Goal: Task Accomplishment & Management: Manage account settings

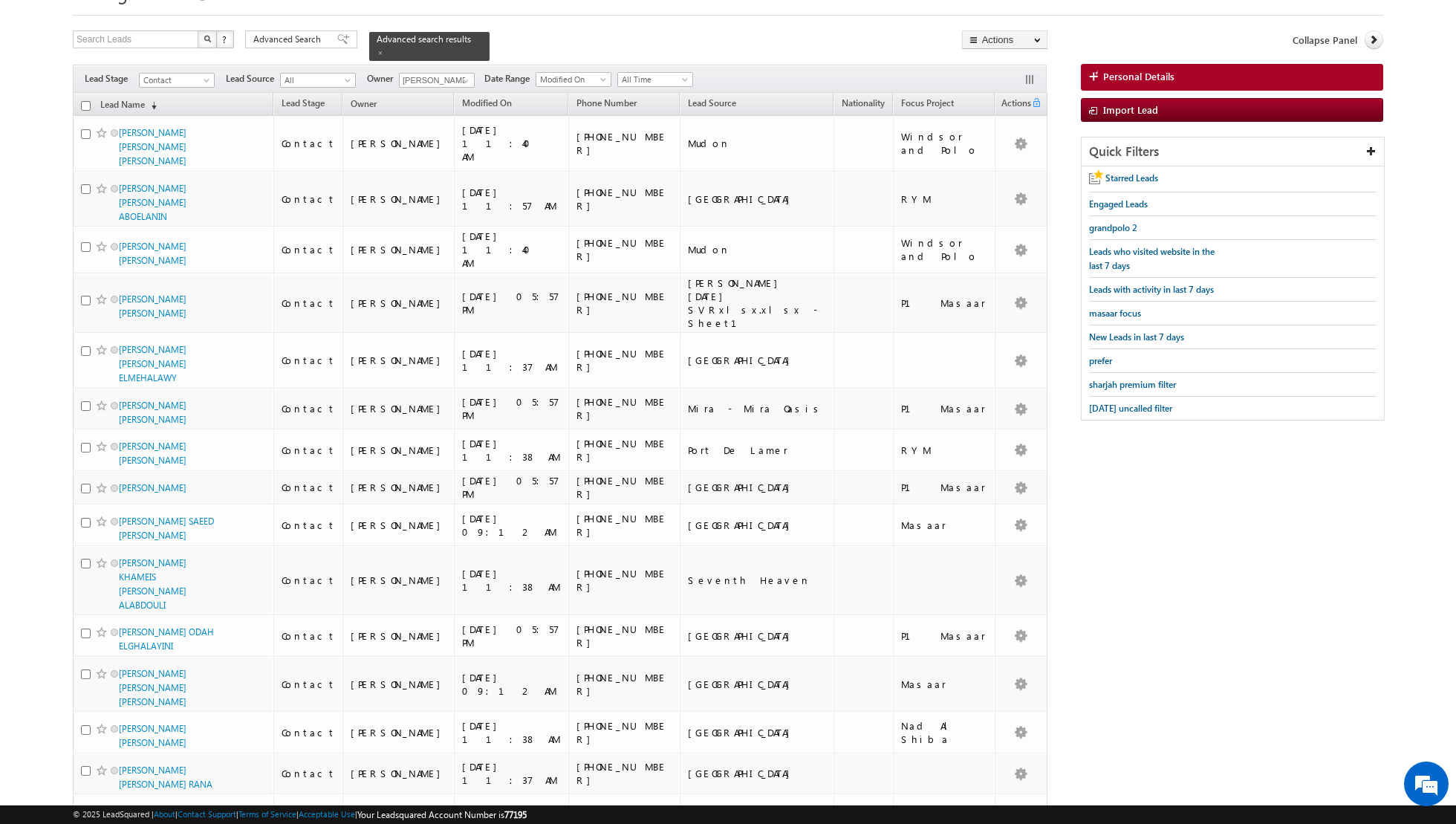
click at [377, 50] on span at bounding box center [380, 52] width 7 height 7
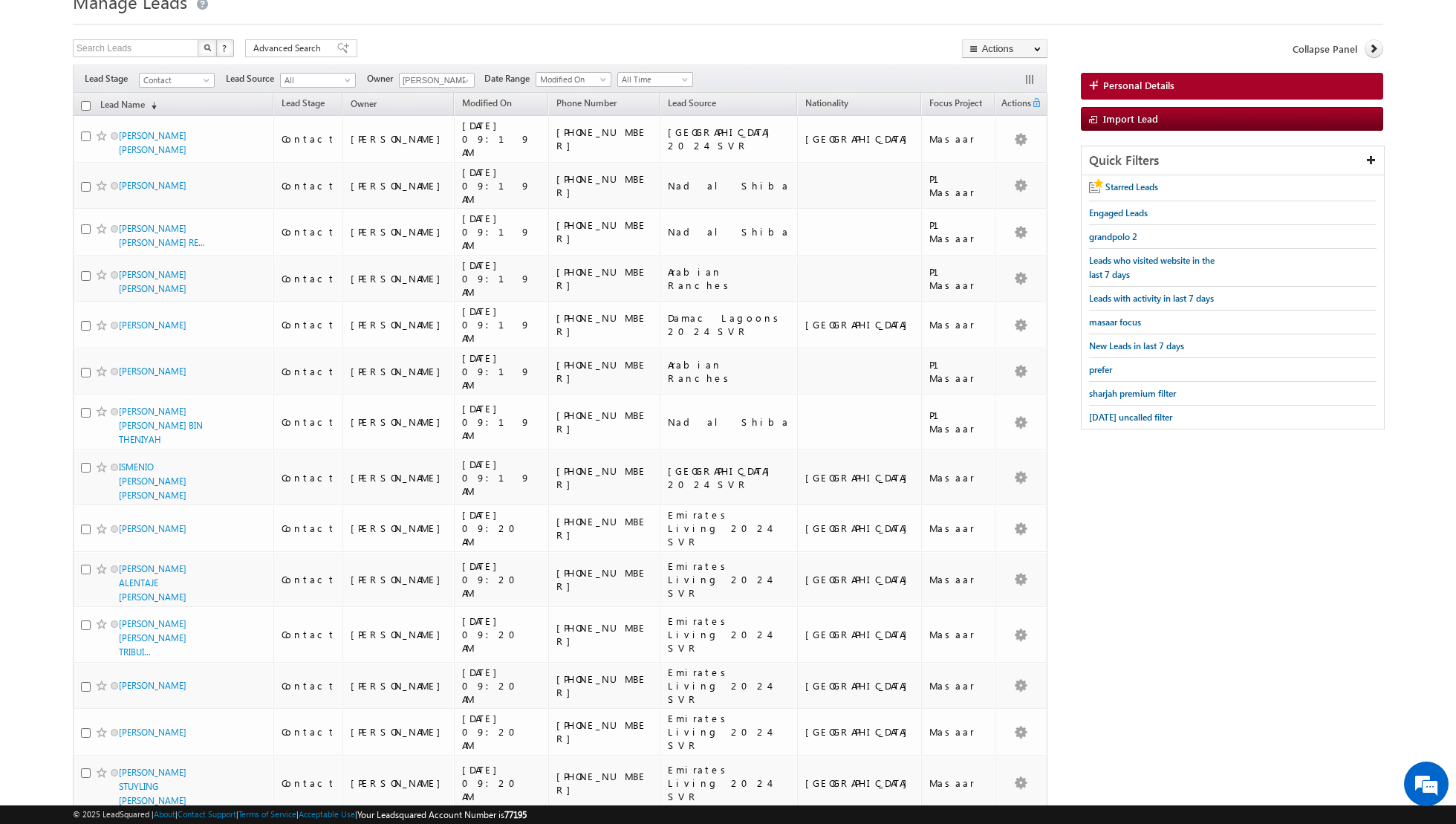
scroll to position [52, 0]
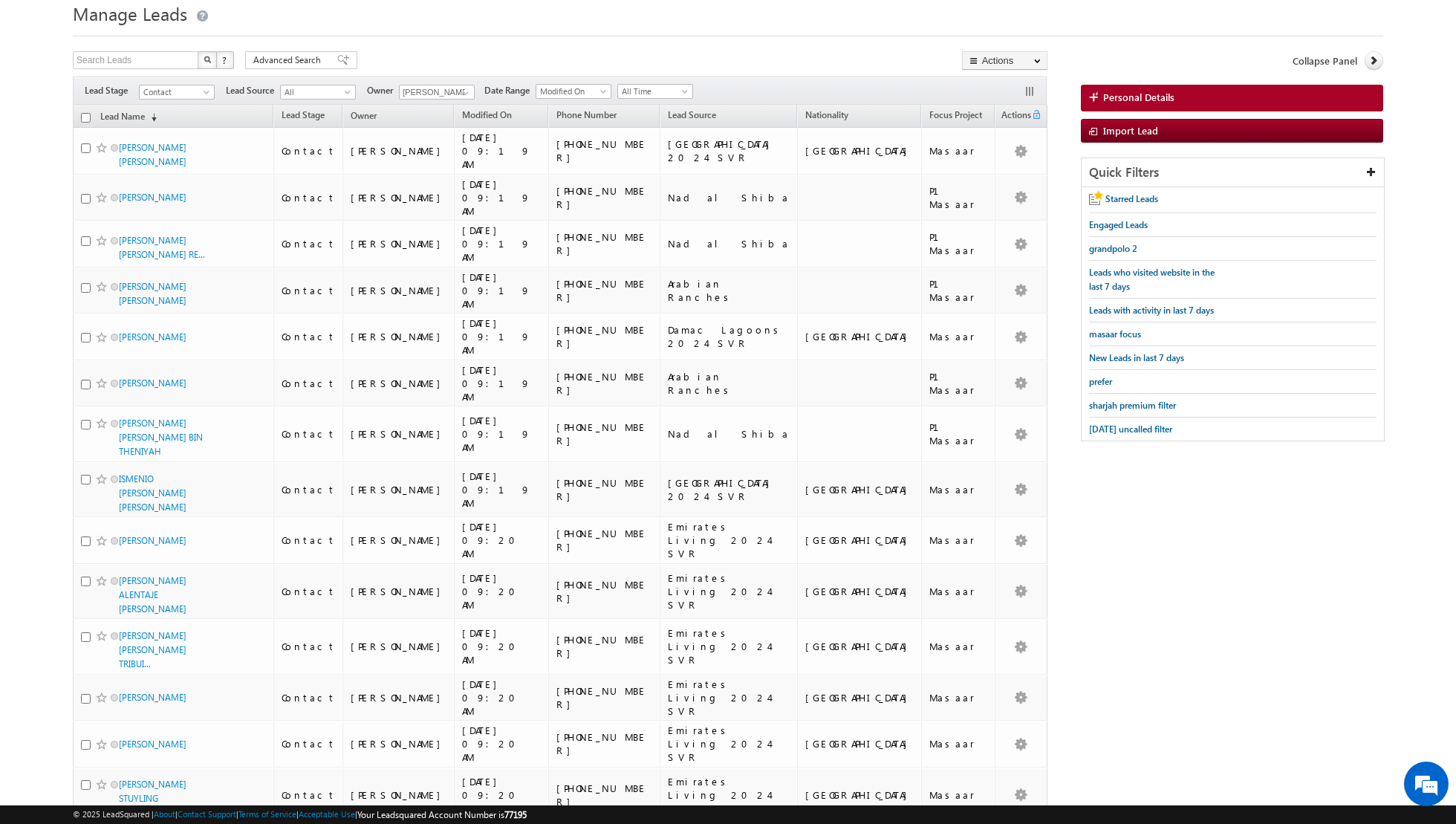
click at [458, 80] on div "Filters Lead Stage Contact Contact Lead Source All All Owner Shaik Basha Any Cu…" at bounding box center [559, 90] width 974 height 28
click at [454, 91] on link at bounding box center [463, 93] width 18 height 15
click at [450, 155] on span "nandhana.anil@indglobal.ae" at bounding box center [471, 160] width 134 height 11
type input "[PERSON_NAME] [PERSON_NAME]"
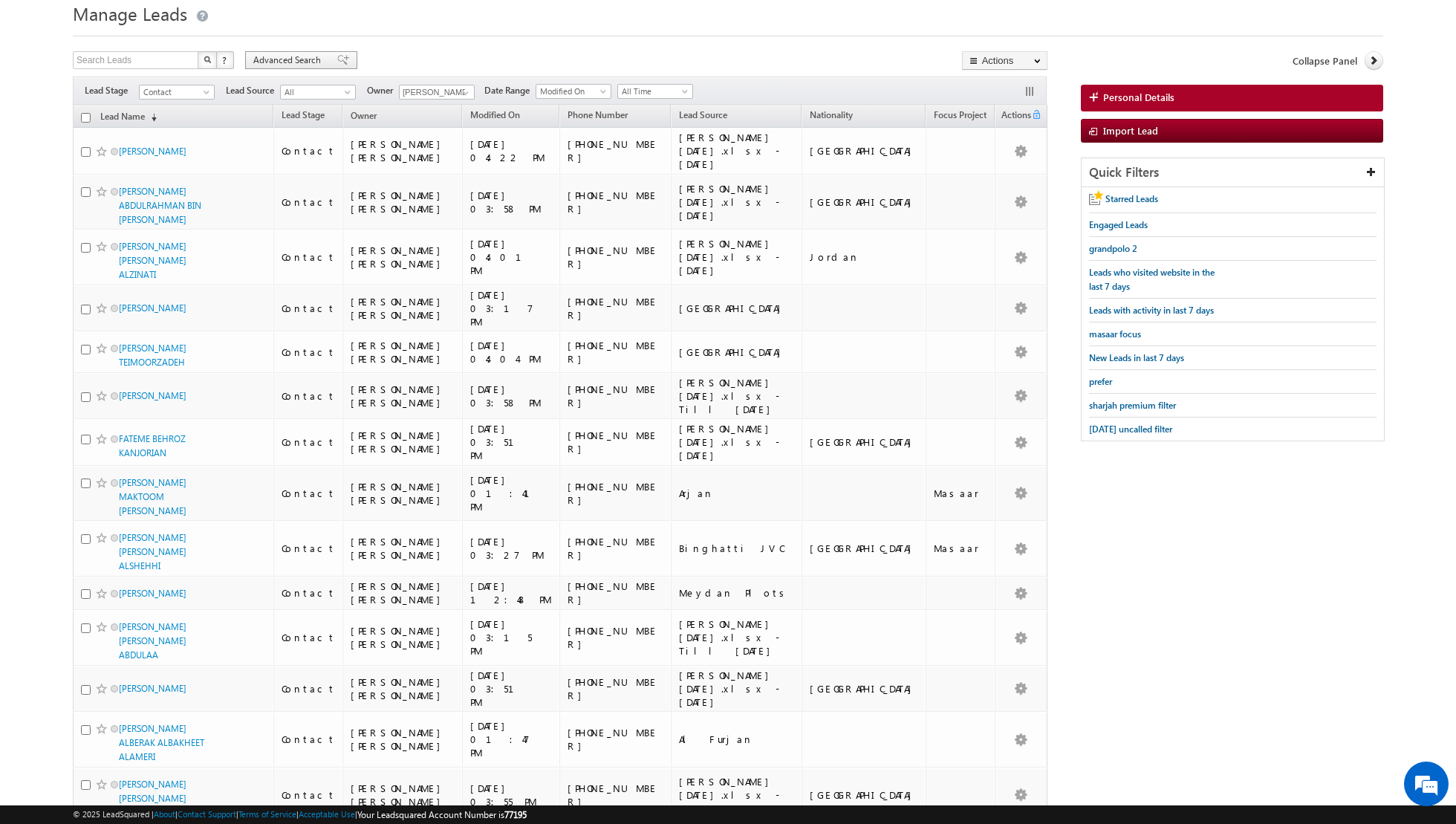
click at [337, 60] on span at bounding box center [343, 60] width 12 height 10
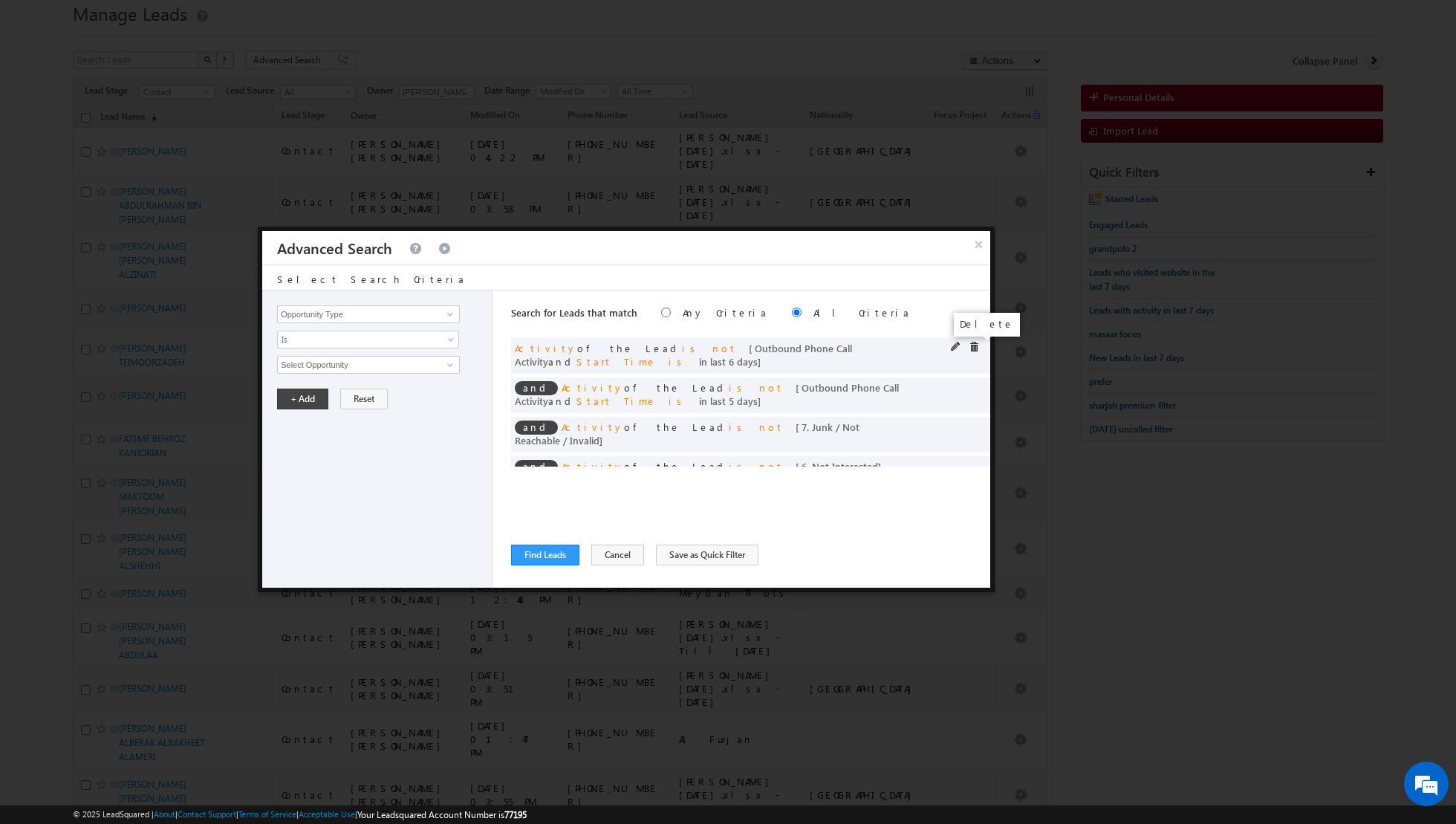
click at [973, 346] on span at bounding box center [974, 346] width 10 height 10
click at [0, 0] on span at bounding box center [0, 0] width 0 height 0
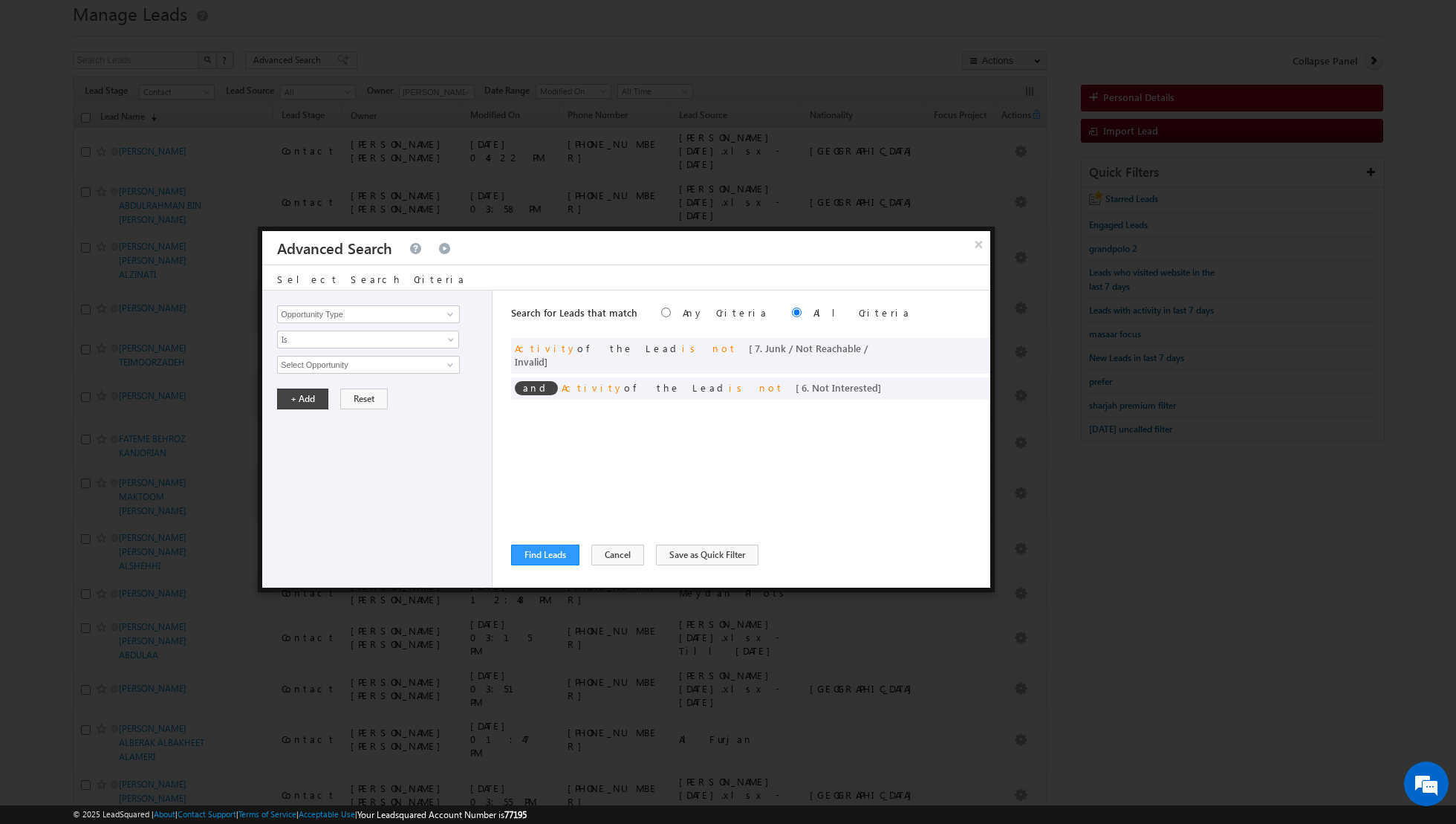
click at [0, 0] on span at bounding box center [0, 0] width 0 height 0
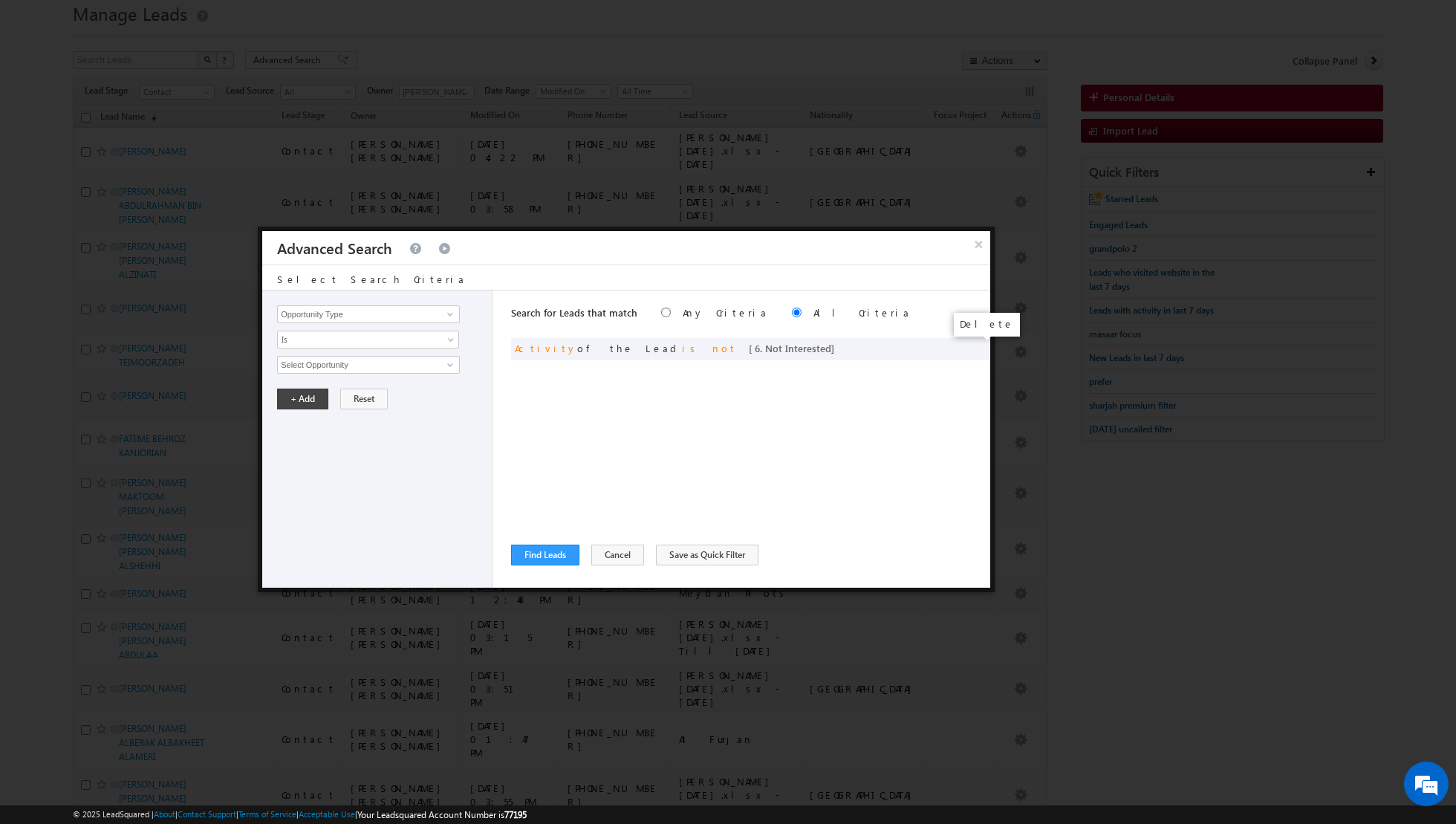
click at [0, 0] on span at bounding box center [0, 0] width 0 height 0
click at [451, 309] on span at bounding box center [450, 314] width 12 height 12
click at [405, 328] on link "Lead Activity" at bounding box center [369, 330] width 183 height 17
type input "Lead Activity"
click at [452, 361] on span at bounding box center [450, 365] width 12 height 12
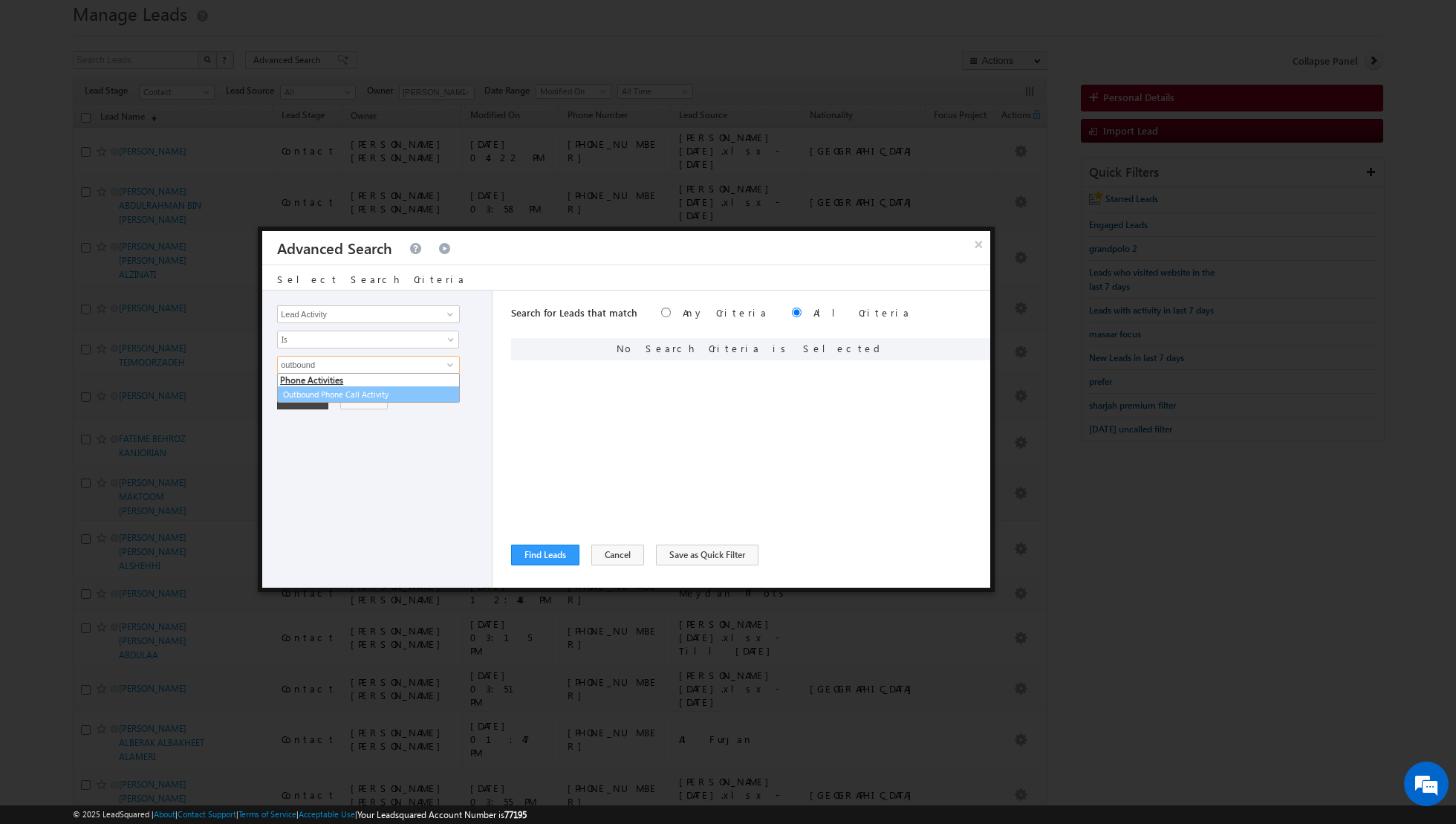
click at [389, 390] on link "Outbound Phone Call Activity" at bounding box center [369, 394] width 183 height 17
type input "Outbound Phone Call Activity"
click at [450, 390] on span at bounding box center [452, 393] width 12 height 12
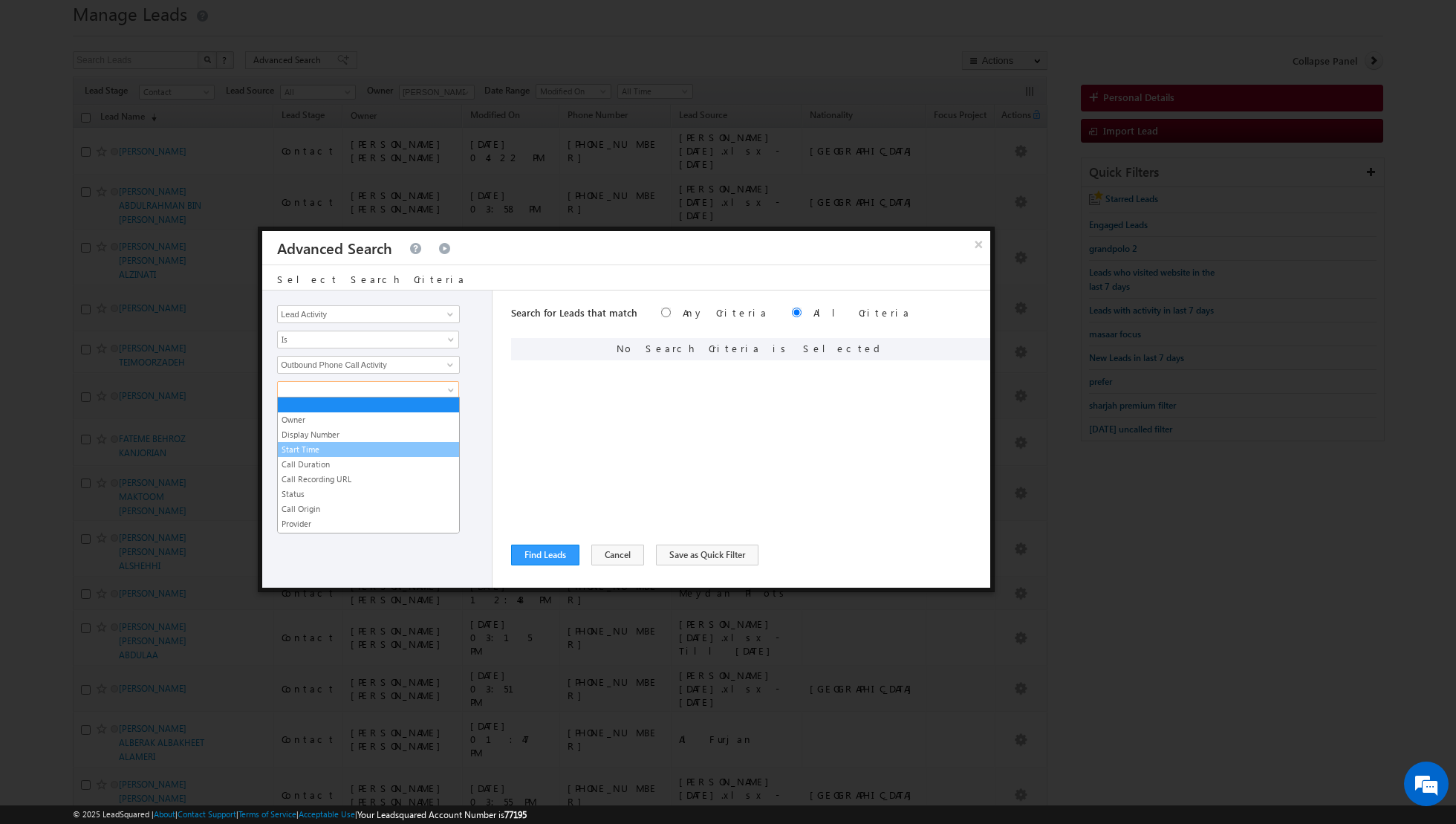
click at [354, 450] on link "Start Time" at bounding box center [369, 449] width 181 height 14
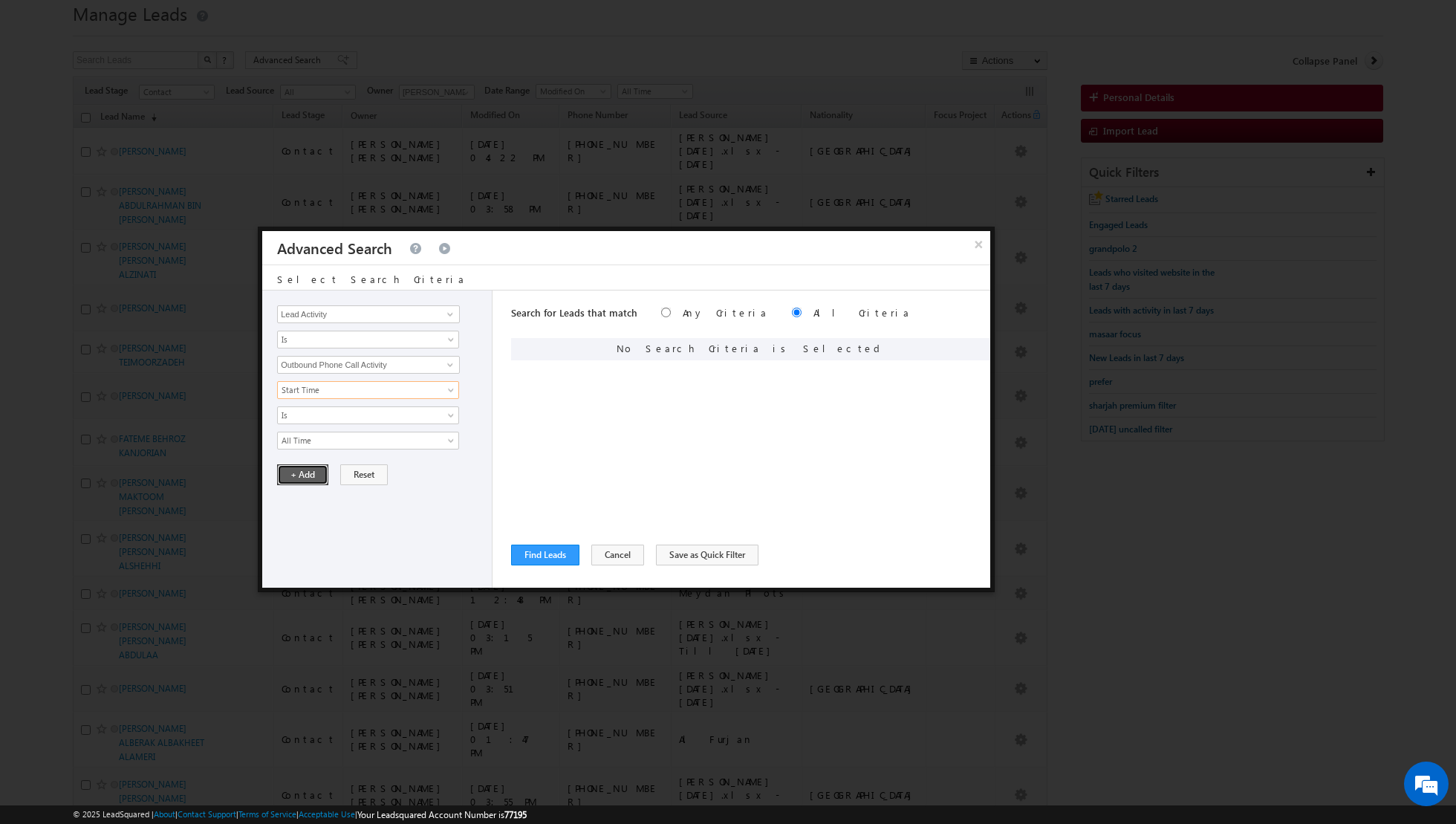
click at [297, 466] on button "+ Add" at bounding box center [303, 475] width 51 height 21
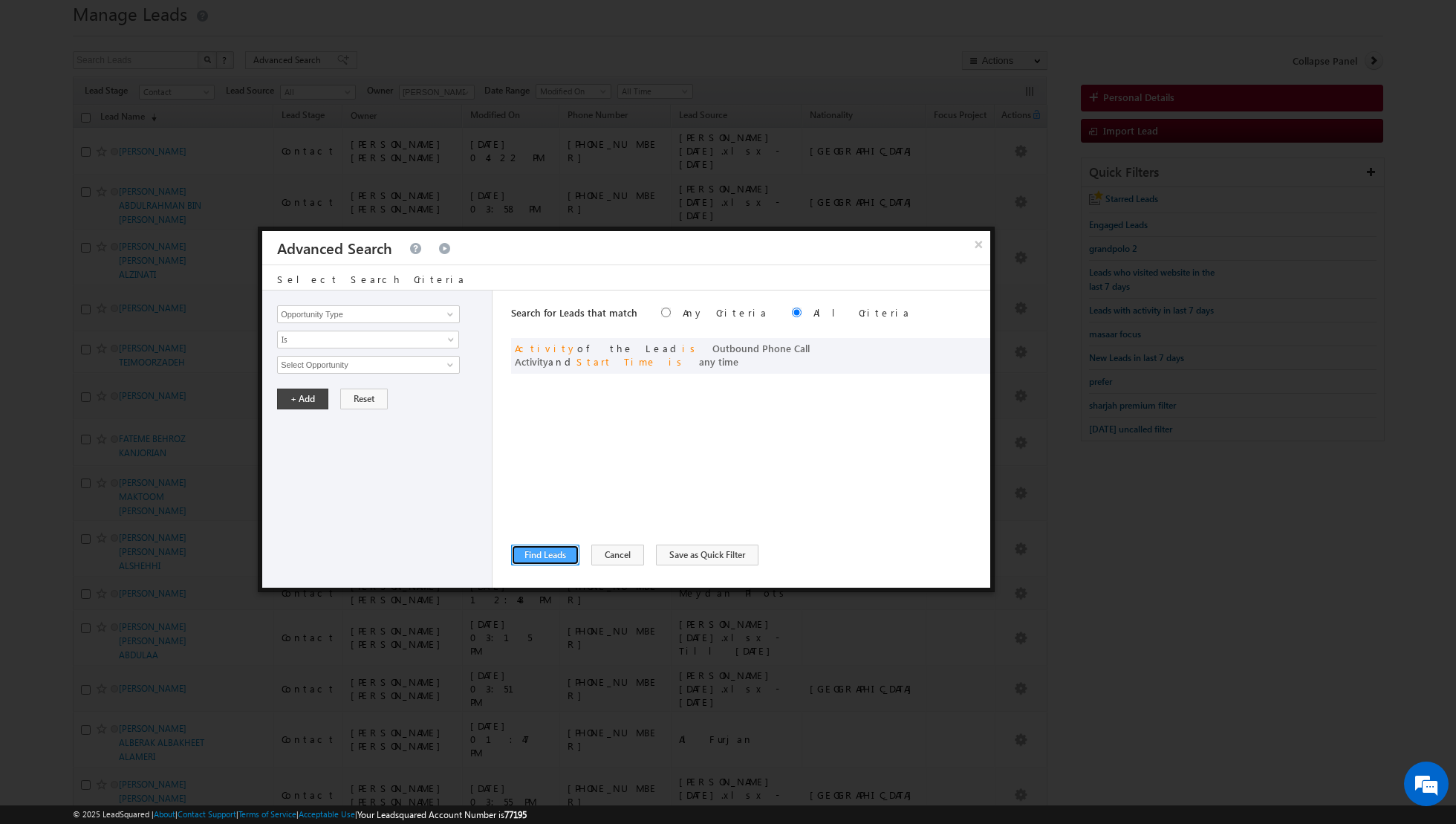
click at [535, 553] on button "Find Leads" at bounding box center [545, 555] width 68 height 21
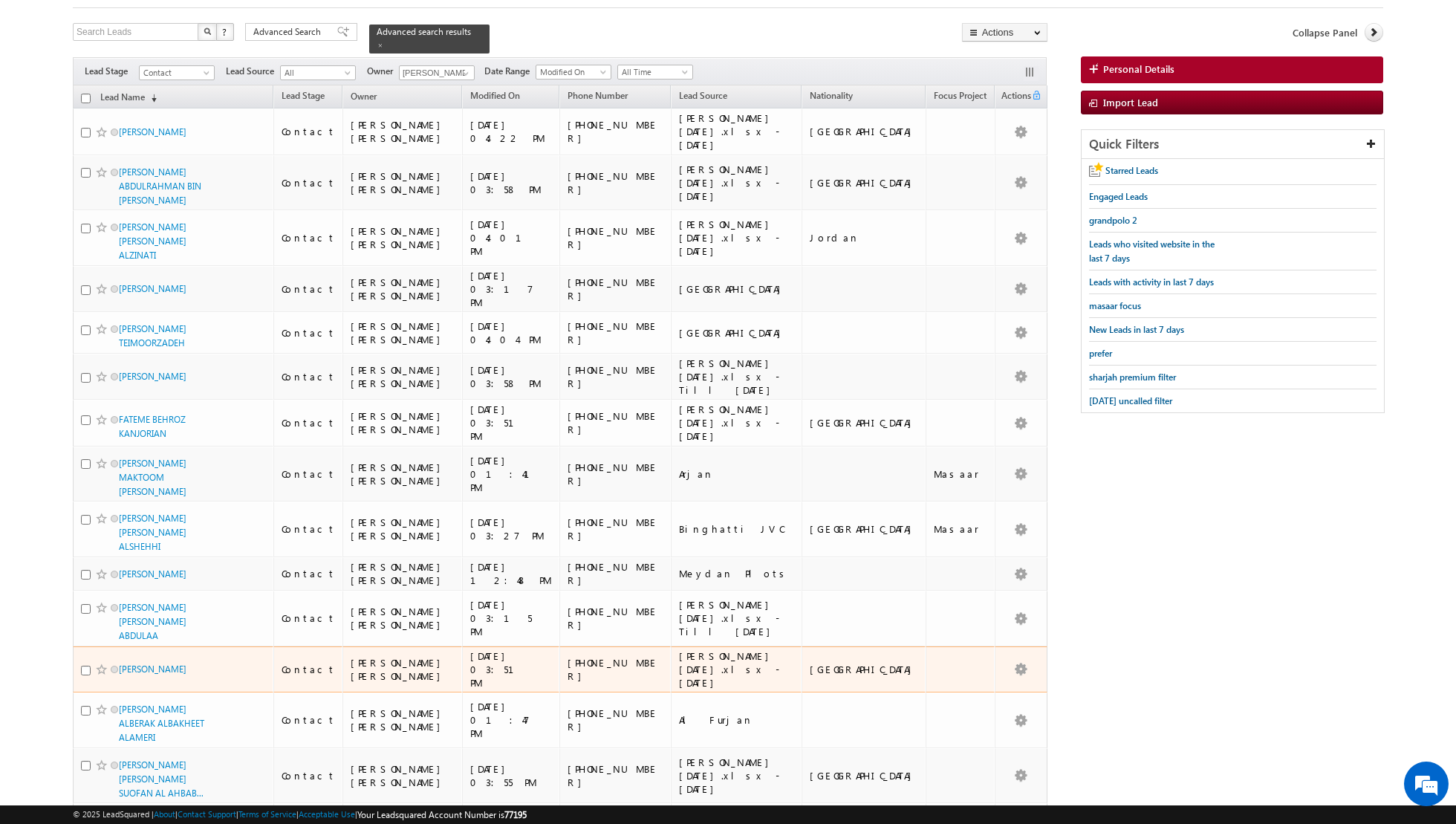
scroll to position [0, 0]
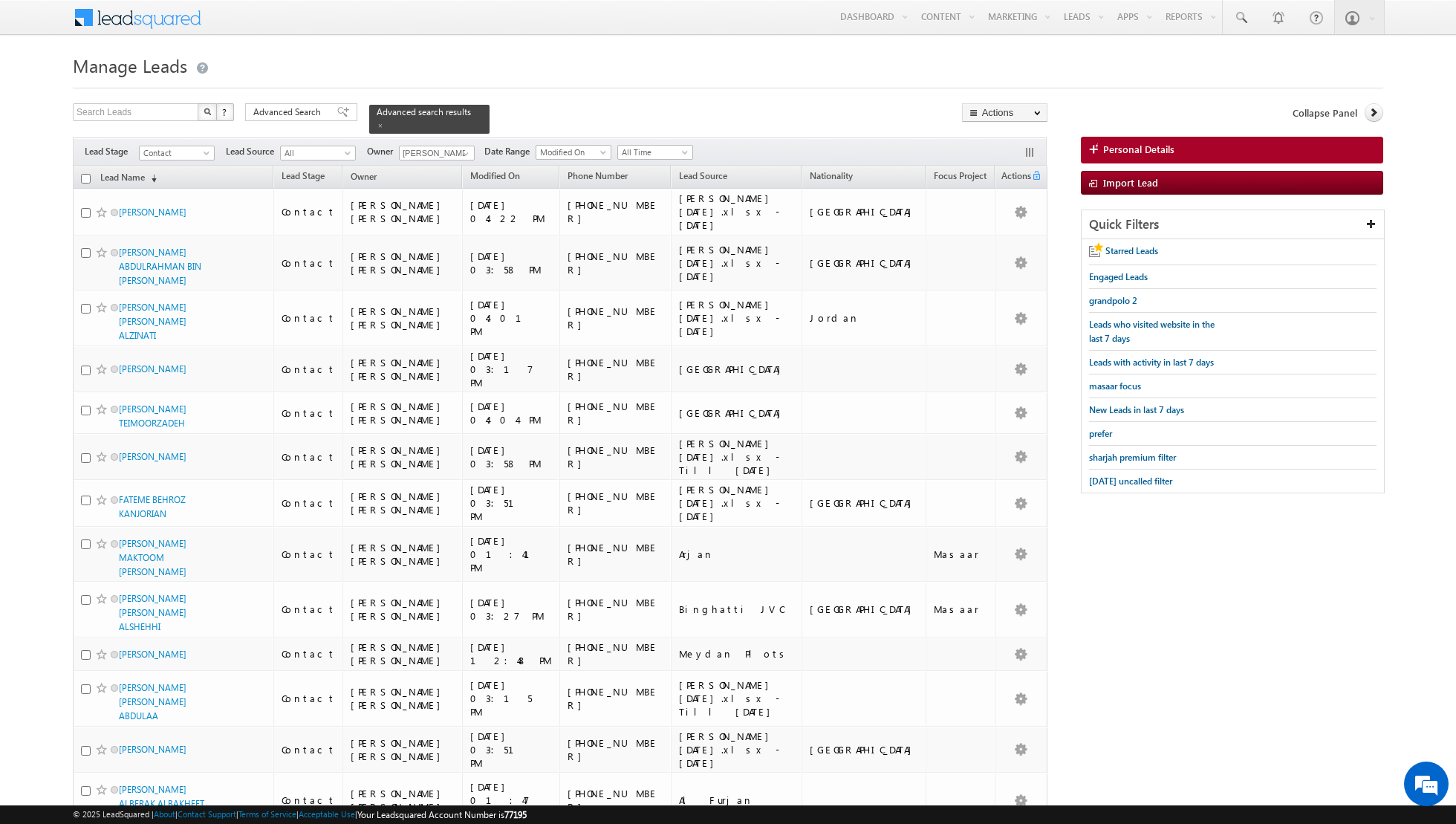
click at [86, 177] on input "checkbox" at bounding box center [86, 179] width 10 height 10
checkbox input "true"
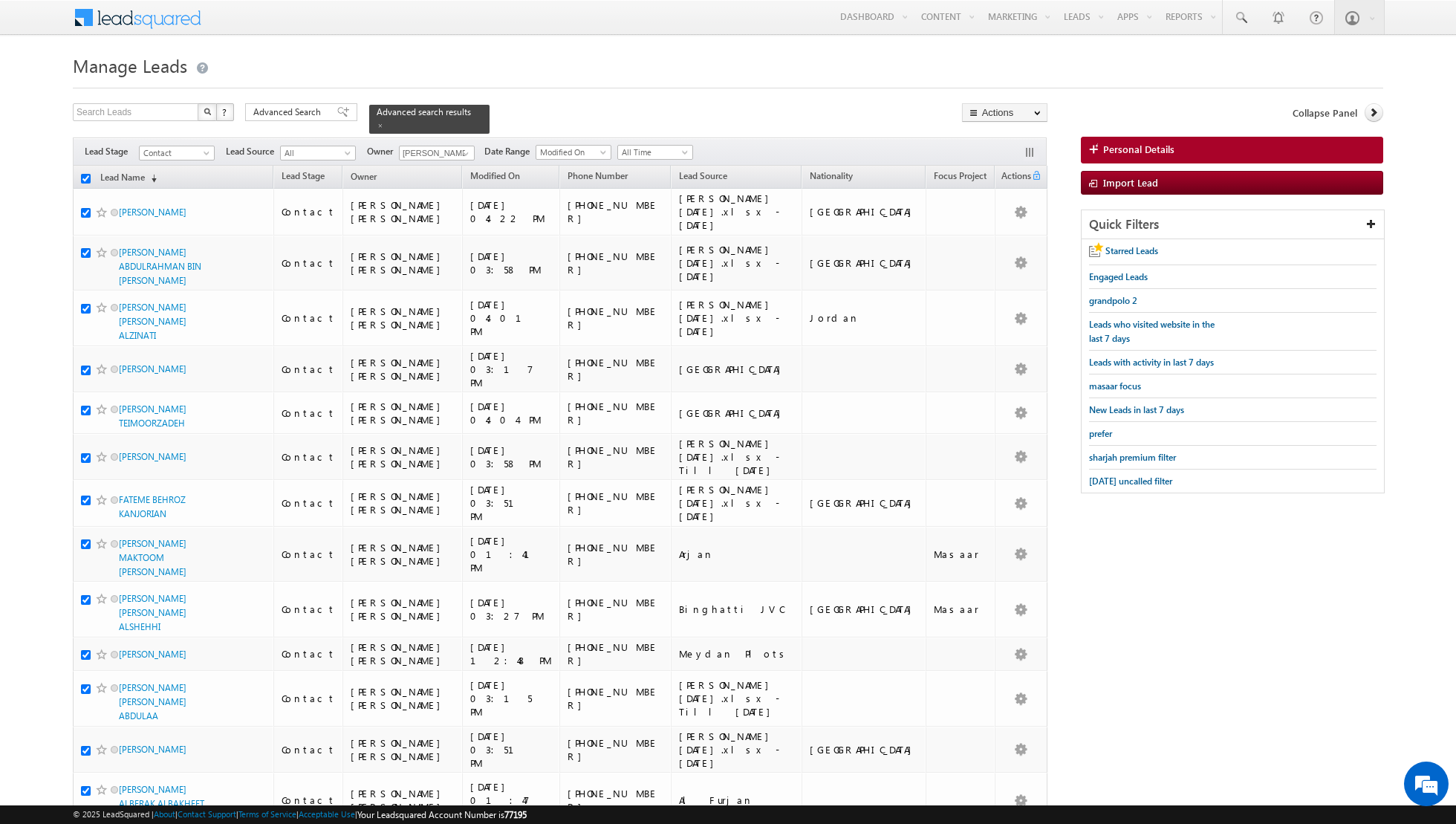
checkbox input "true"
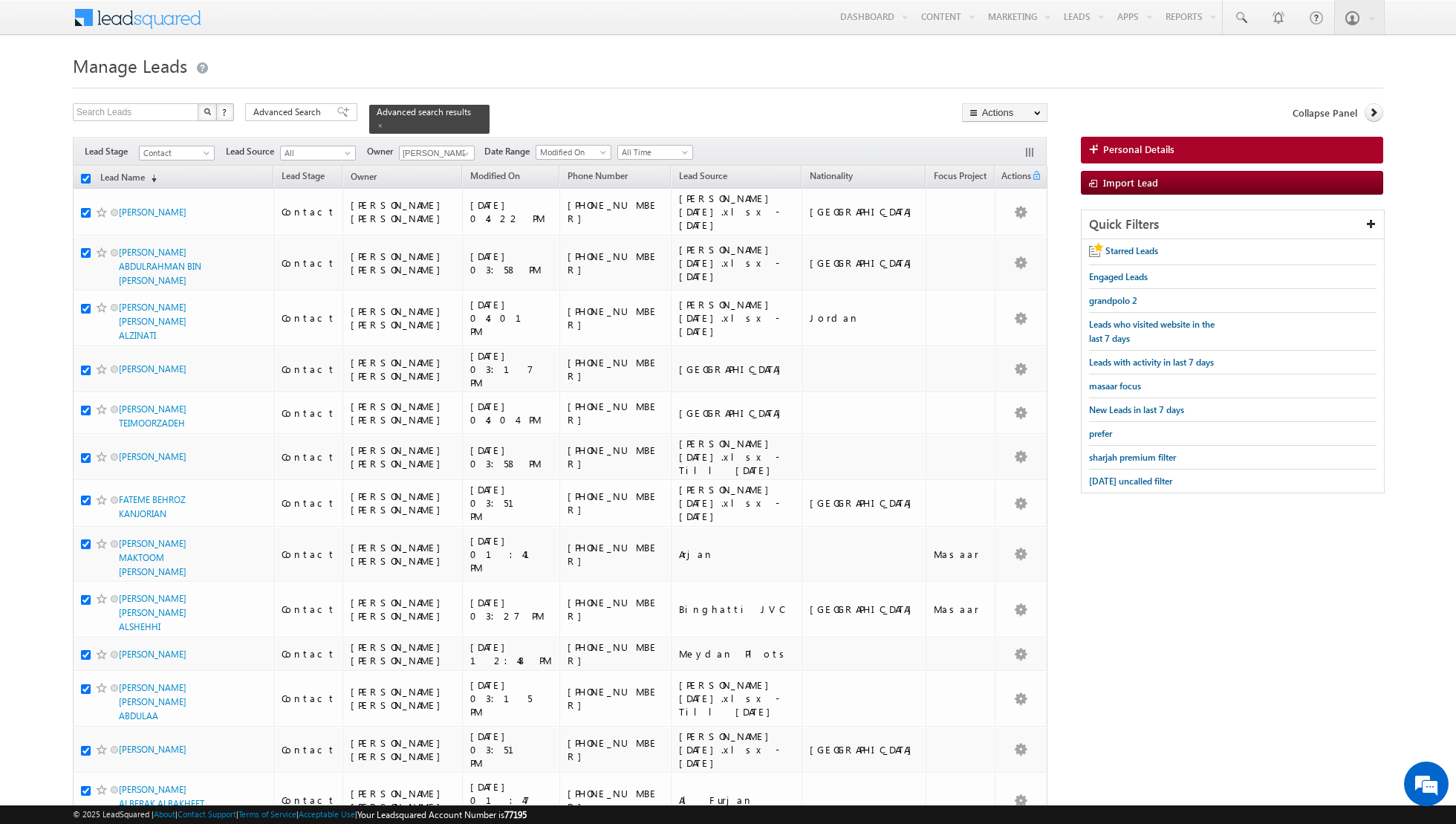
checkbox input "true"
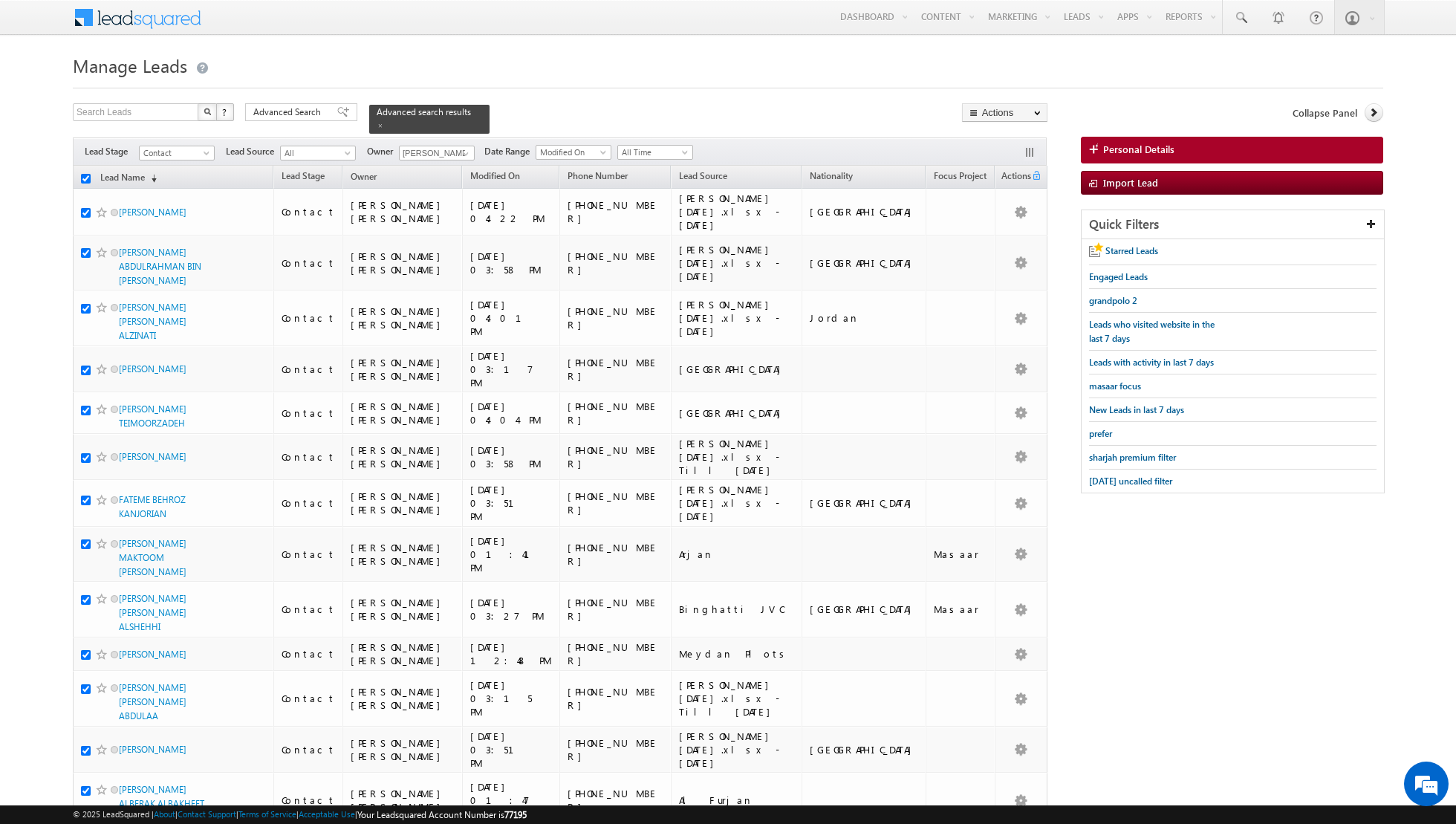
checkbox input "true"
click at [983, 242] on link "Change Owner" at bounding box center [1004, 240] width 84 height 18
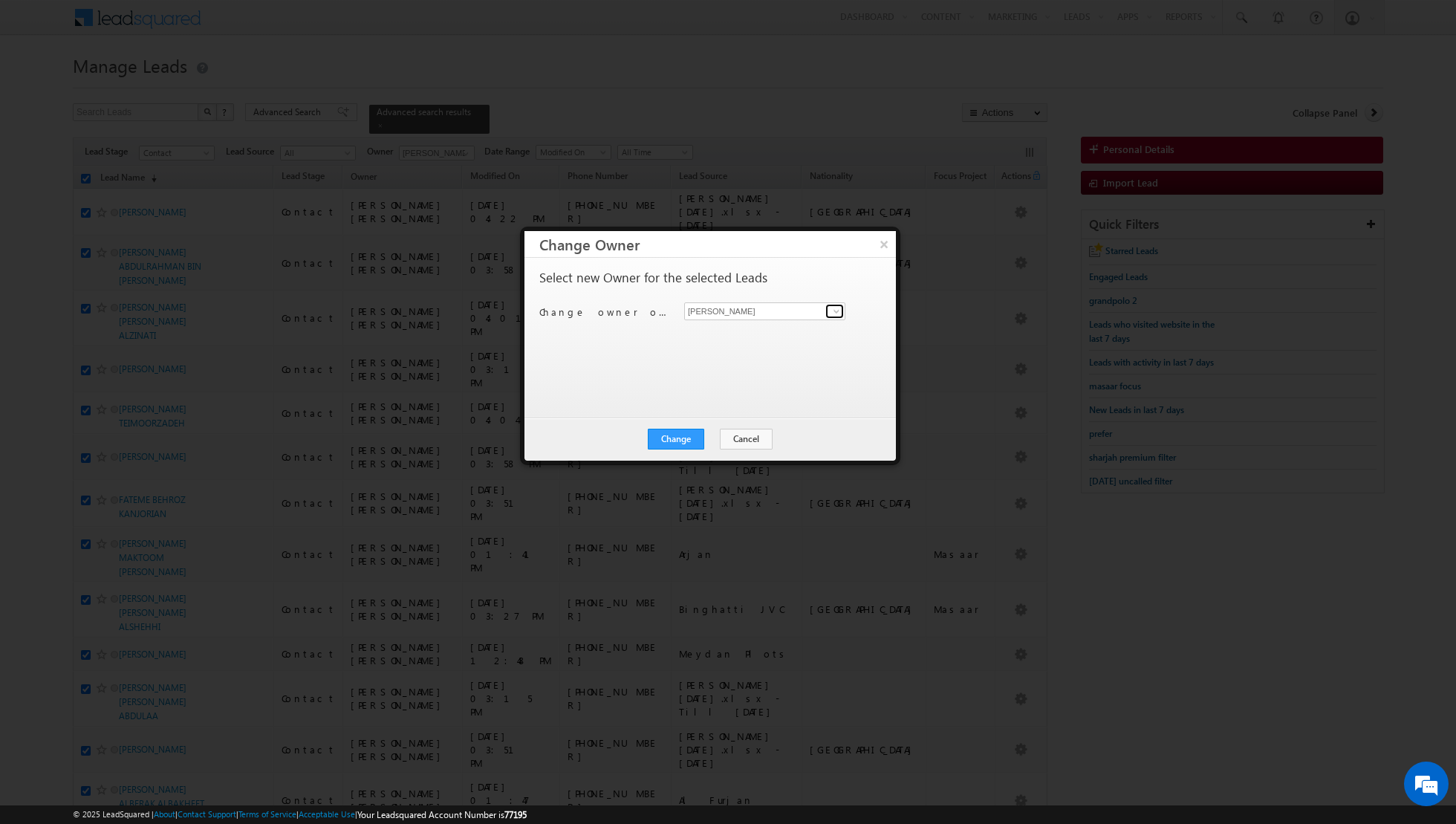
click at [837, 309] on span at bounding box center [836, 311] width 12 height 12
click at [665, 430] on button "Change" at bounding box center [676, 439] width 56 height 21
click at [724, 442] on button "Close" at bounding box center [712, 439] width 47 height 21
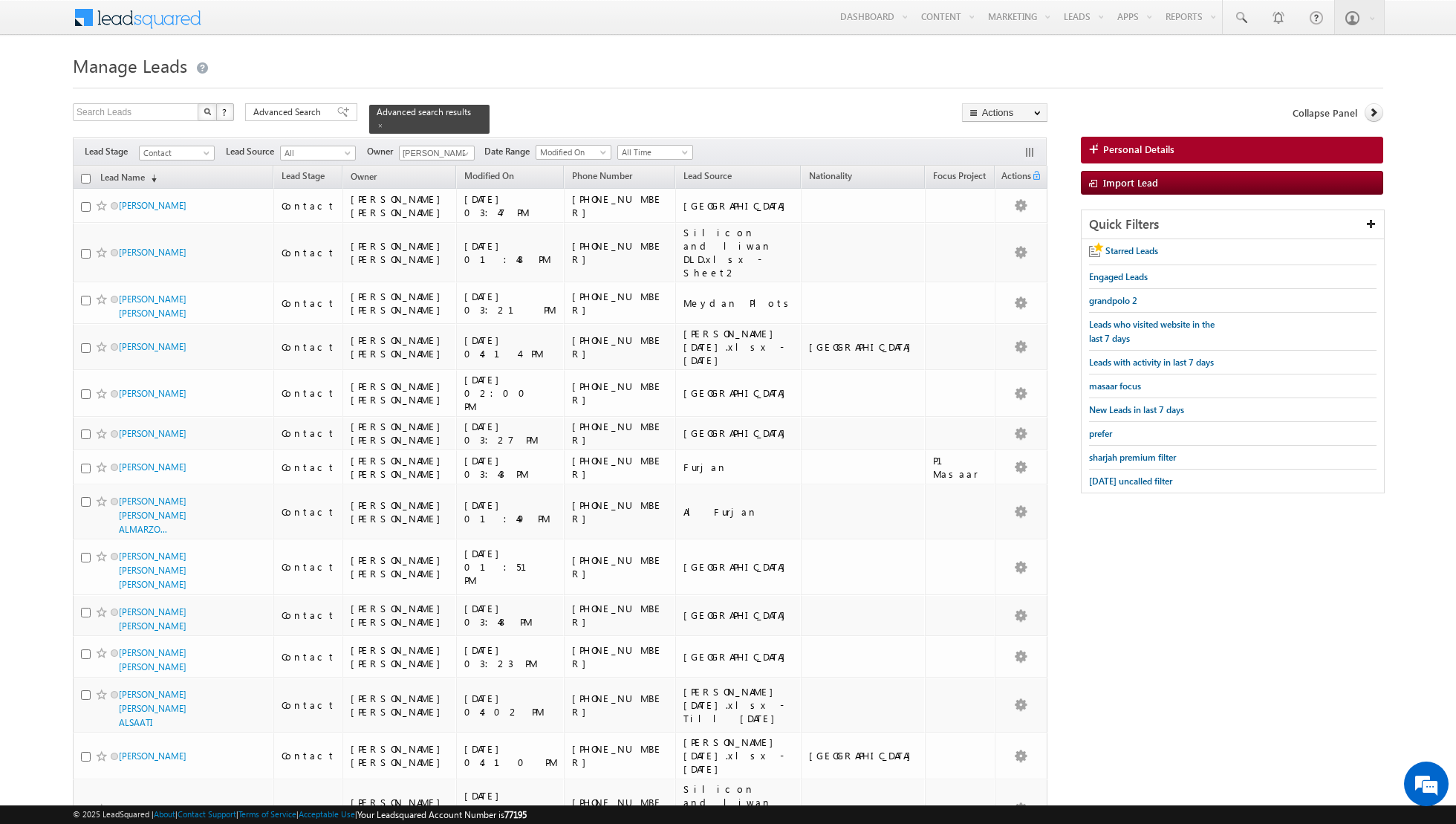
click at [86, 177] on input "checkbox" at bounding box center [86, 179] width 10 height 10
checkbox input "true"
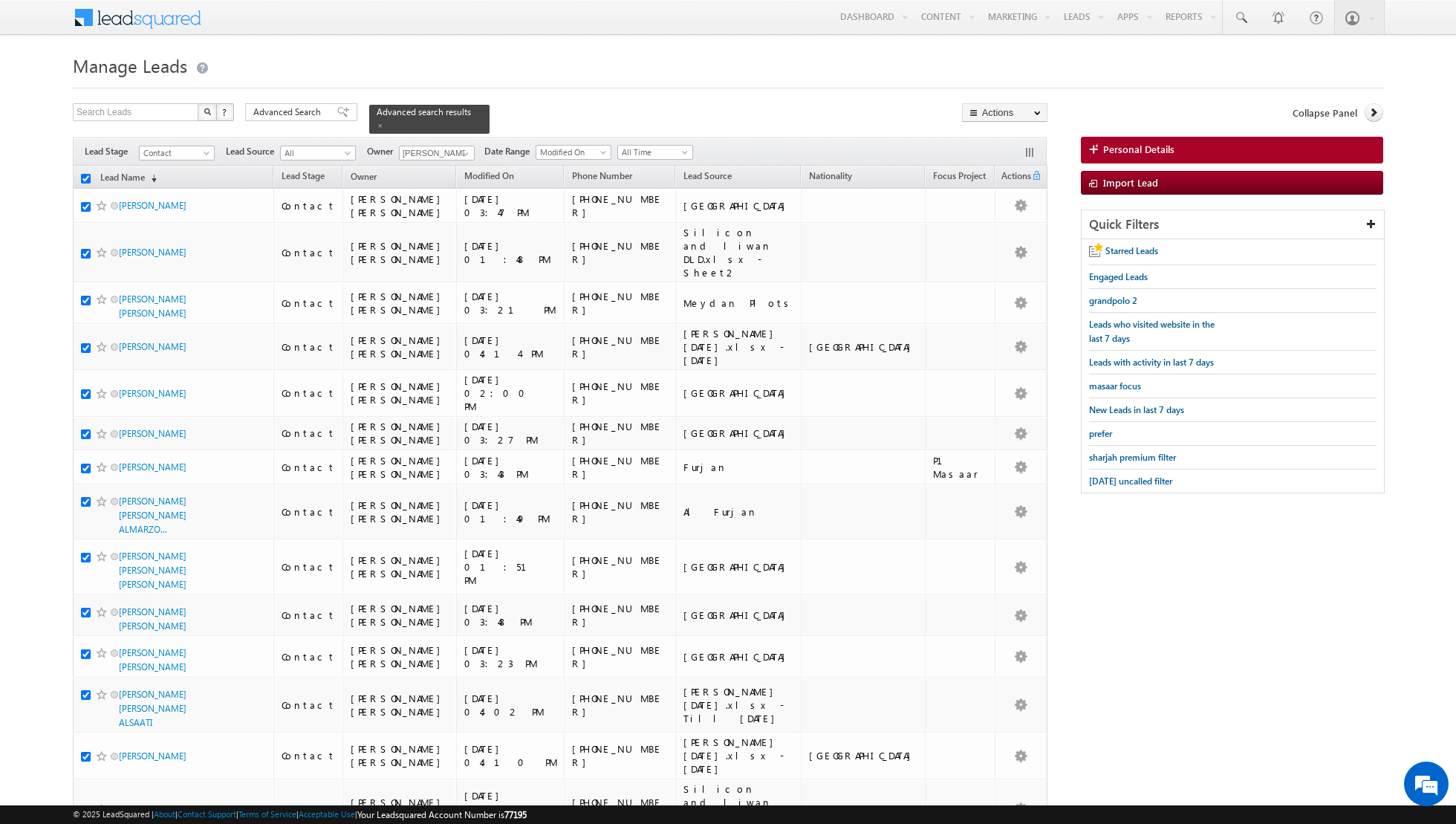
checkbox input "true"
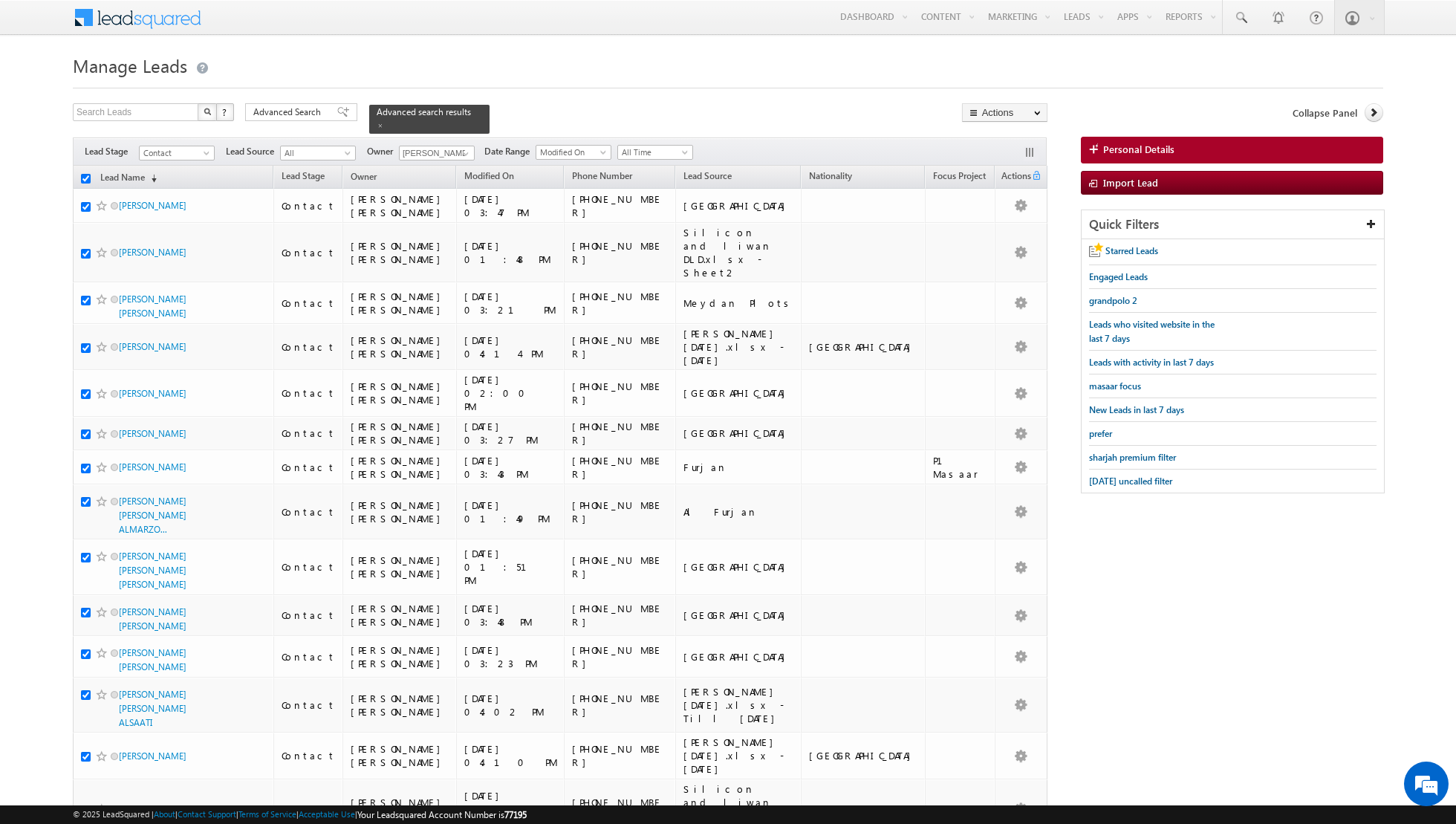
checkbox input "true"
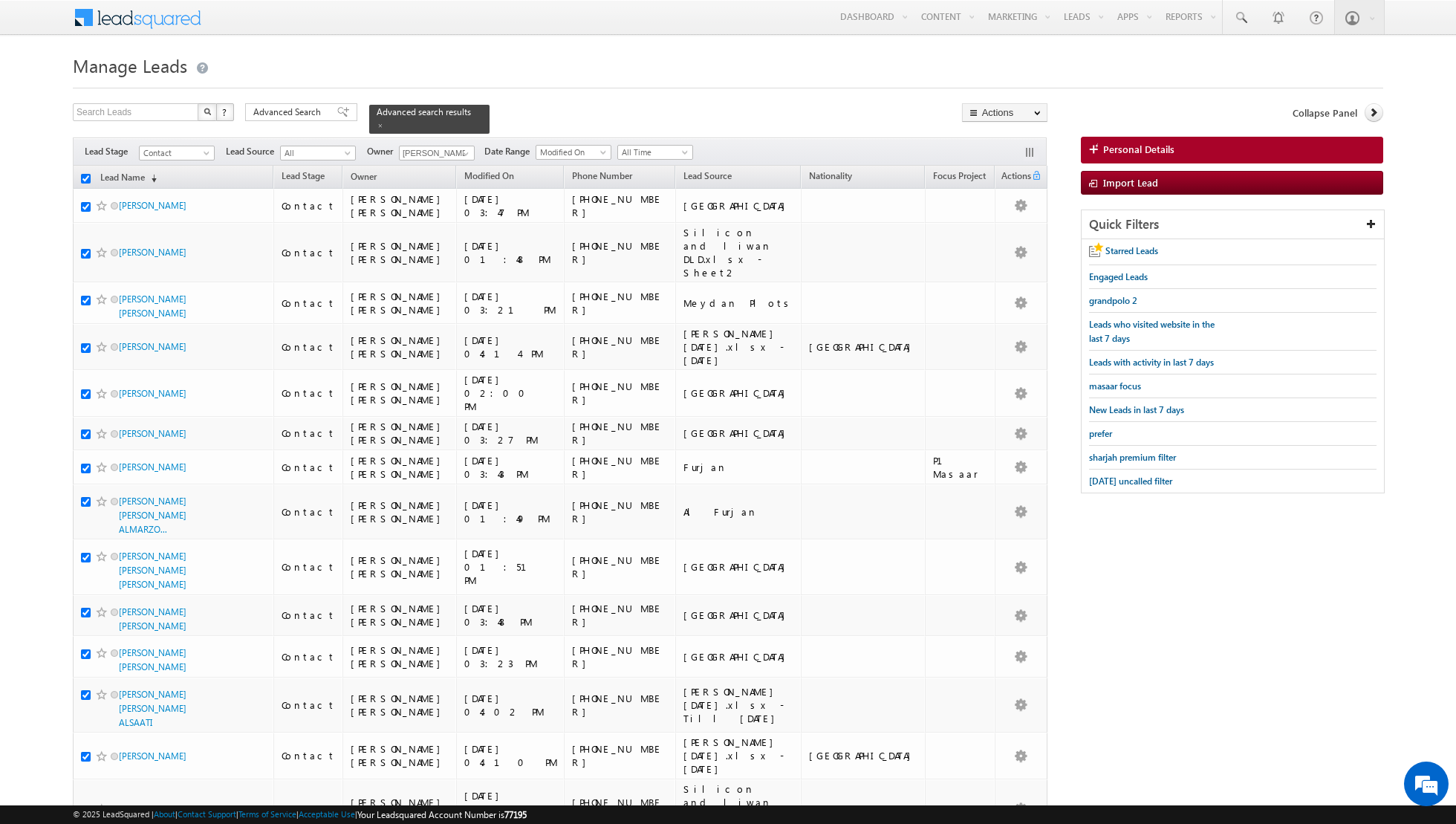
checkbox input "true"
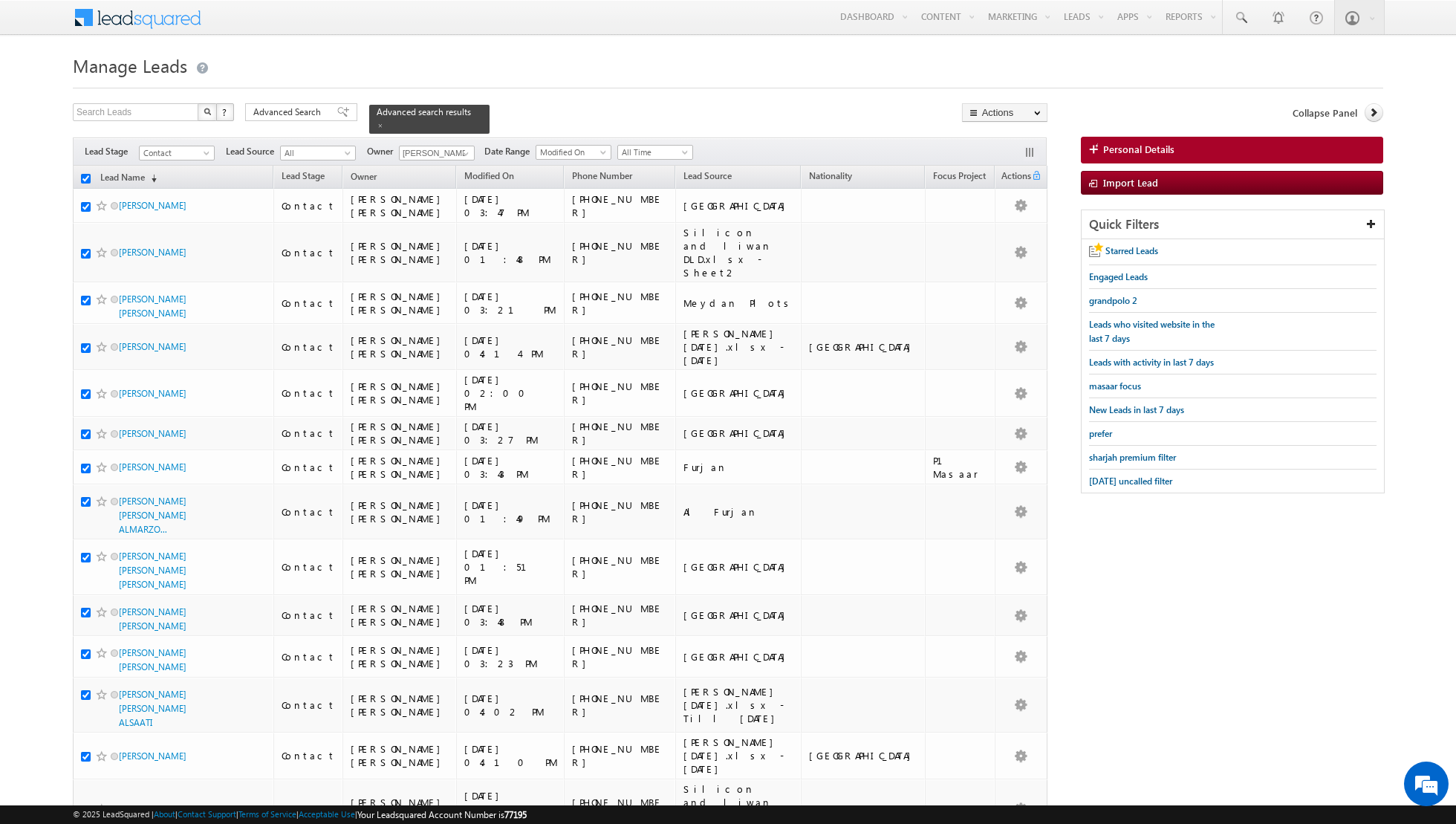
checkbox input "true"
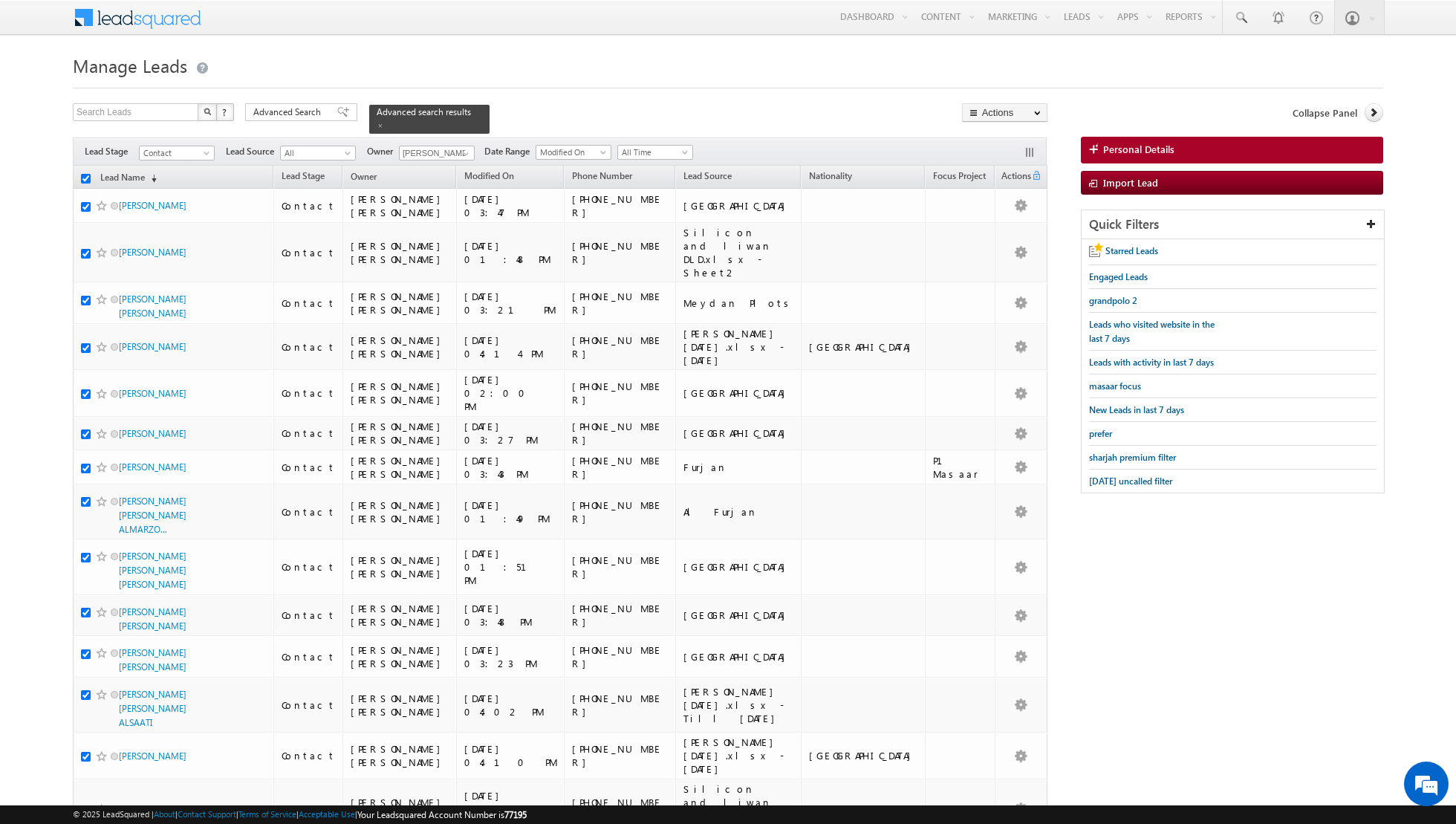
checkbox input "true"
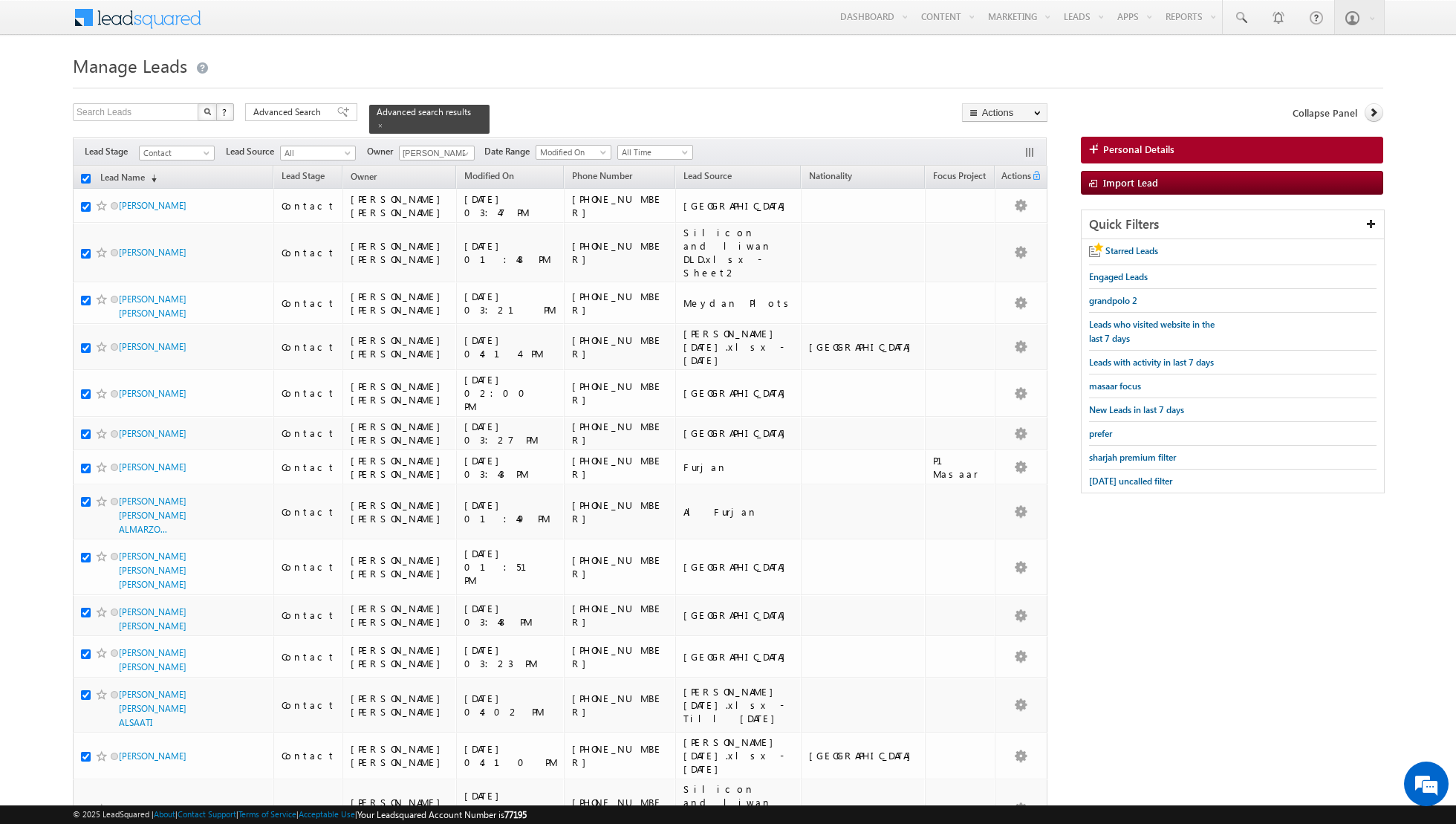
checkbox input "true"
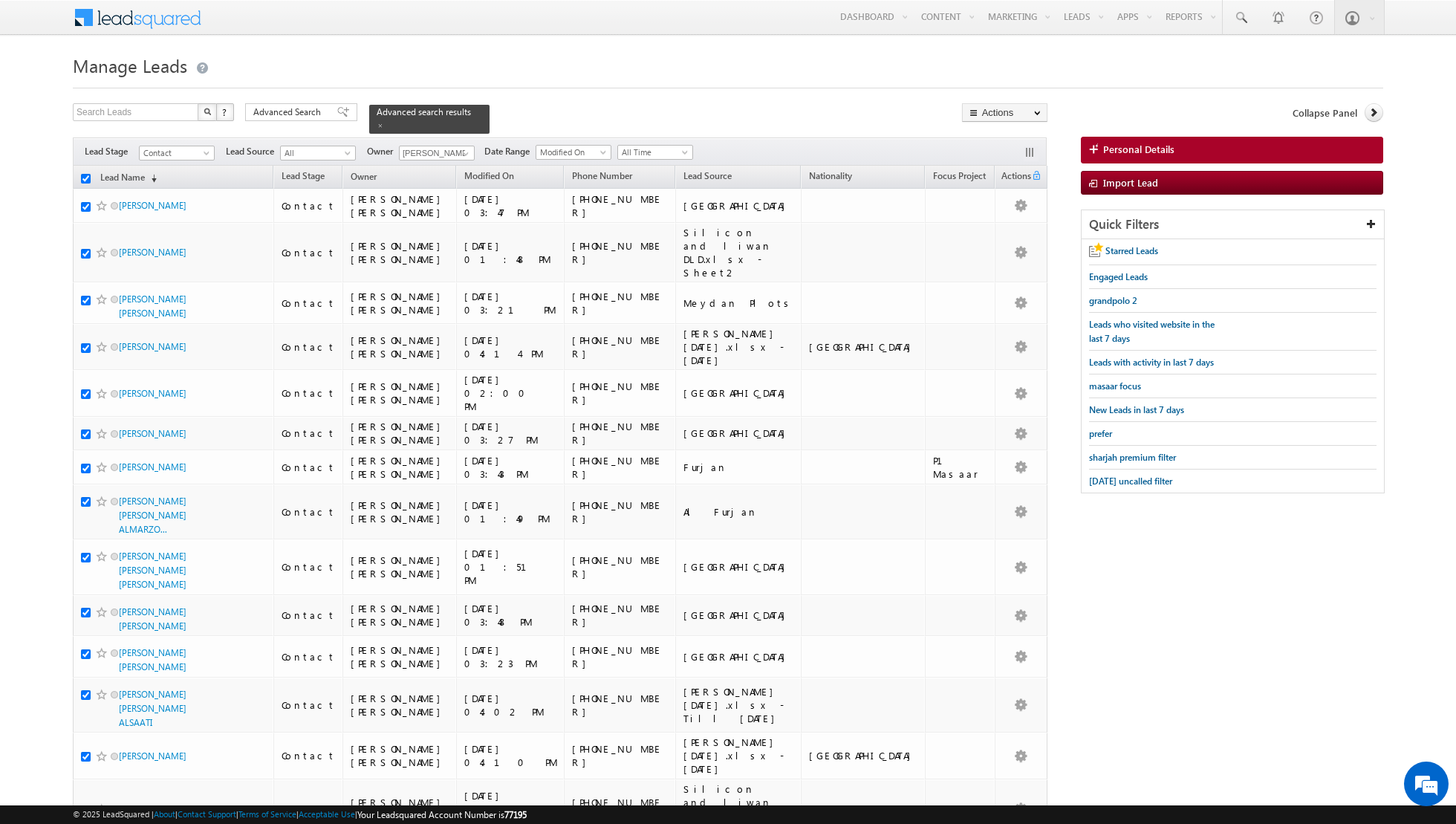
checkbox input "true"
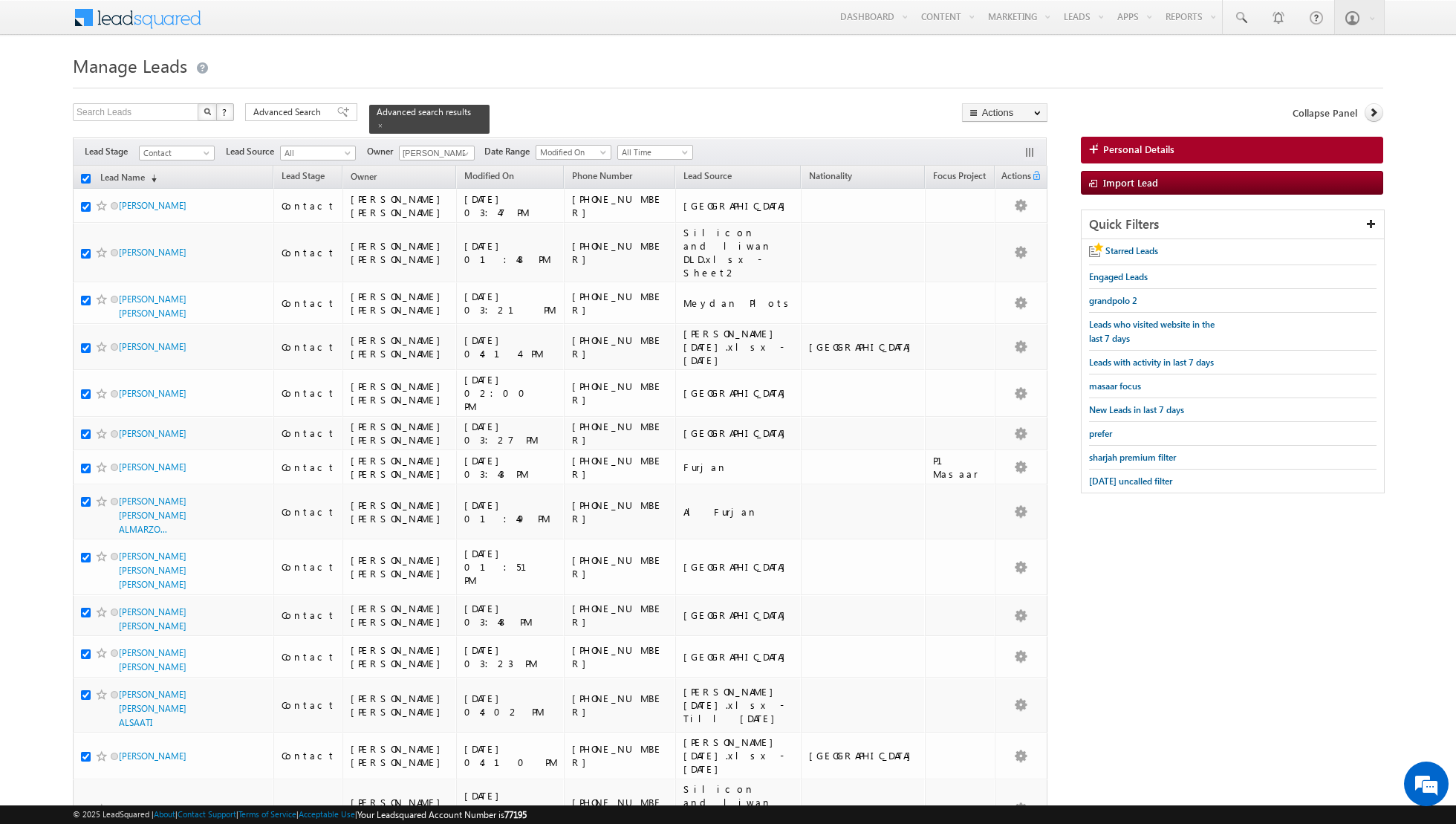
checkbox input "true"
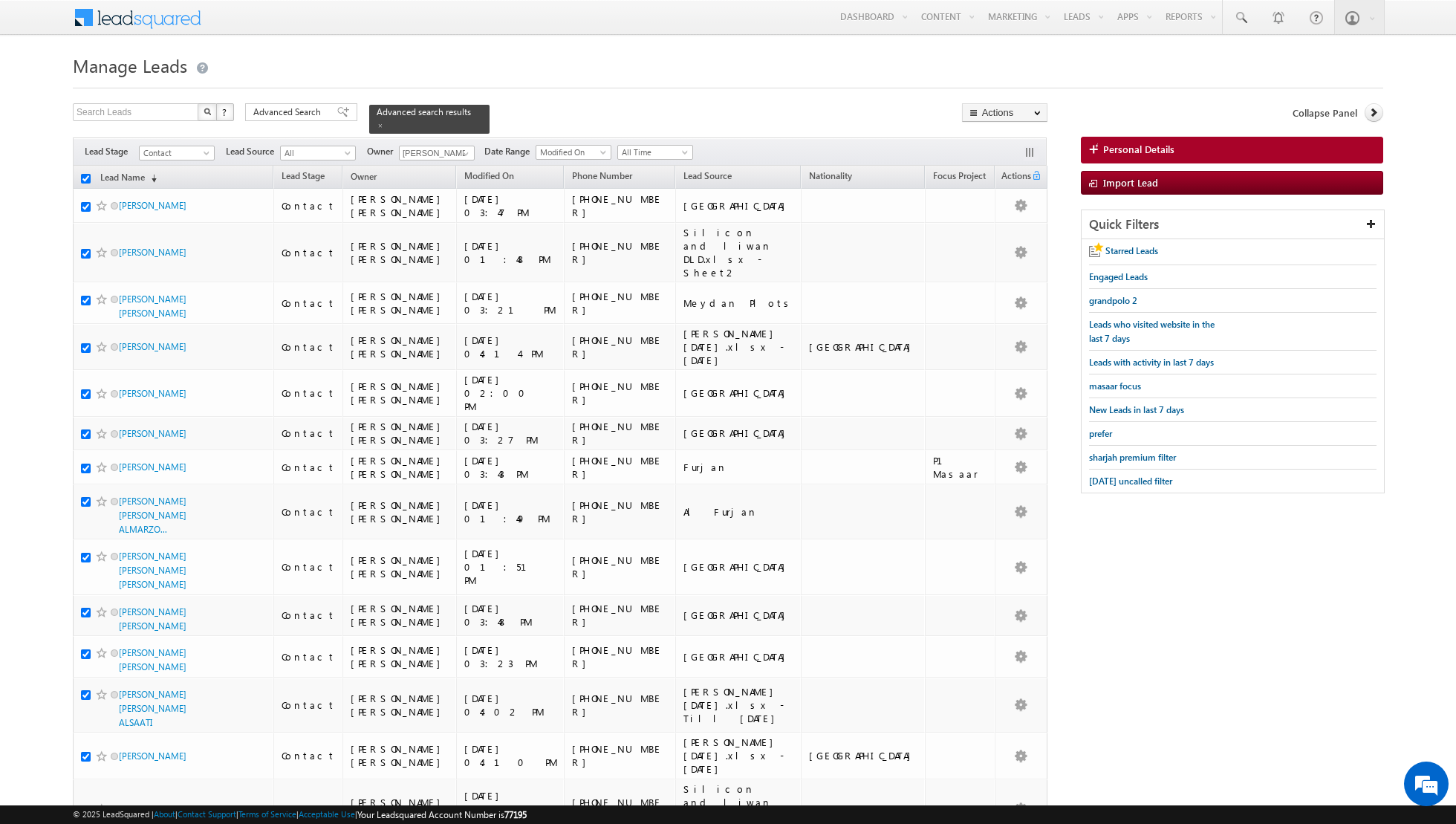
checkbox input "true"
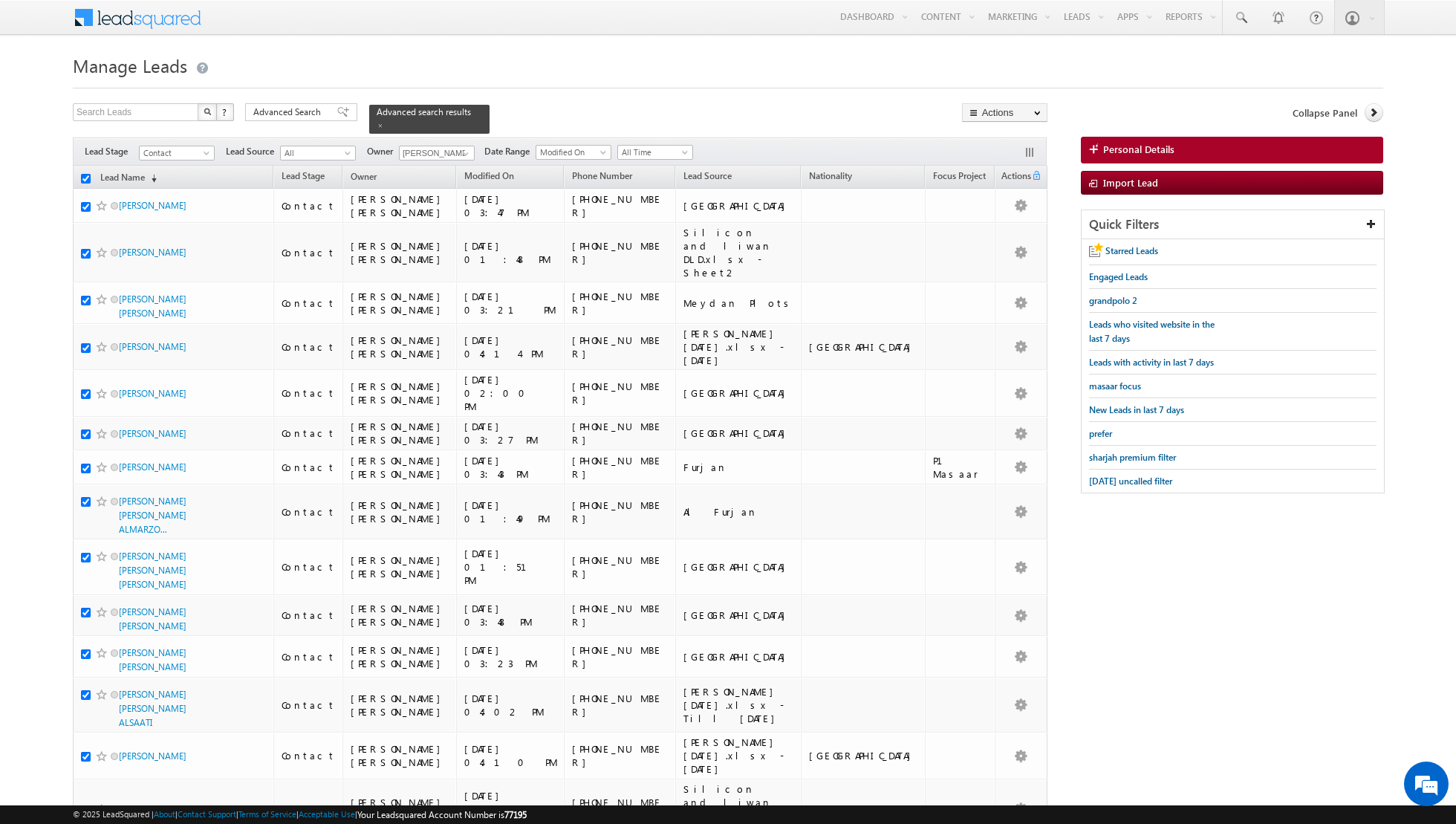
checkbox input "true"
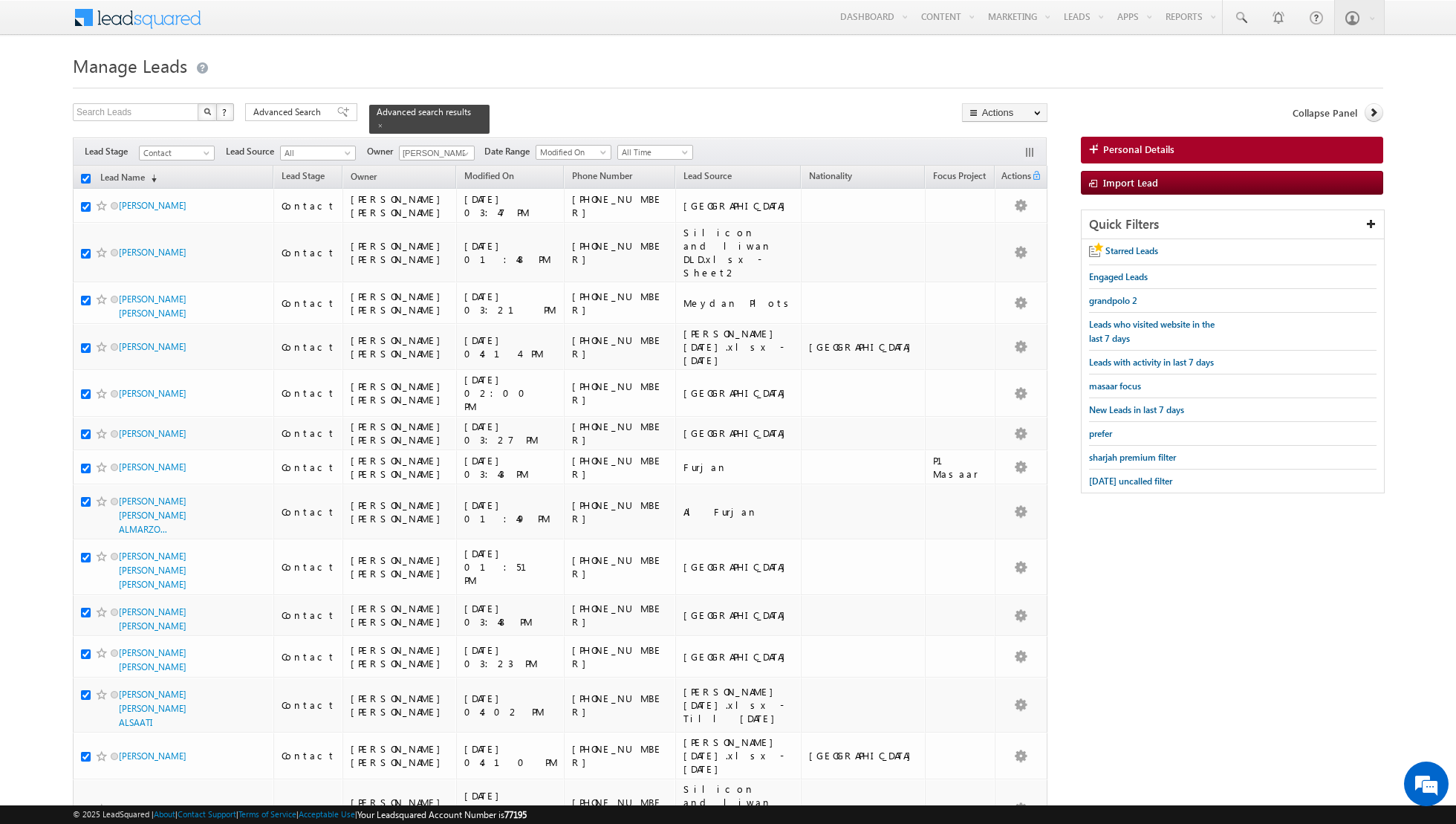
checkbox input "true"
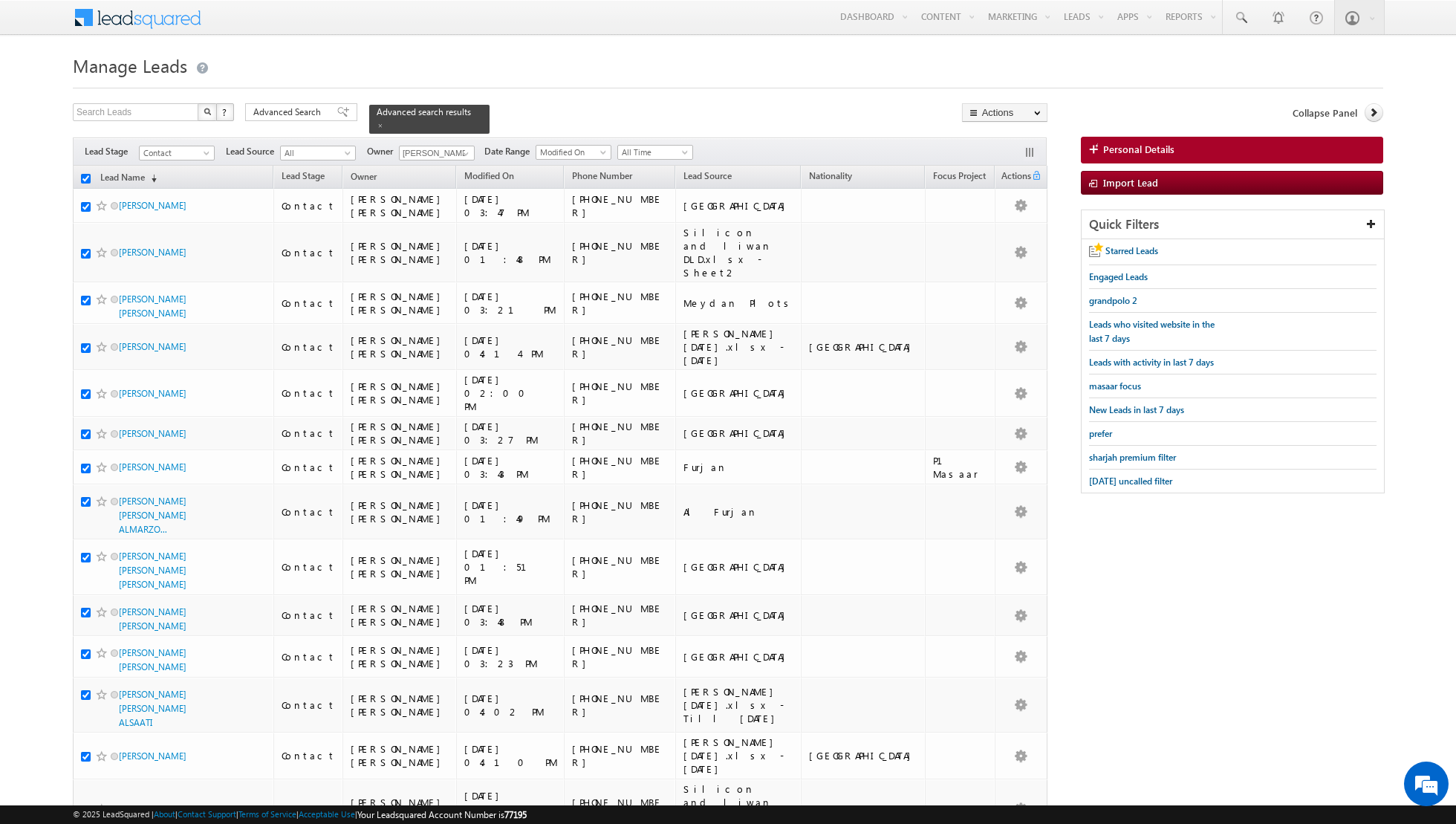
checkbox input "true"
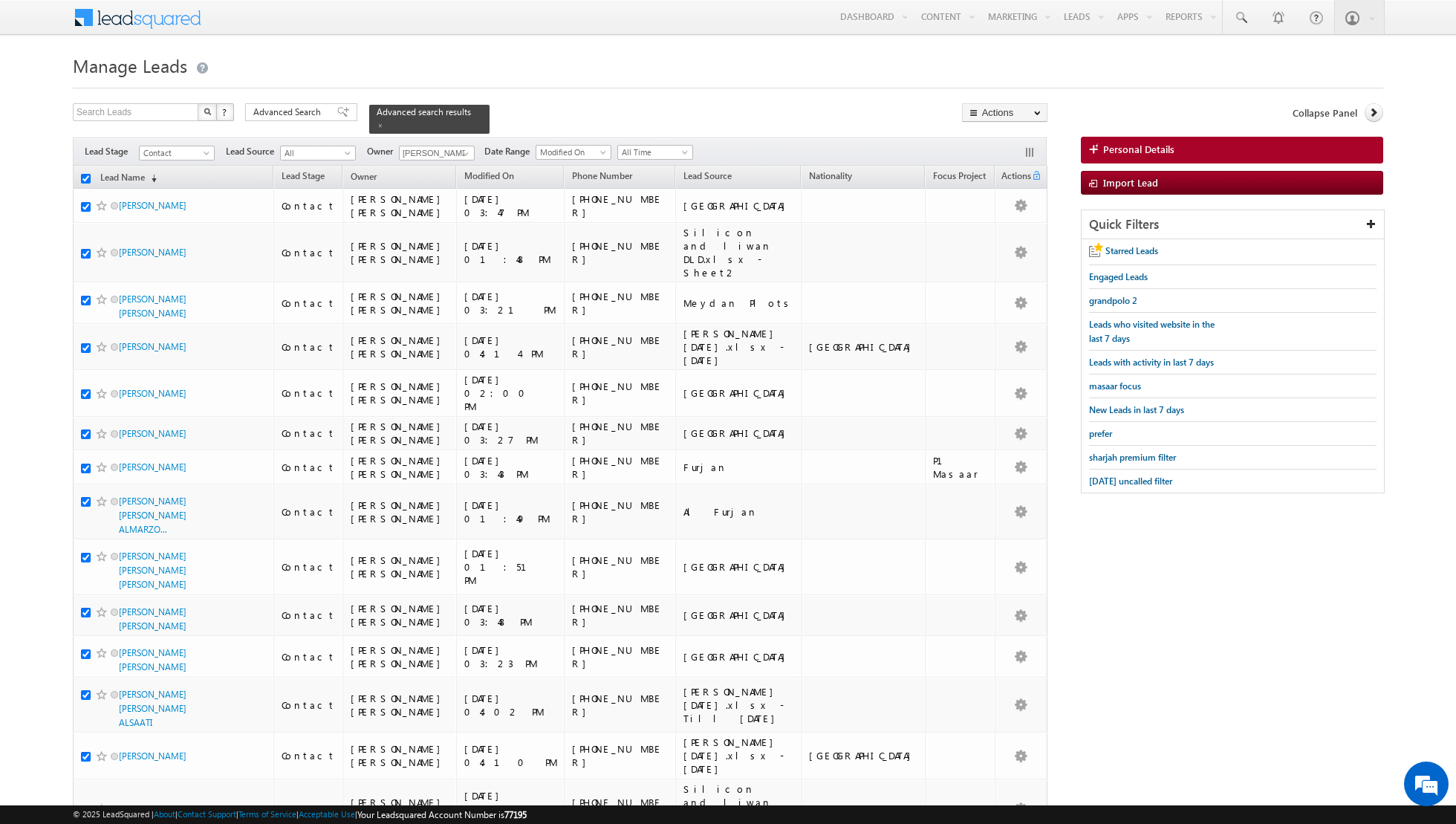
checkbox input "true"
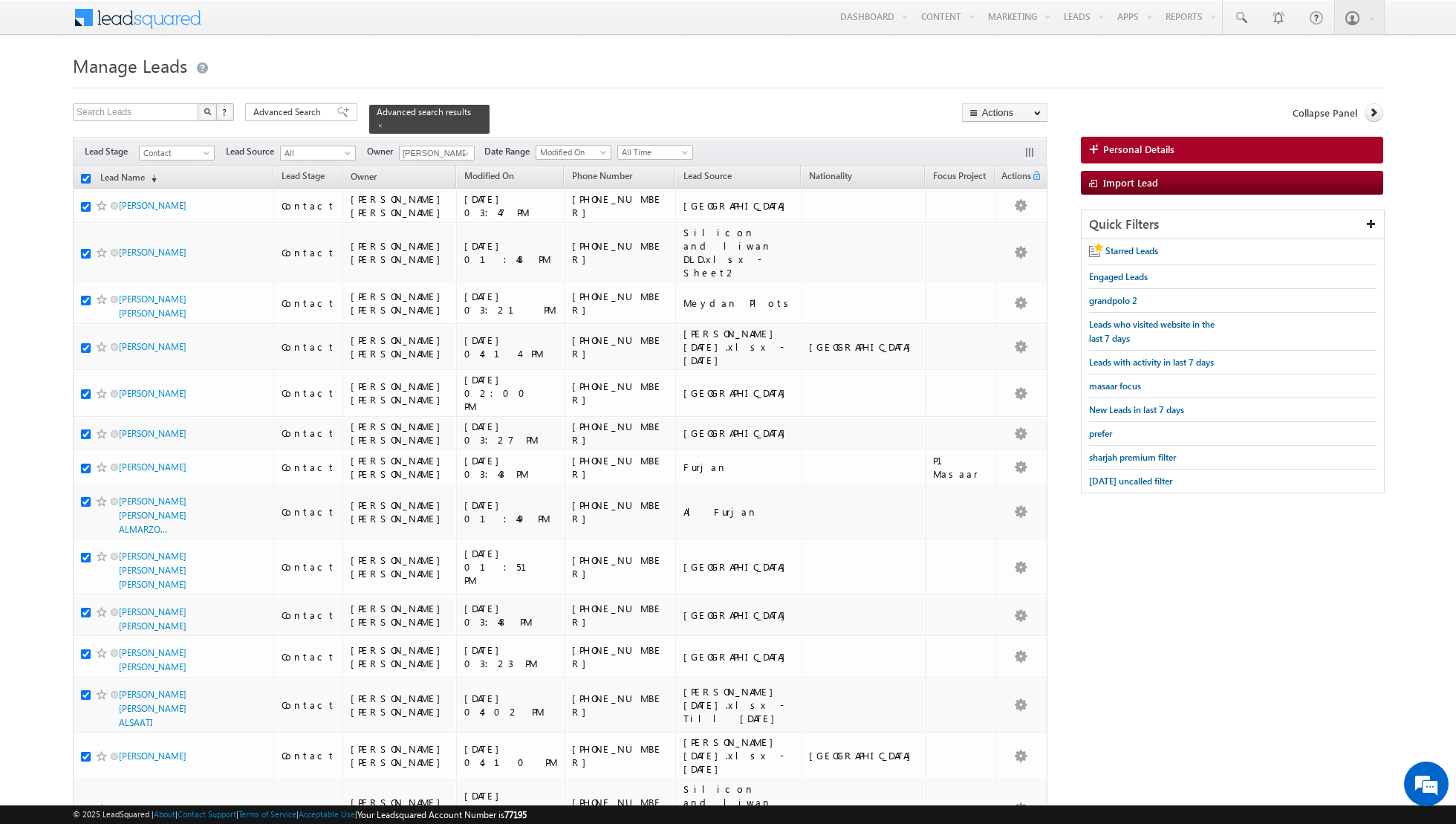
checkbox input "true"
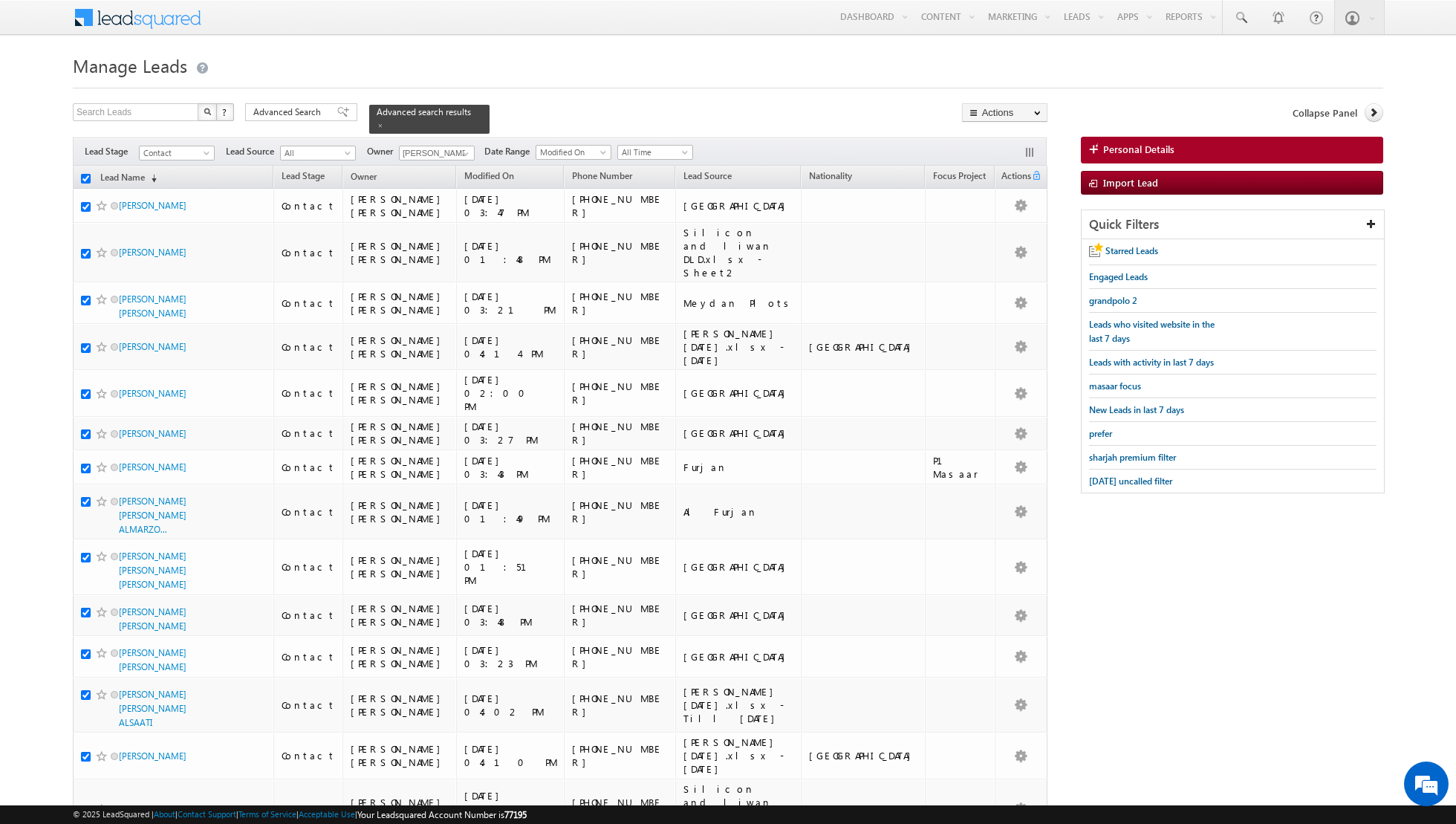
checkbox input "true"
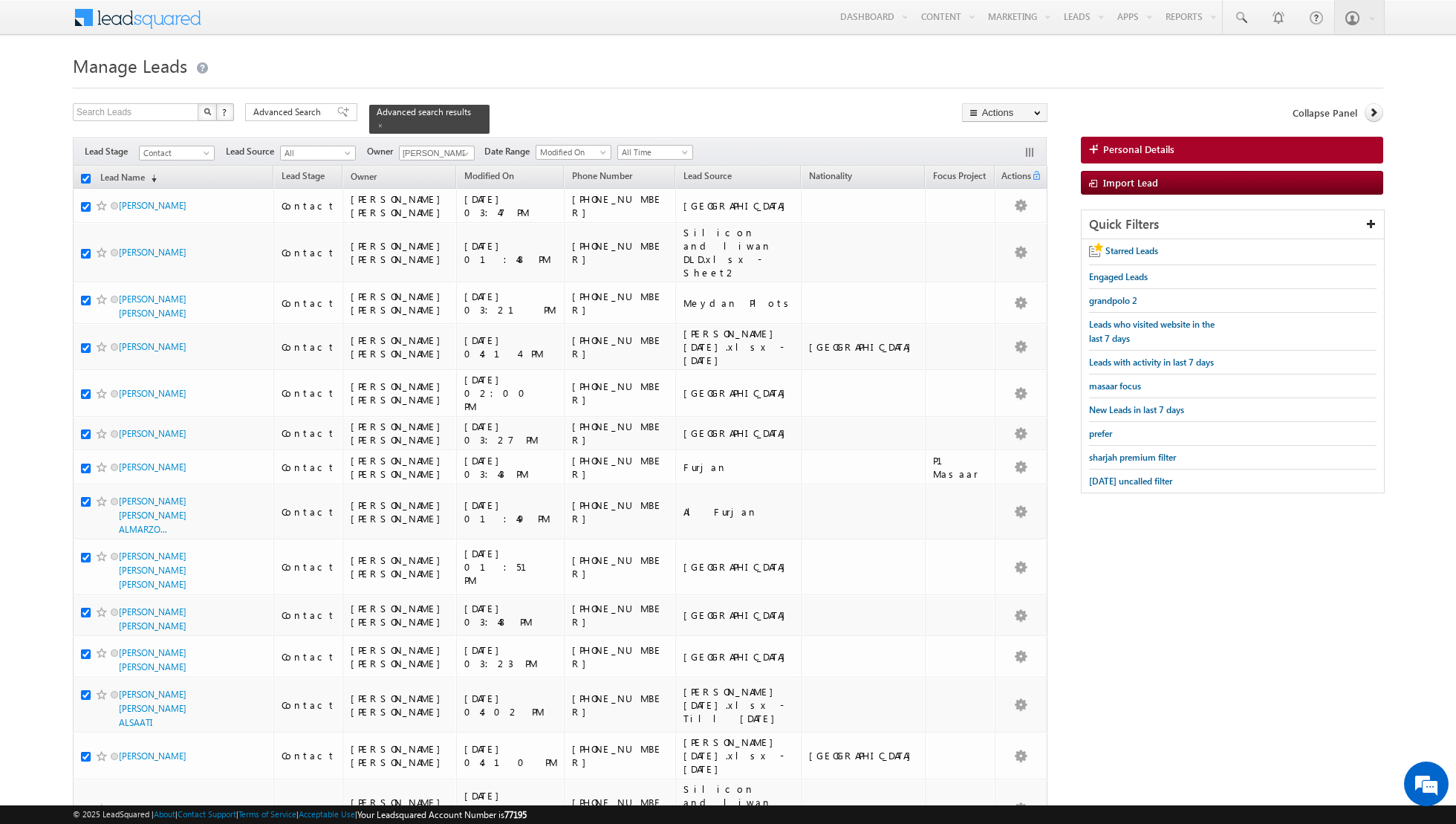
checkbox input "true"
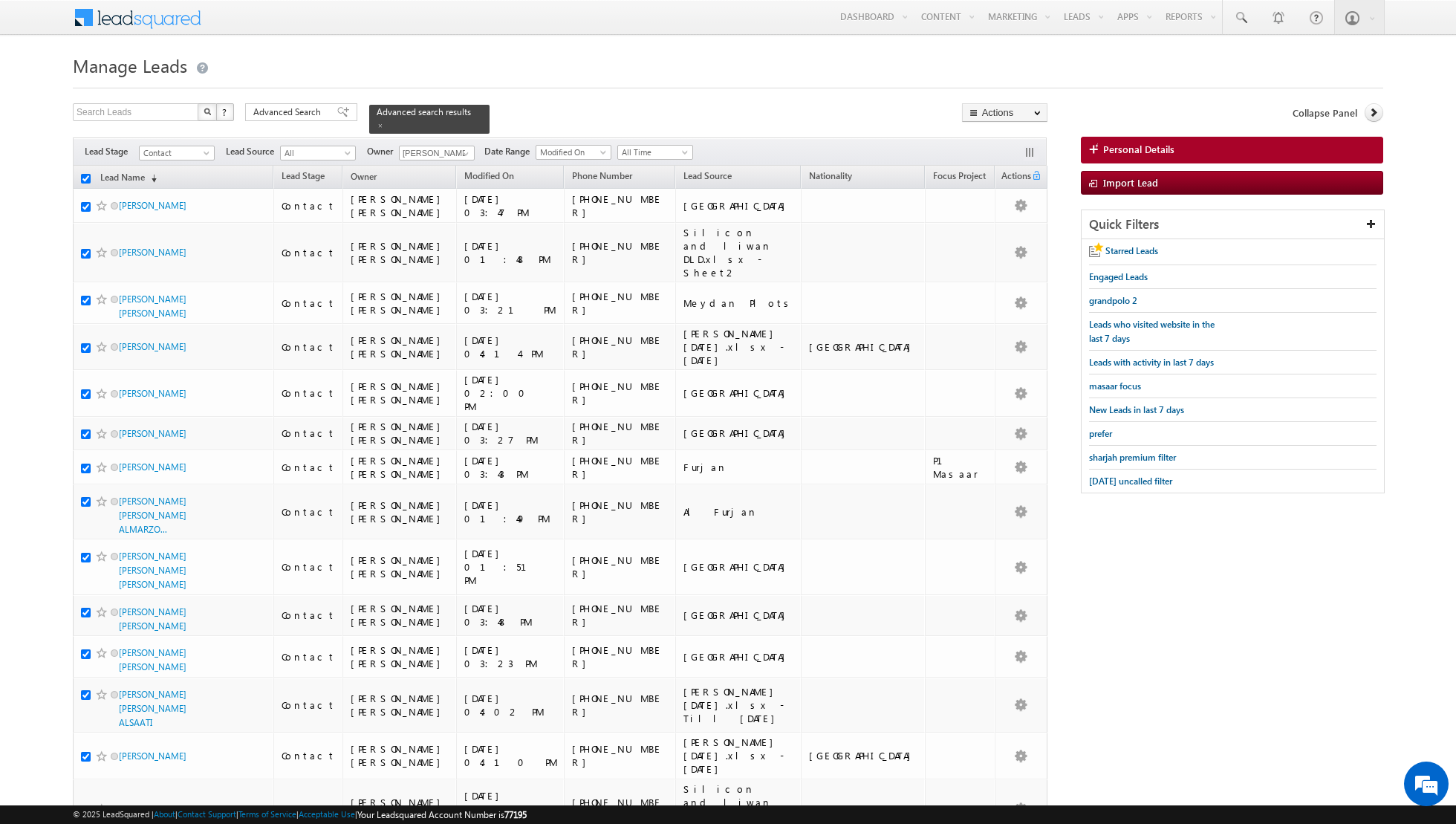
checkbox input "true"
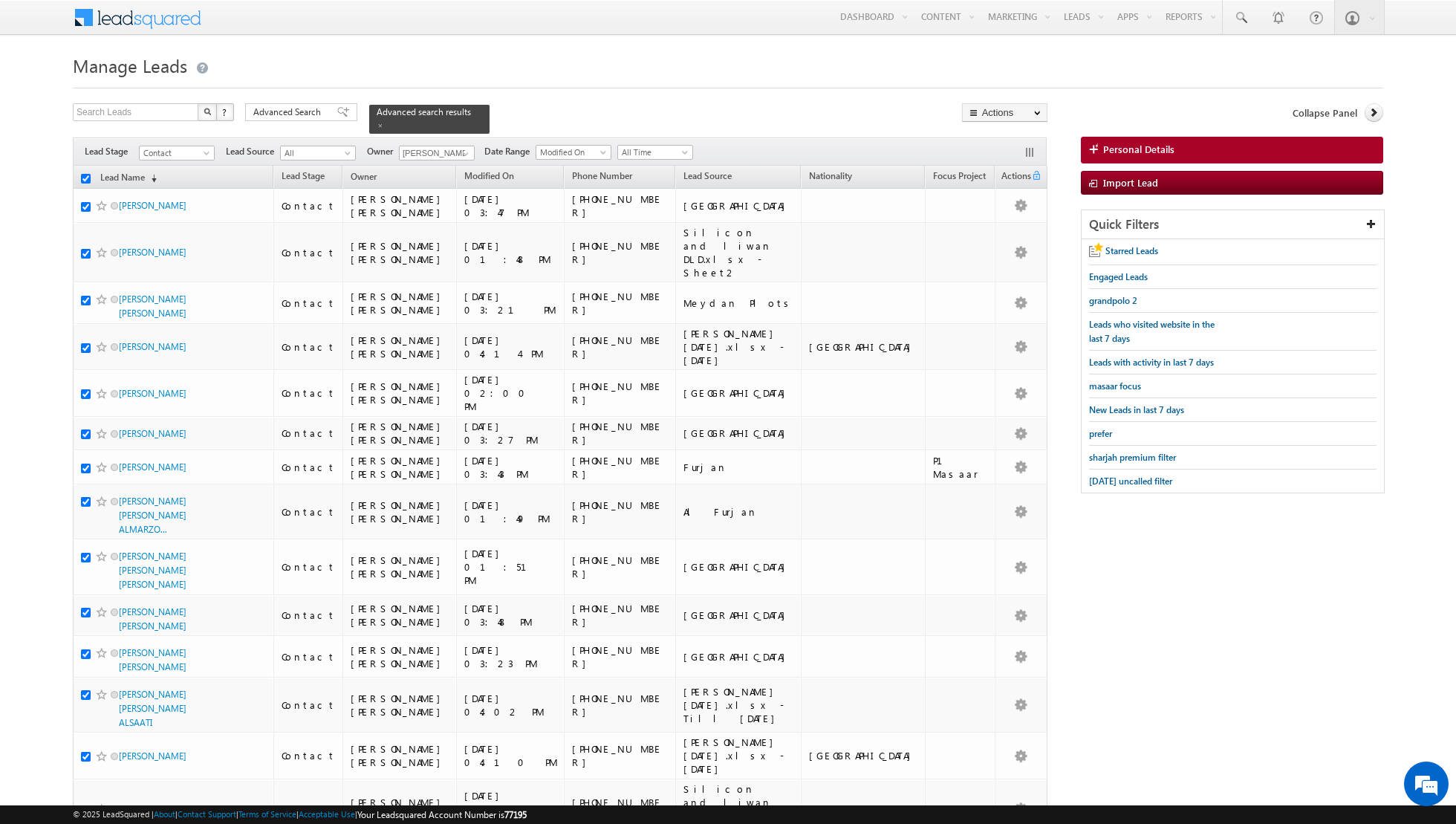
checkbox input "true"
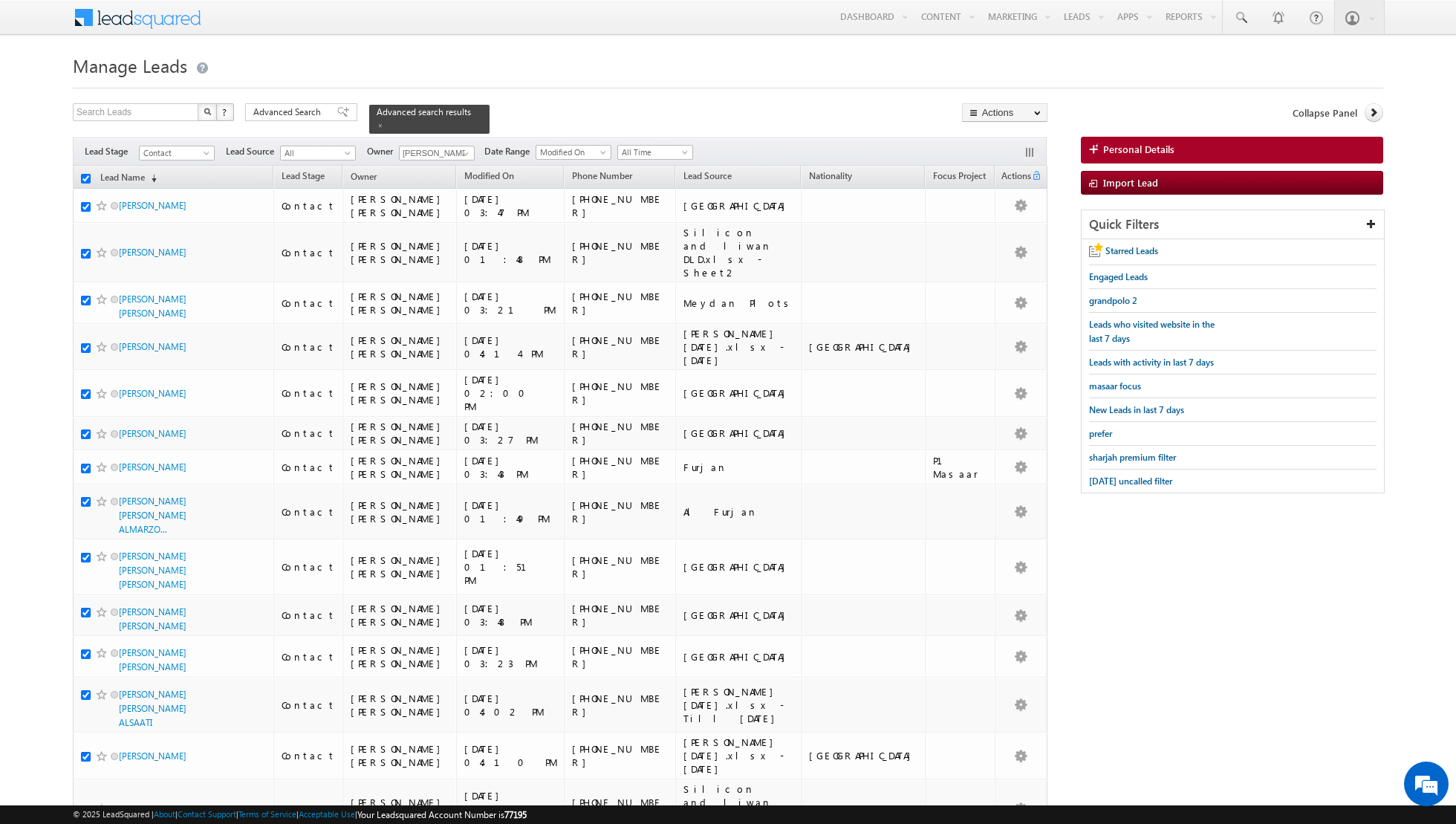
checkbox input "true"
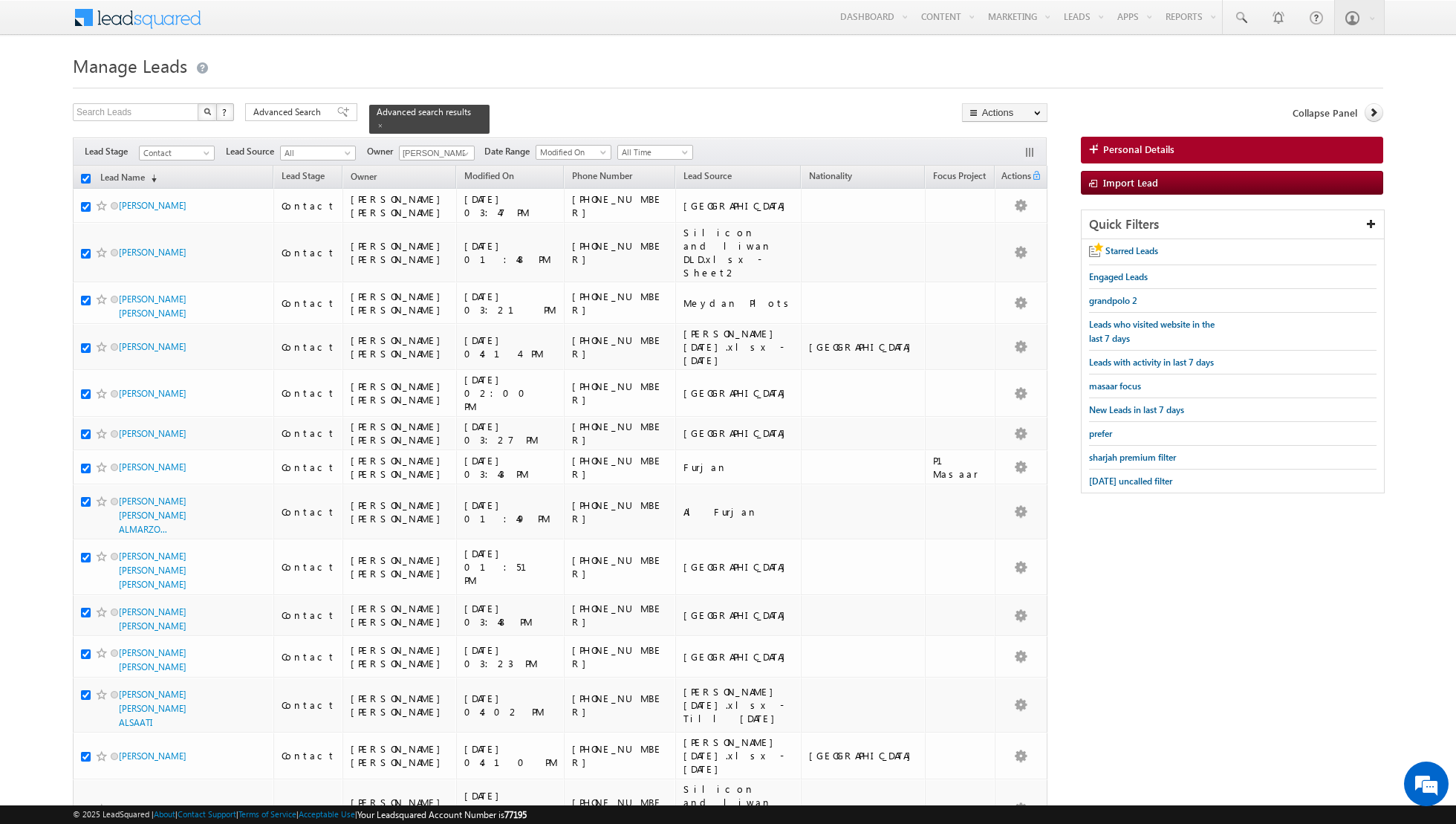
checkbox input "true"
click at [1004, 240] on link "Change Owner" at bounding box center [1004, 240] width 84 height 18
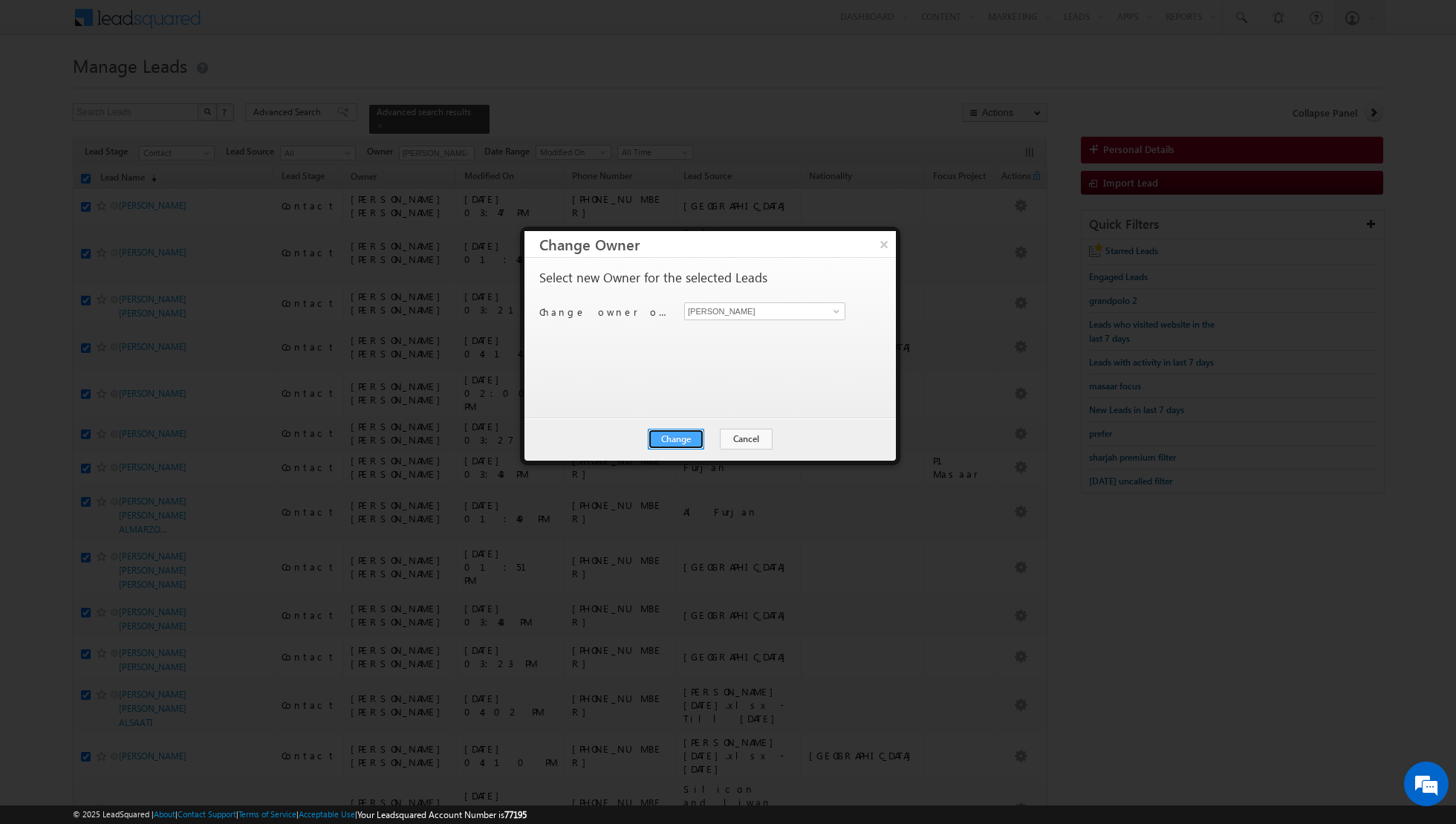
click at [666, 443] on button "Change" at bounding box center [676, 439] width 56 height 21
click at [705, 442] on button "Close" at bounding box center [712, 439] width 47 height 21
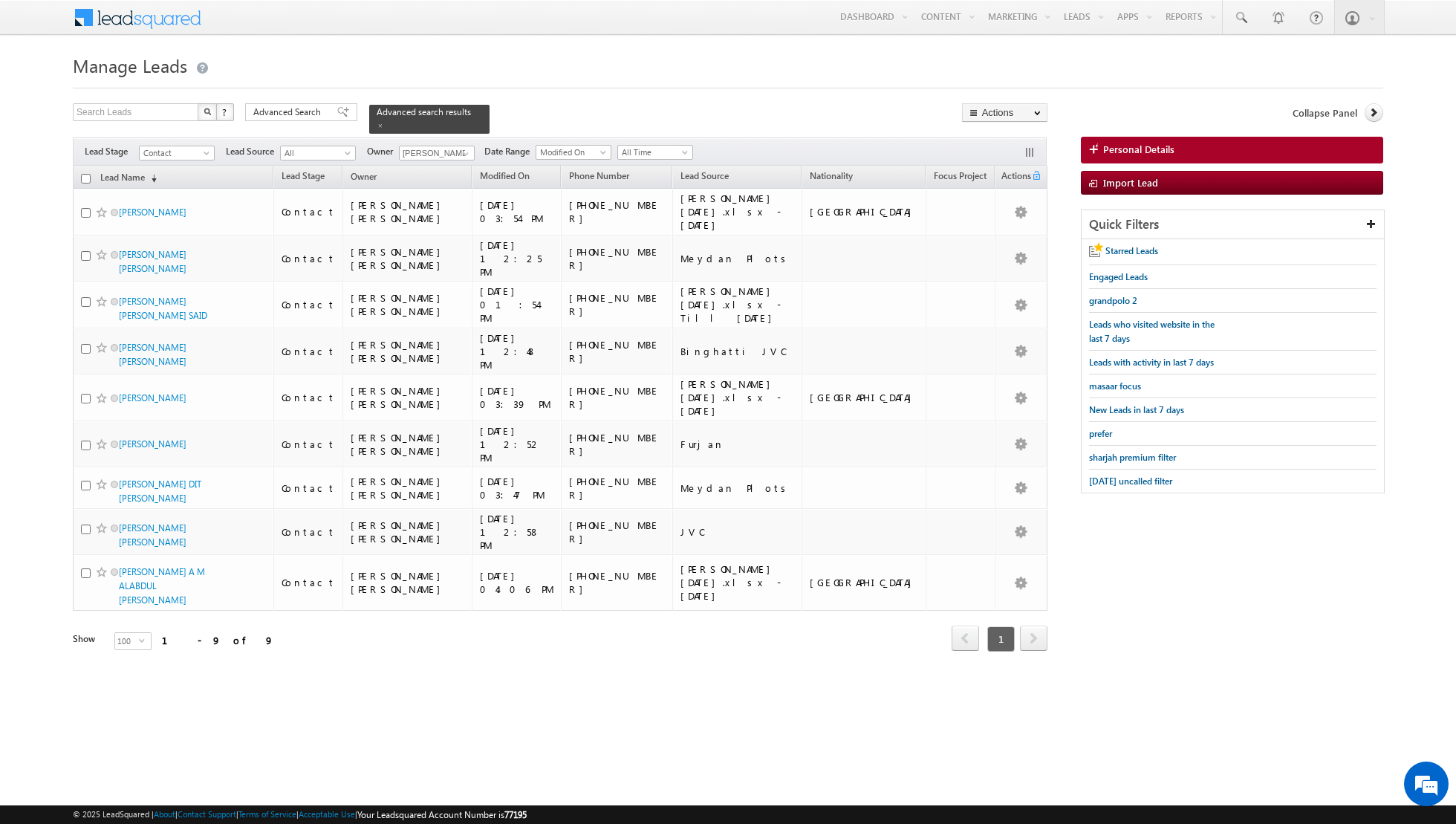
click at [88, 177] on input "checkbox" at bounding box center [86, 179] width 10 height 10
checkbox input "true"
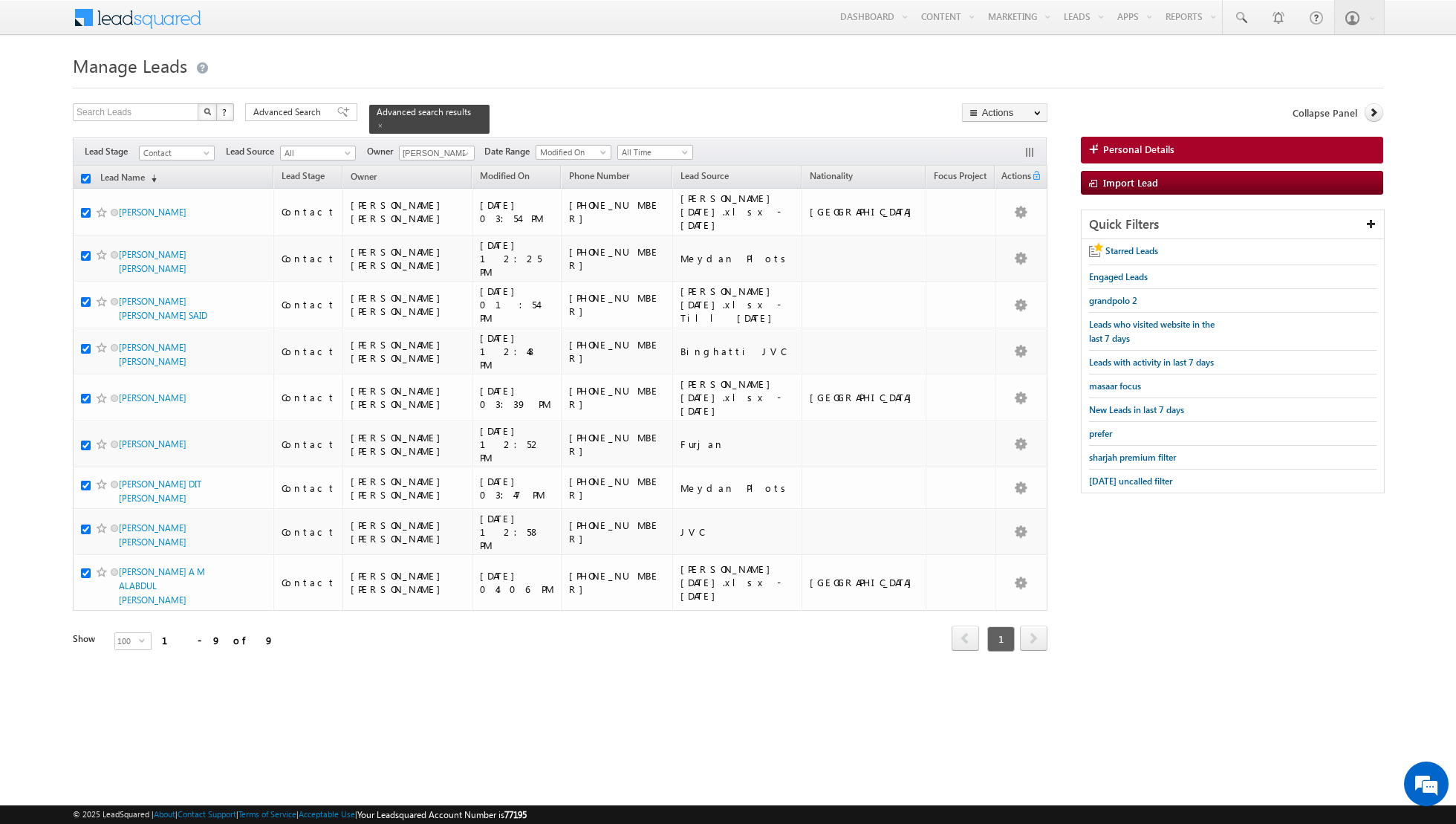
checkbox input "true"
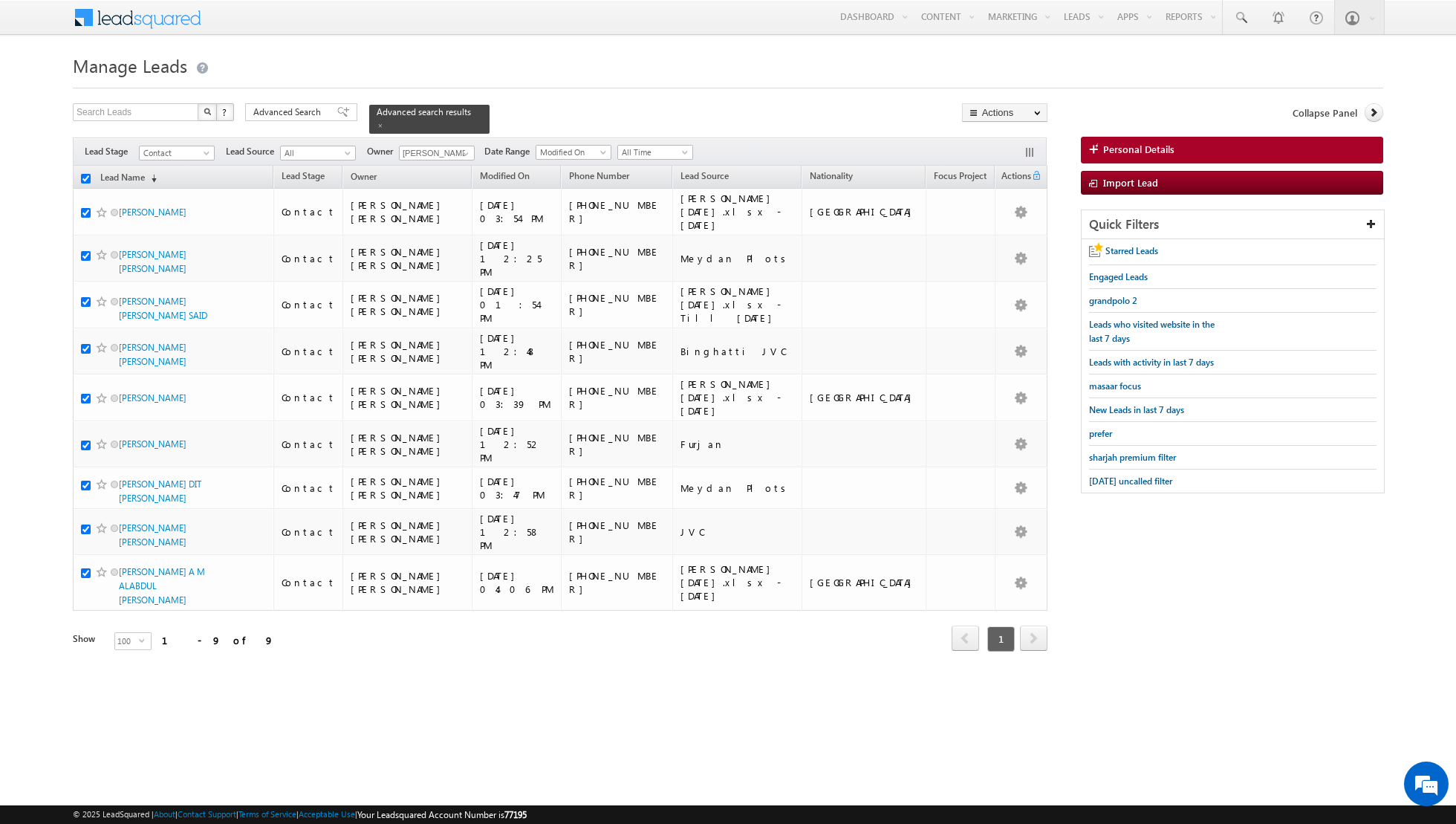
checkbox input "true"
click at [998, 238] on link "Change Owner" at bounding box center [1004, 240] width 84 height 18
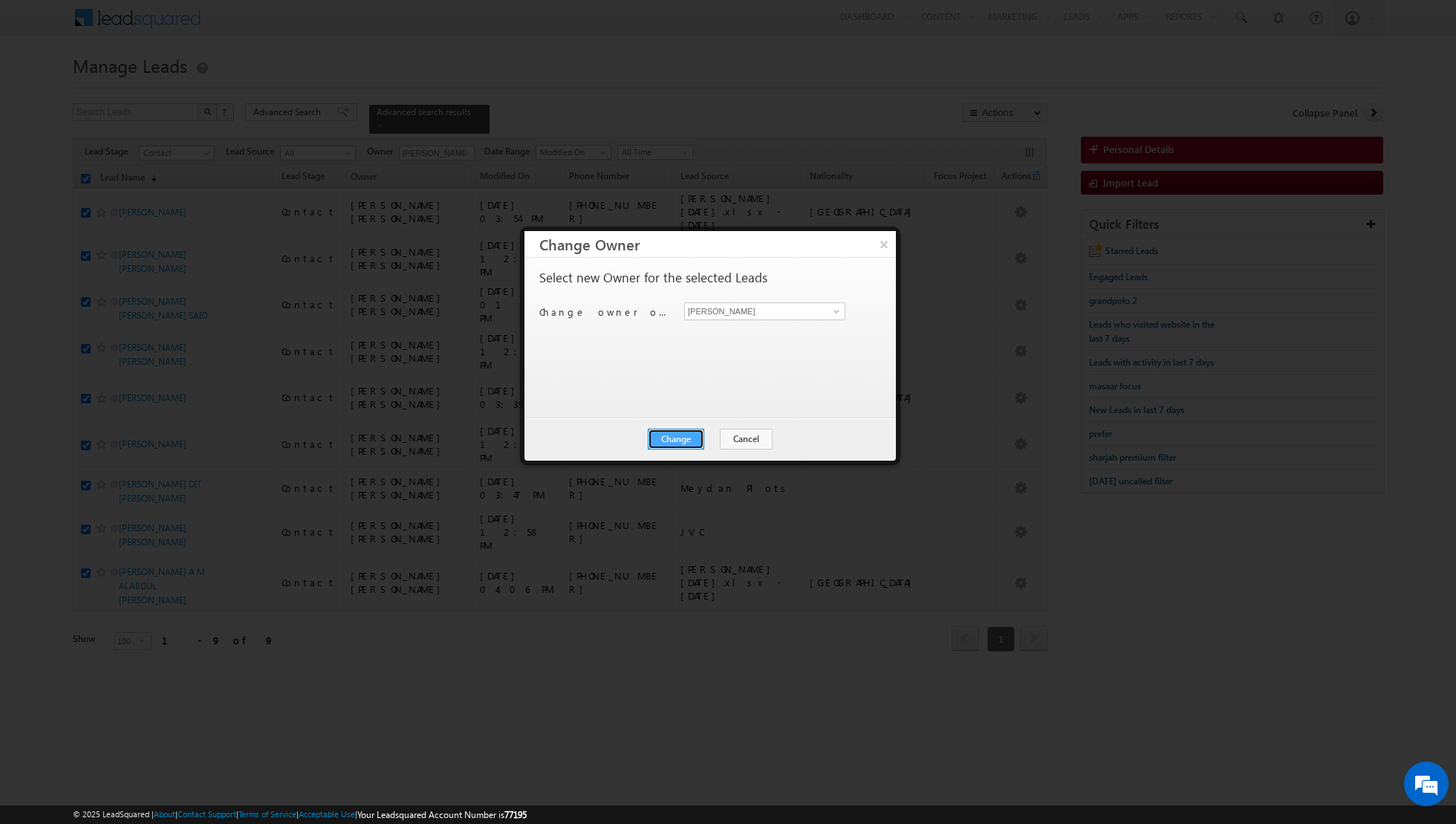
click at [663, 443] on button "Change" at bounding box center [676, 439] width 56 height 21
click at [720, 439] on button "Close" at bounding box center [712, 439] width 47 height 21
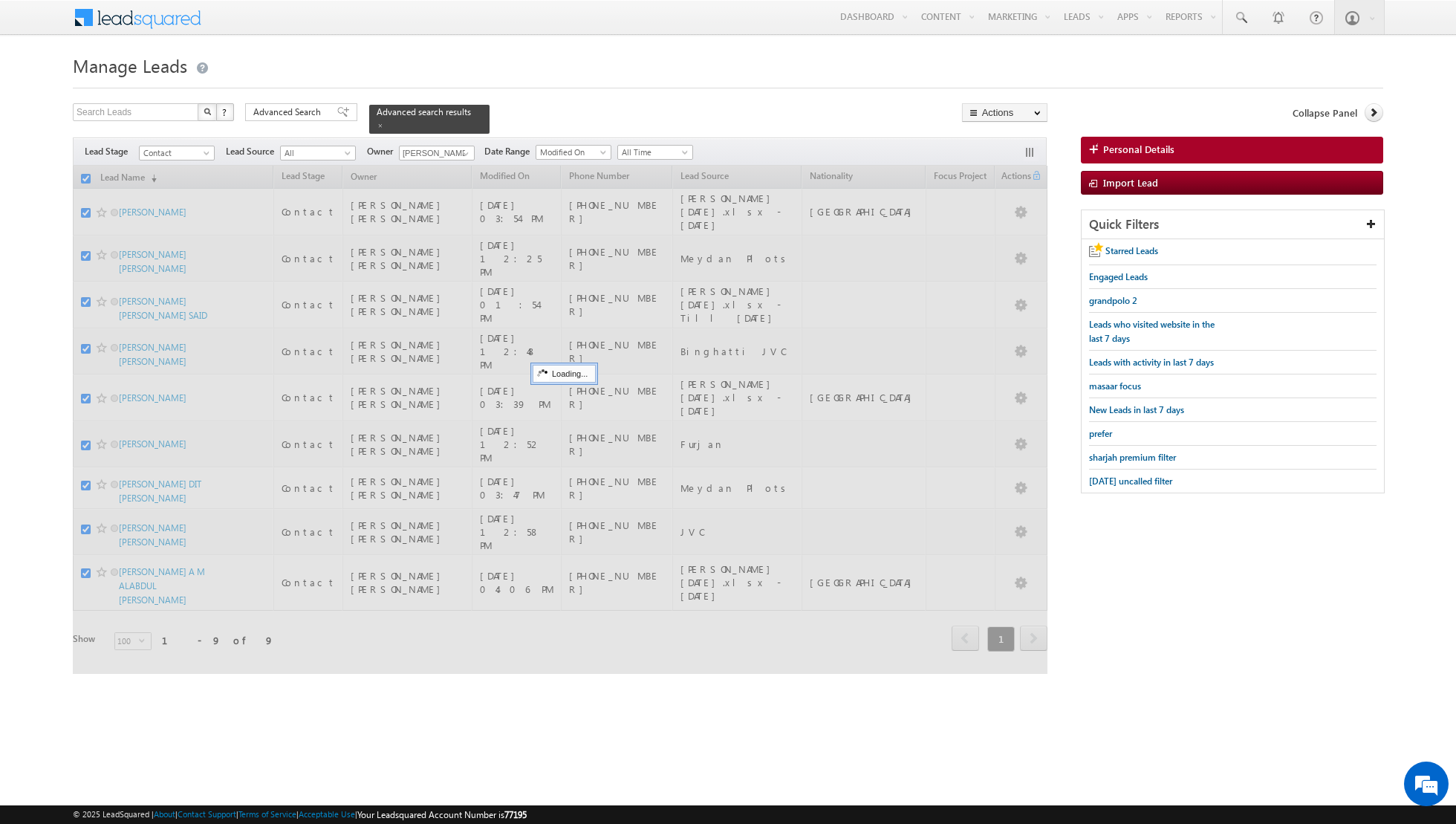
checkbox input "false"
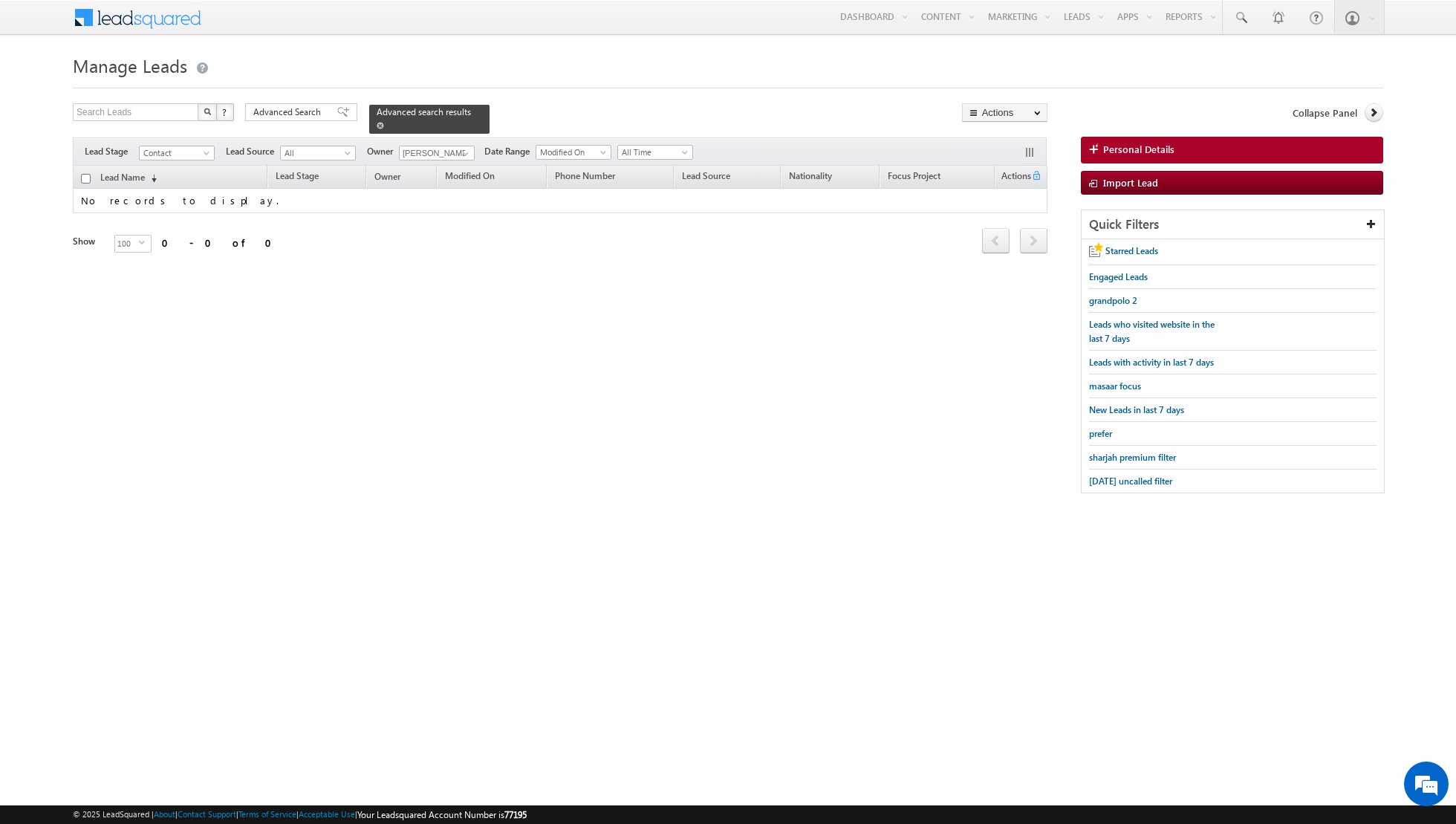
click at [377, 127] on span at bounding box center [380, 125] width 7 height 7
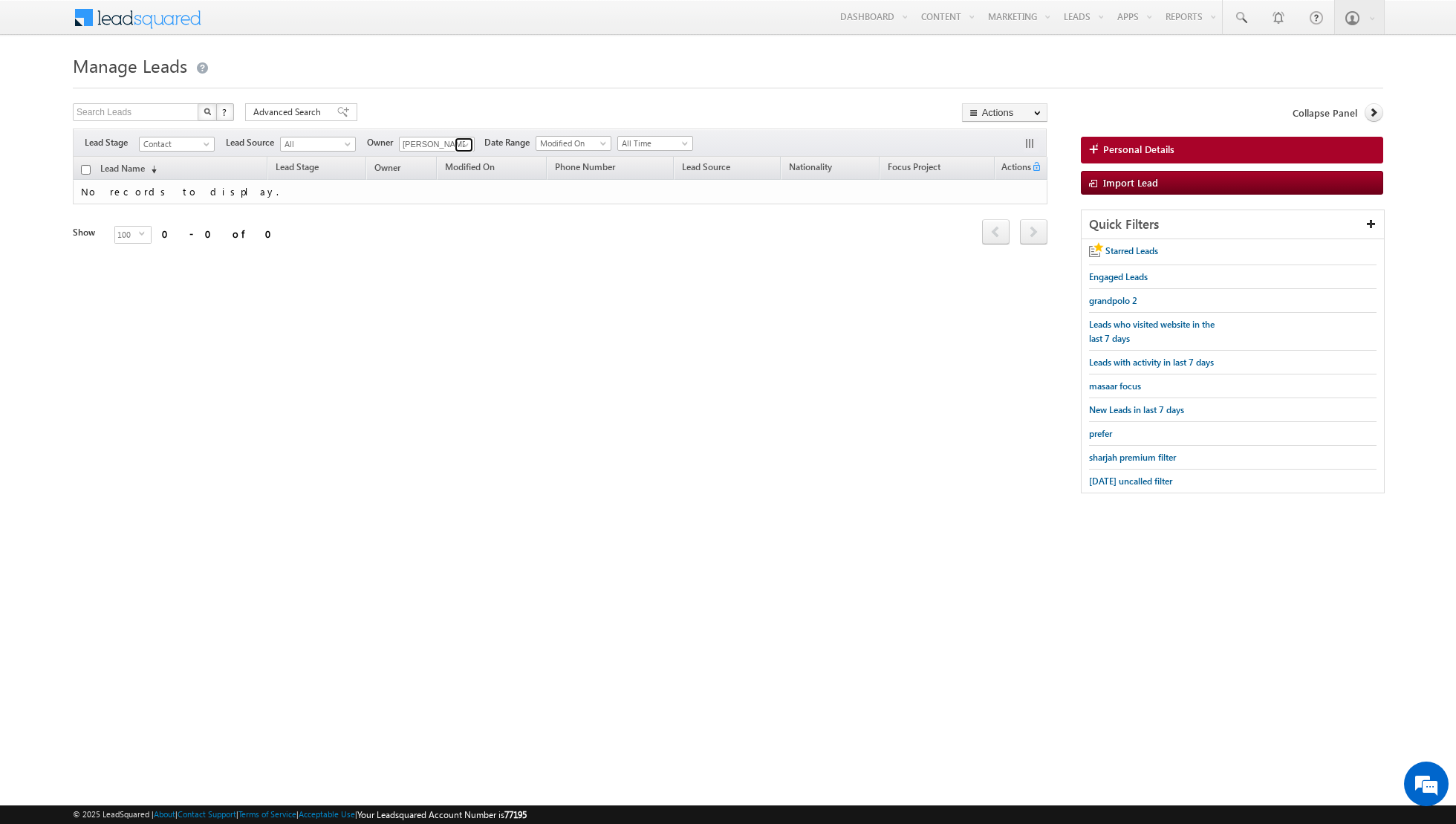
click at [454, 146] on link at bounding box center [463, 144] width 18 height 15
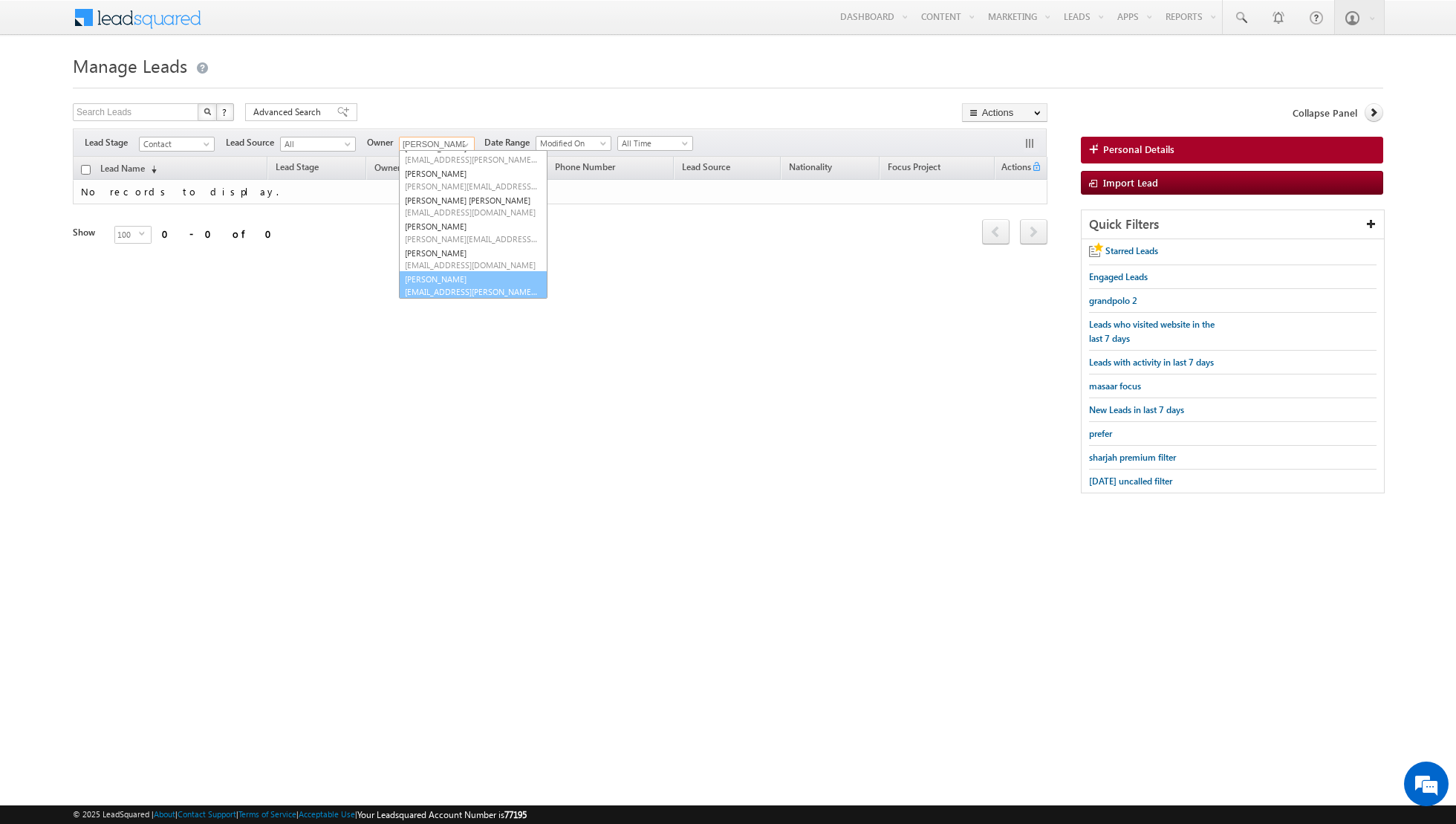
scroll to position [120, 0]
click at [436, 279] on link "[PERSON_NAME] [EMAIL_ADDRESS][PERSON_NAME][DOMAIN_NAME]" at bounding box center [473, 285] width 148 height 28
type input "[PERSON_NAME]"
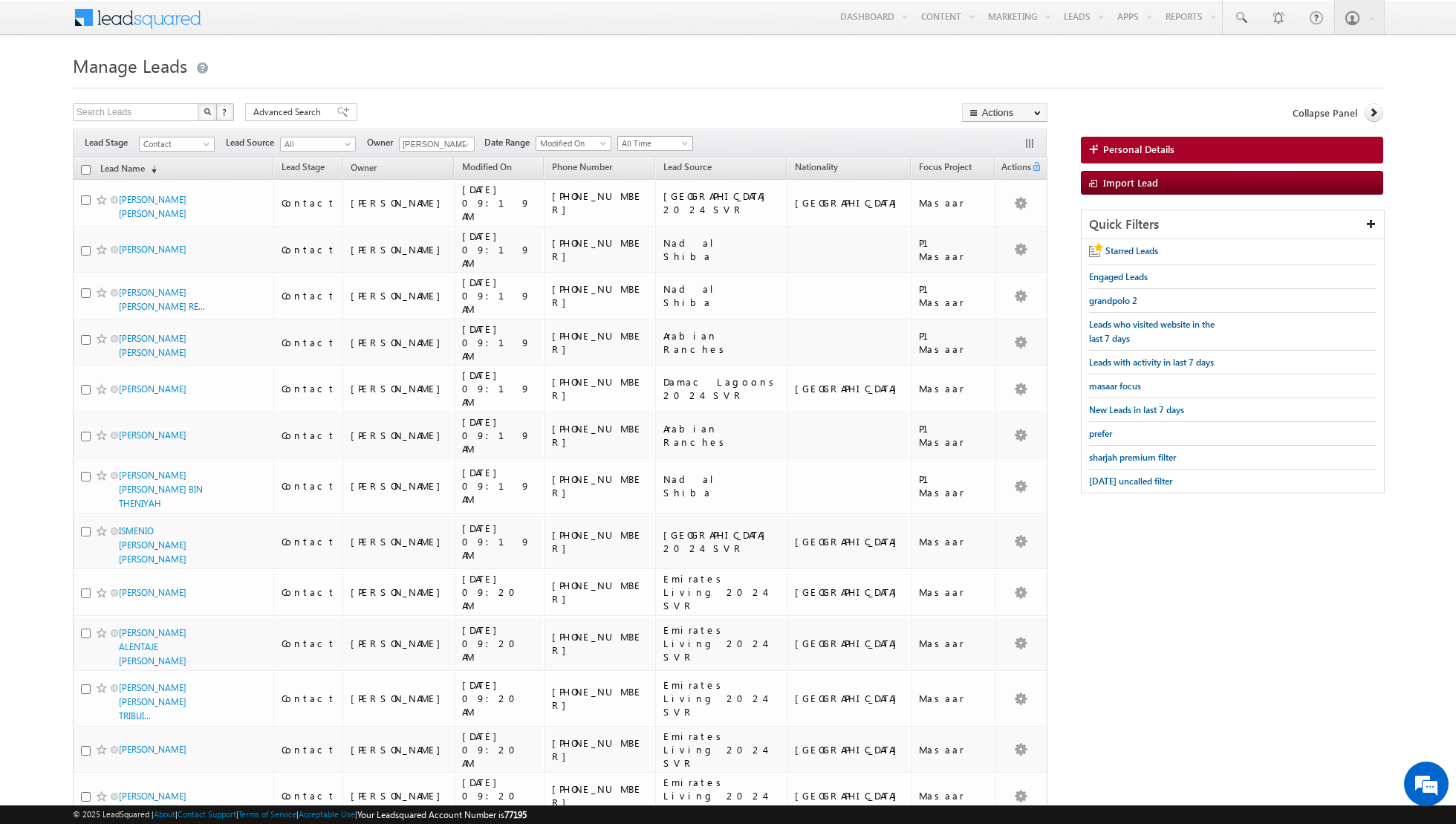
click at [669, 139] on span "All Time" at bounding box center [653, 143] width 71 height 14
click at [634, 207] on link "Today" at bounding box center [649, 205] width 75 height 14
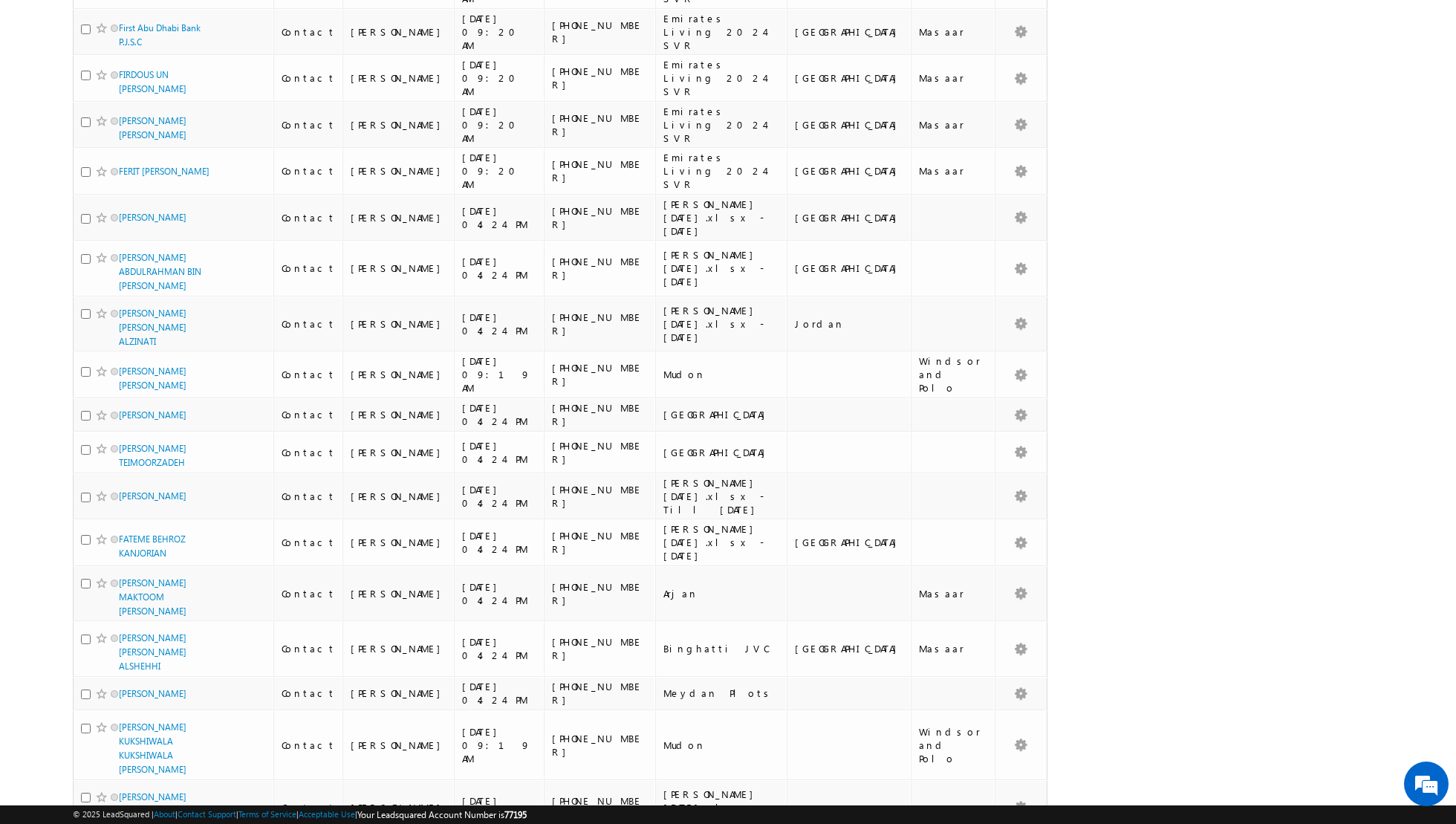
scroll to position [0, 0]
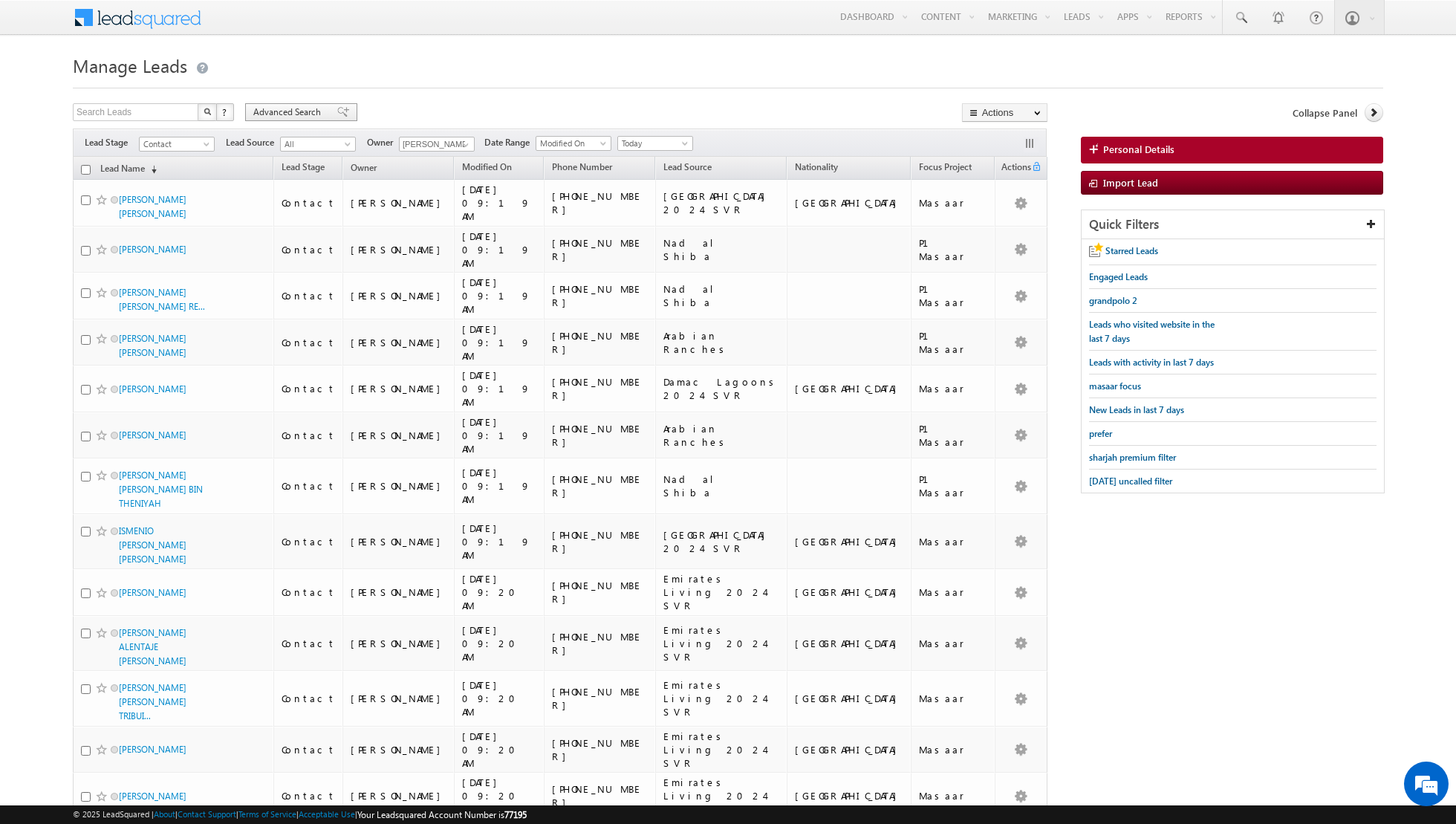
click at [337, 110] on span at bounding box center [343, 111] width 12 height 10
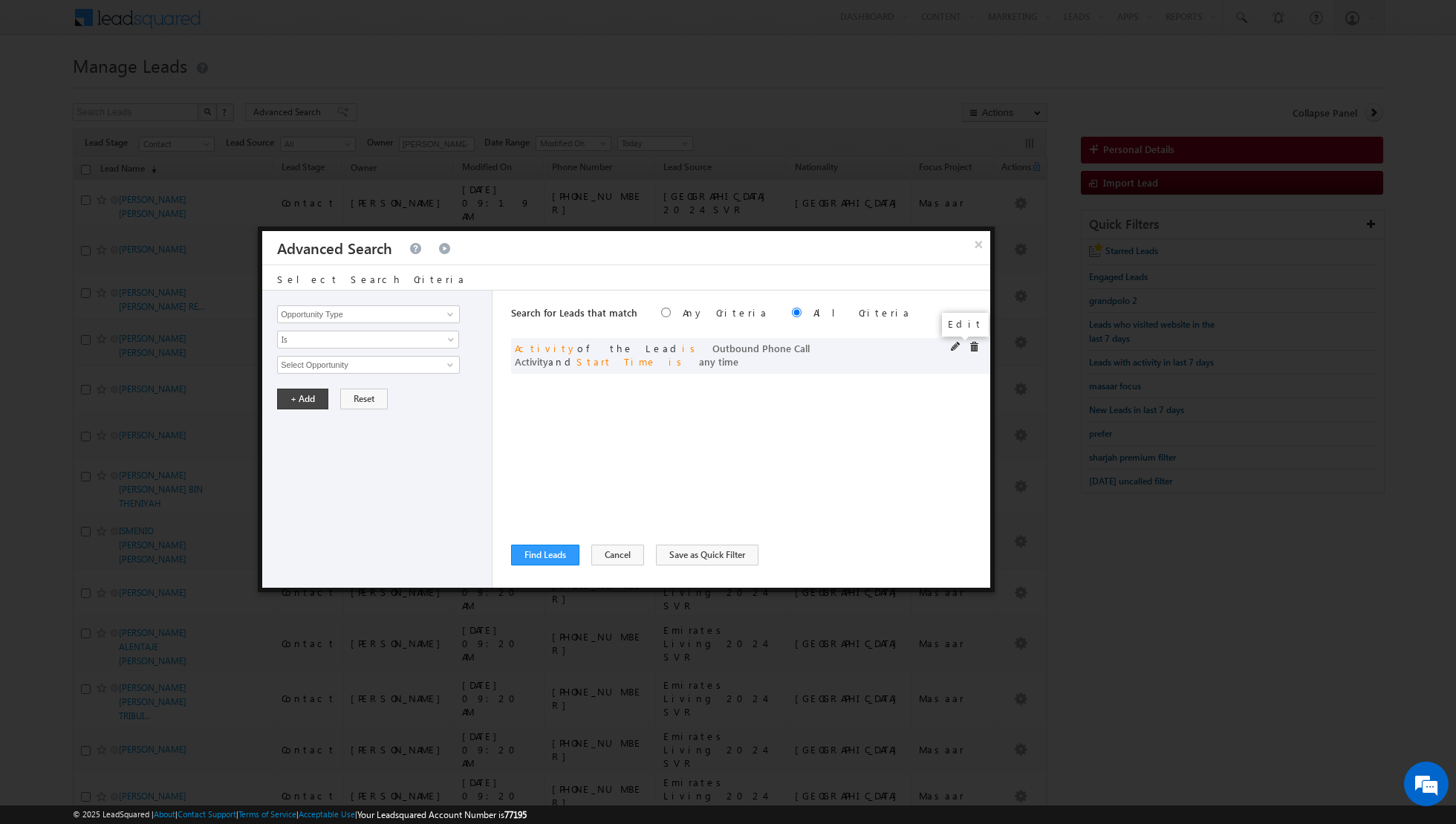
click at [953, 345] on span at bounding box center [955, 346] width 10 height 10
click at [449, 330] on link "Is" at bounding box center [368, 339] width 182 height 18
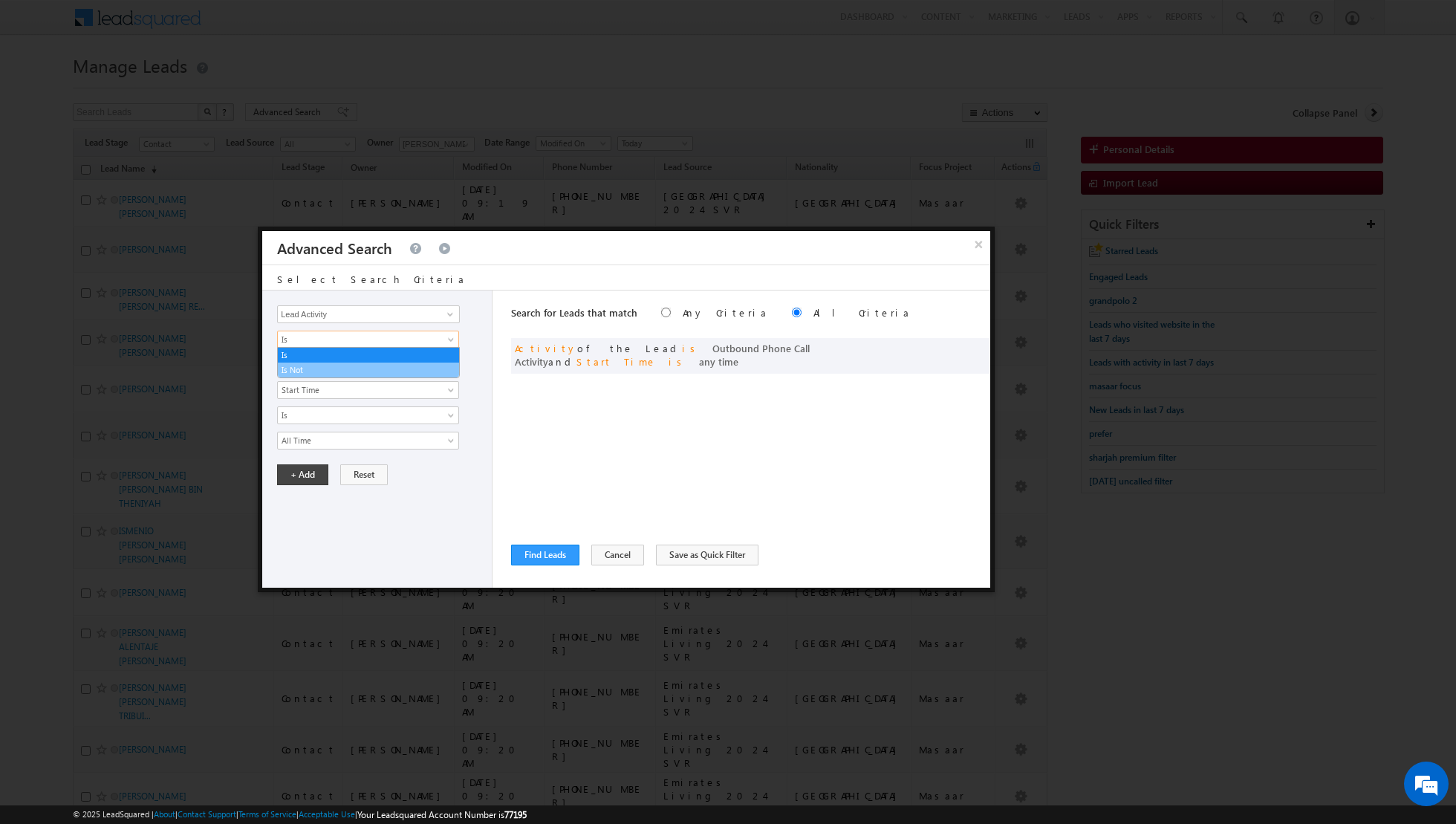
click at [417, 362] on li "Is Not" at bounding box center [369, 370] width 181 height 15
click at [454, 359] on span at bounding box center [450, 365] width 12 height 12
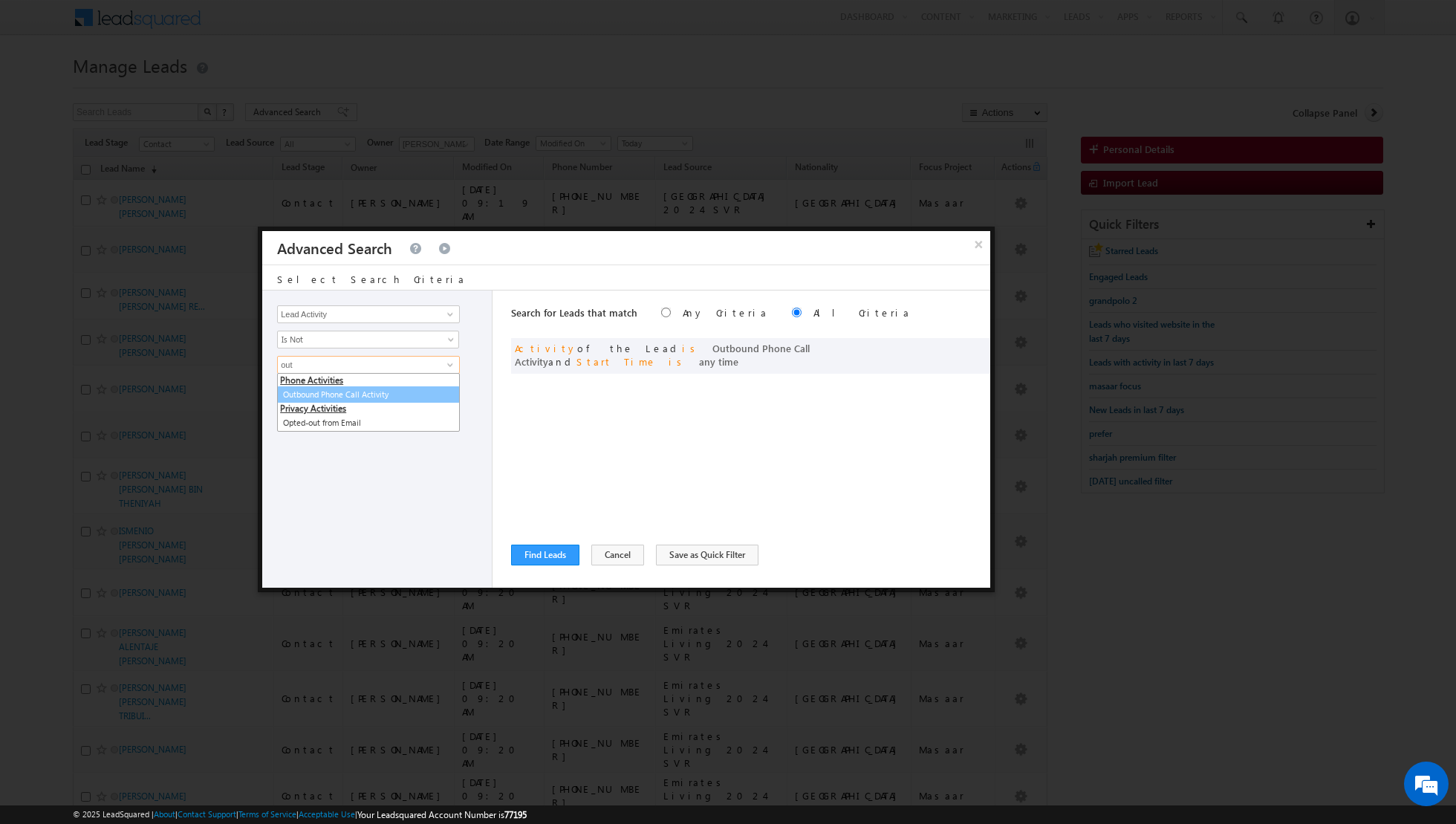
click at [415, 395] on link "Outbound Phone Call Activity" at bounding box center [369, 394] width 183 height 17
type input "Outbound Phone Call Activity"
click at [451, 387] on span at bounding box center [452, 393] width 12 height 12
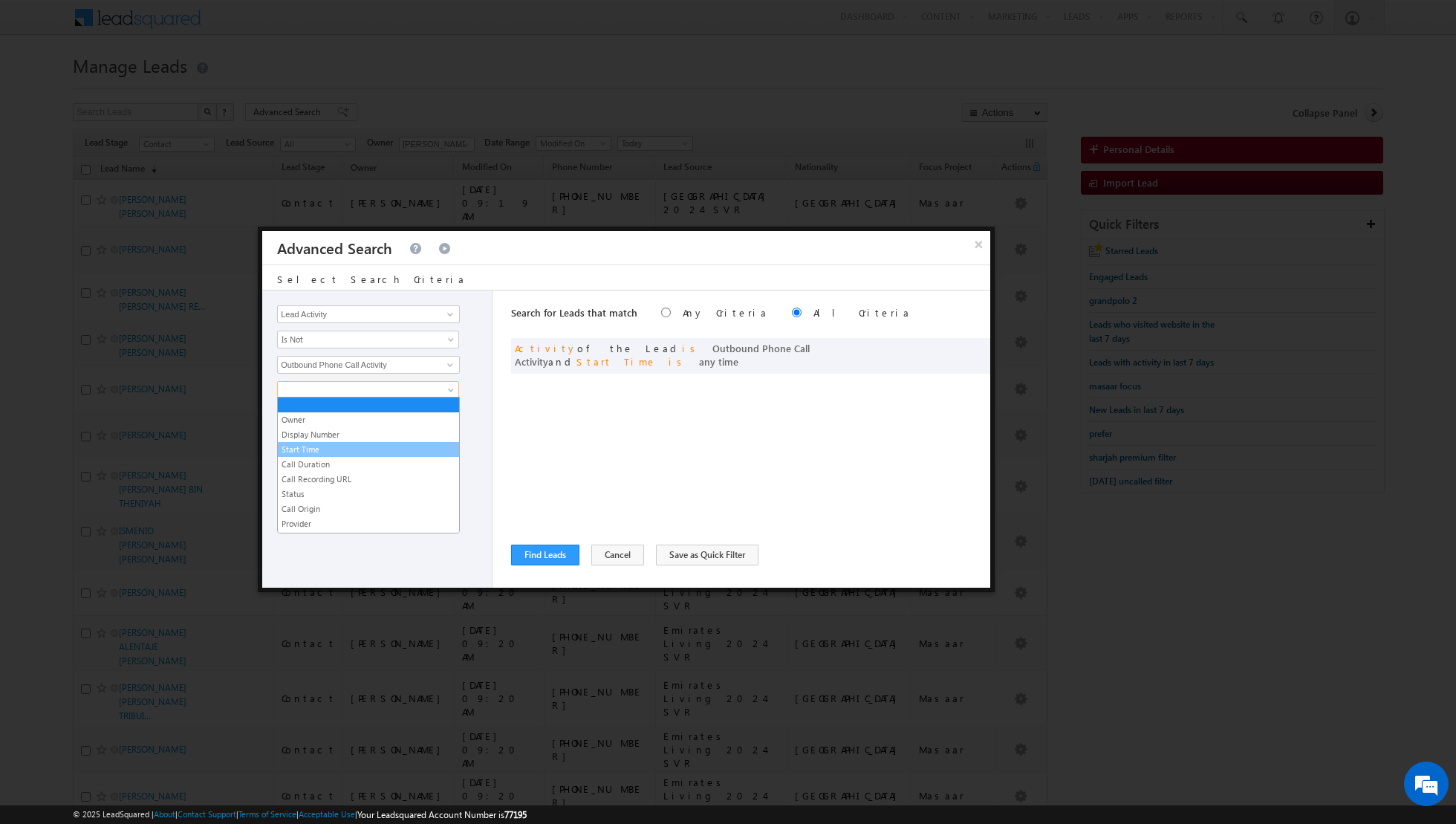
click at [340, 451] on link "Start Time" at bounding box center [369, 449] width 181 height 14
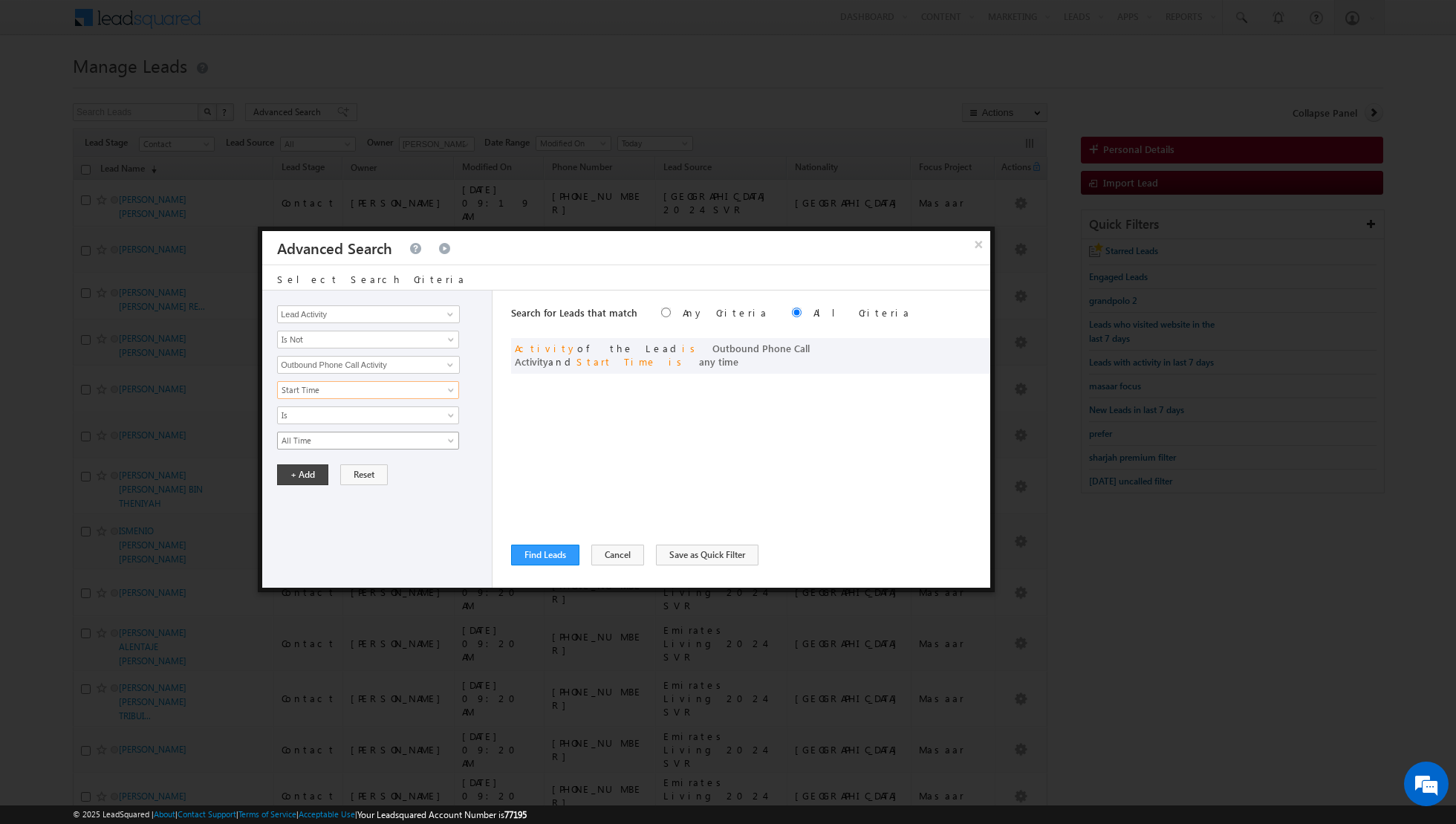
click at [397, 431] on link "All Time" at bounding box center [368, 440] width 182 height 18
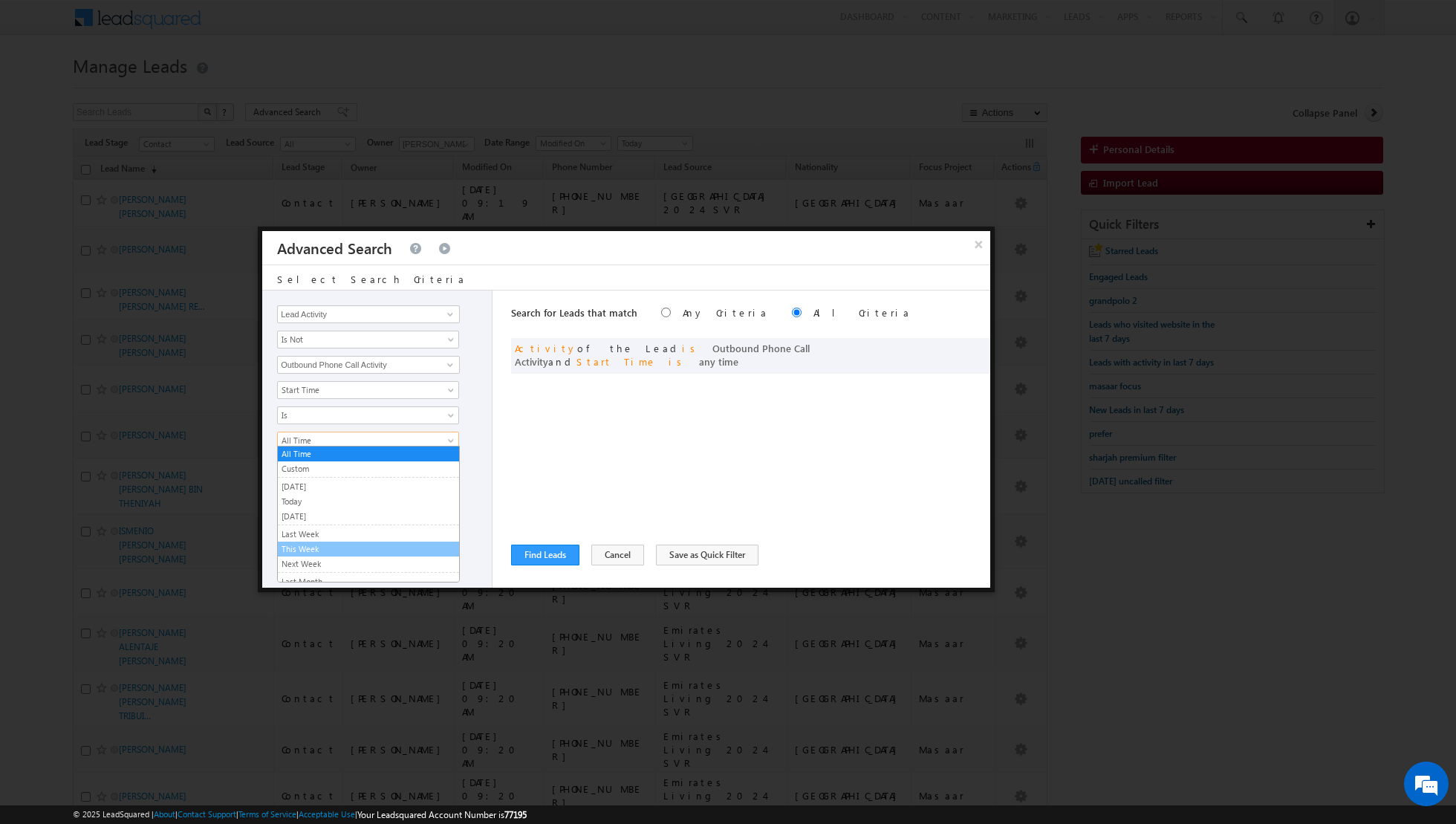
scroll to position [92, 0]
click at [318, 562] on link "Last N" at bounding box center [369, 567] width 181 height 14
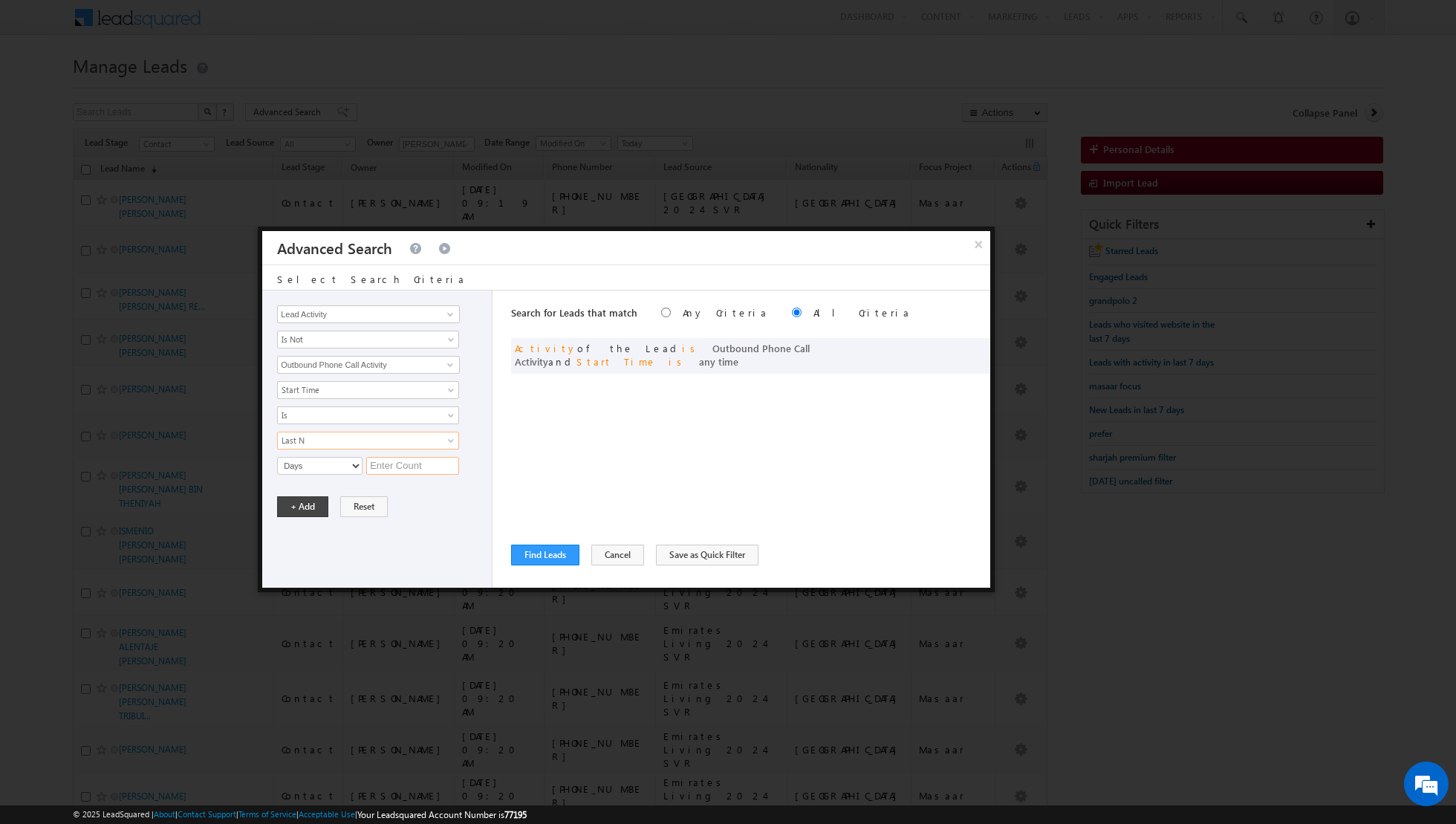
click at [391, 467] on input "text" at bounding box center [413, 466] width 93 height 18
type input "3"
click at [306, 503] on button "+ Add" at bounding box center [303, 507] width 51 height 21
click at [547, 554] on button "Find Leads" at bounding box center [545, 555] width 68 height 21
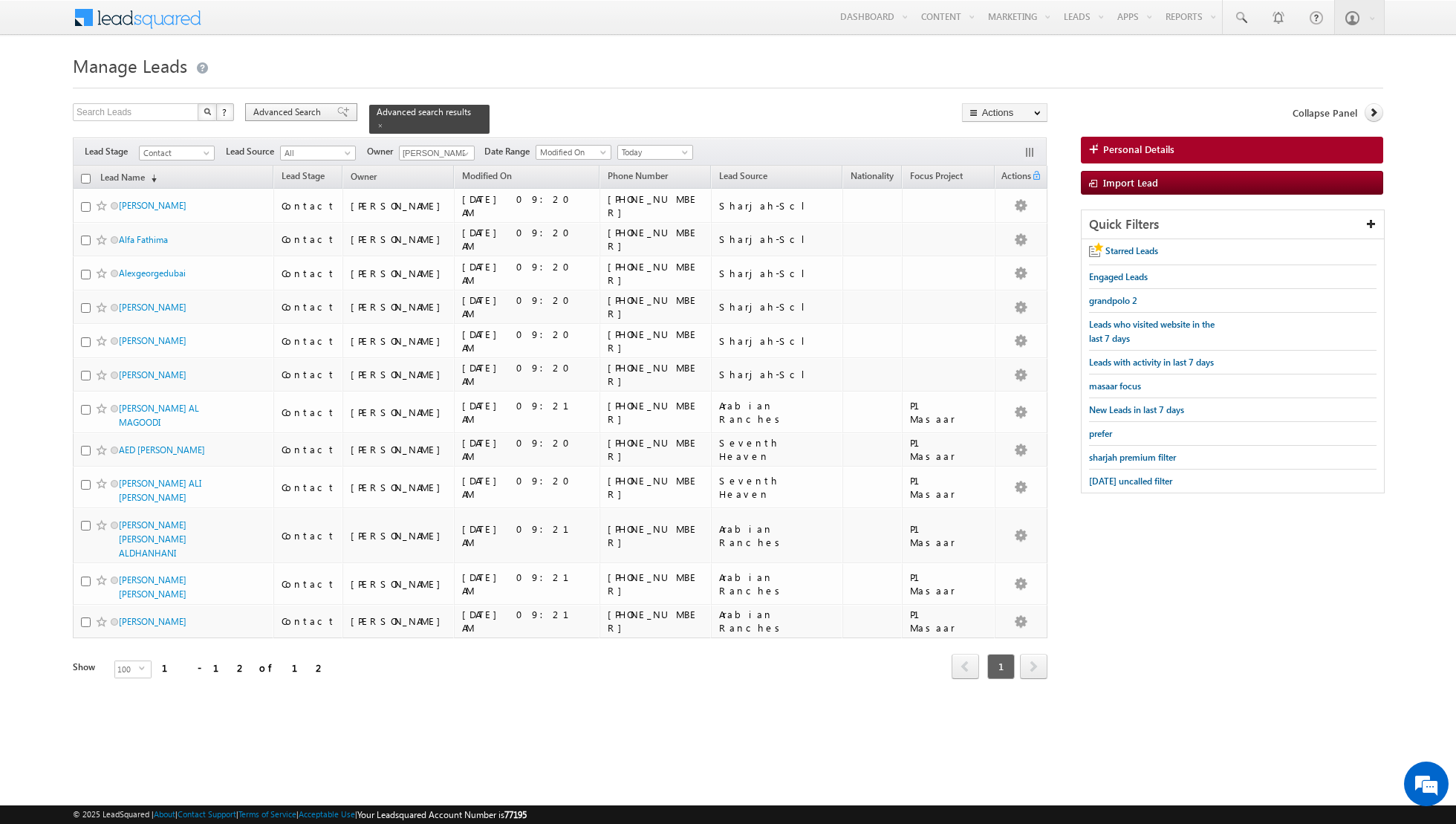
click at [325, 104] on div "Advanced Search" at bounding box center [301, 112] width 112 height 18
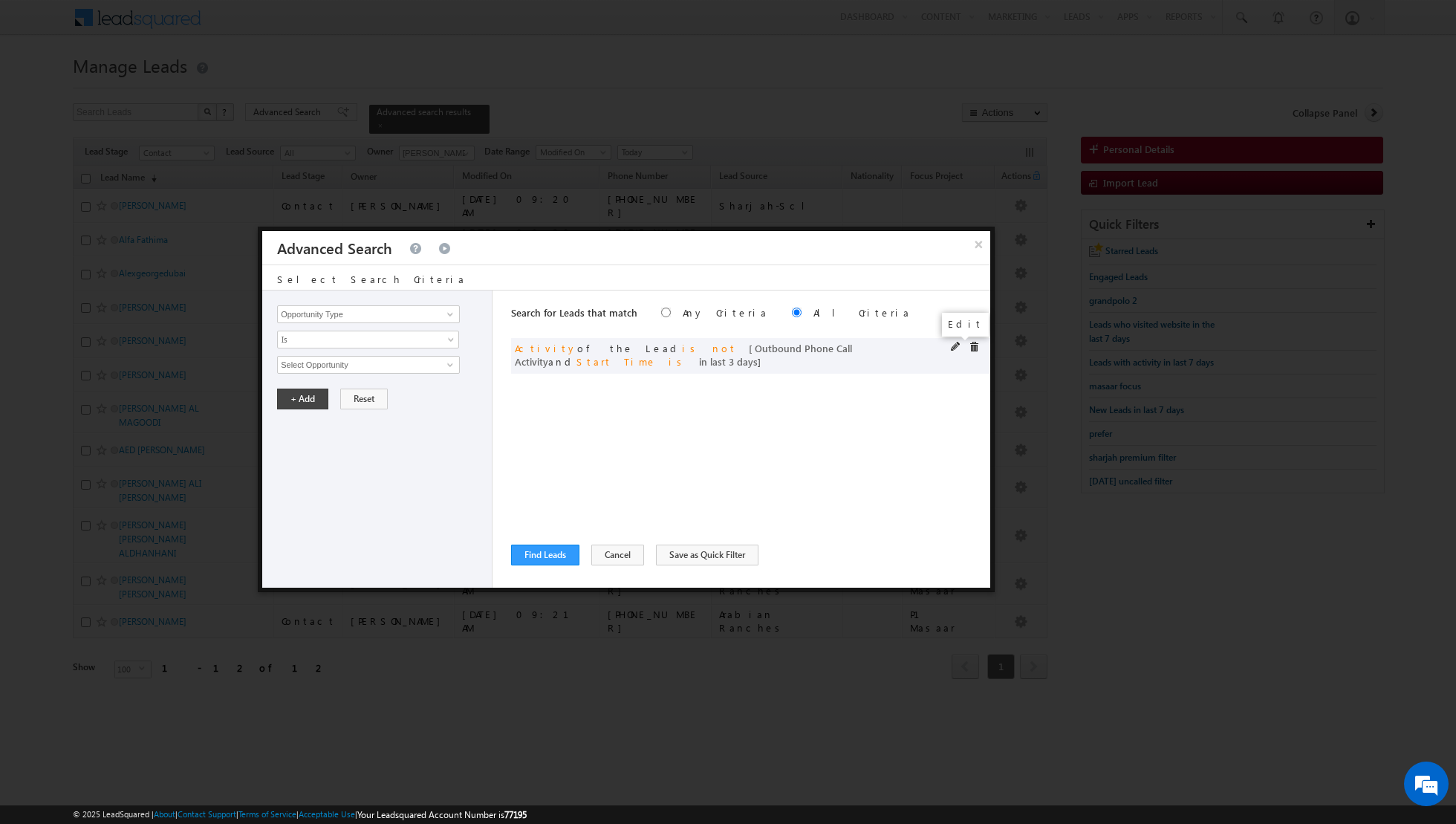
click at [958, 345] on span at bounding box center [955, 346] width 10 height 10
click at [409, 457] on input "3" at bounding box center [413, 466] width 93 height 18
type input "2"
click at [302, 502] on button "+ Add" at bounding box center [303, 507] width 51 height 21
click at [542, 552] on button "Find Leads" at bounding box center [545, 555] width 68 height 21
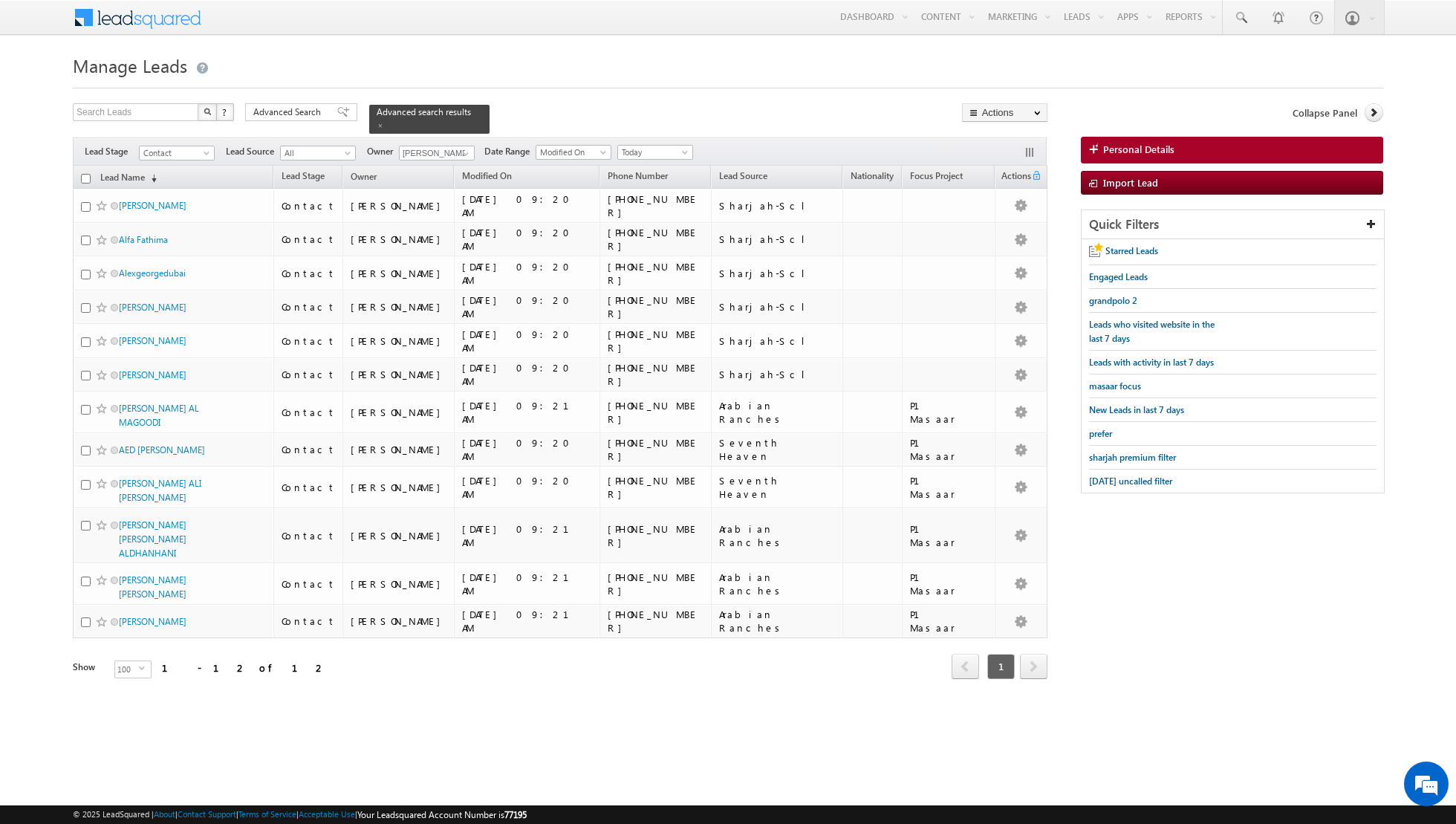
click at [85, 174] on input "checkbox" at bounding box center [86, 179] width 10 height 10
checkbox input "true"
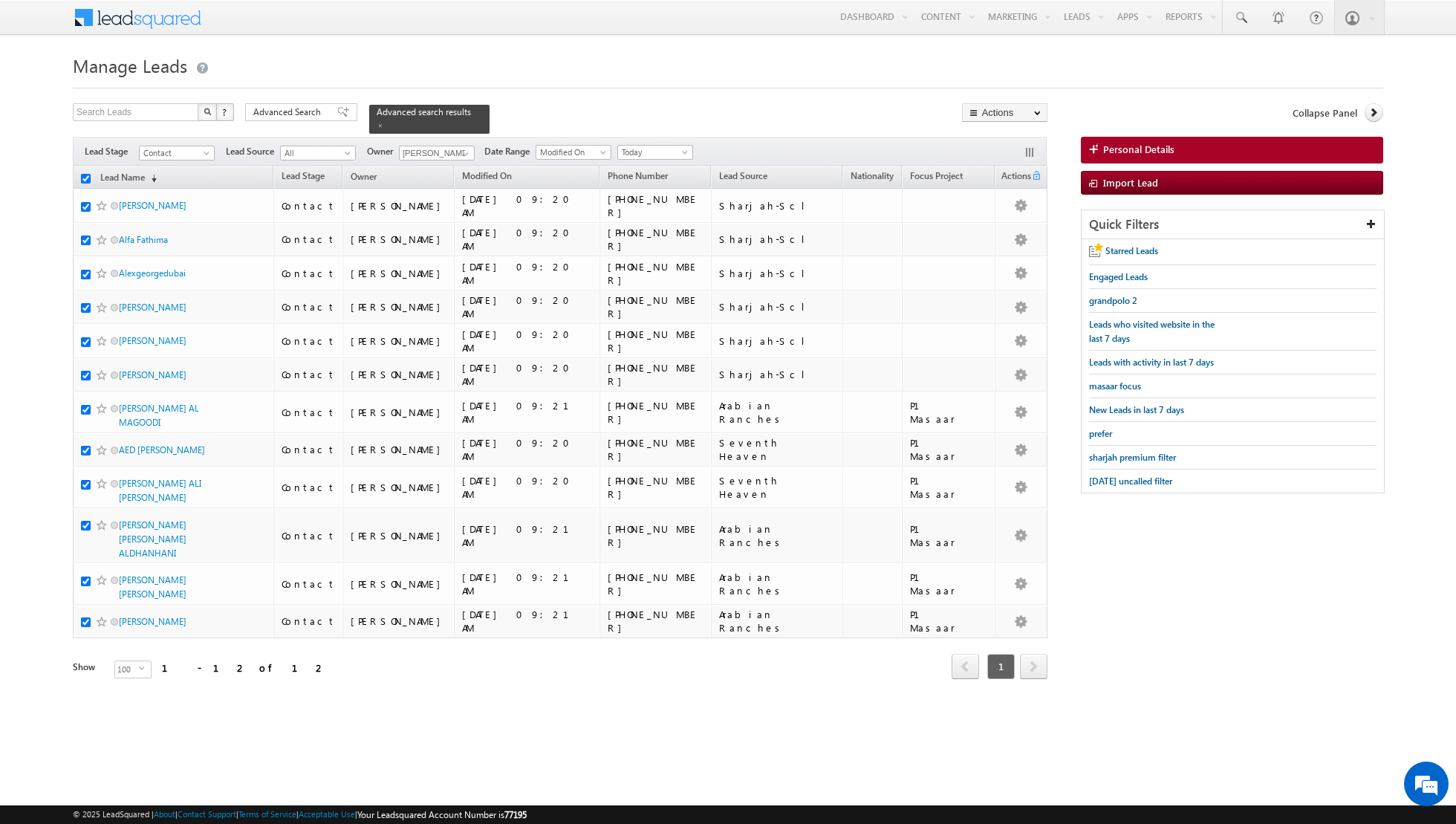
checkbox input "true"
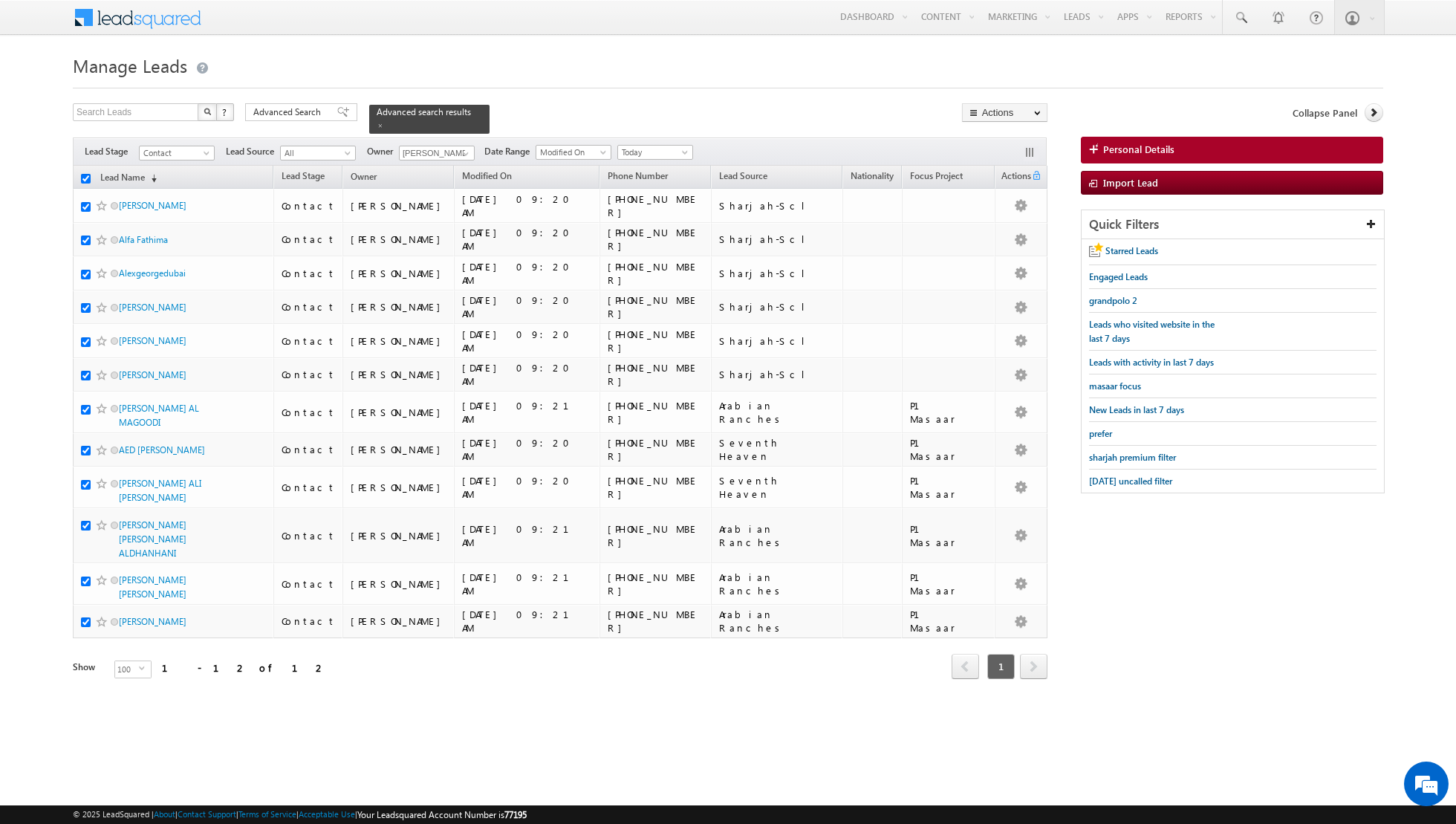
checkbox input "true"
click at [1003, 243] on link "Change Owner" at bounding box center [1004, 240] width 84 height 18
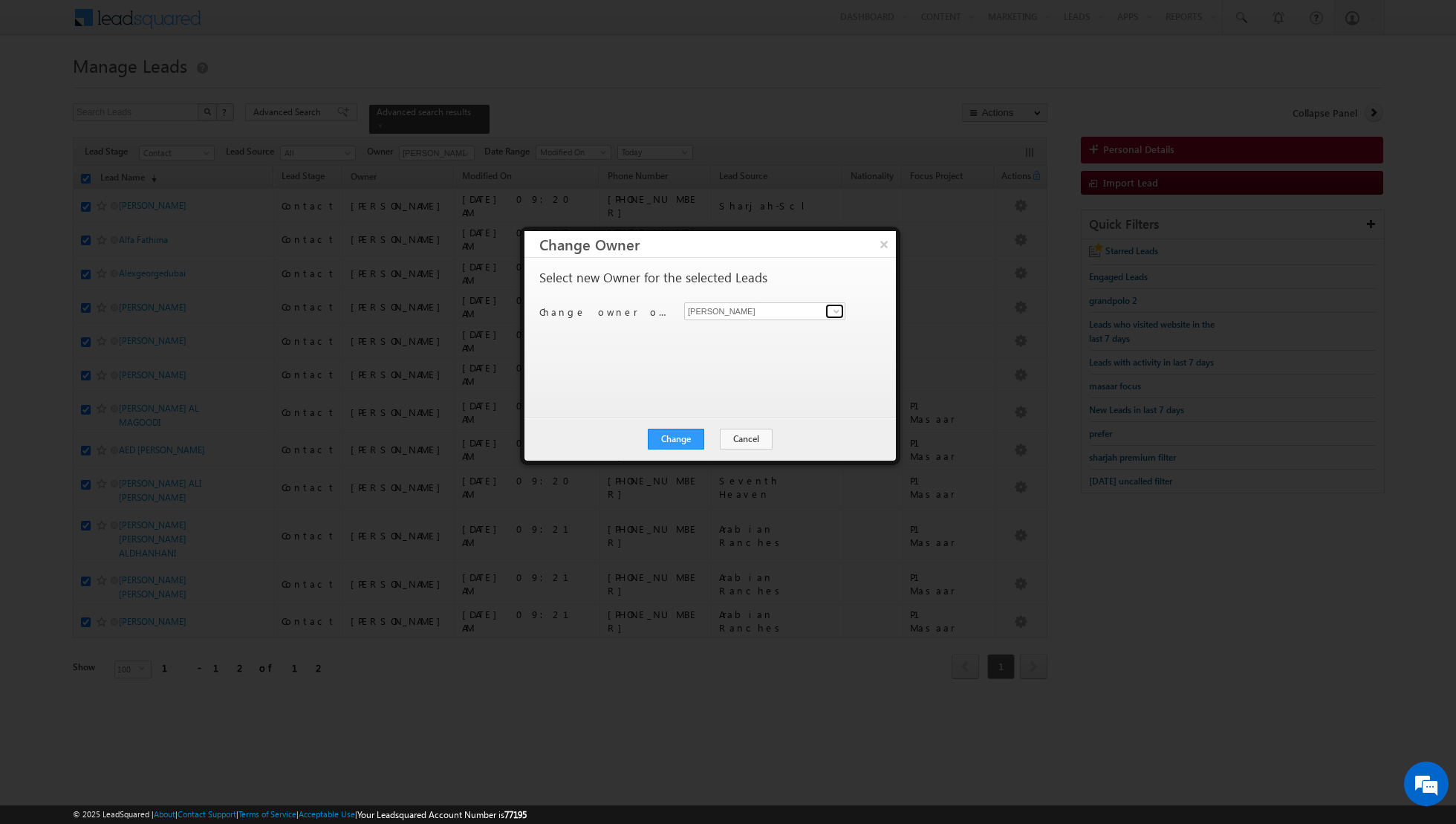
click at [833, 312] on span at bounding box center [836, 311] width 12 height 12
click at [770, 331] on link "[PERSON_NAME] [PERSON_NAME] [PERSON_NAME][EMAIL_ADDRESS][PERSON_NAME][DOMAIN_NA…" at bounding box center [764, 333] width 161 height 28
type input "[PERSON_NAME] [PERSON_NAME]"
click at [675, 439] on button "Change" at bounding box center [676, 439] width 56 height 21
click at [715, 434] on button "Close" at bounding box center [712, 439] width 47 height 21
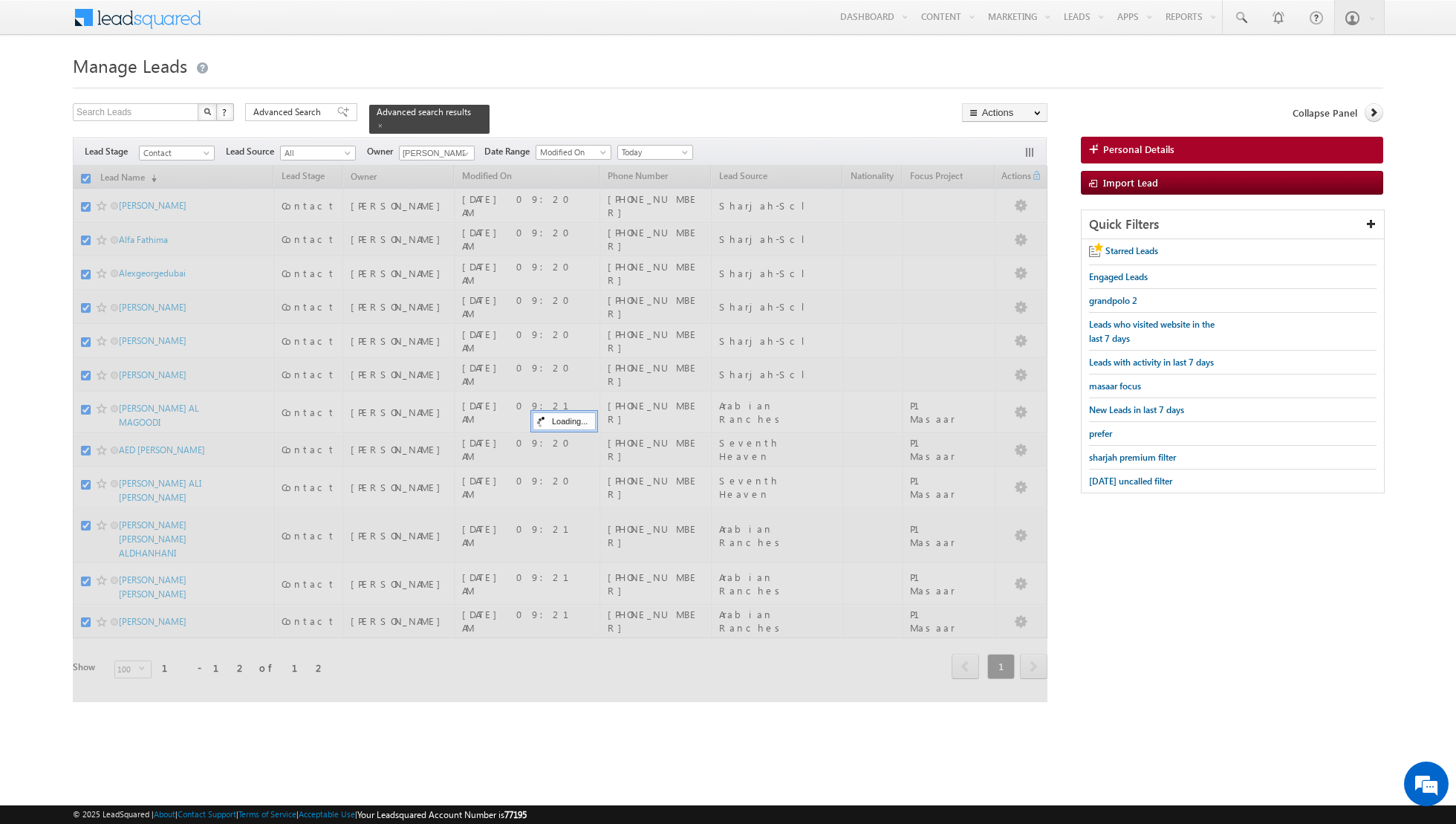
checkbox input "false"
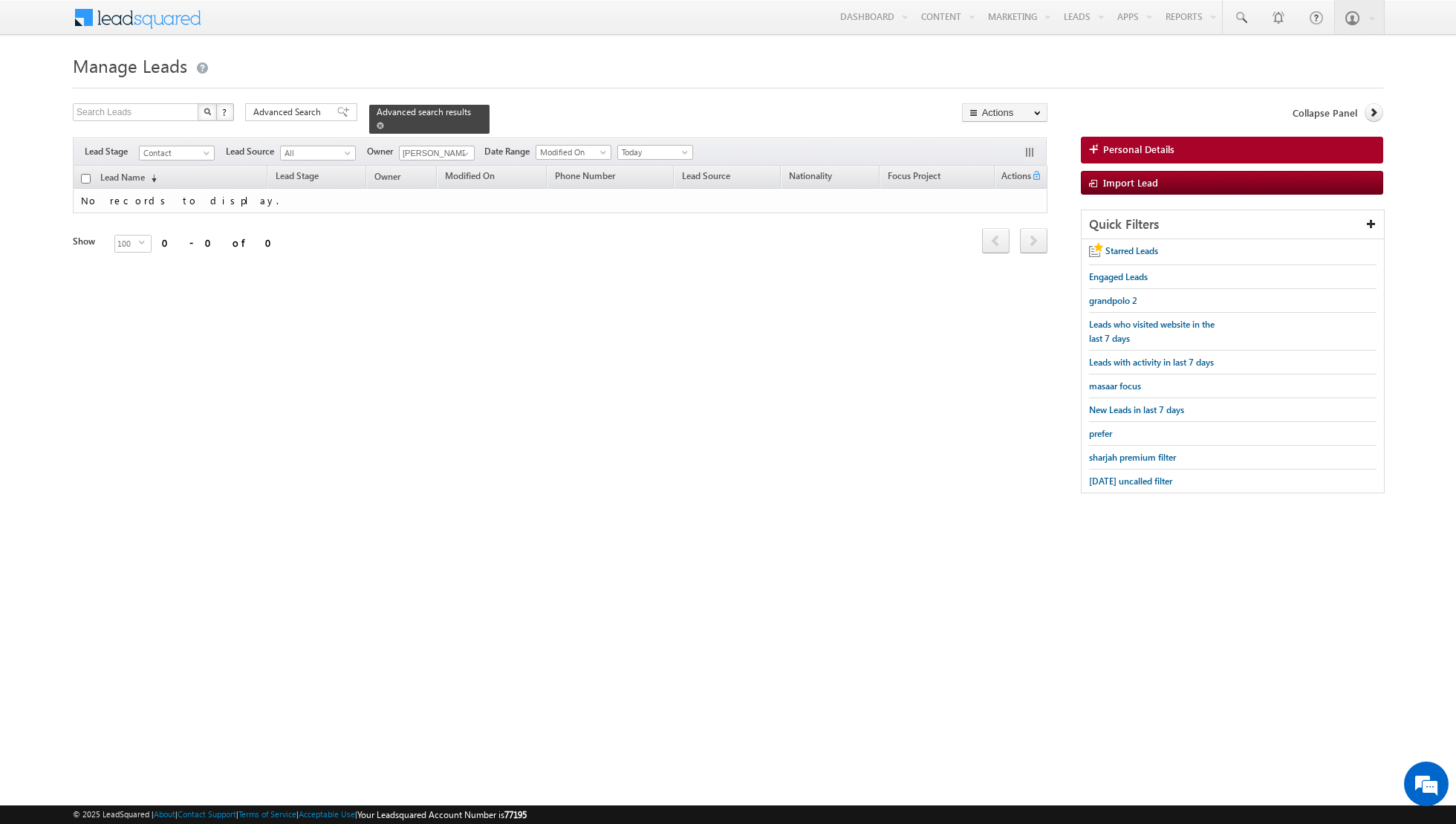
click at [377, 122] on span at bounding box center [380, 125] width 7 height 7
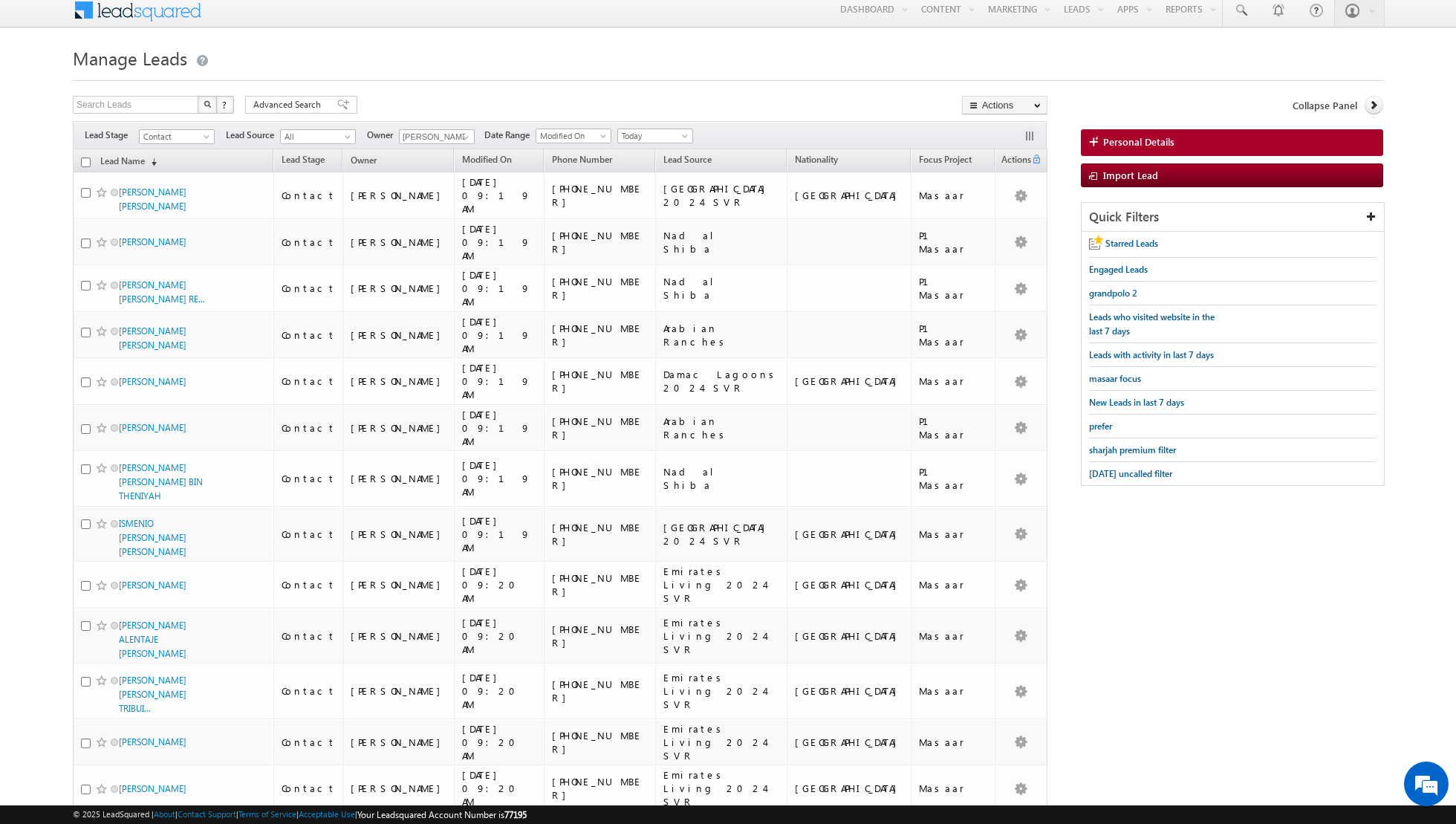
scroll to position [0, 0]
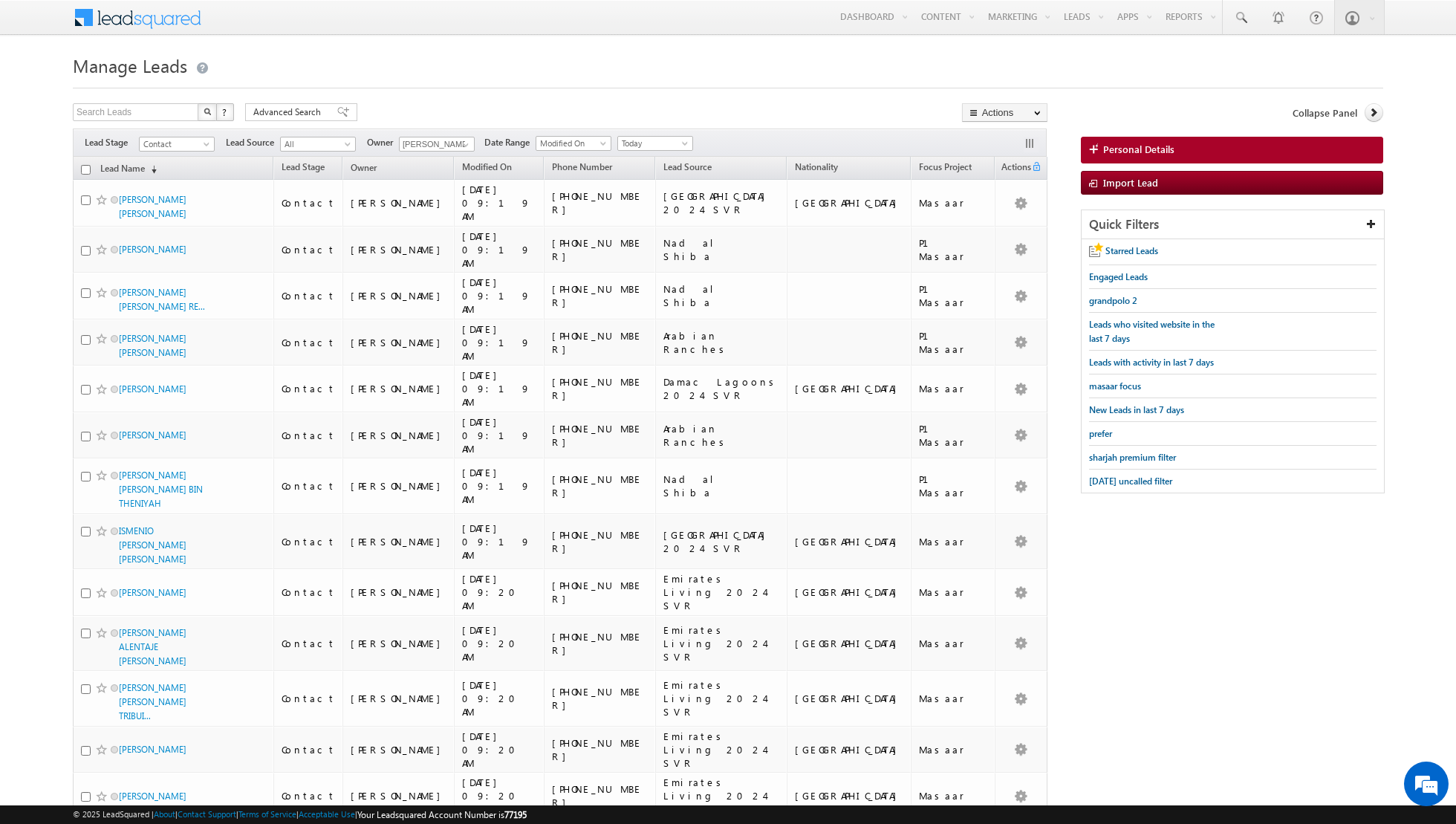
click at [672, 134] on div "Filters Lead Stage Contact Contact Lead Source All All Owner Shaik Basha Any Cu…" at bounding box center [559, 142] width 974 height 28
click at [674, 137] on span "Today" at bounding box center [653, 143] width 71 height 14
click at [649, 157] on link "All Time" at bounding box center [649, 158] width 75 height 14
click at [321, 109] on span "Advanced Search" at bounding box center [289, 112] width 72 height 14
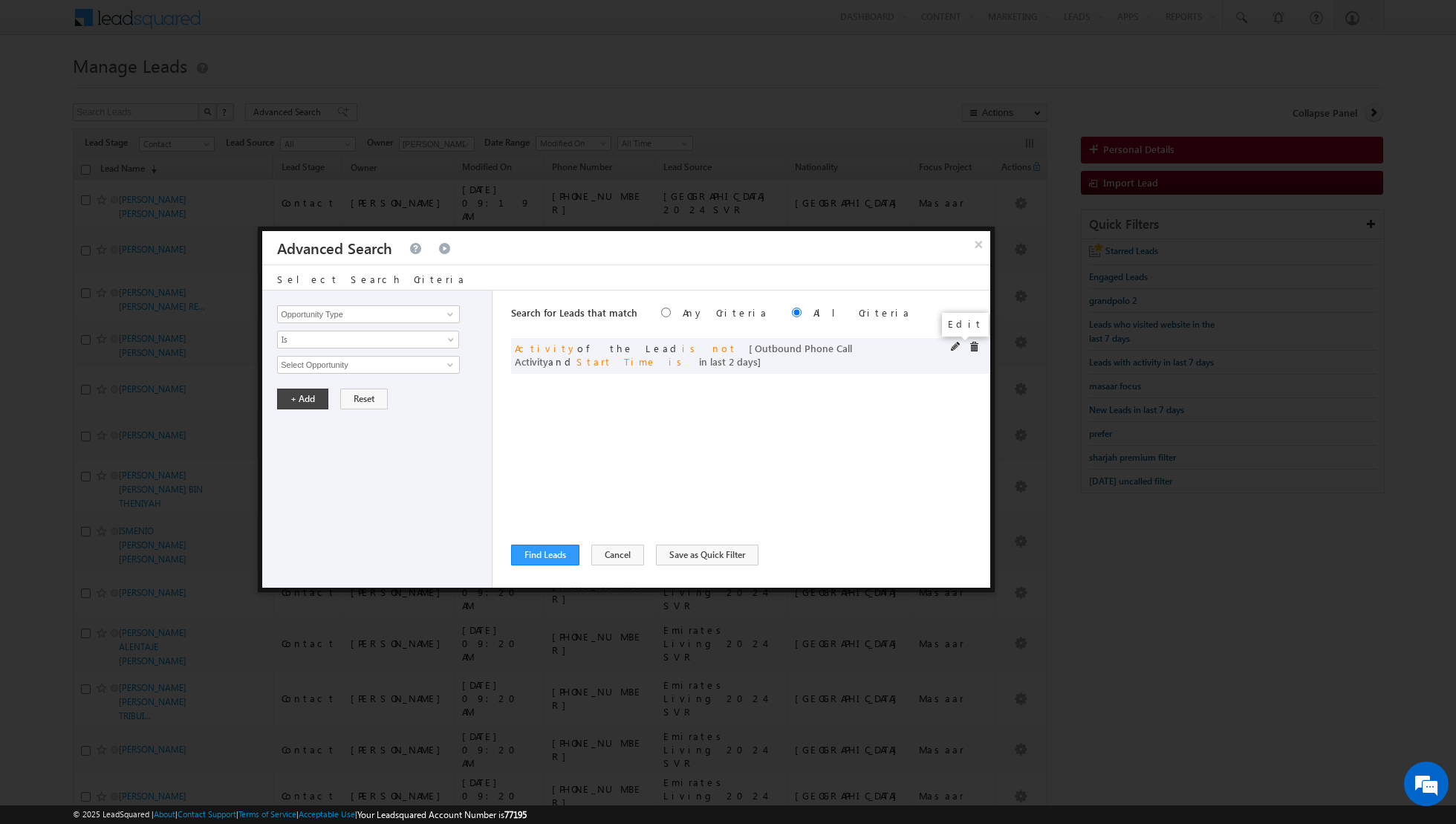
click at [954, 344] on span at bounding box center [955, 346] width 10 height 10
click at [420, 462] on input "2" at bounding box center [413, 466] width 93 height 18
type input "3"
click at [294, 503] on button "+ Add" at bounding box center [303, 507] width 51 height 21
click at [533, 557] on button "Find Leads" at bounding box center [545, 555] width 68 height 21
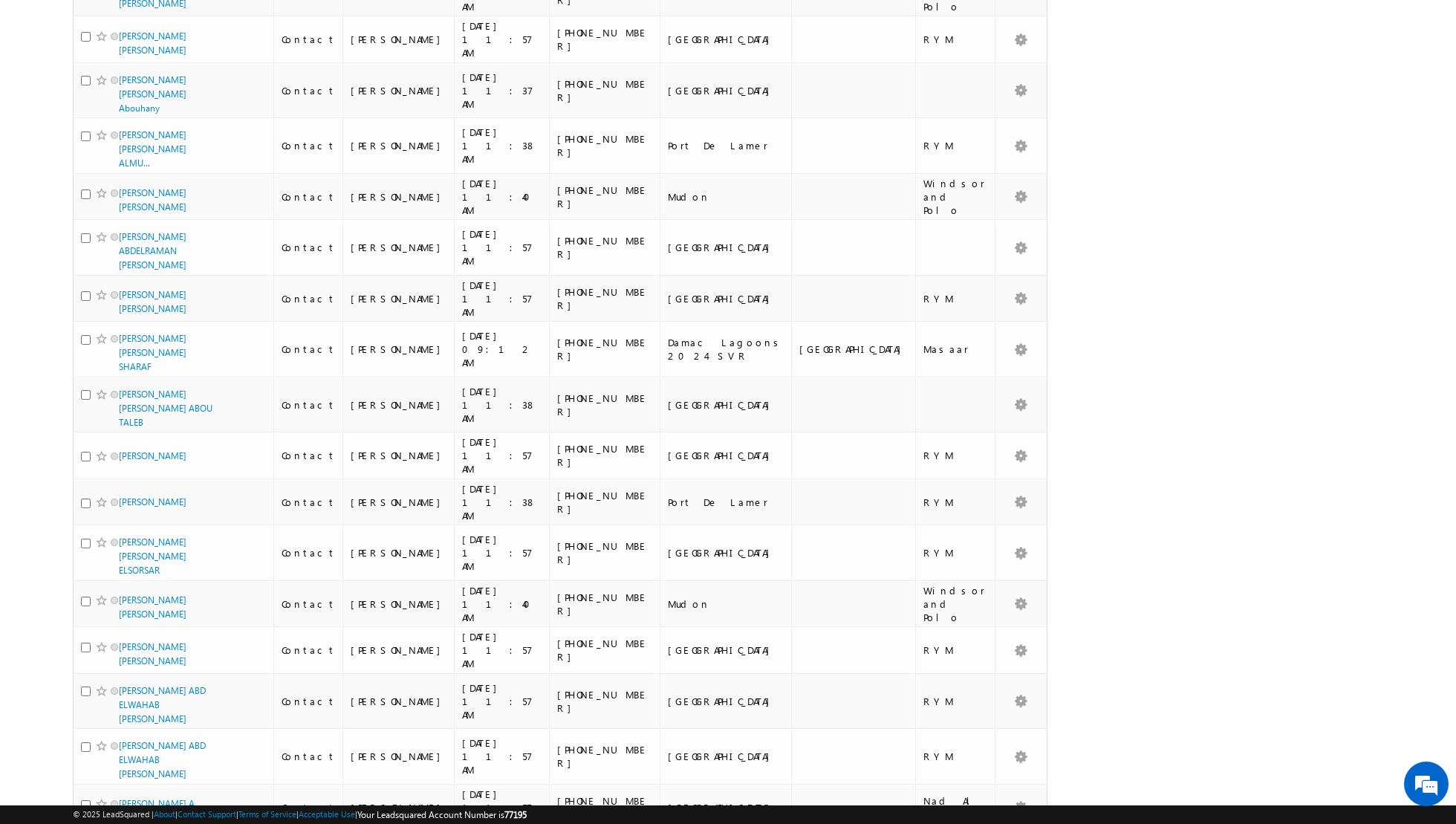
scroll to position [3425, 0]
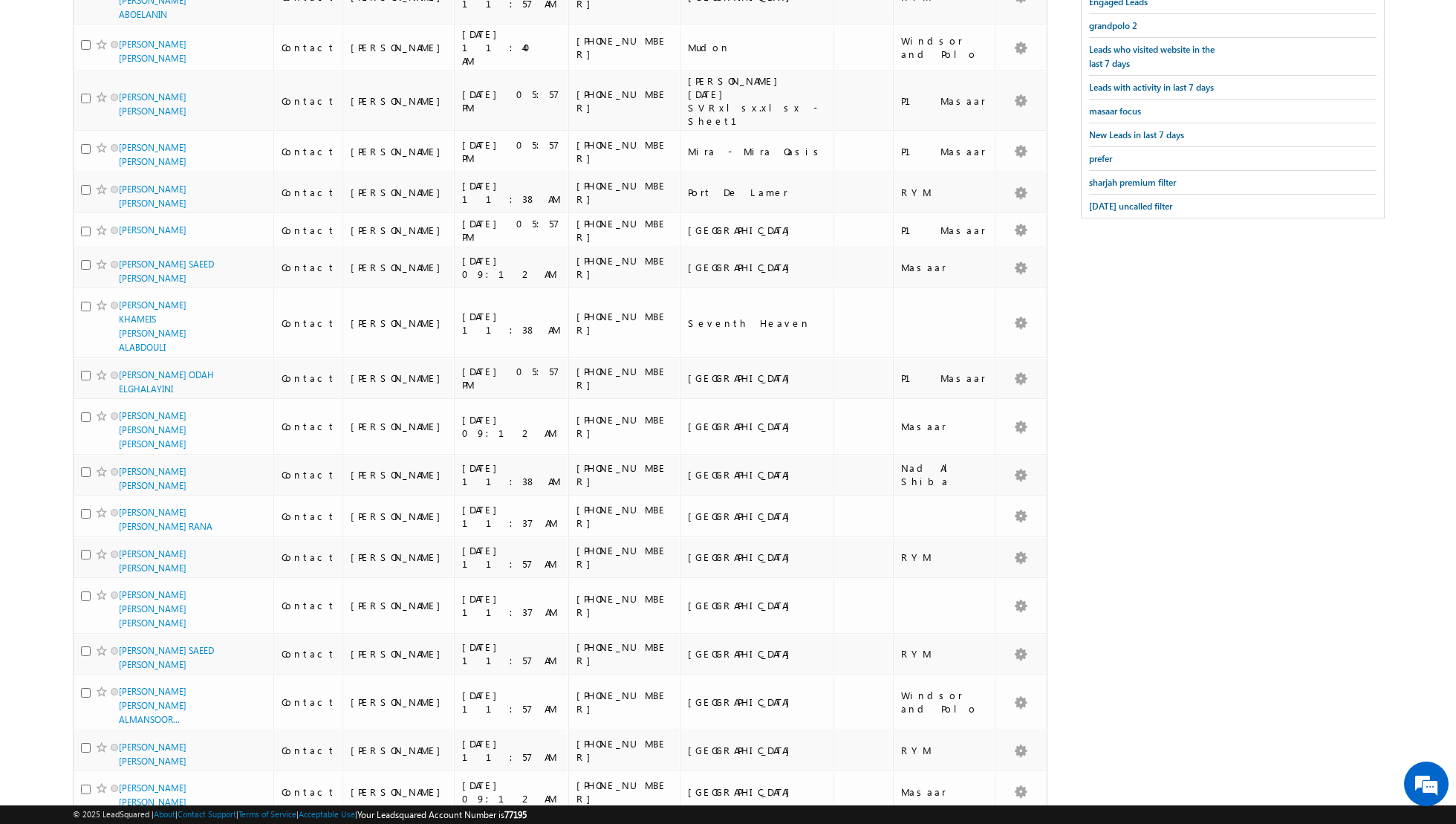
scroll to position [0, 0]
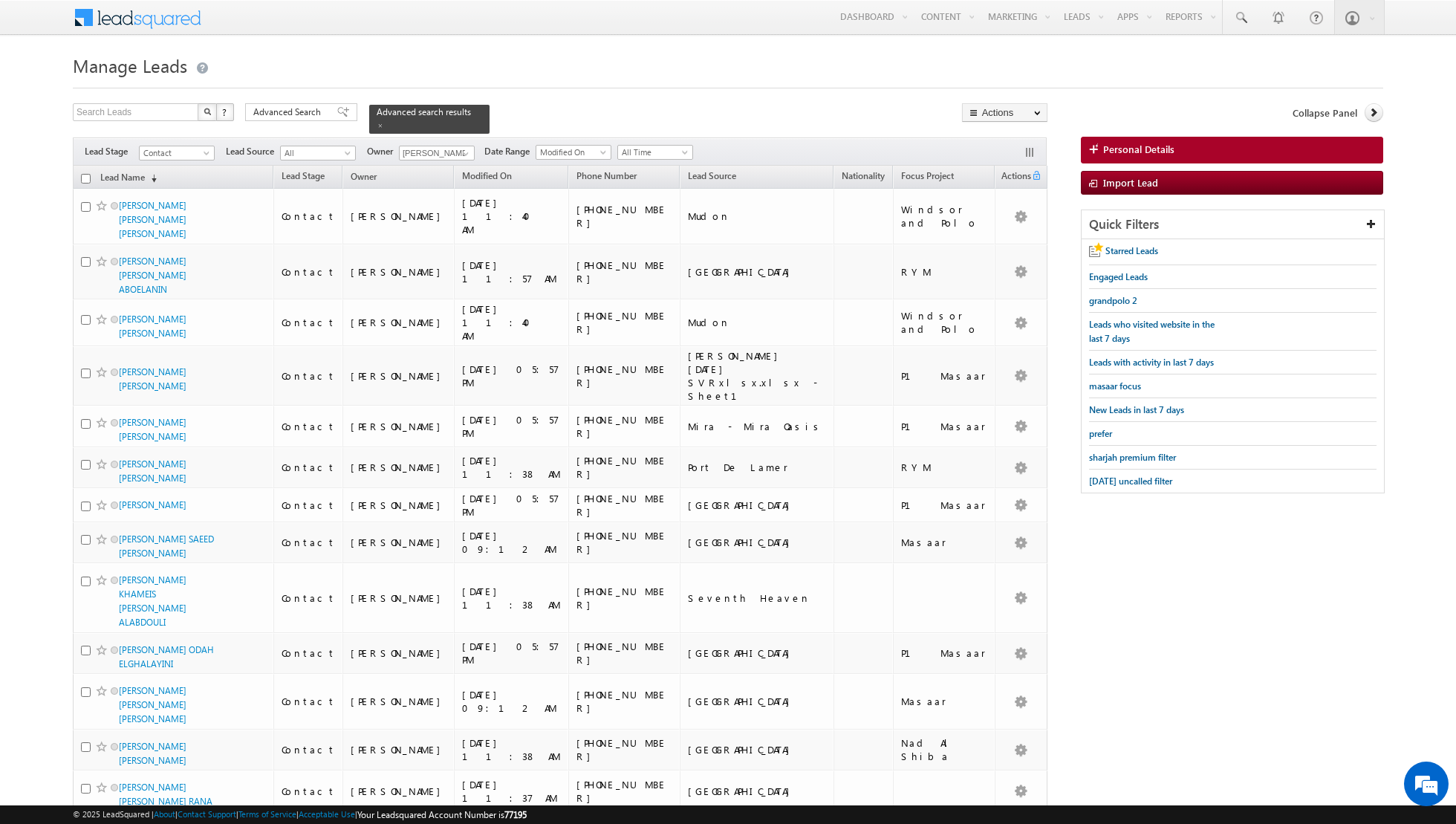
click at [87, 176] on input "checkbox" at bounding box center [86, 179] width 10 height 10
checkbox input "true"
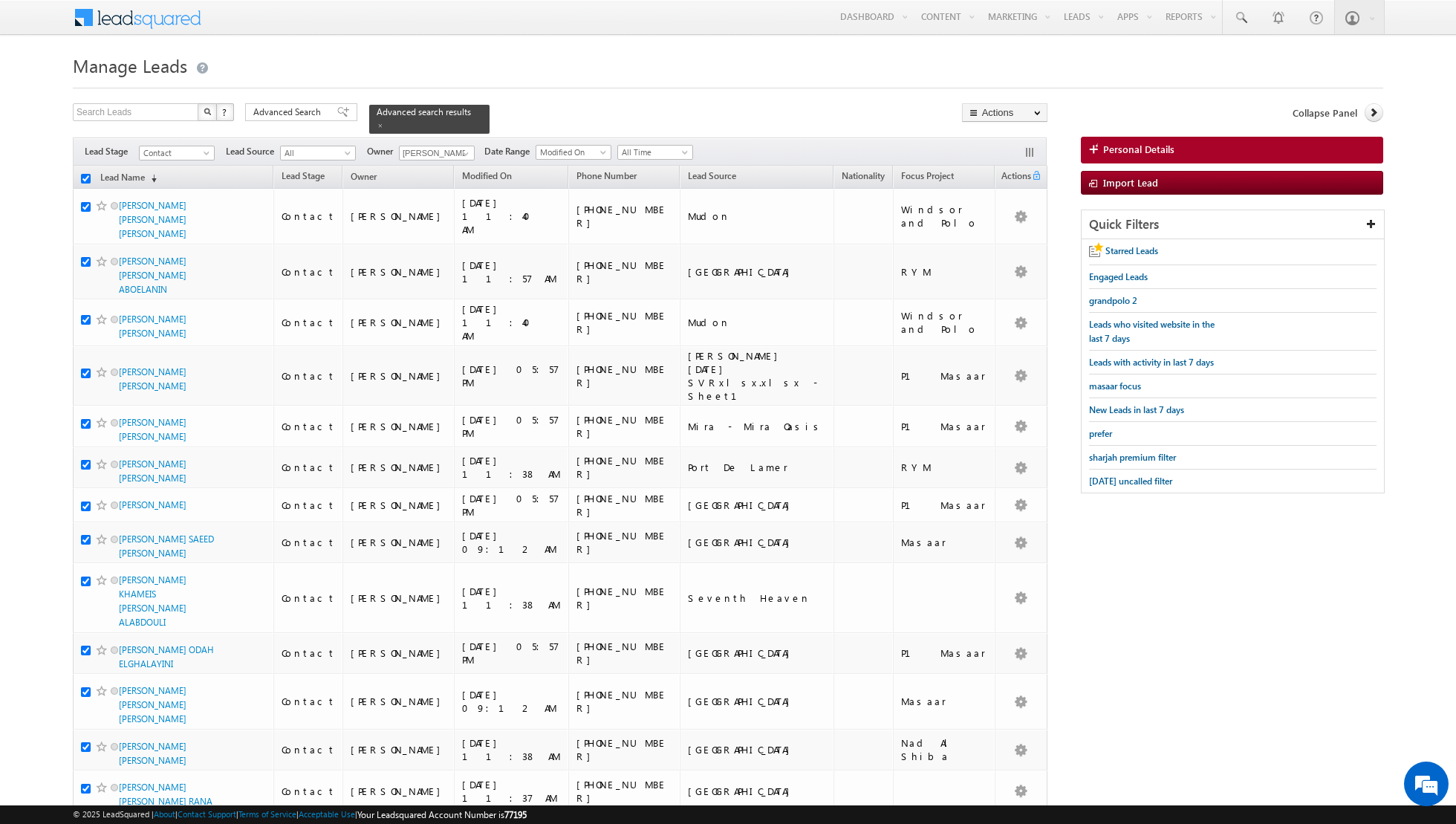
checkbox input "true"
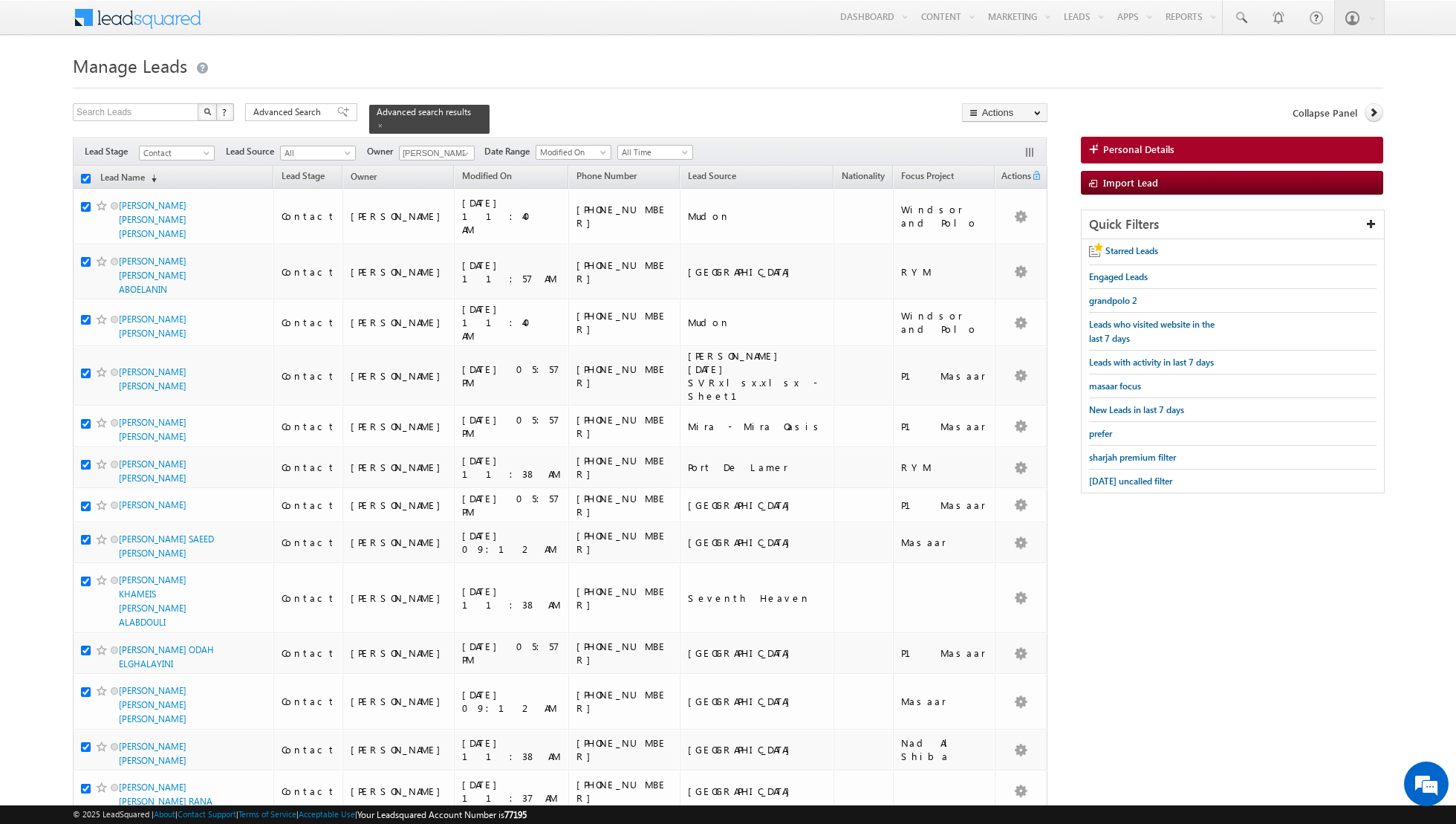
checkbox input "true"
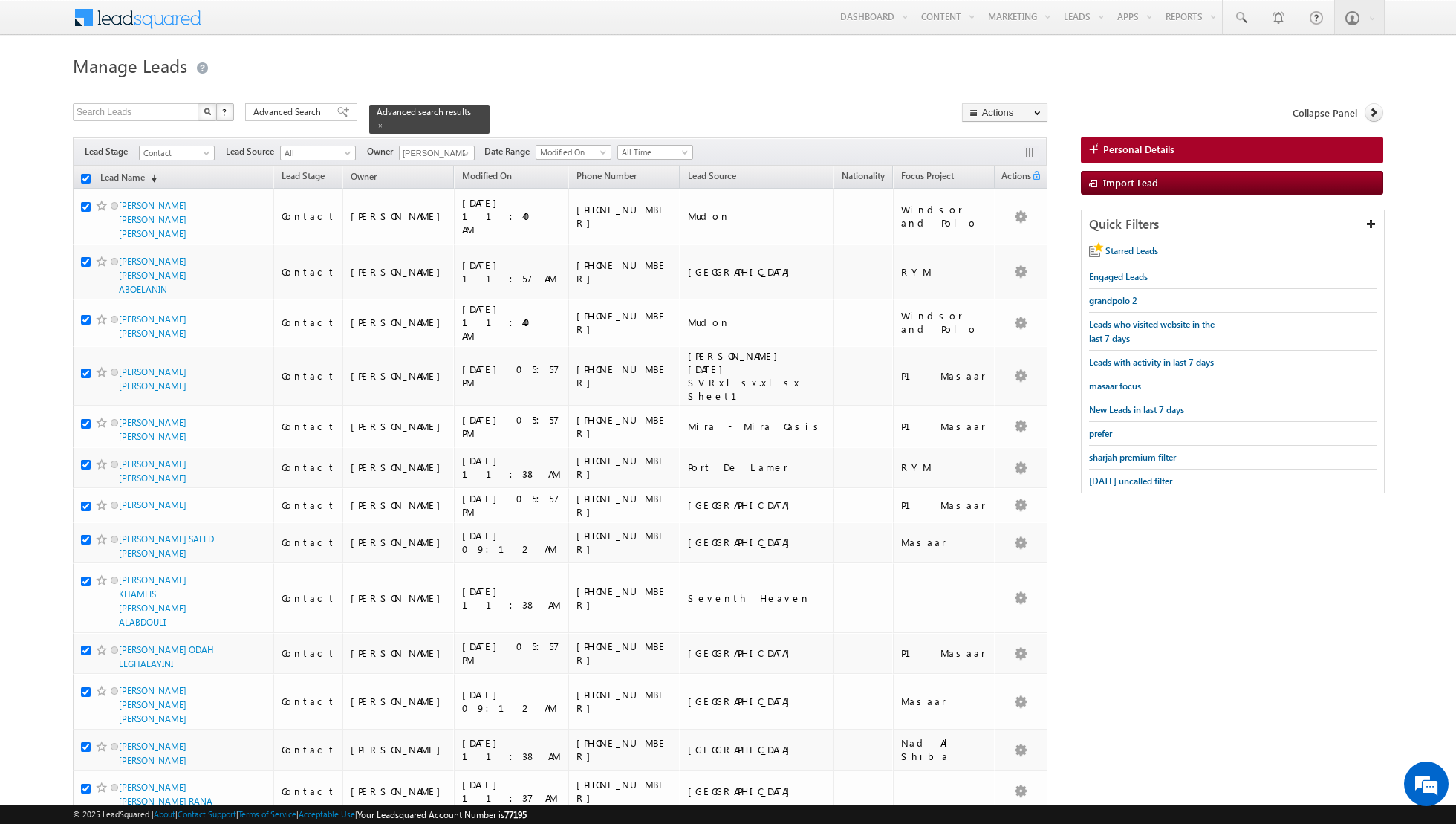
checkbox input "true"
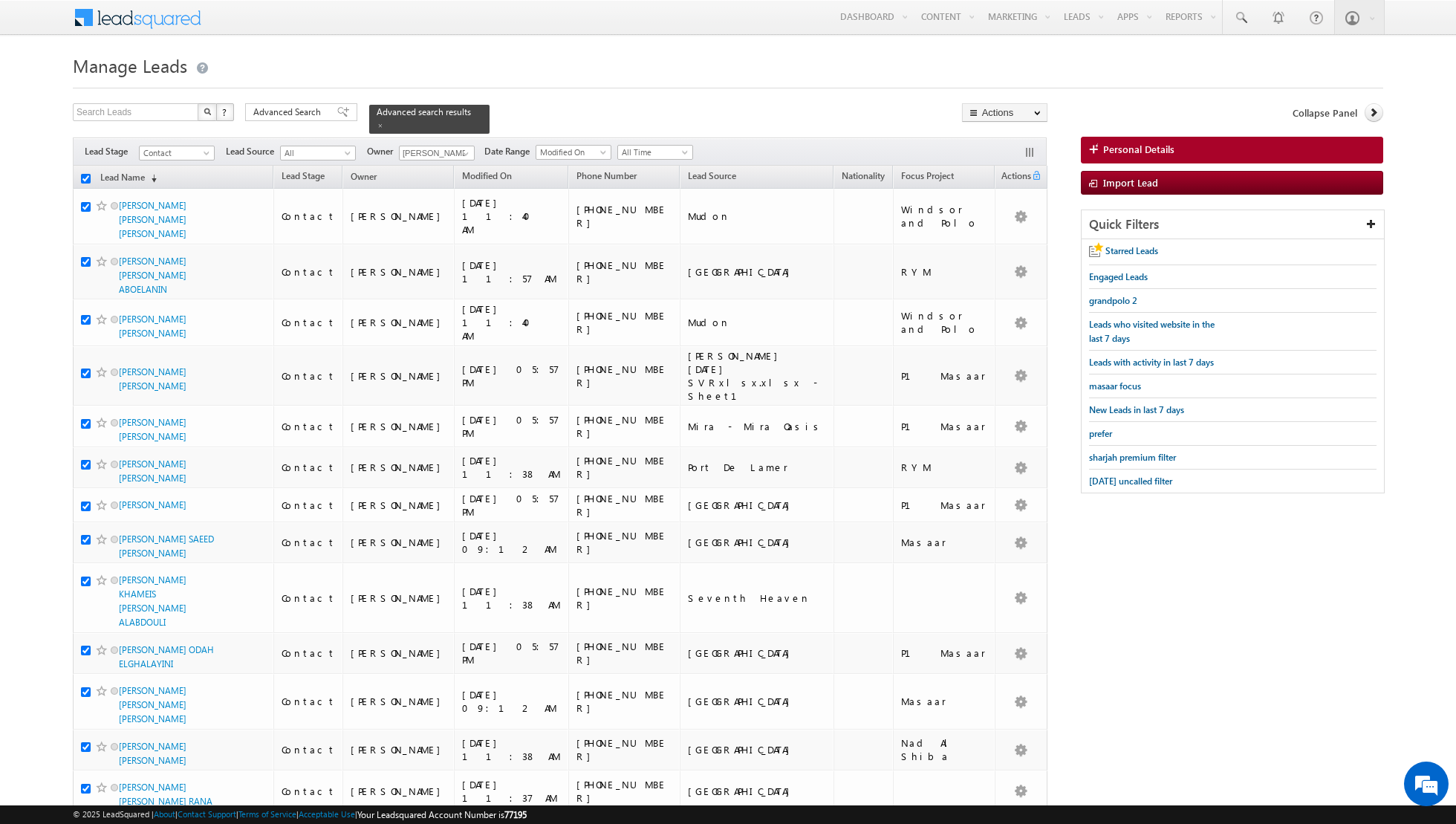
checkbox input "true"
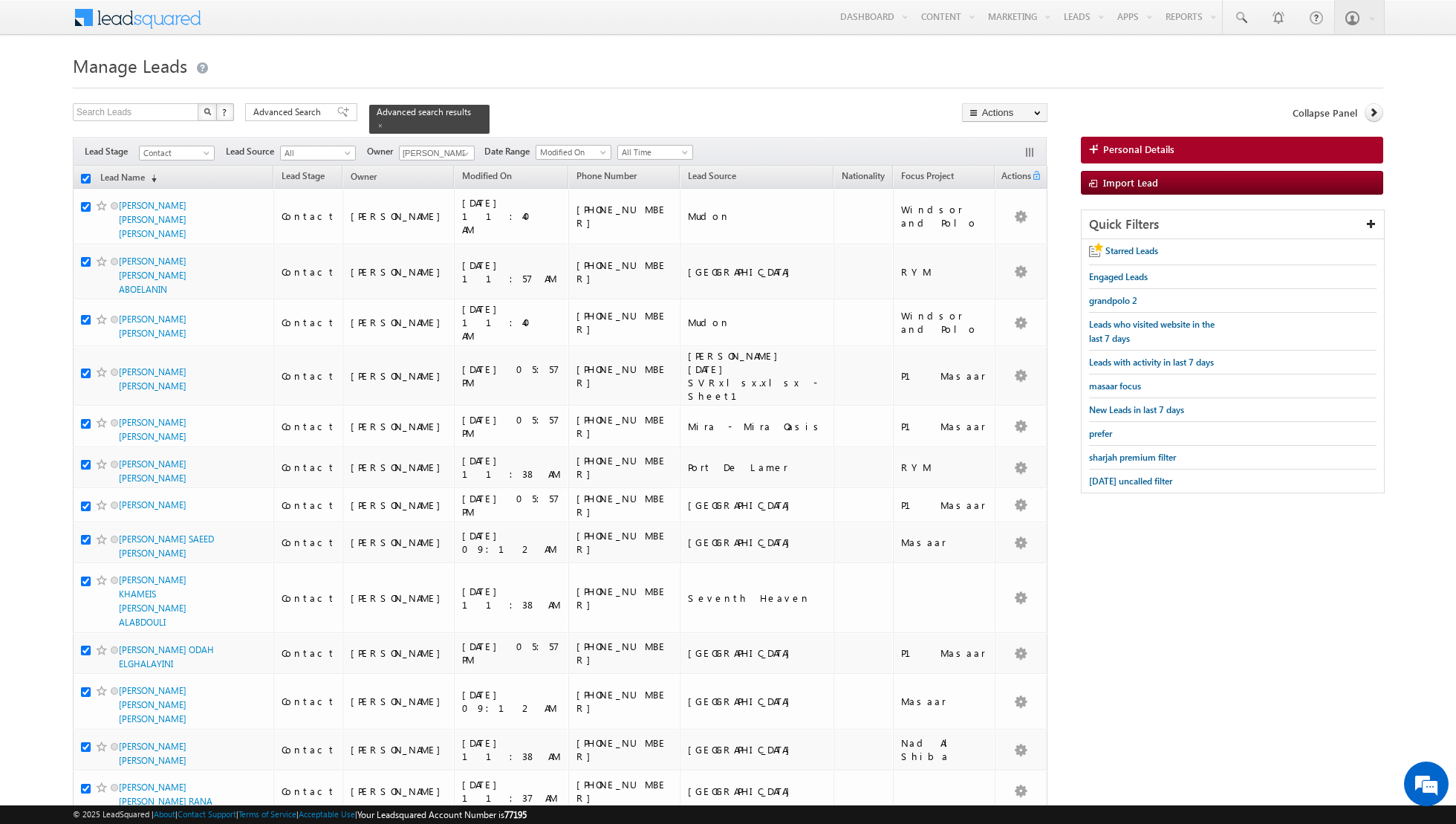
checkbox input "true"
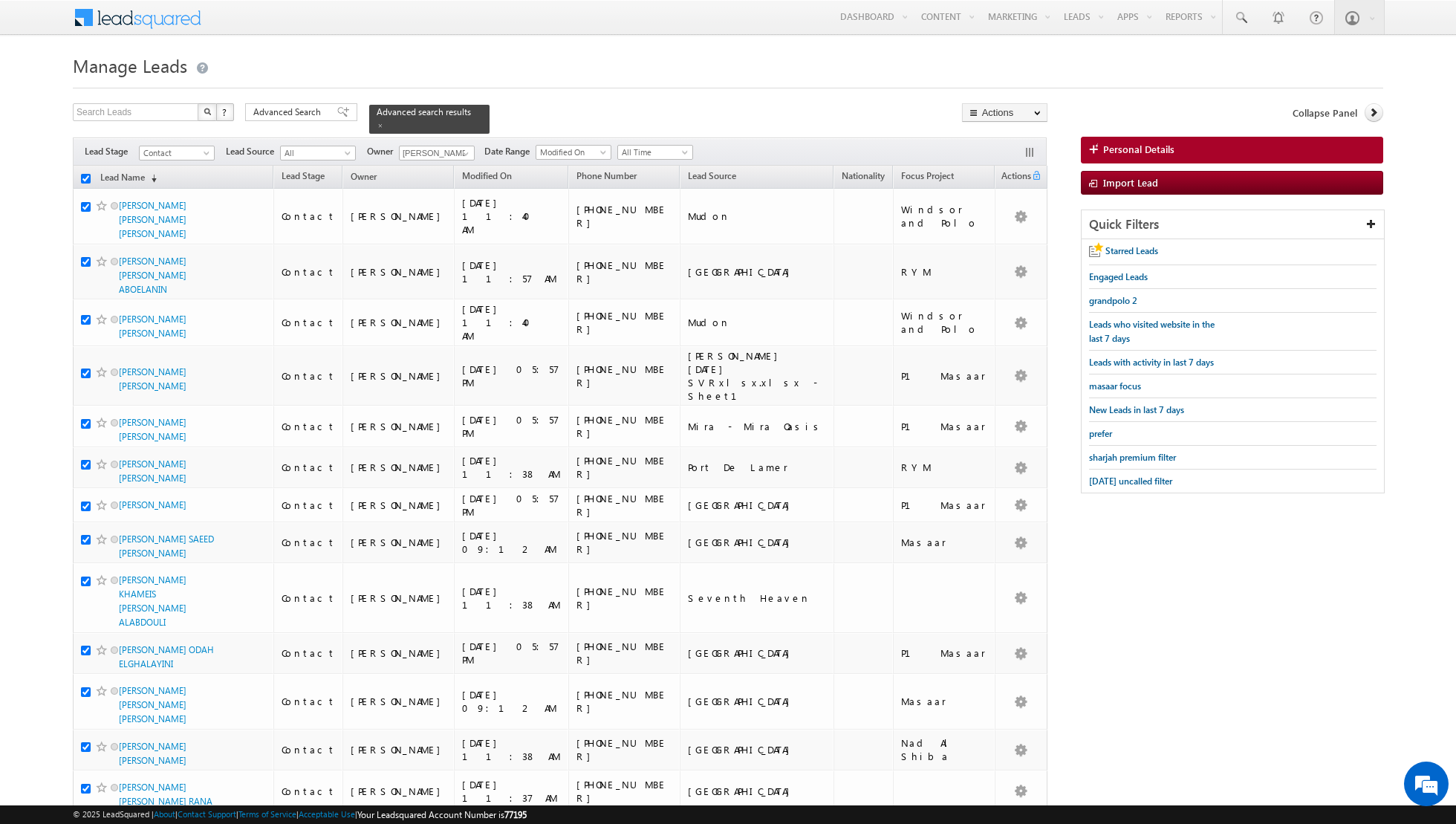
checkbox input "true"
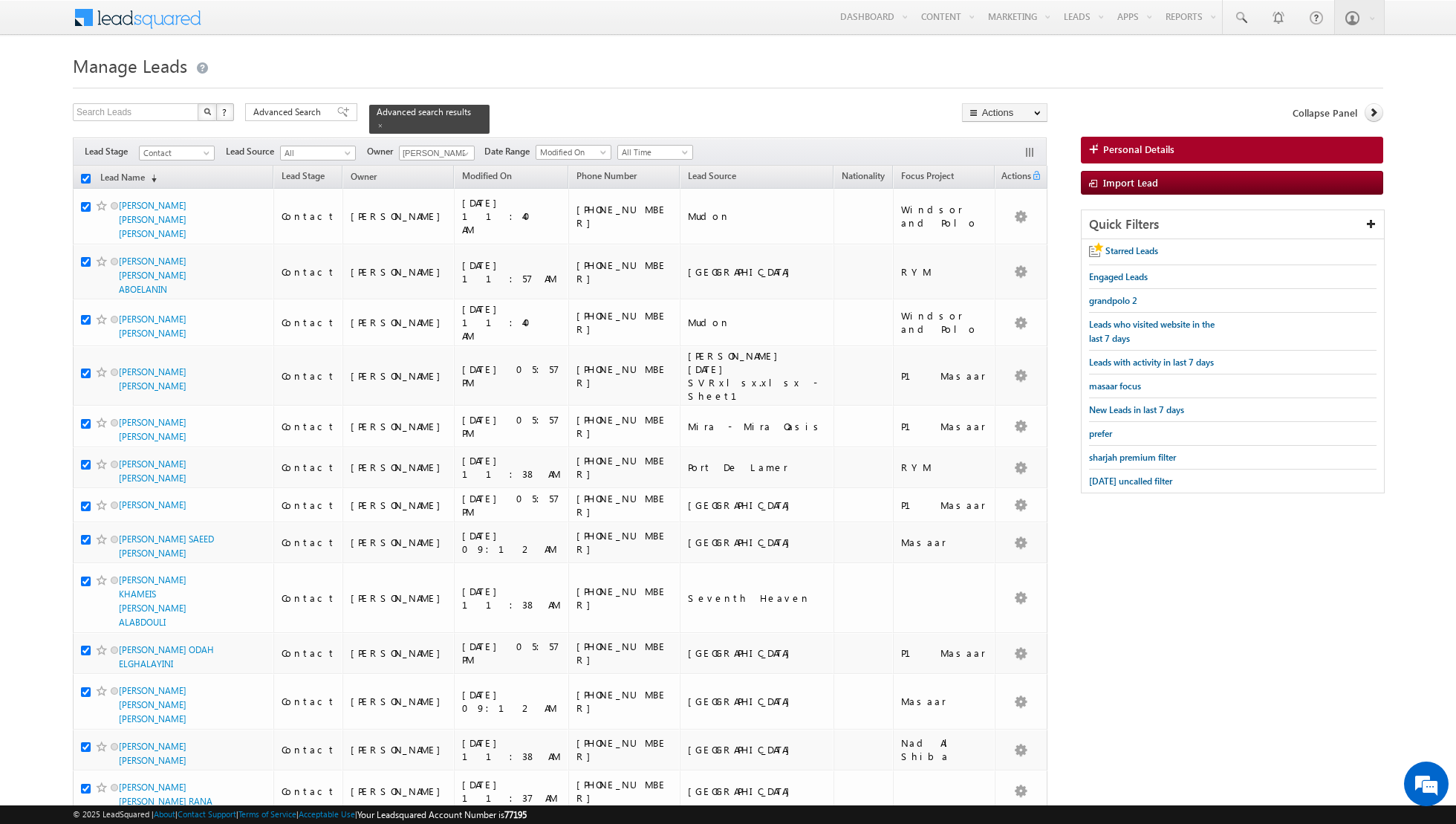
checkbox input "true"
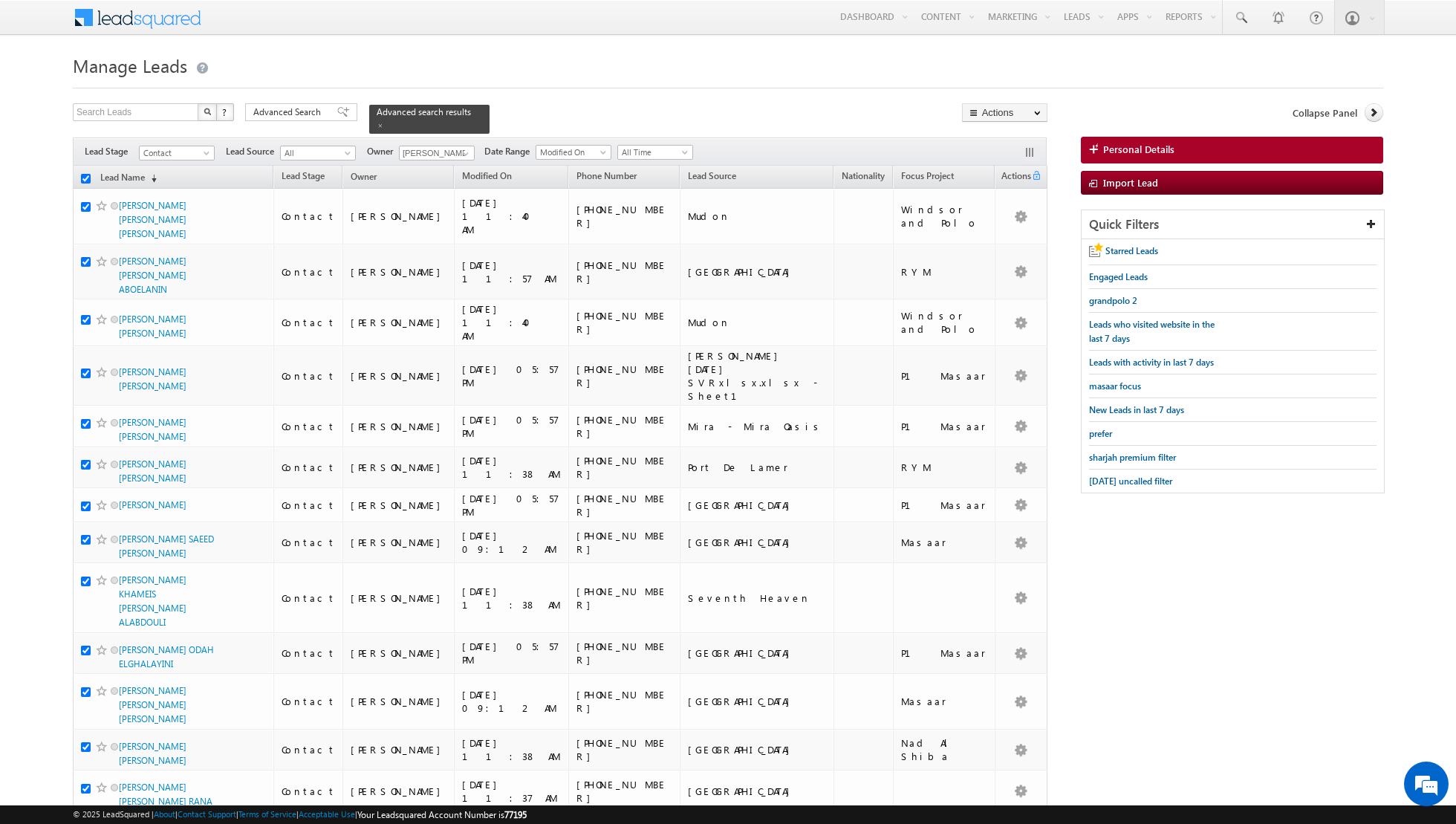
checkbox input "true"
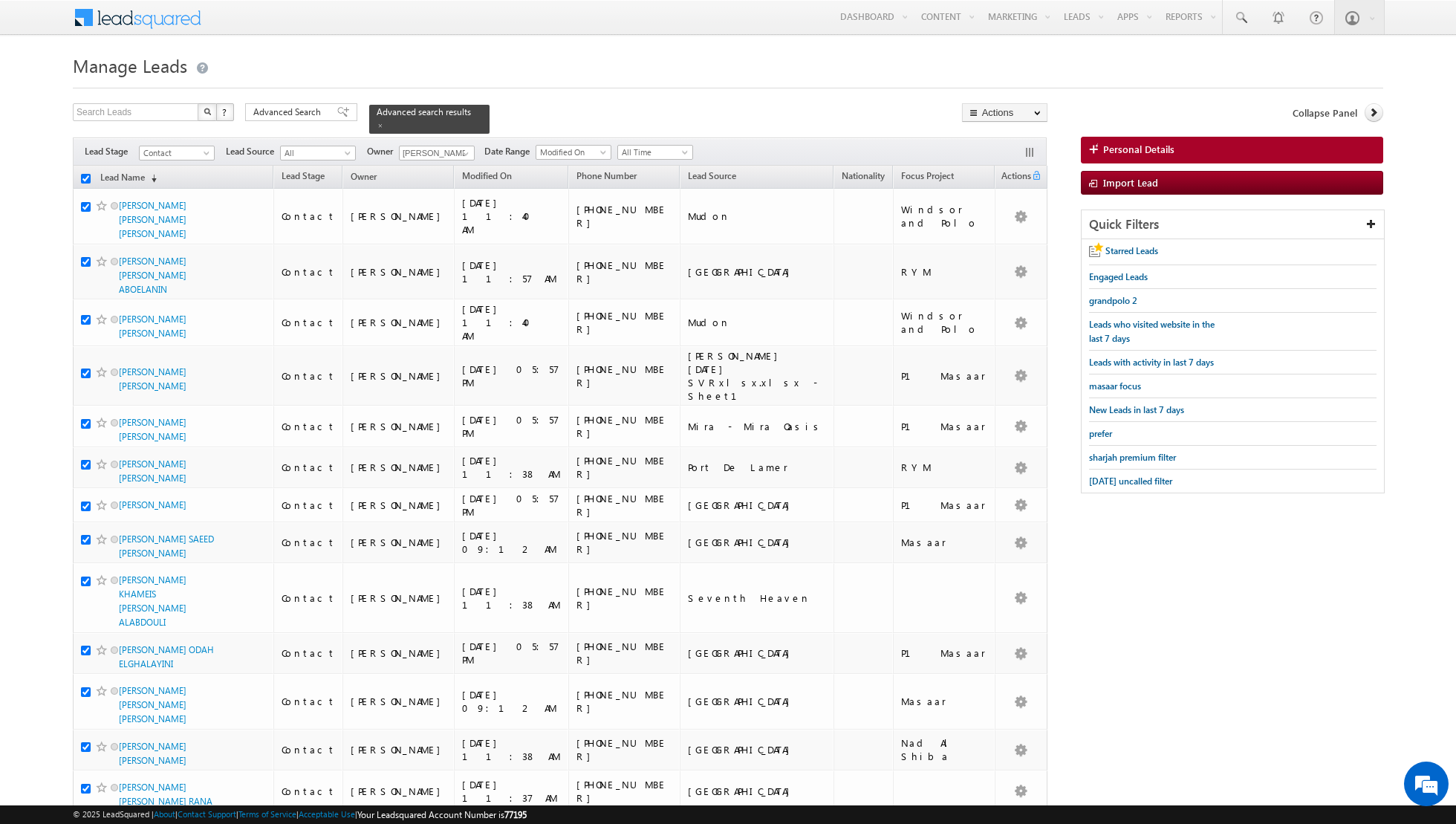
checkbox input "true"
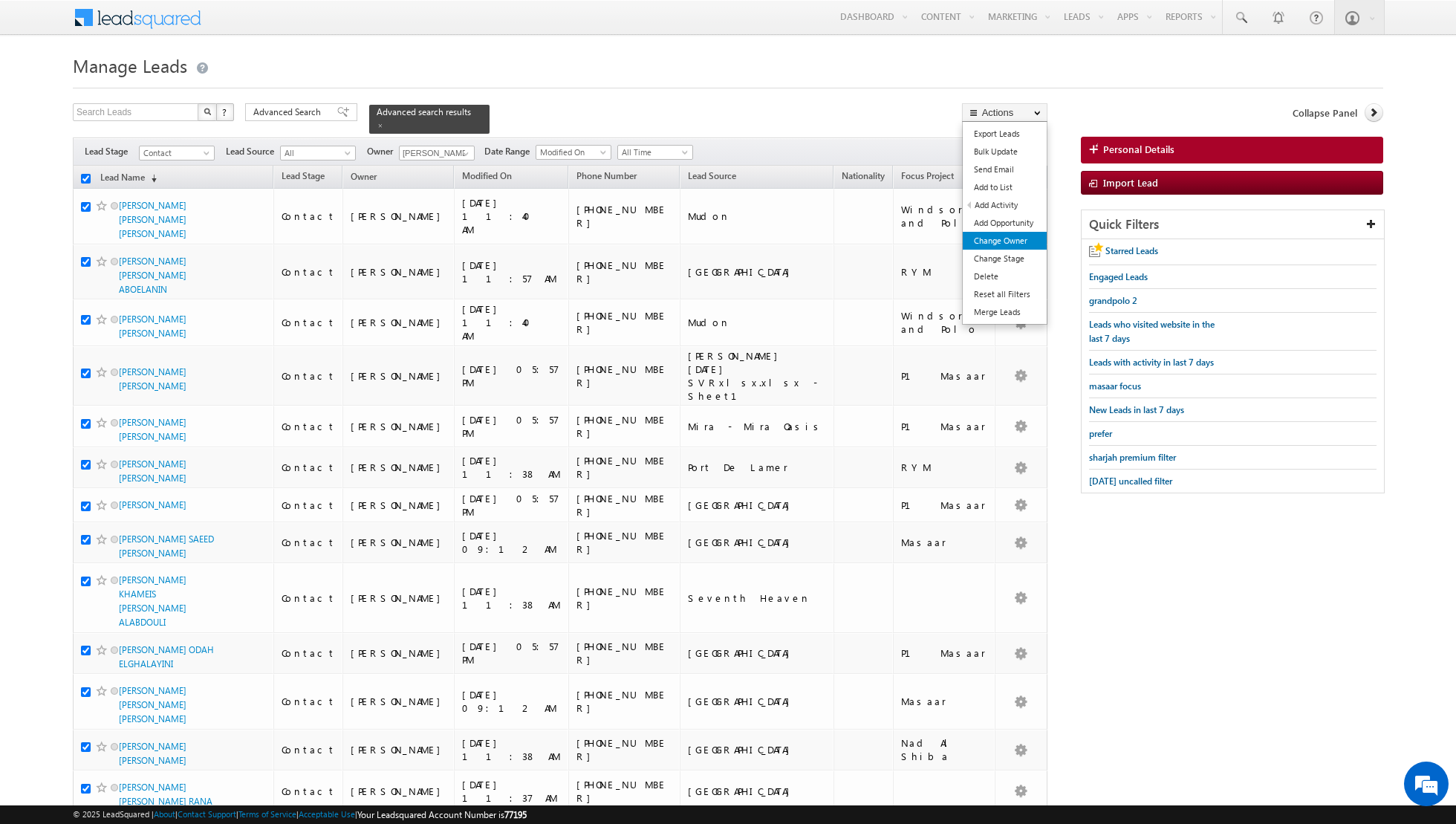
click at [990, 244] on link "Change Owner" at bounding box center [1004, 240] width 84 height 18
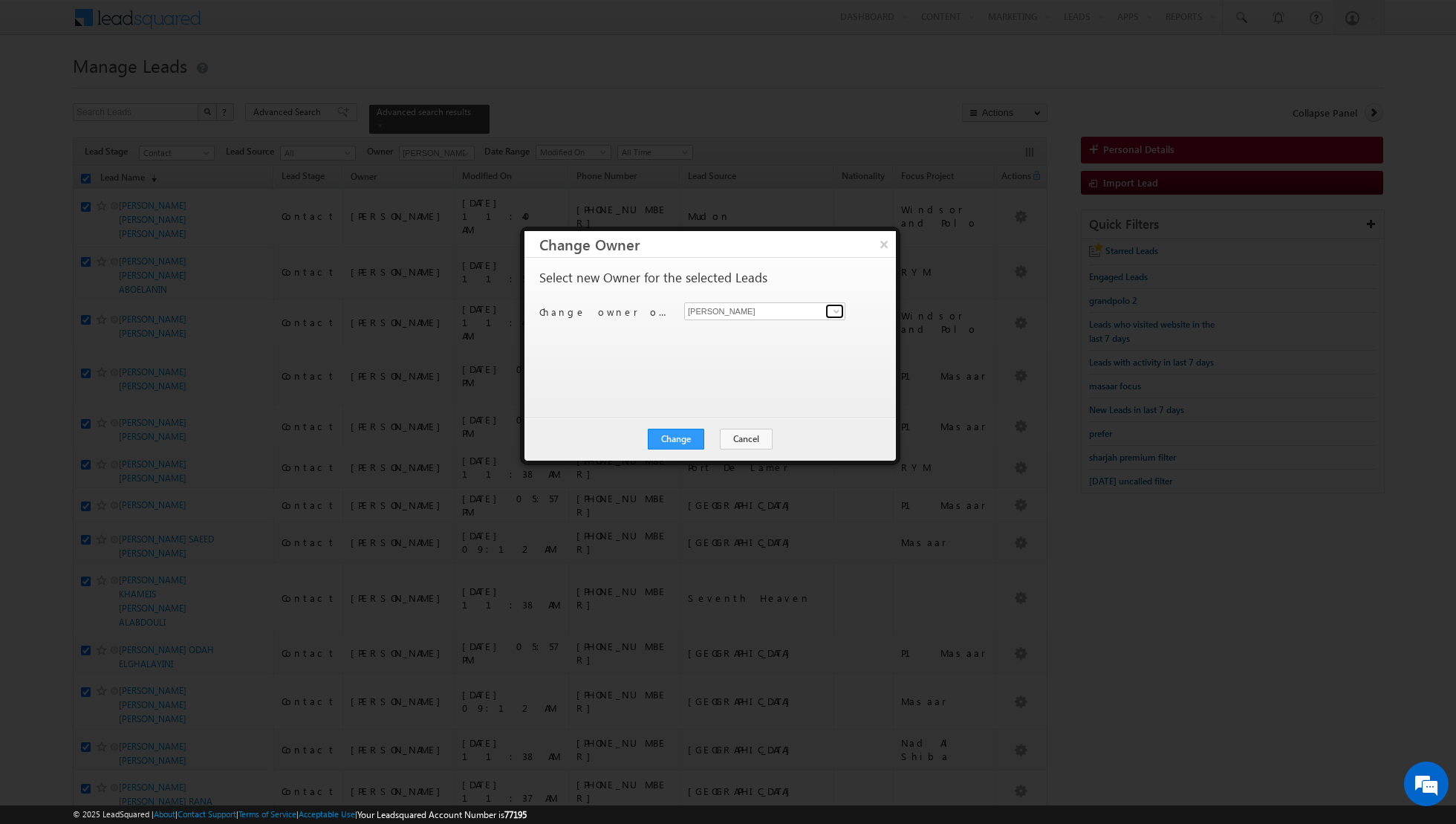
click at [837, 307] on span at bounding box center [836, 311] width 12 height 12
click at [745, 393] on link "[PERSON_NAME] [PERSON_NAME] [PERSON_NAME][EMAIL_ADDRESS][PERSON_NAME][DOMAIN_NA…" at bounding box center [764, 398] width 161 height 28
click at [683, 432] on button "Change" at bounding box center [676, 439] width 56 height 21
click at [716, 434] on button "Close" at bounding box center [712, 439] width 47 height 21
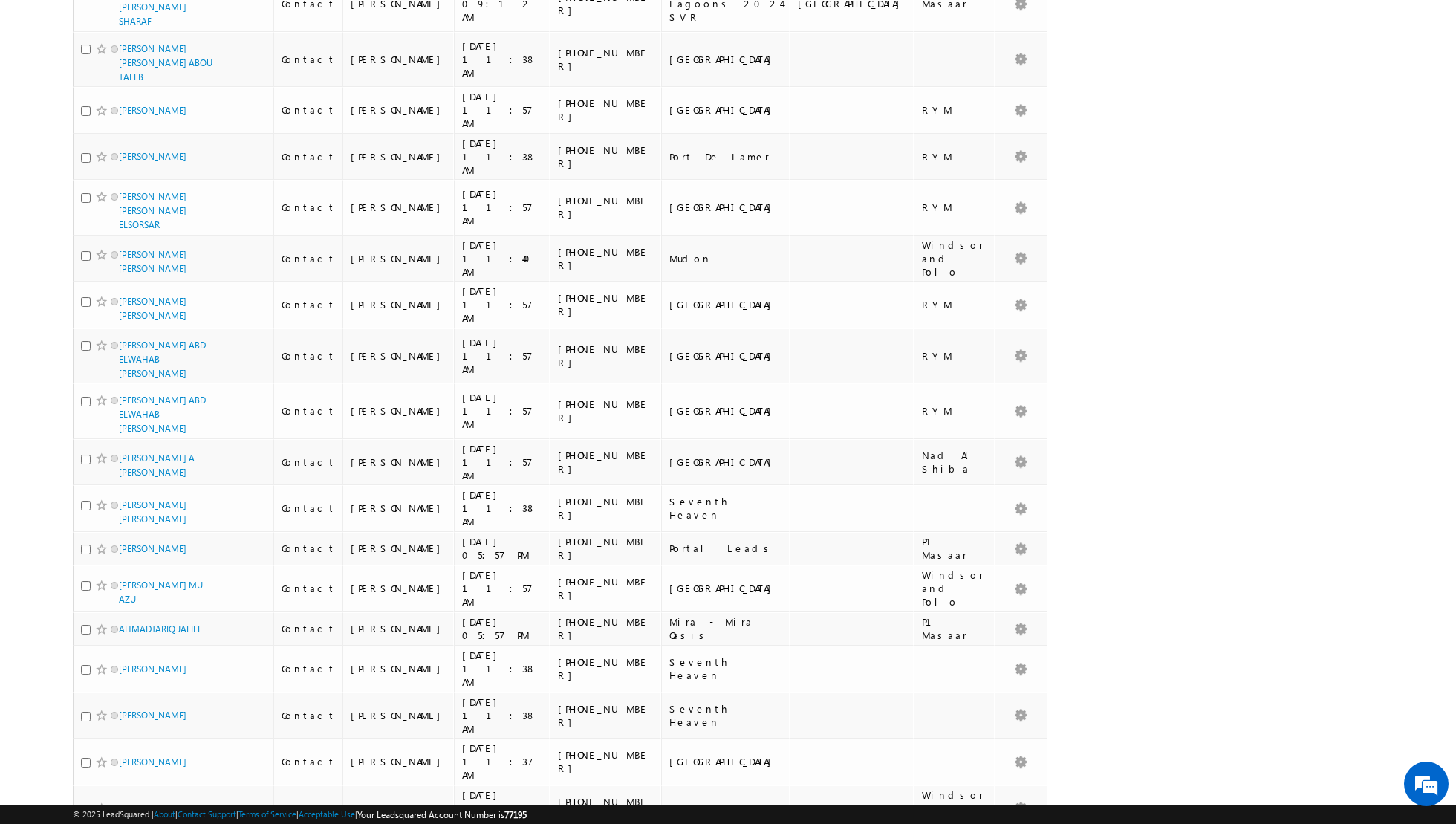
scroll to position [1499, 0]
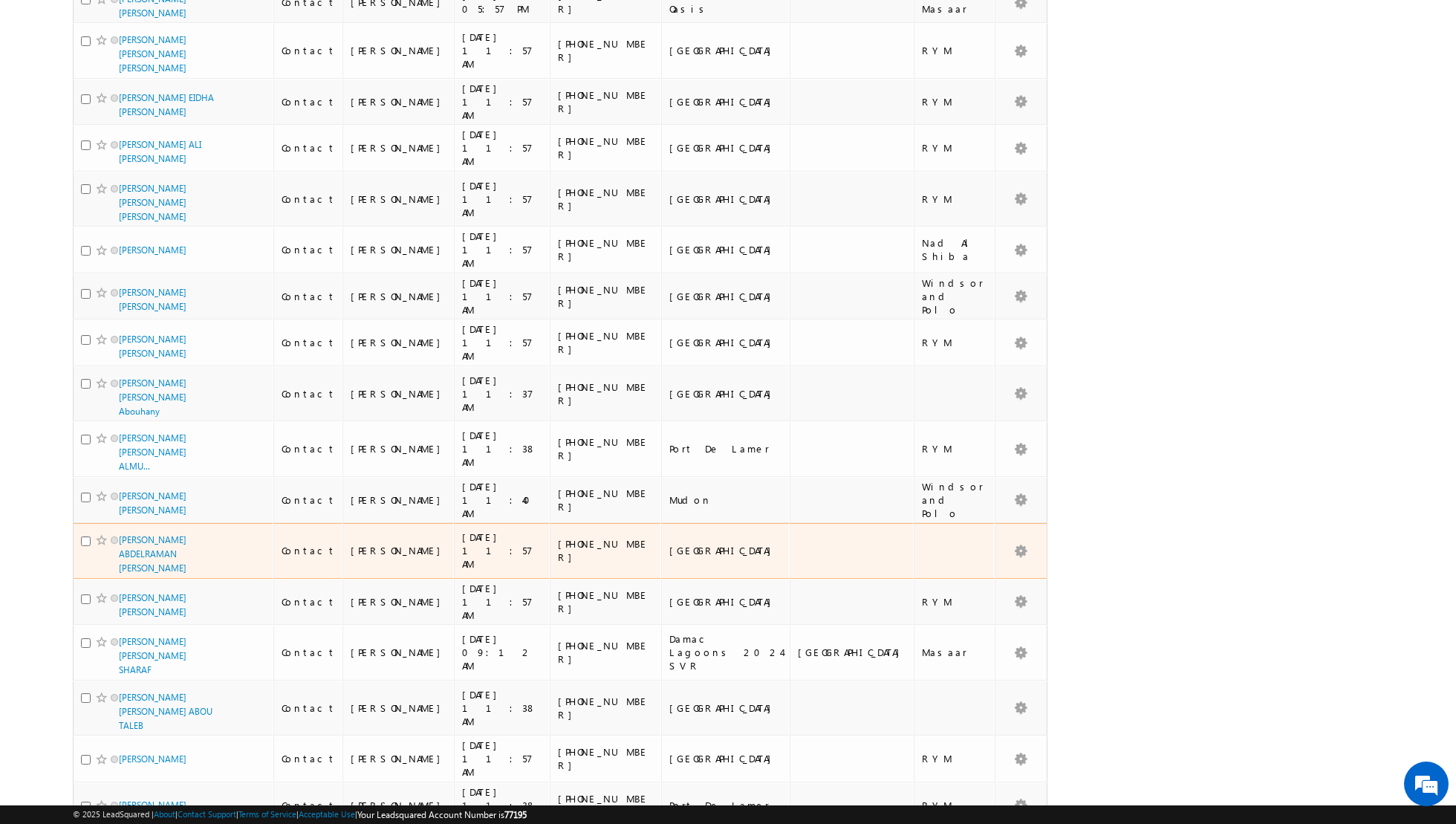
scroll to position [0, 0]
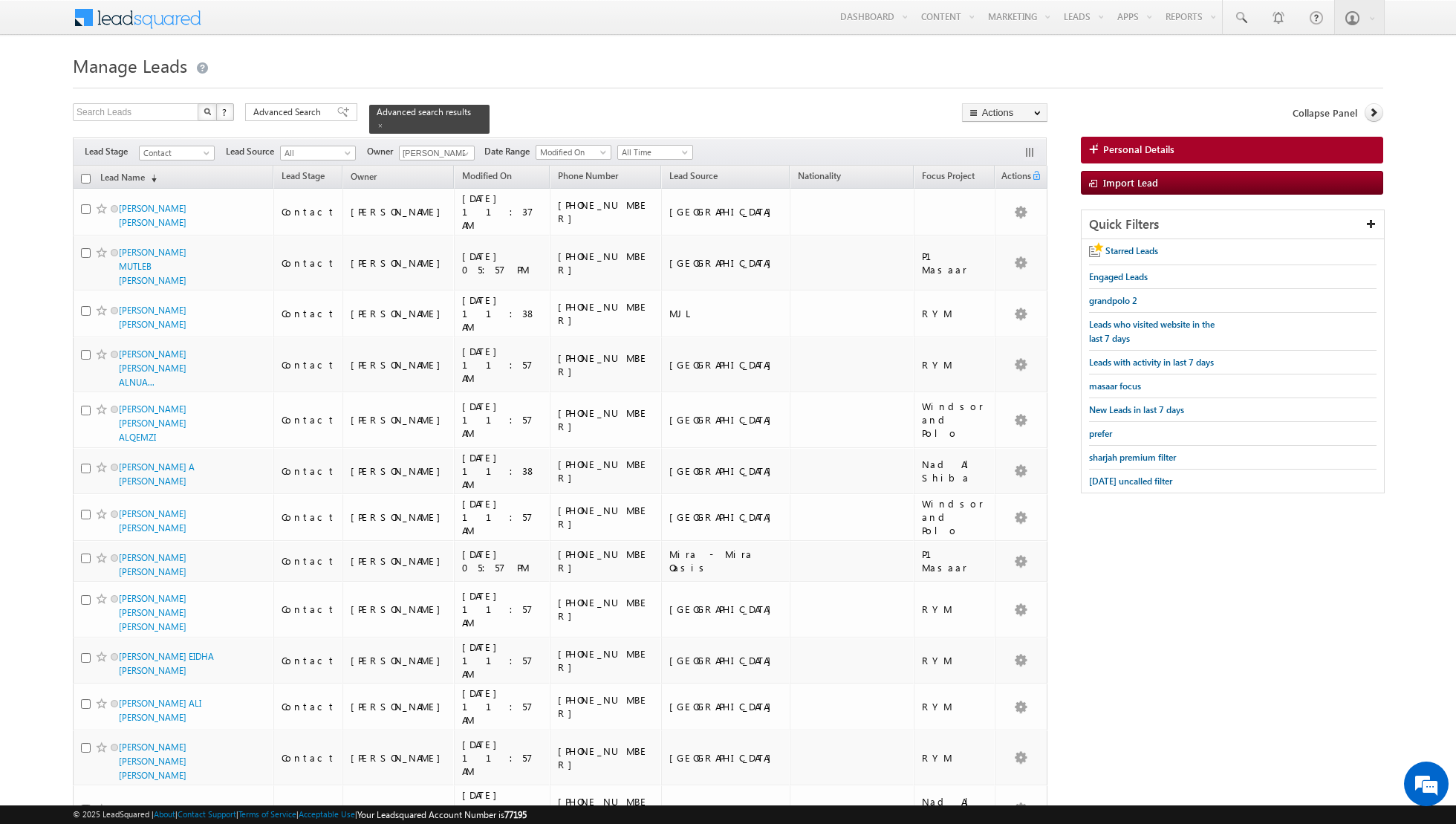
click at [85, 176] on input "checkbox" at bounding box center [86, 179] width 10 height 10
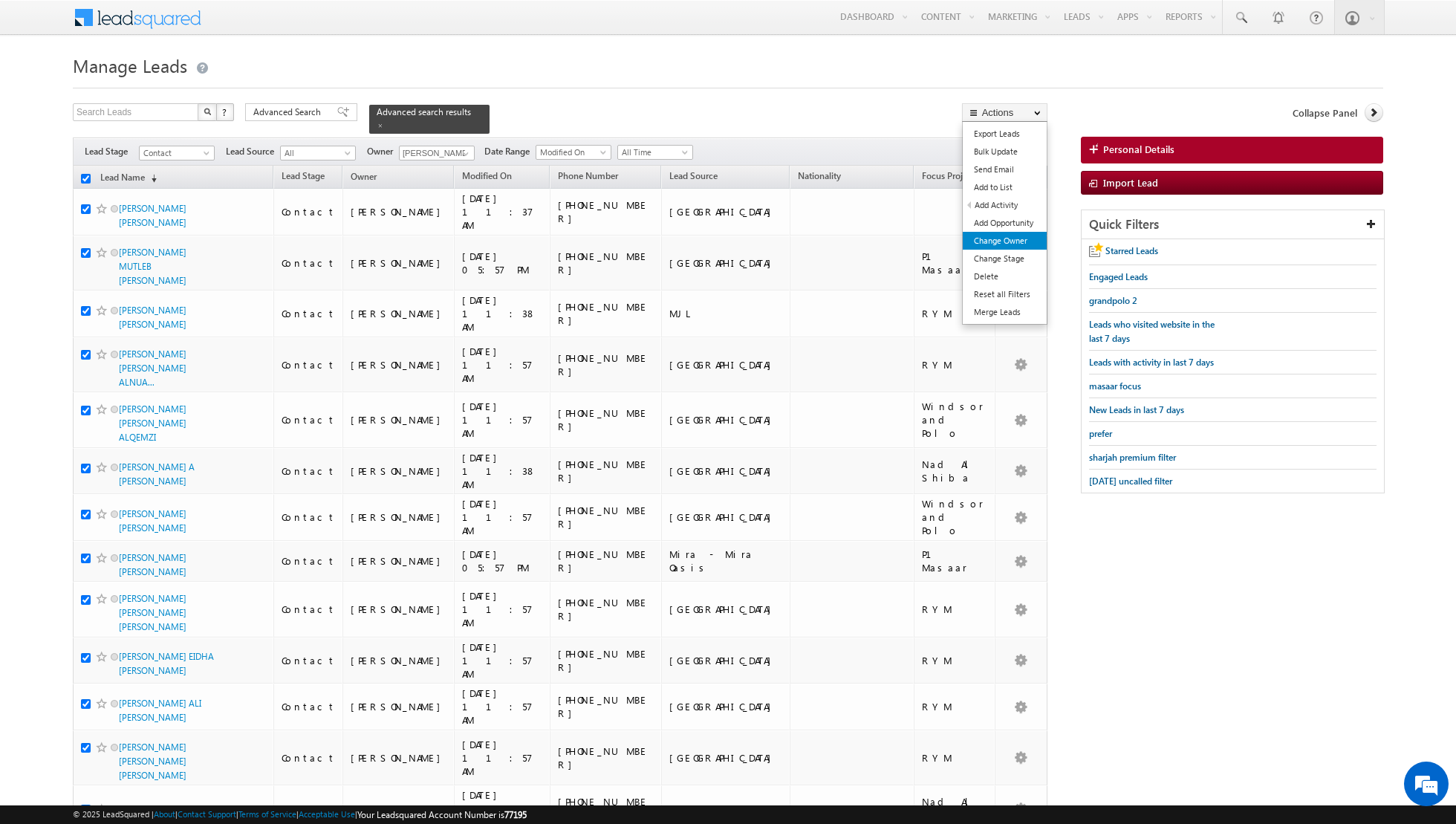
click at [1011, 238] on link "Change Owner" at bounding box center [1004, 240] width 84 height 18
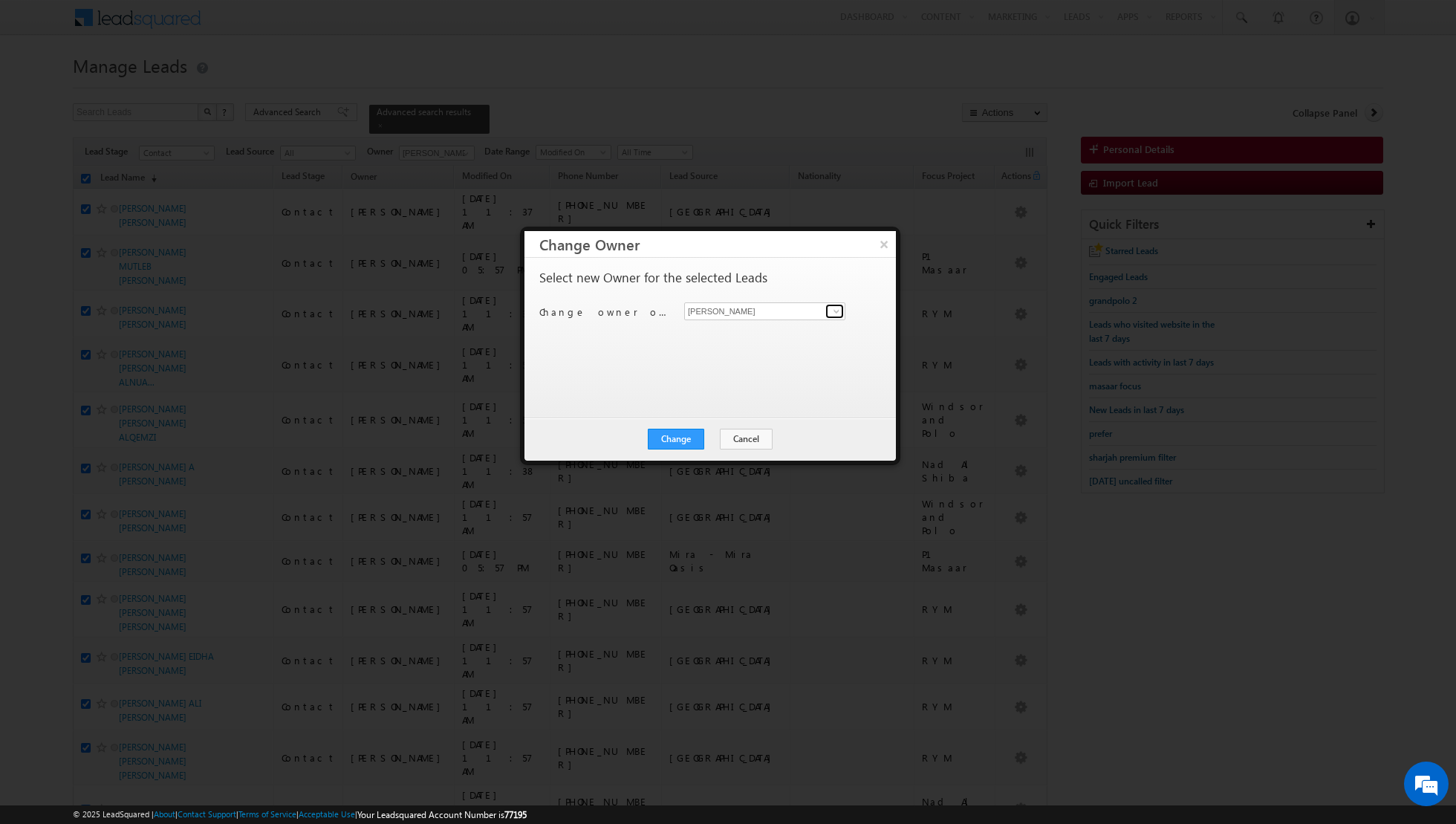
click at [829, 312] on link at bounding box center [834, 311] width 18 height 15
click at [756, 360] on span "[EMAIL_ADDRESS][DOMAIN_NAME]" at bounding box center [756, 366] width 134 height 11
click at [676, 442] on button "Change" at bounding box center [676, 439] width 56 height 21
click at [719, 443] on button "Close" at bounding box center [712, 439] width 47 height 21
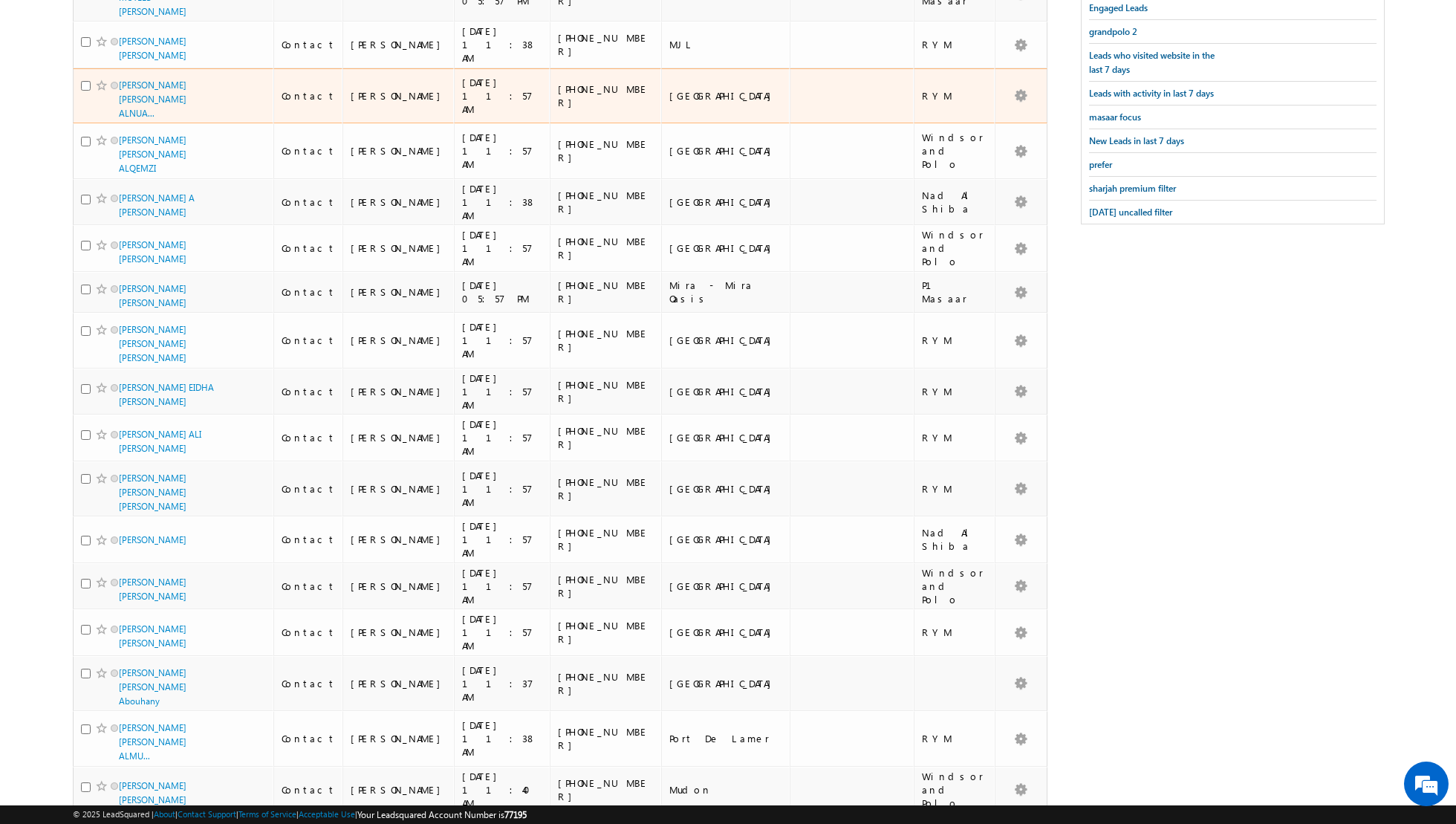
scroll to position [559, 0]
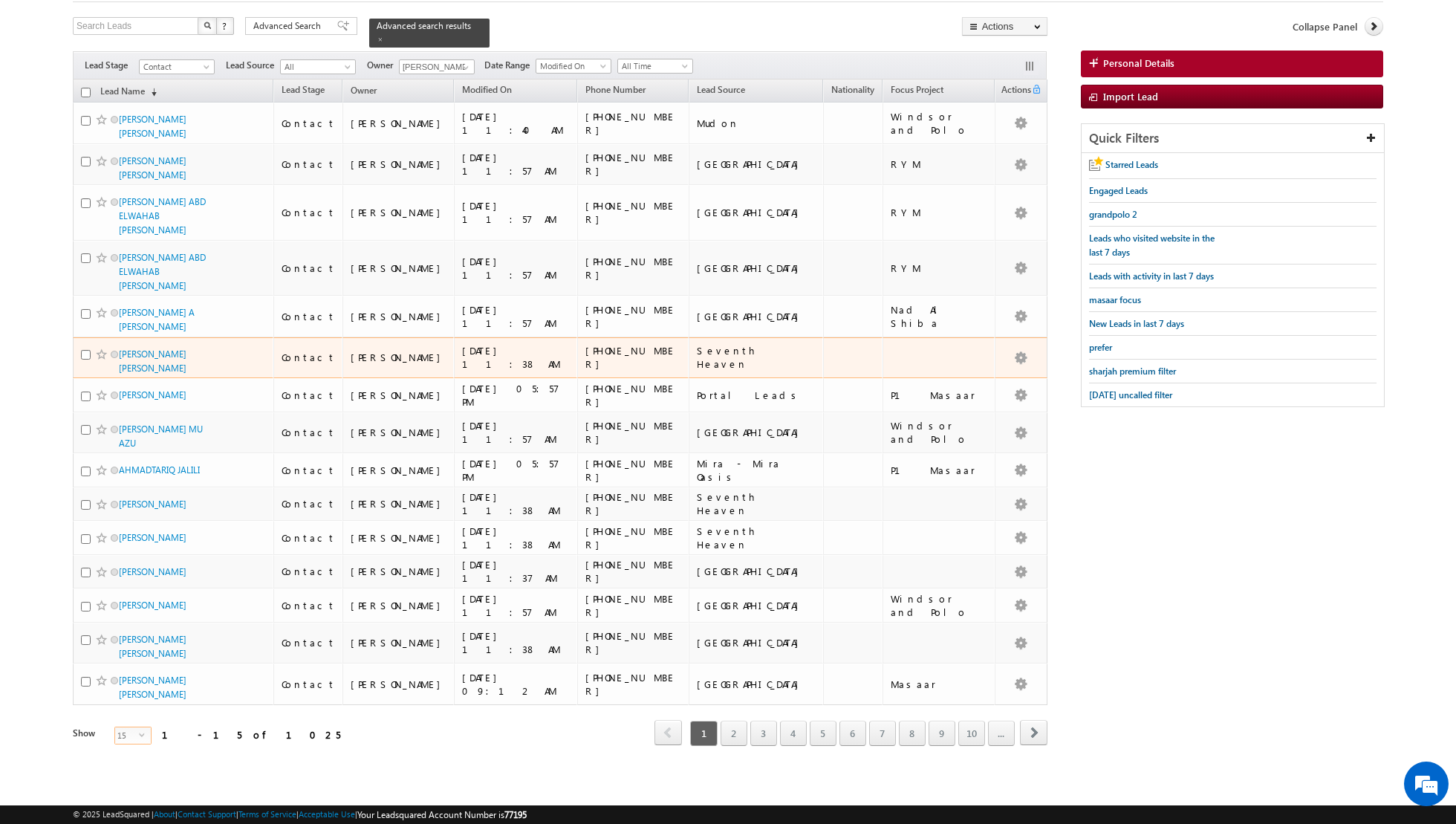
scroll to position [35, 0]
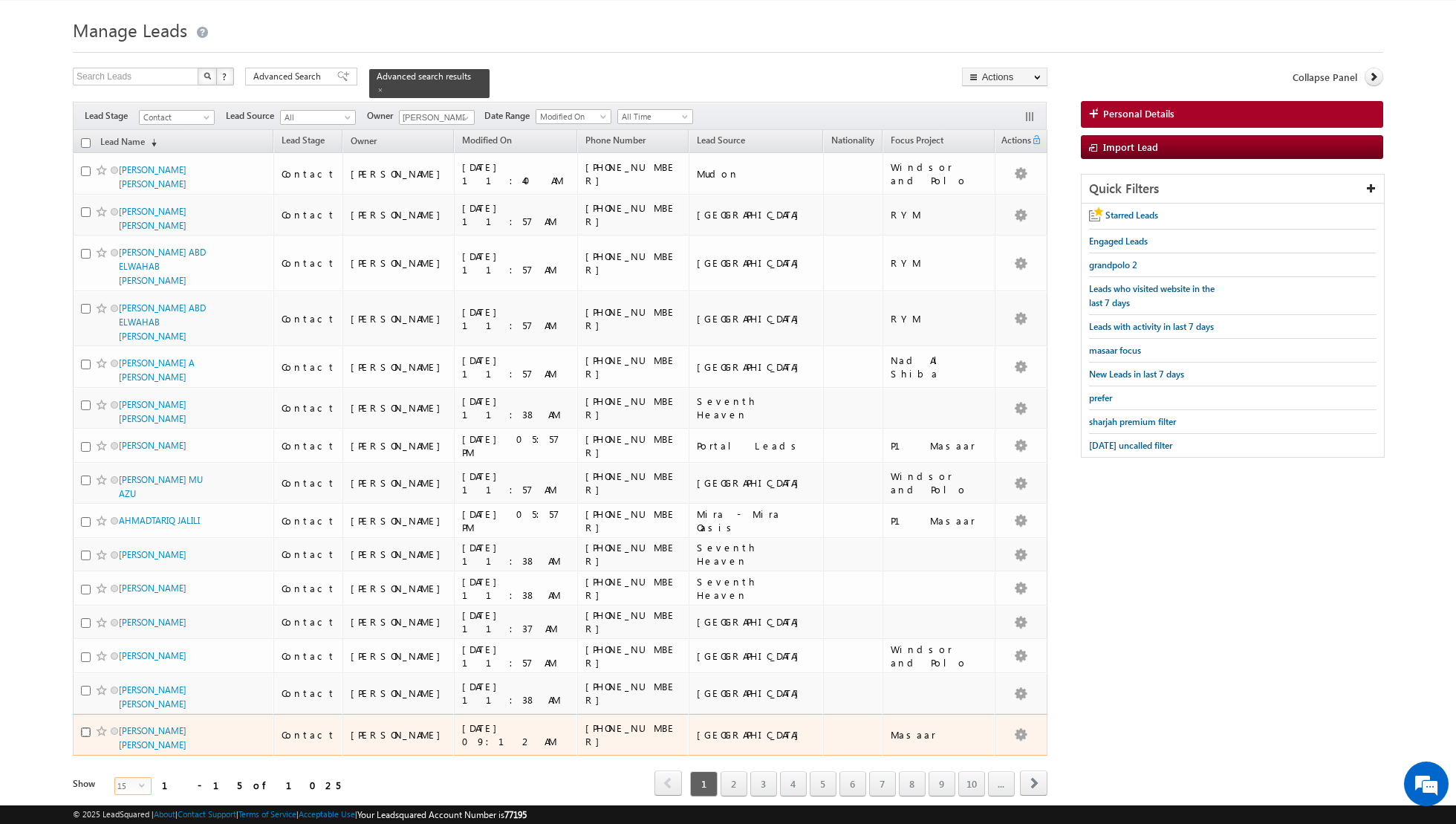
click at [83, 727] on input "checkbox" at bounding box center [86, 732] width 10 height 10
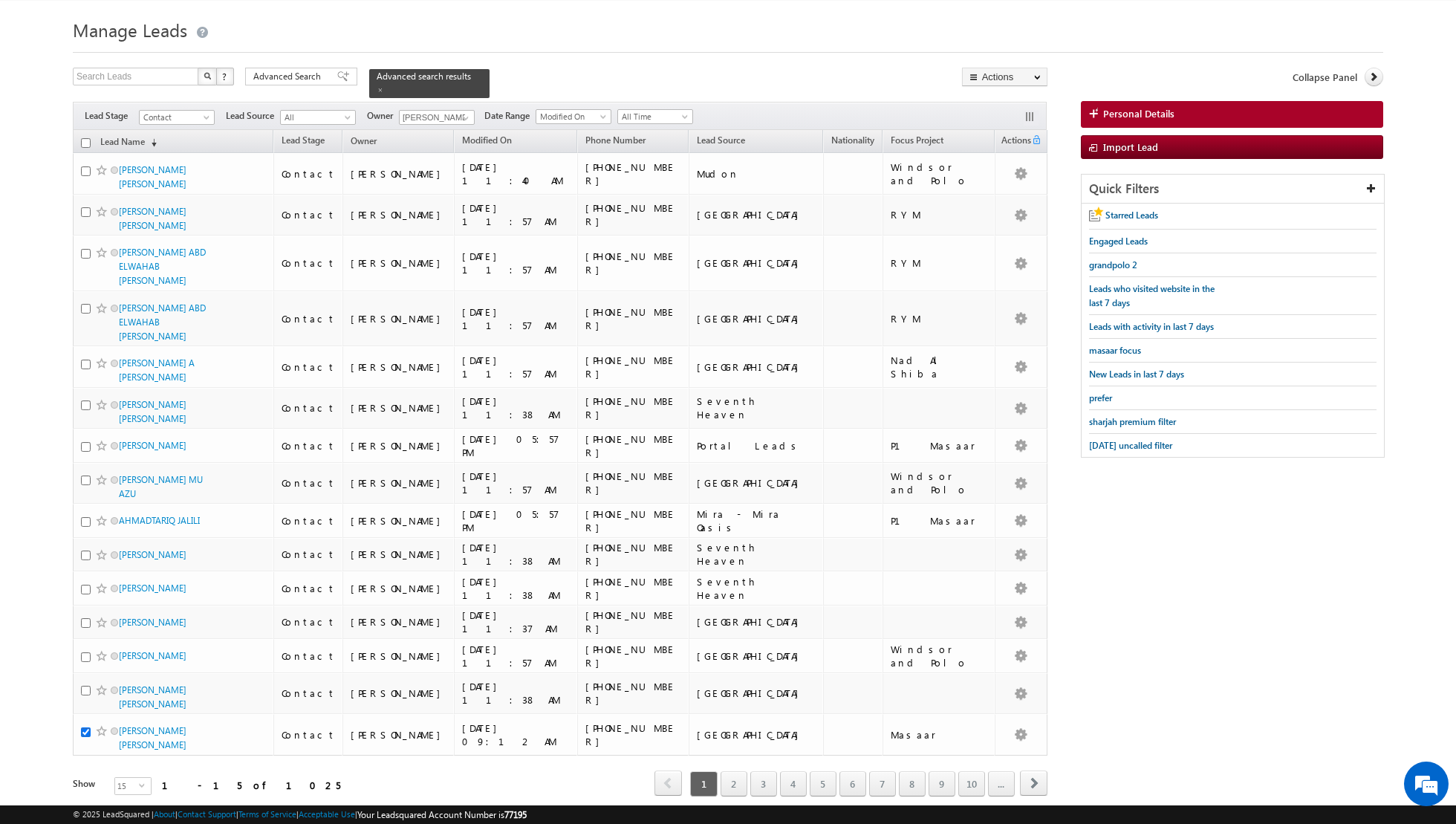
click at [86, 139] on input "checkbox" at bounding box center [86, 143] width 10 height 10
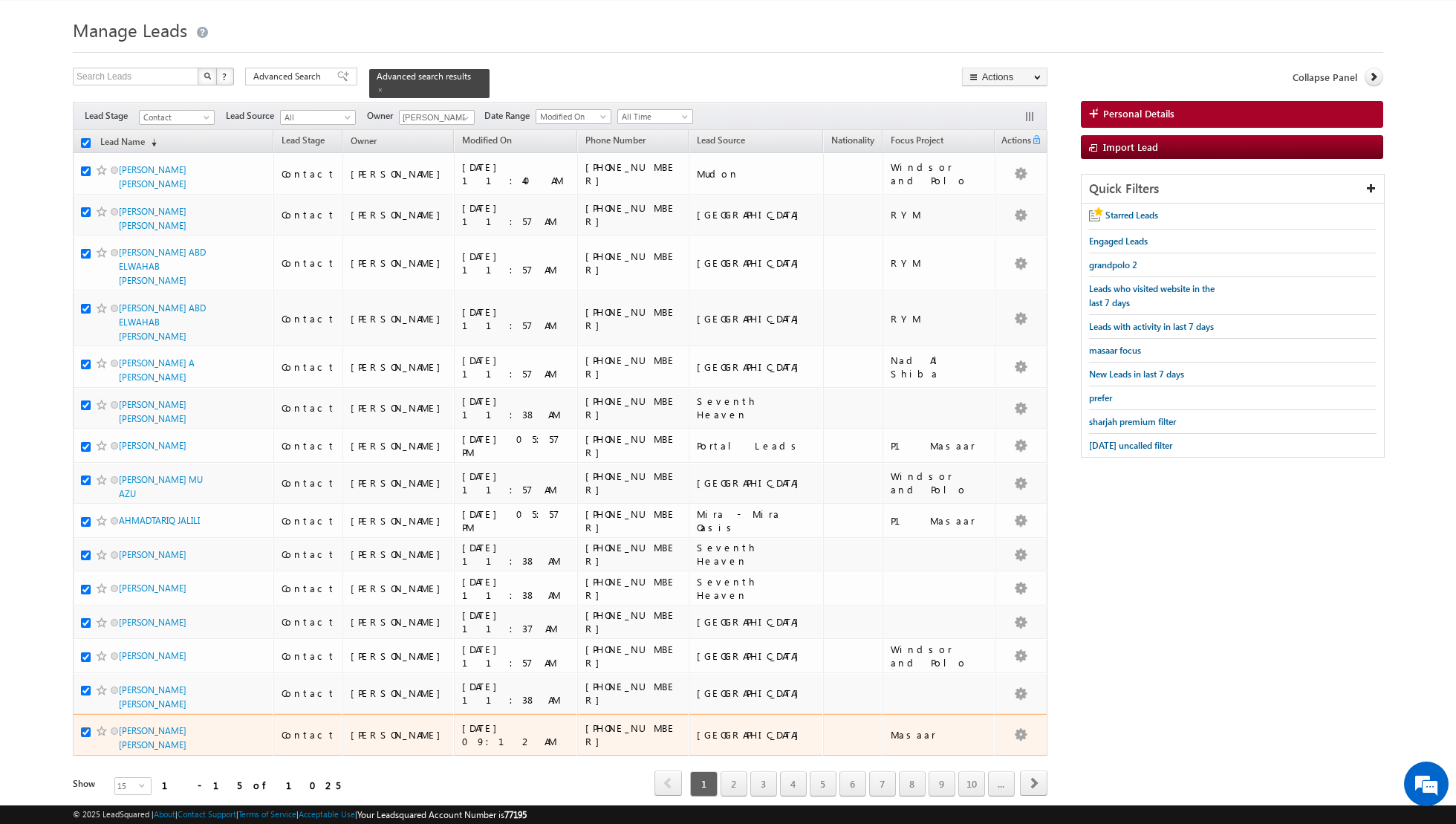
click at [85, 727] on input "checkbox" at bounding box center [86, 732] width 10 height 10
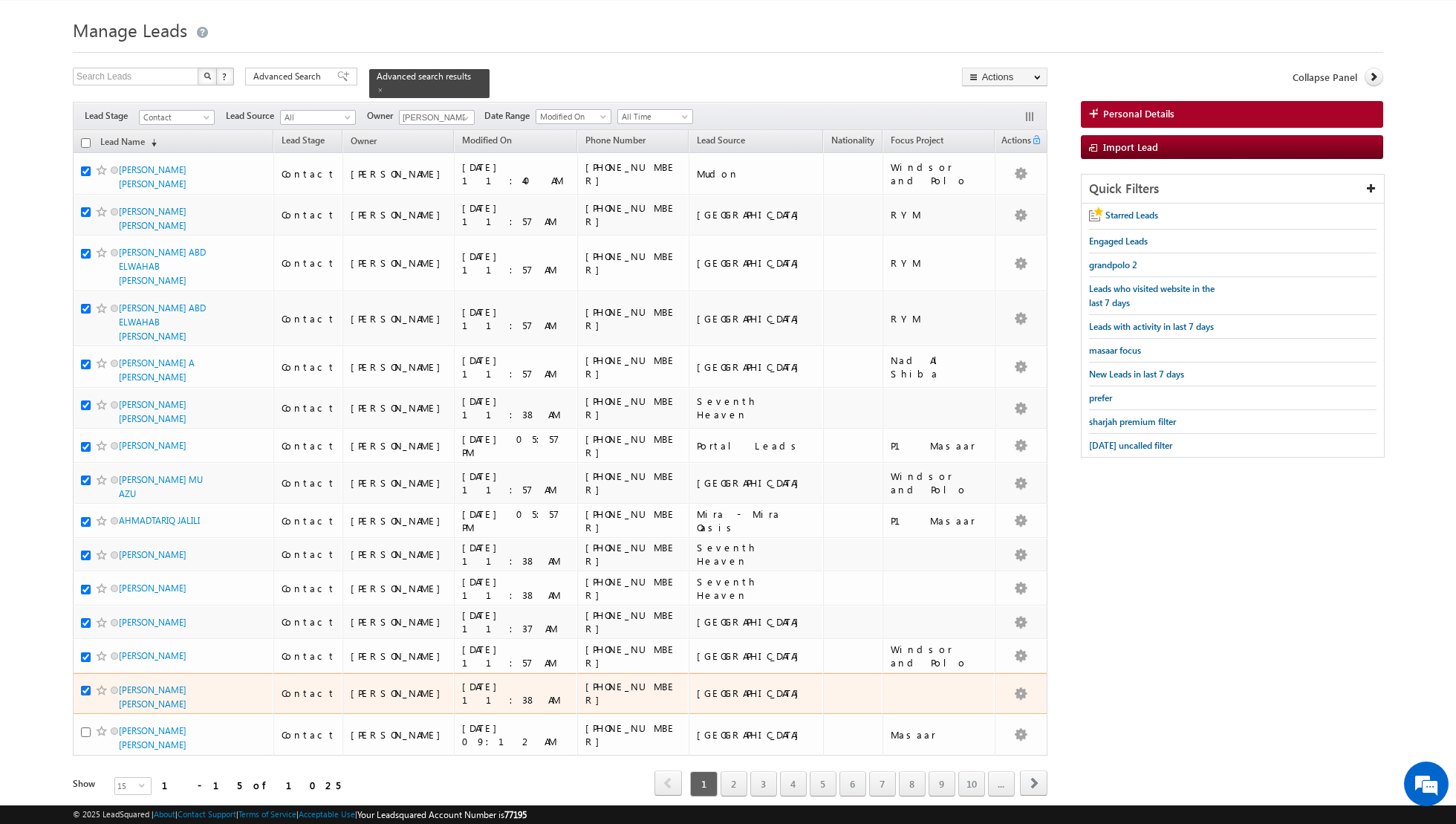
click at [87, 685] on input "checkbox" at bounding box center [86, 690] width 10 height 10
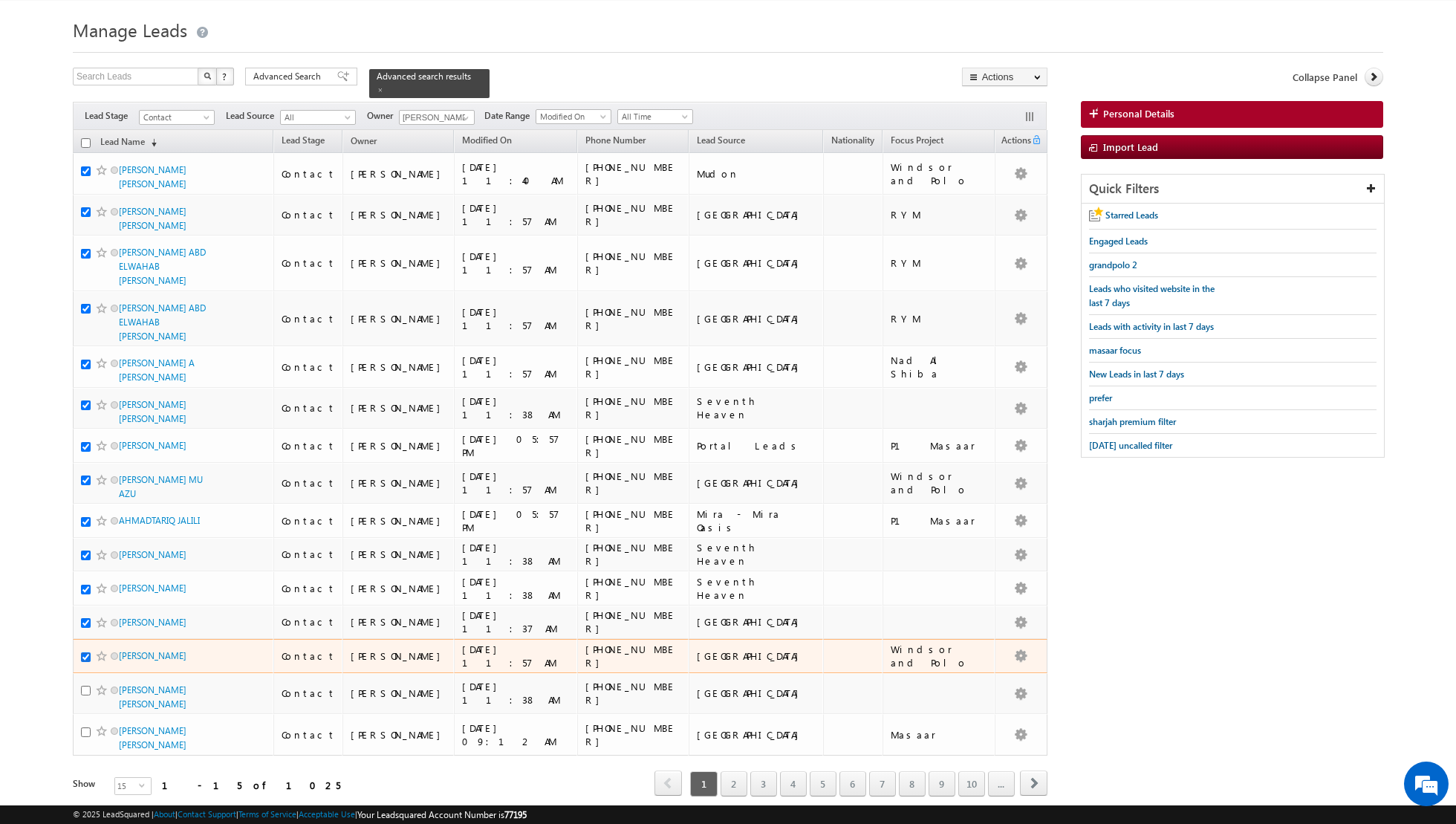
click at [83, 652] on input "checkbox" at bounding box center [86, 657] width 10 height 10
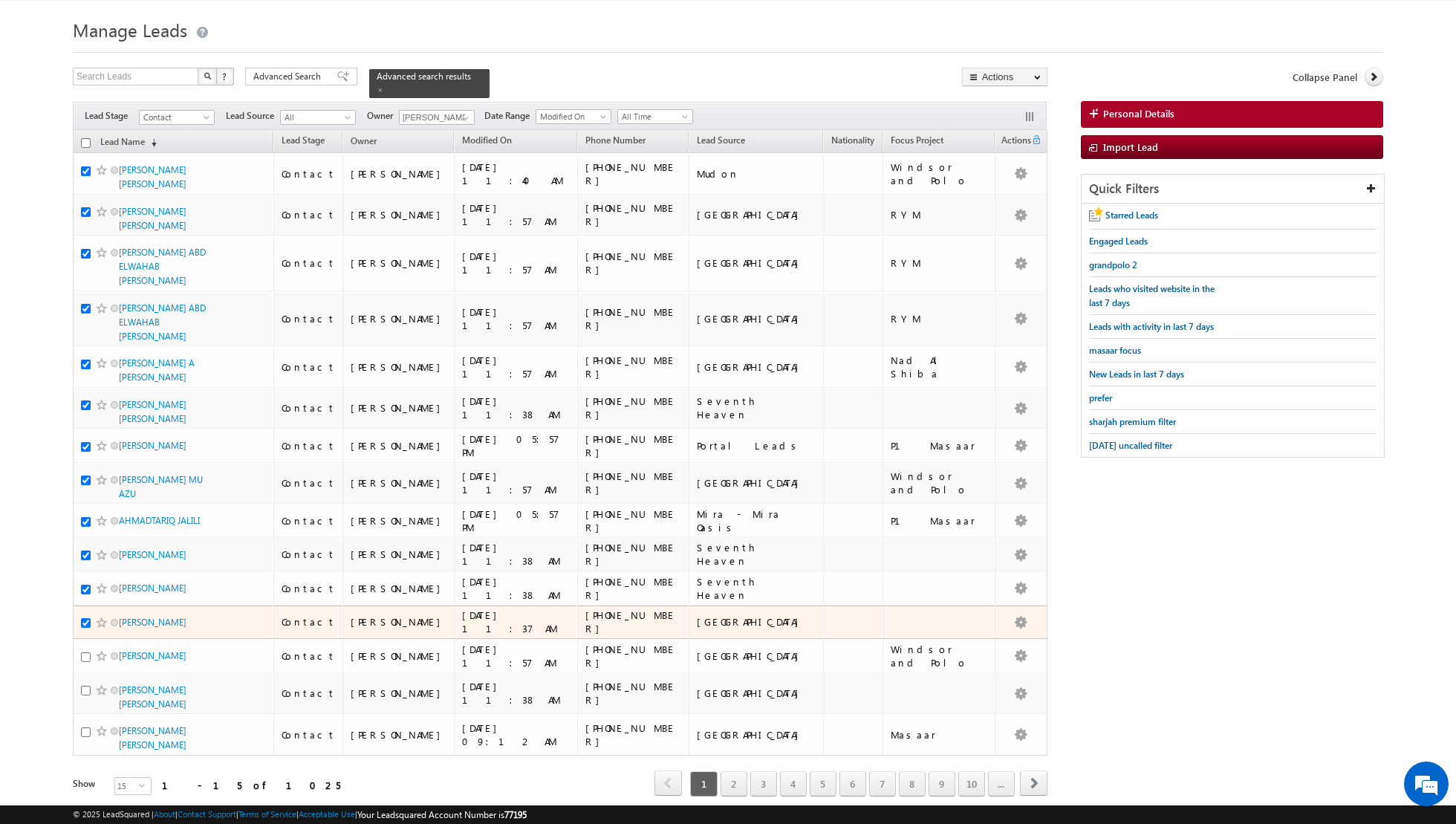
click at [83, 618] on input "checkbox" at bounding box center [86, 623] width 10 height 10
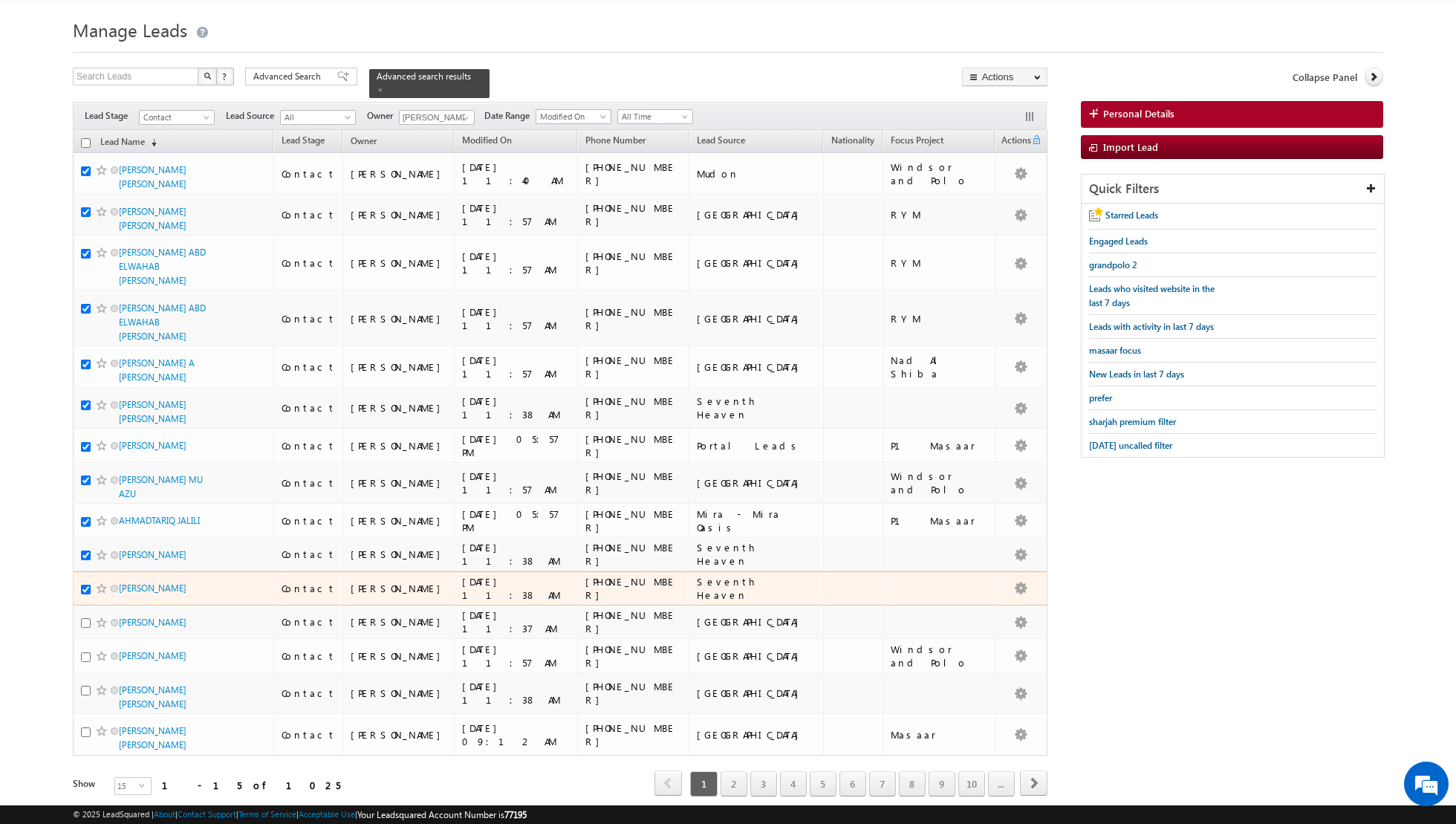
click at [84, 581] on div at bounding box center [103, 588] width 46 height 15
click at [84, 584] on input "checkbox" at bounding box center [86, 589] width 10 height 10
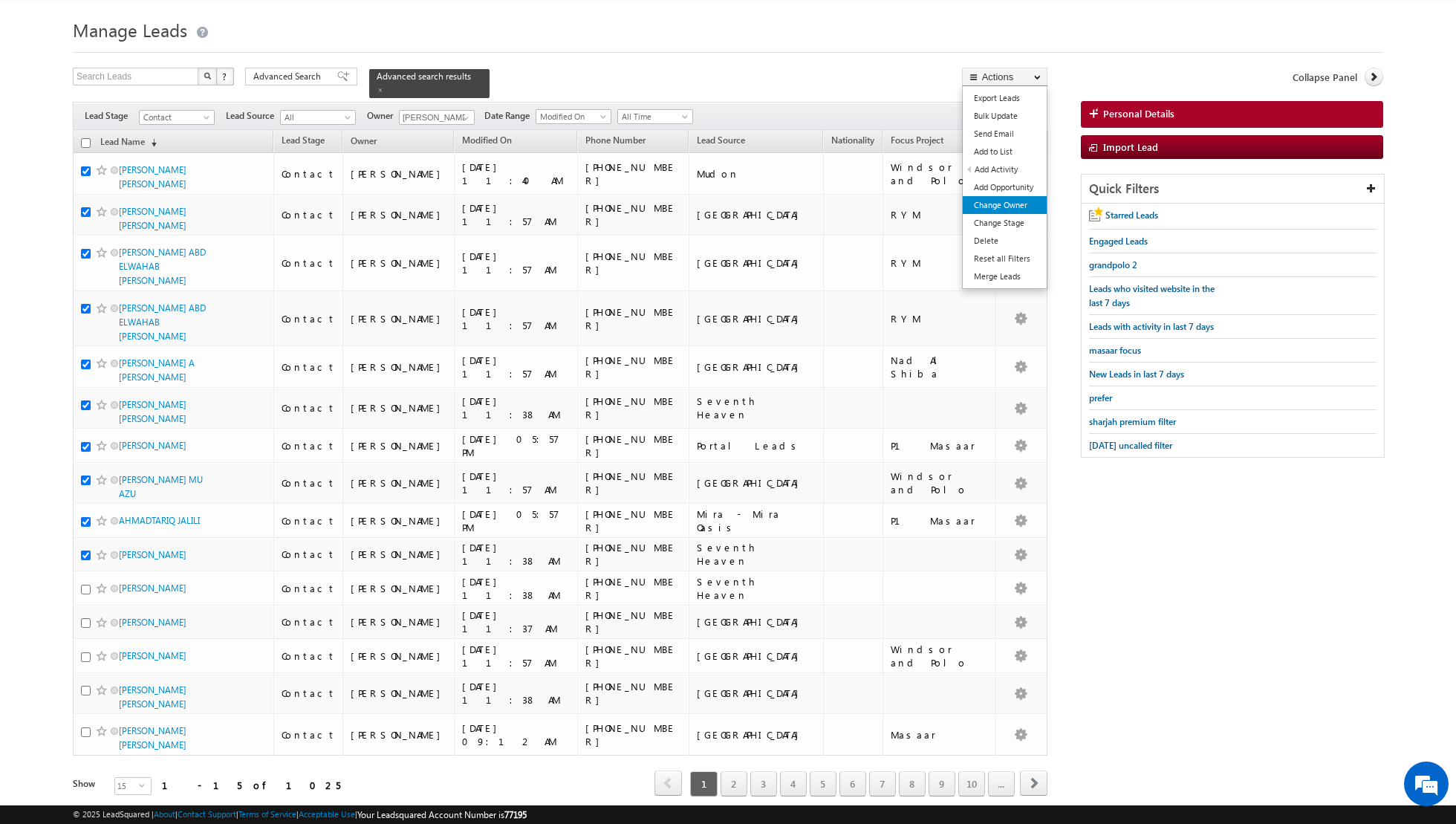
click at [983, 200] on link "Change Owner" at bounding box center [1004, 205] width 84 height 18
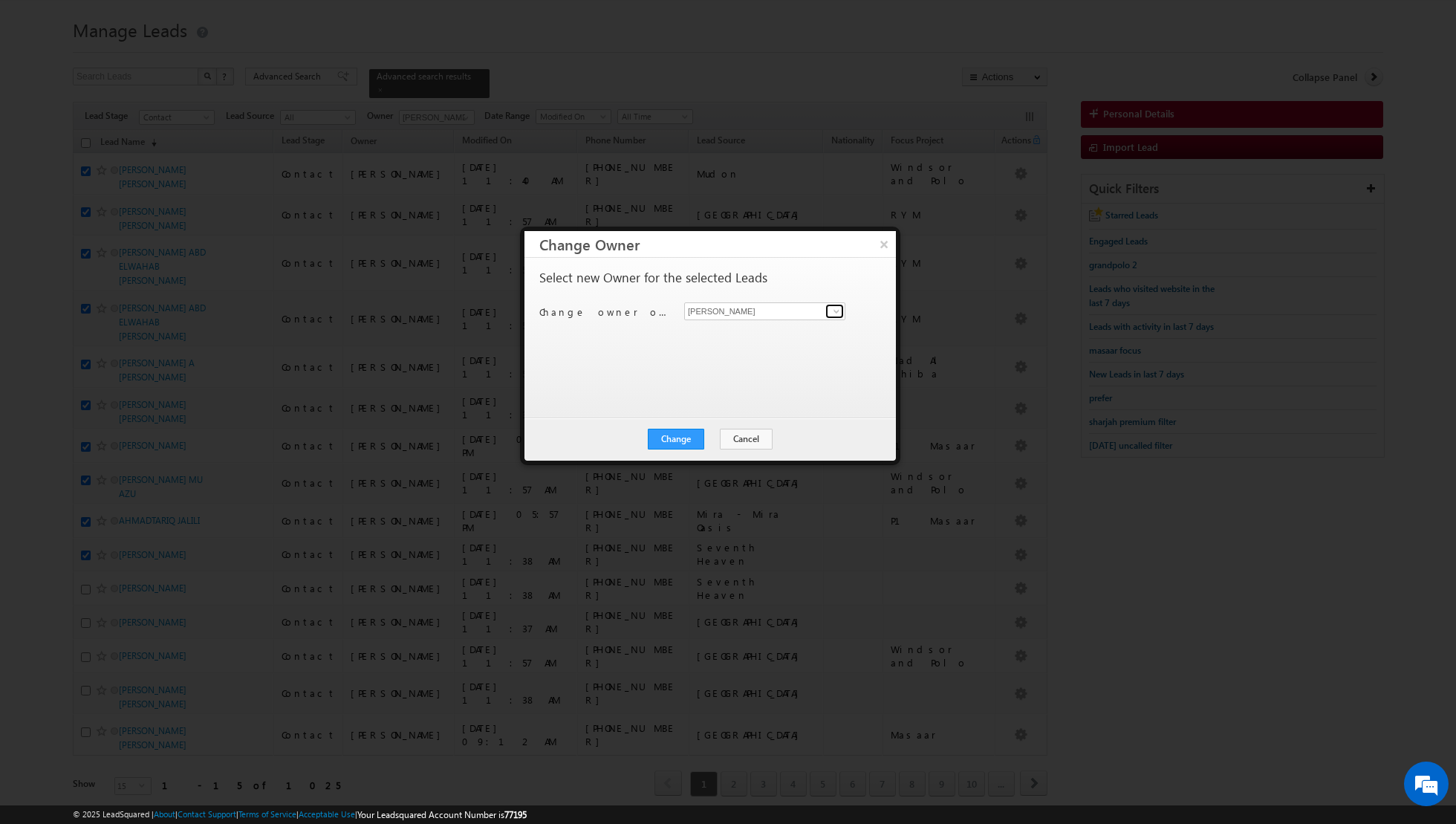
click at [834, 309] on span at bounding box center [836, 311] width 12 height 12
click at [777, 362] on span "[EMAIL_ADDRESS][DOMAIN_NAME]" at bounding box center [756, 366] width 134 height 11
click at [680, 441] on button "Change" at bounding box center [676, 439] width 56 height 21
click at [712, 439] on button "Close" at bounding box center [712, 439] width 47 height 21
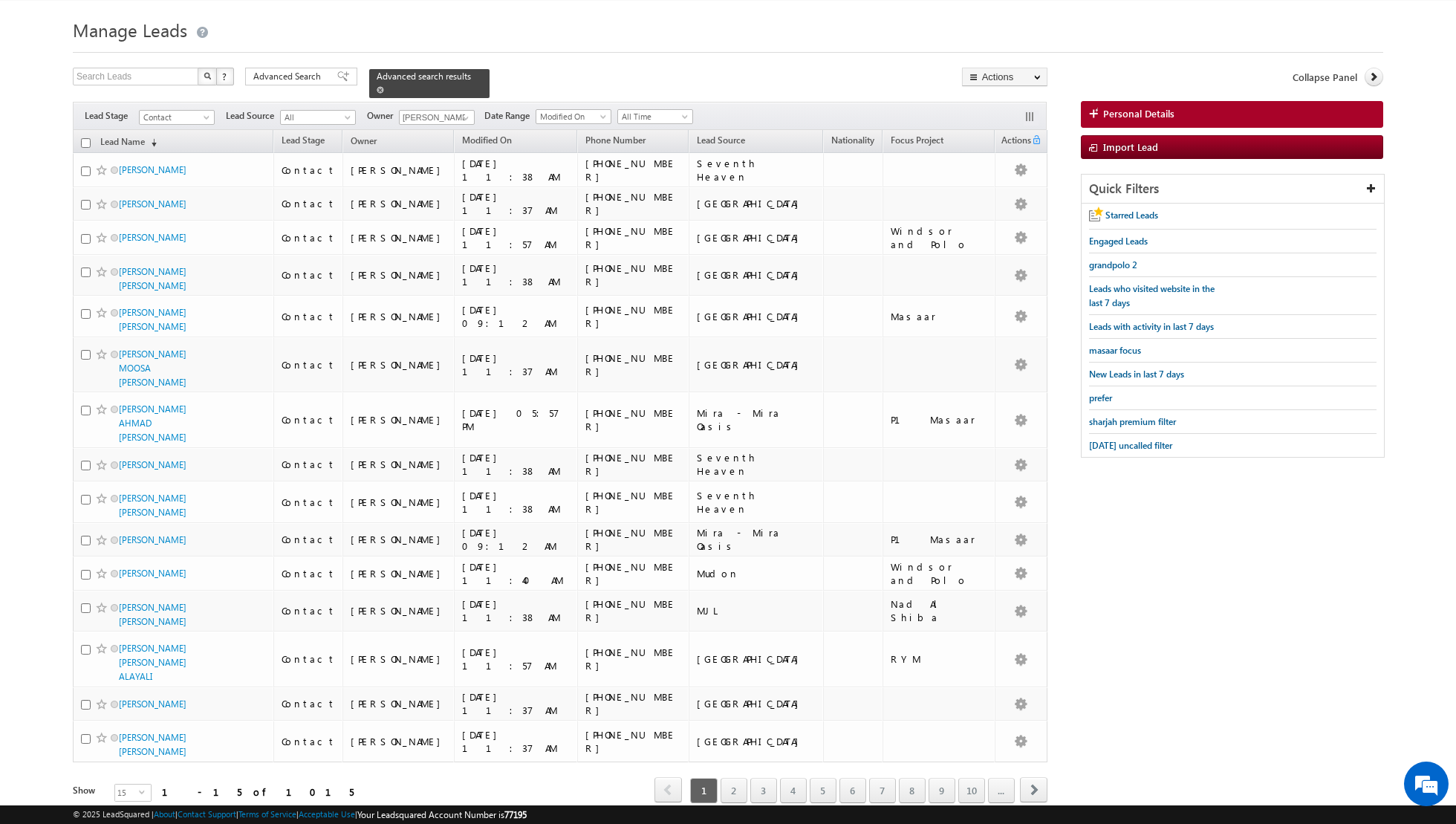
click at [377, 87] on span at bounding box center [380, 90] width 7 height 7
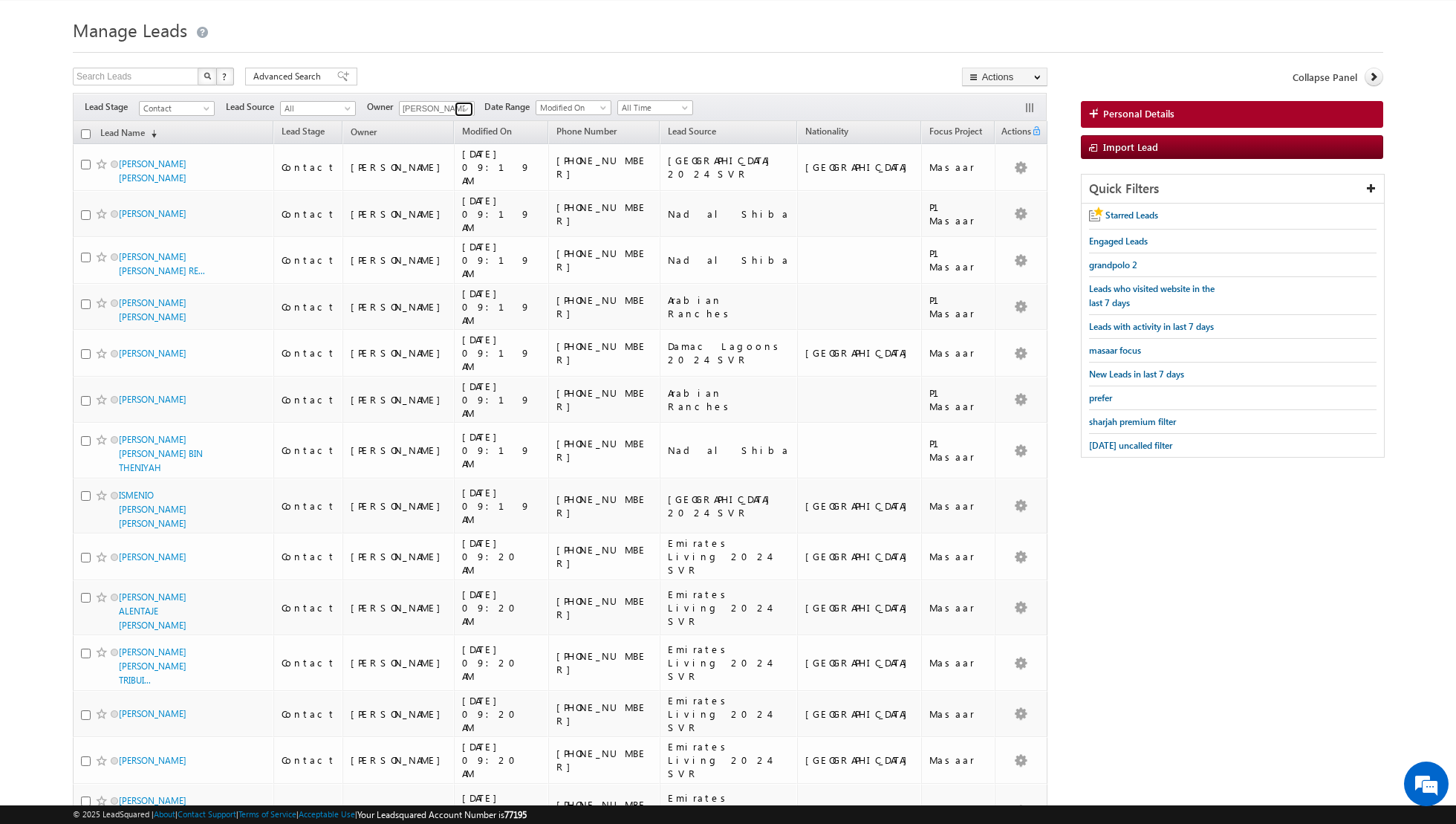
click at [460, 106] on span at bounding box center [466, 109] width 12 height 12
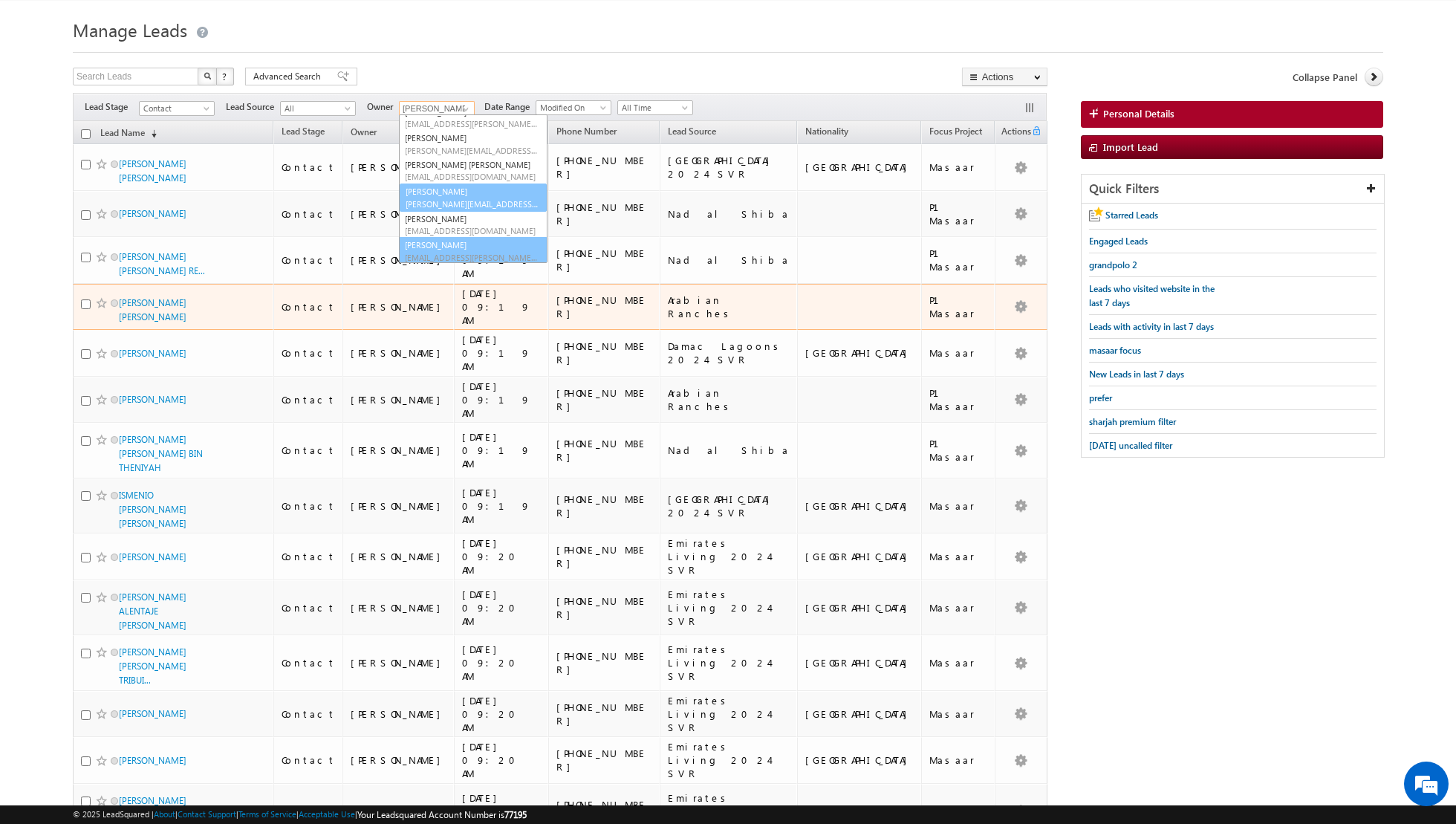
scroll to position [120, 0]
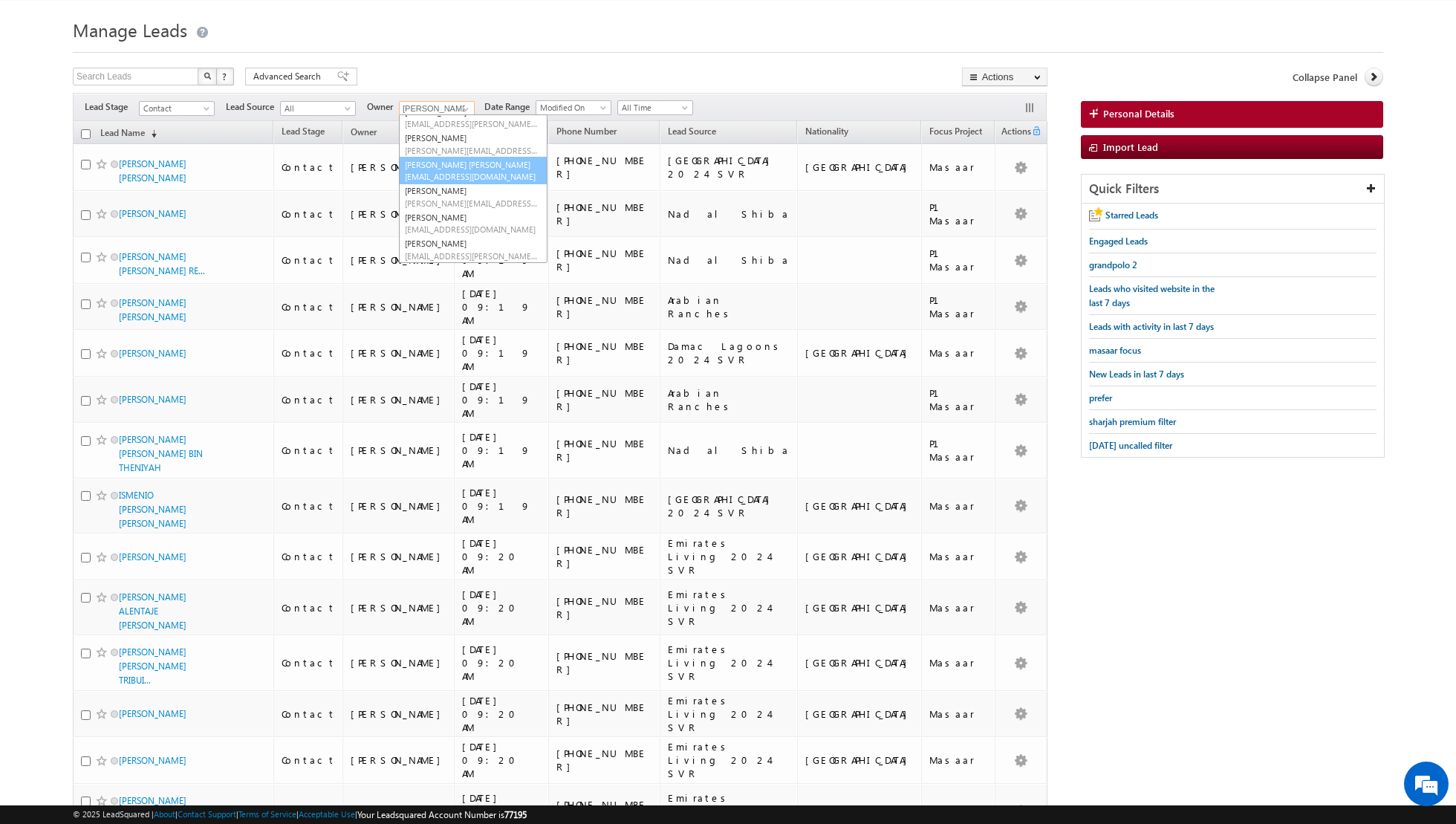
click at [451, 175] on span "[EMAIL_ADDRESS][DOMAIN_NAME]" at bounding box center [471, 176] width 134 height 11
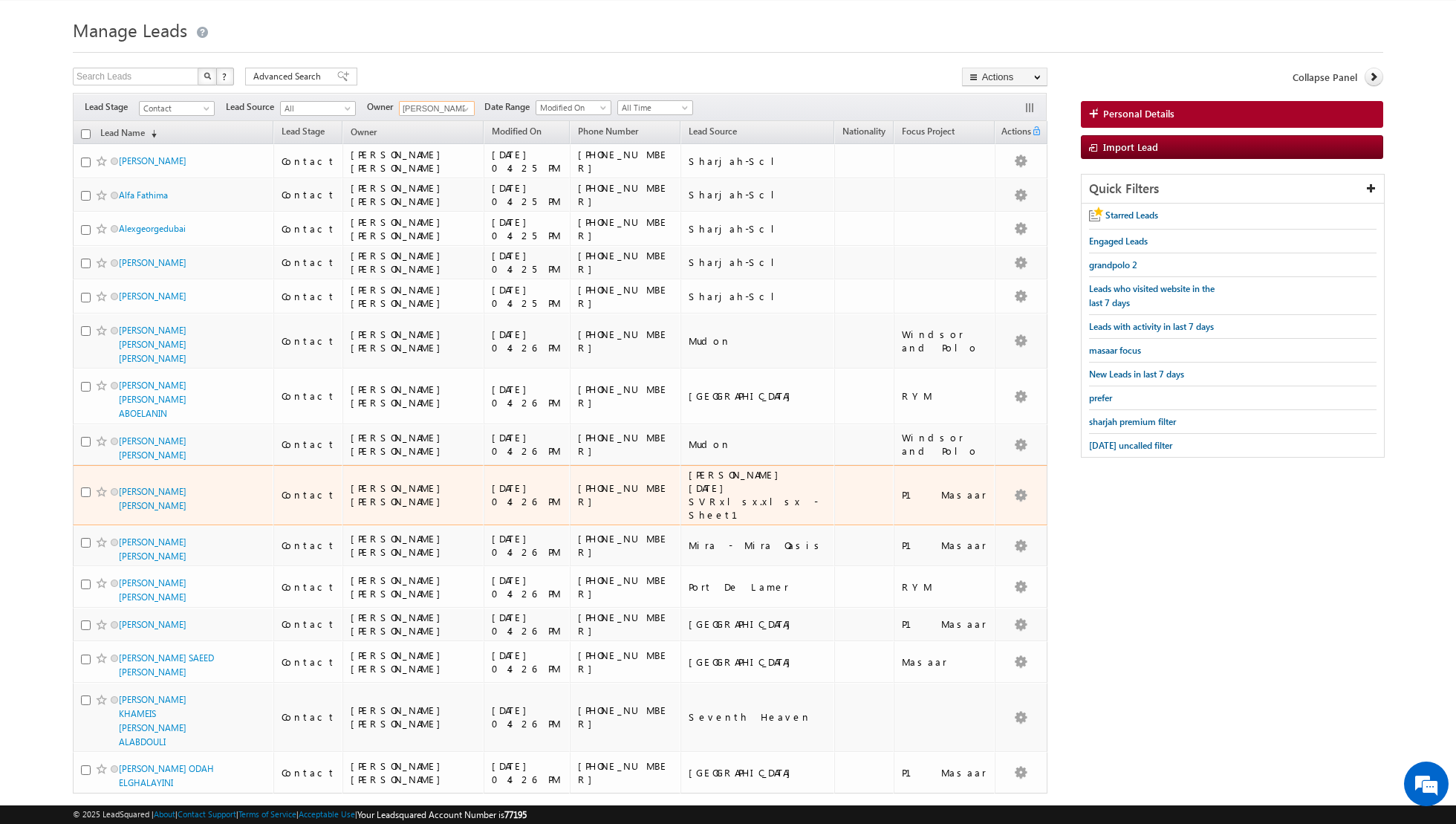
scroll to position [0, 0]
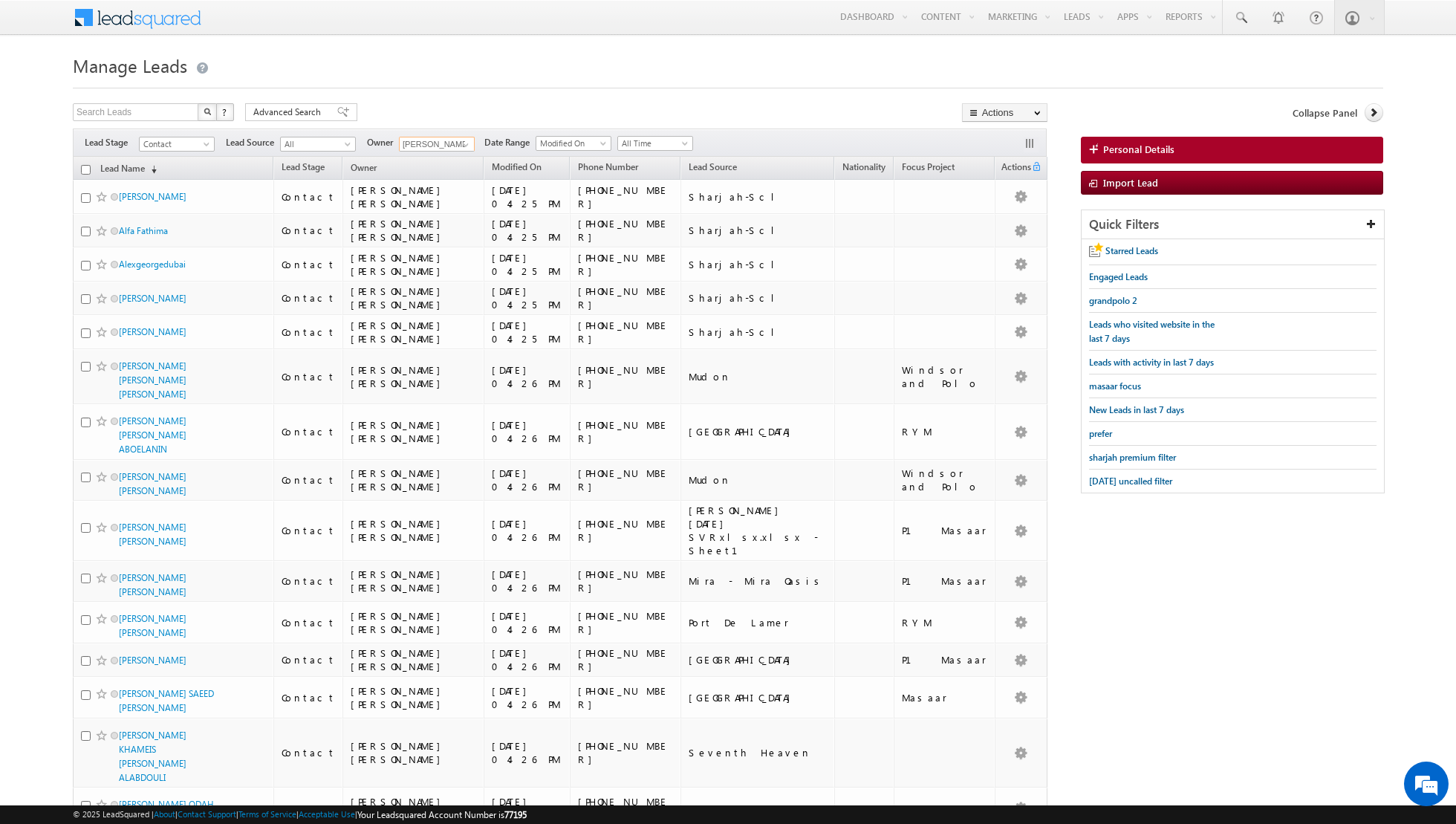
click at [448, 146] on input "[PERSON_NAME] [PERSON_NAME]" at bounding box center [437, 144] width 76 height 15
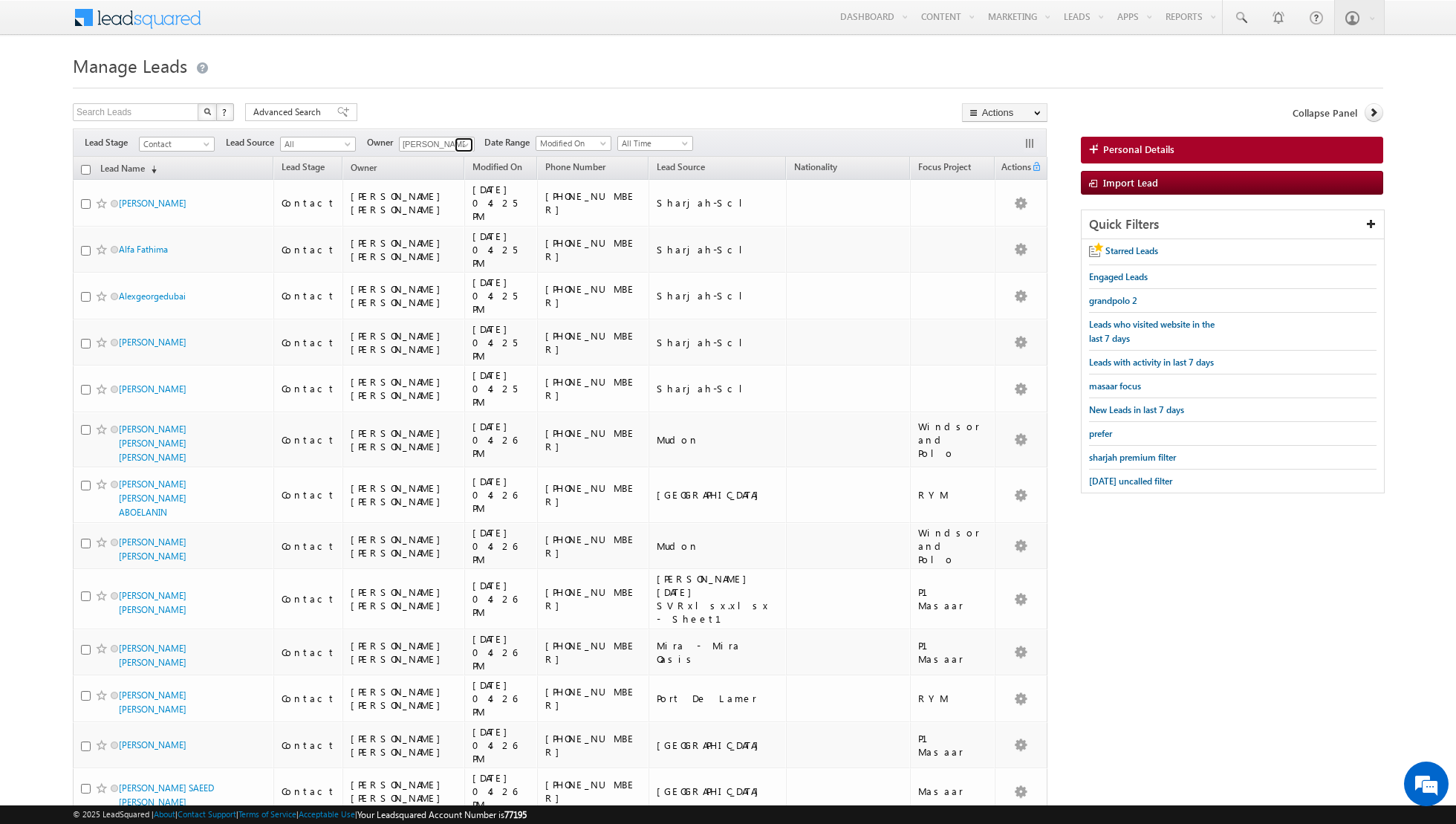
click at [460, 140] on span at bounding box center [466, 144] width 12 height 12
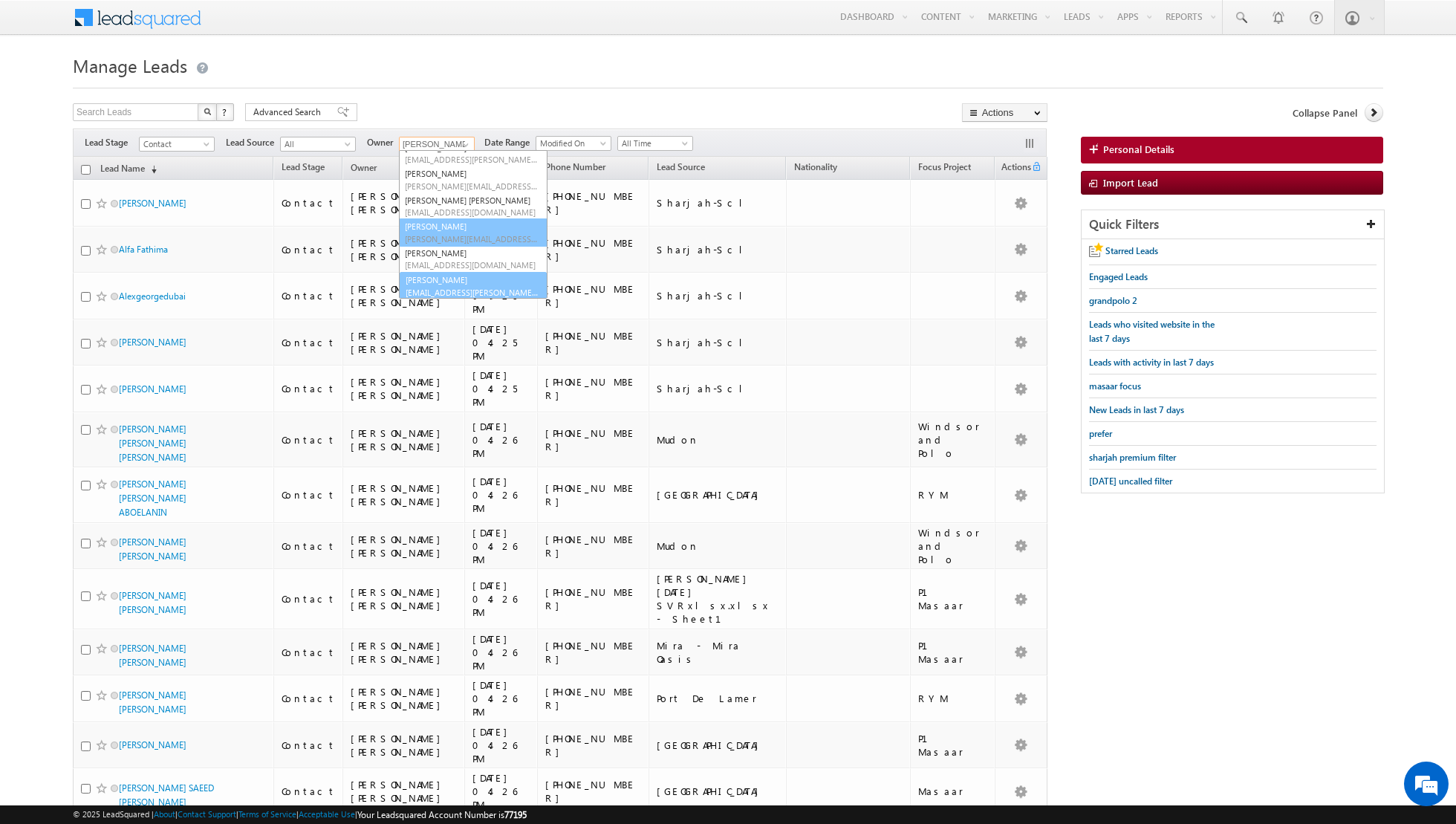
scroll to position [120, 0]
click at [452, 279] on link "[PERSON_NAME] [EMAIL_ADDRESS][PERSON_NAME][DOMAIN_NAME]" at bounding box center [473, 285] width 148 height 28
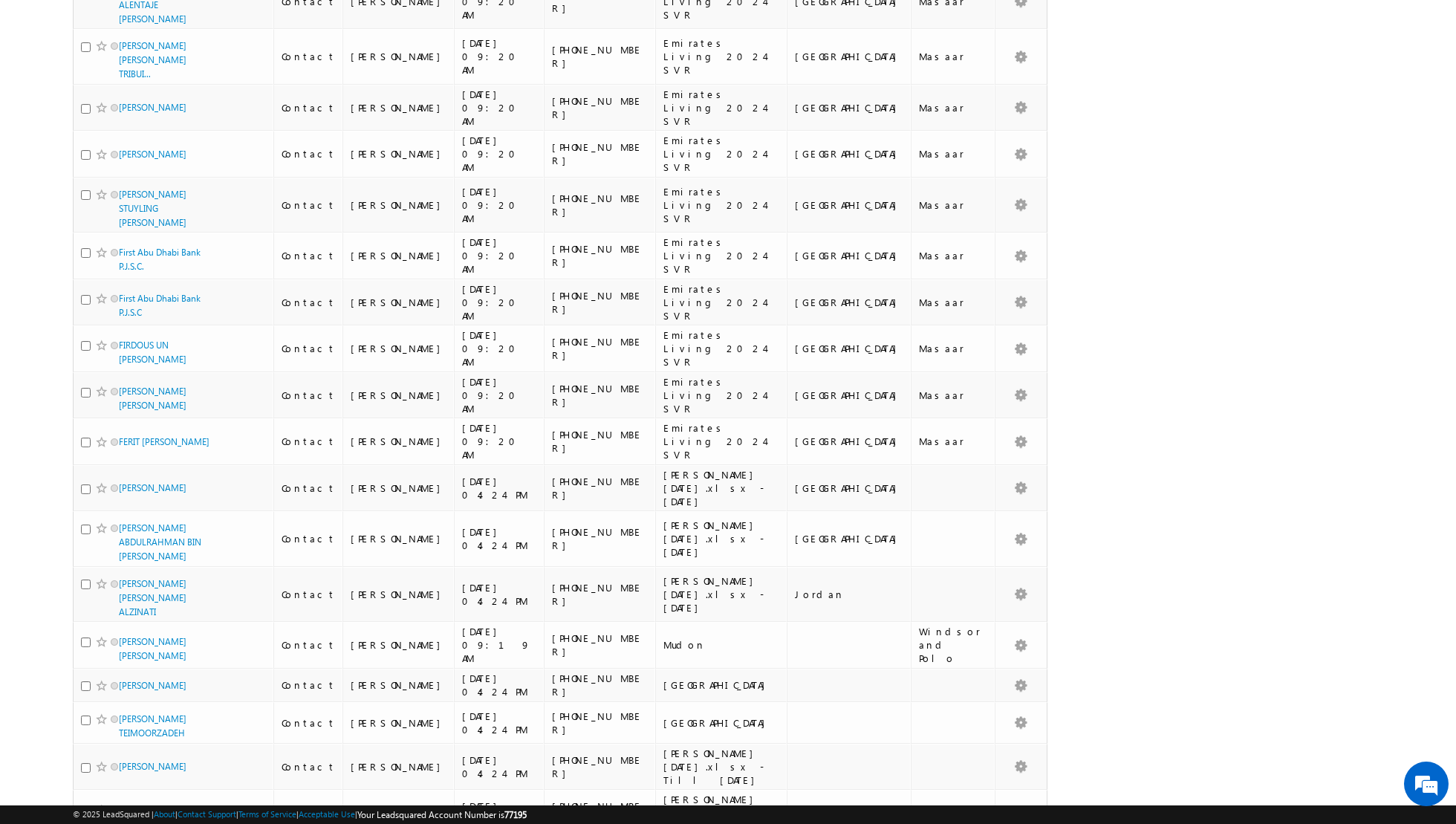
scroll to position [0, 0]
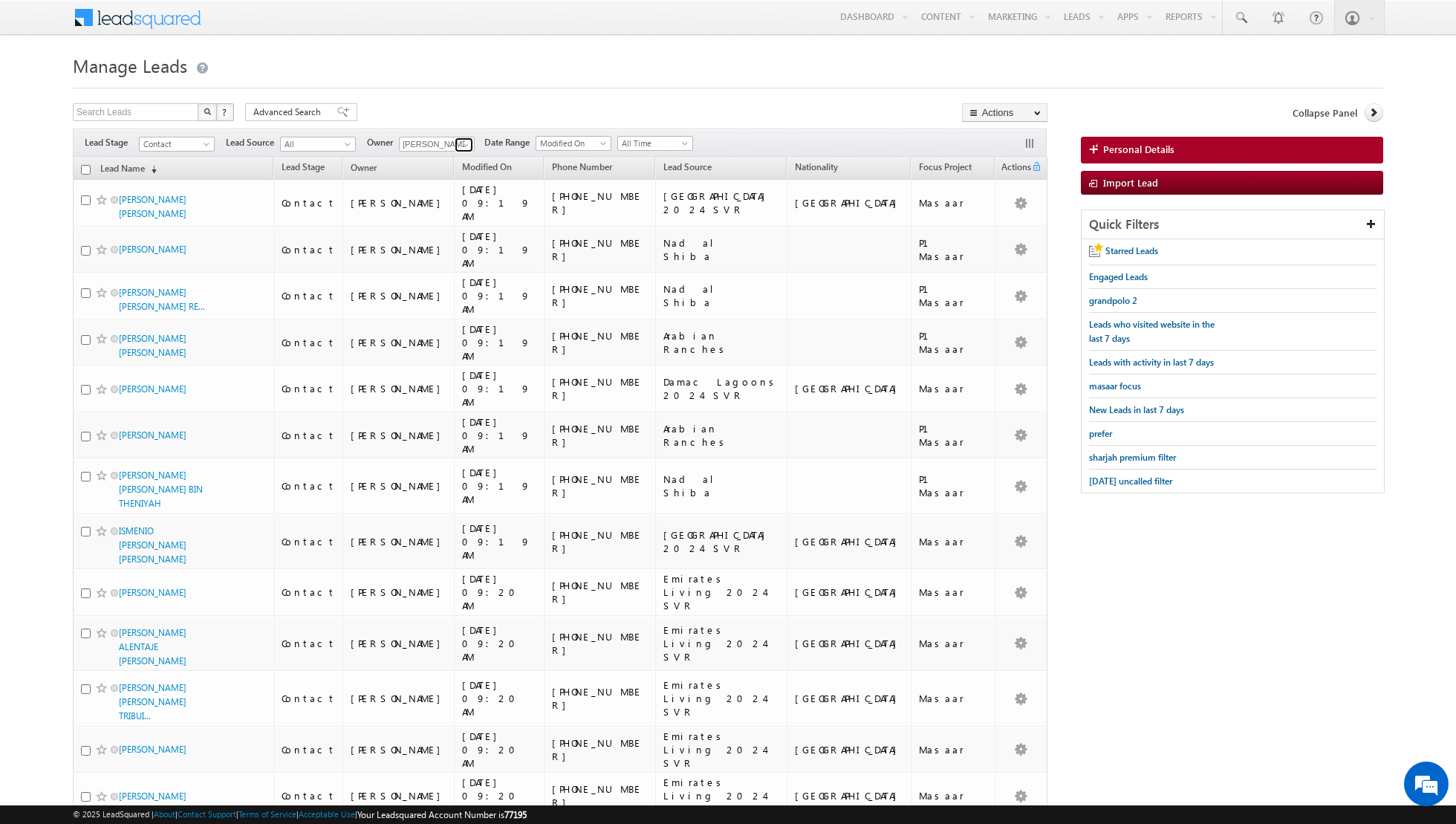
click at [460, 142] on span at bounding box center [466, 144] width 12 height 12
click at [440, 254] on link "Shaik Basha shaik.basha@indglobal.ae" at bounding box center [473, 259] width 148 height 28
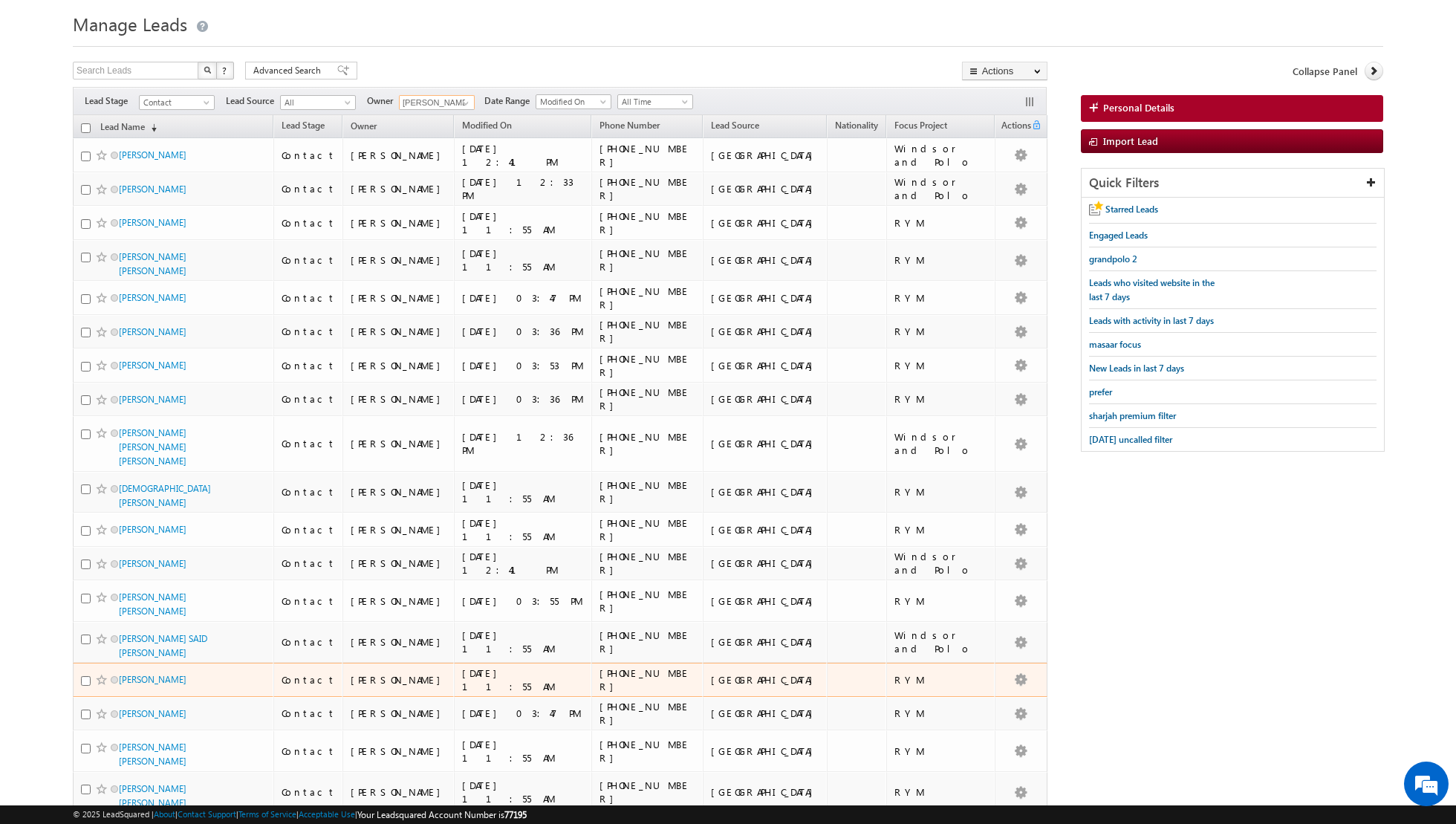
scroll to position [0, 0]
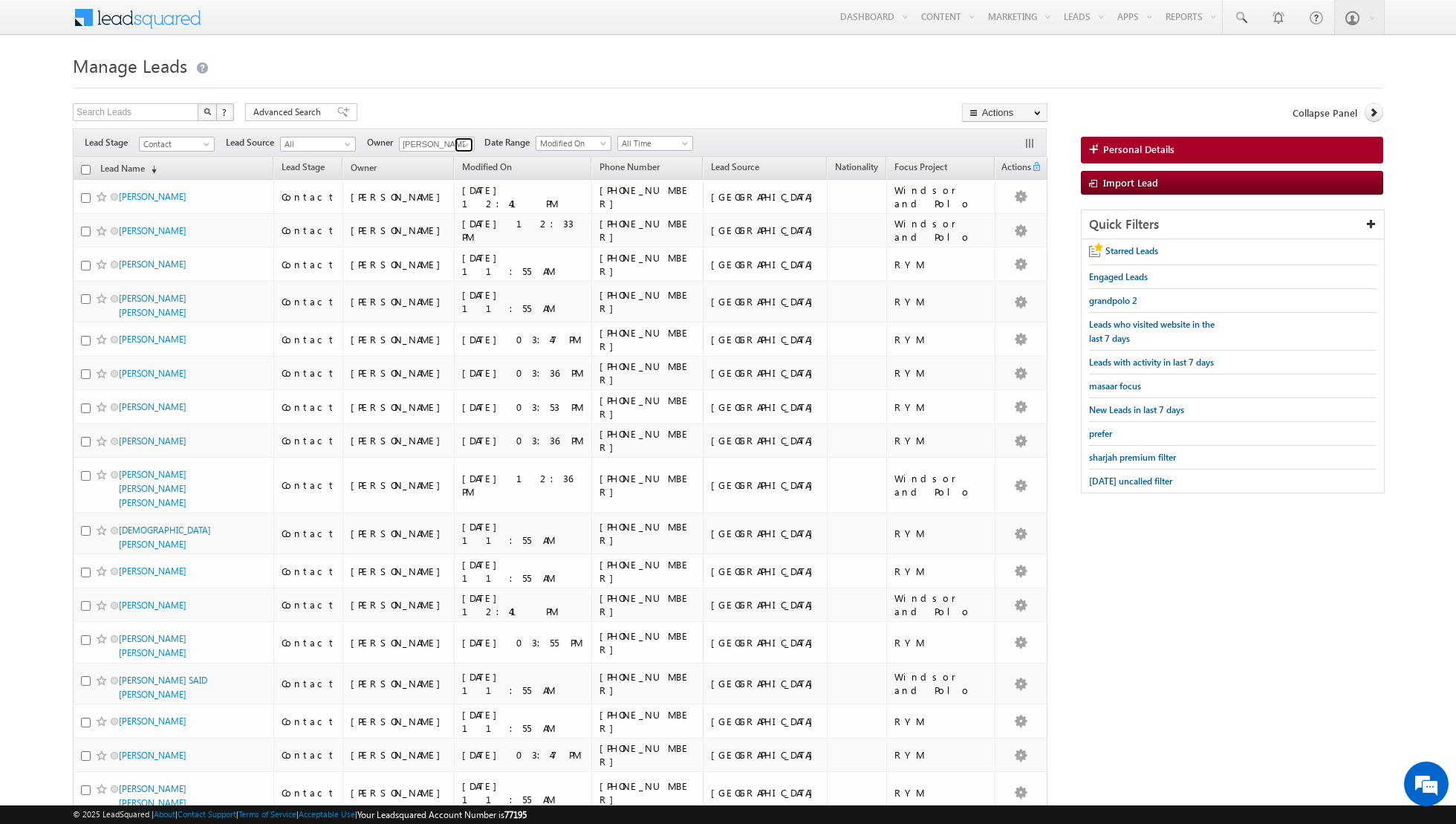
click at [462, 150] on span at bounding box center [466, 144] width 12 height 12
click at [451, 211] on span "[EMAIL_ADDRESS][DOMAIN_NAME]" at bounding box center [471, 212] width 134 height 11
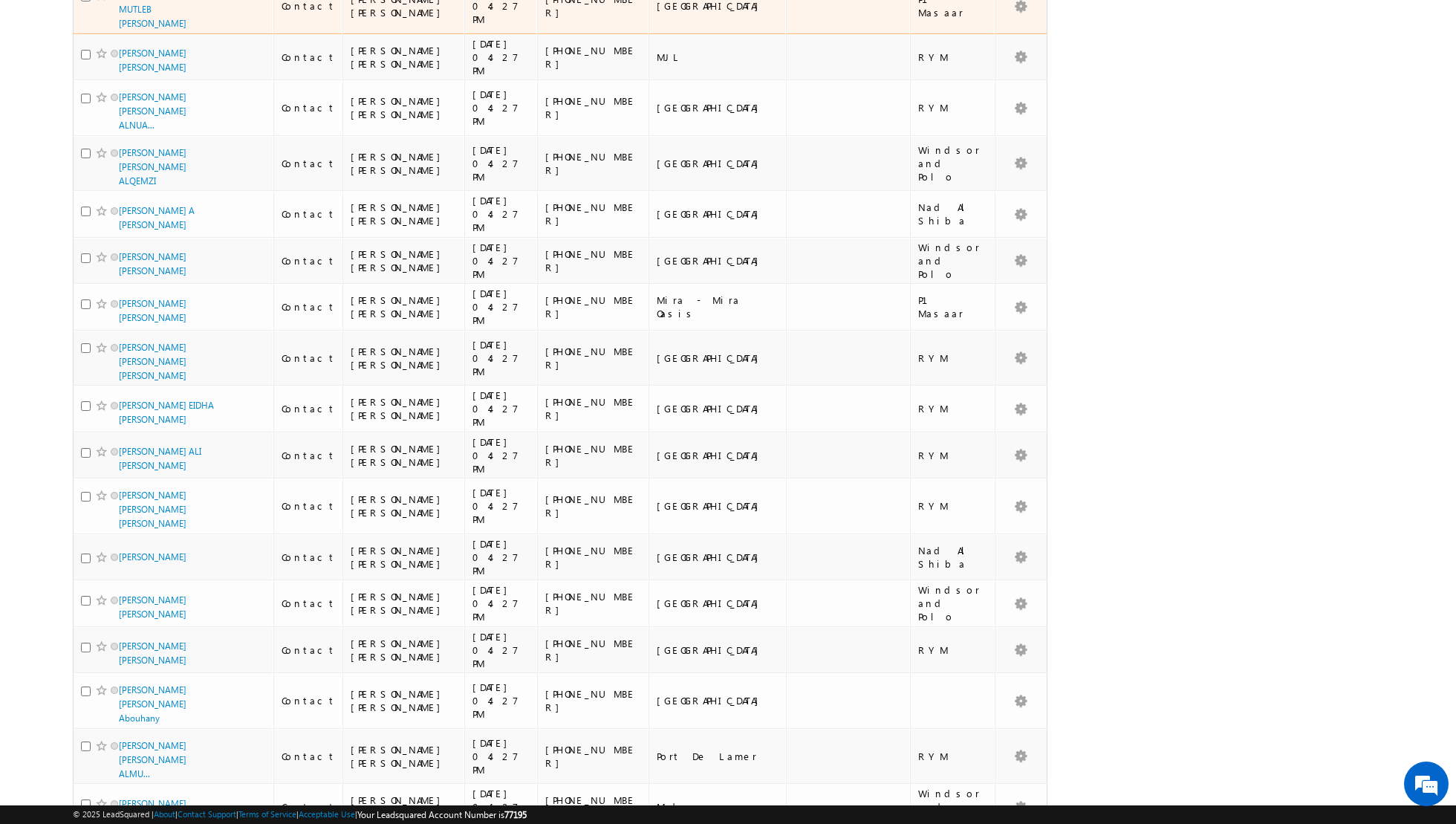
scroll to position [3272, 0]
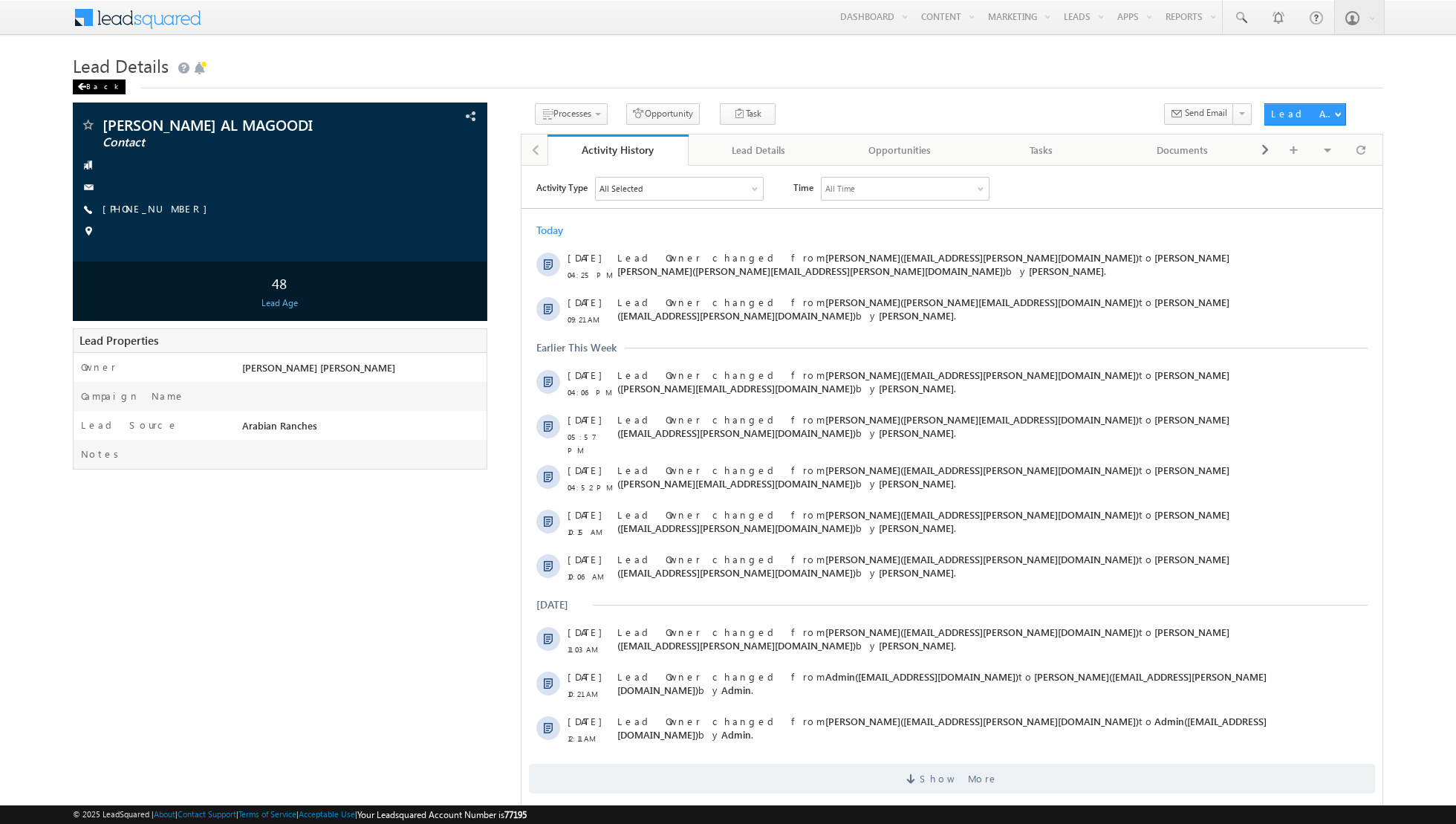
click at [95, 88] on div "Back" at bounding box center [99, 87] width 53 height 15
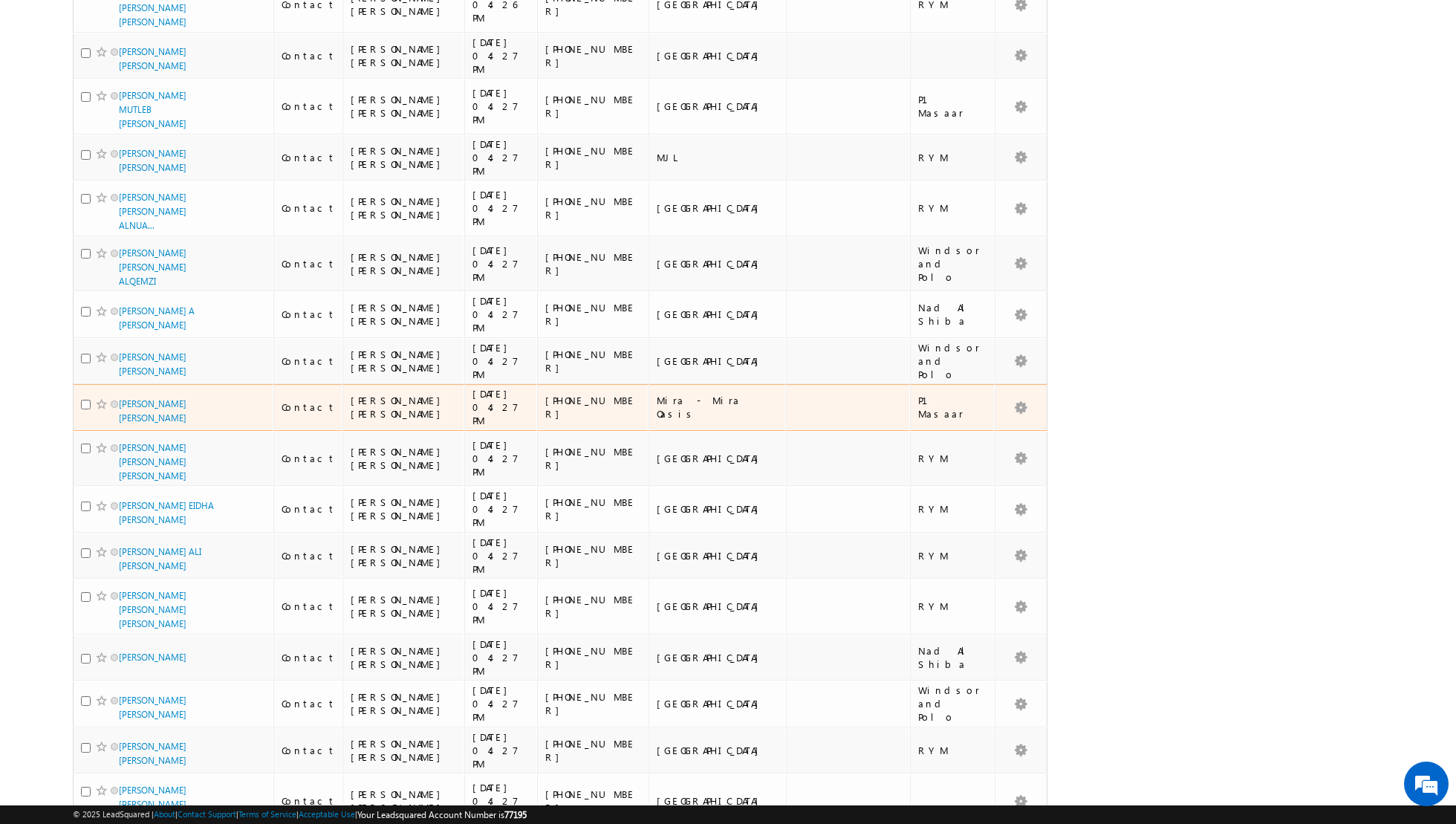
scroll to position [3272, 0]
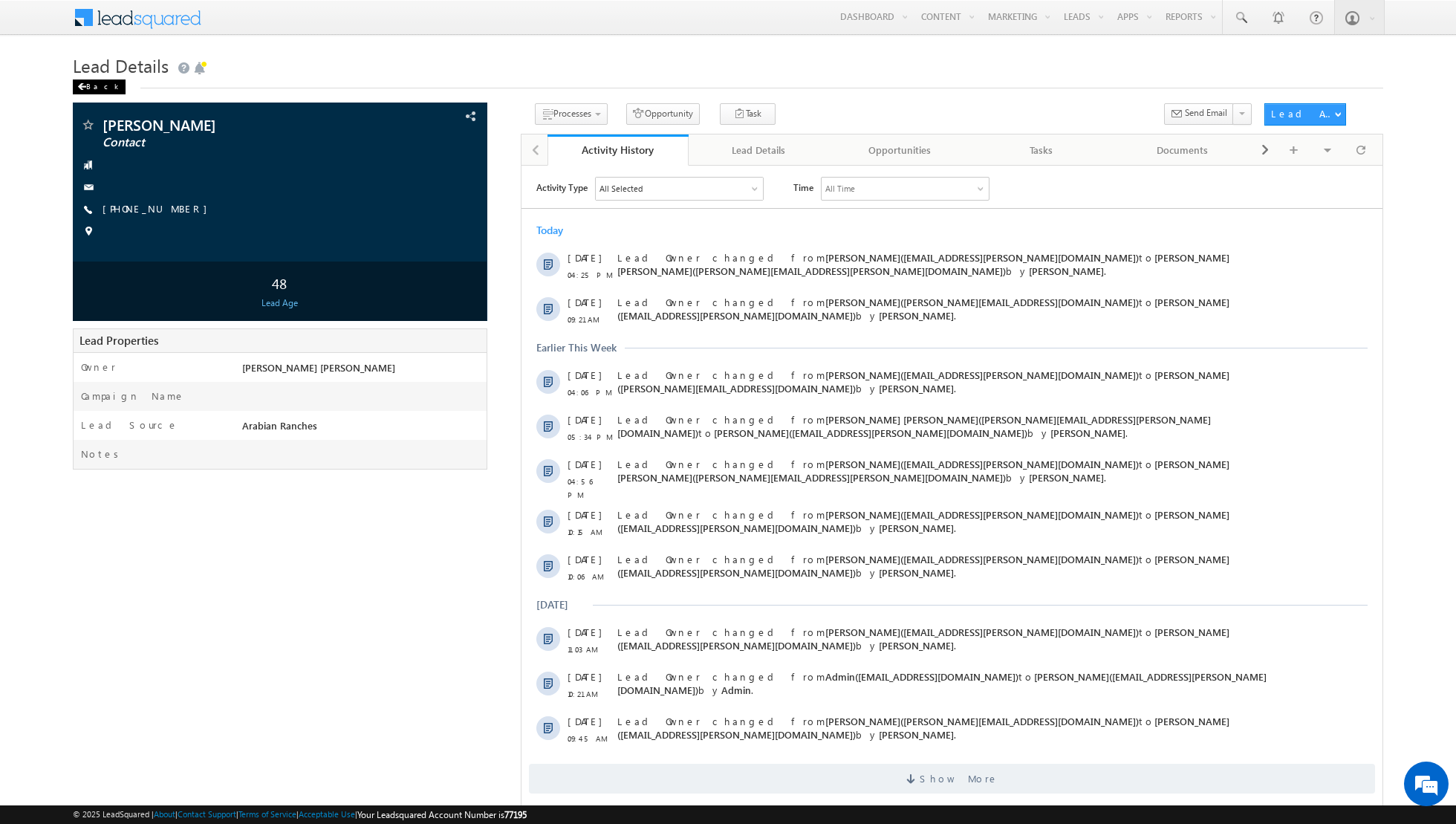
click at [96, 87] on div "Back" at bounding box center [99, 87] width 53 height 15
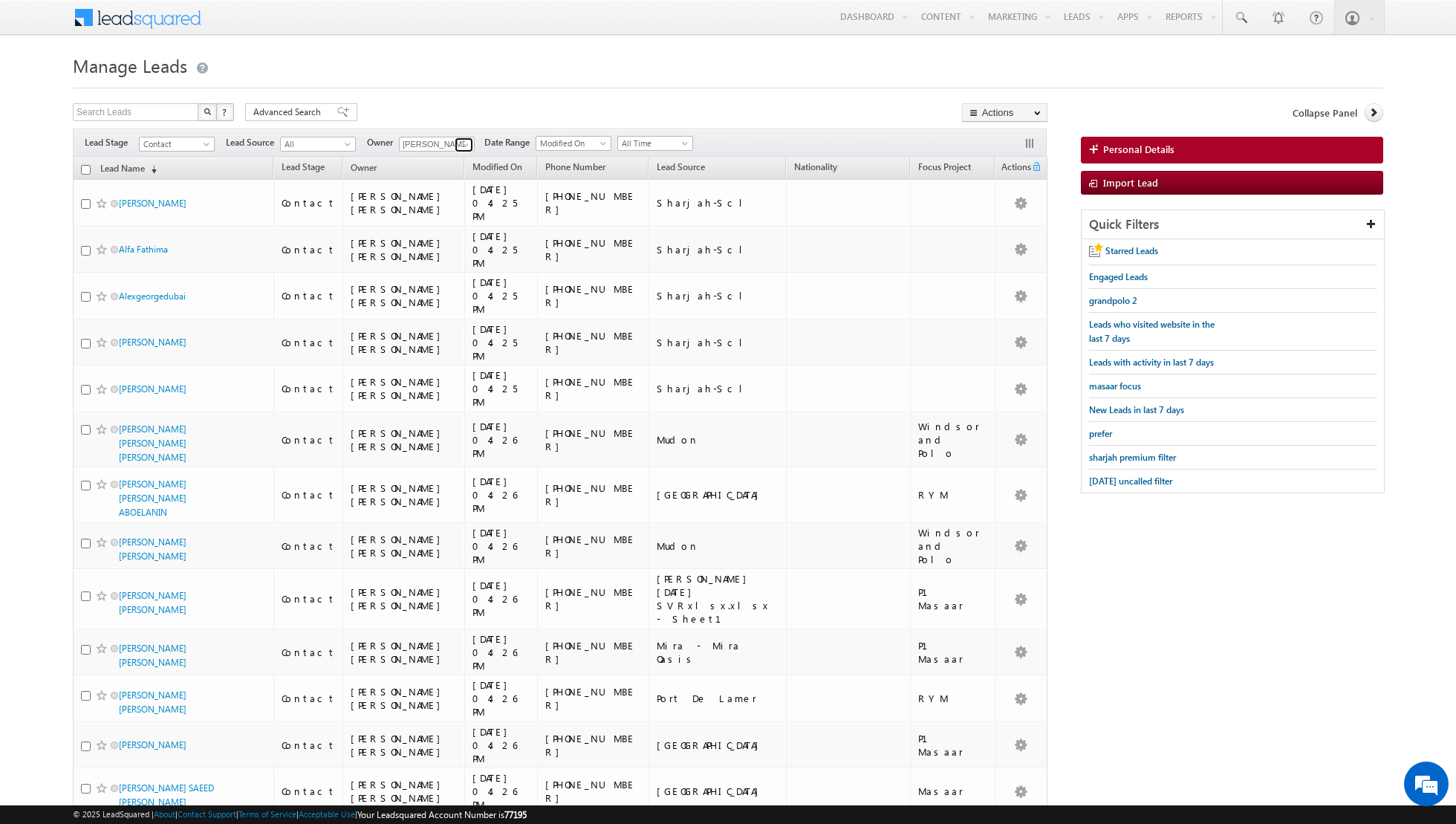
click at [460, 146] on span at bounding box center [466, 144] width 12 height 12
click at [433, 227] on link "Riya Raj riya.raj@indglobal.ae" at bounding box center [473, 232] width 148 height 28
type input "Riya Raj"
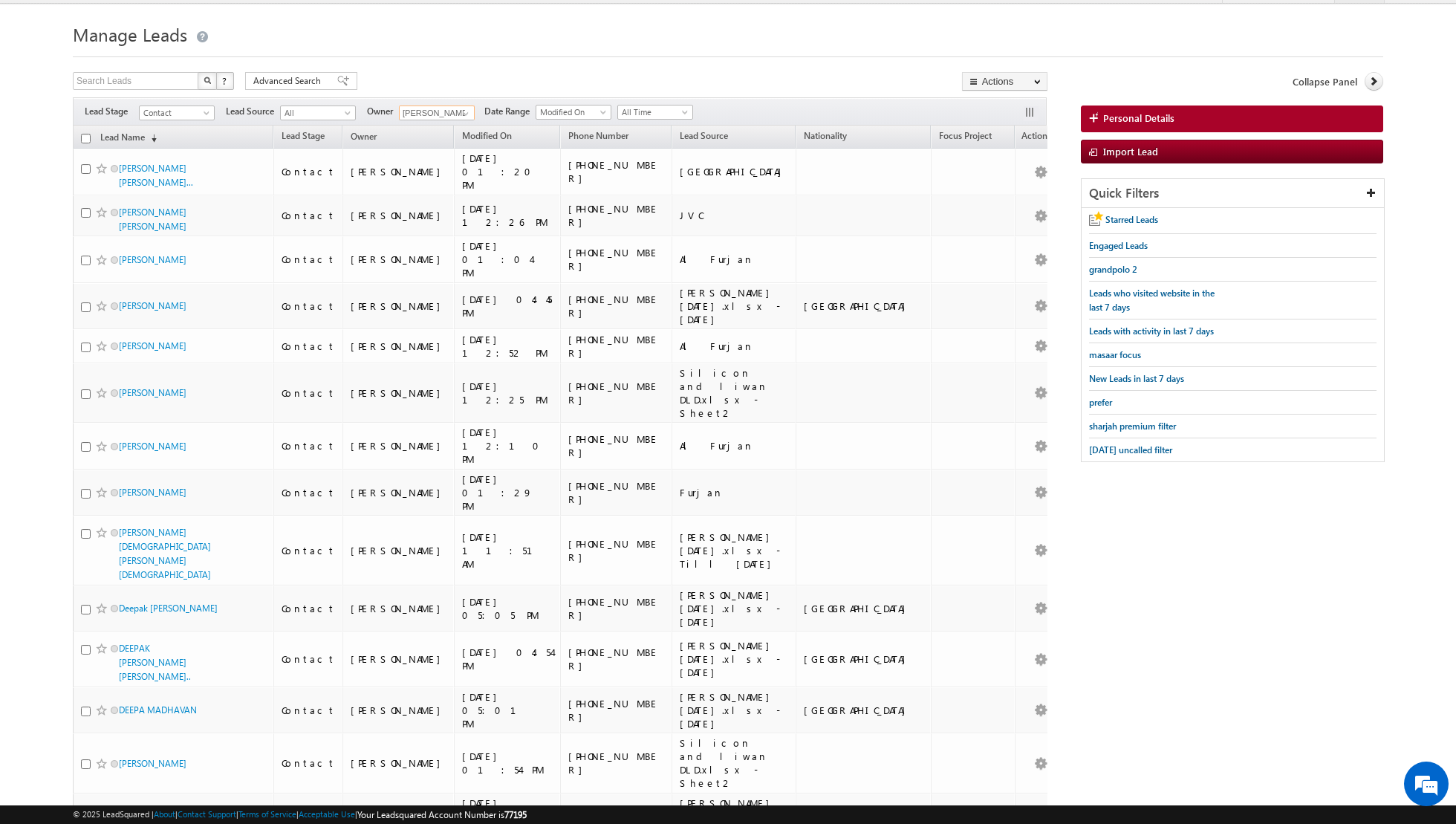
scroll to position [0, 0]
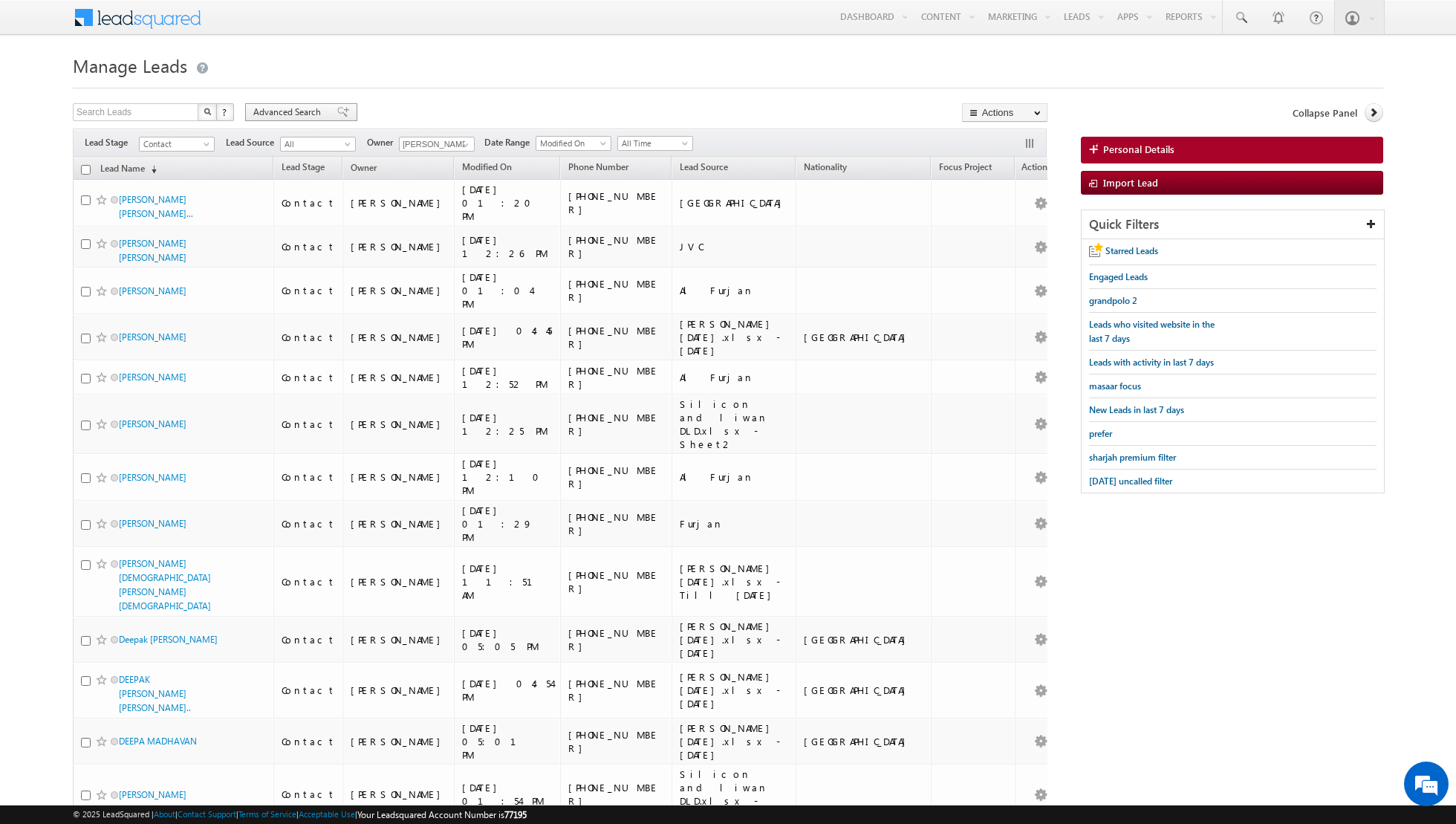
click at [337, 110] on span at bounding box center [343, 111] width 12 height 10
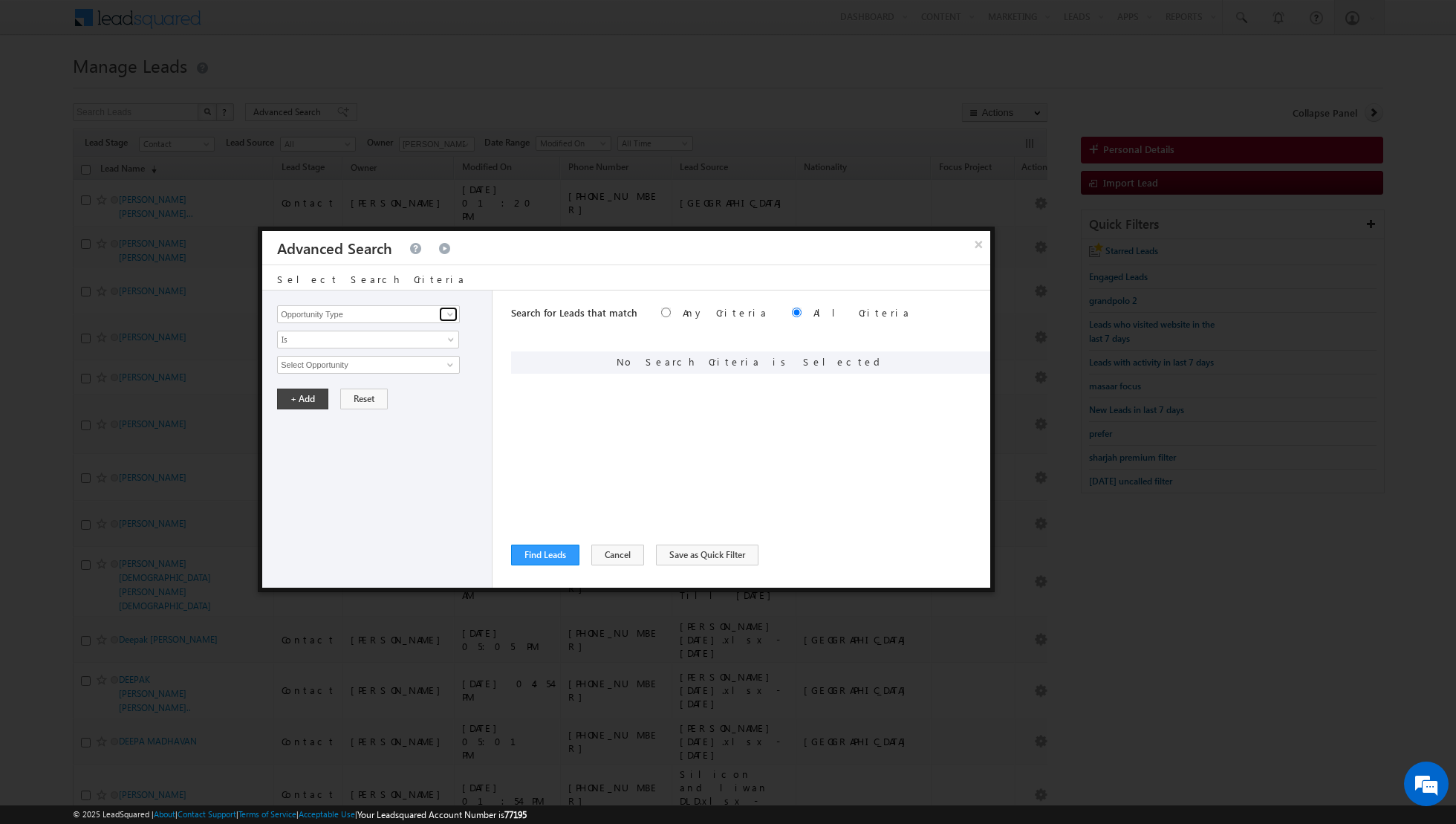
click at [452, 315] on span at bounding box center [450, 314] width 12 height 12
click at [424, 329] on link "Lead Activity" at bounding box center [369, 330] width 183 height 17
type input "Lead Activity"
click at [448, 362] on span at bounding box center [450, 365] width 12 height 12
click at [405, 397] on link "Outbound Phone Call Activity" at bounding box center [369, 394] width 183 height 17
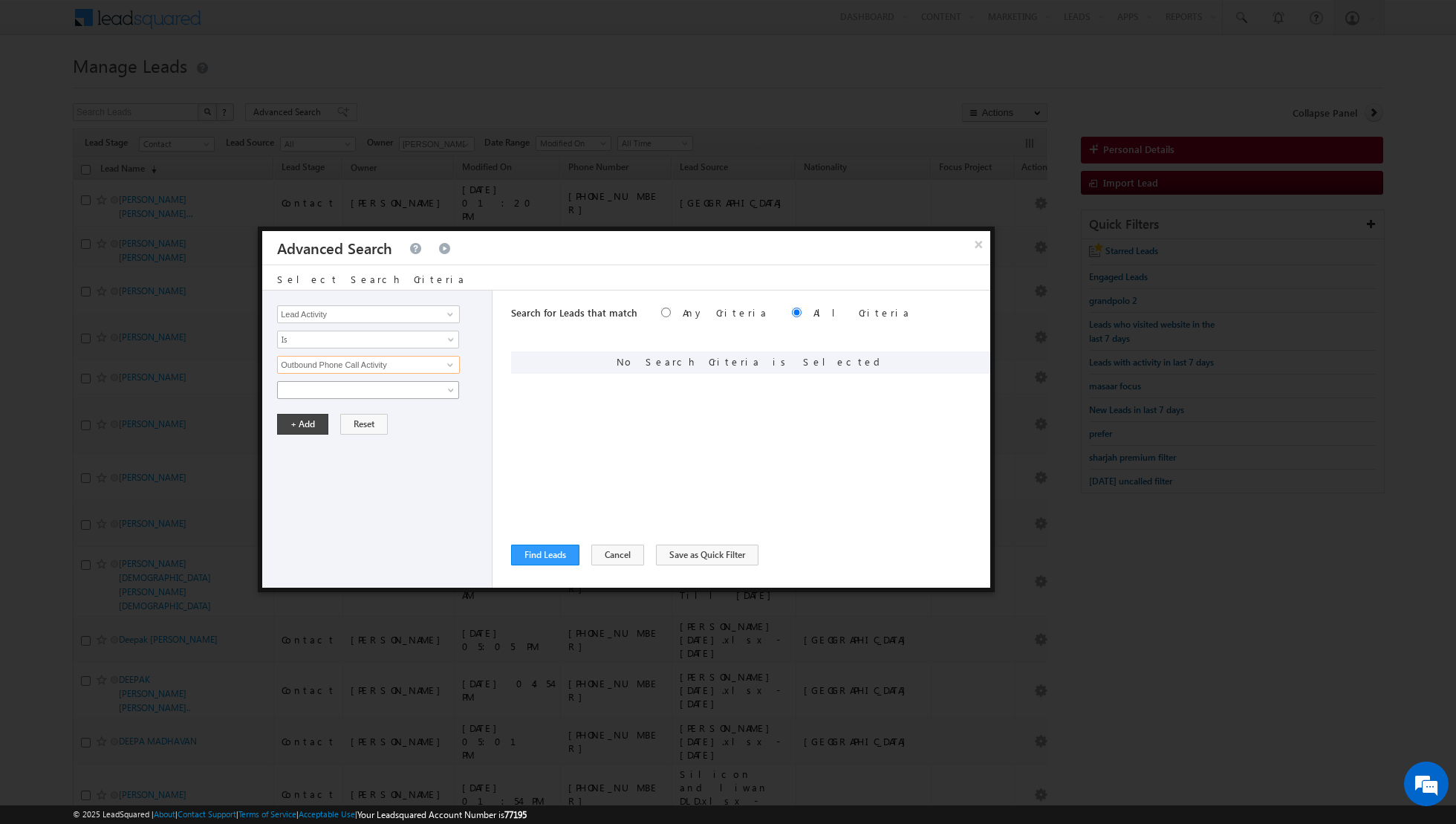
type input "Outbound Phone Call Activity"
click at [380, 391] on span at bounding box center [358, 390] width 161 height 14
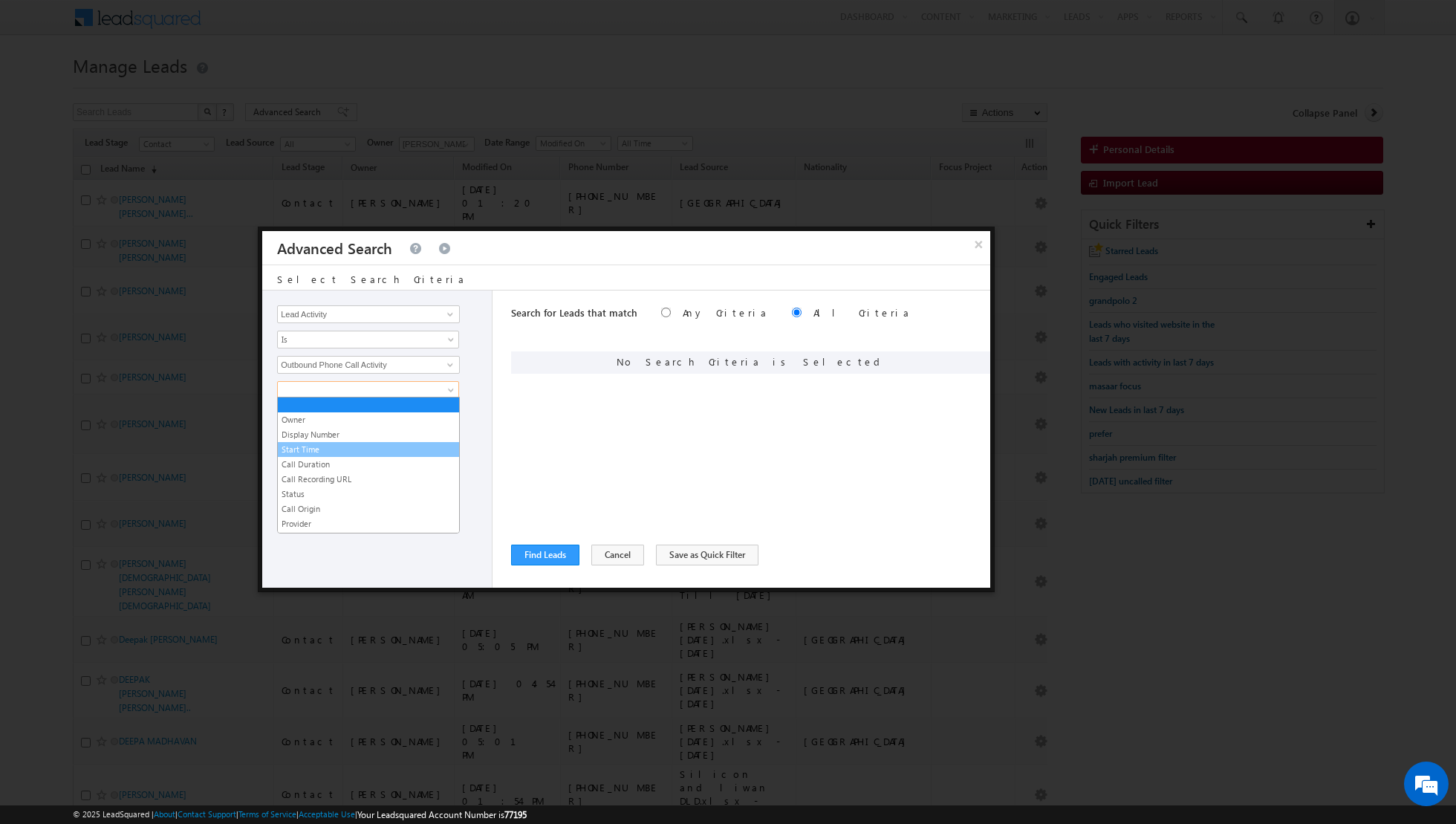
click at [323, 448] on link "Start Time" at bounding box center [369, 449] width 181 height 14
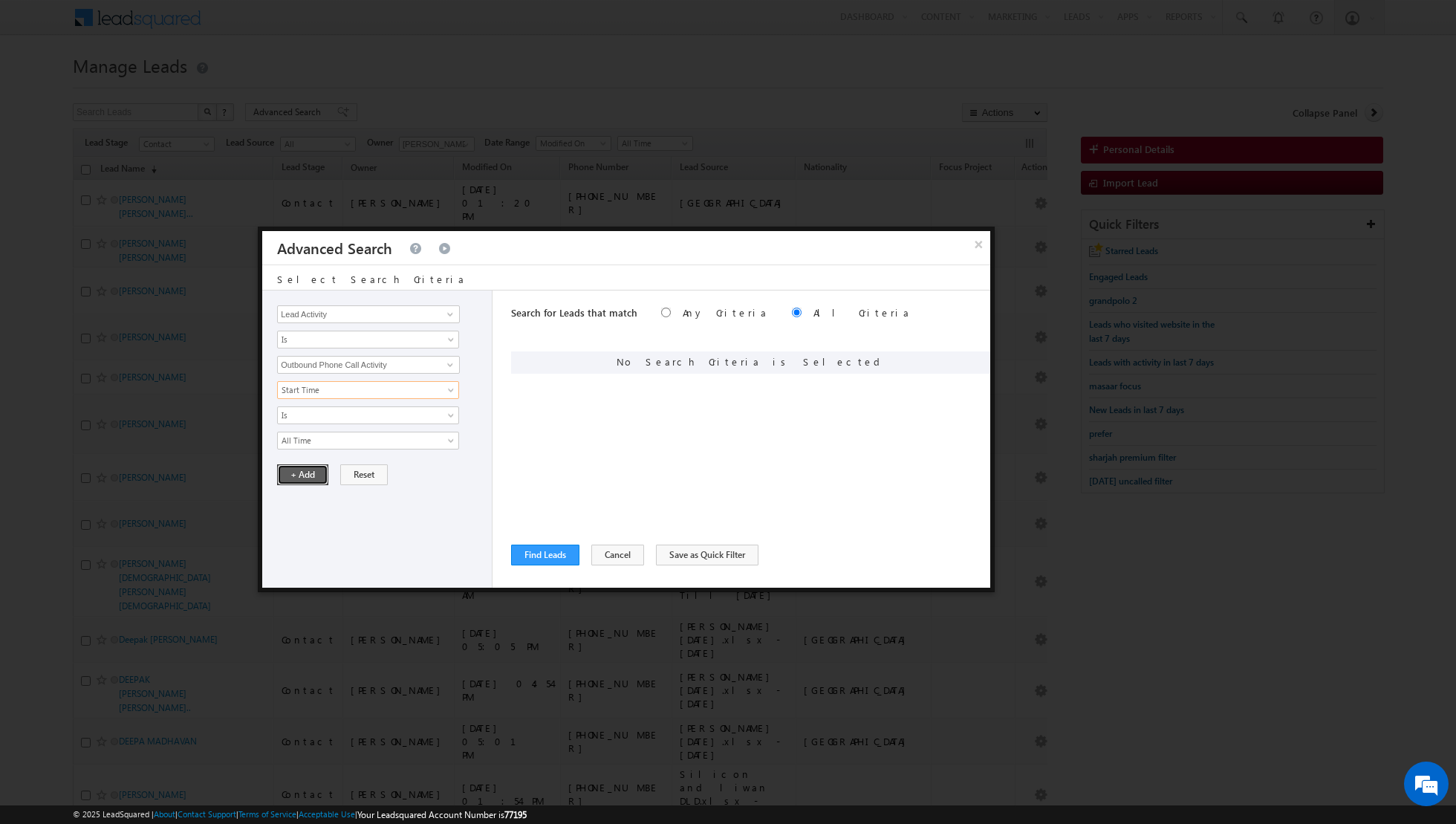
click at [296, 480] on button "+ Add" at bounding box center [303, 475] width 51 height 21
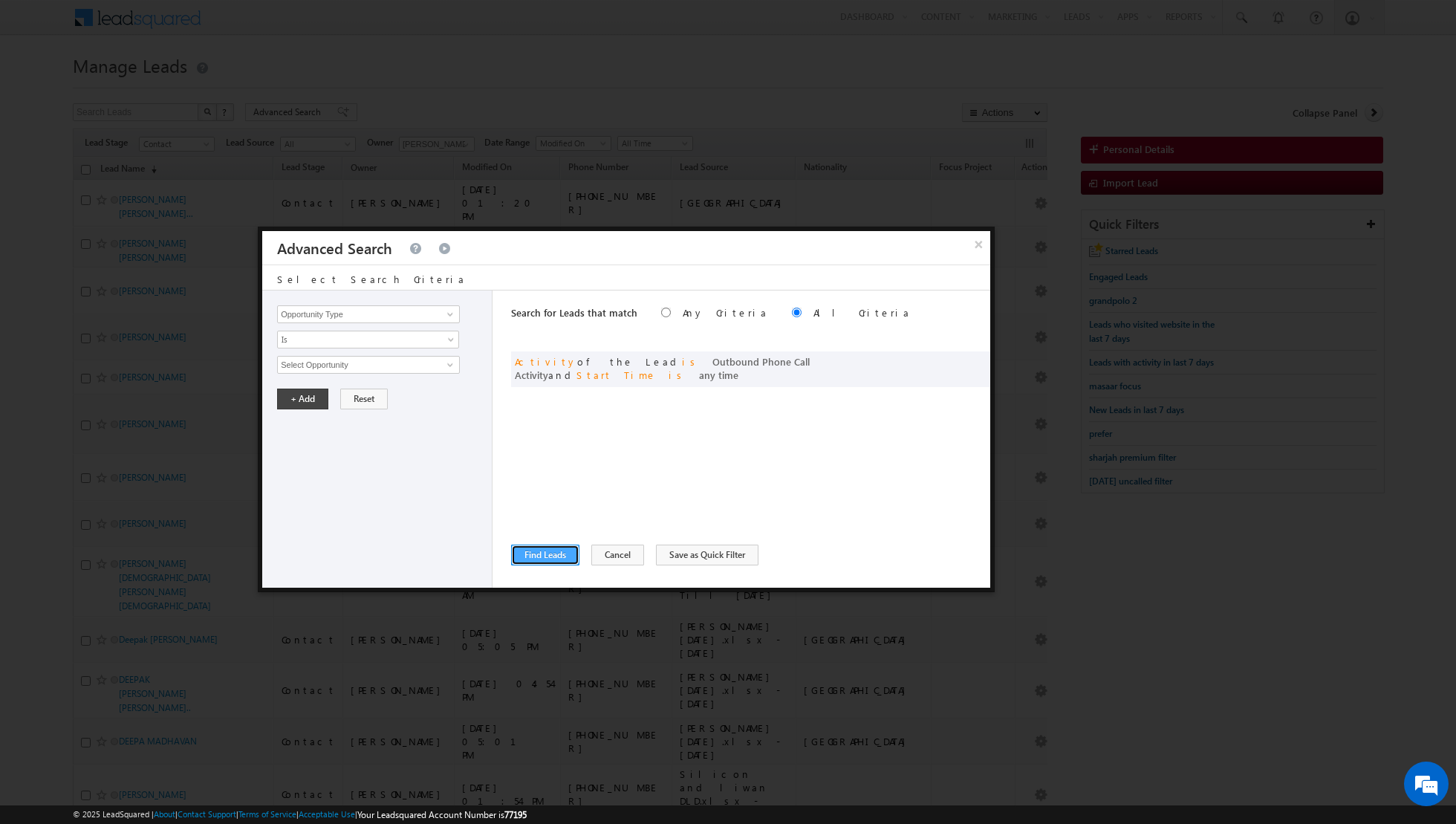
click at [542, 549] on button "Find Leads" at bounding box center [545, 555] width 68 height 21
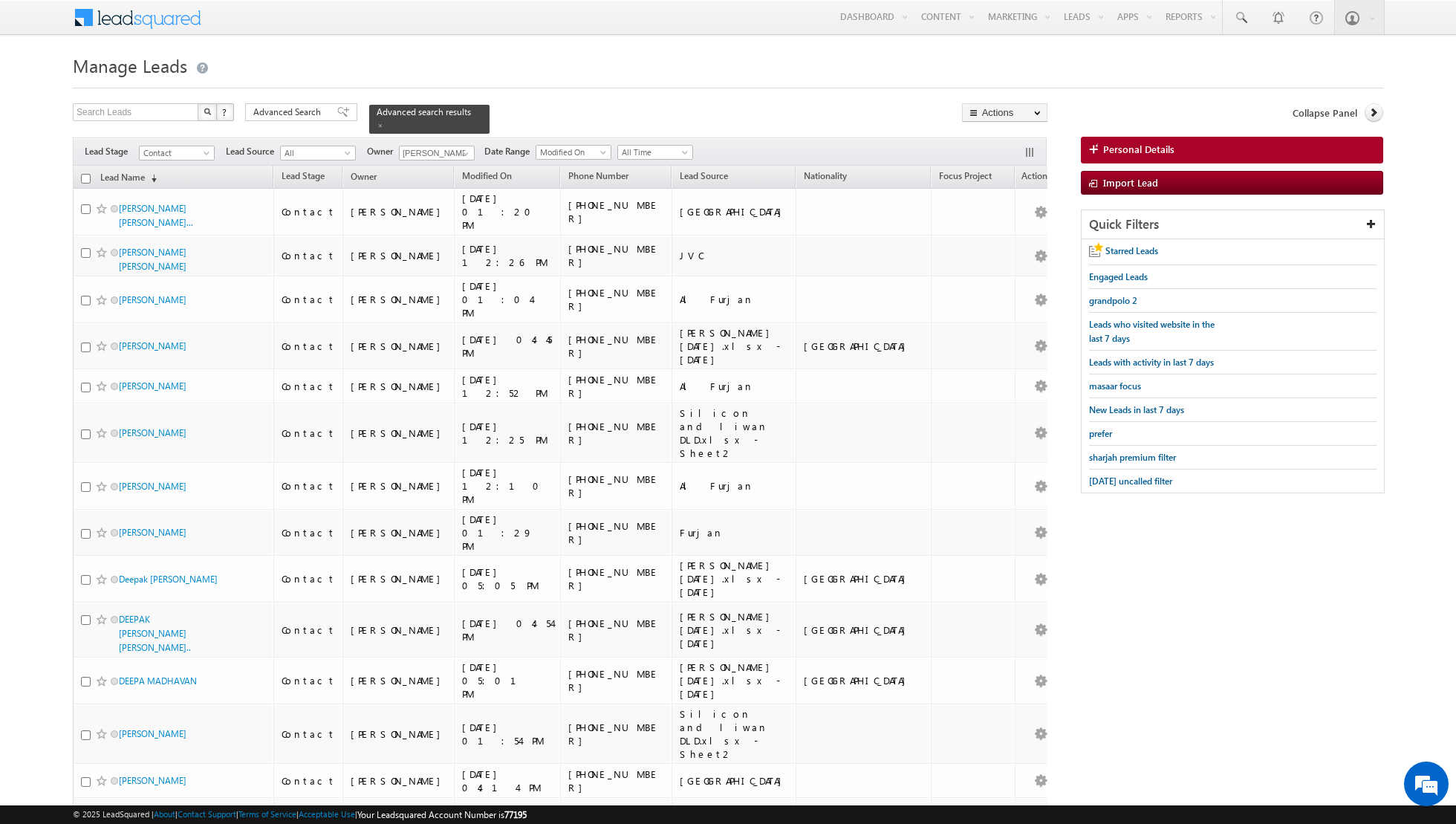
click at [85, 176] on input "checkbox" at bounding box center [86, 179] width 10 height 10
checkbox input "true"
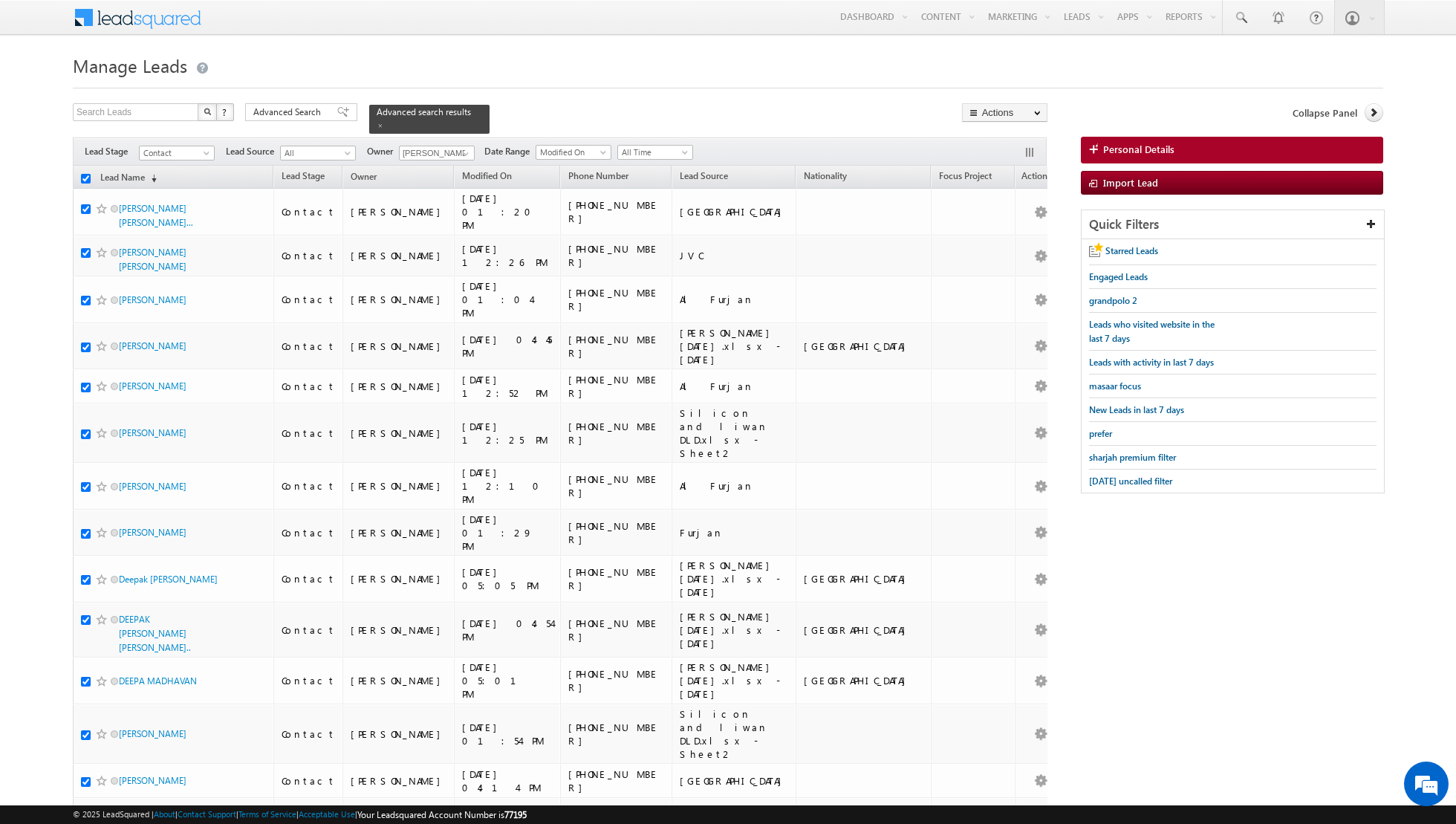
checkbox input "true"
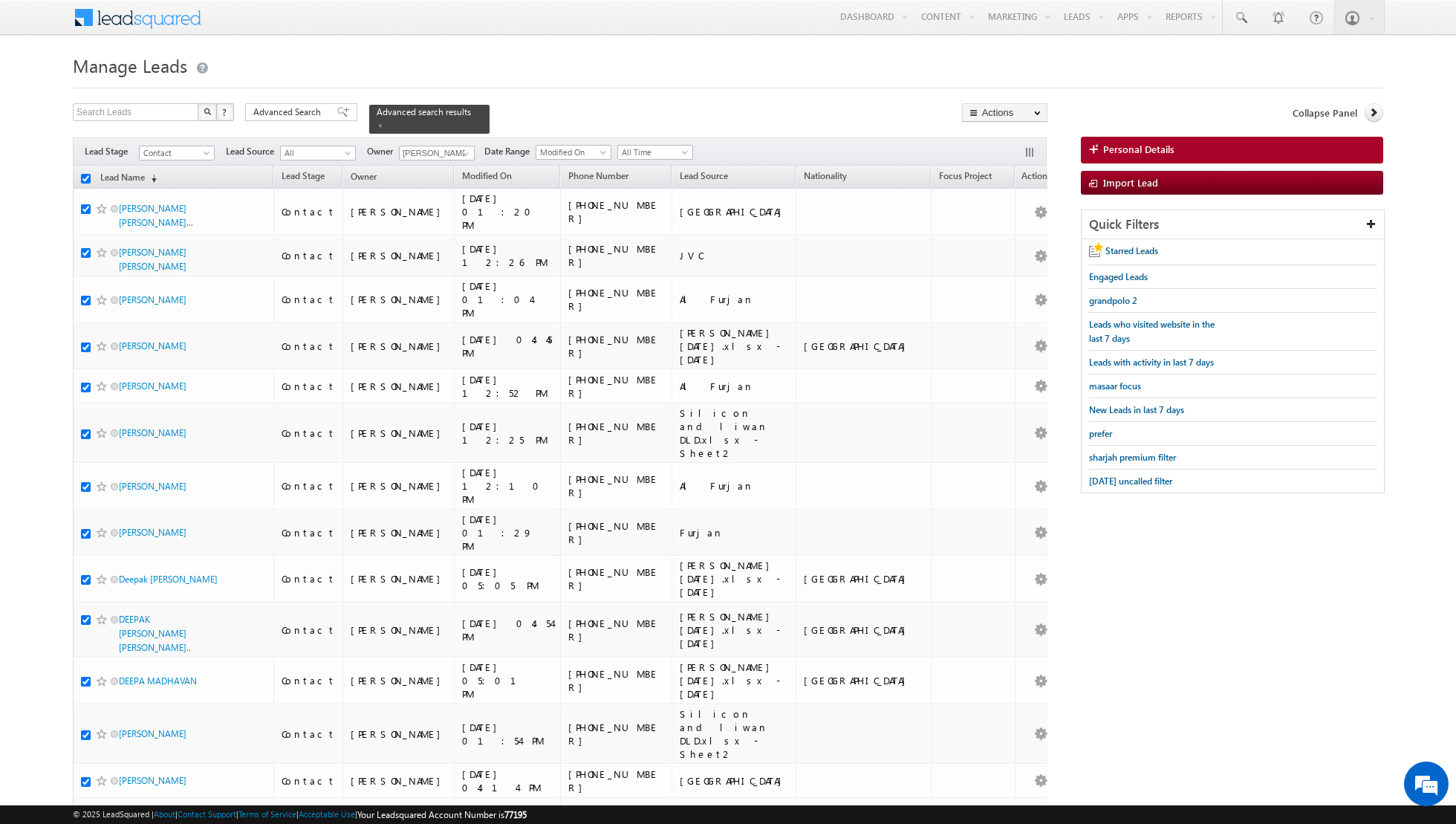
checkbox input "true"
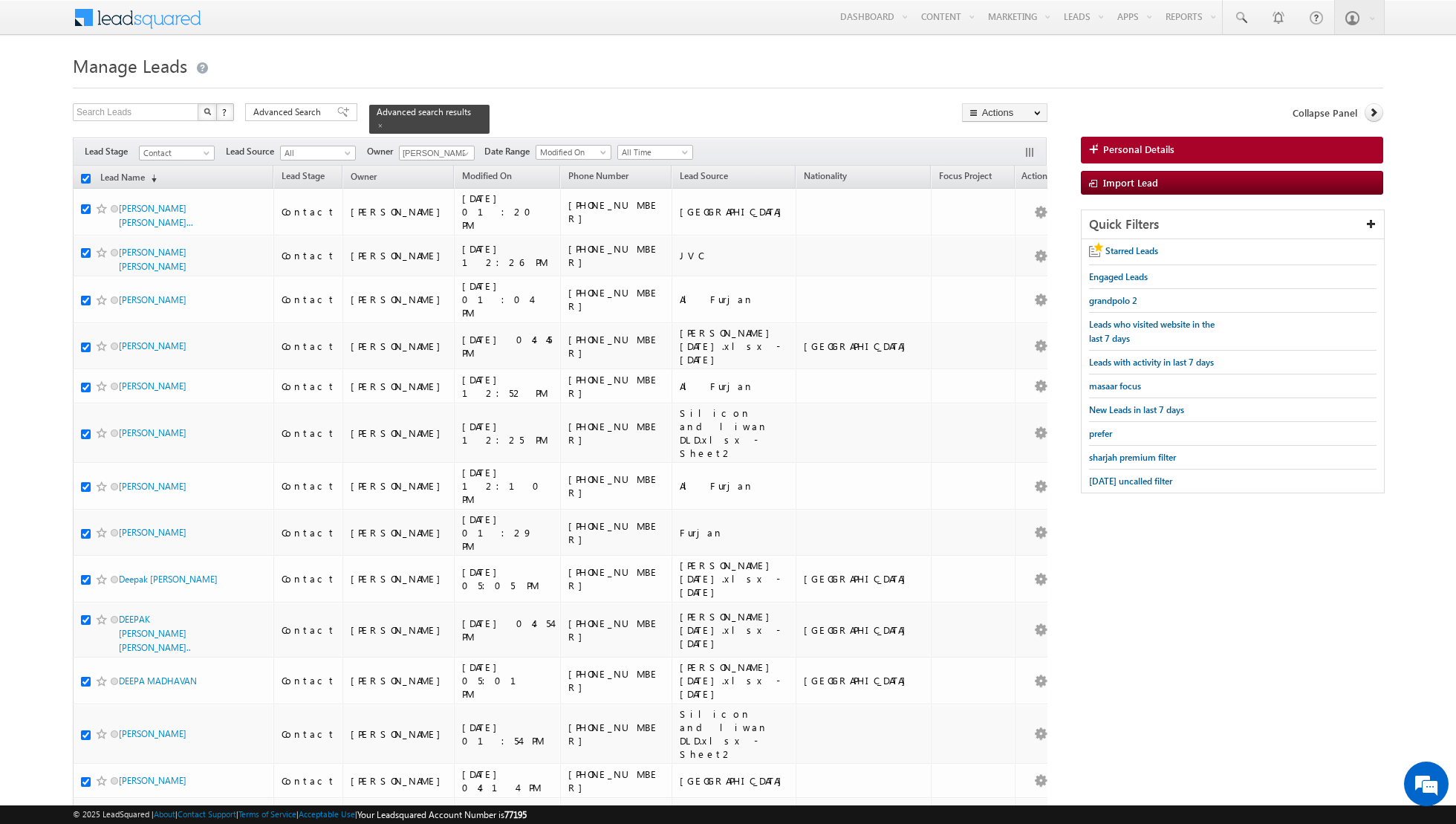
checkbox input "true"
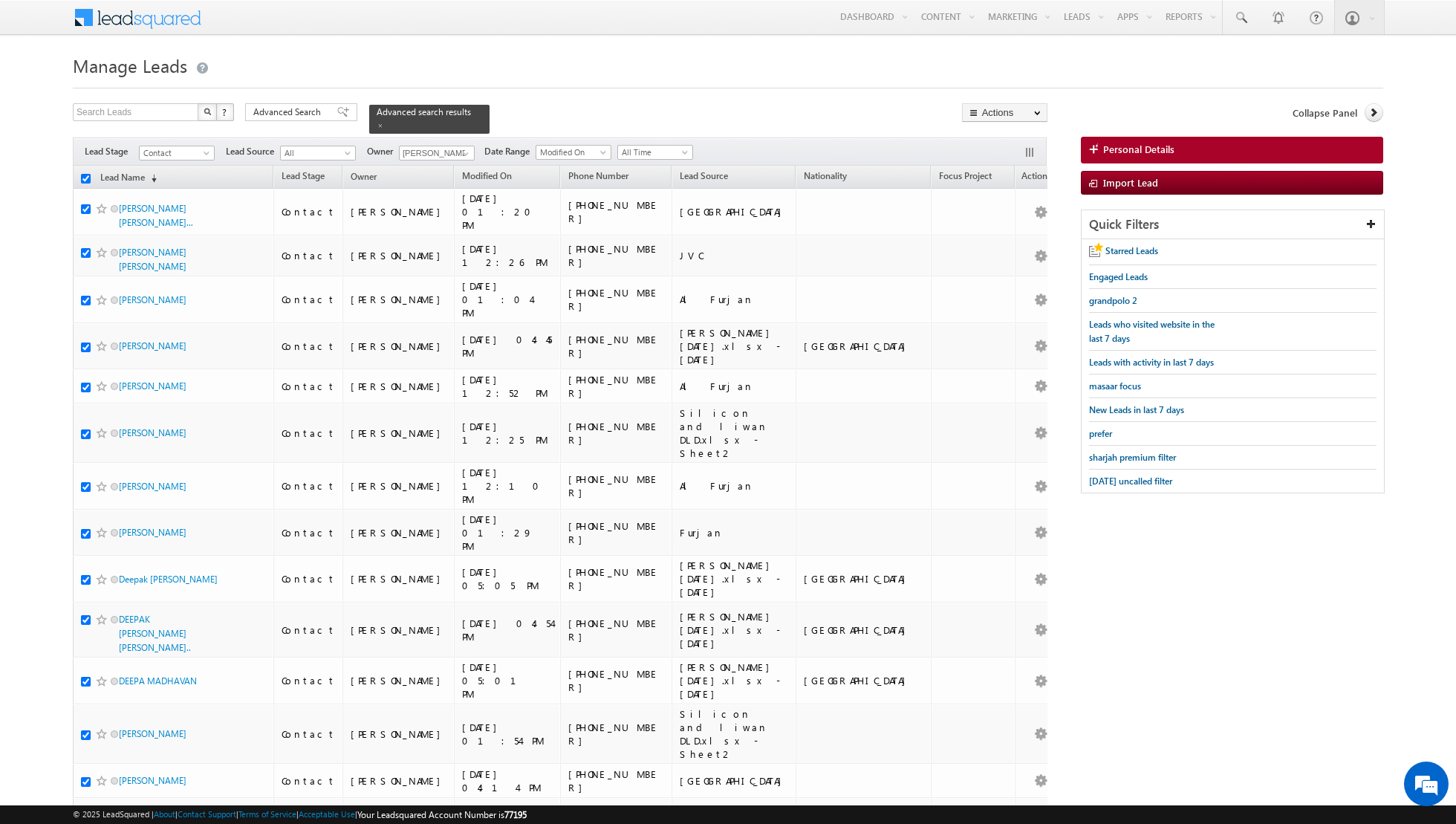
checkbox input "true"
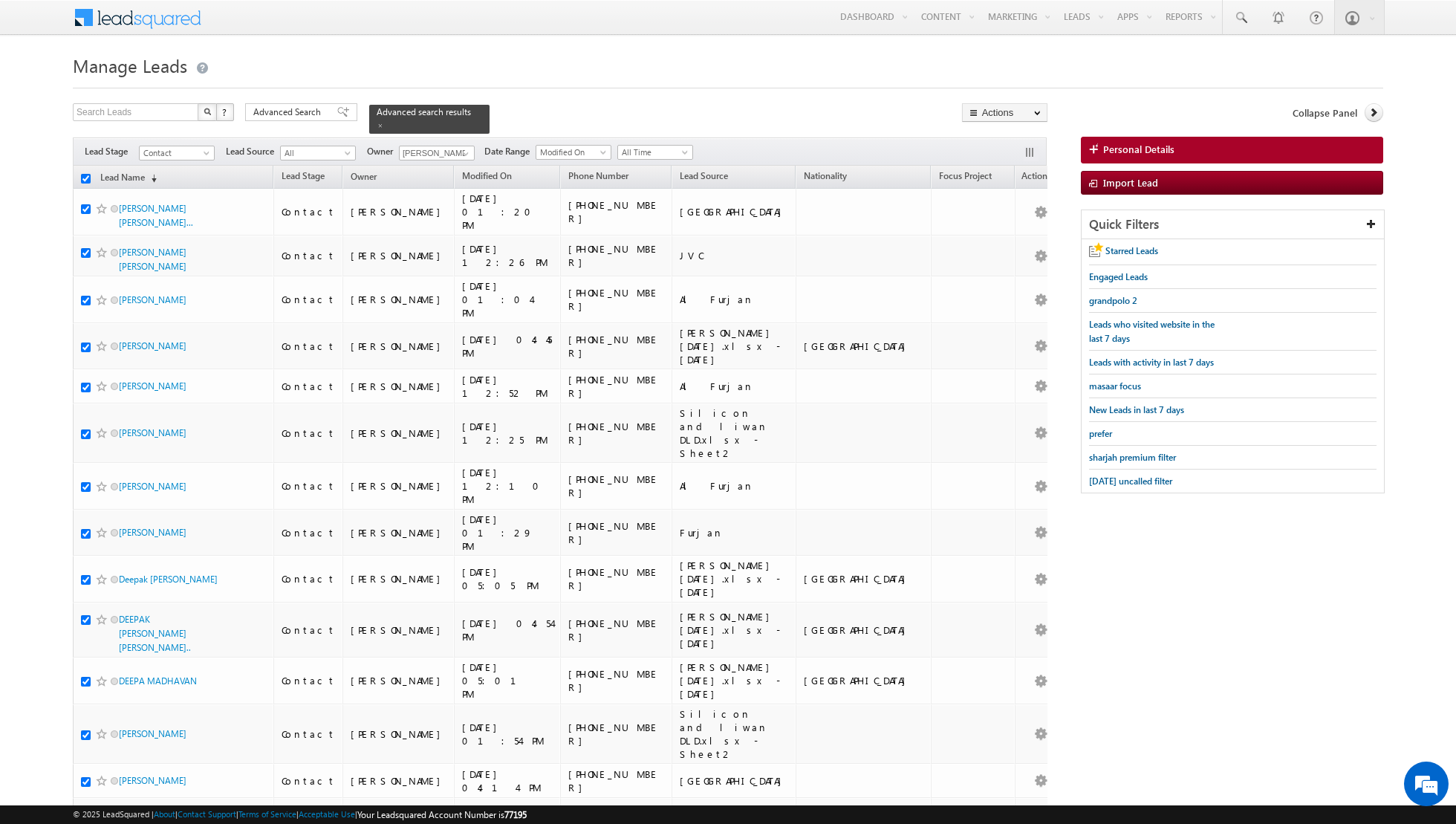
checkbox input "true"
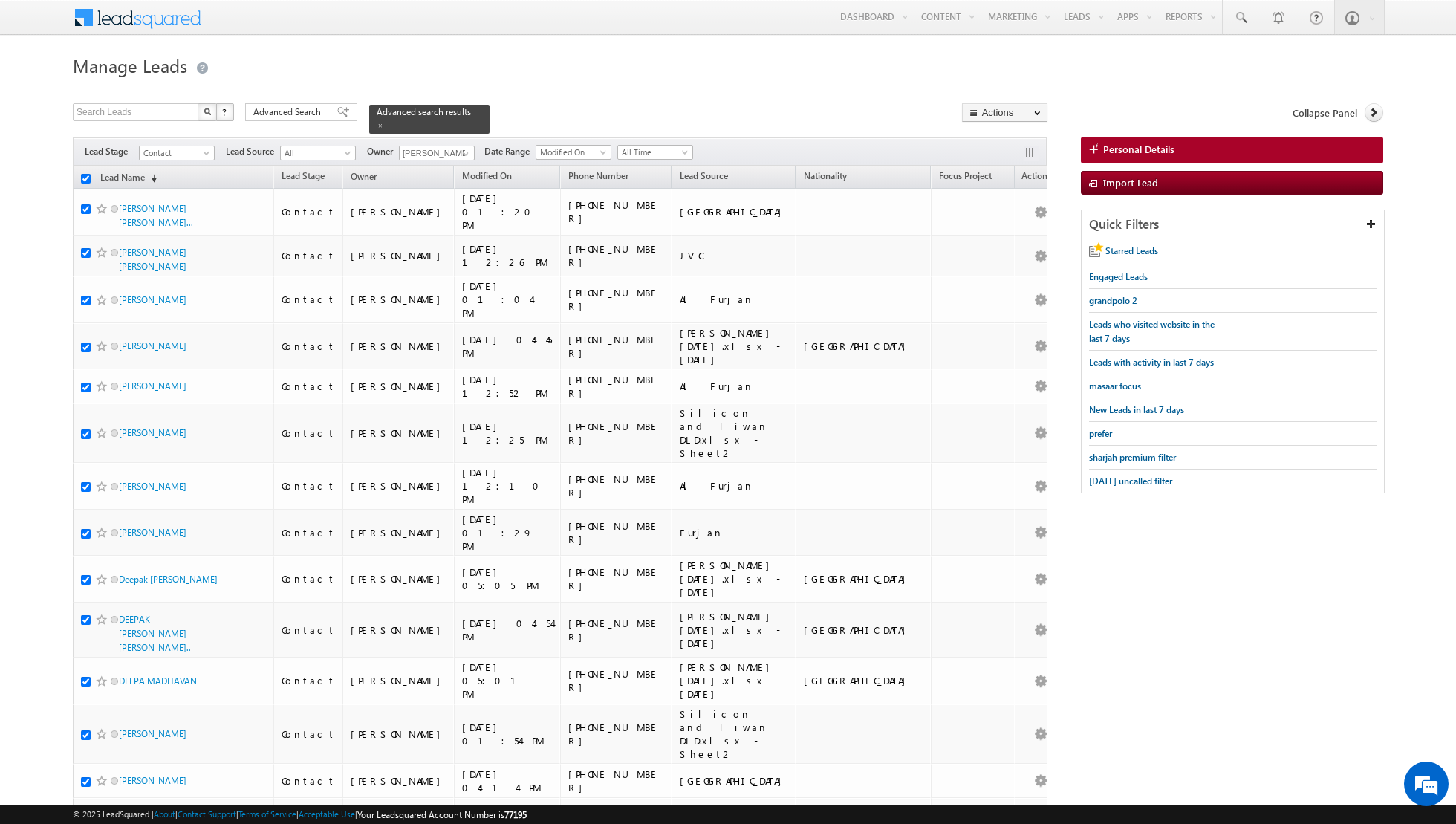
checkbox input "true"
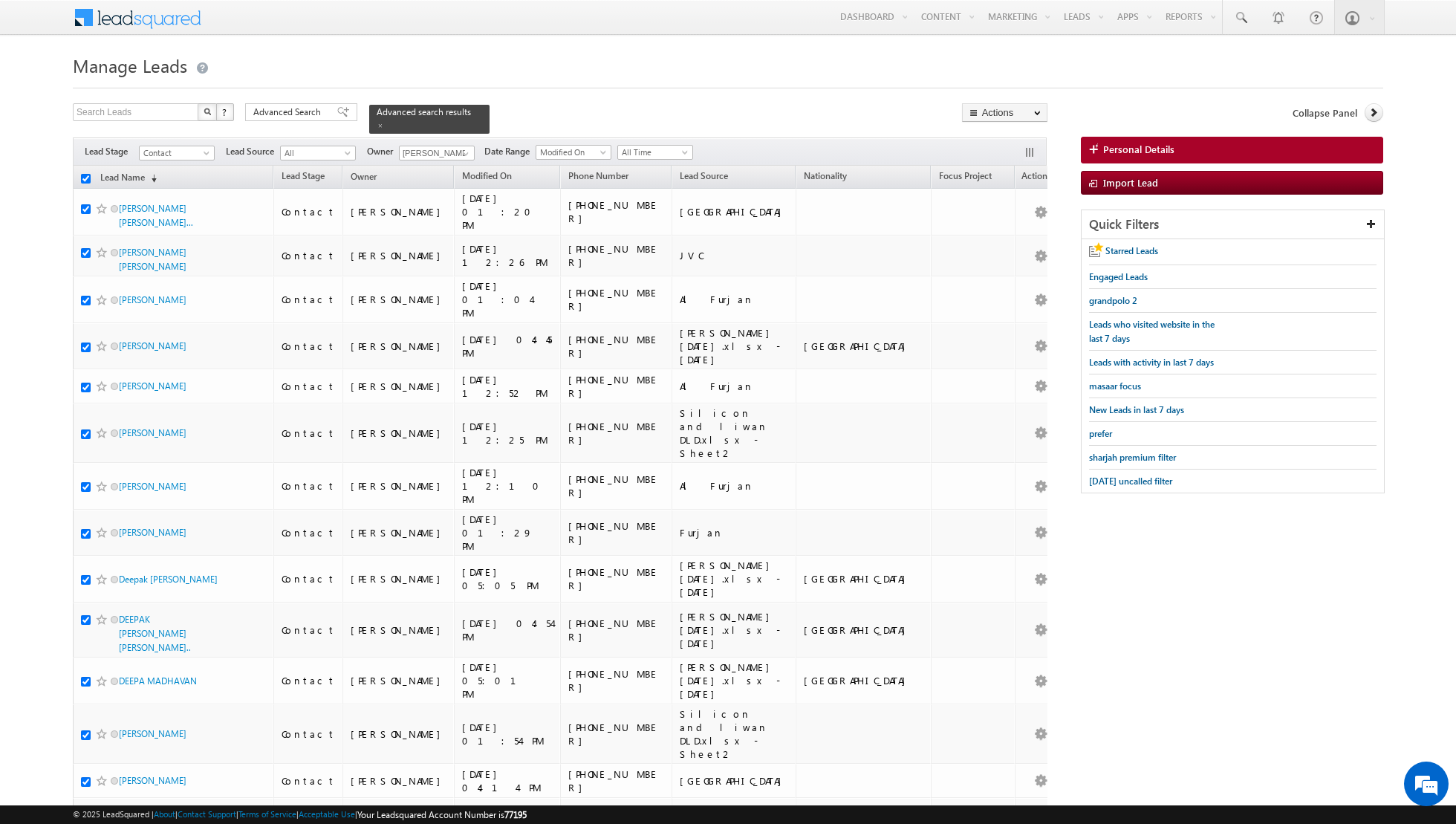
checkbox input "true"
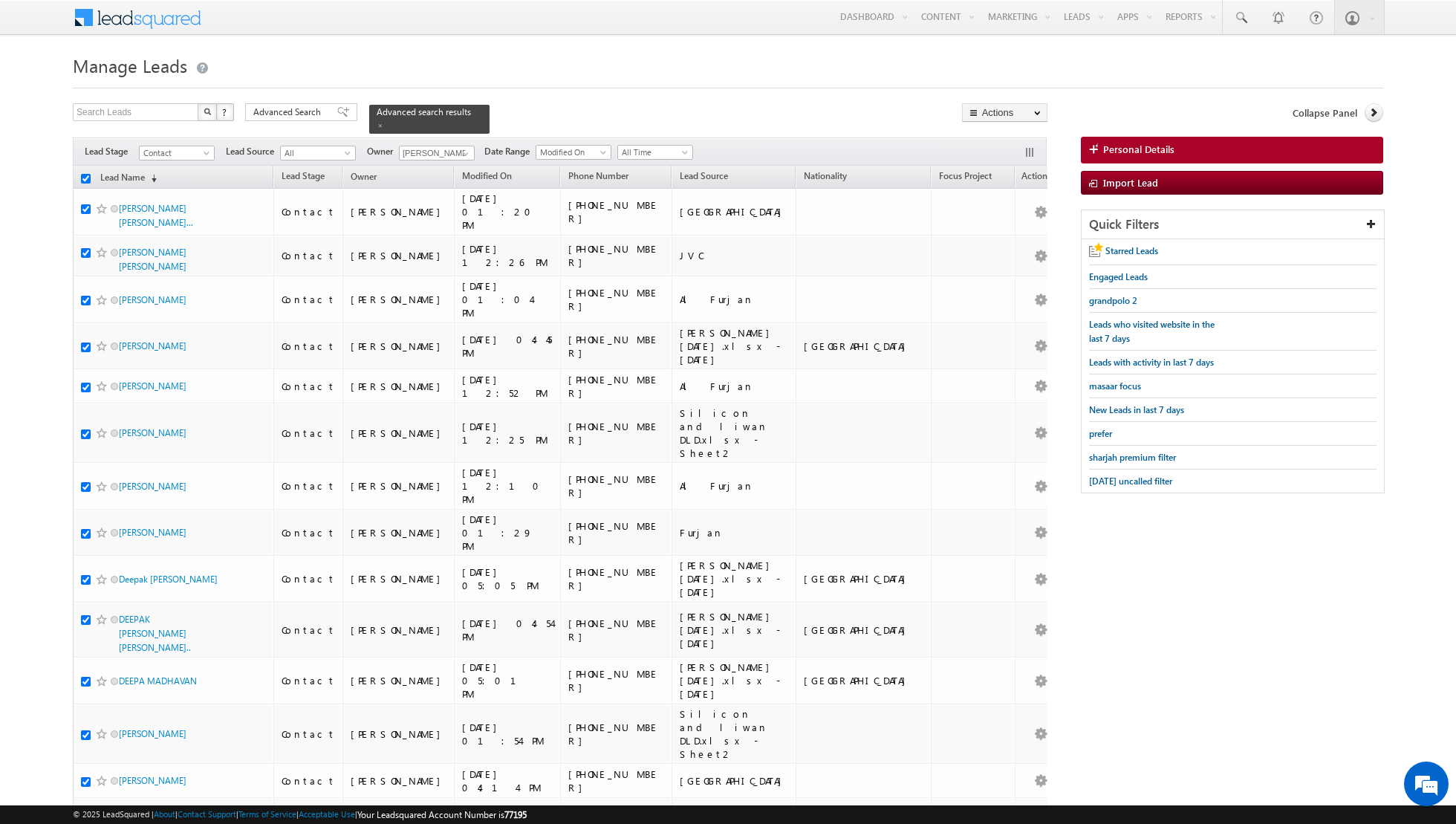
checkbox input "true"
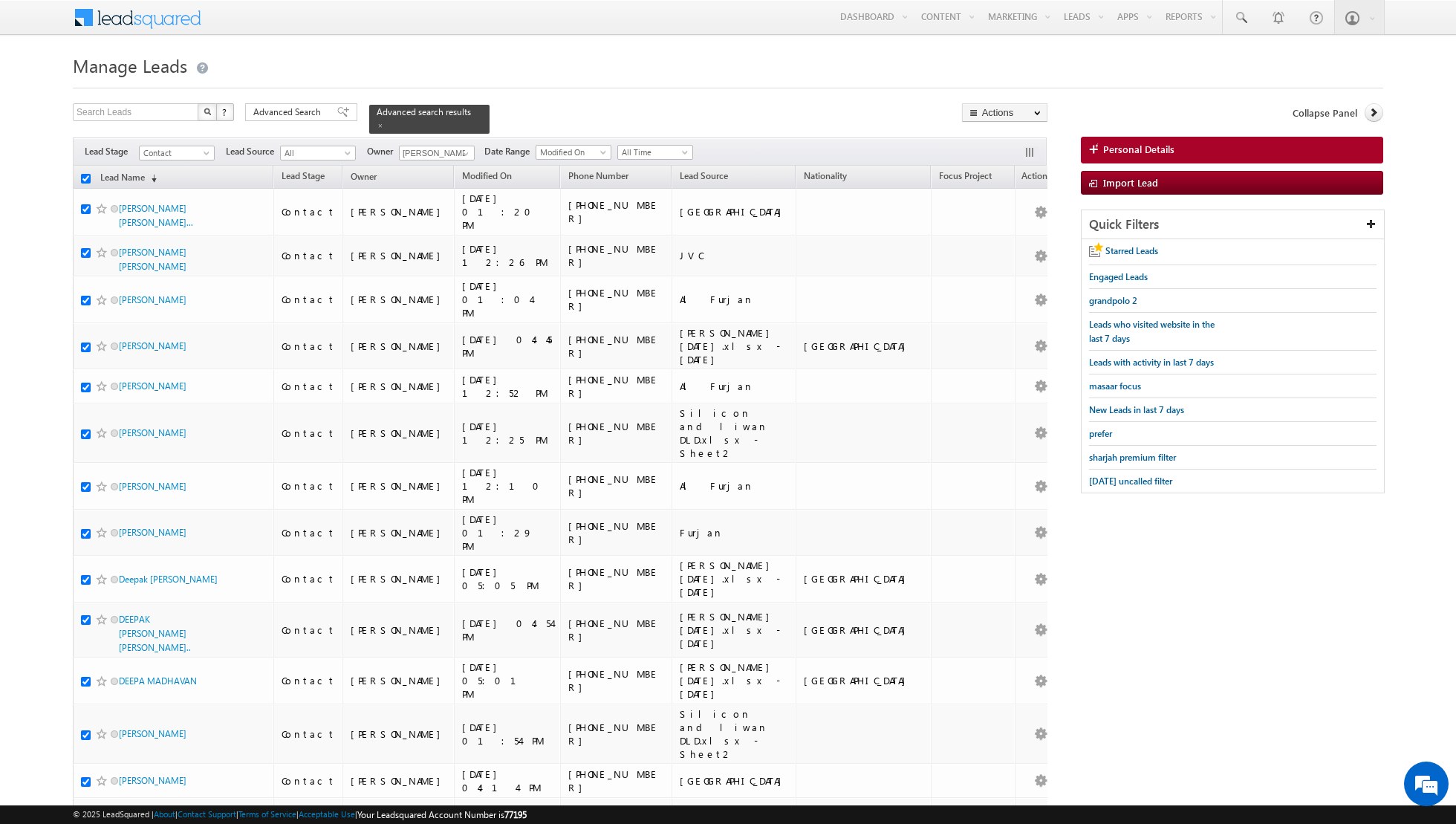
checkbox input "true"
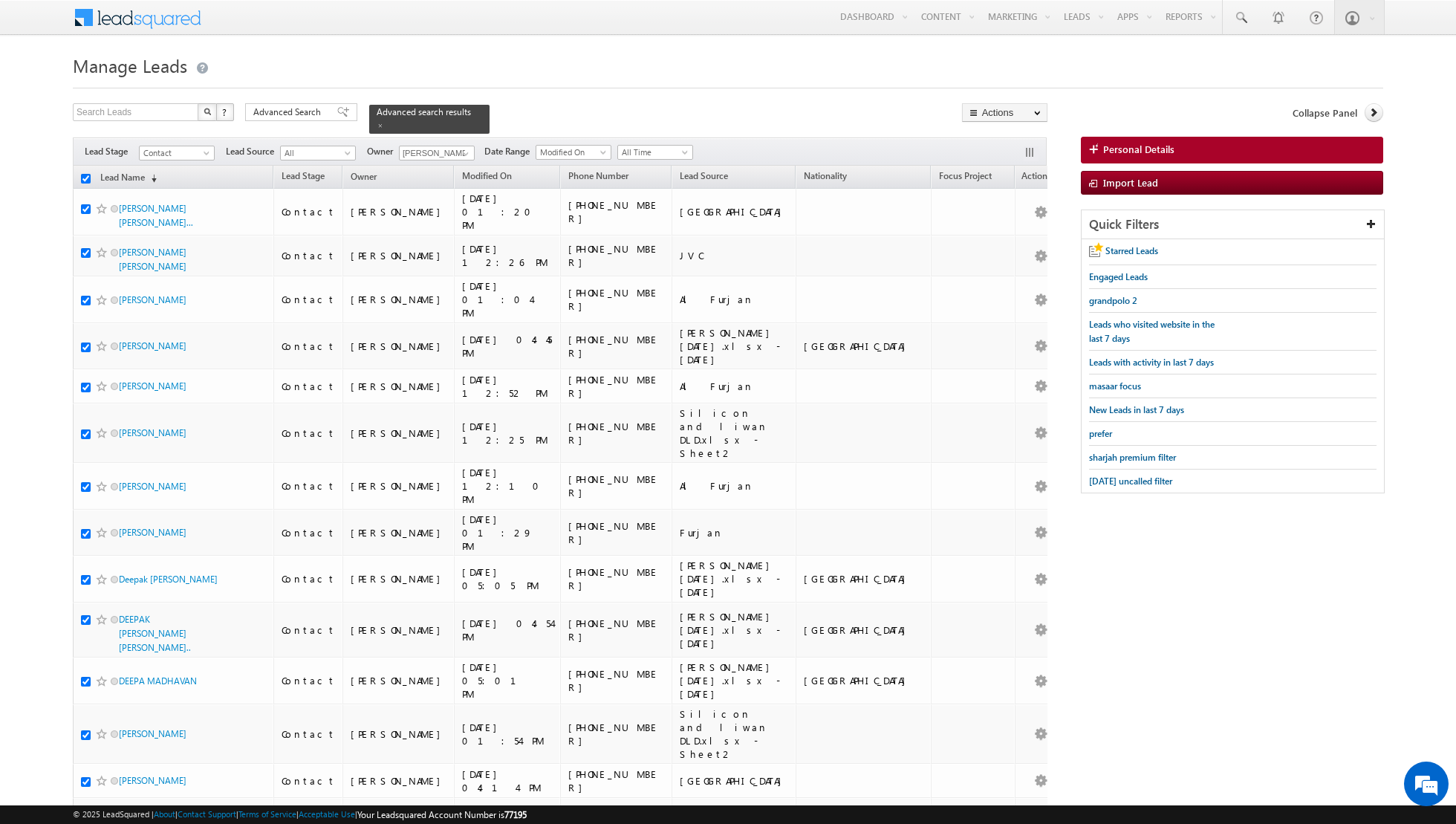
checkbox input "true"
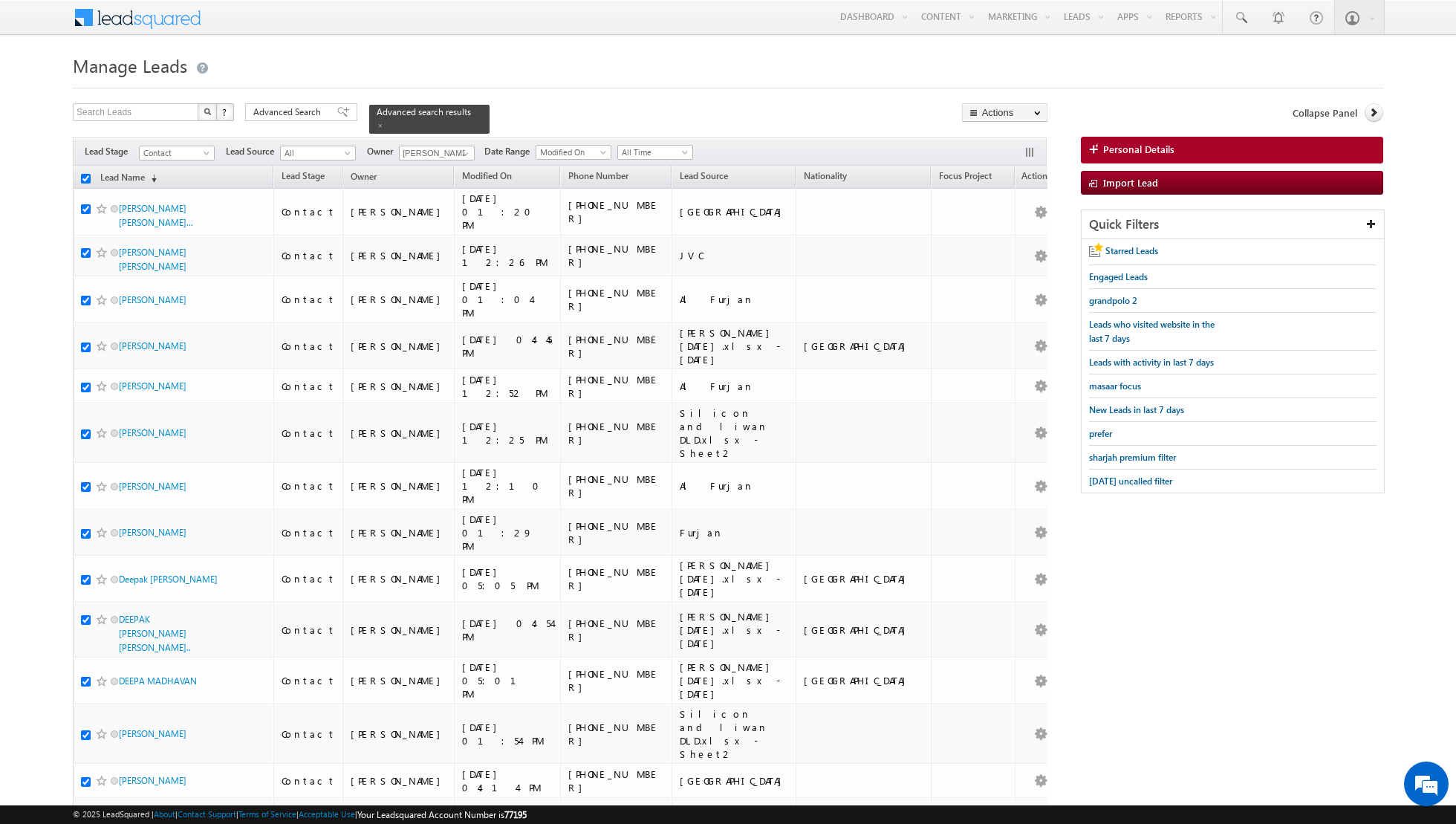
checkbox input "true"
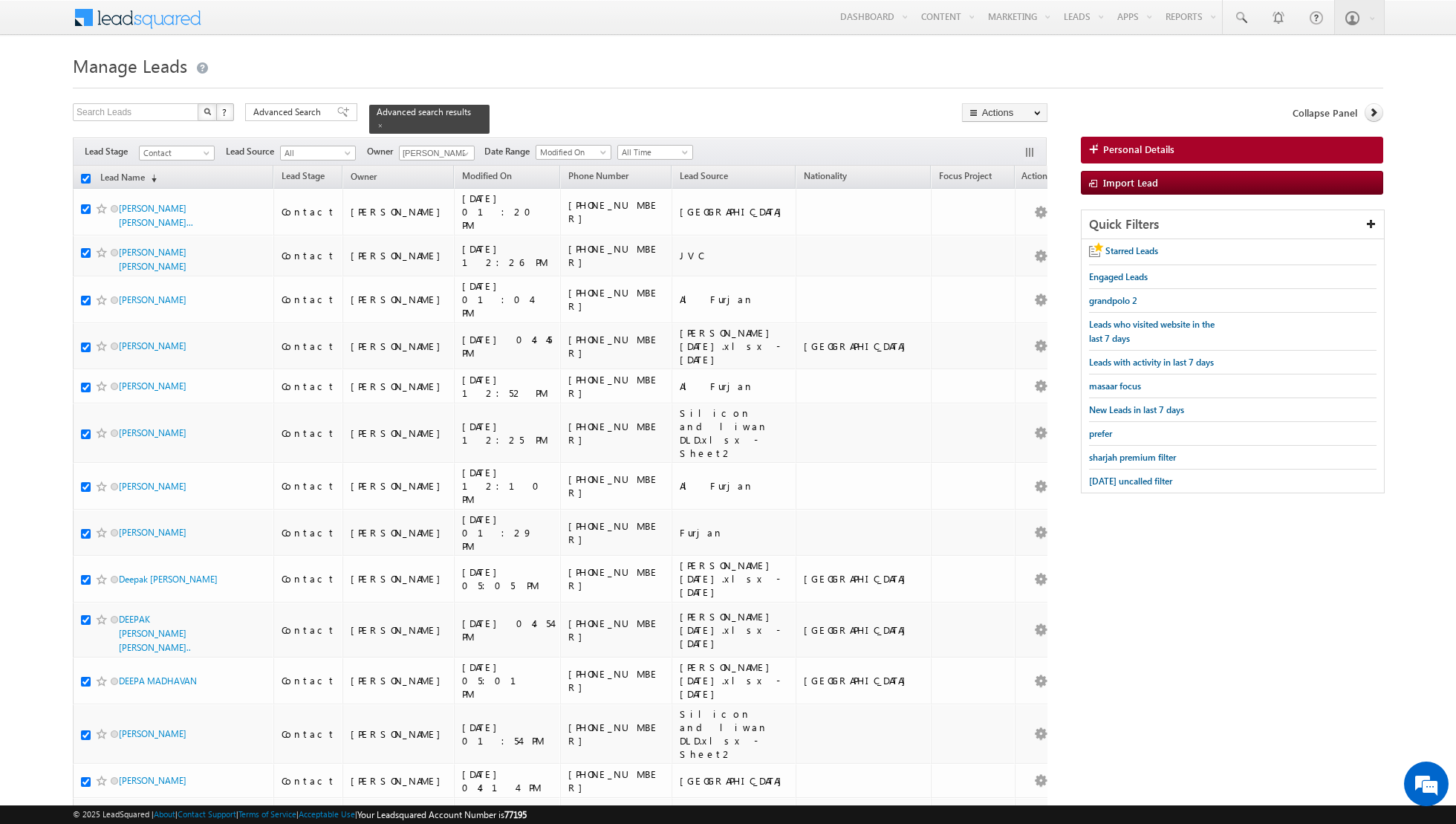
checkbox input "true"
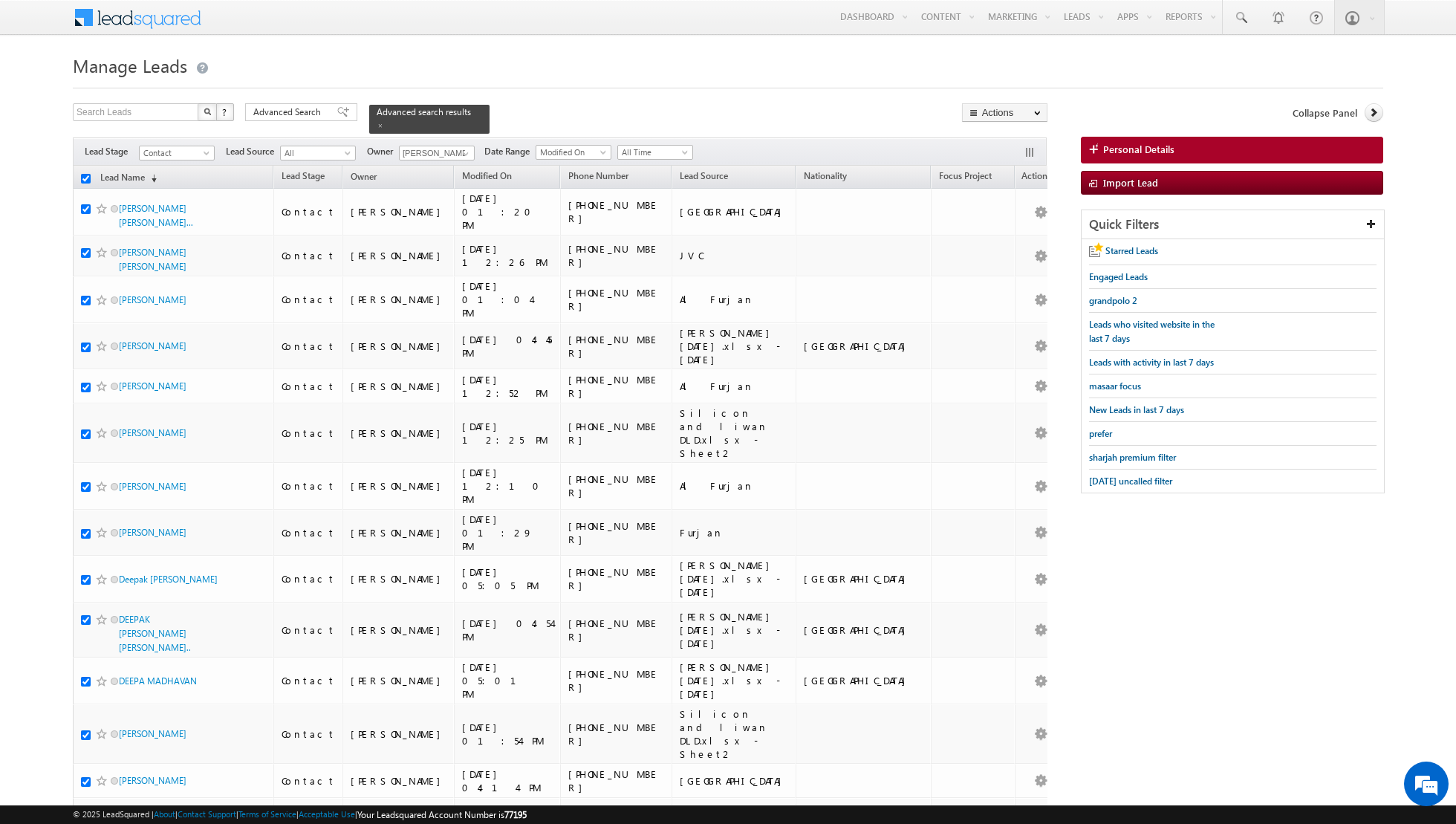
checkbox input "true"
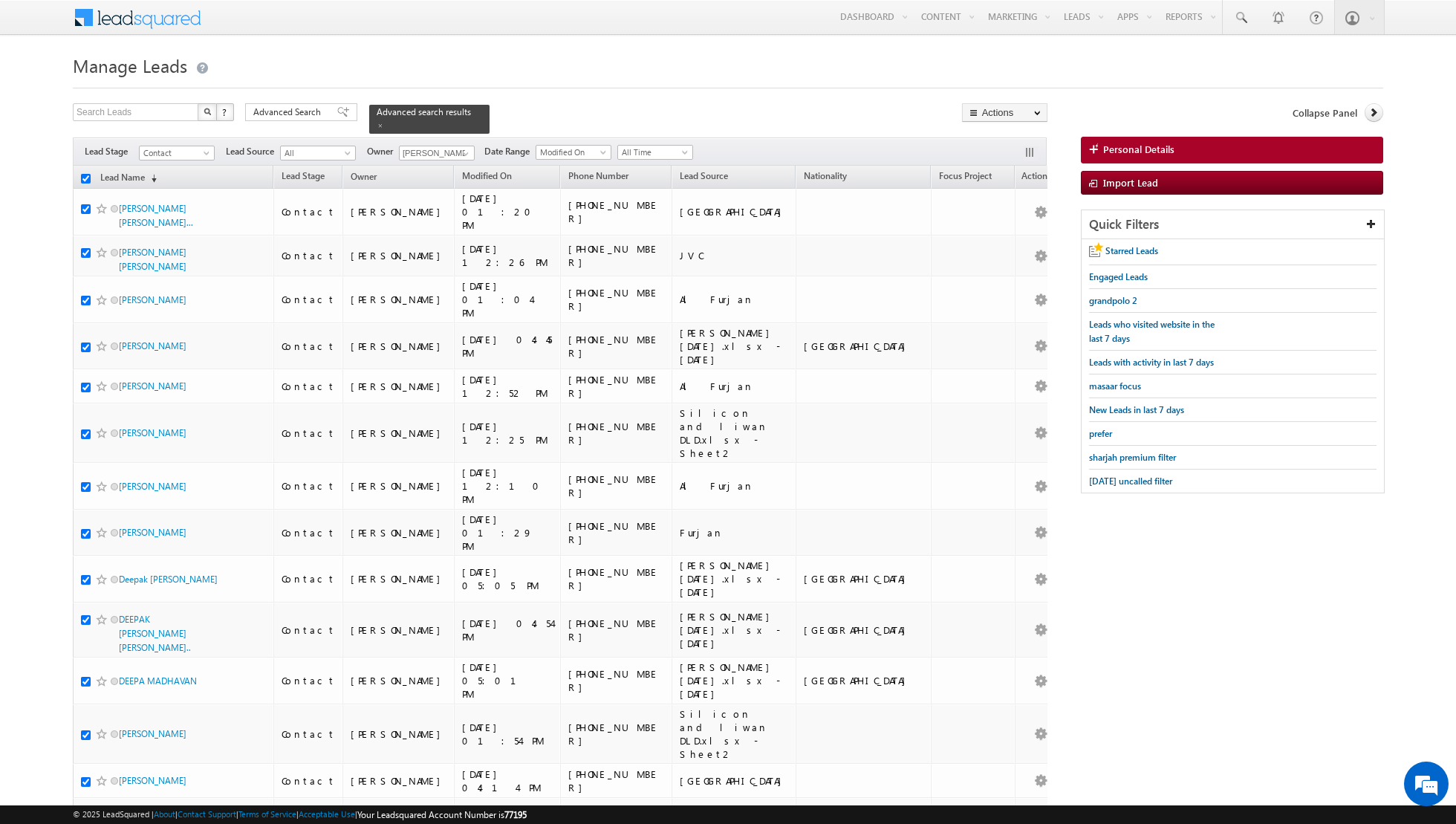
checkbox input "true"
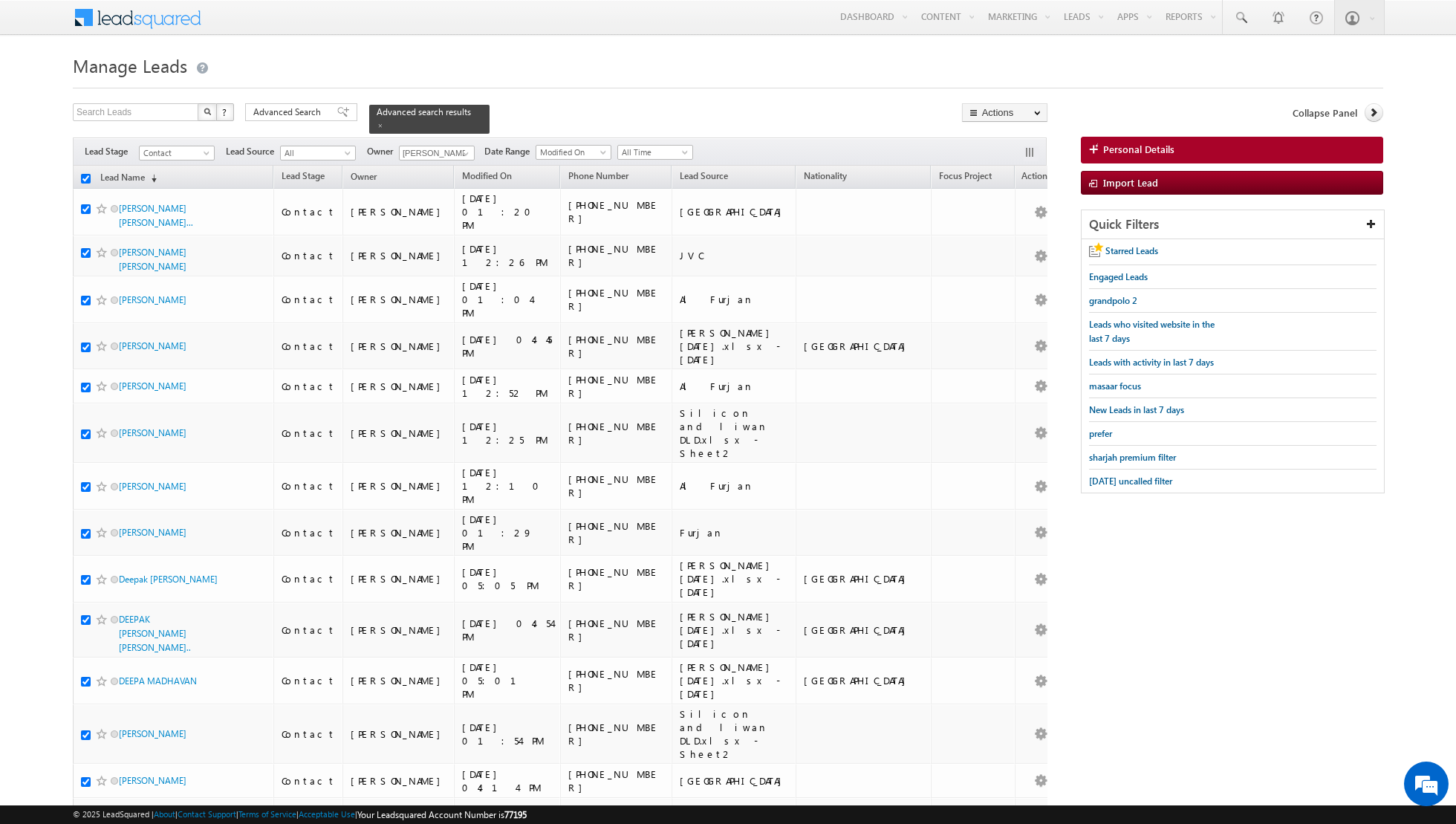
checkbox input "true"
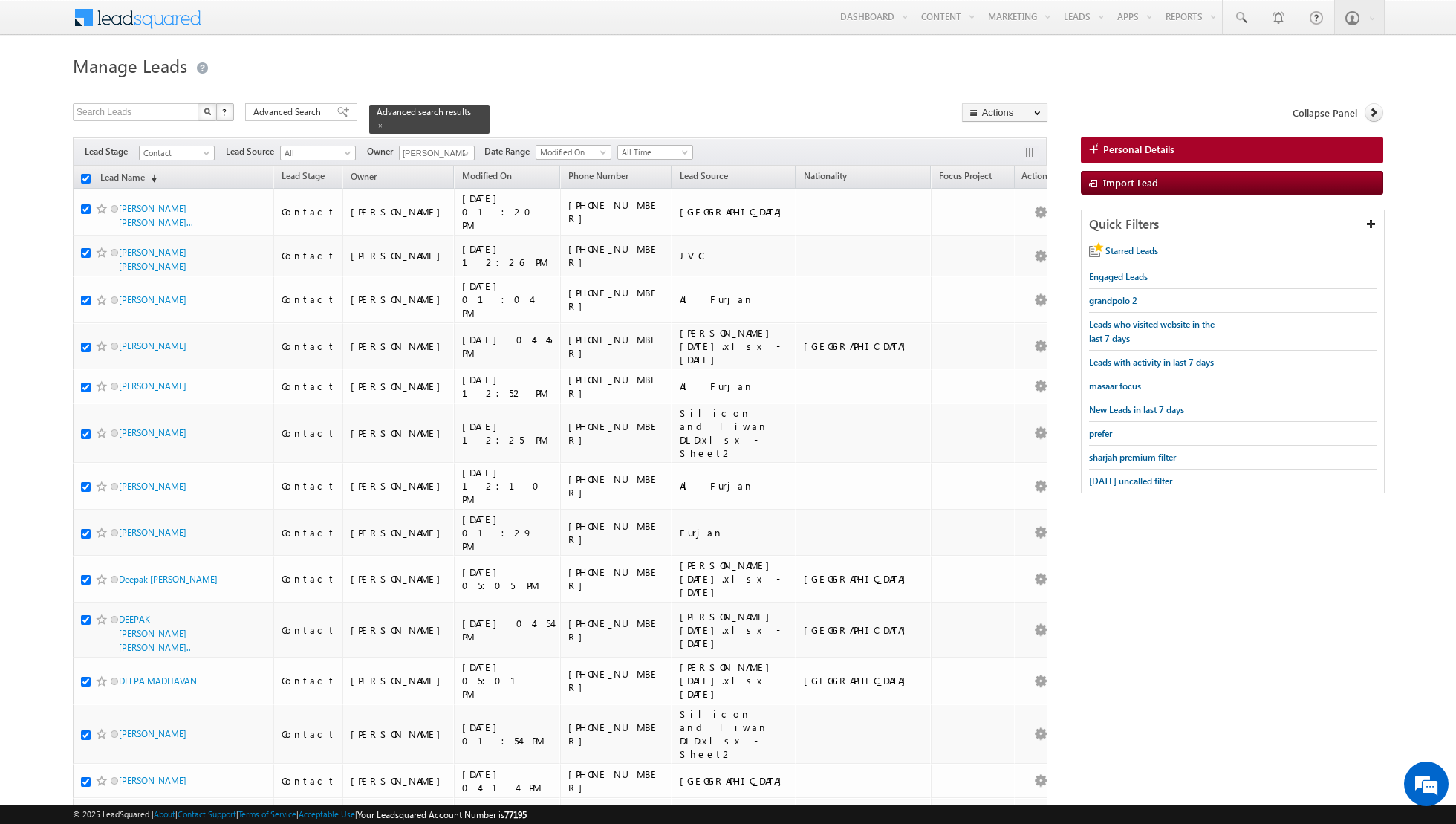
checkbox input "true"
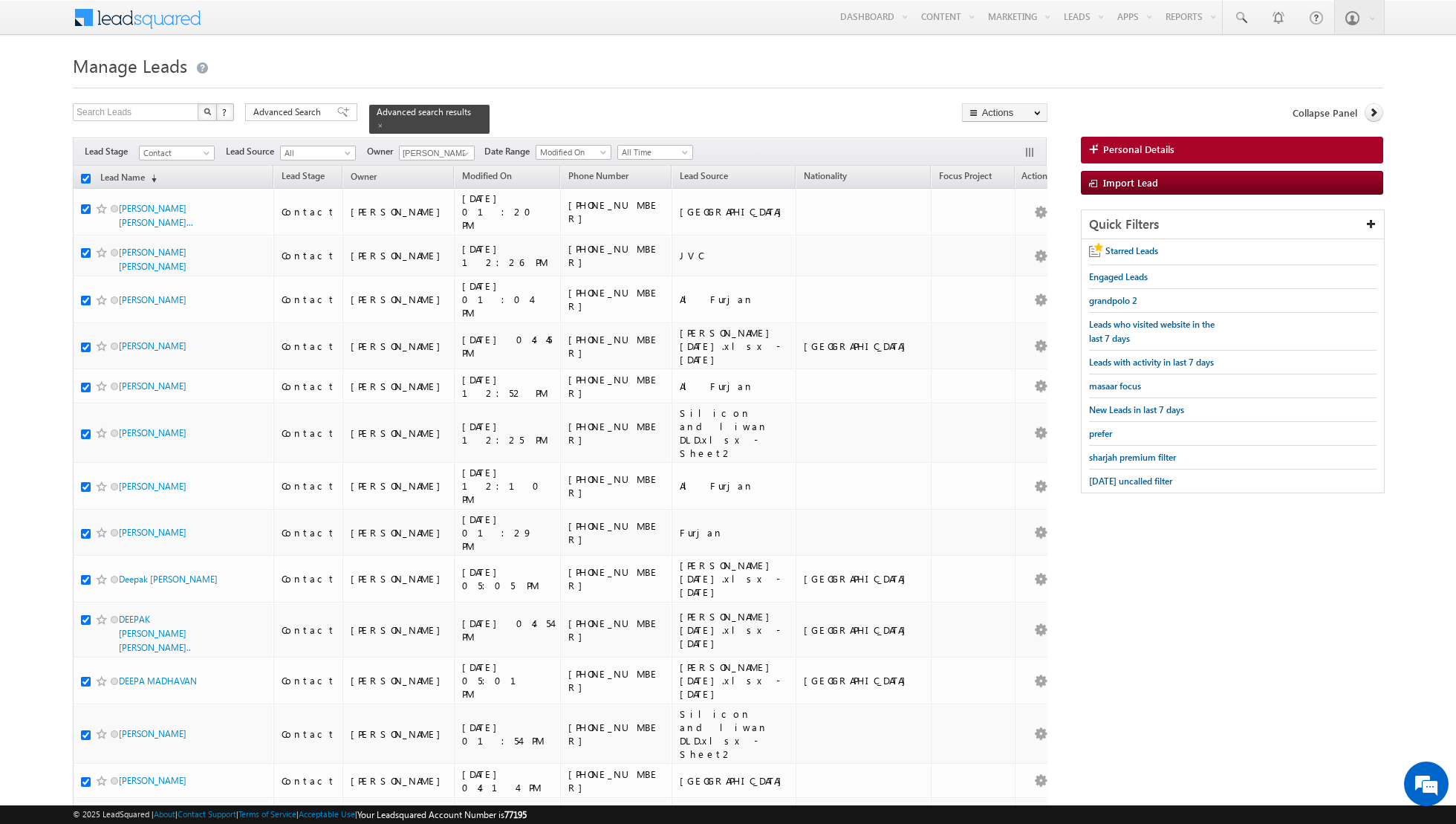
checkbox input "true"
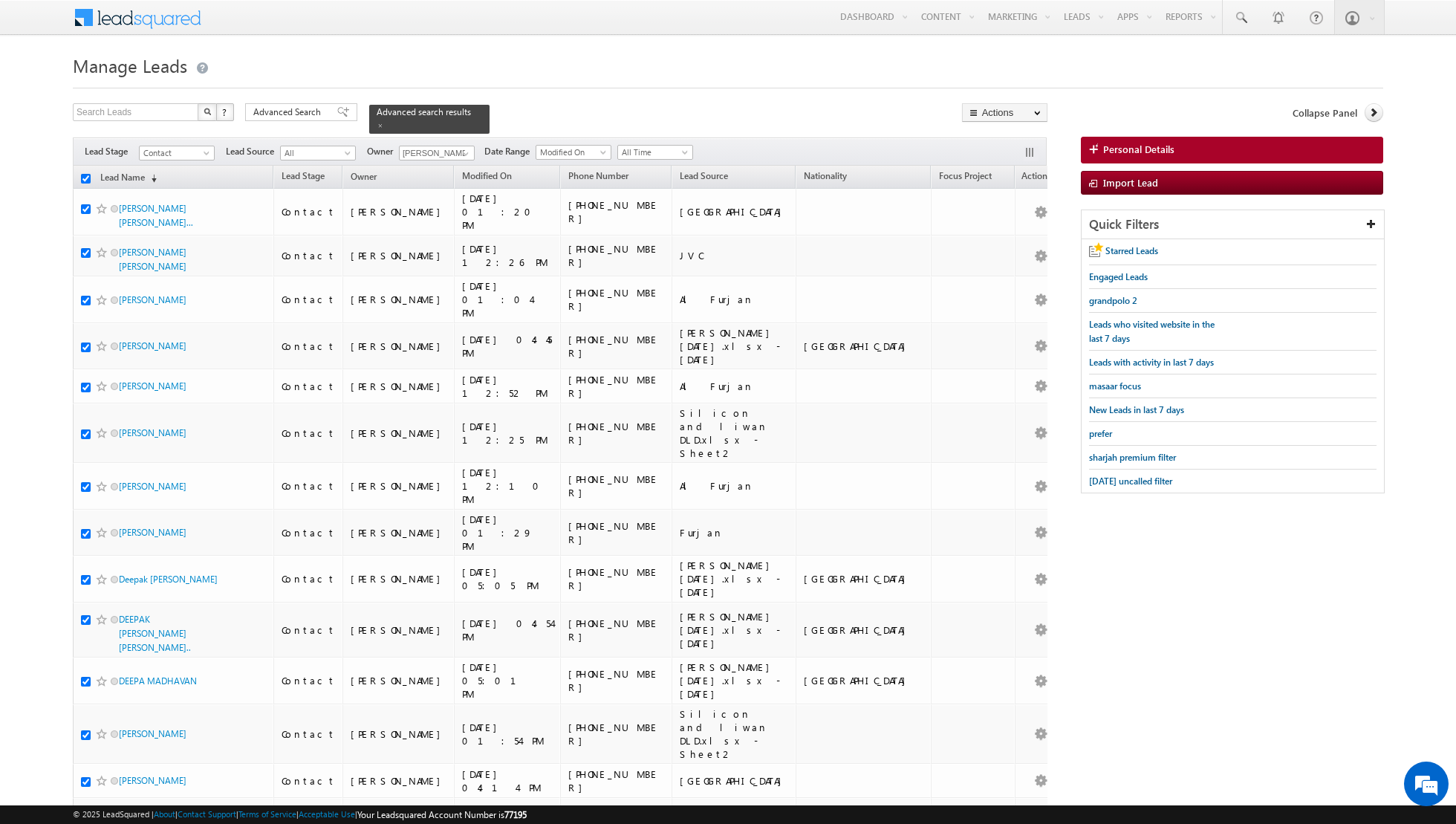
checkbox input "true"
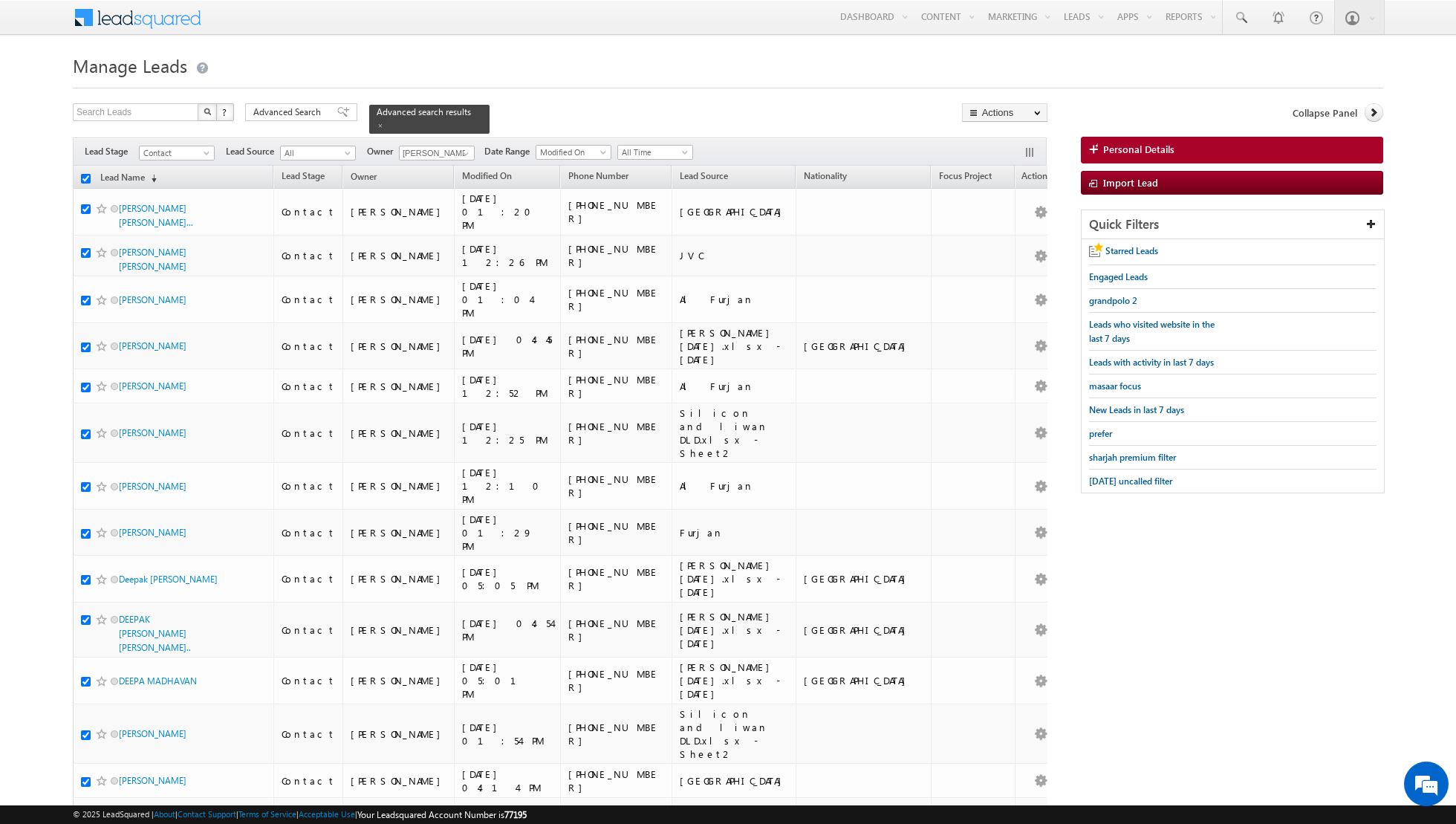
checkbox input "true"
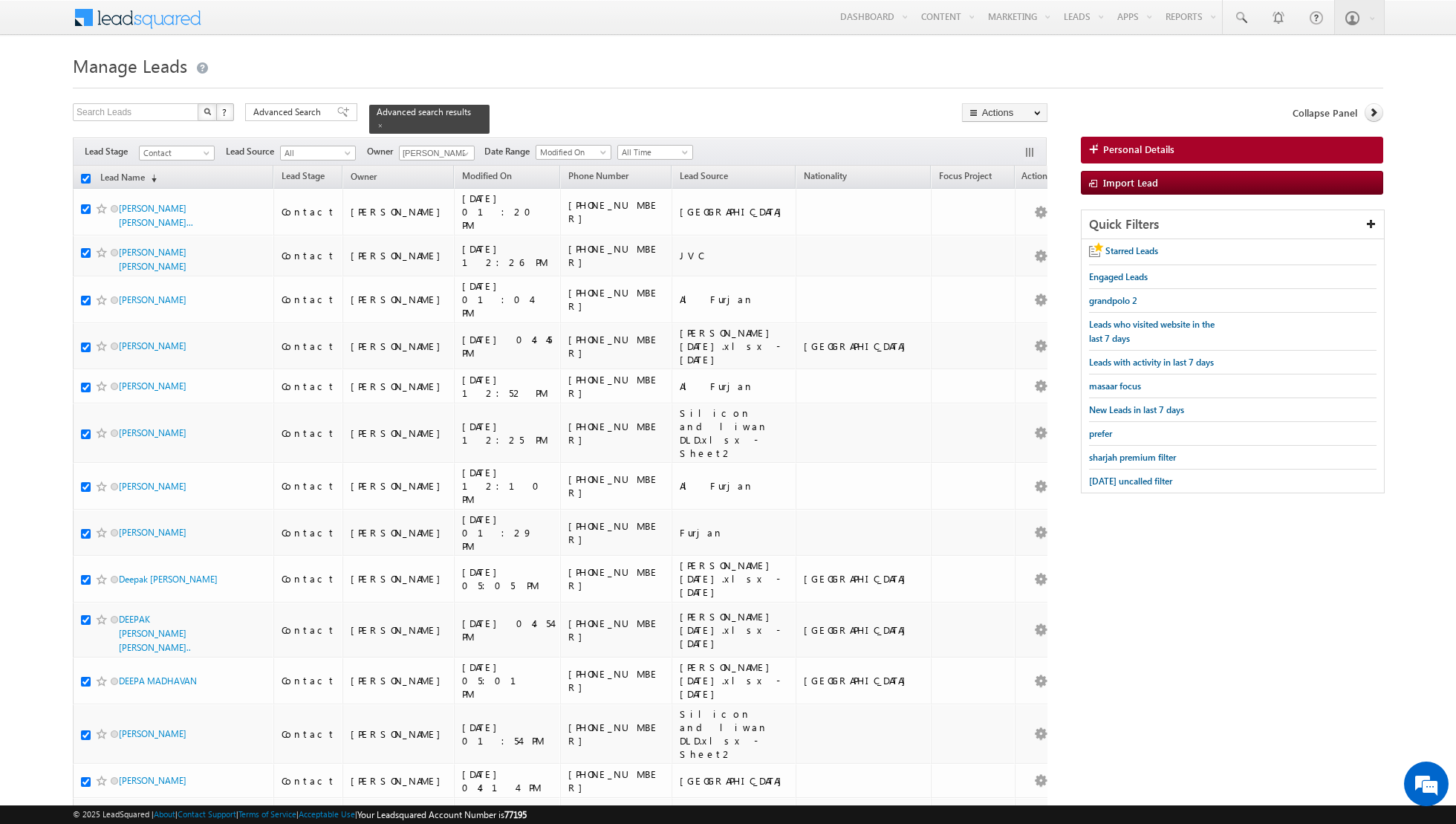
checkbox input "true"
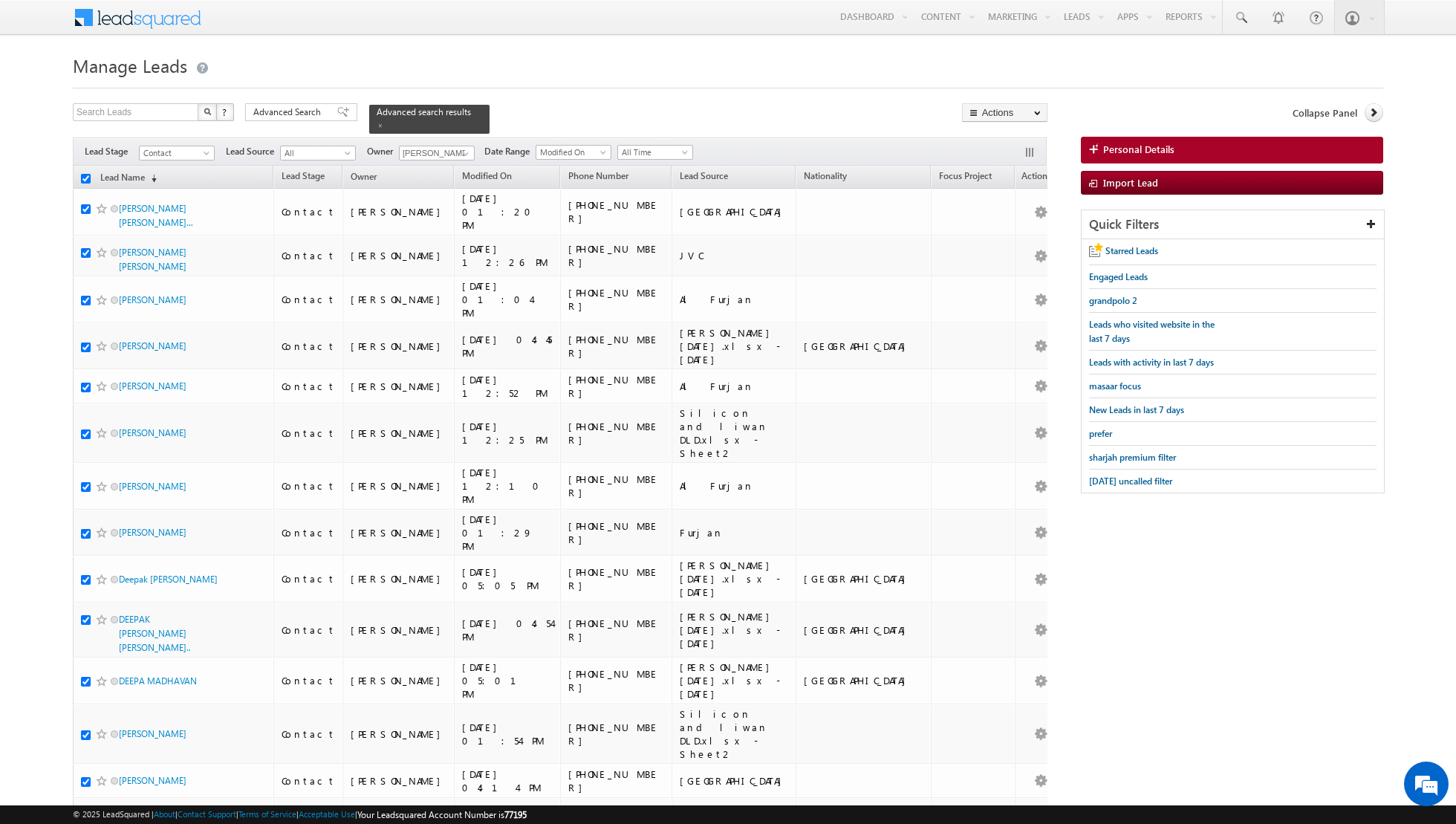
checkbox input "true"
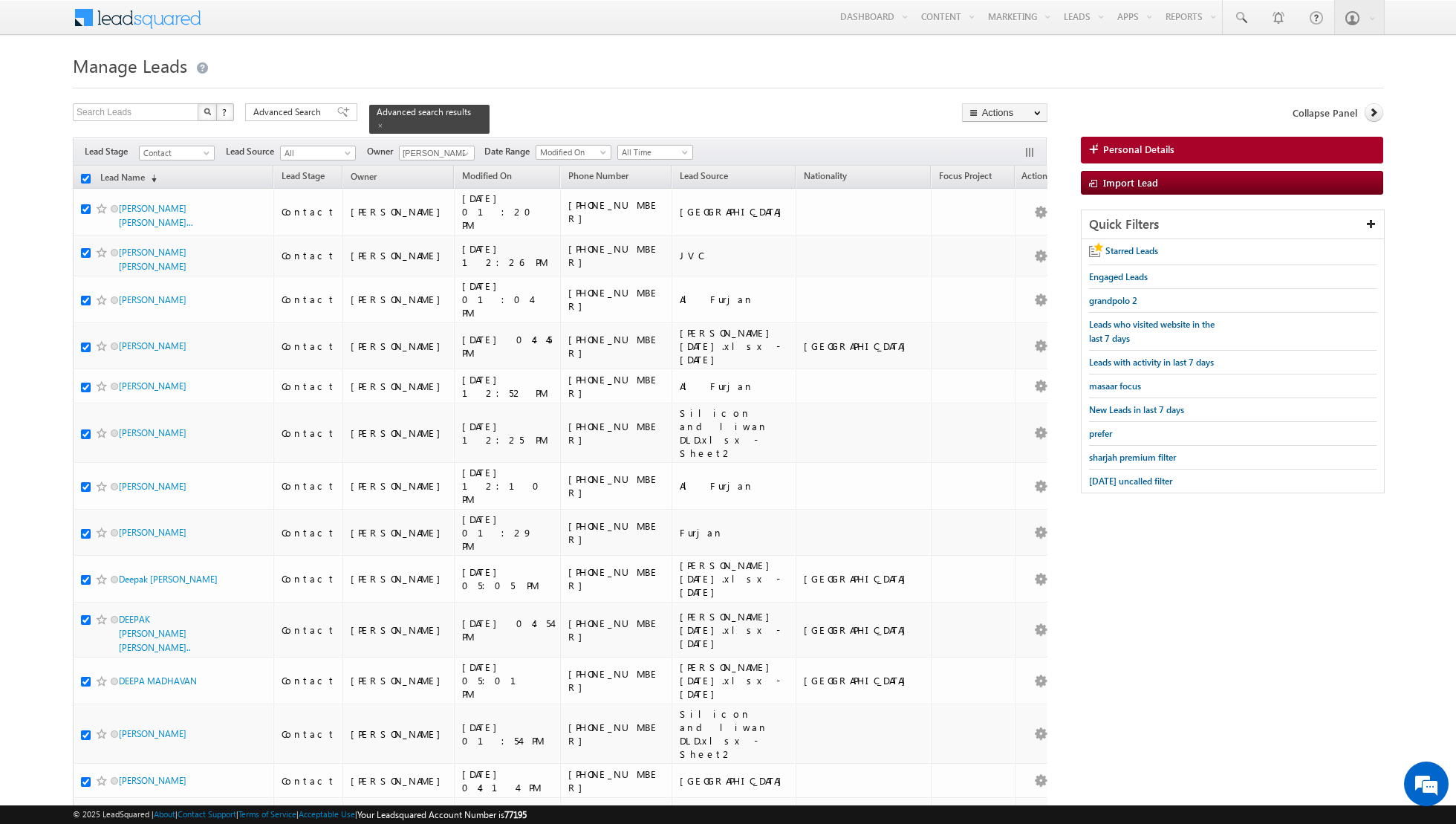
checkbox input "true"
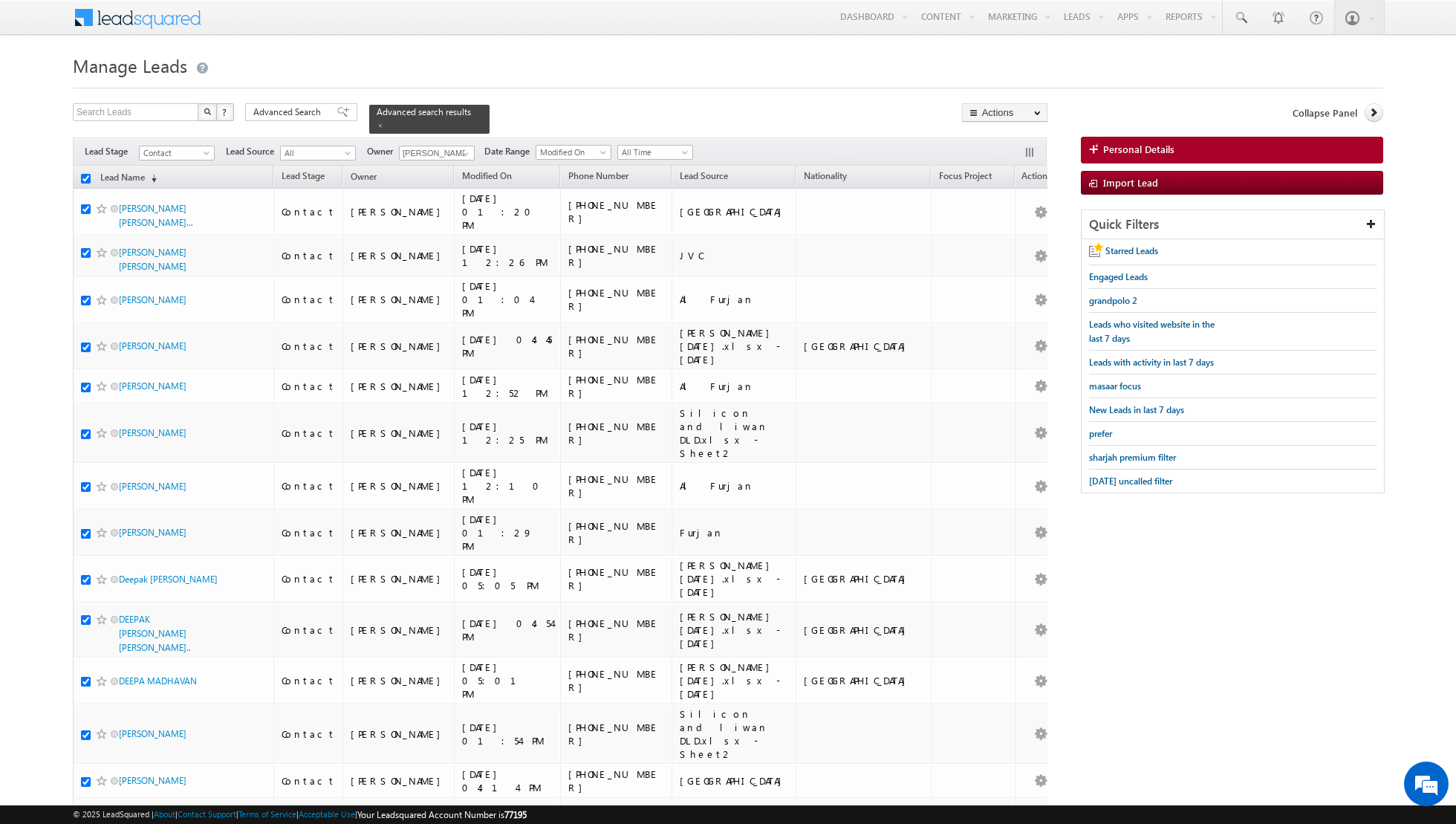
checkbox input "true"
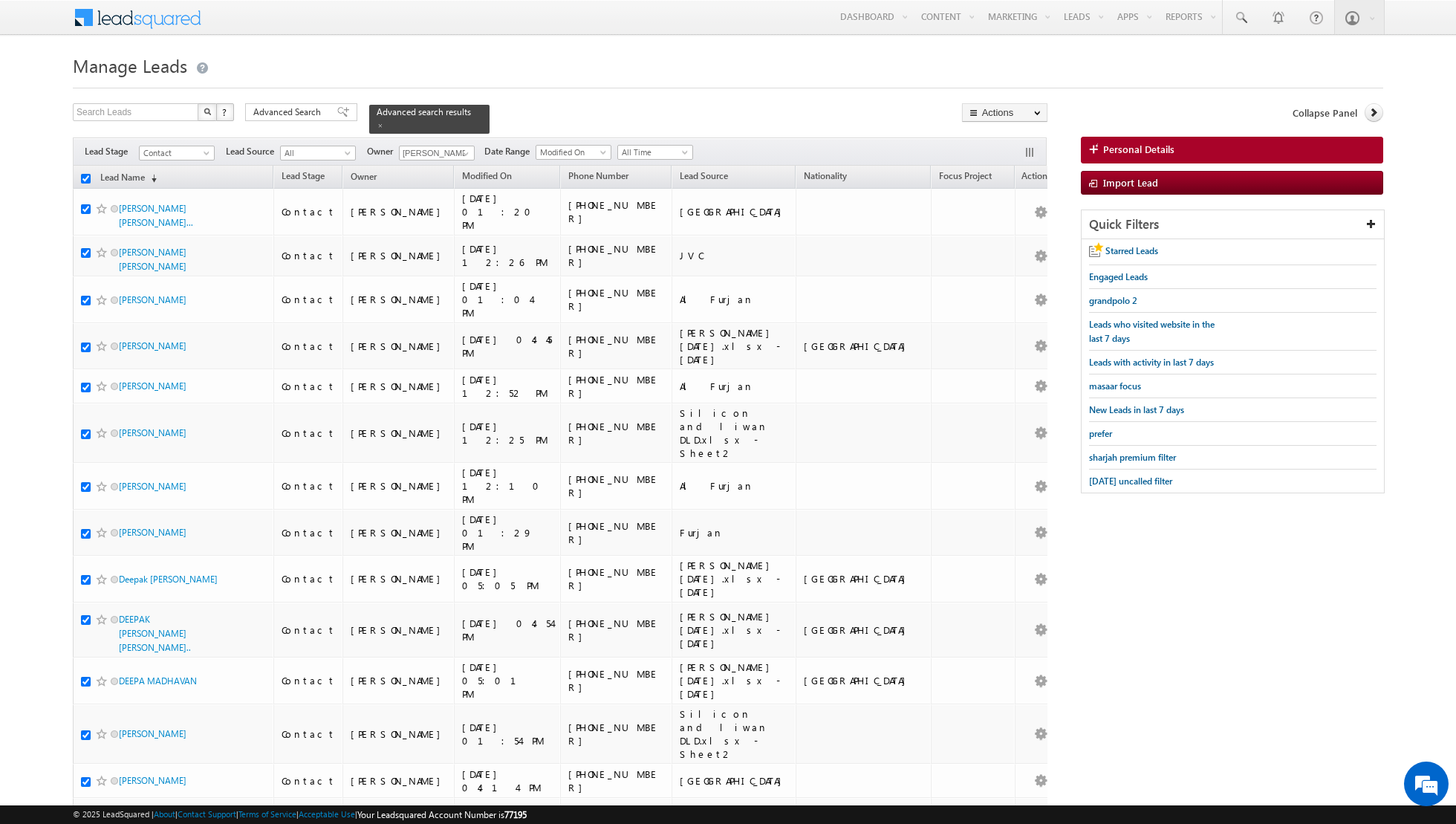
checkbox input "true"
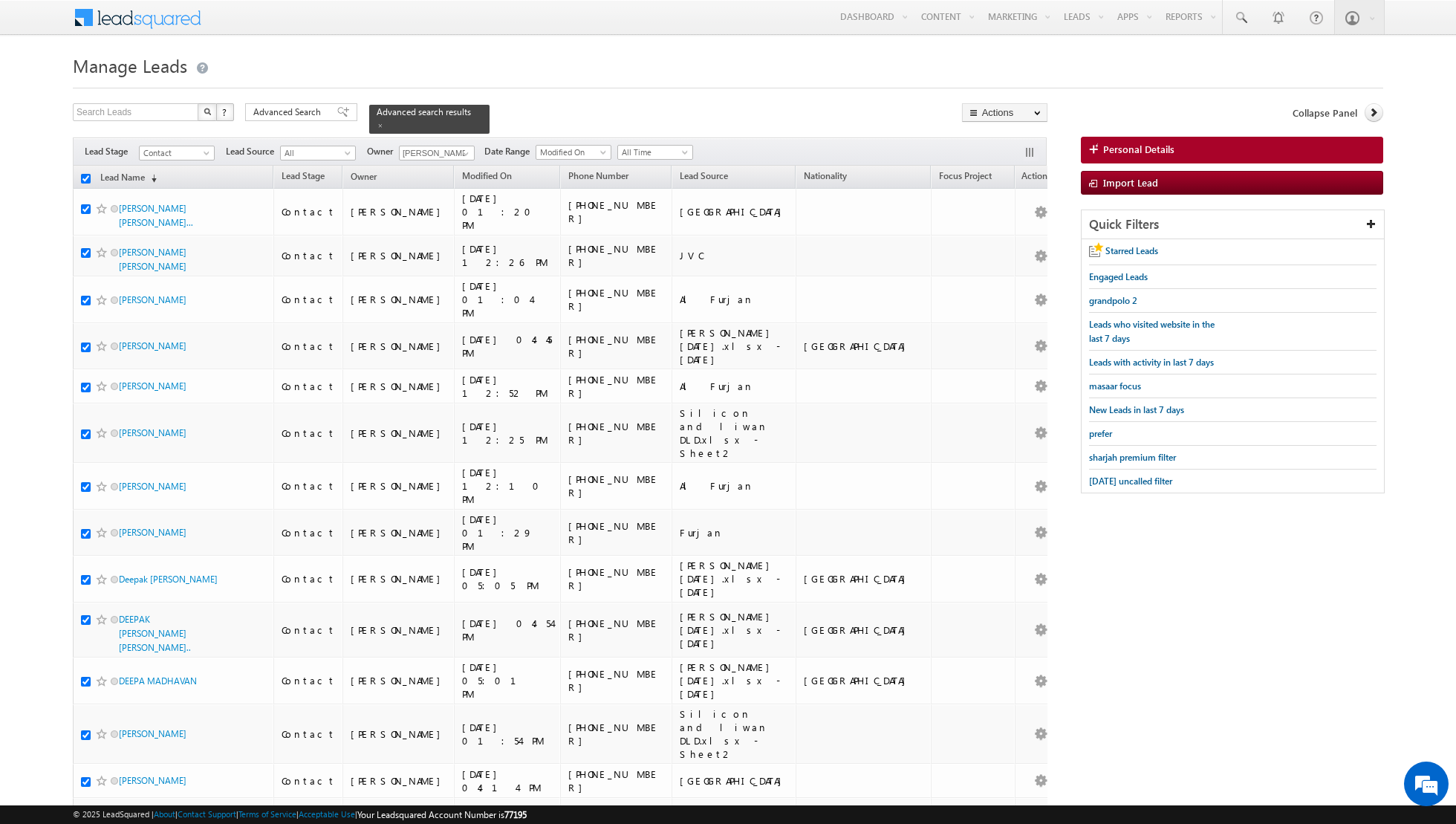
checkbox input "true"
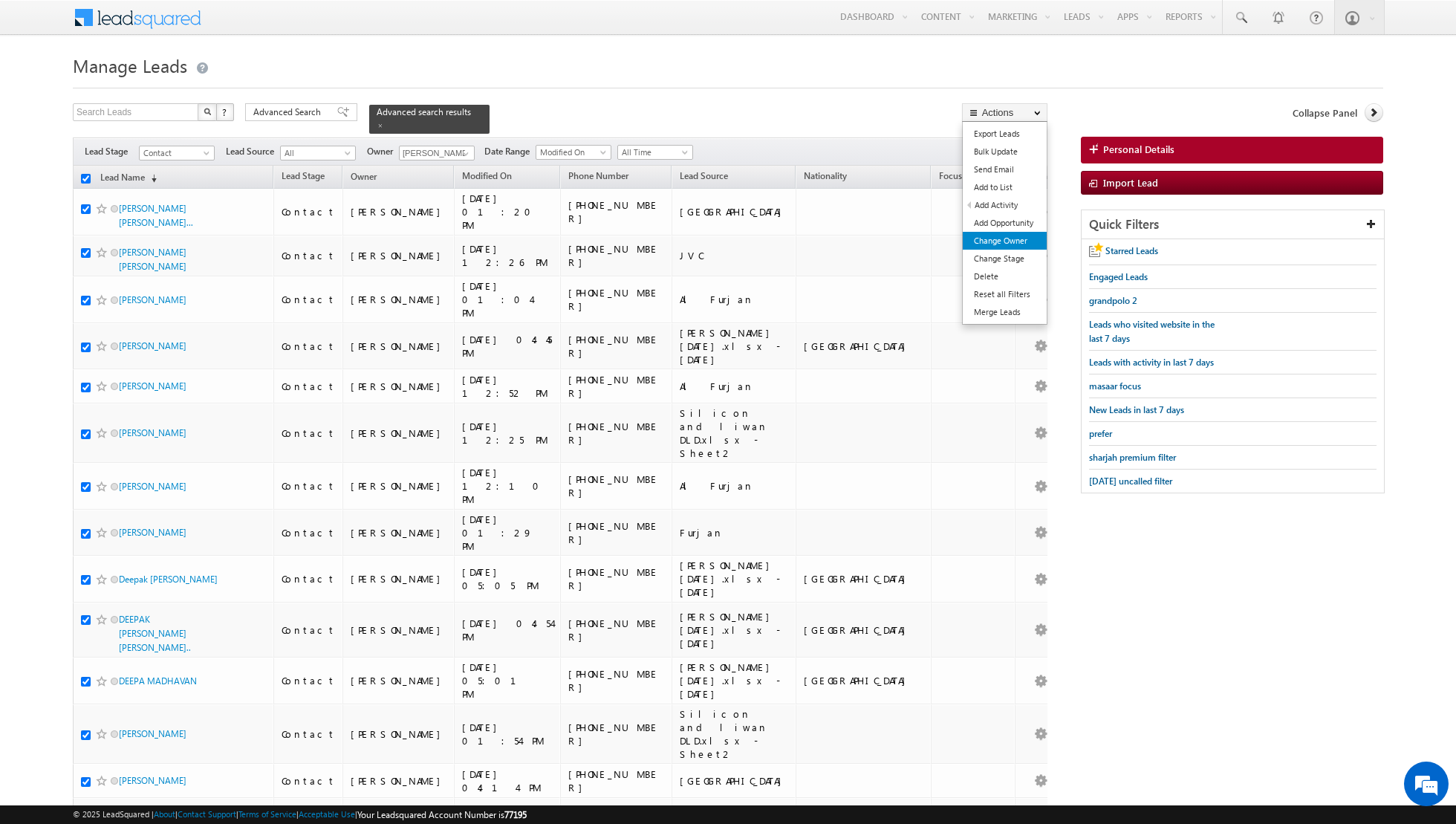
click at [985, 245] on link "Change Owner" at bounding box center [1004, 240] width 84 height 18
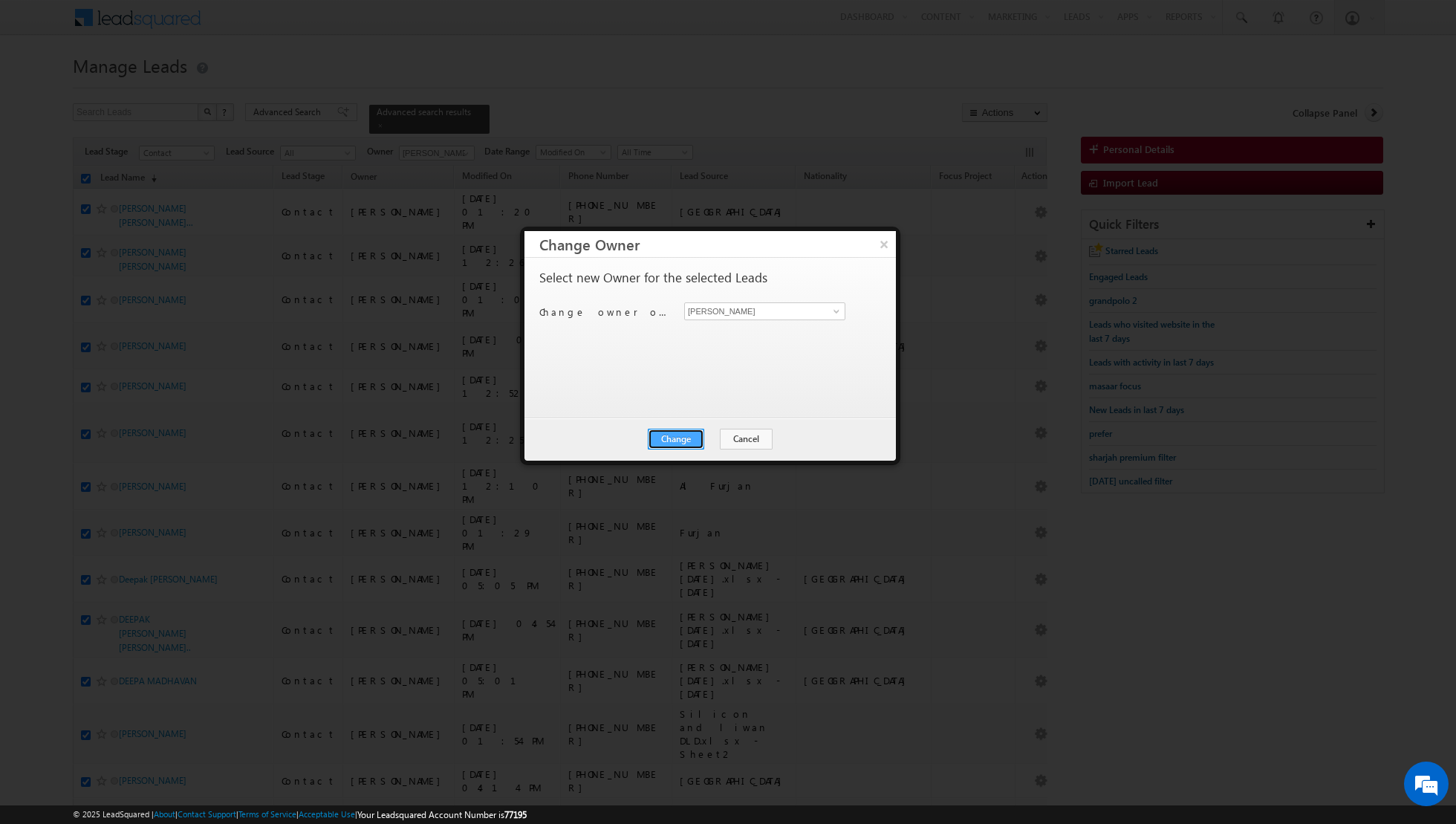
click at [672, 442] on button "Change" at bounding box center [676, 439] width 56 height 21
click at [706, 442] on button "Close" at bounding box center [712, 439] width 47 height 21
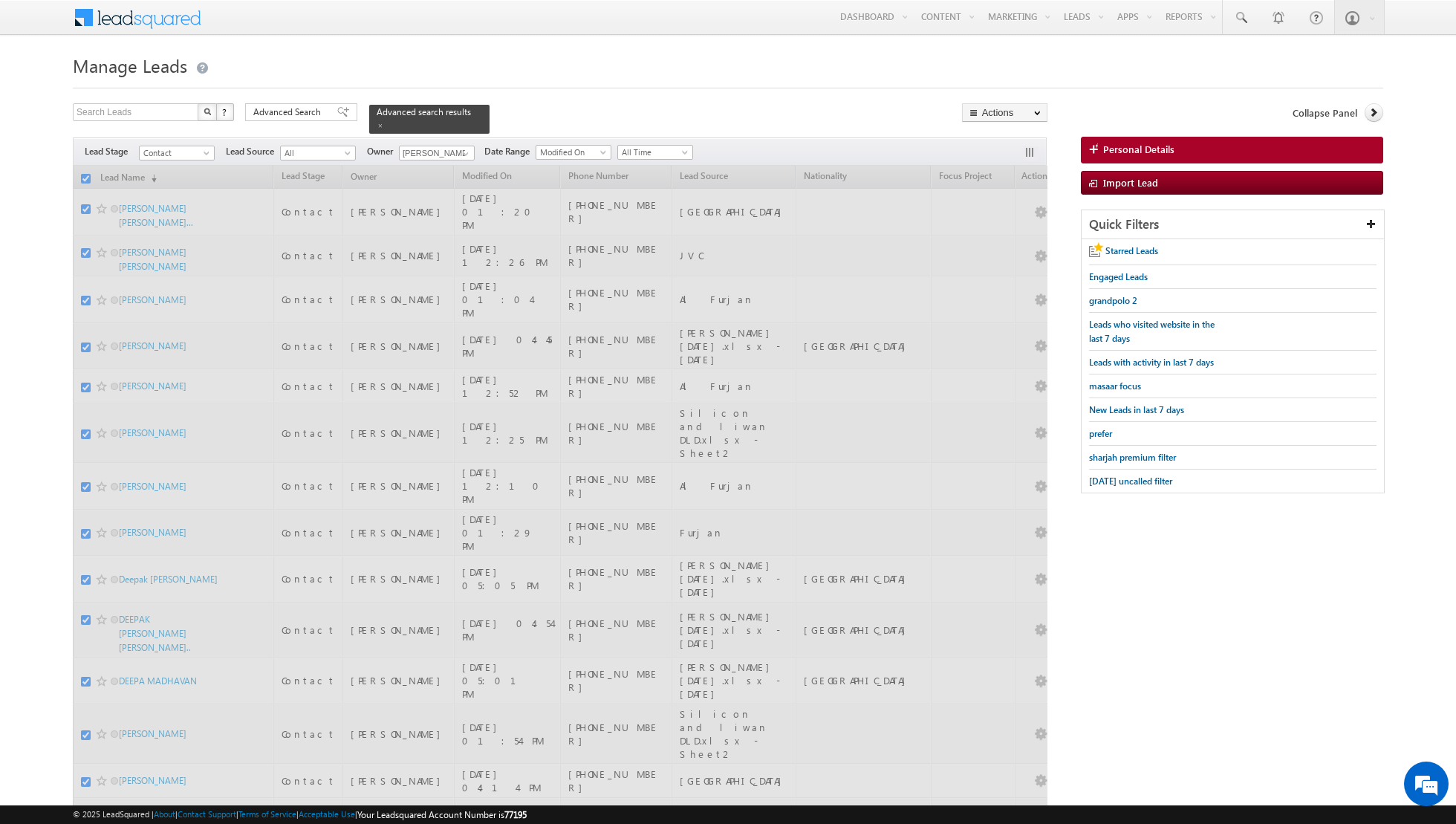
checkbox input "false"
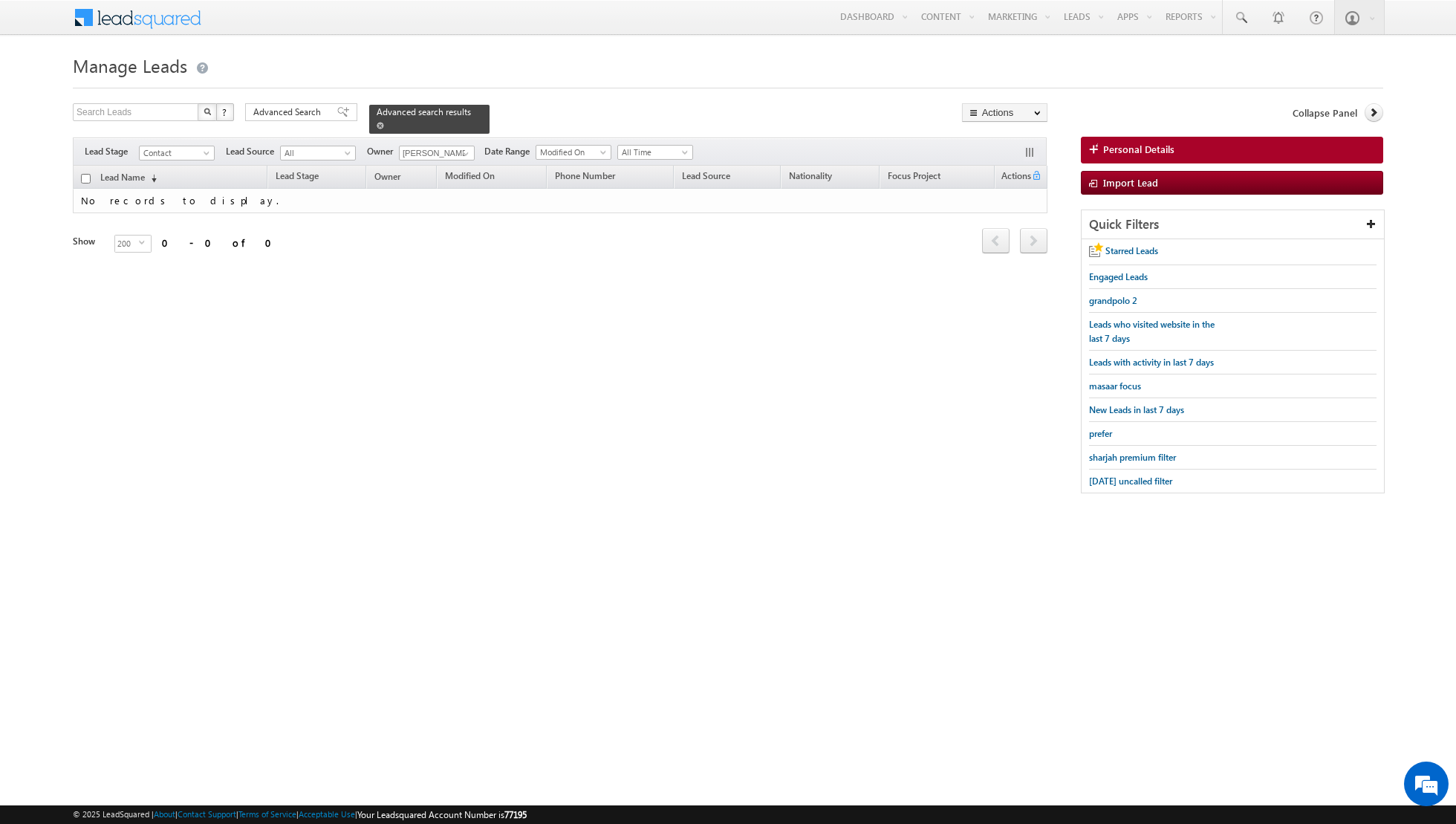
click at [377, 126] on span at bounding box center [380, 125] width 7 height 7
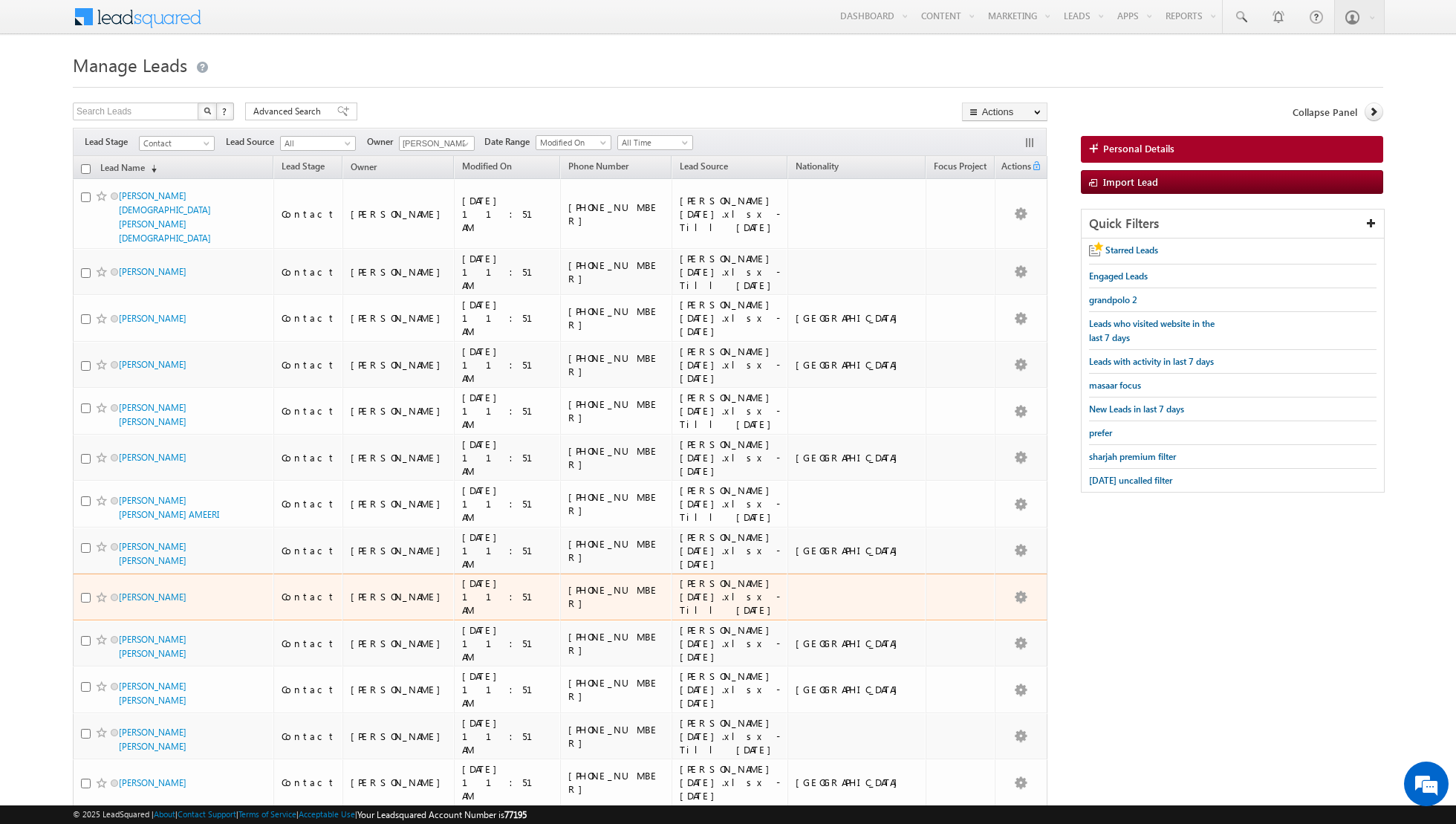
scroll to position [15, 0]
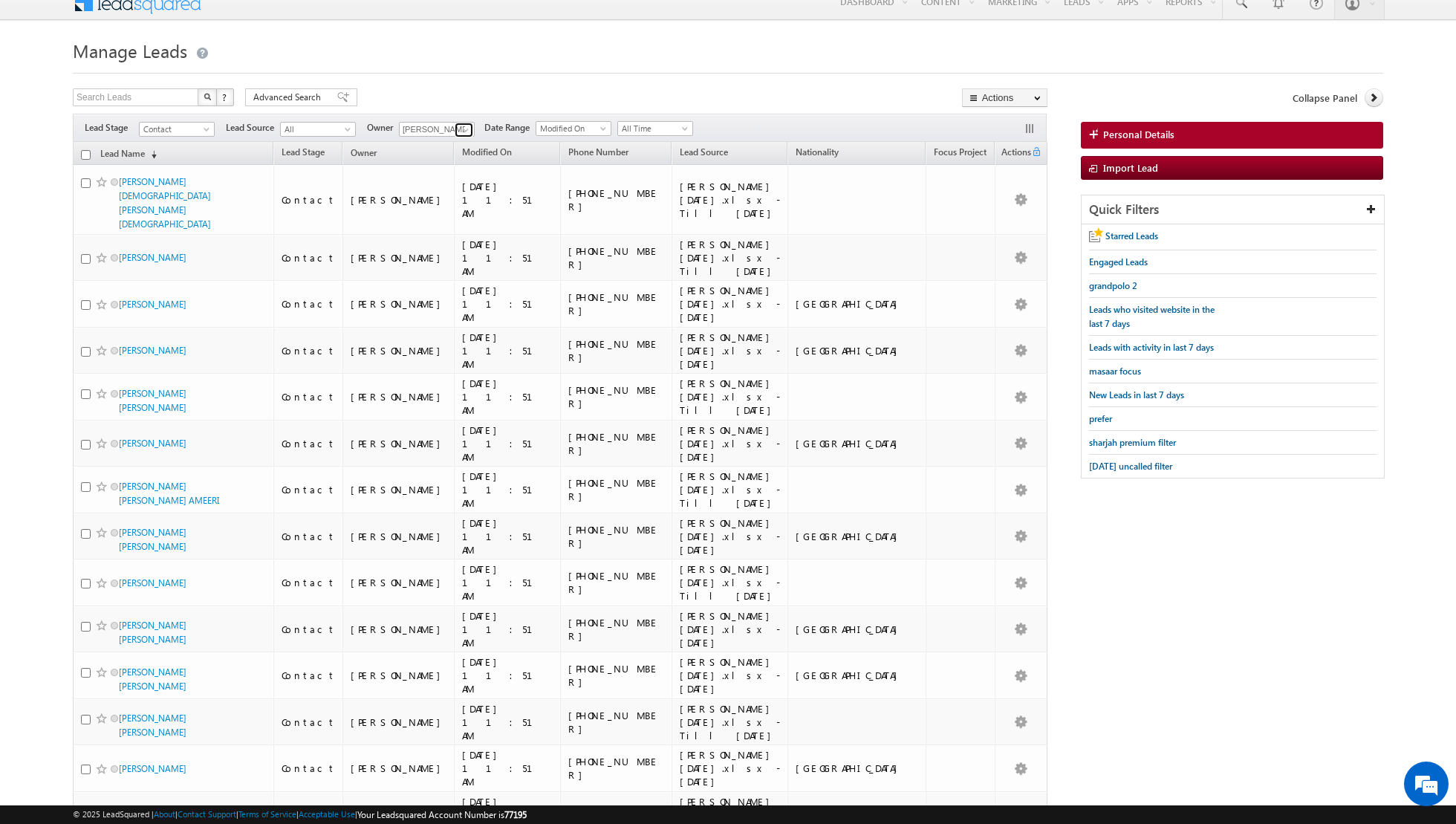
click at [466, 131] on span at bounding box center [466, 130] width 12 height 12
click at [462, 178] on span "[PERSON_NAME][EMAIL_ADDRESS][DOMAIN_NAME]" at bounding box center [471, 183] width 134 height 11
type input "[PERSON_NAME]"
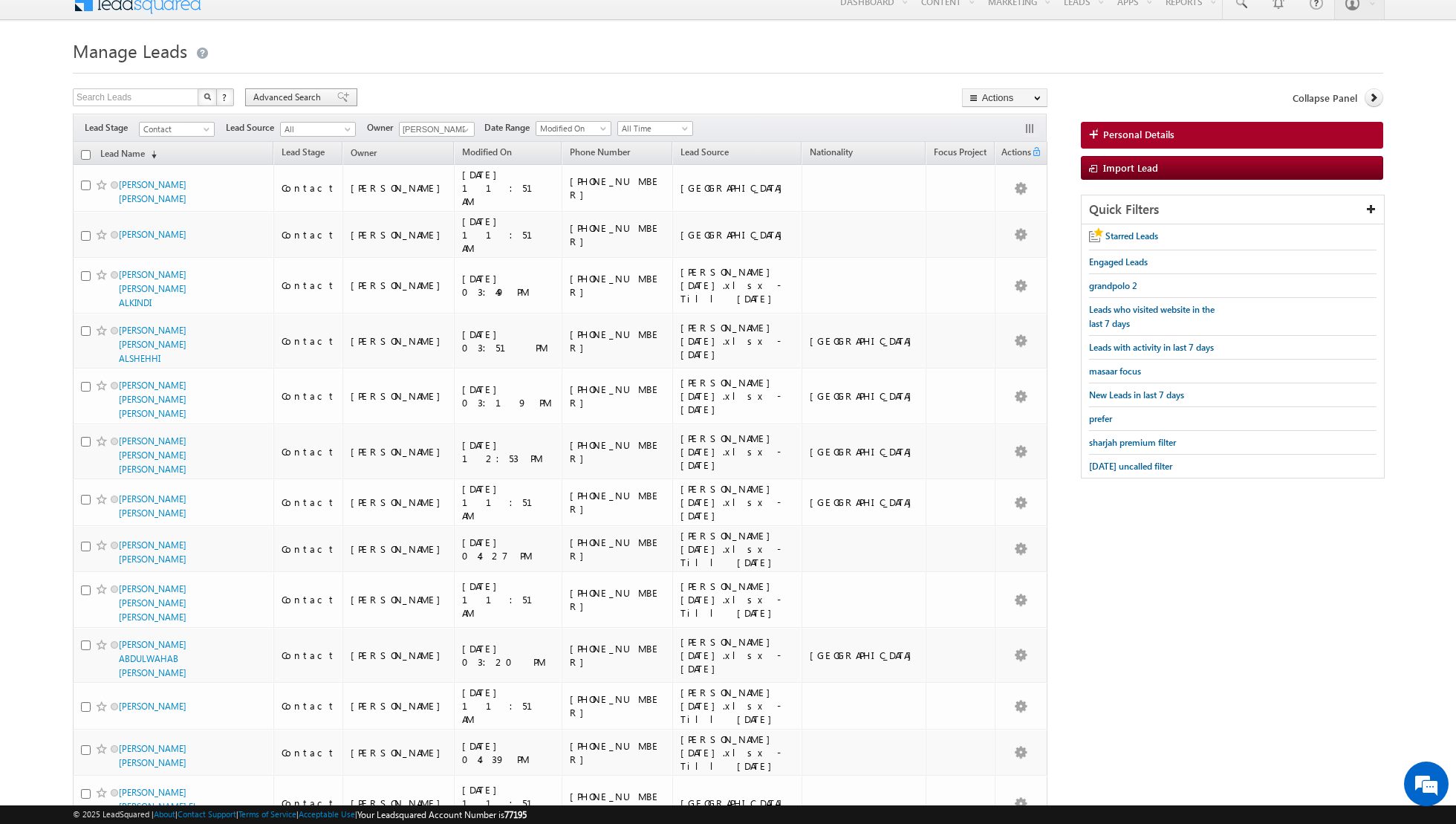
click at [337, 98] on span at bounding box center [343, 97] width 12 height 10
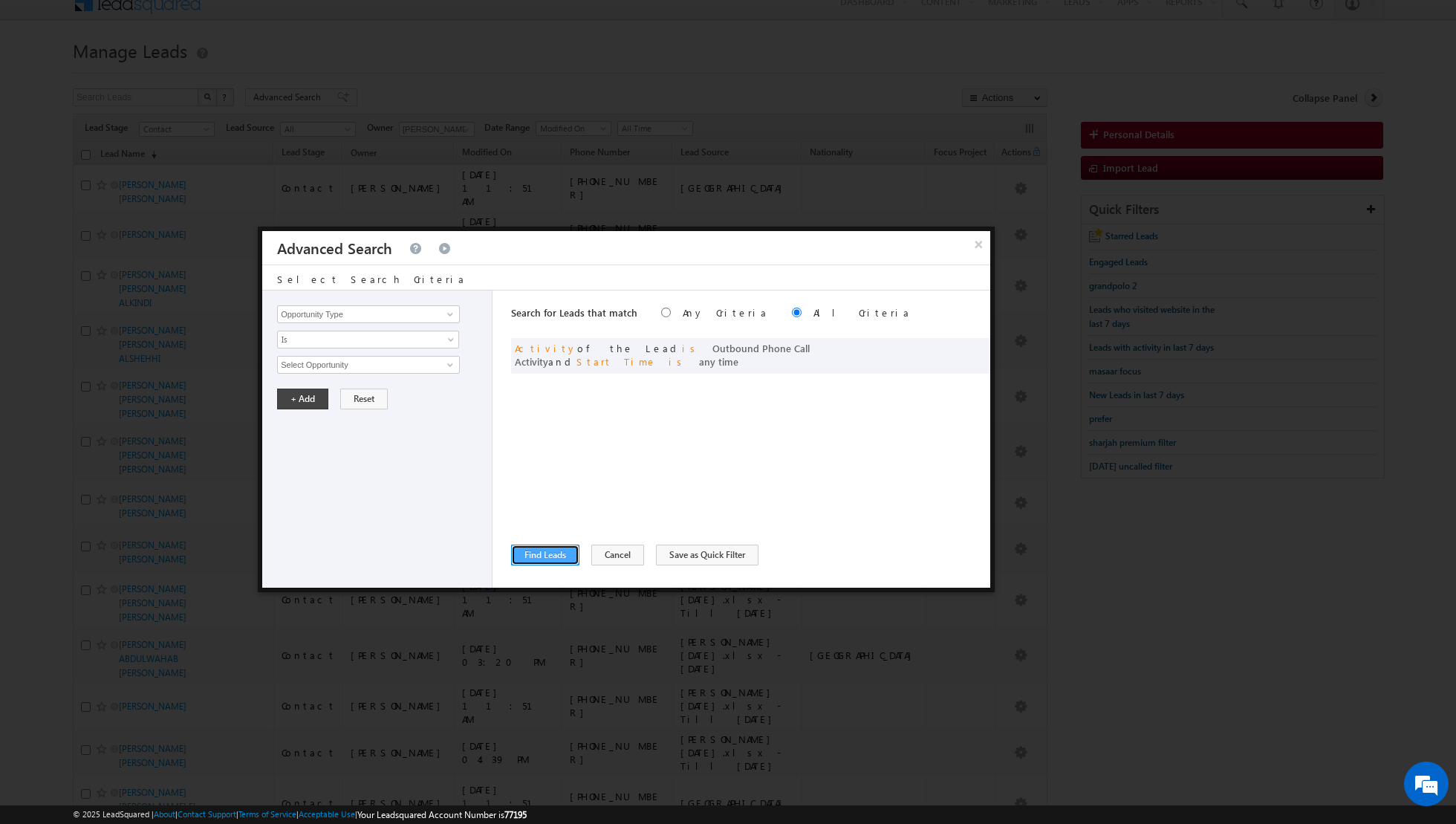
click at [547, 551] on button "Find Leads" at bounding box center [545, 555] width 68 height 21
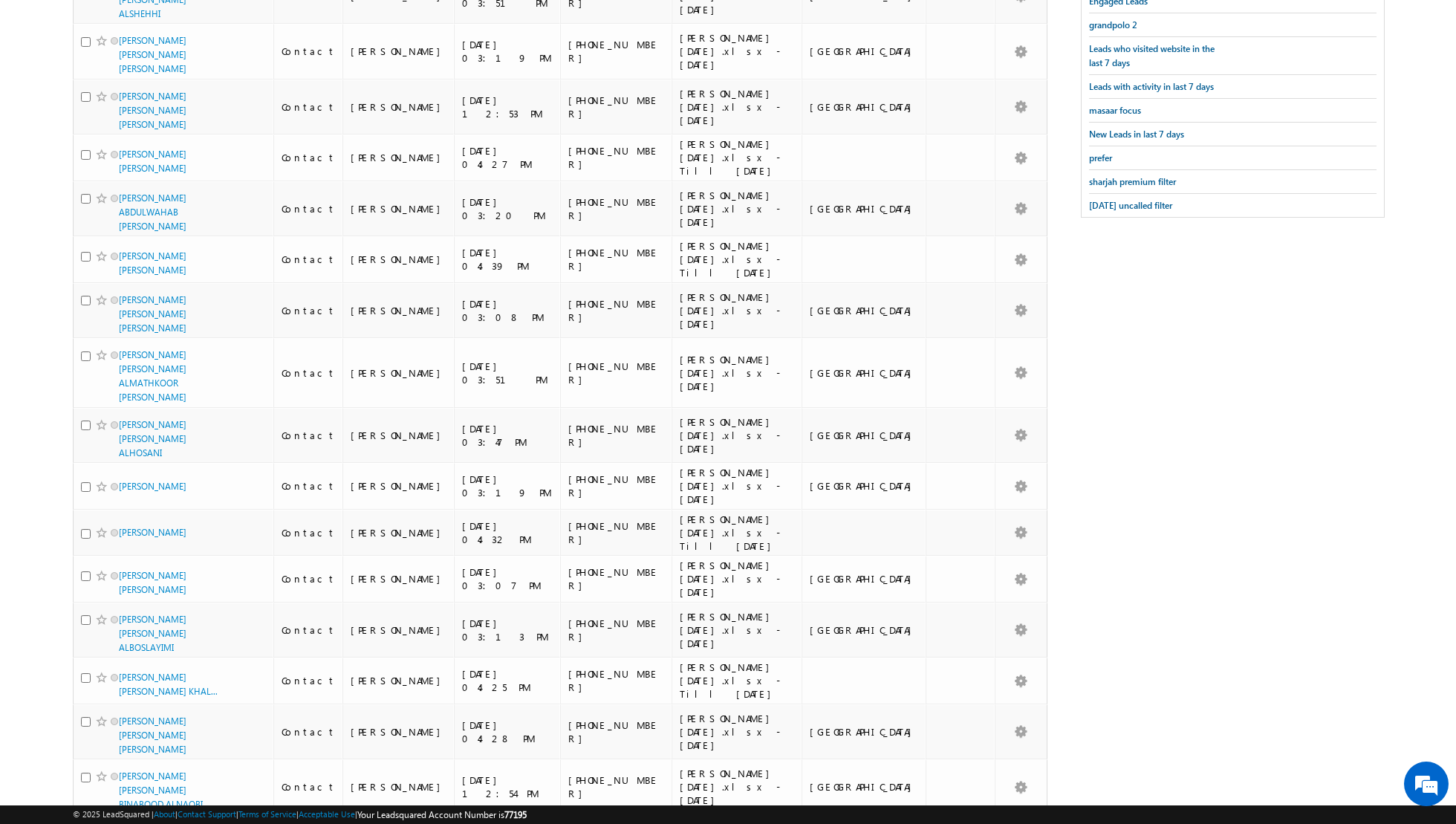
scroll to position [0, 0]
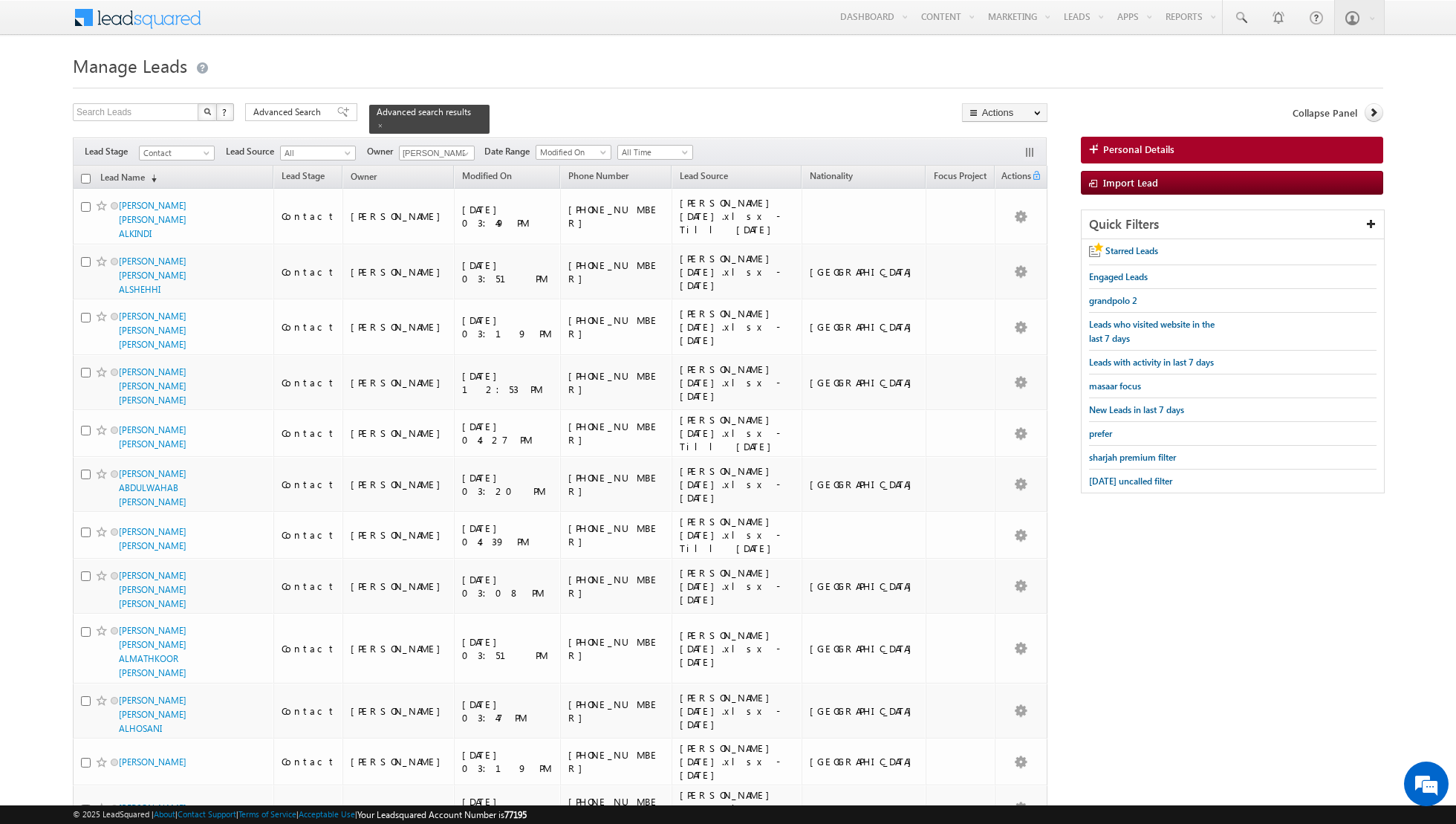
click at [87, 176] on input "checkbox" at bounding box center [86, 179] width 10 height 10
checkbox input "true"
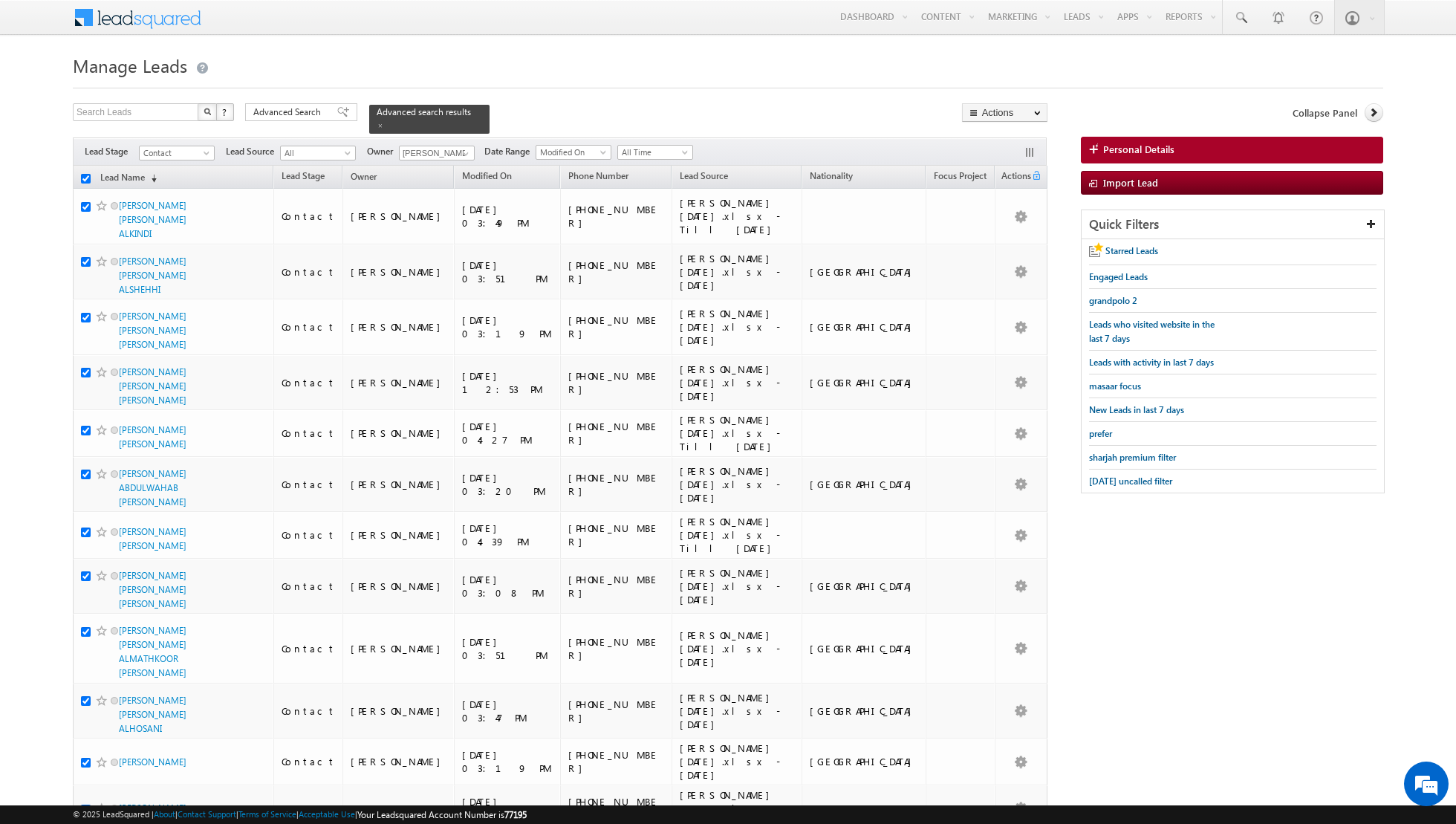
checkbox input "true"
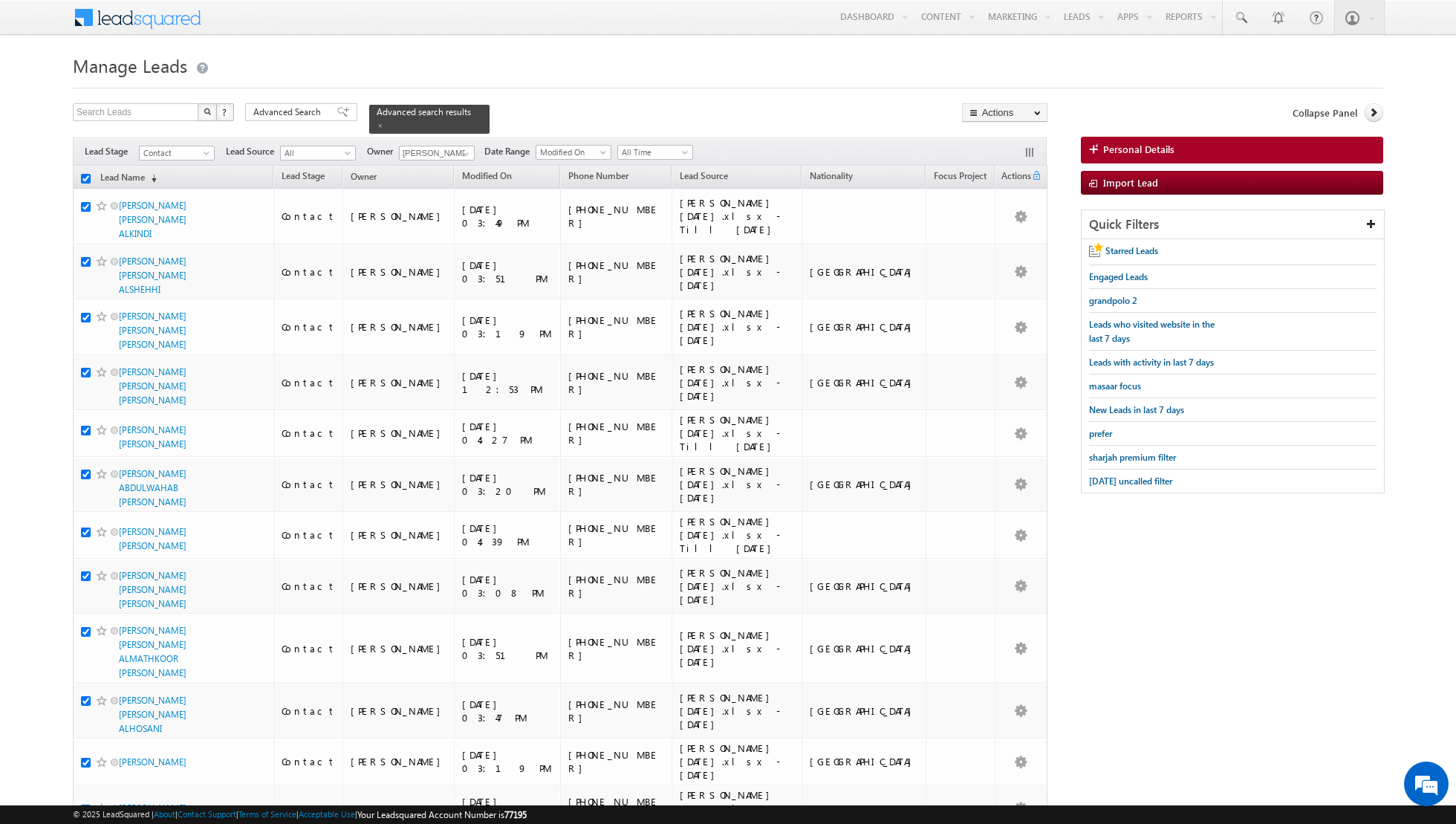
checkbox input "true"
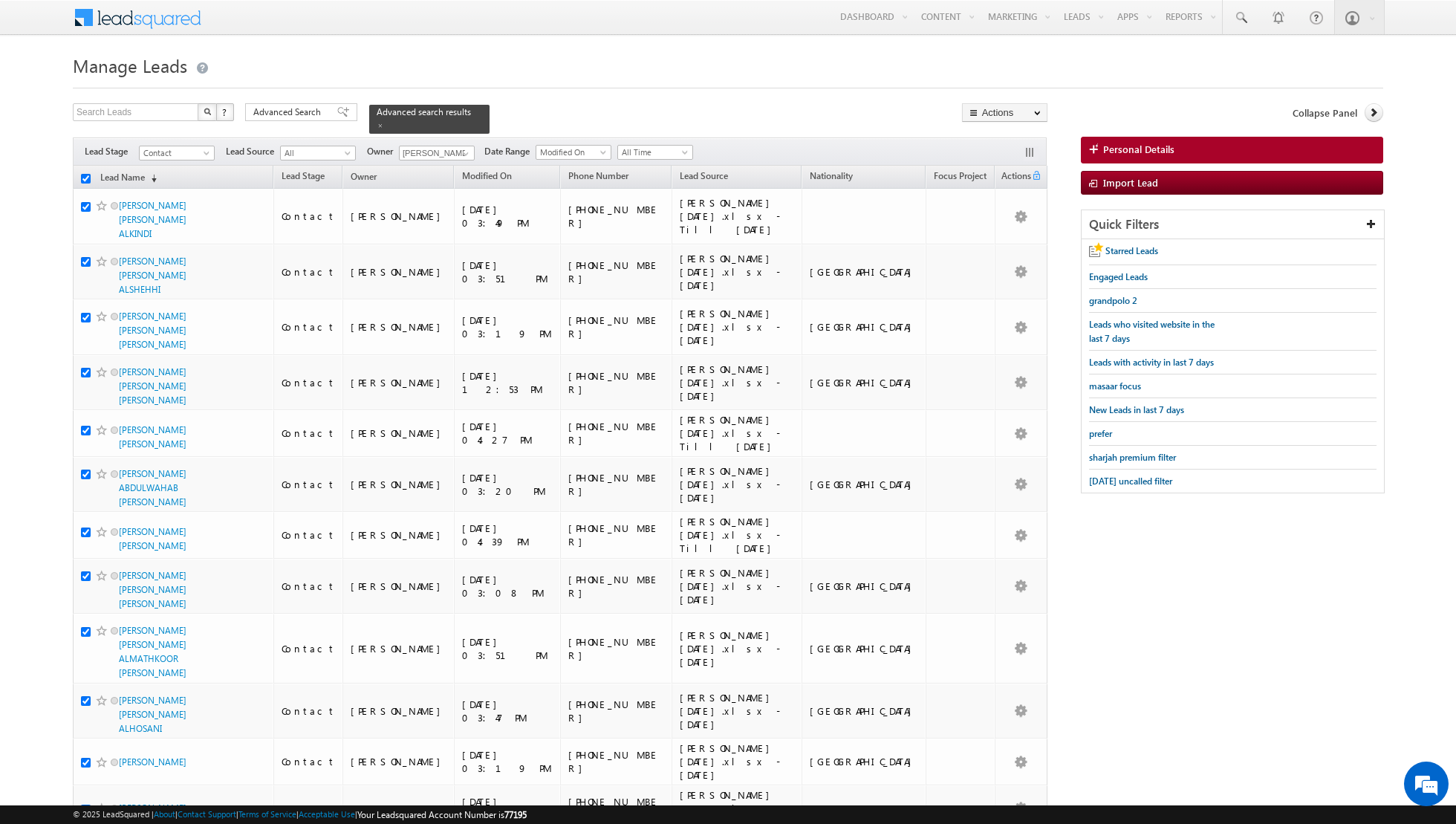
checkbox input "true"
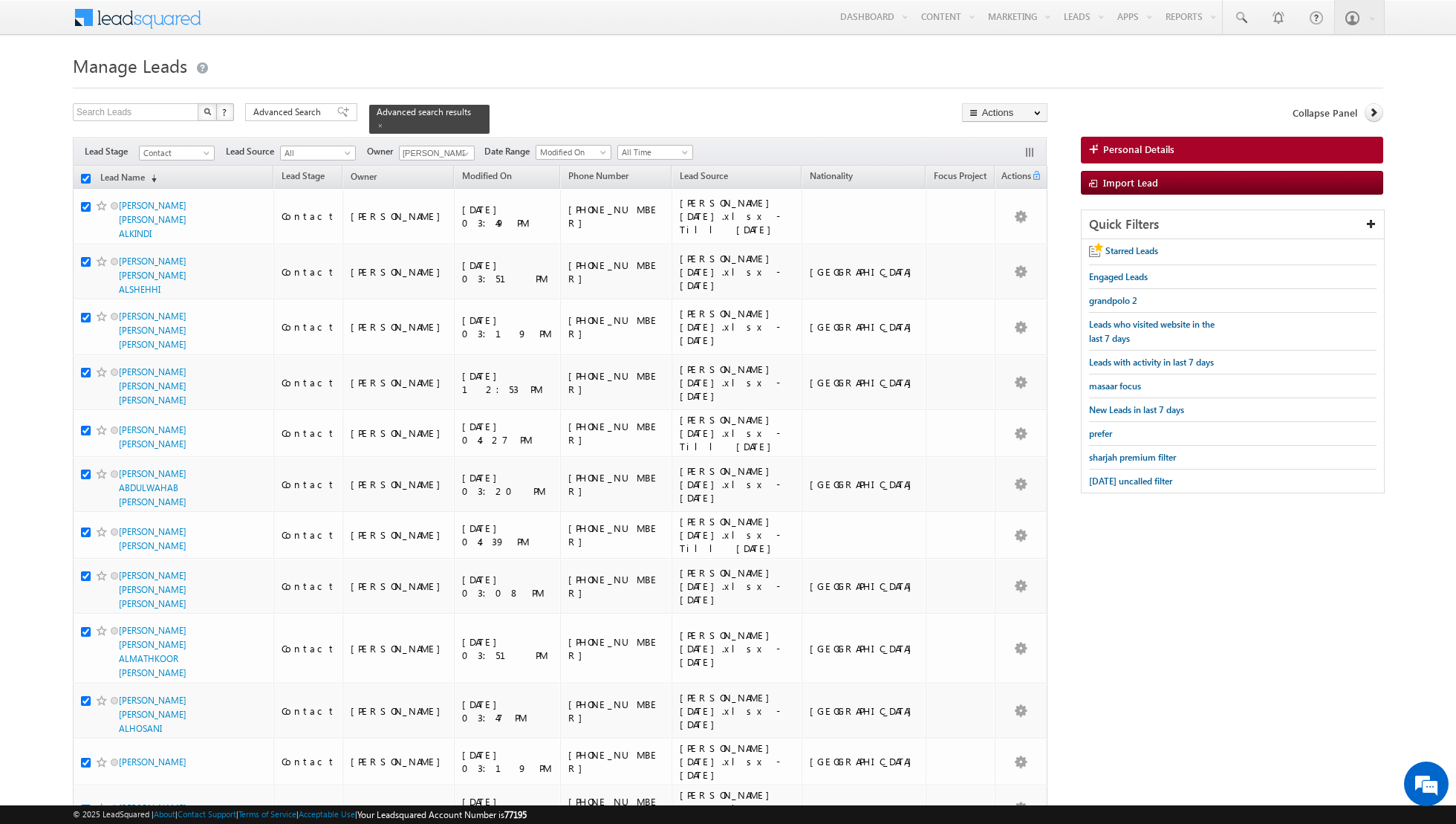
checkbox input "true"
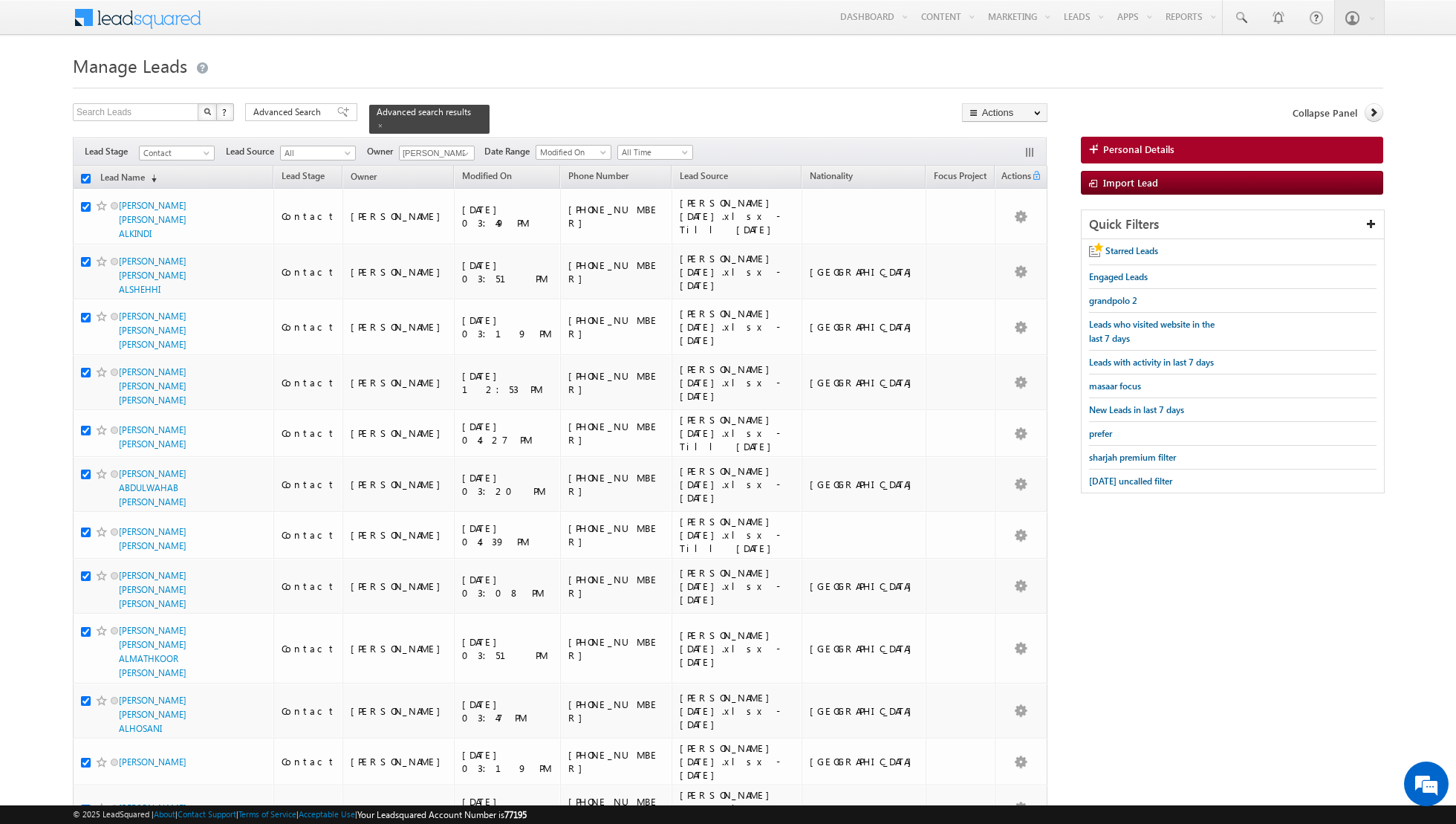
checkbox input "true"
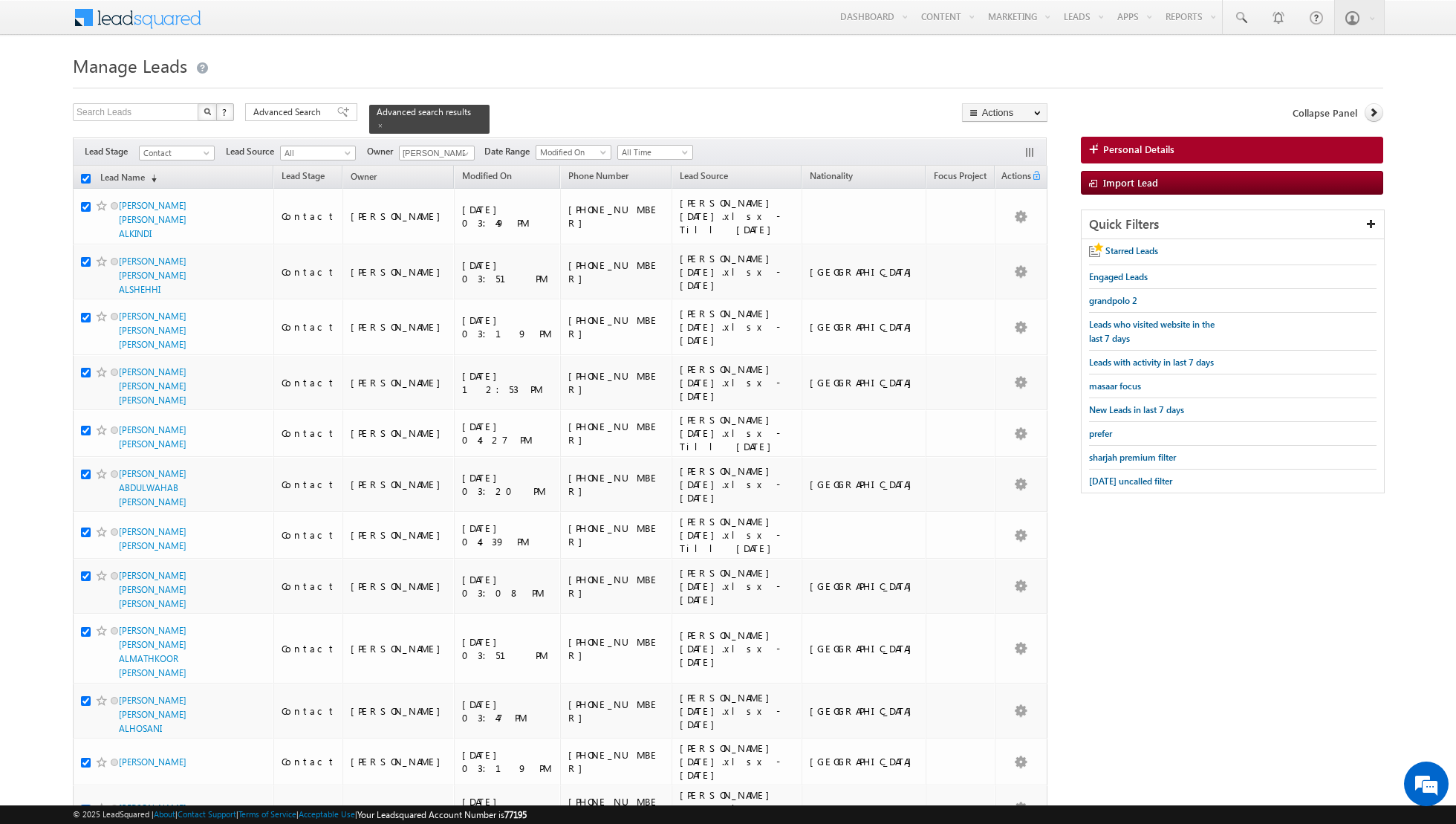
checkbox input "true"
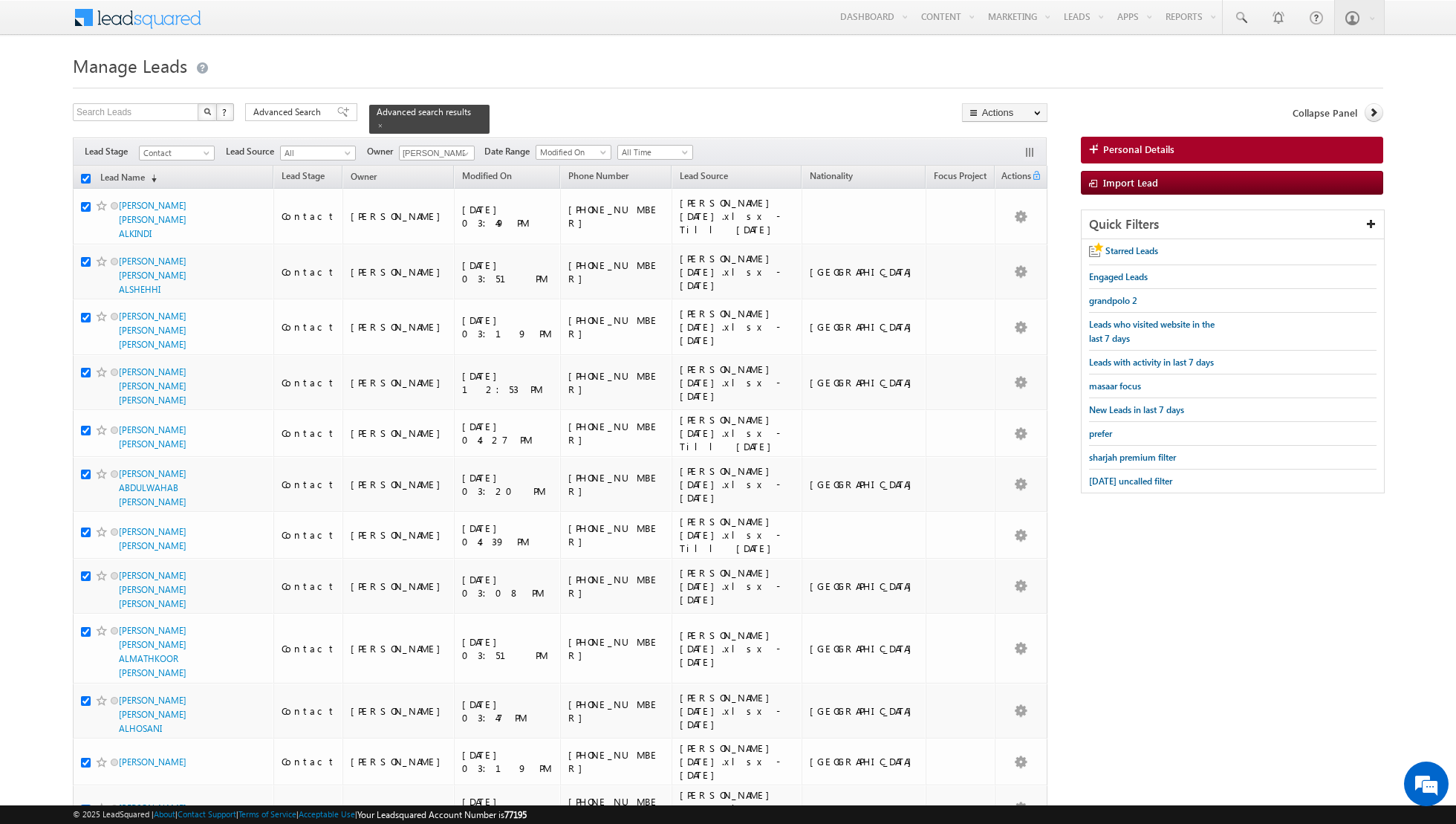
checkbox input "true"
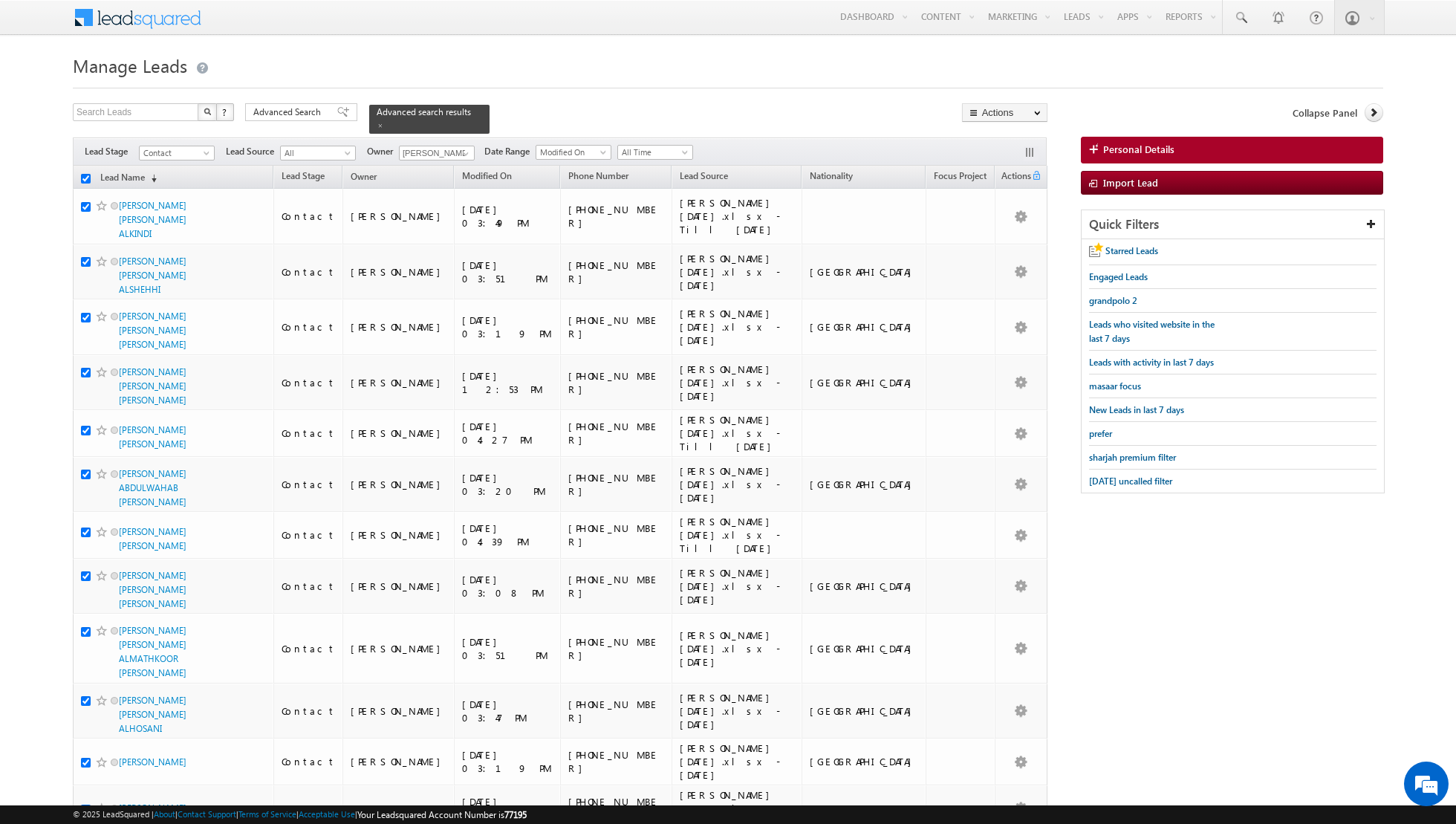
checkbox input "true"
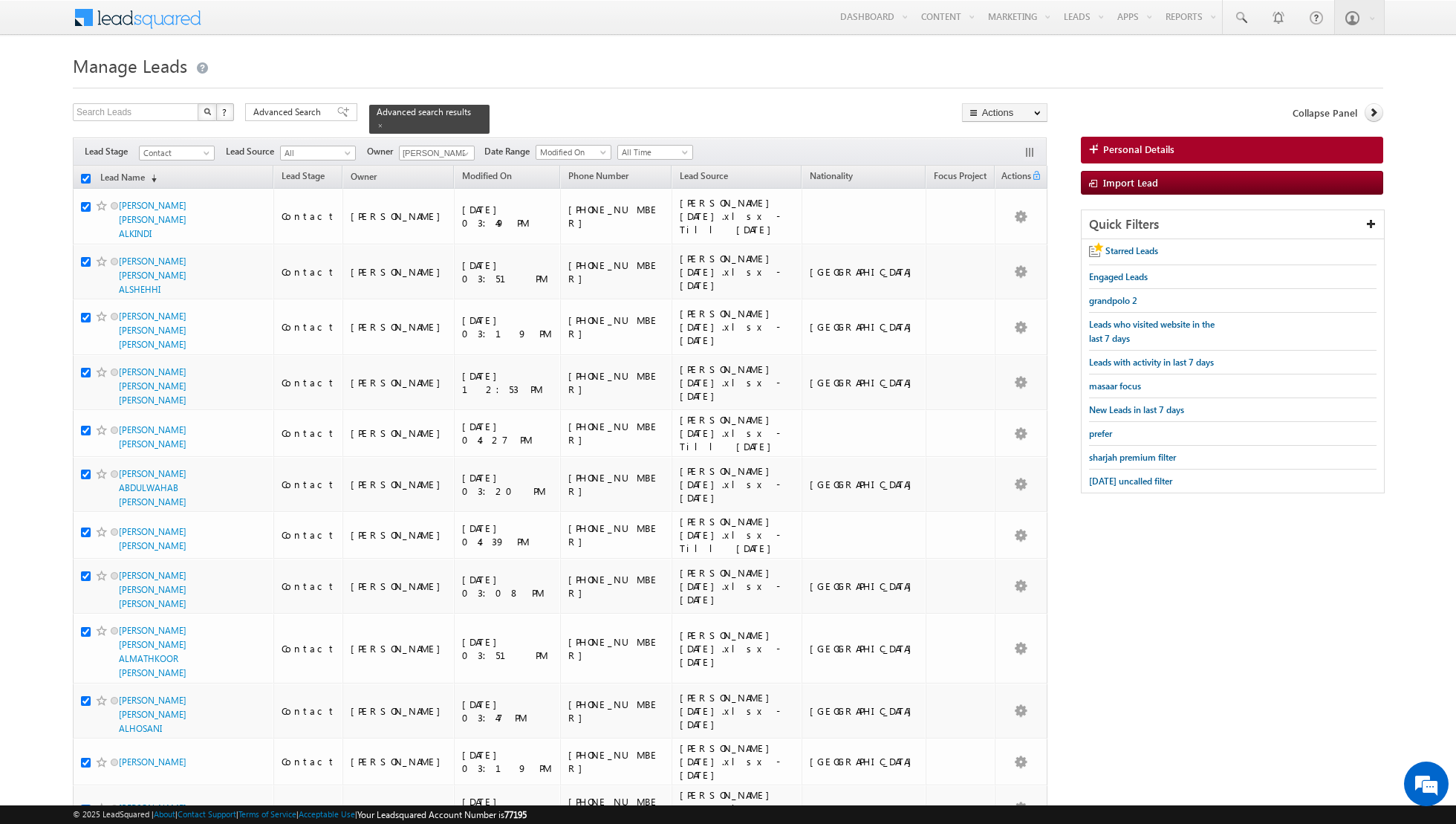
checkbox input "true"
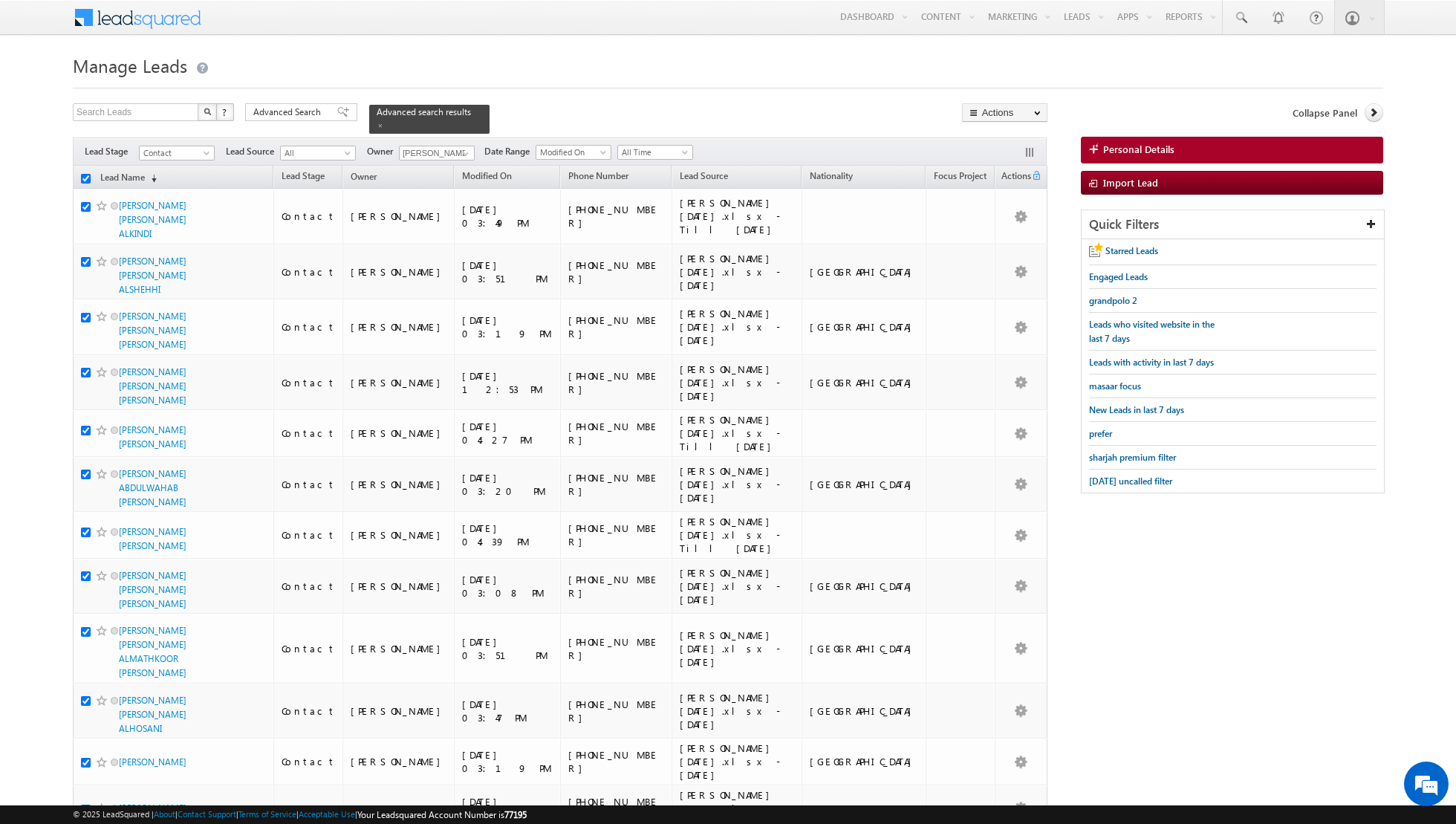
checkbox input "true"
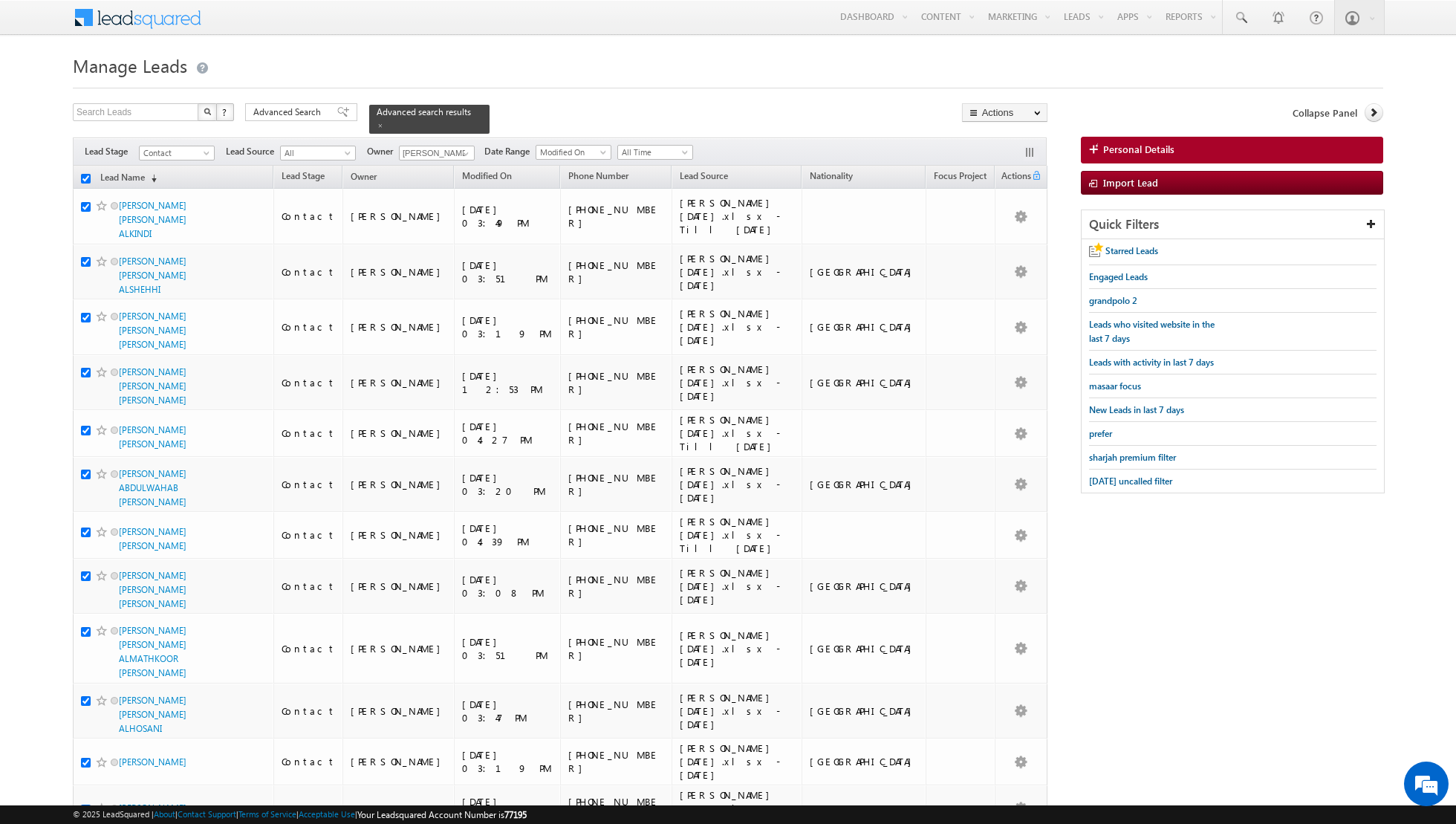
checkbox input "true"
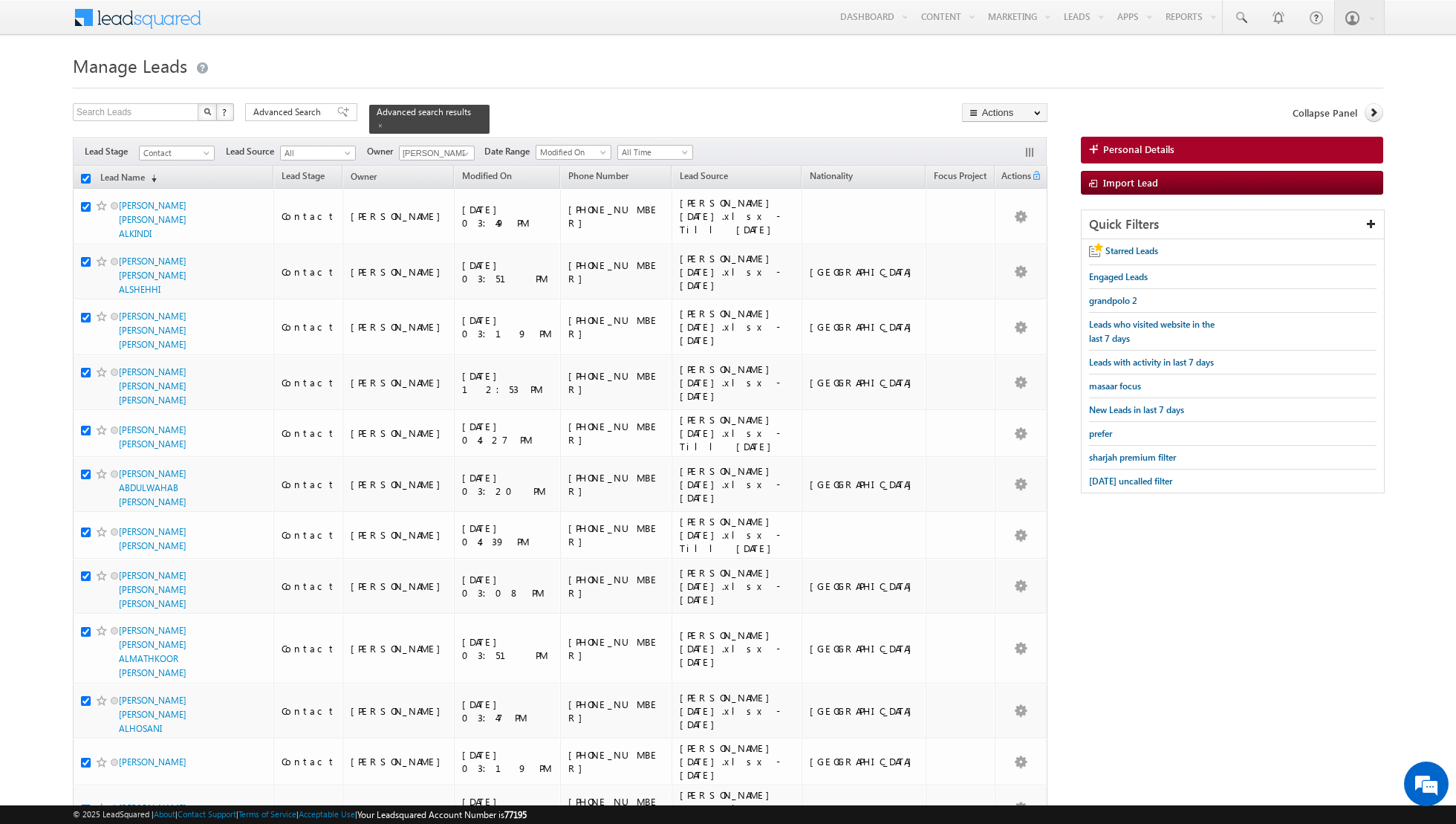
checkbox input "true"
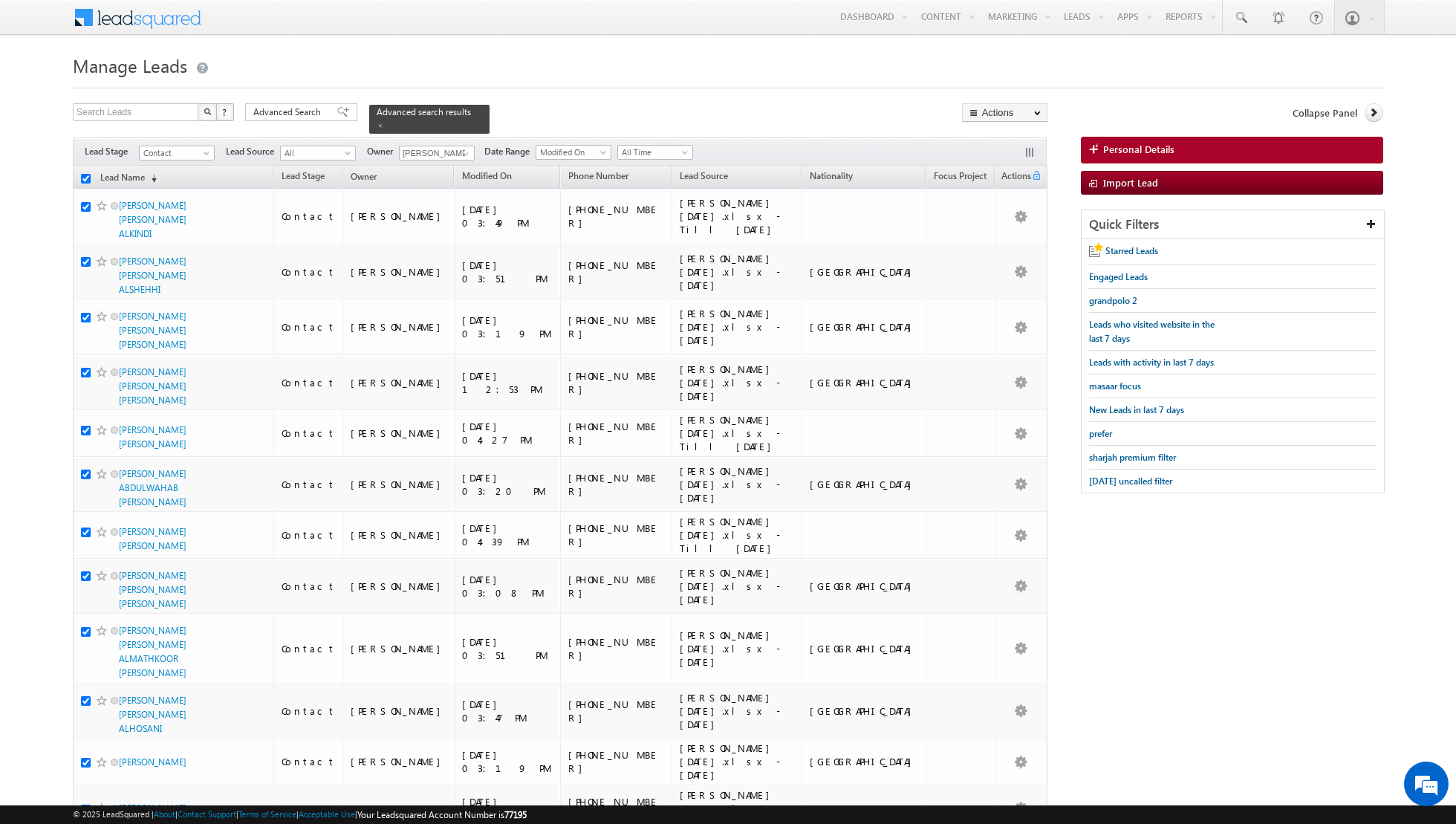
checkbox input "true"
click at [990, 235] on link "Change Owner" at bounding box center [1004, 240] width 84 height 18
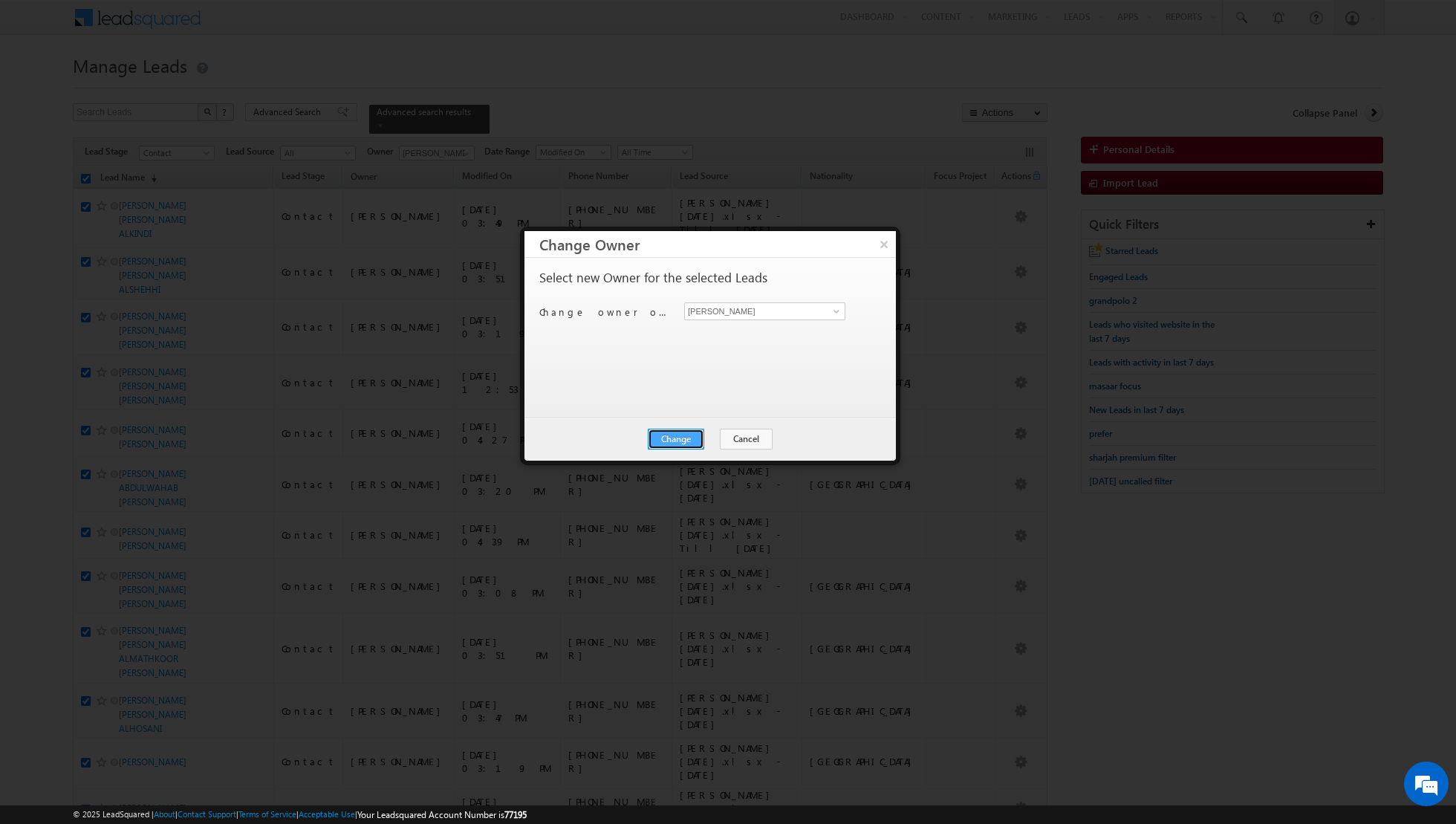
click at [680, 437] on button "Change" at bounding box center [676, 439] width 56 height 21
click at [711, 437] on button "Close" at bounding box center [712, 439] width 47 height 21
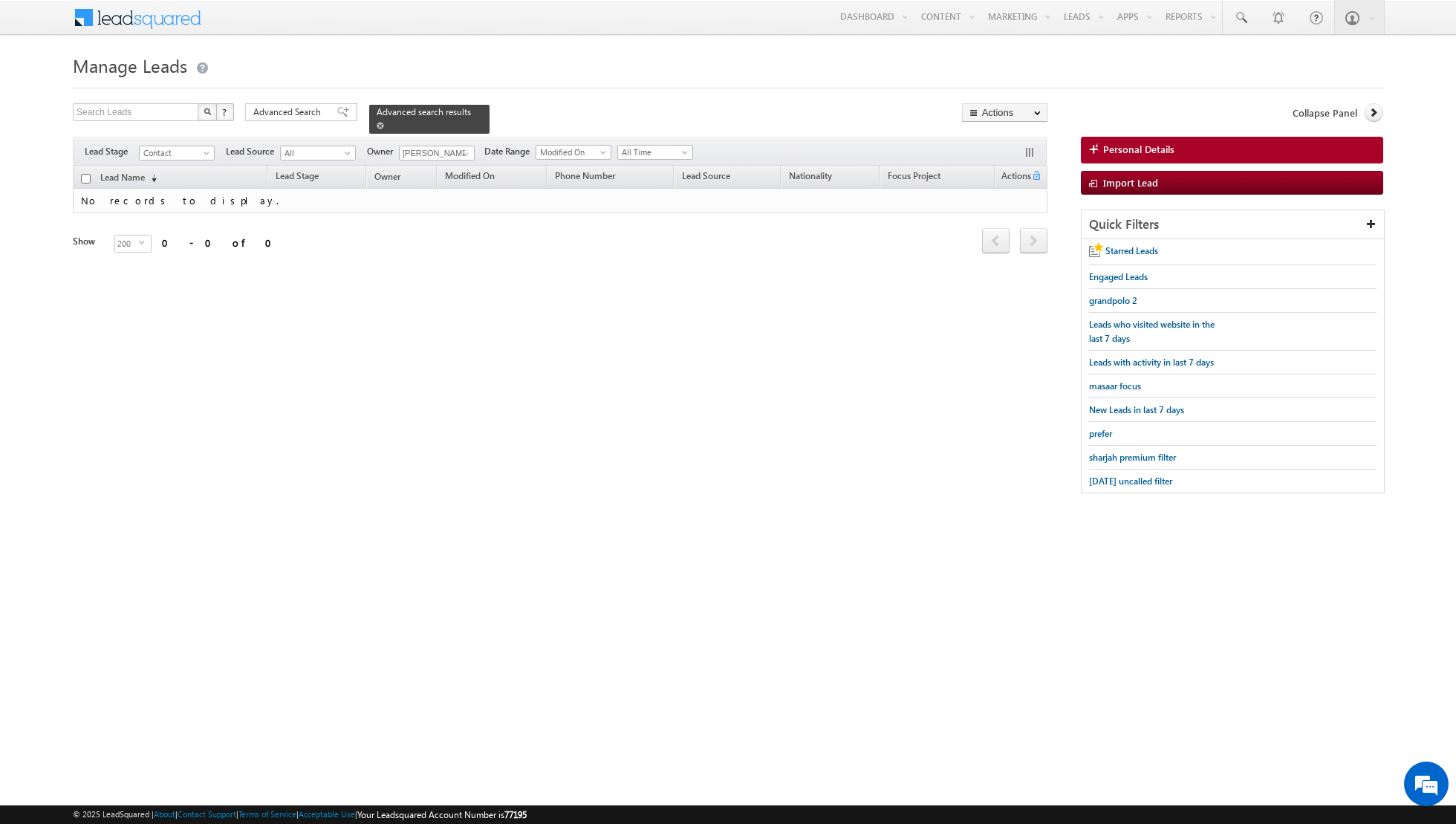
click at [377, 126] on span at bounding box center [380, 125] width 7 height 7
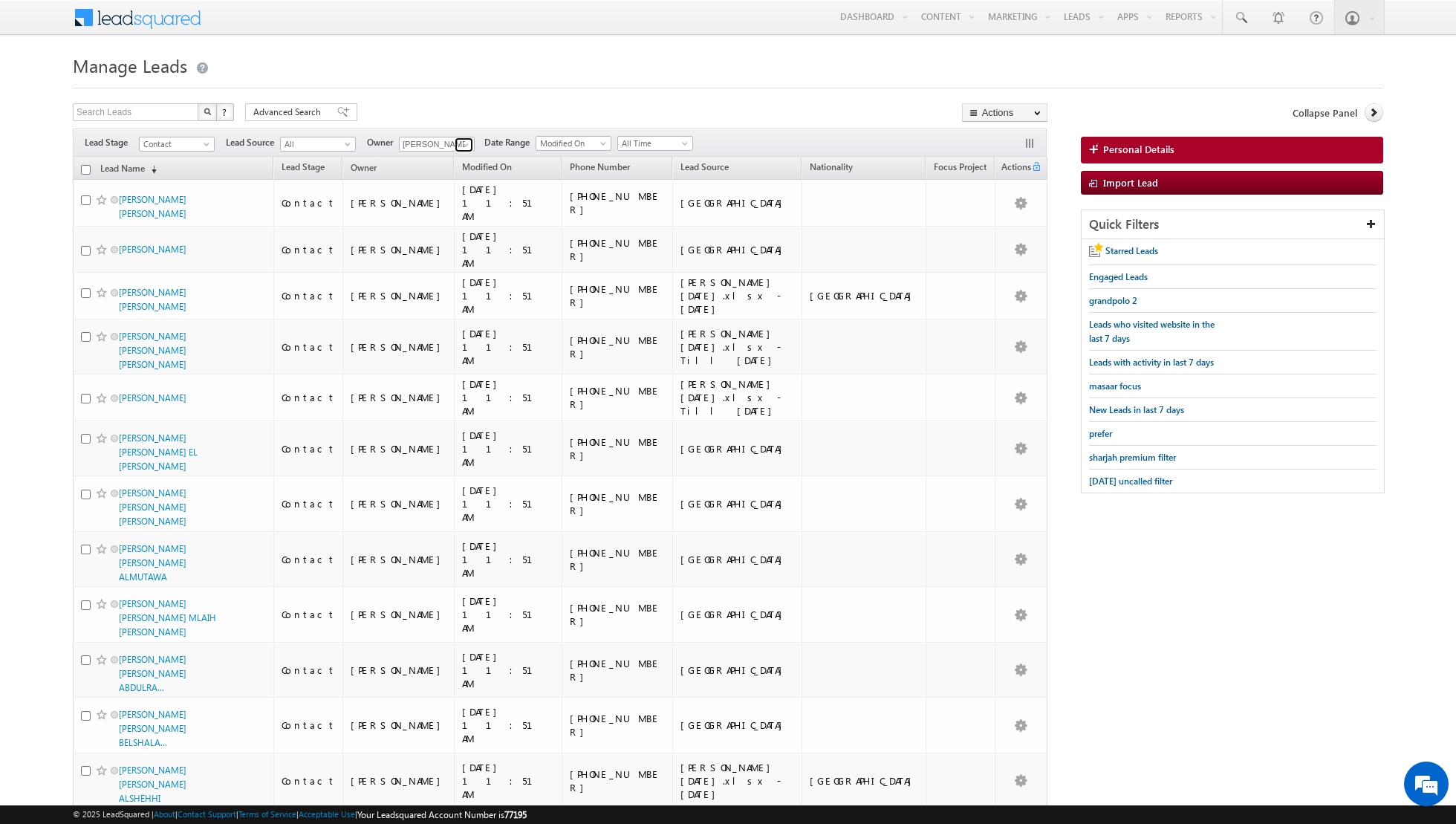
click at [460, 141] on span at bounding box center [466, 144] width 12 height 12
click at [459, 170] on span "[EMAIL_ADDRESS][PERSON_NAME][DOMAIN_NAME]" at bounding box center [471, 171] width 134 height 11
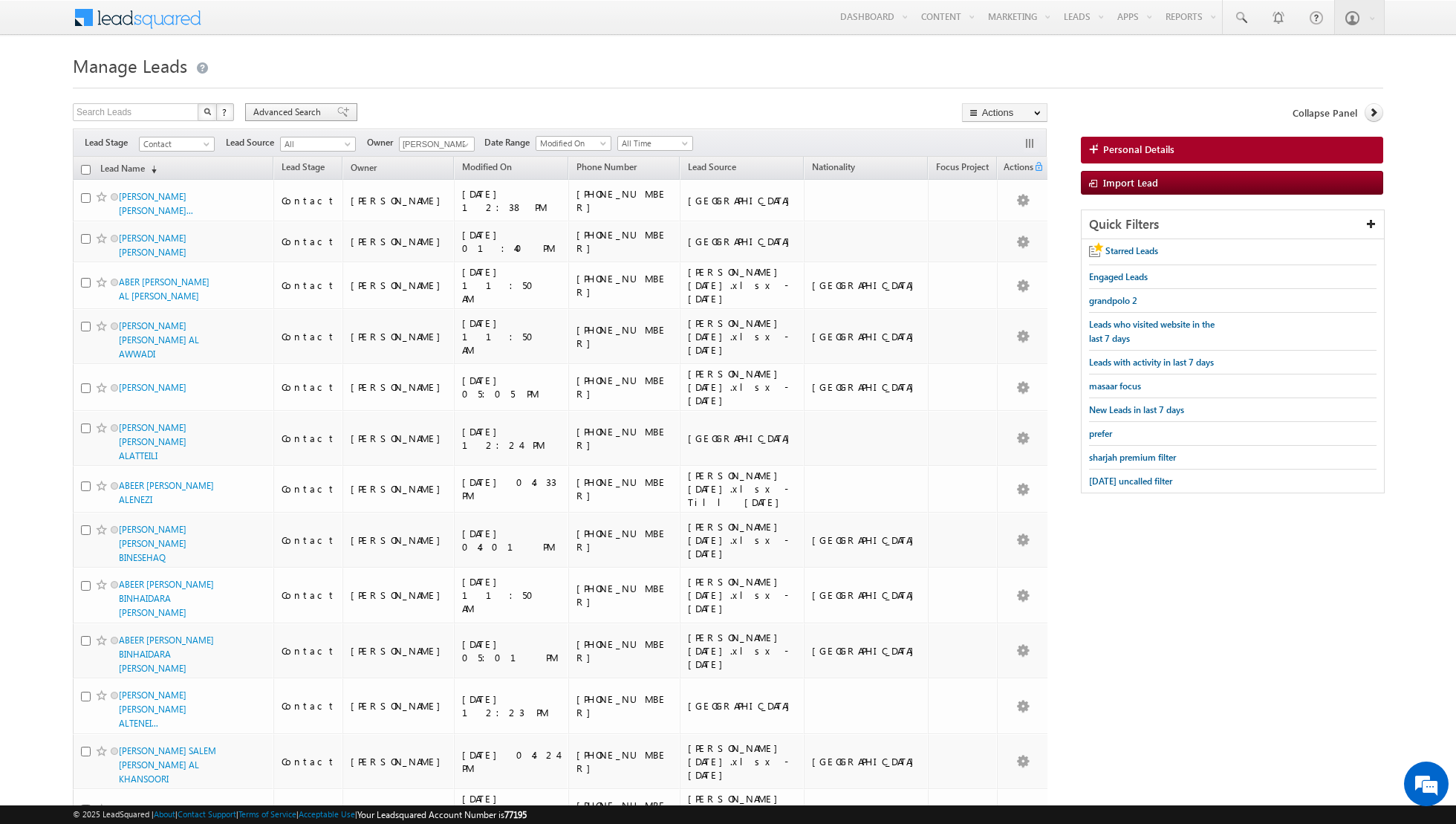
click at [337, 113] on span at bounding box center [343, 111] width 12 height 10
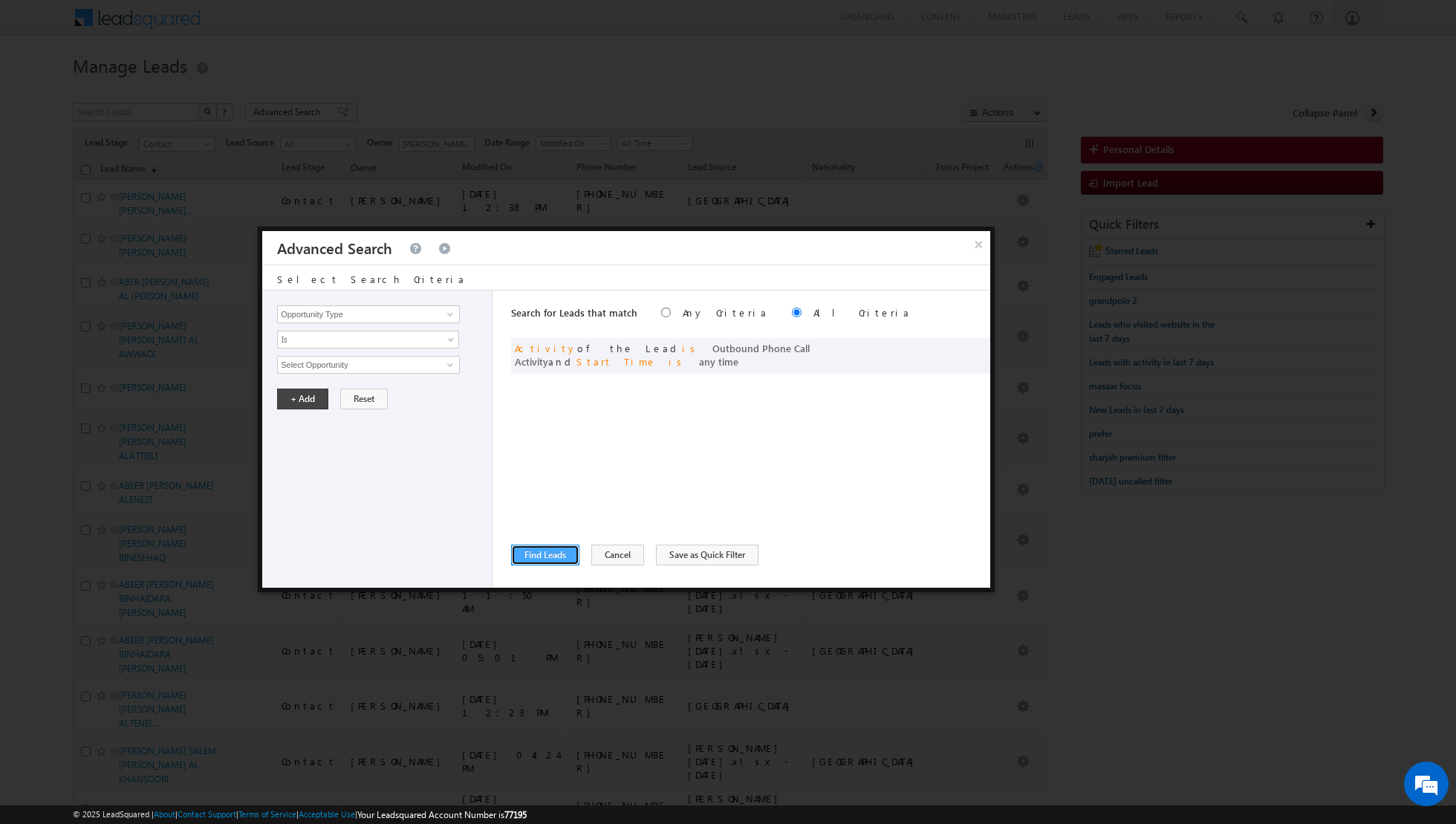
click at [534, 561] on button "Find Leads" at bounding box center [545, 555] width 68 height 21
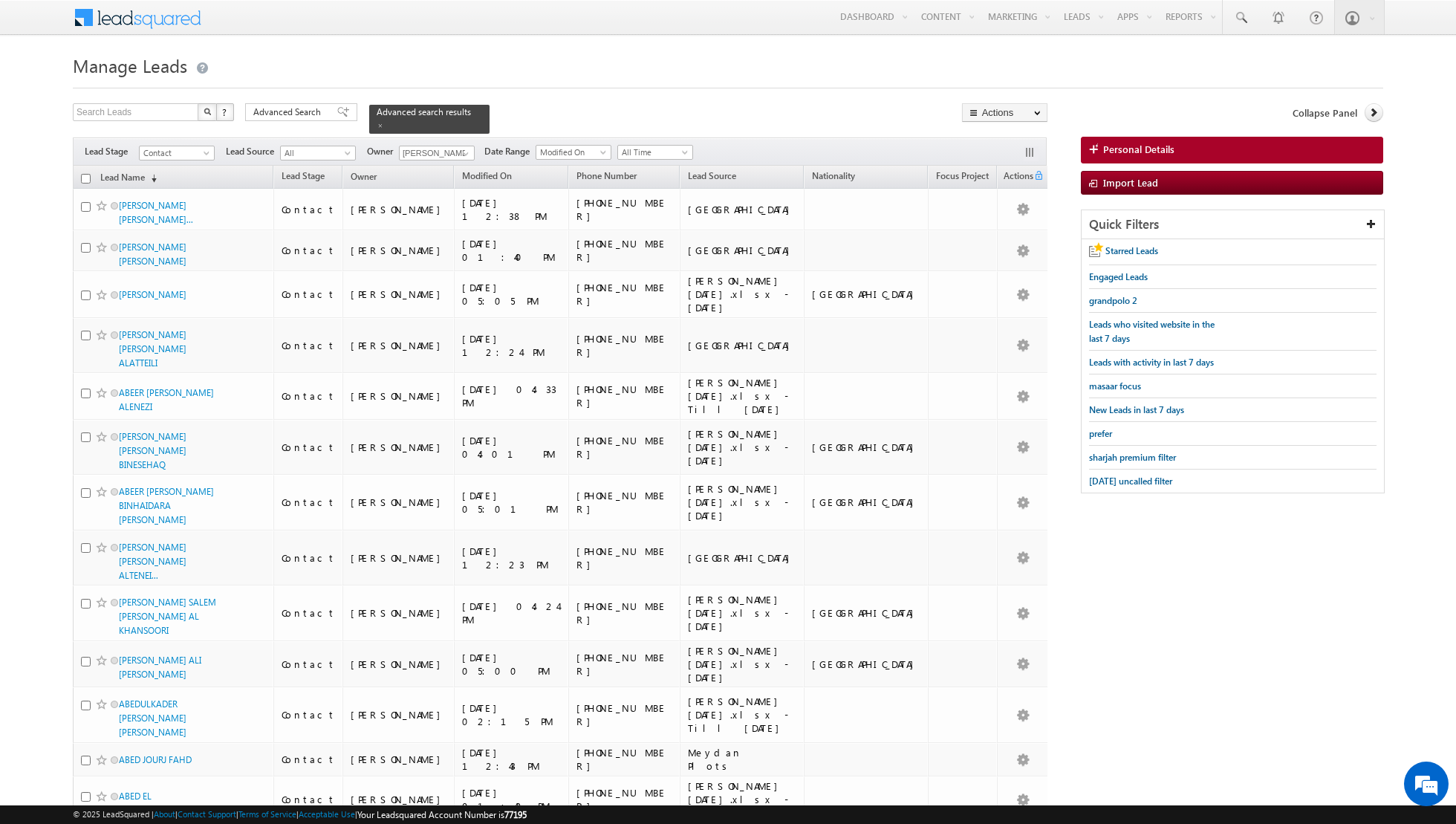
click at [82, 176] on input "checkbox" at bounding box center [86, 179] width 10 height 10
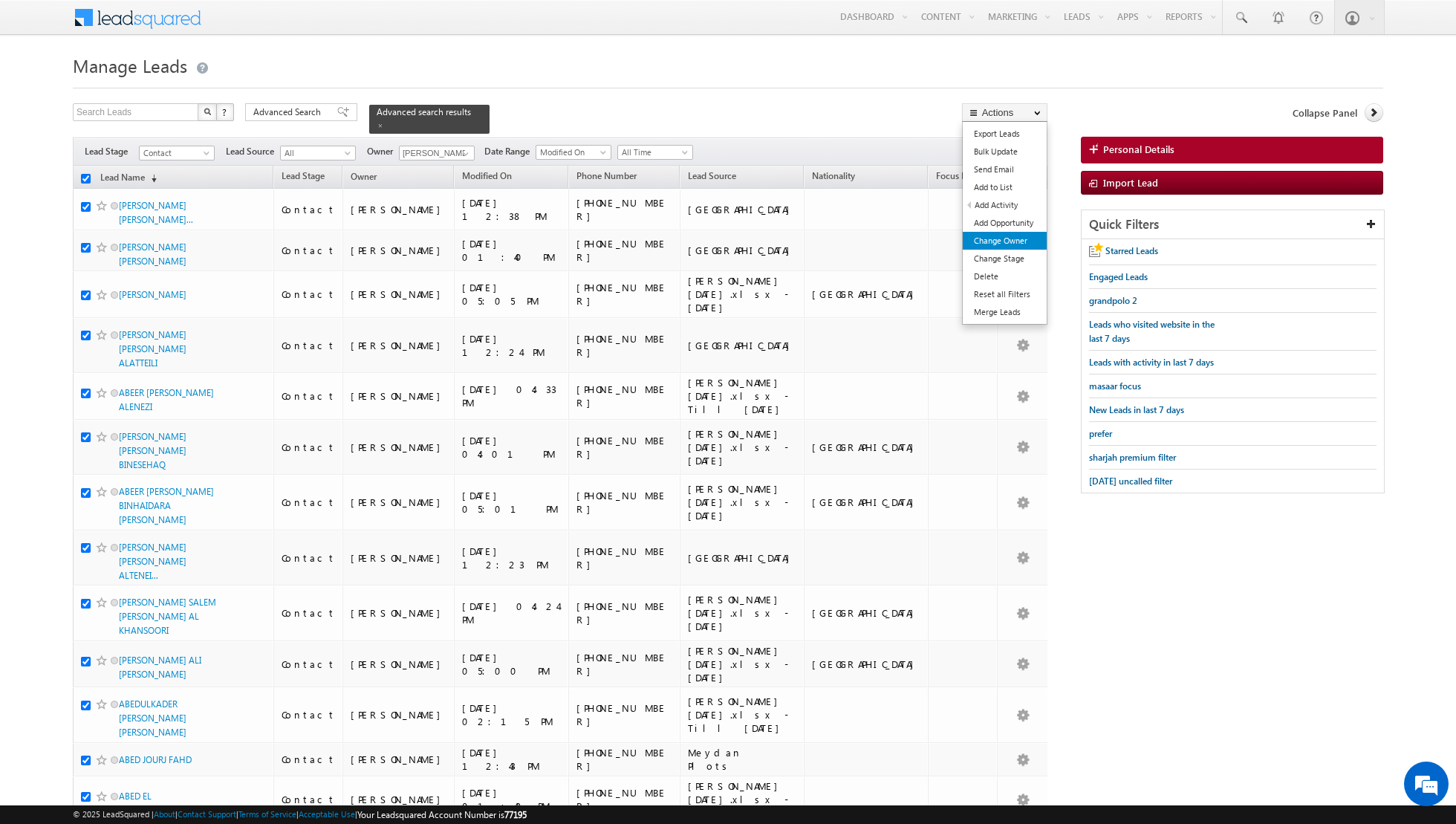
click at [998, 245] on link "Change Owner" at bounding box center [1004, 240] width 84 height 18
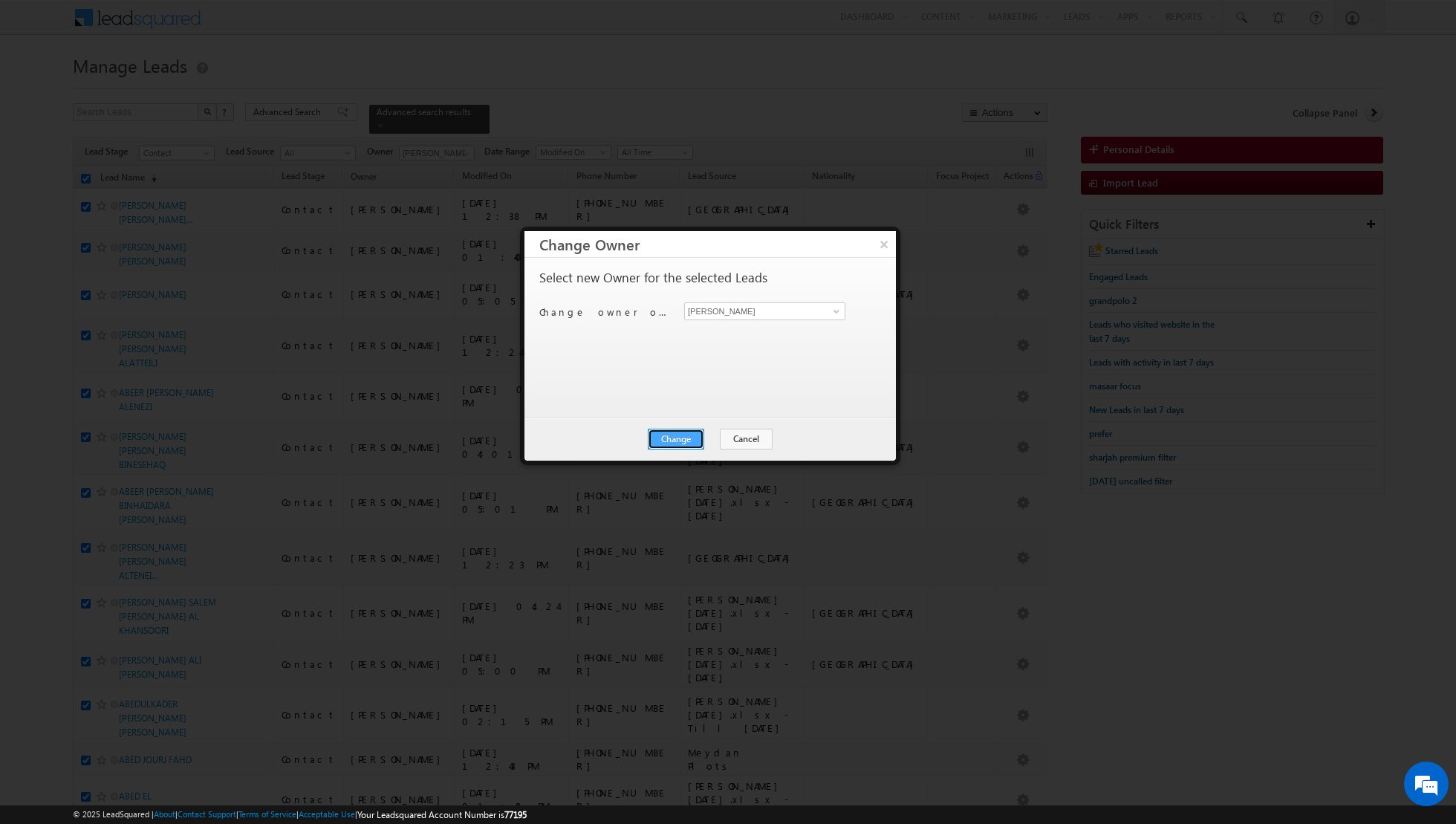
click at [678, 435] on button "Change" at bounding box center [676, 439] width 56 height 21
click at [710, 437] on button "Close" at bounding box center [712, 439] width 47 height 21
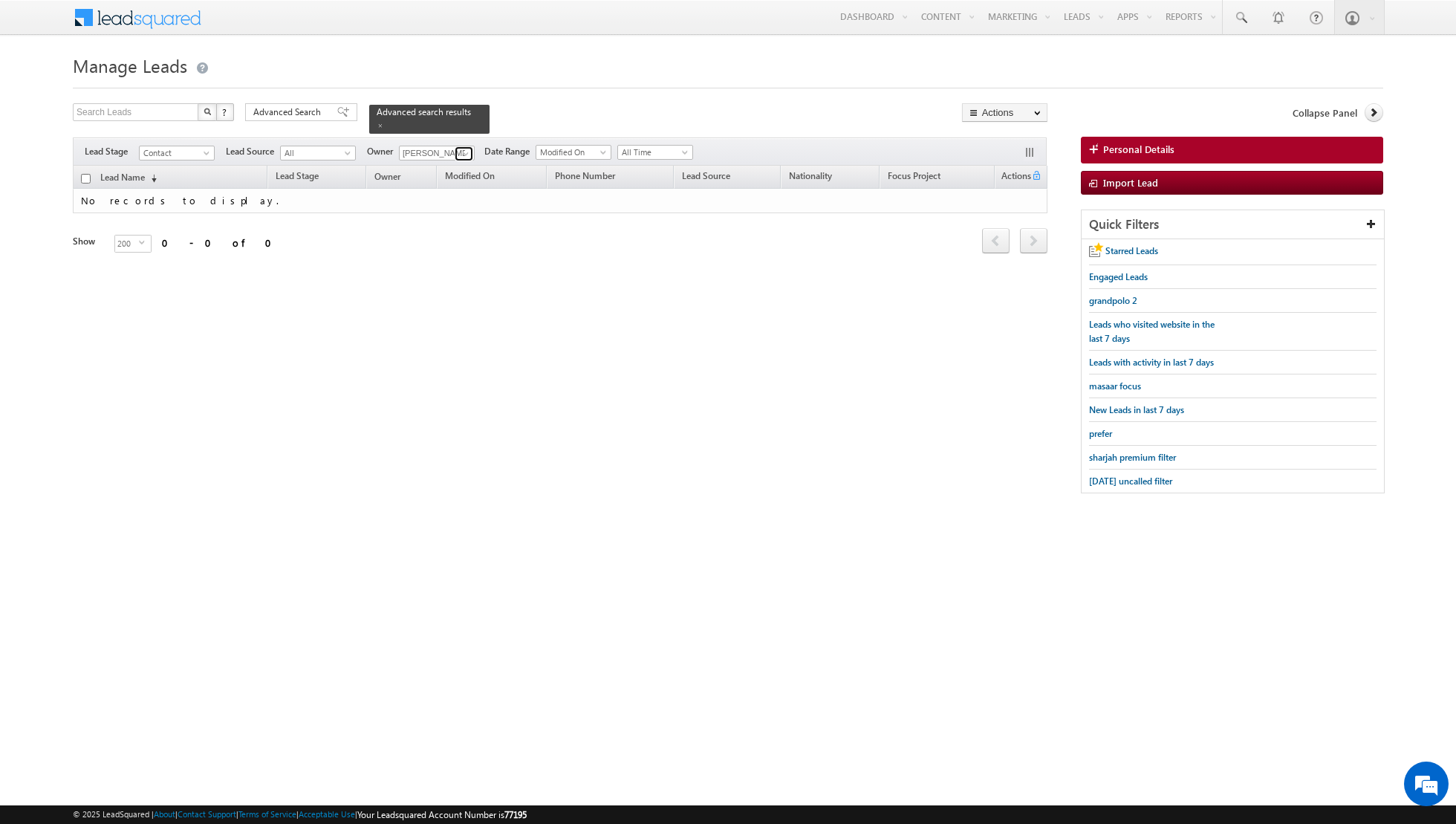
click at [462, 157] on span at bounding box center [466, 153] width 12 height 12
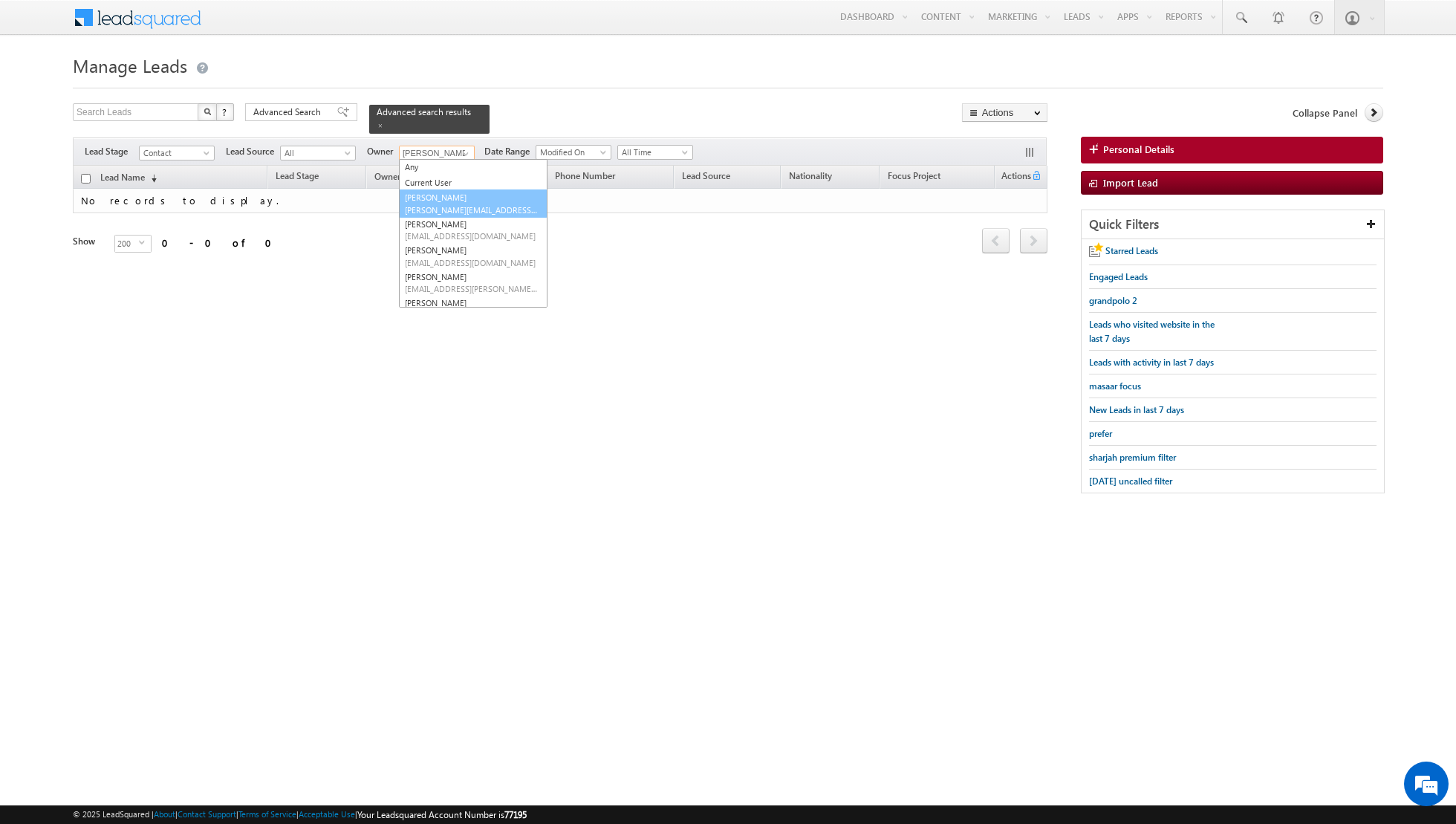
click at [438, 204] on span "[PERSON_NAME][EMAIL_ADDRESS][DOMAIN_NAME]" at bounding box center [471, 210] width 134 height 11
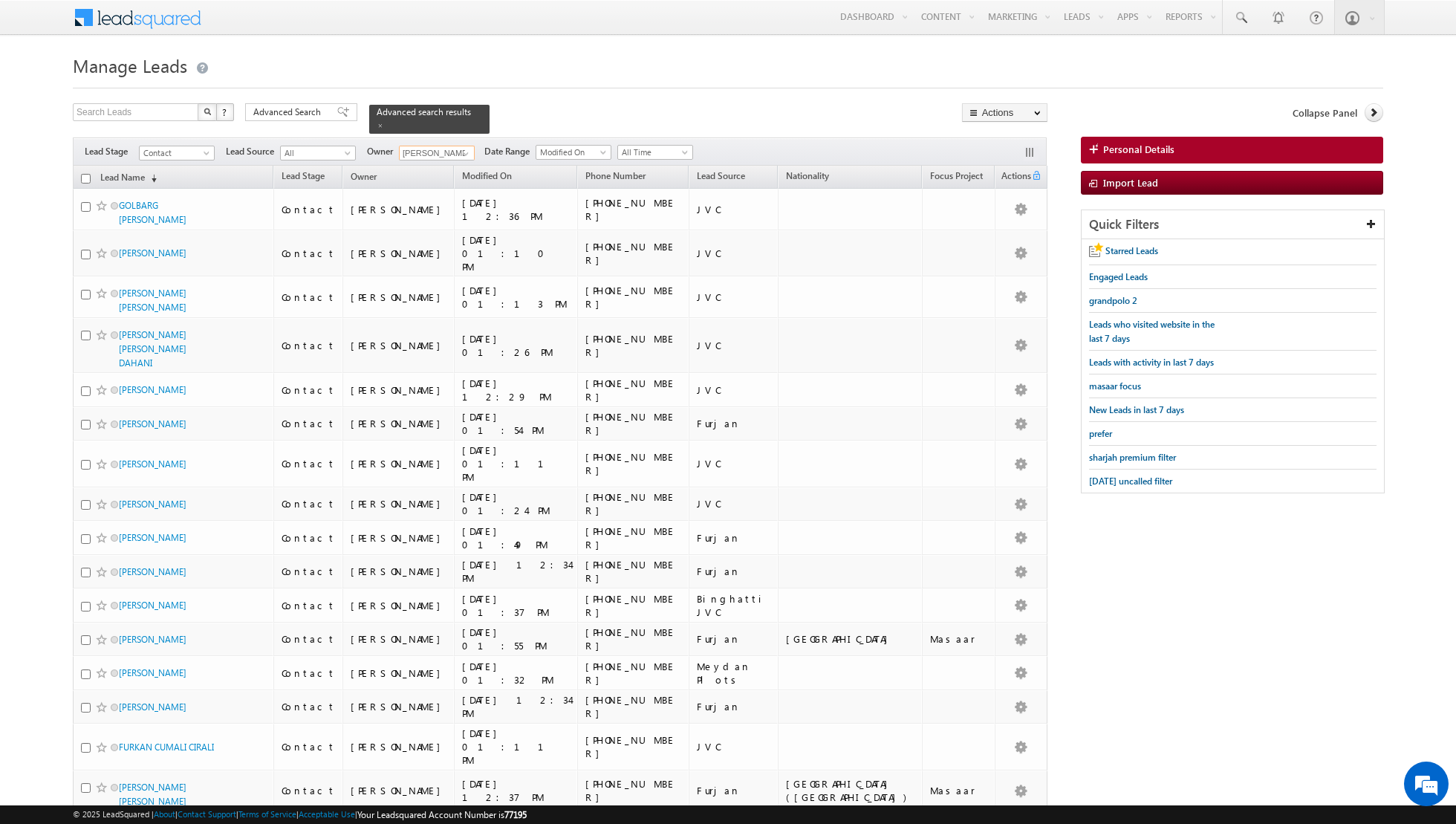
click at [83, 176] on input "checkbox" at bounding box center [86, 179] width 10 height 10
click at [86, 175] on input "checkbox" at bounding box center [86, 179] width 10 height 10
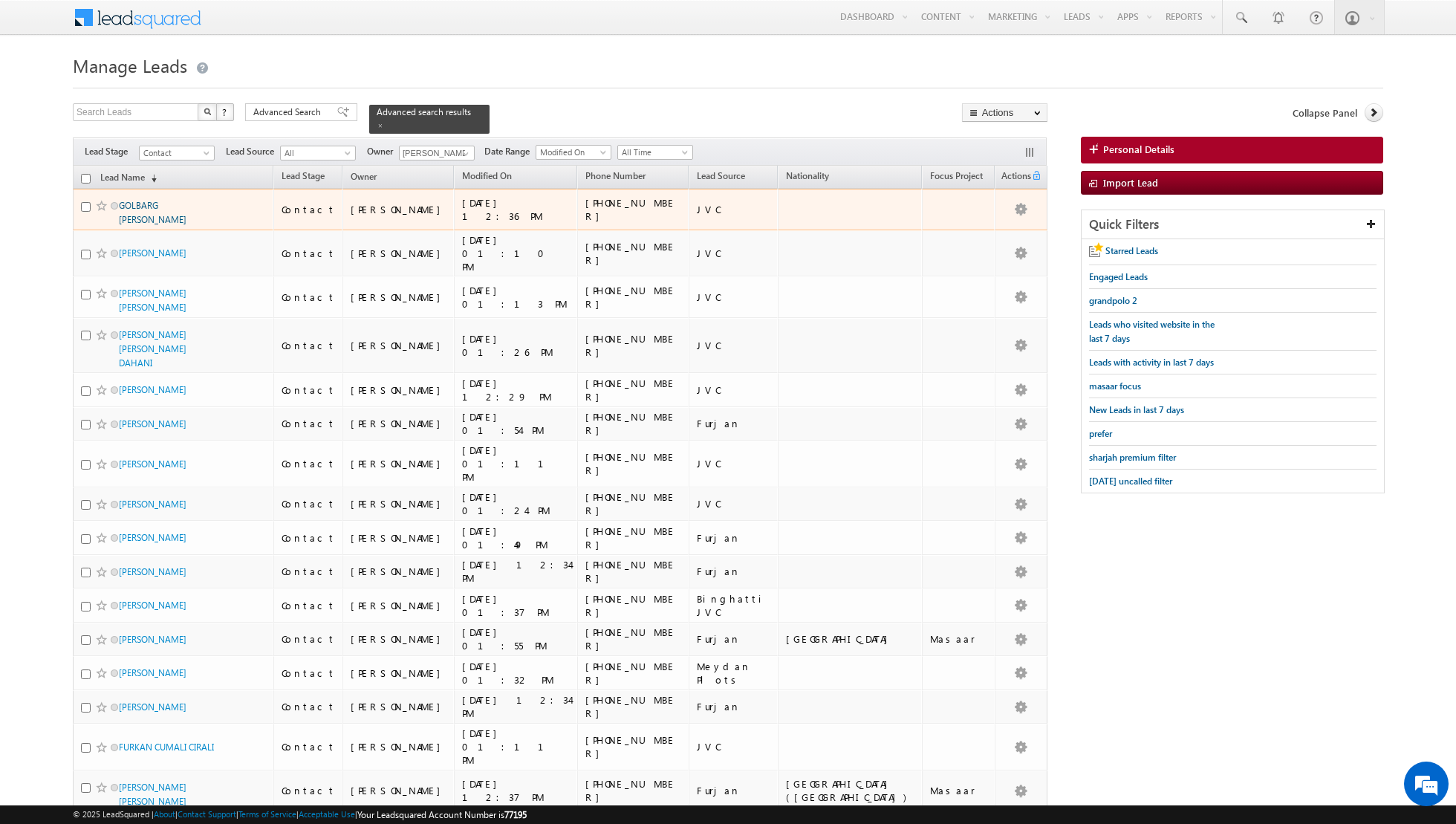
click at [146, 204] on link "GOLBARG [PERSON_NAME]" at bounding box center [152, 212] width 67 height 26
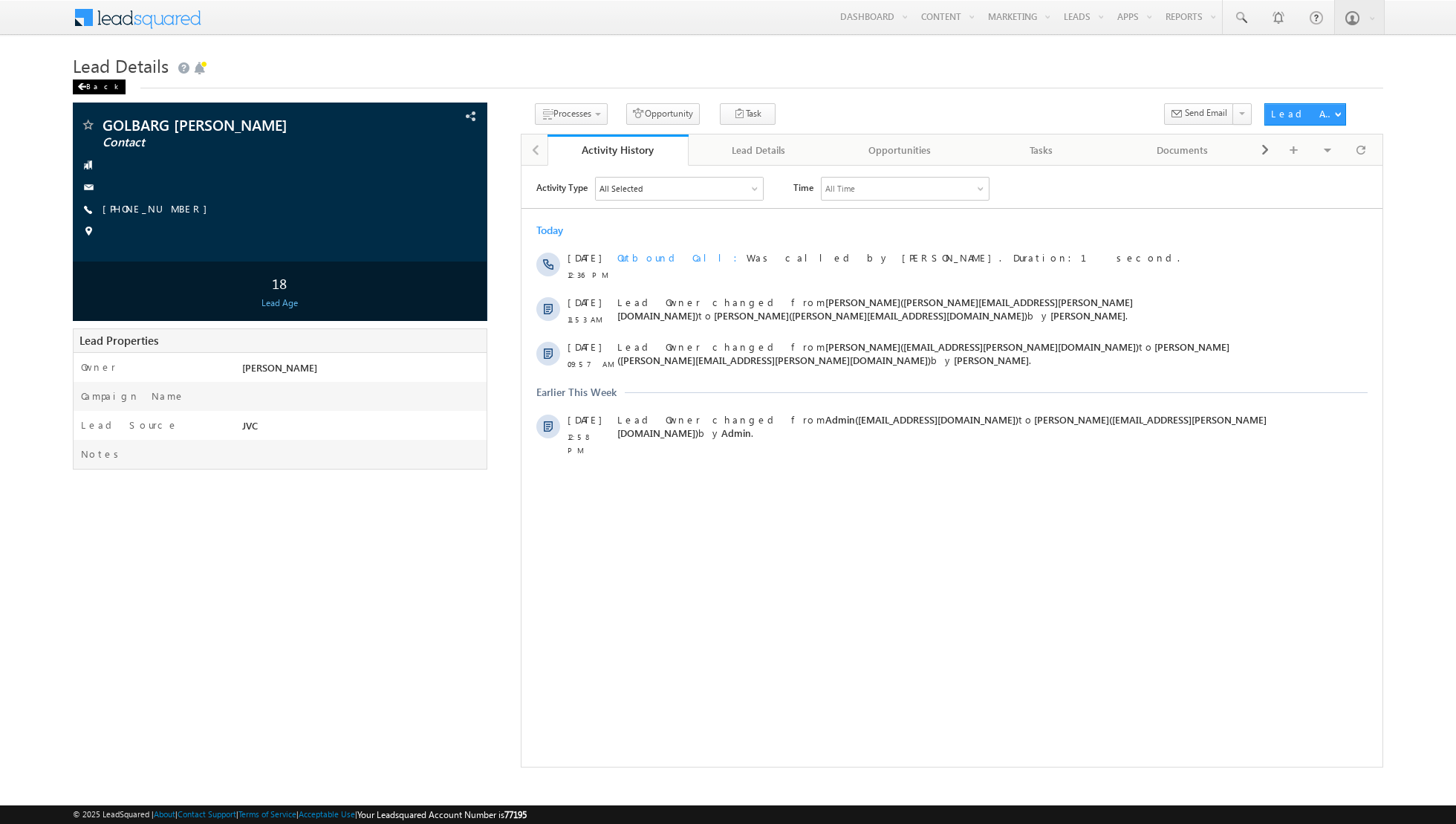
click at [83, 83] on span at bounding box center [81, 87] width 9 height 7
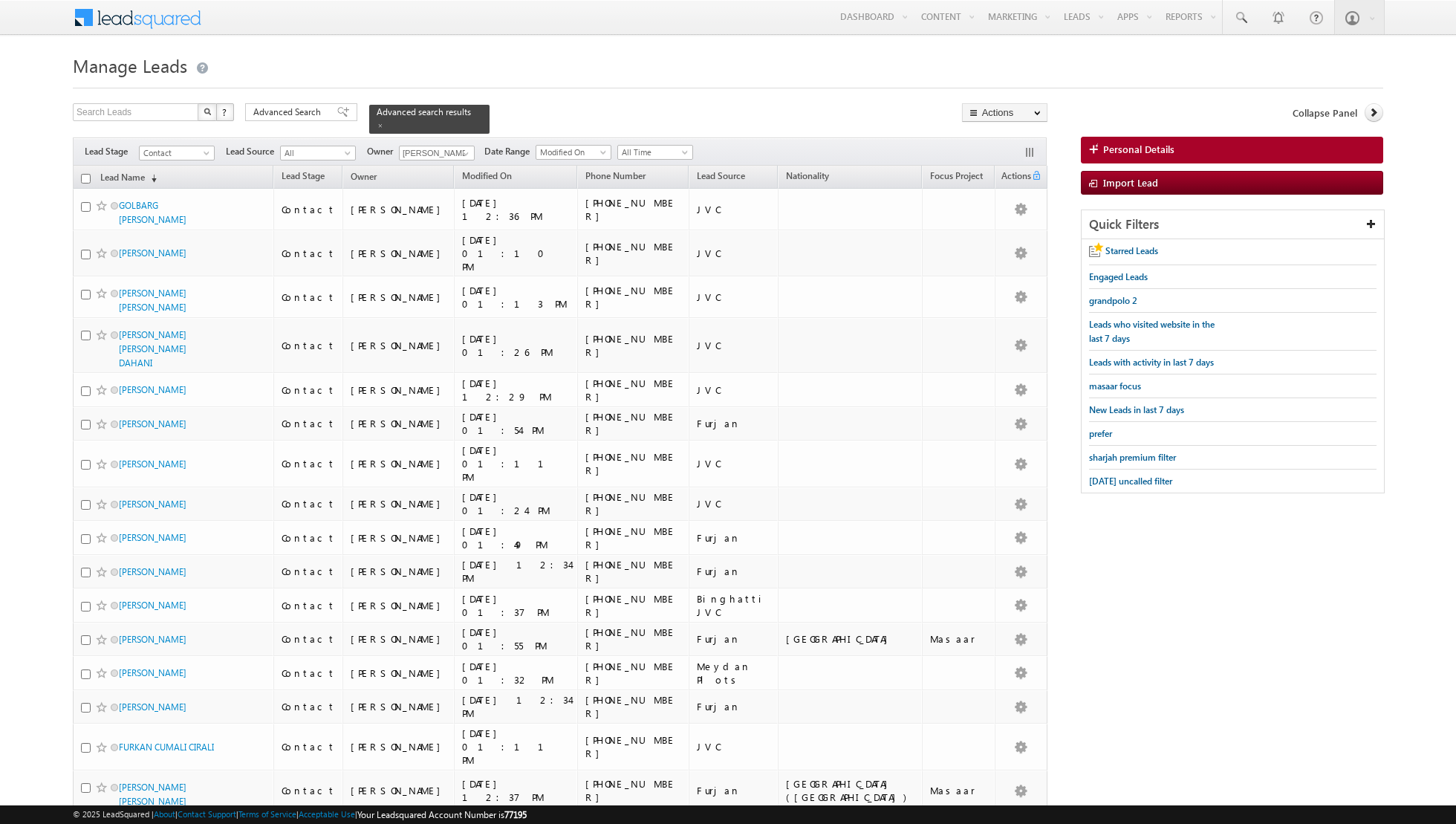
click at [87, 177] on input "checkbox" at bounding box center [86, 179] width 10 height 10
checkbox input "true"
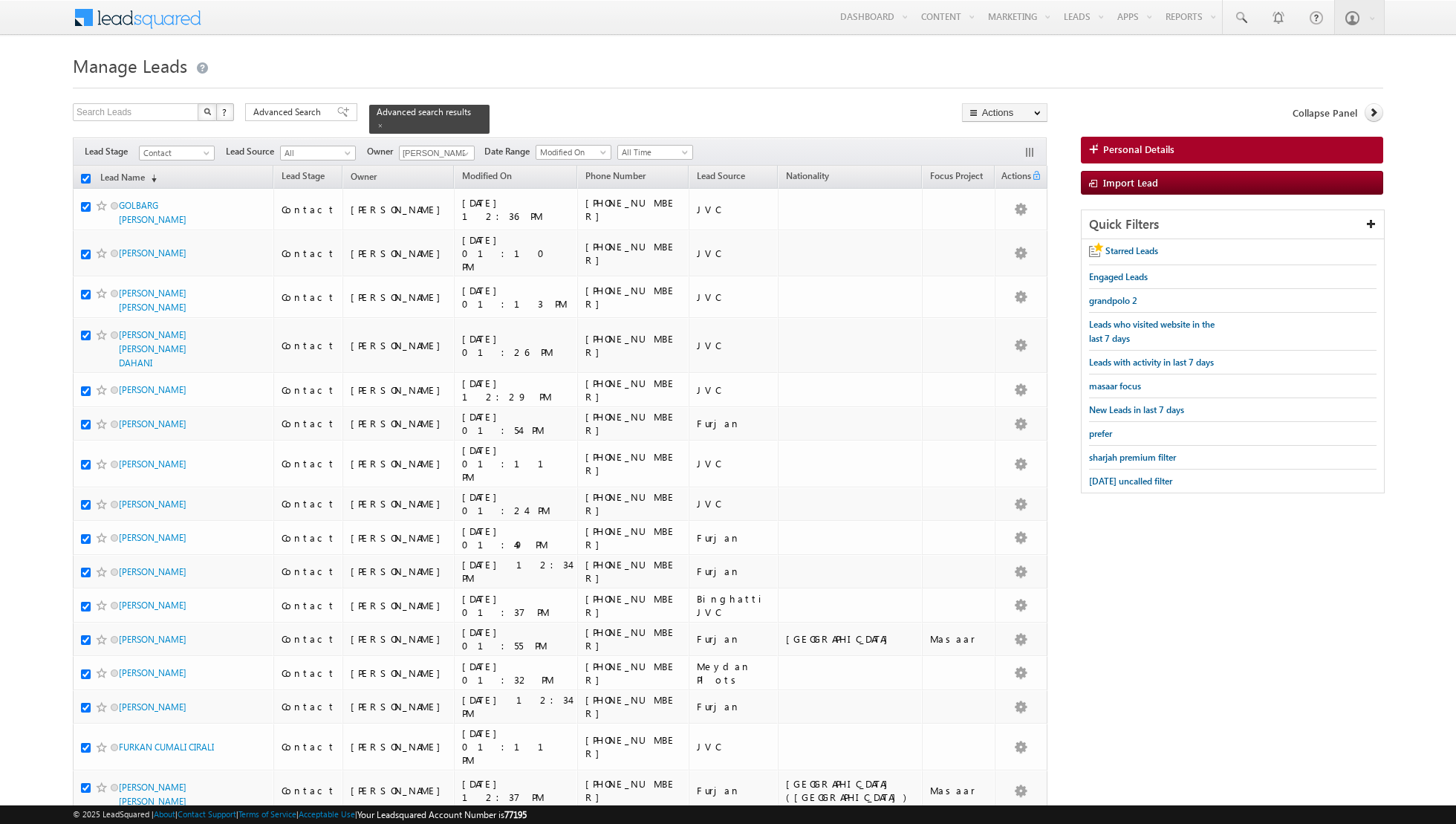
checkbox input "true"
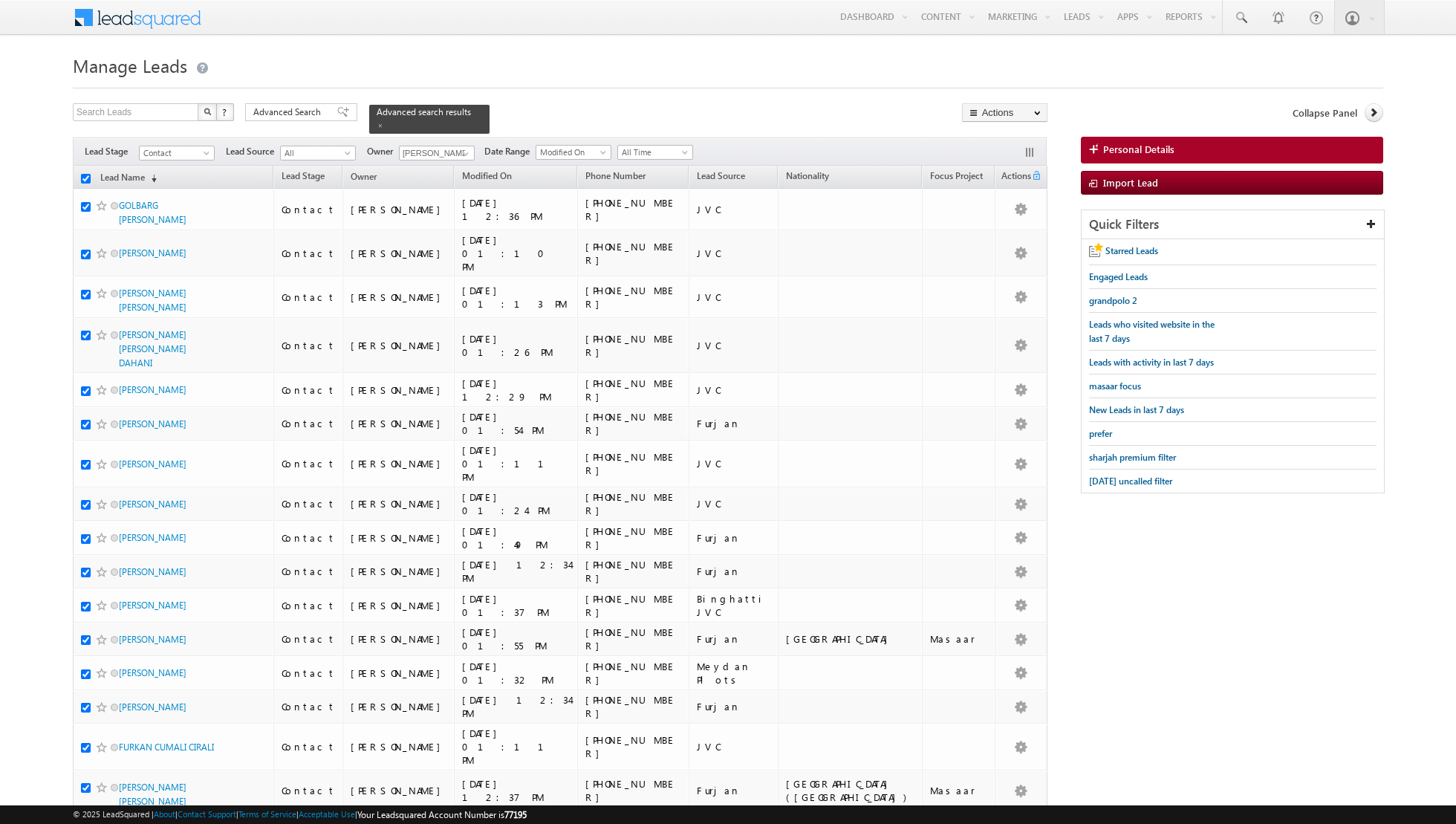
checkbox input "true"
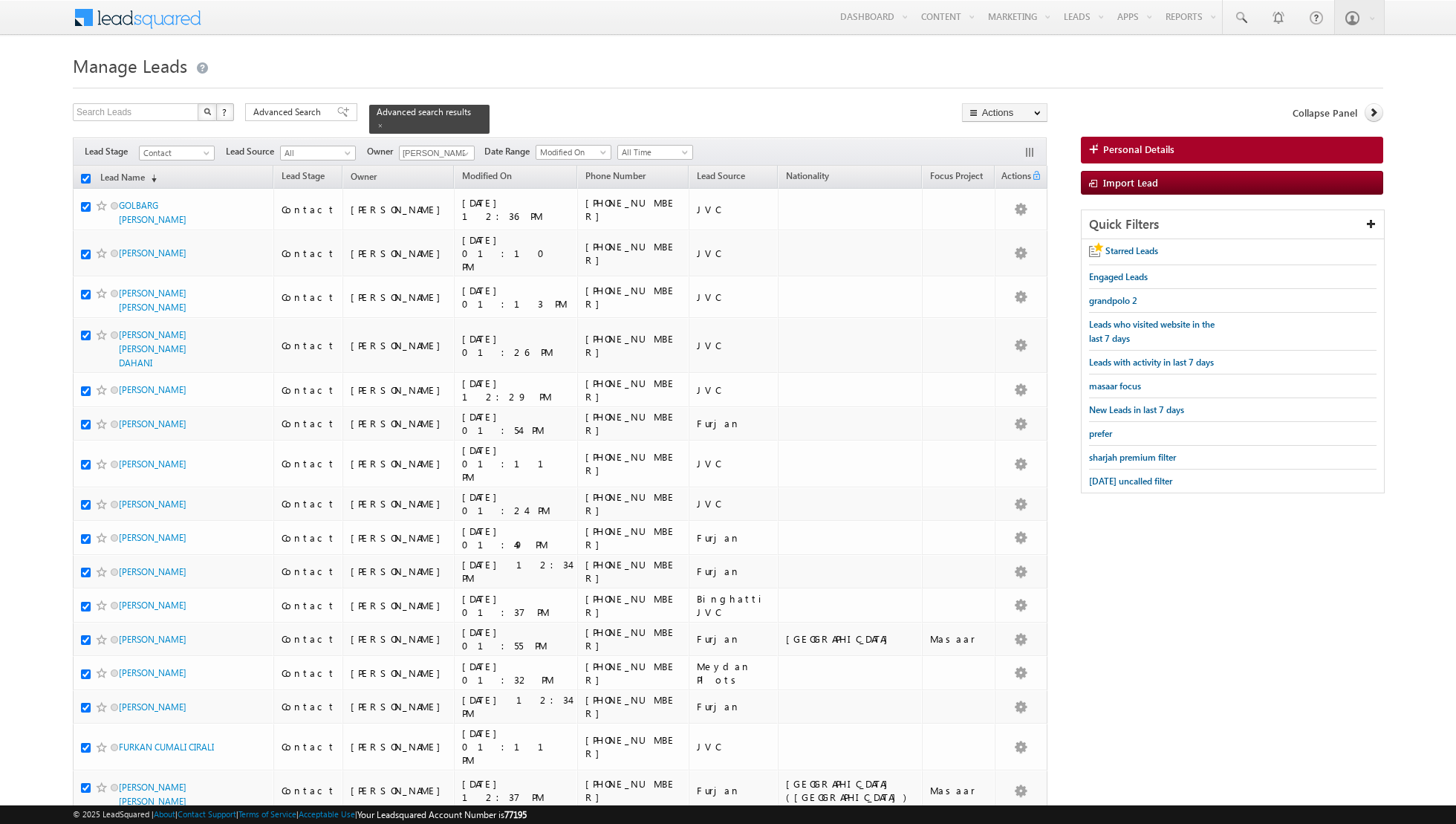
checkbox input "true"
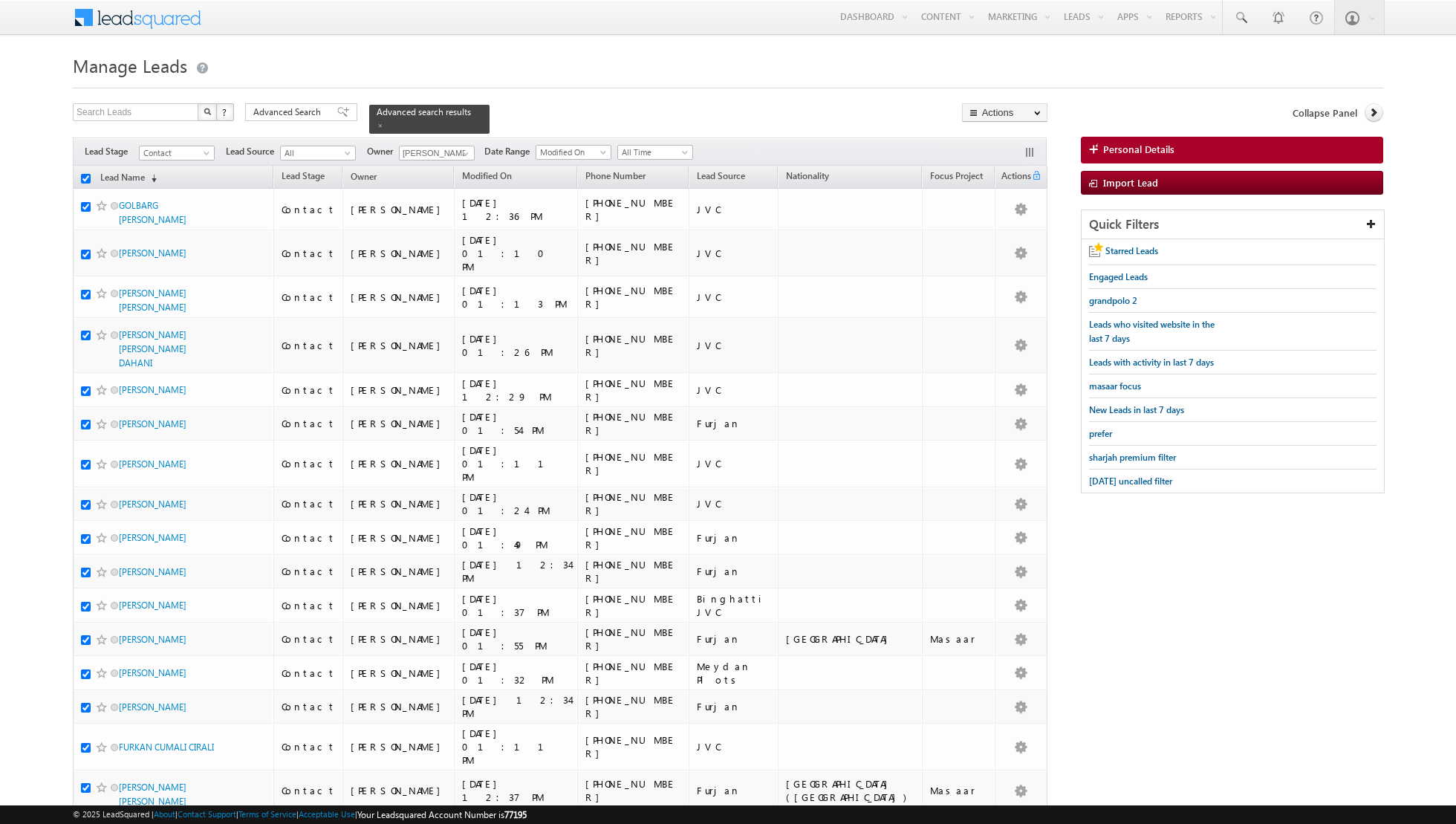
checkbox input "true"
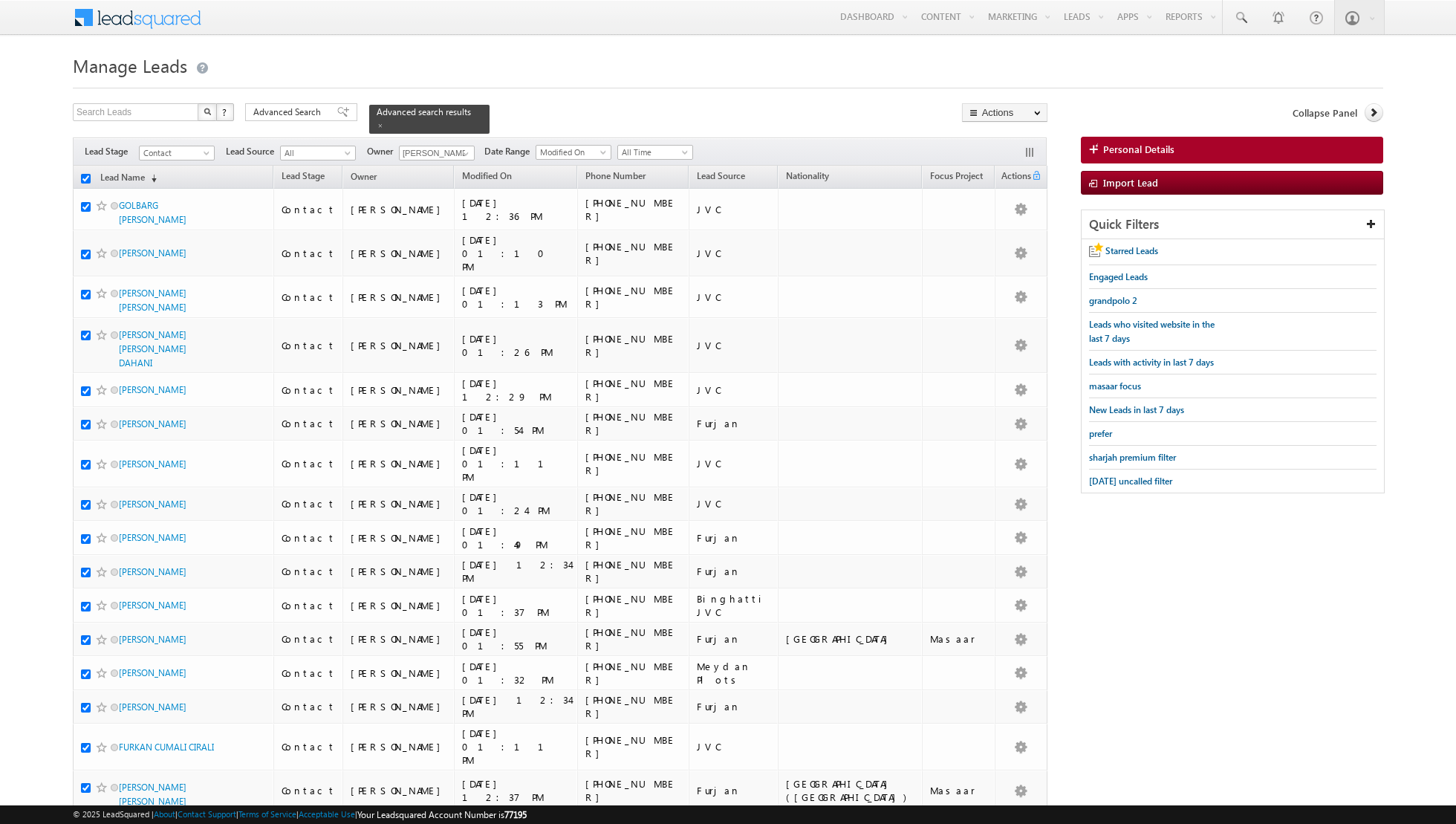
checkbox input "true"
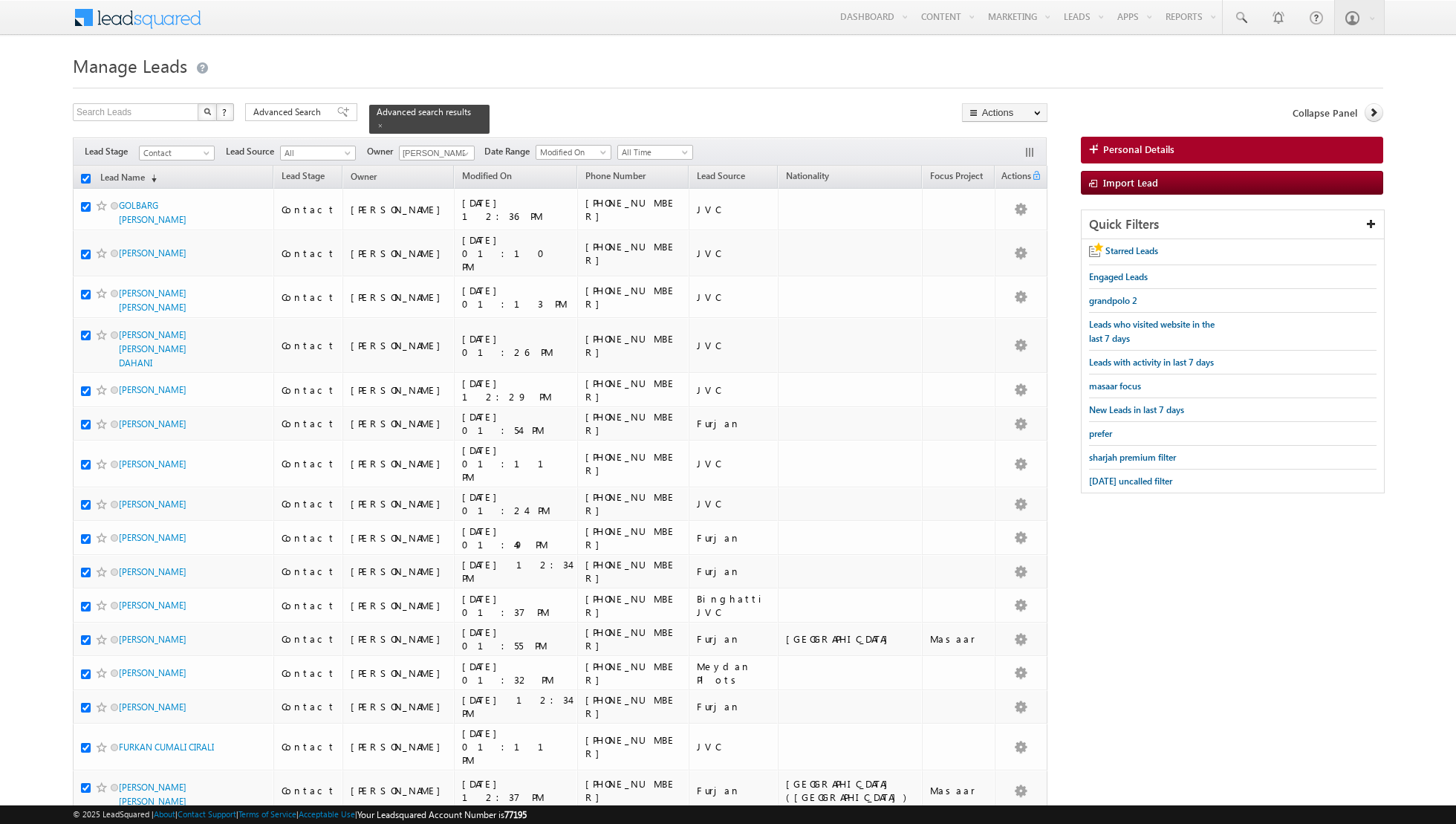
checkbox input "true"
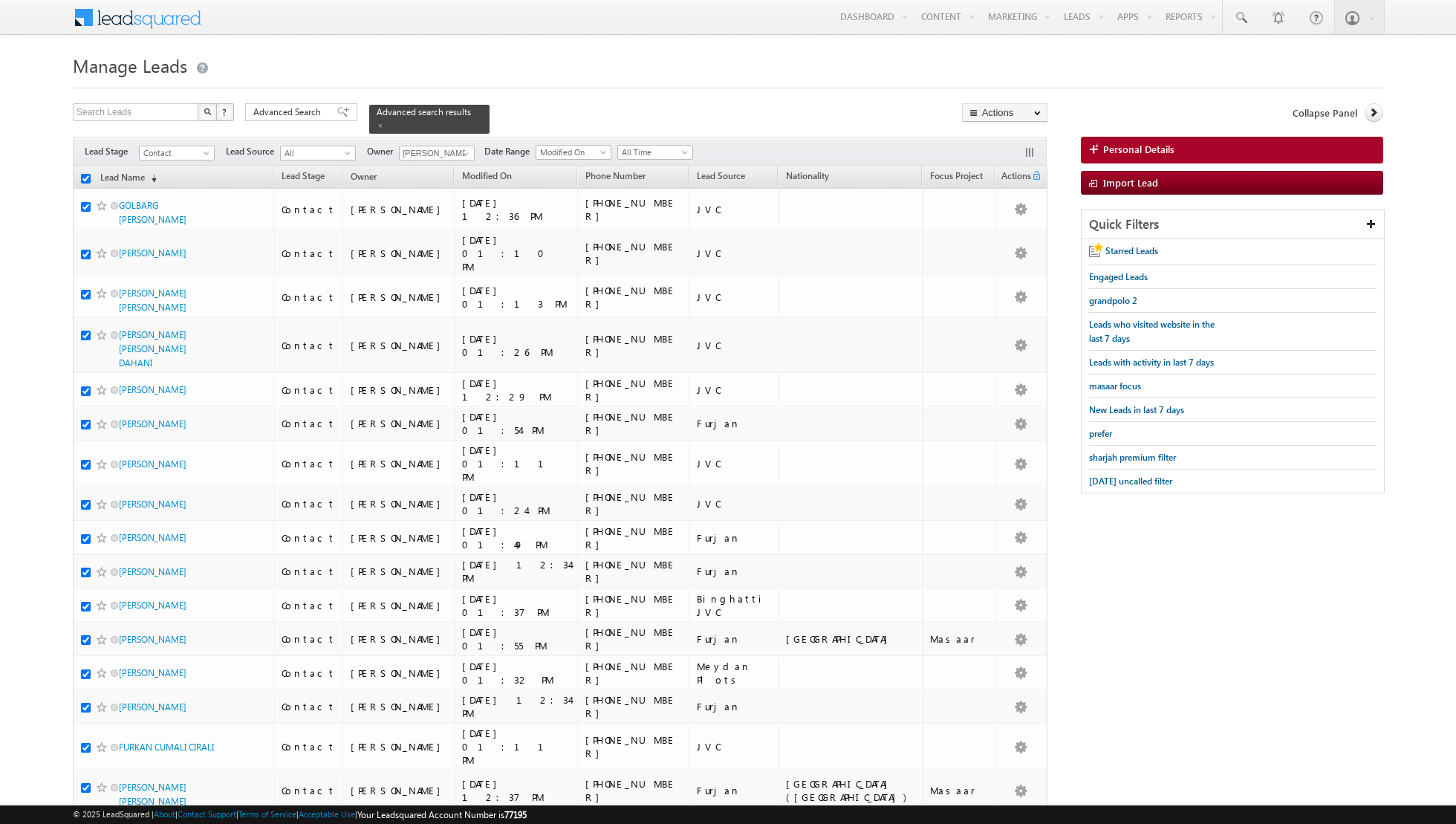
checkbox input "true"
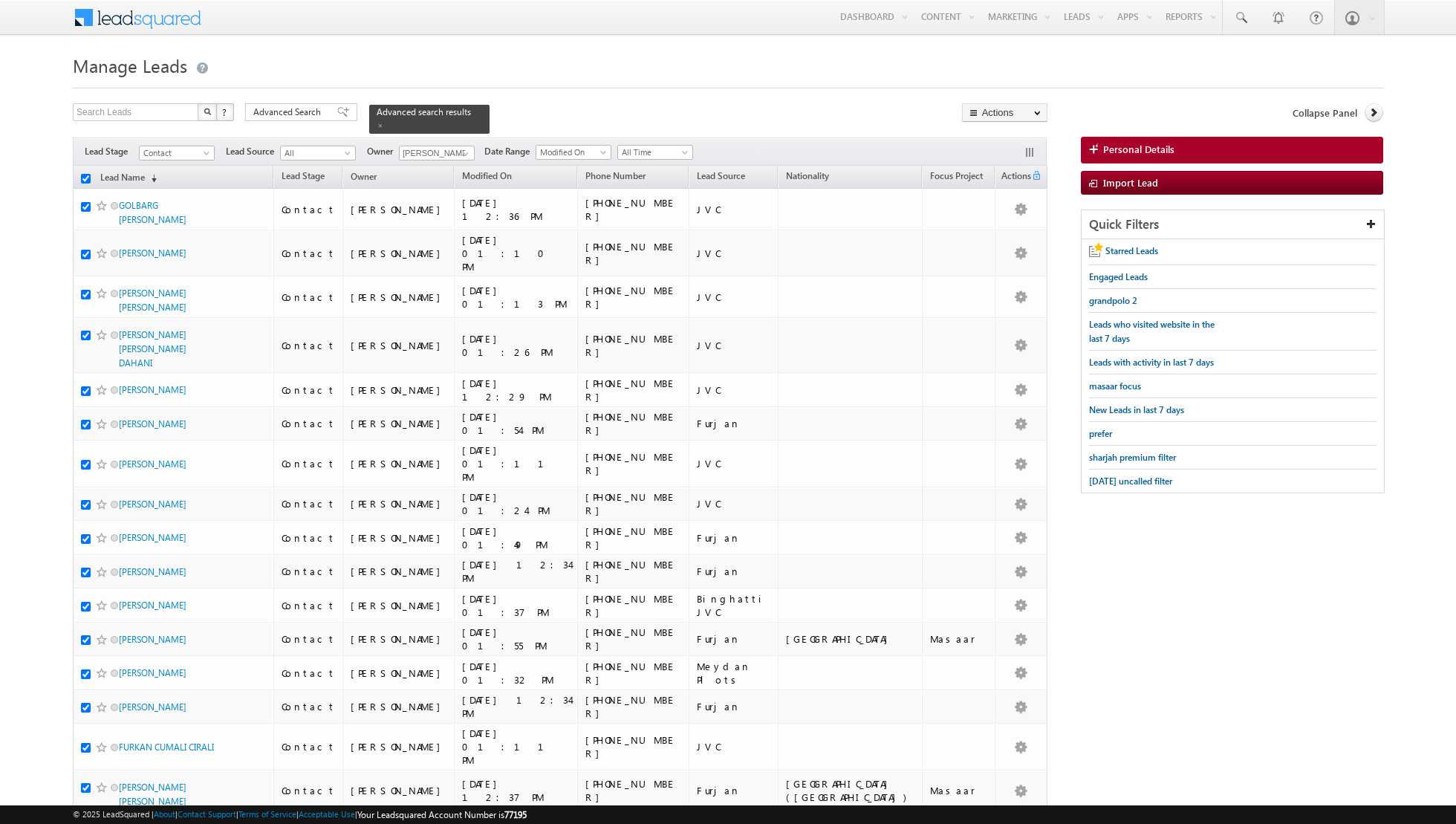
checkbox input "true"
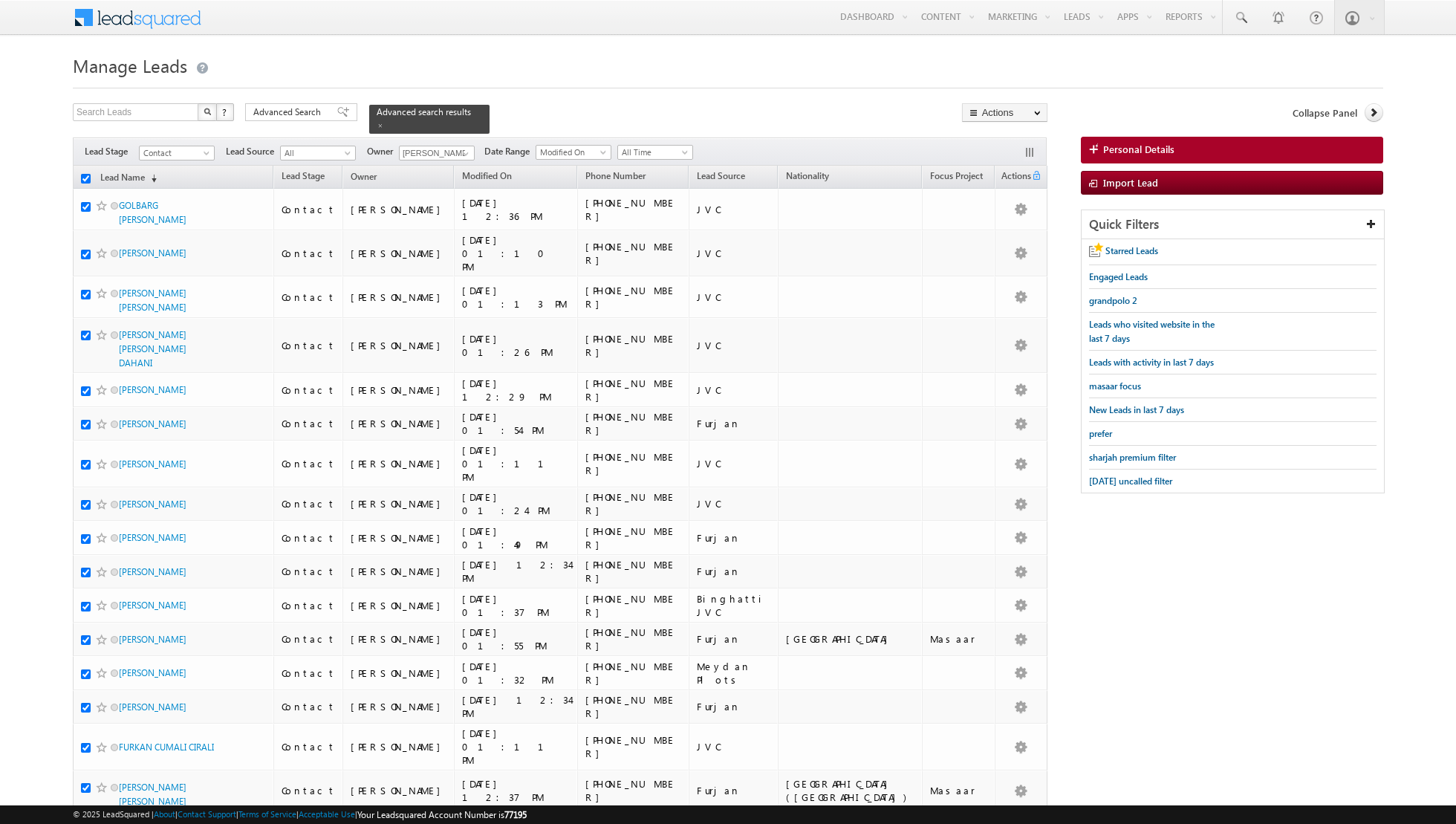
checkbox input "true"
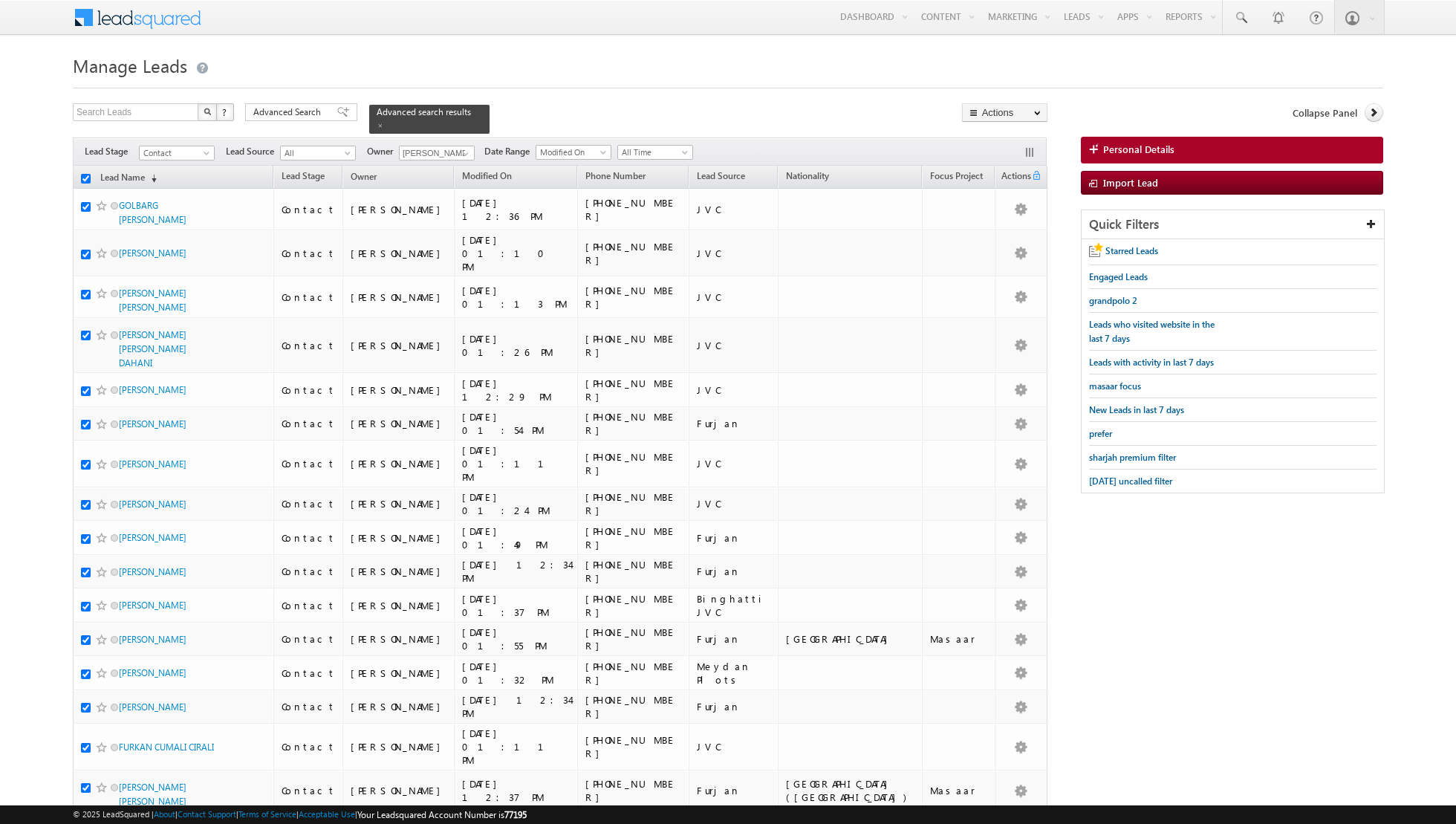
checkbox input "true"
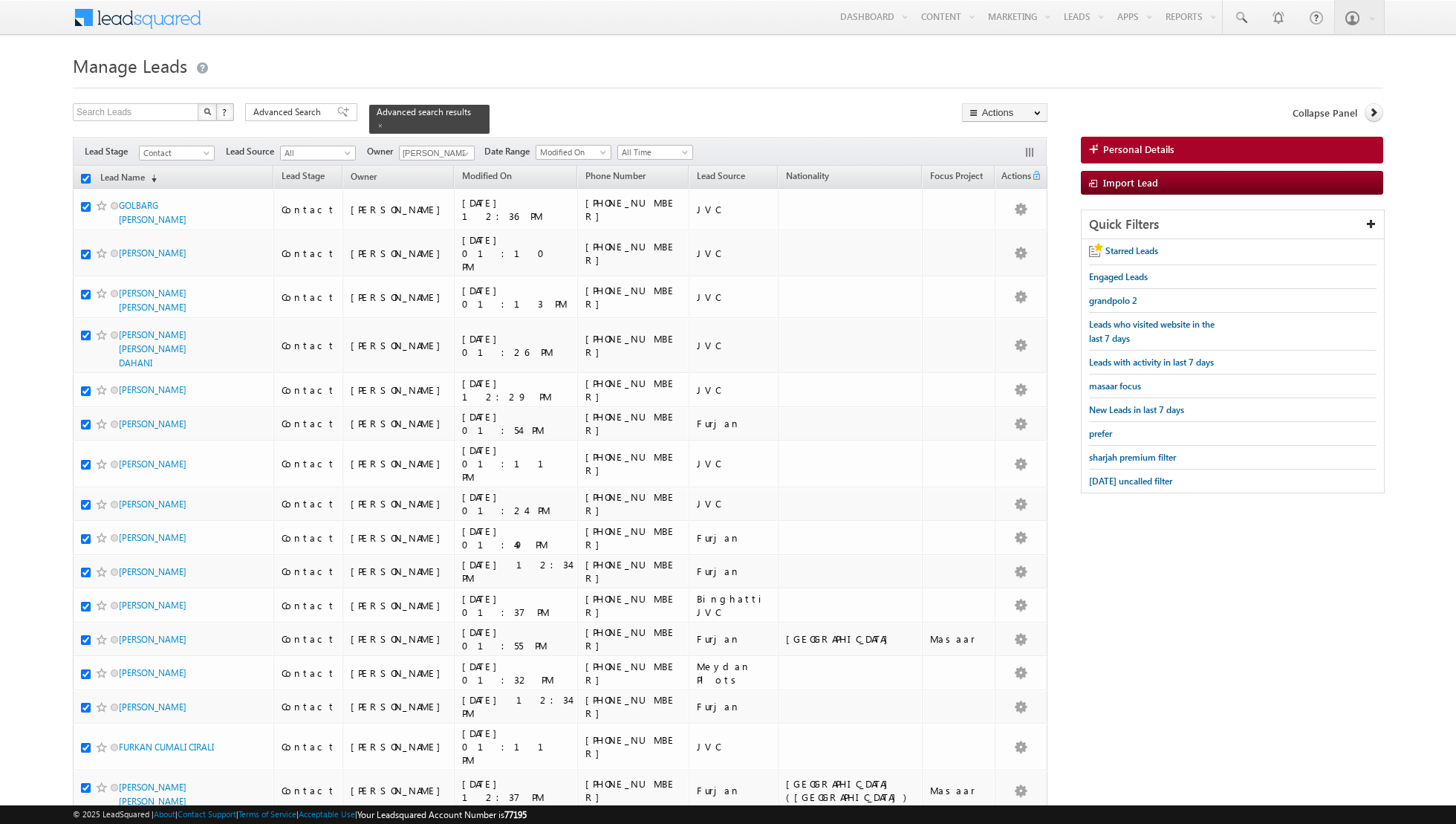
checkbox input "true"
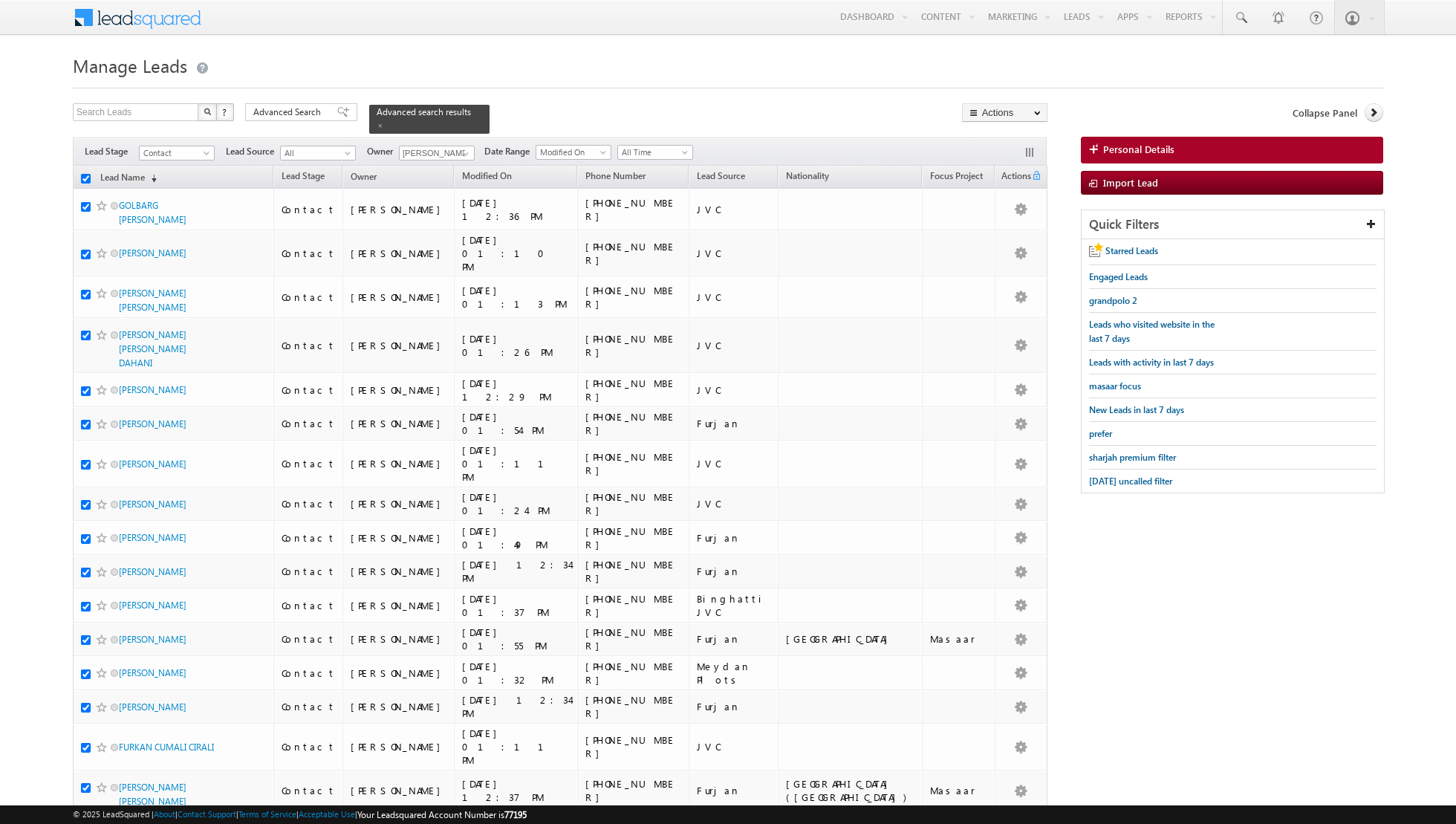
checkbox input "true"
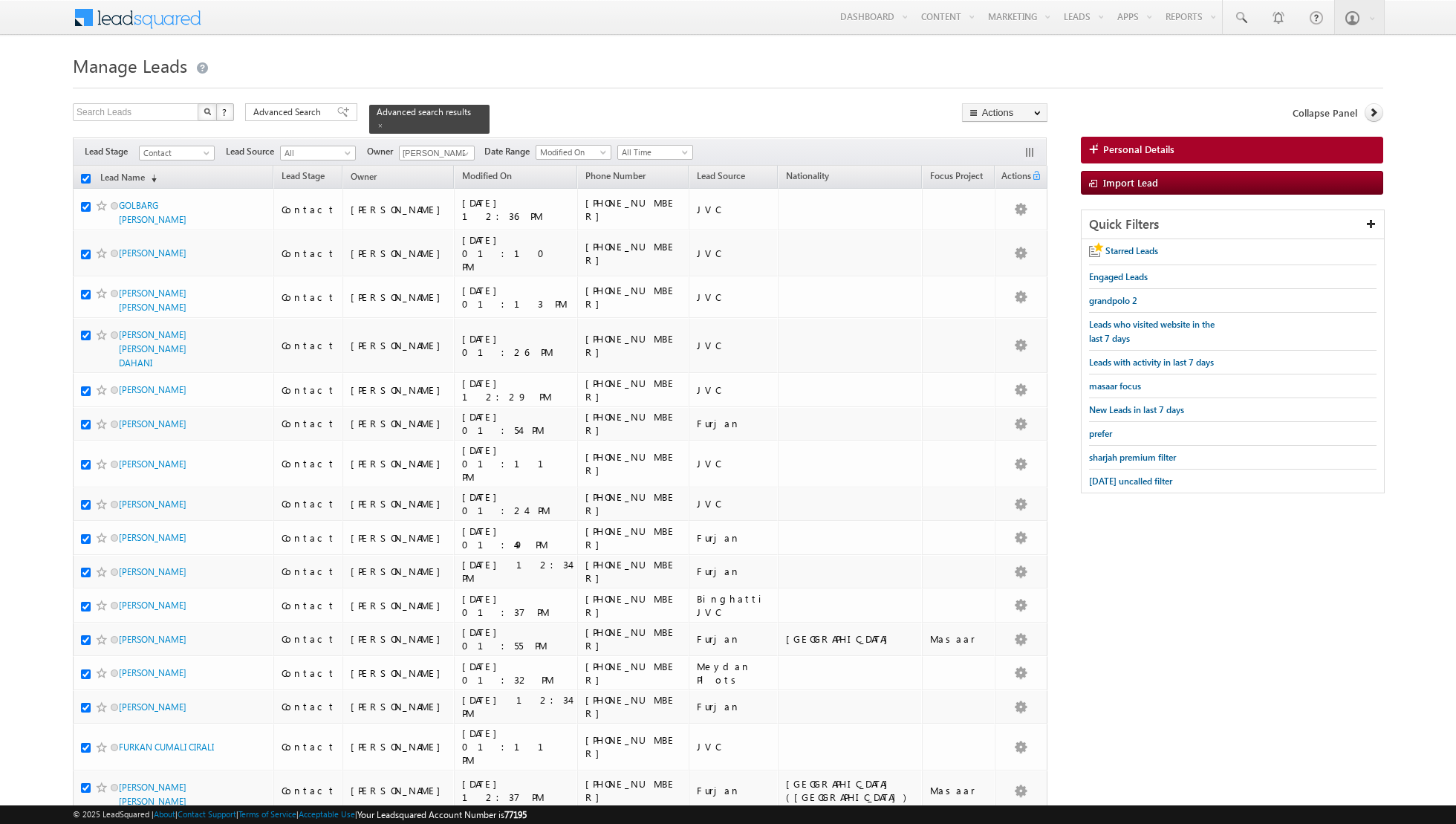
checkbox input "true"
click at [1000, 243] on link "Change Owner" at bounding box center [1004, 240] width 84 height 18
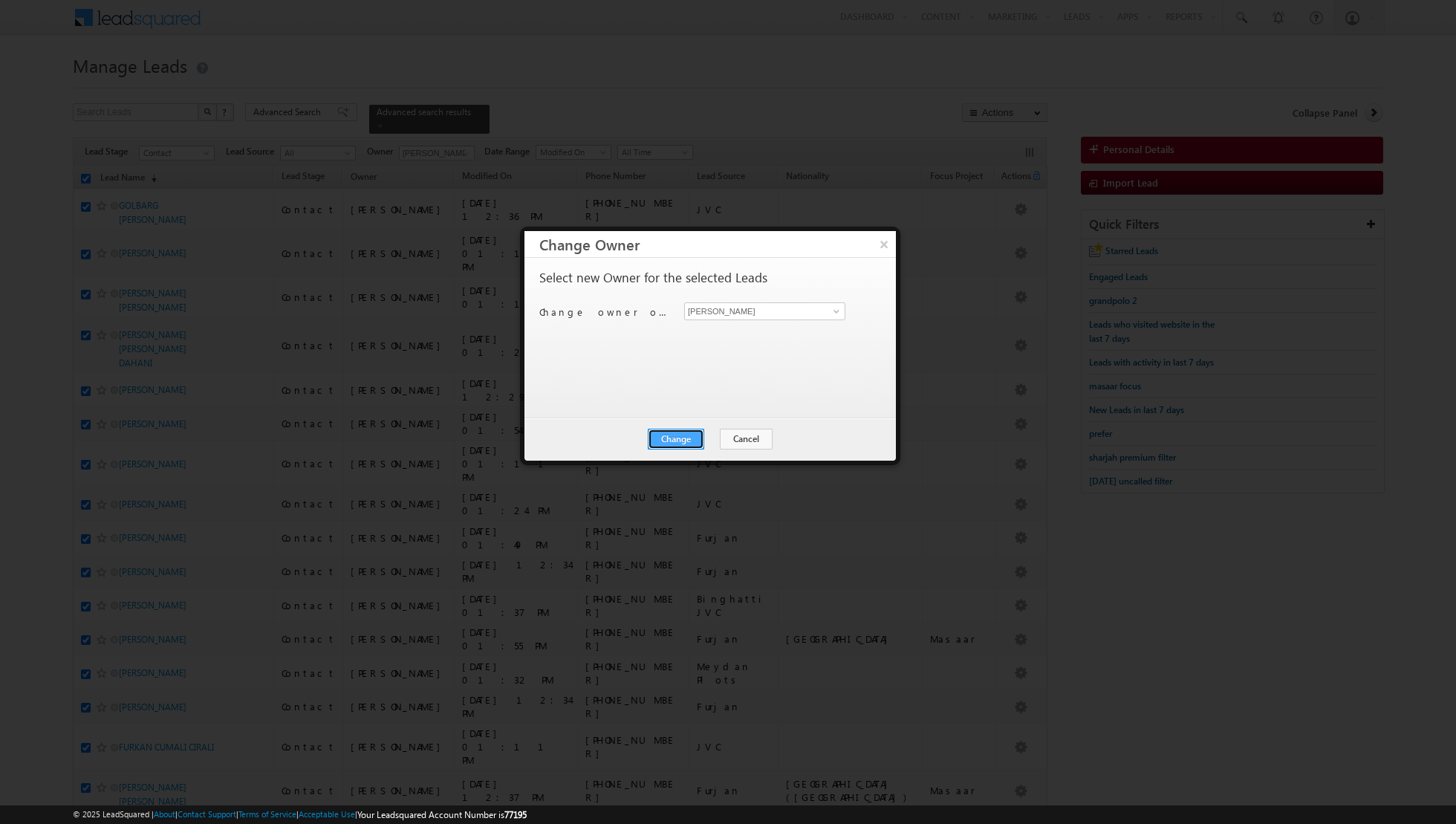
click at [686, 431] on button "Change" at bounding box center [676, 439] width 56 height 21
click at [711, 432] on button "Close" at bounding box center [712, 439] width 47 height 21
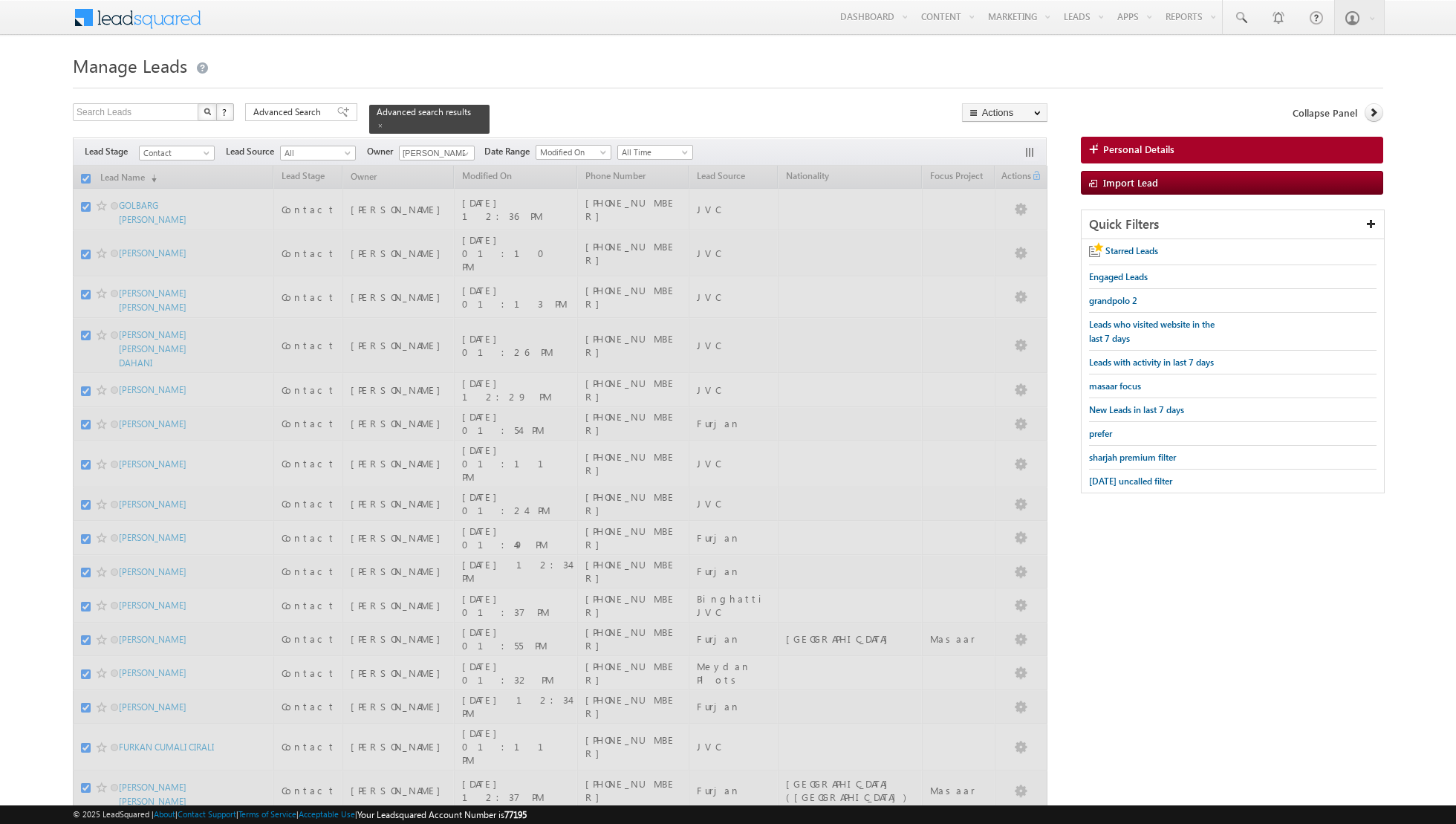
checkbox input "false"
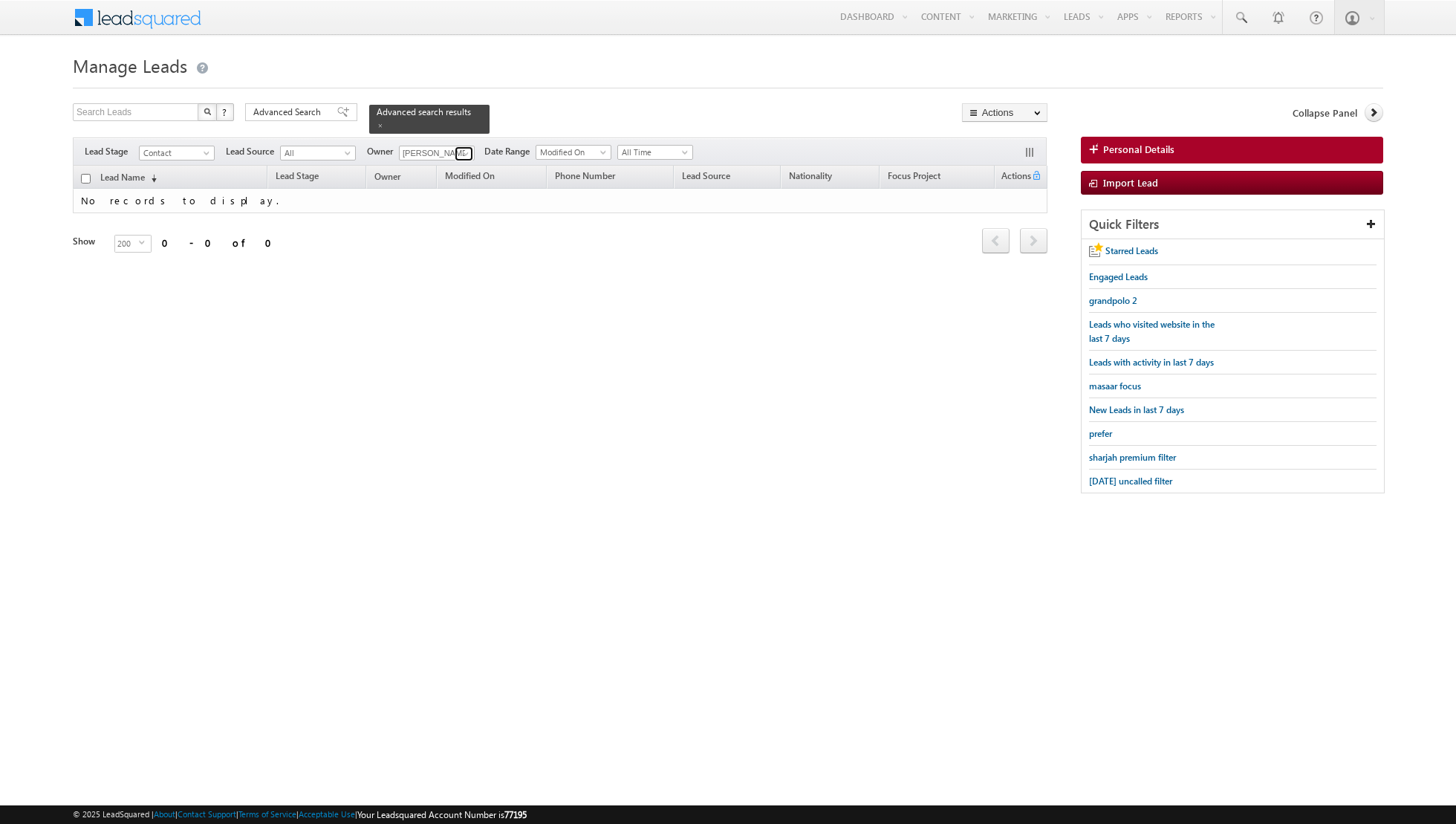
click at [460, 152] on span at bounding box center [466, 153] width 12 height 12
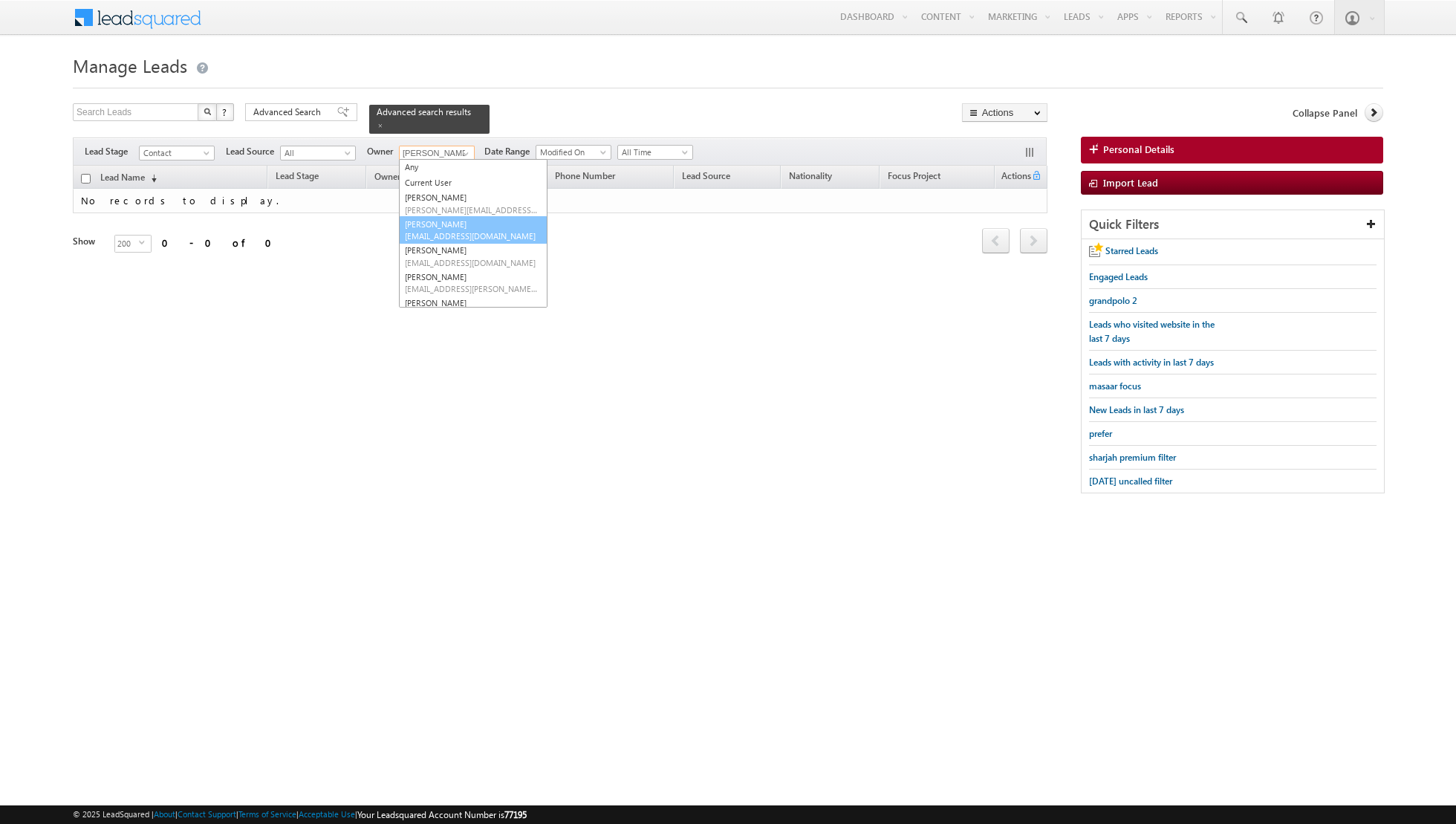
click at [442, 224] on link "Asma Kazi asma.kazi@indglobal.ae" at bounding box center [473, 230] width 148 height 28
type input "[PERSON_NAME]"
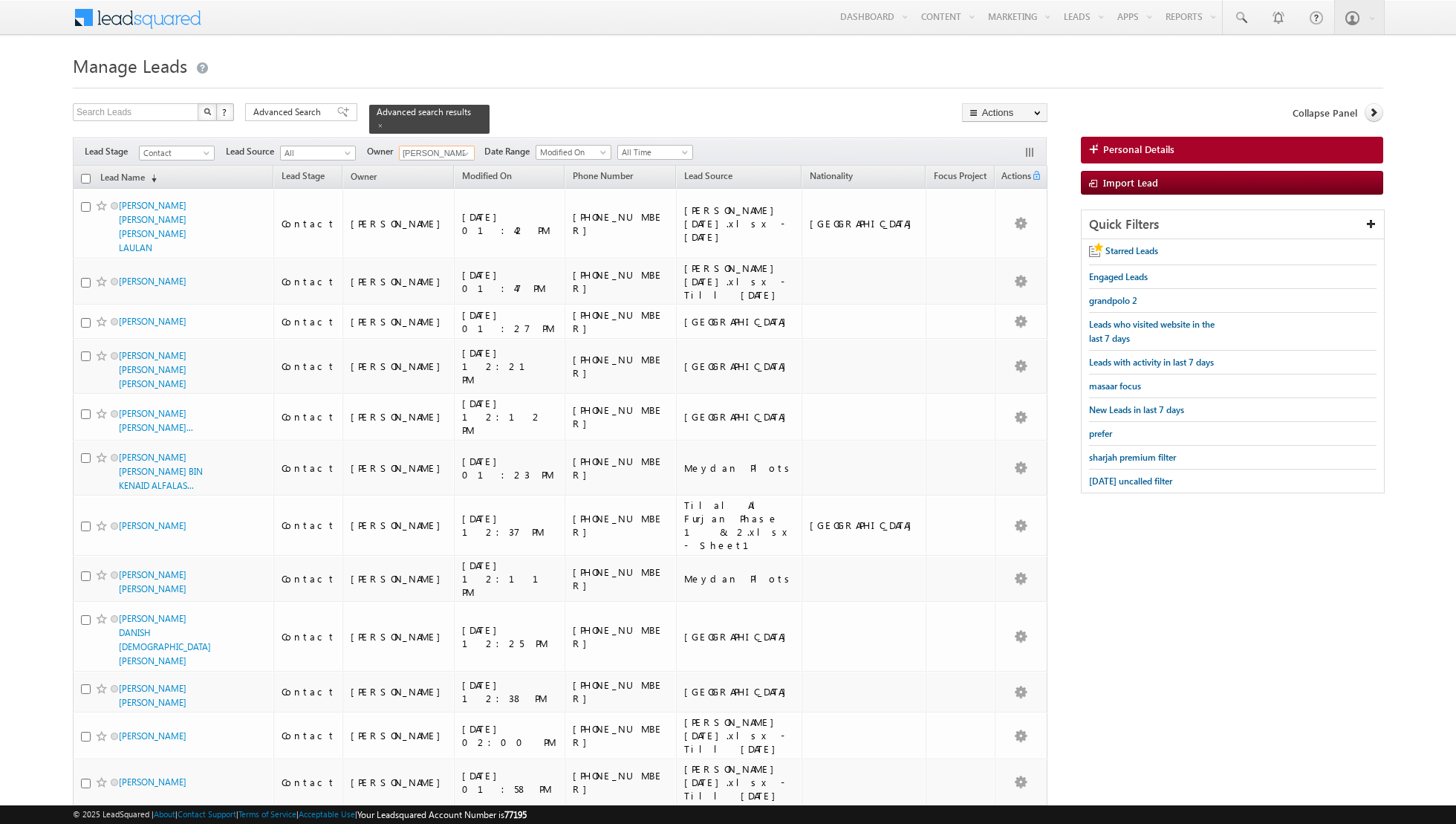
click at [87, 178] on input "checkbox" at bounding box center [86, 179] width 10 height 10
checkbox input "true"
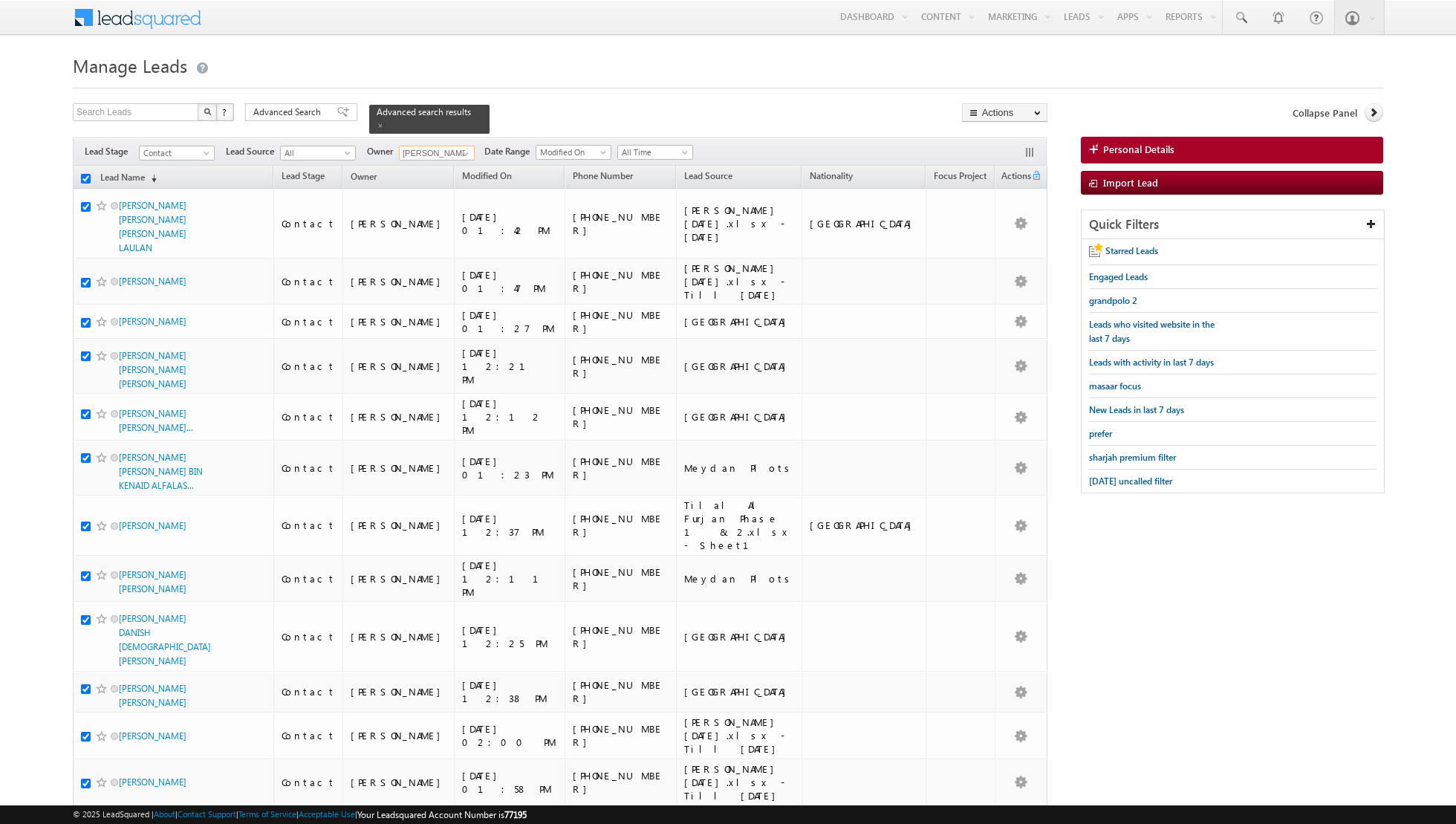
checkbox input "true"
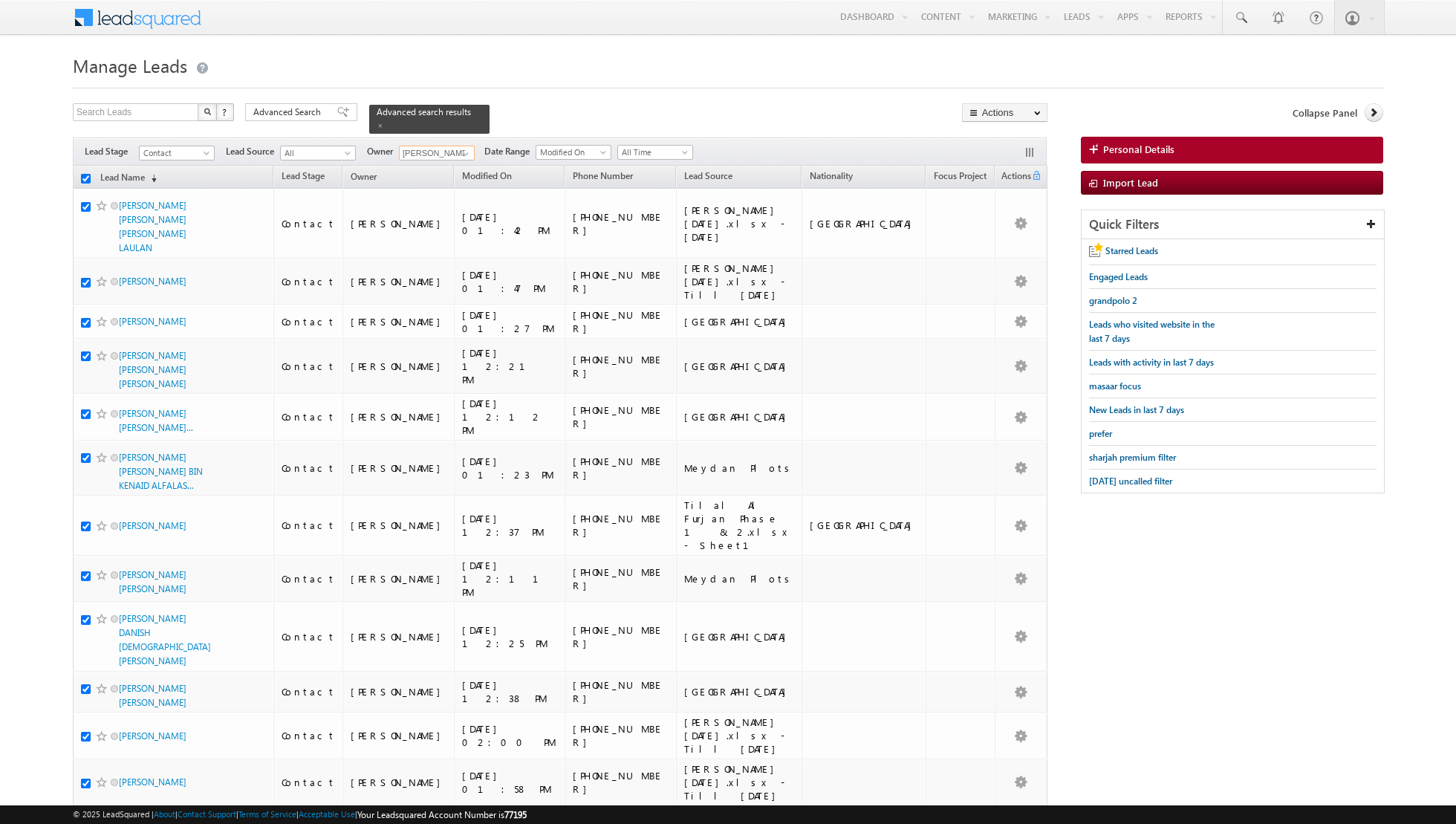
checkbox input "true"
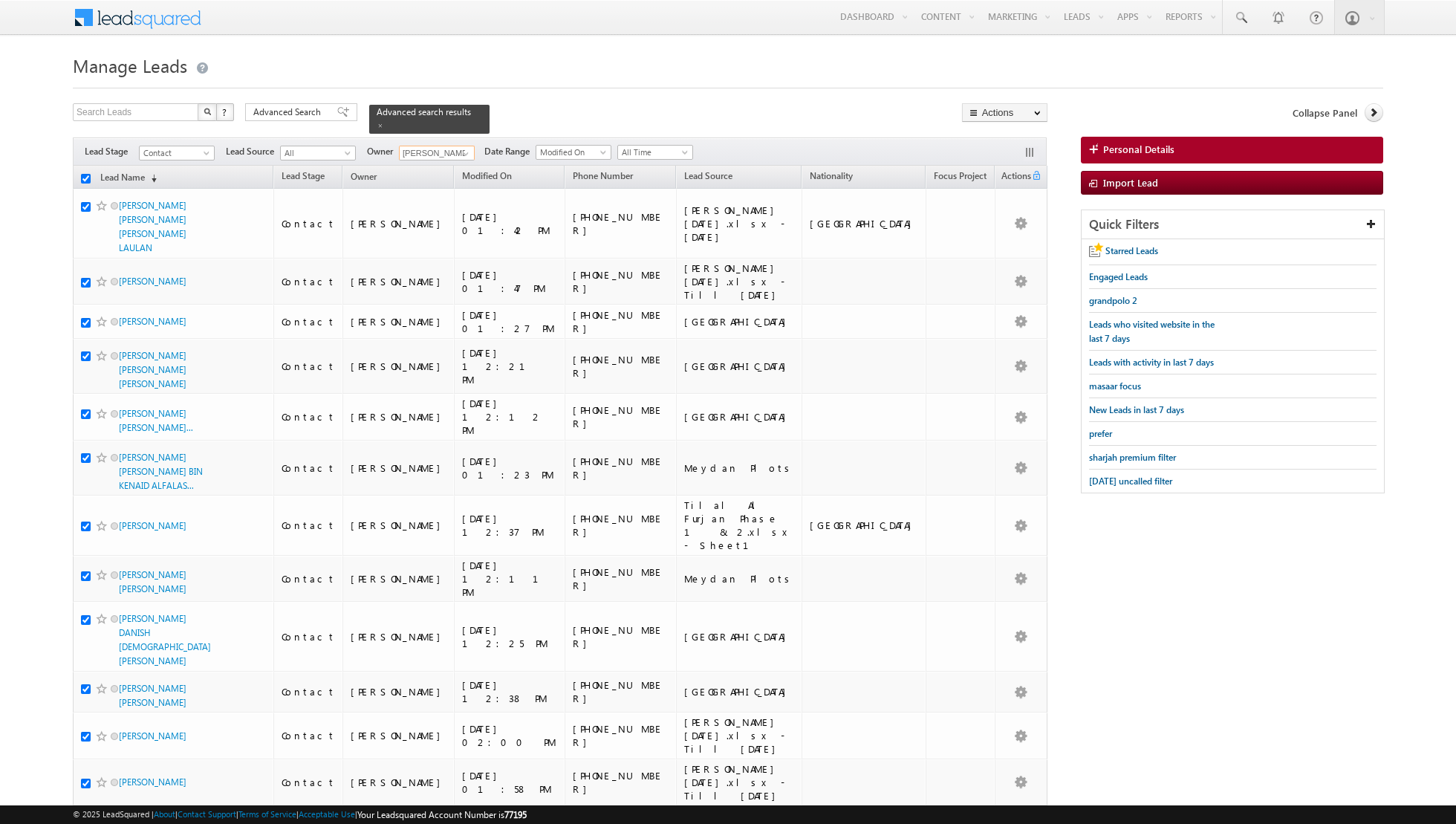
checkbox input "true"
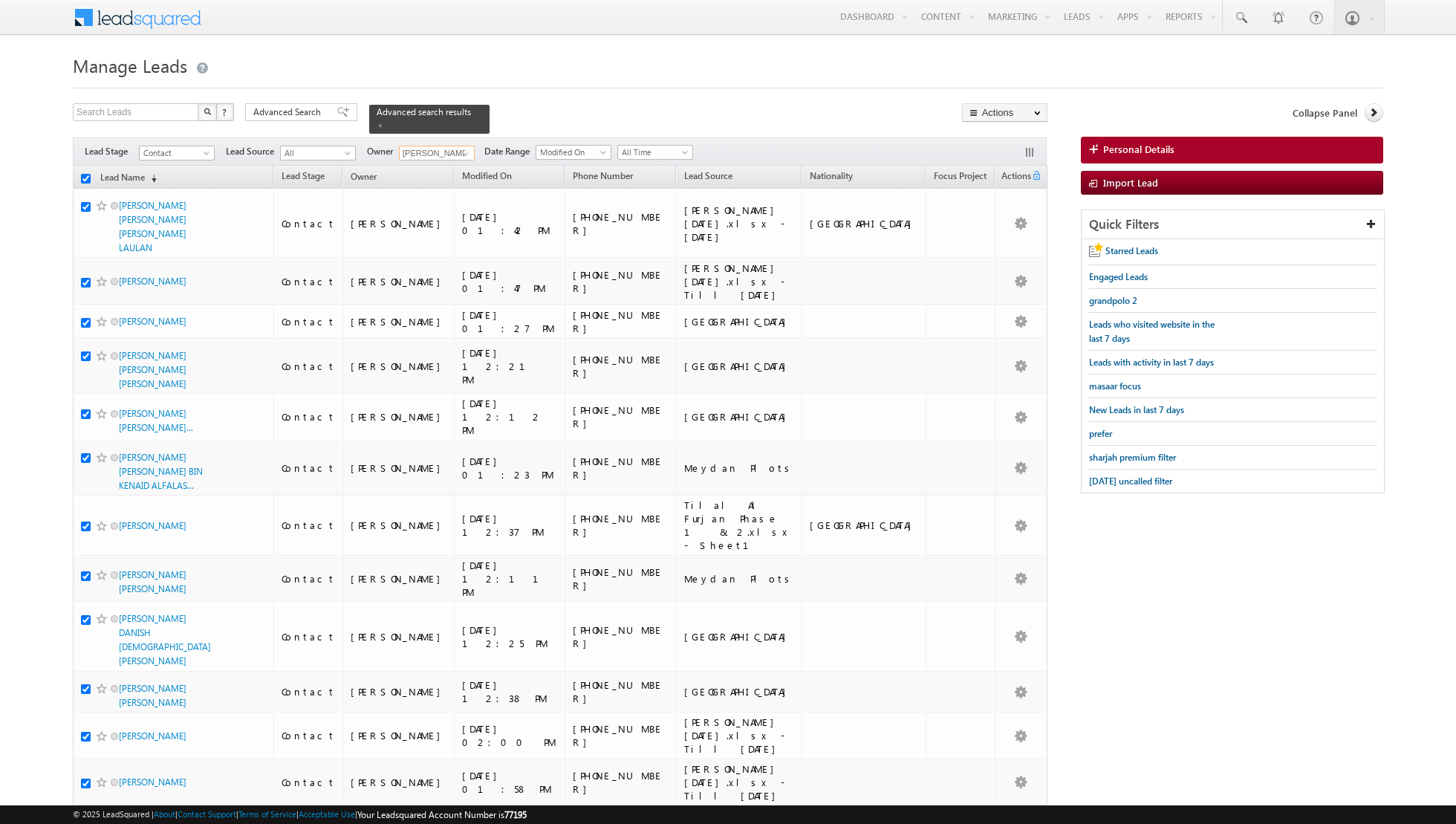
checkbox input "true"
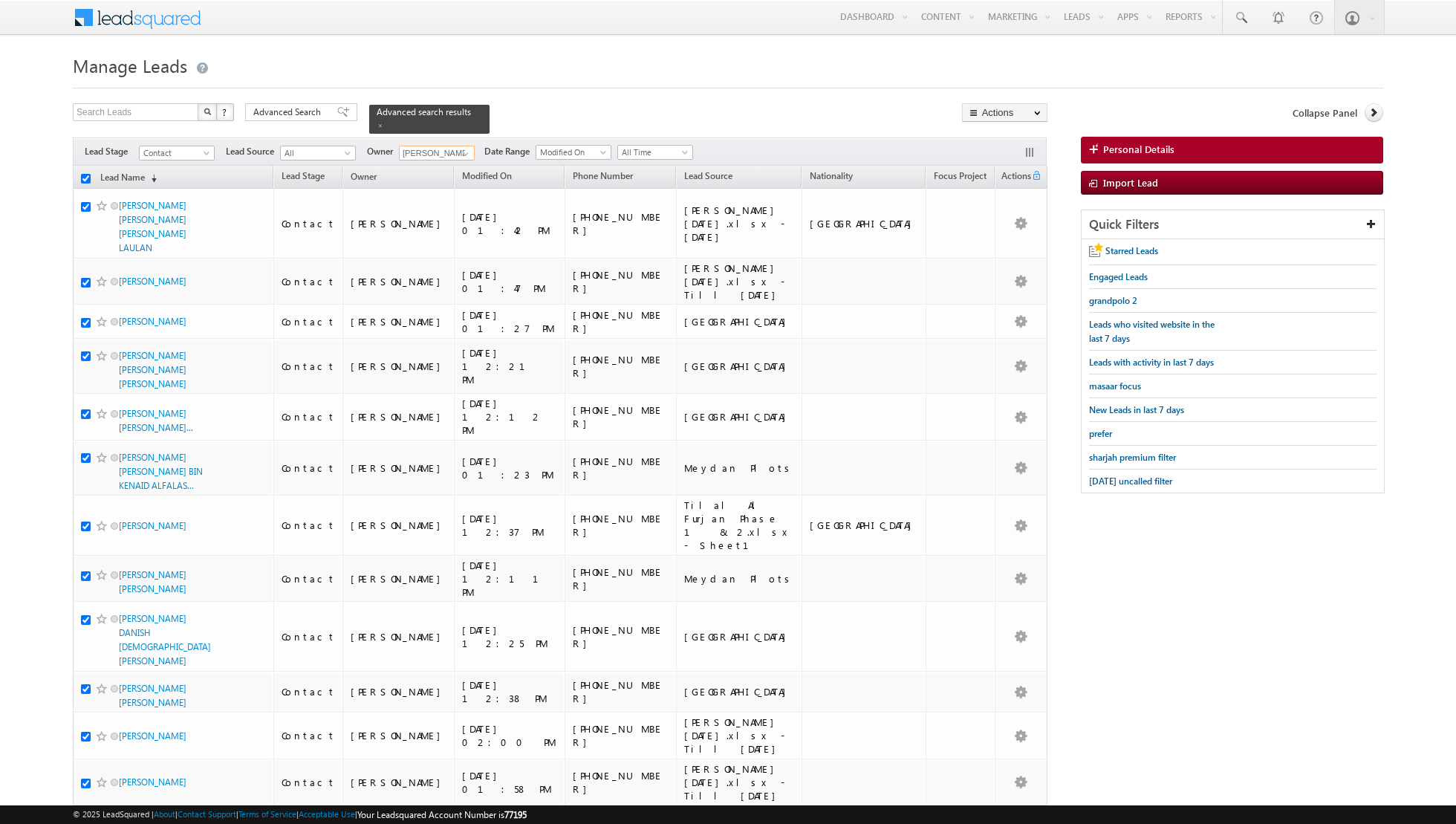
checkbox input "true"
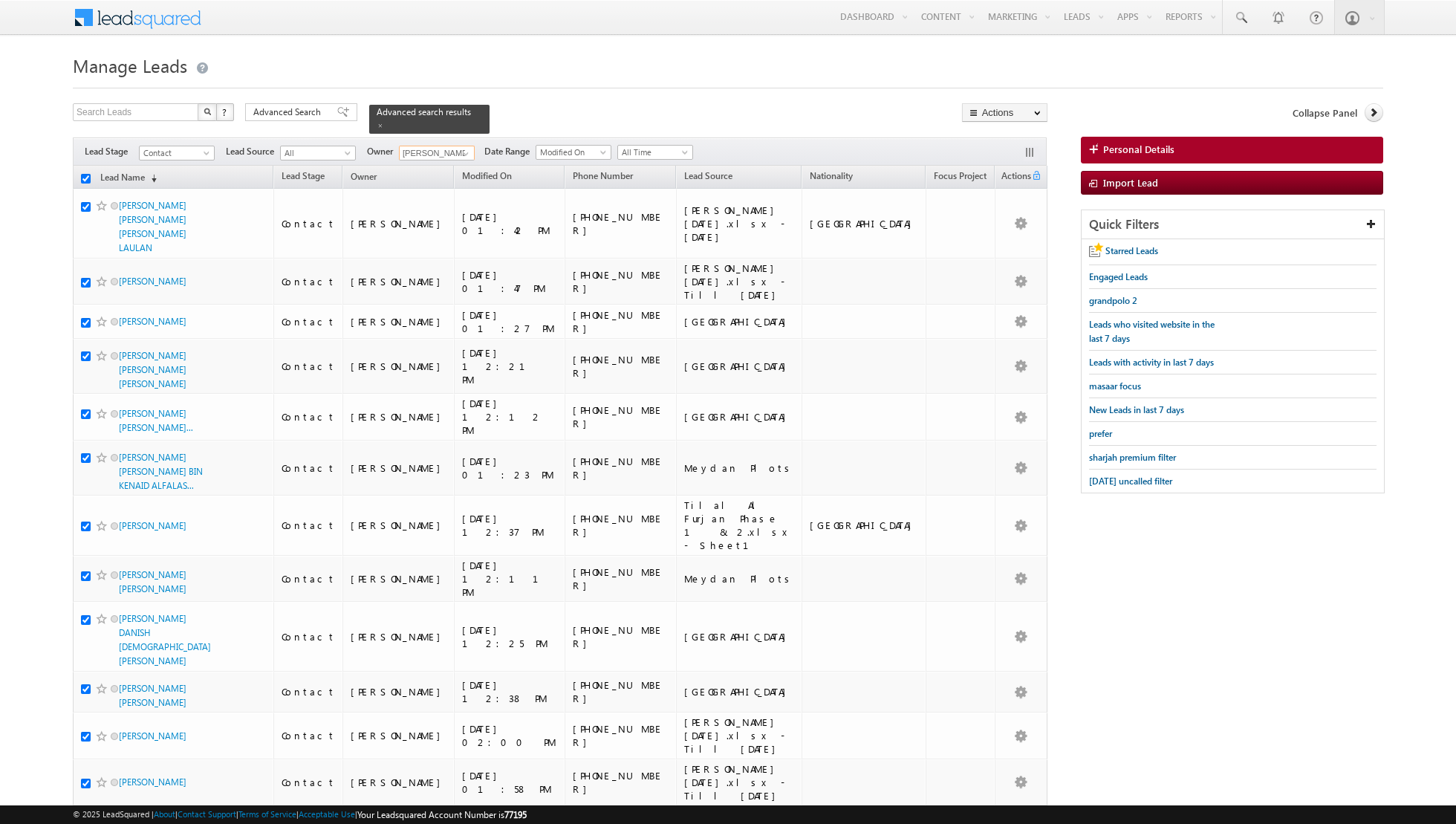
checkbox input "true"
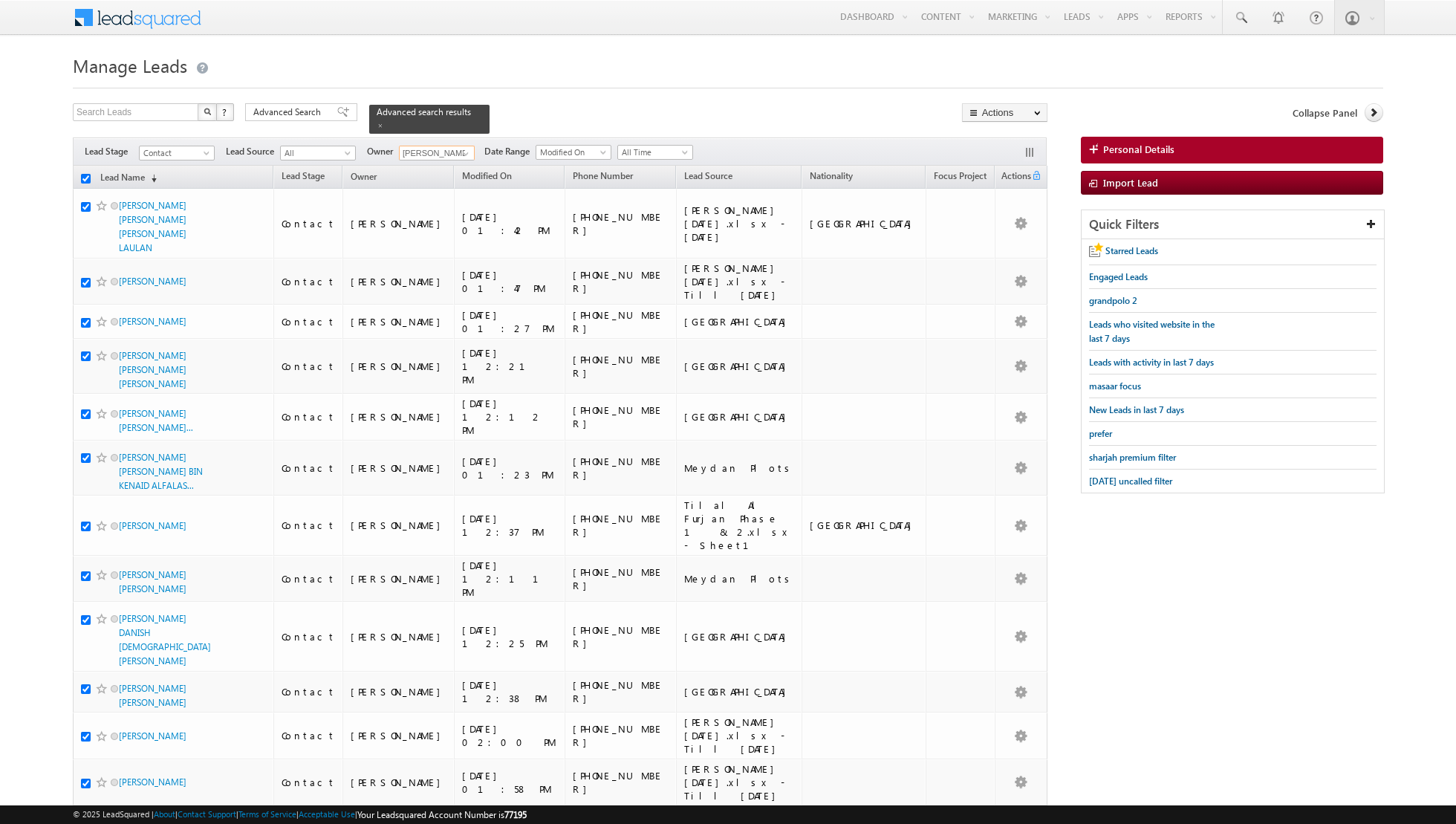
checkbox input "true"
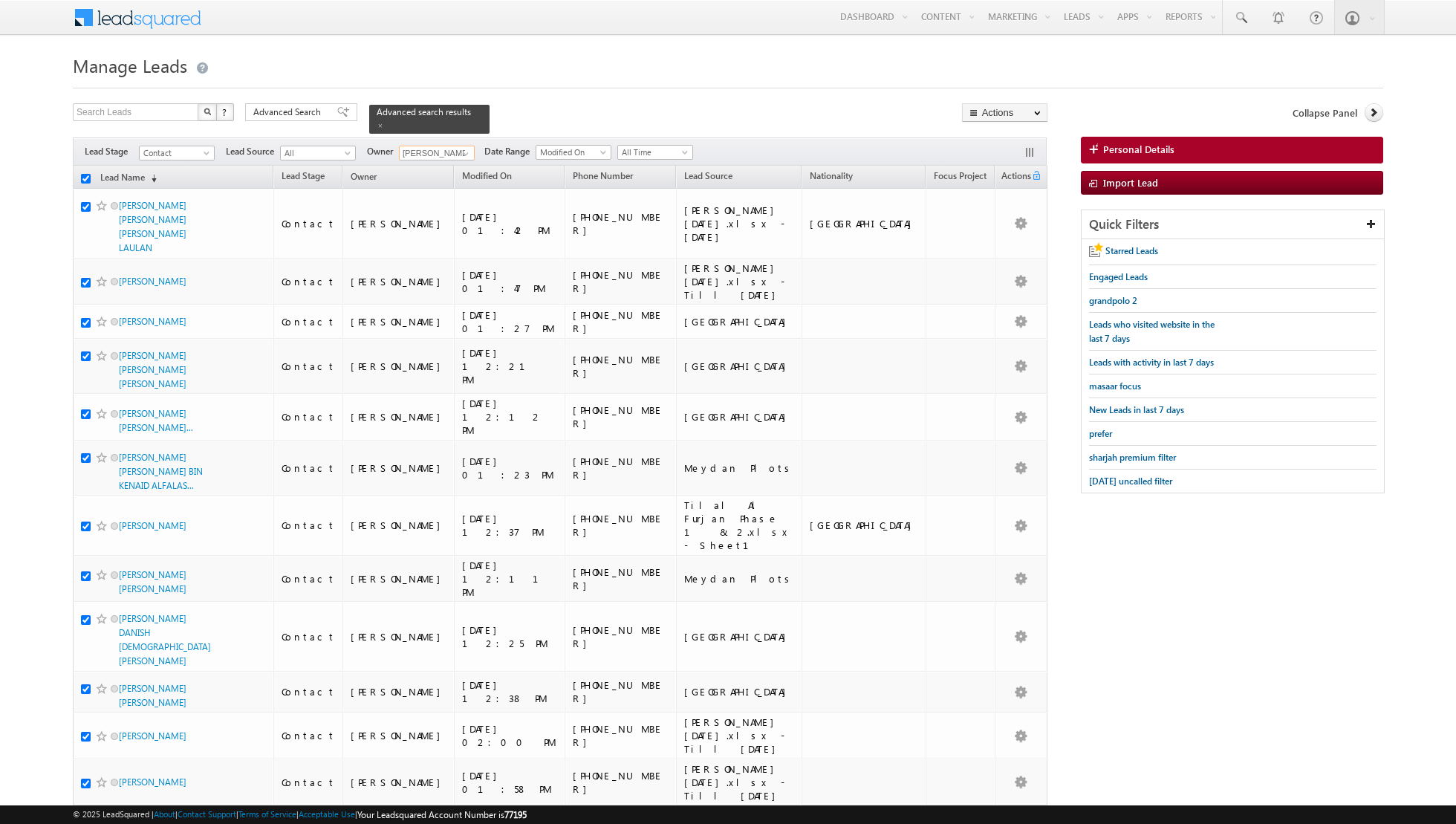
checkbox input "true"
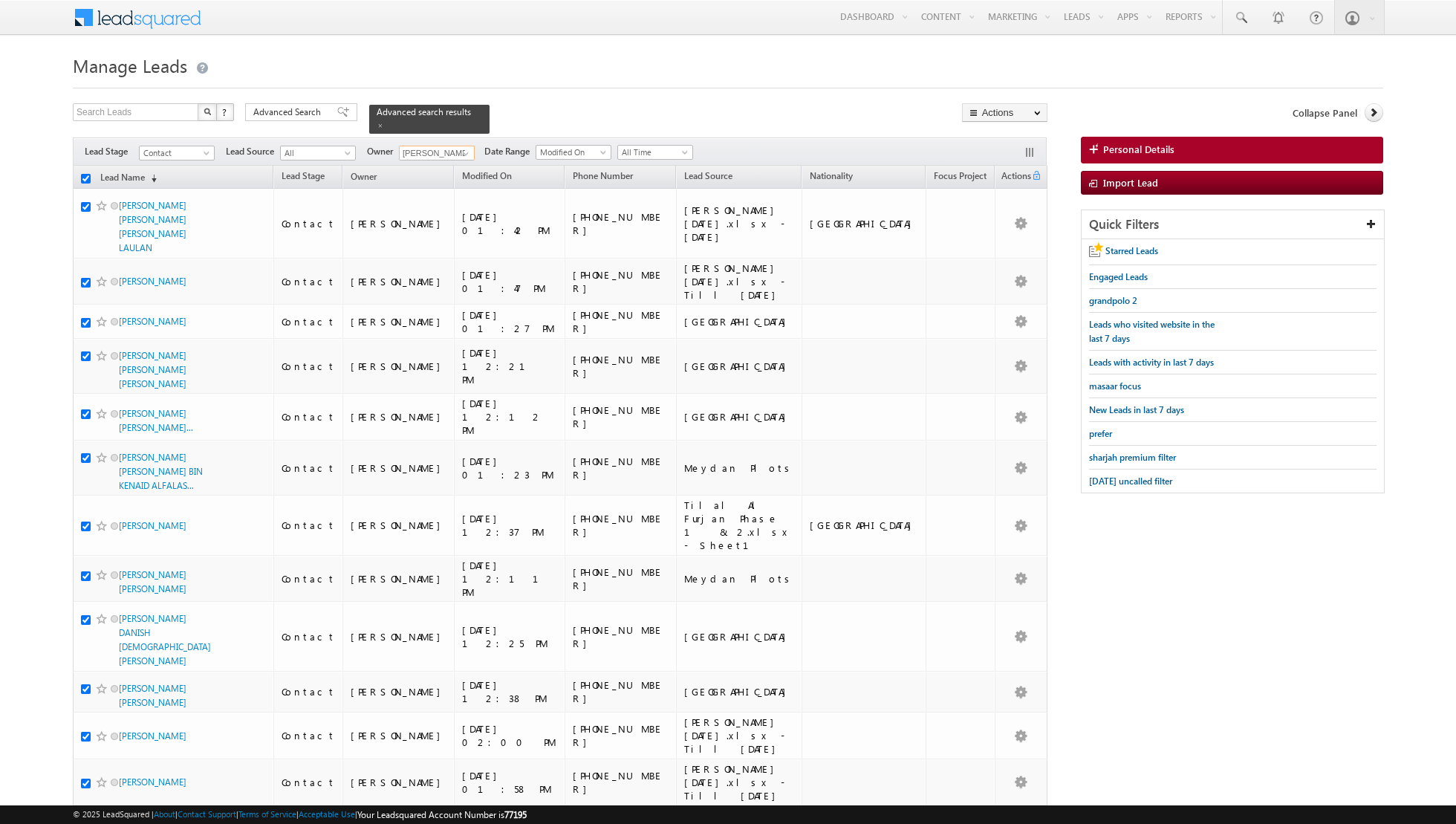
checkbox input "true"
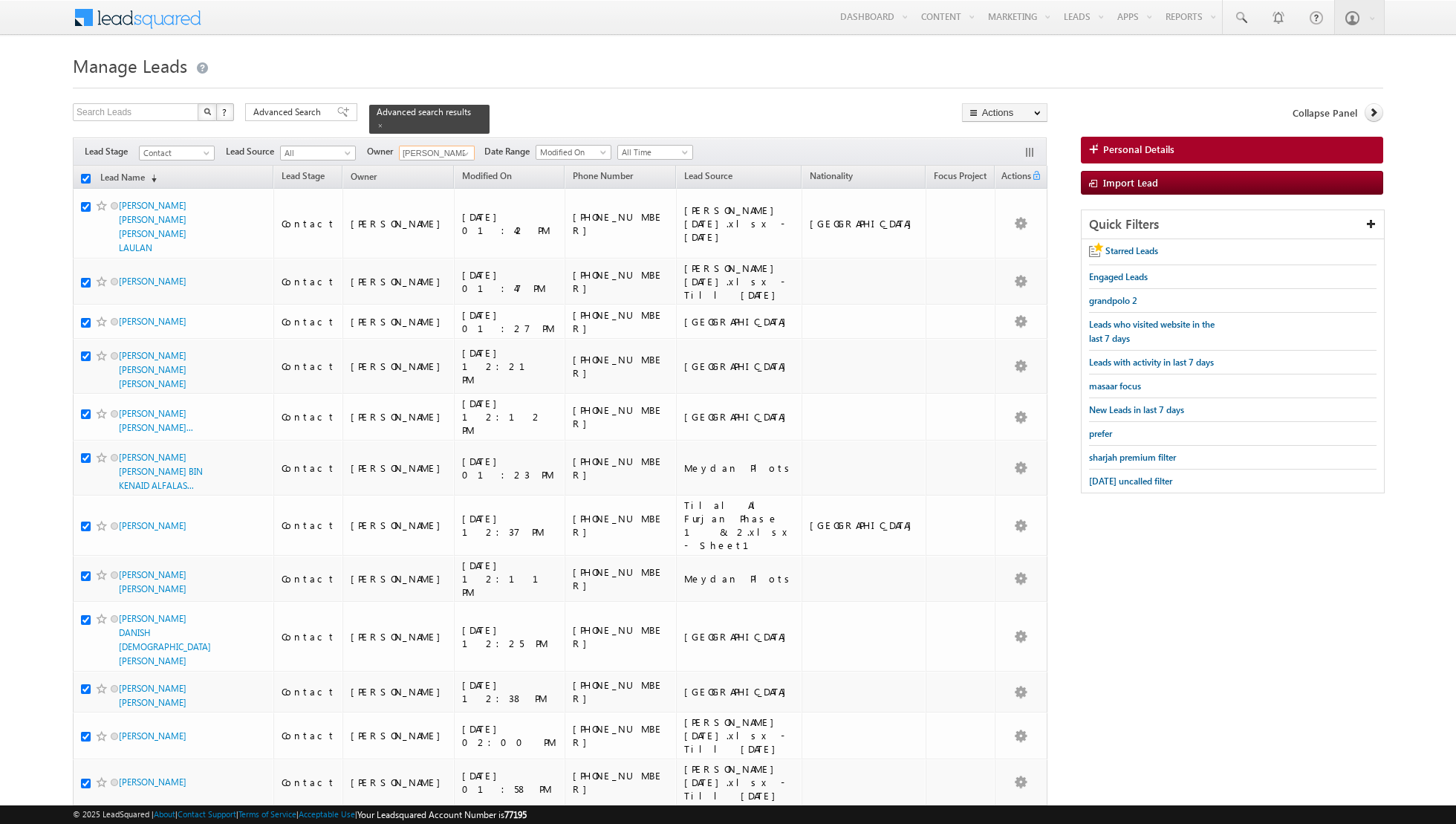
checkbox input "true"
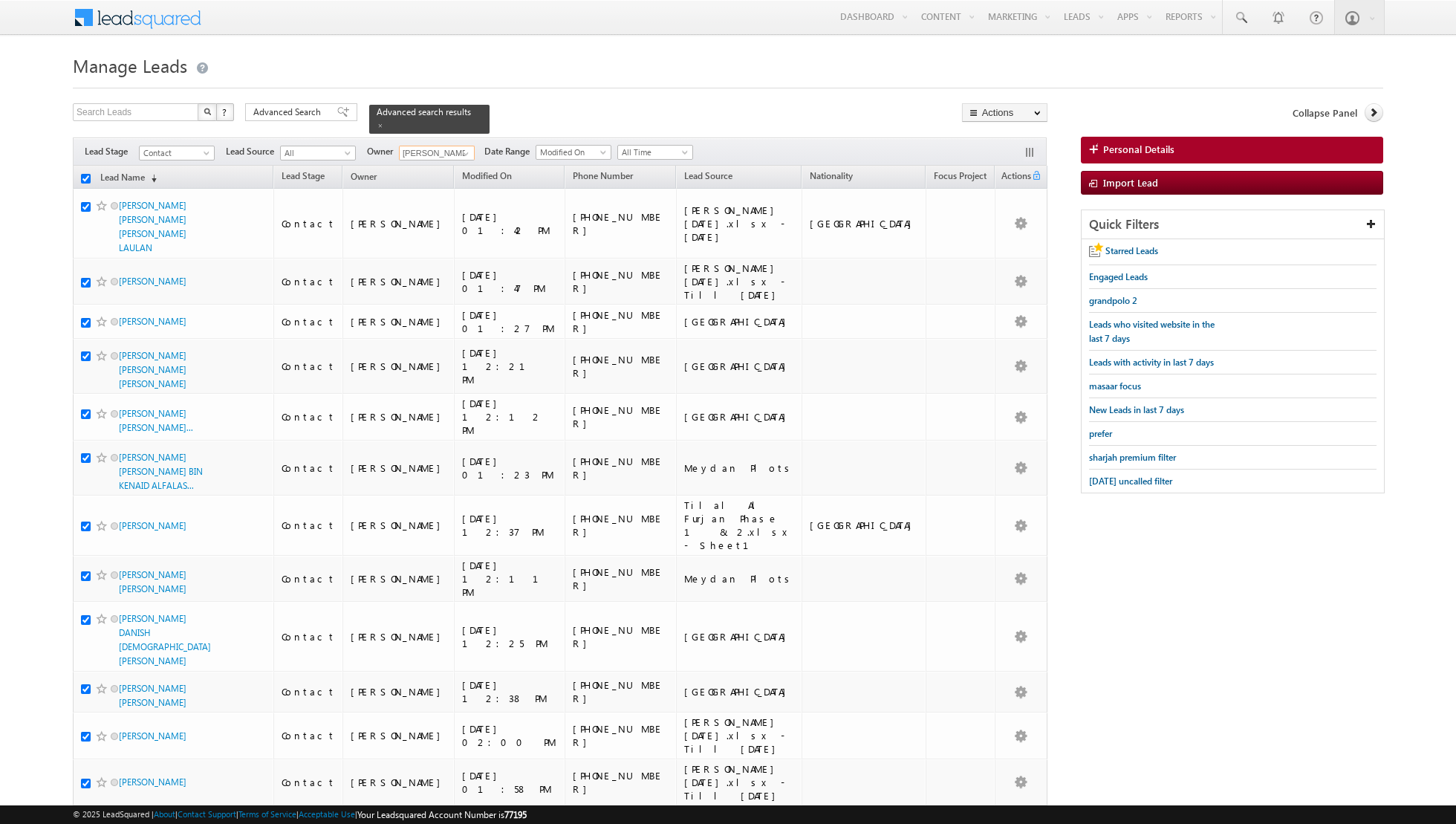
checkbox input "true"
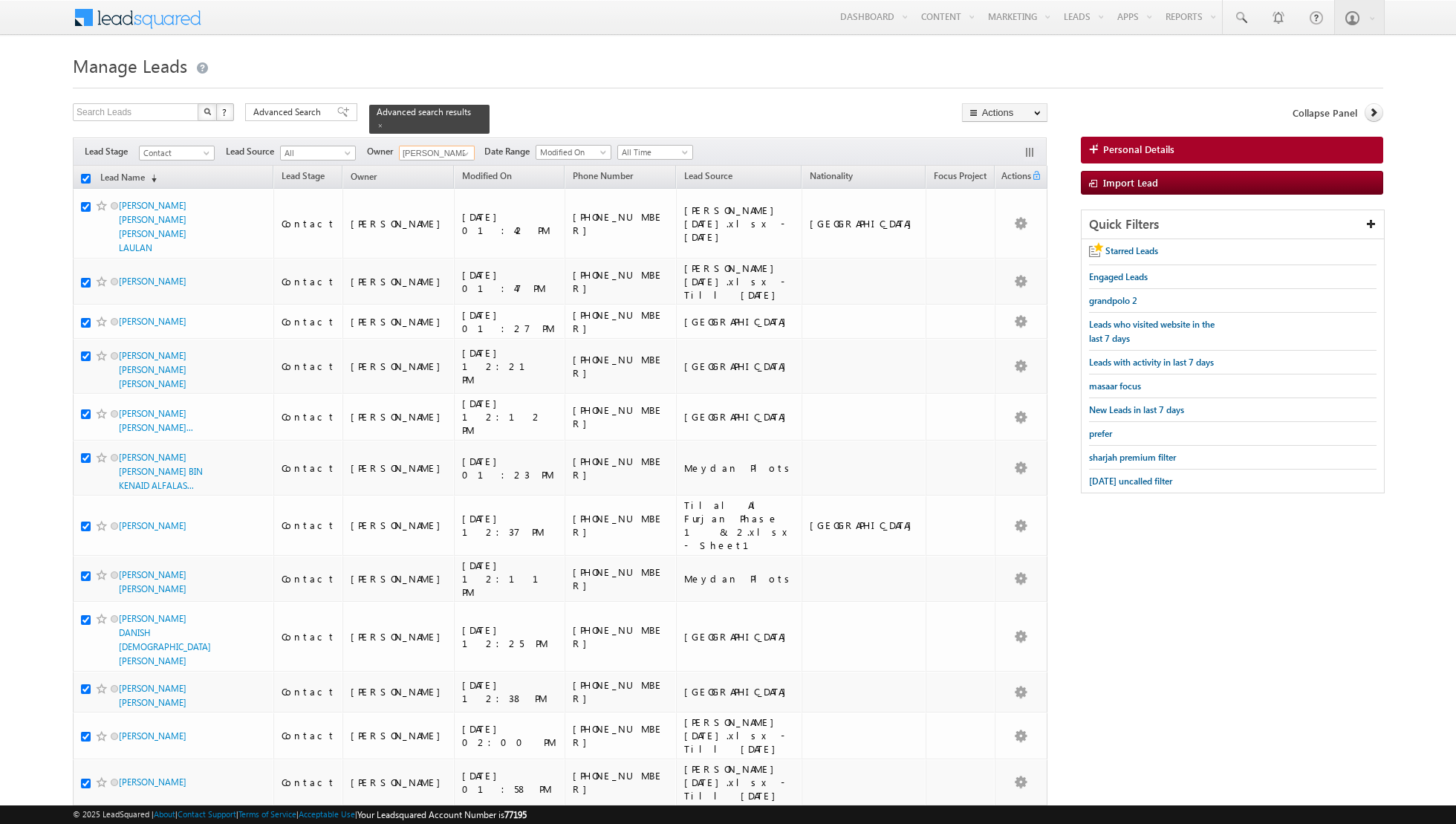
checkbox input "true"
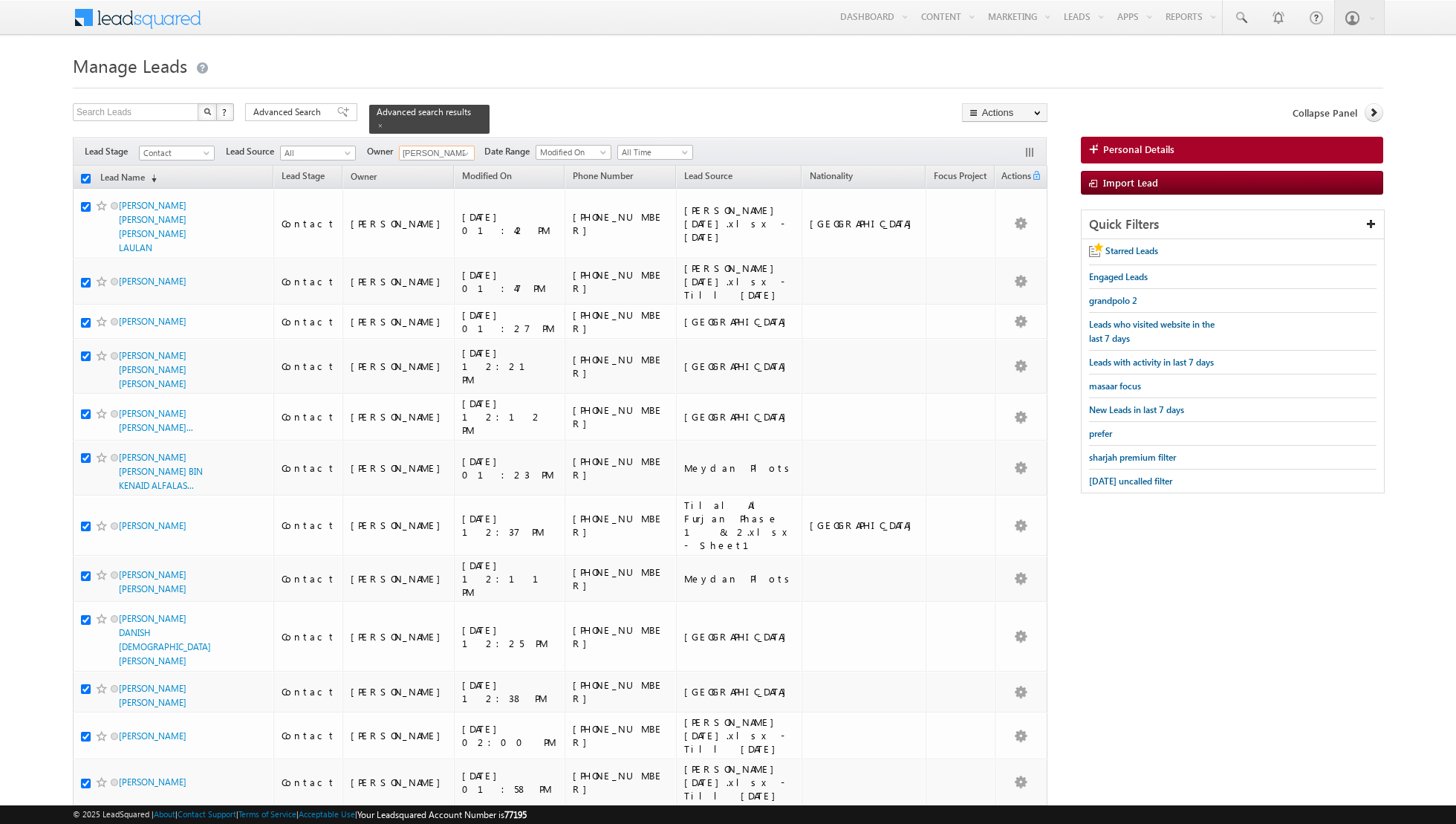
checkbox input "true"
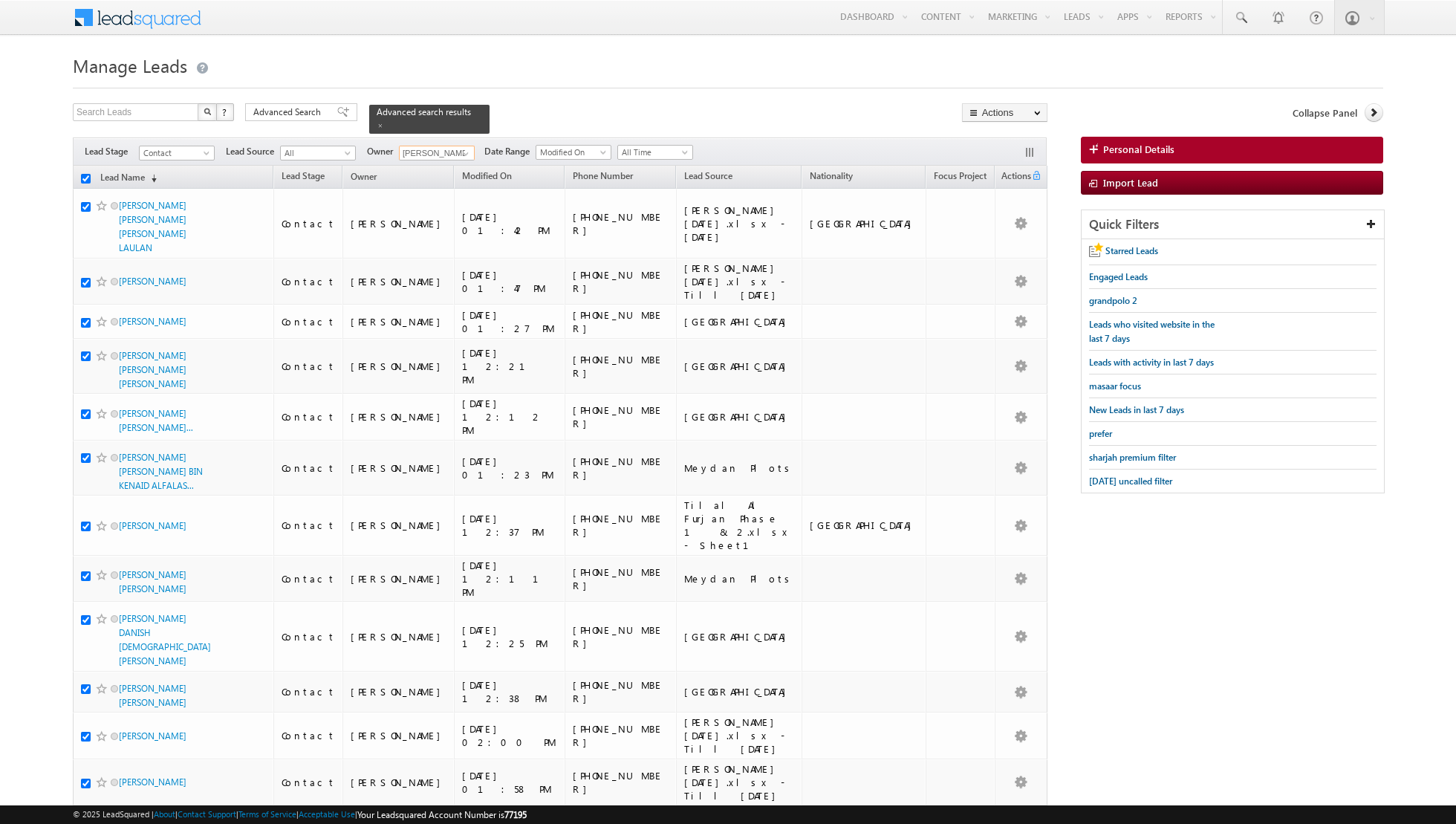
checkbox input "true"
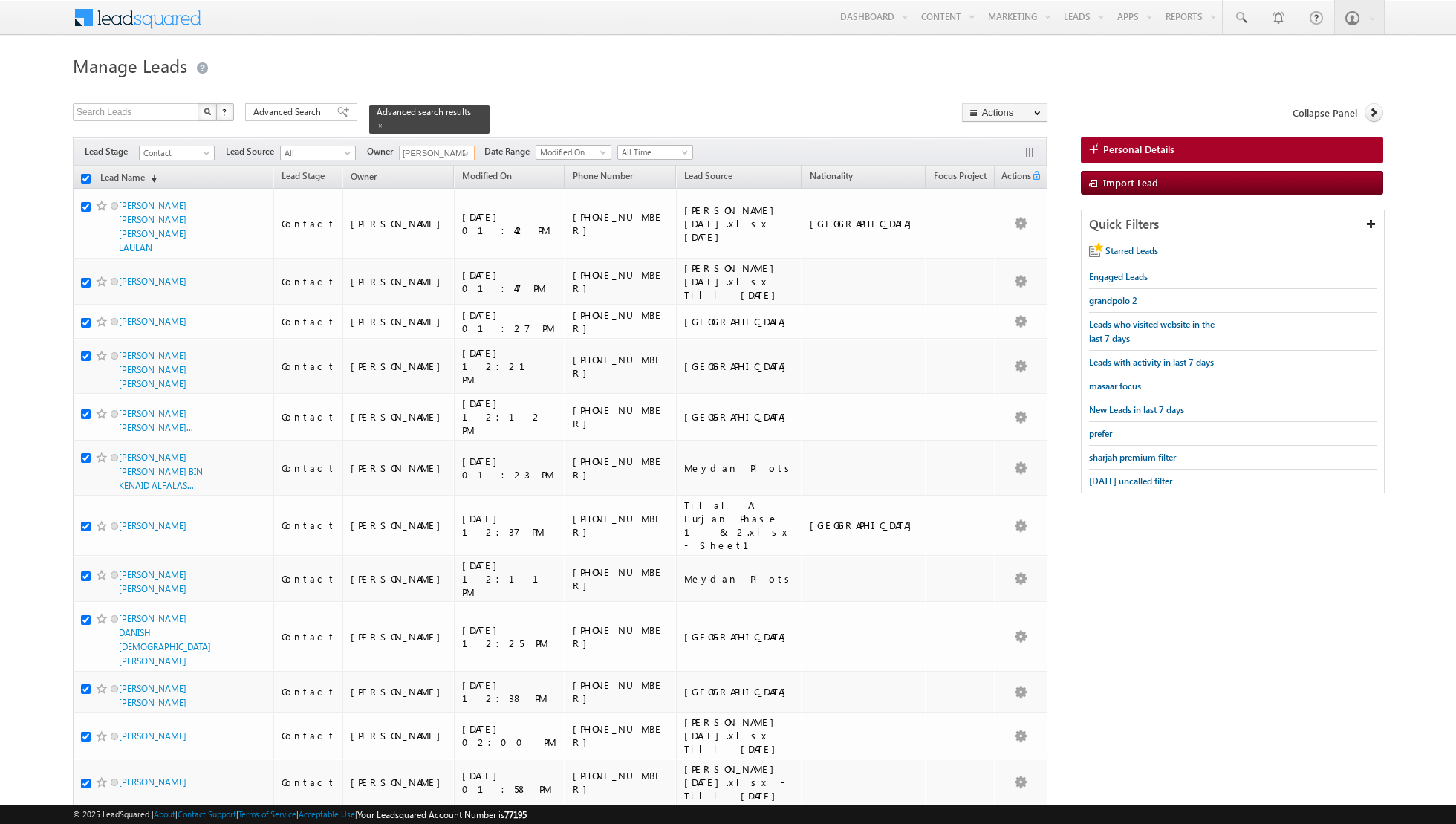
checkbox input "true"
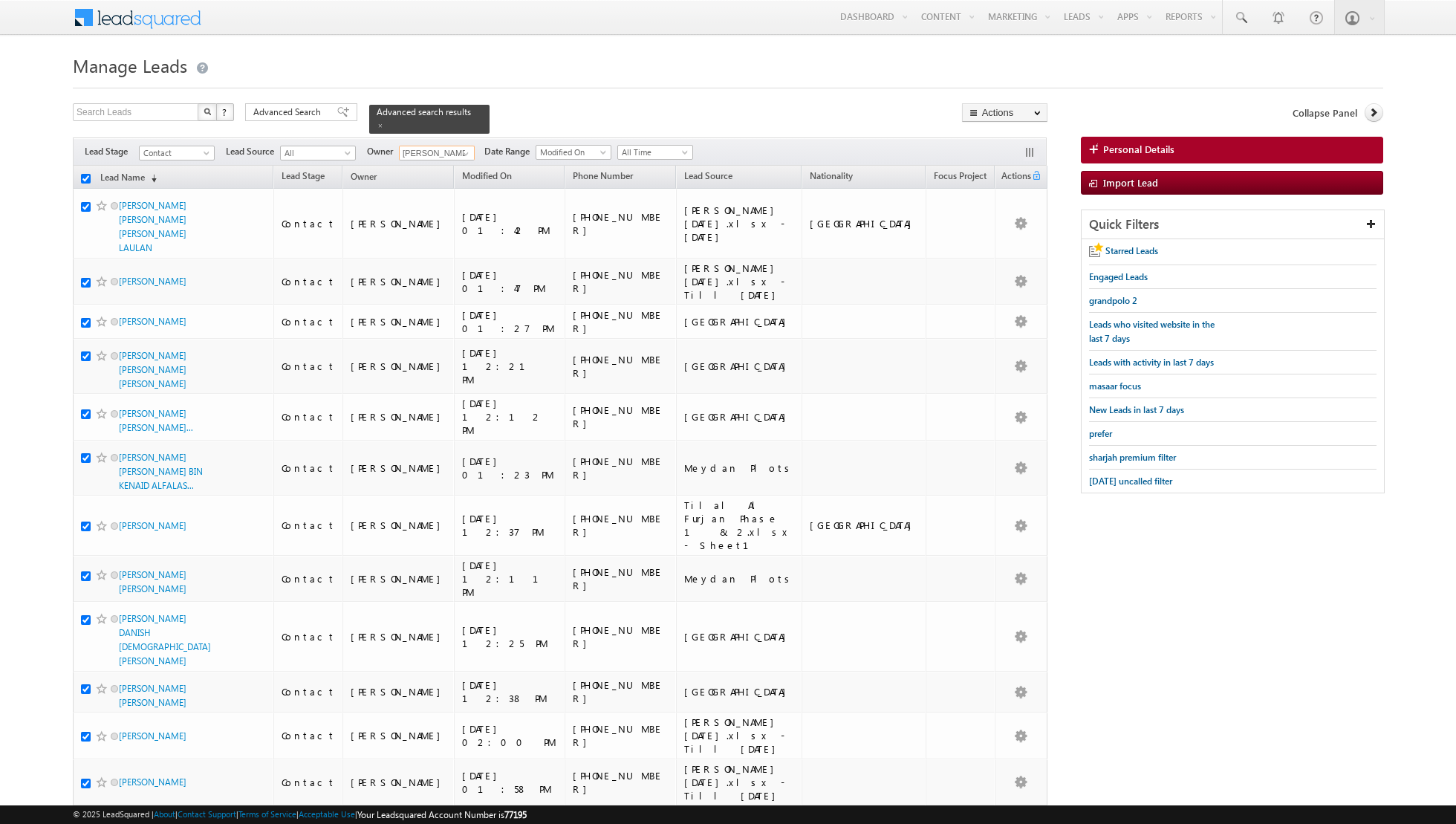
checkbox input "true"
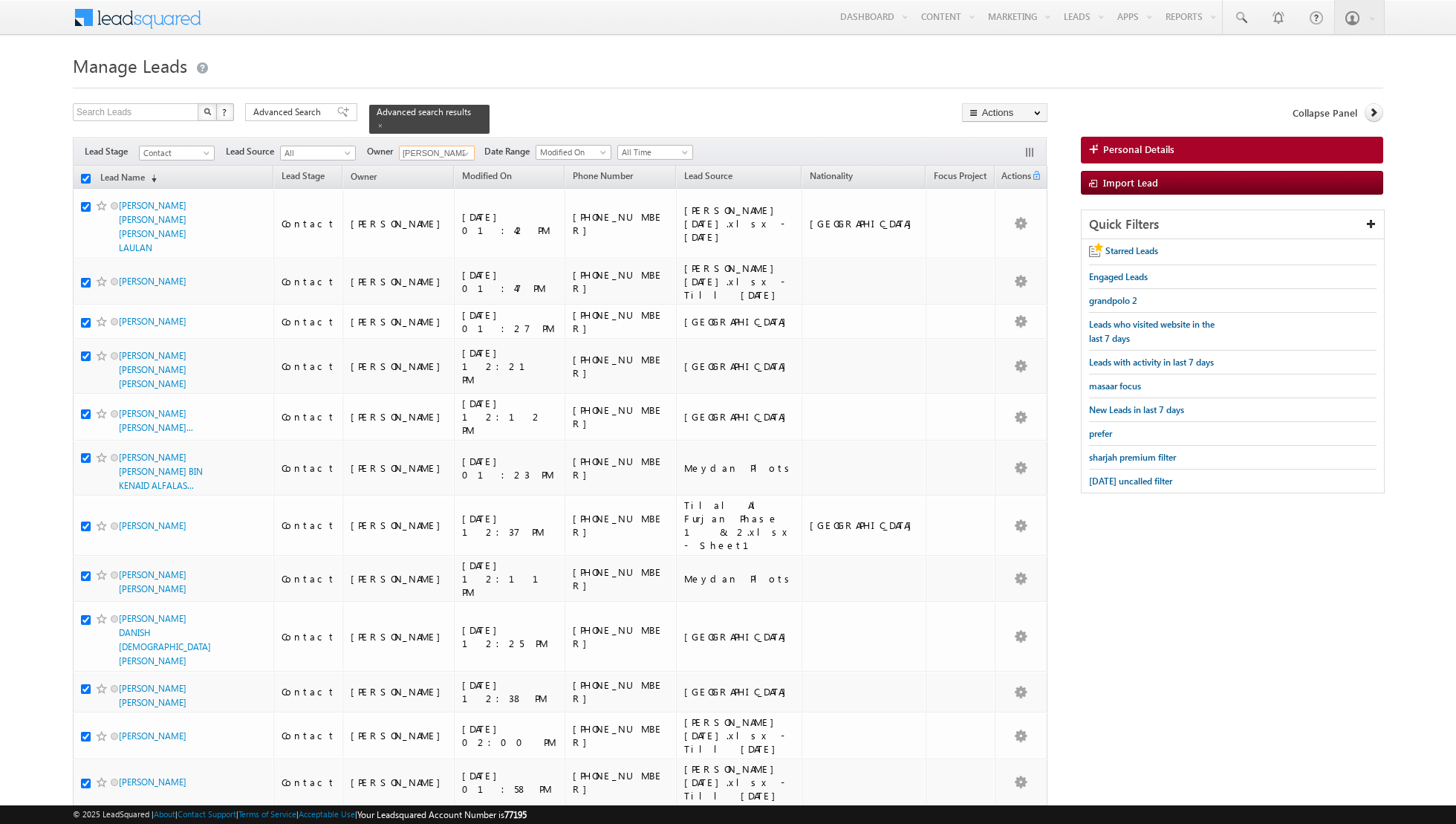
checkbox input "true"
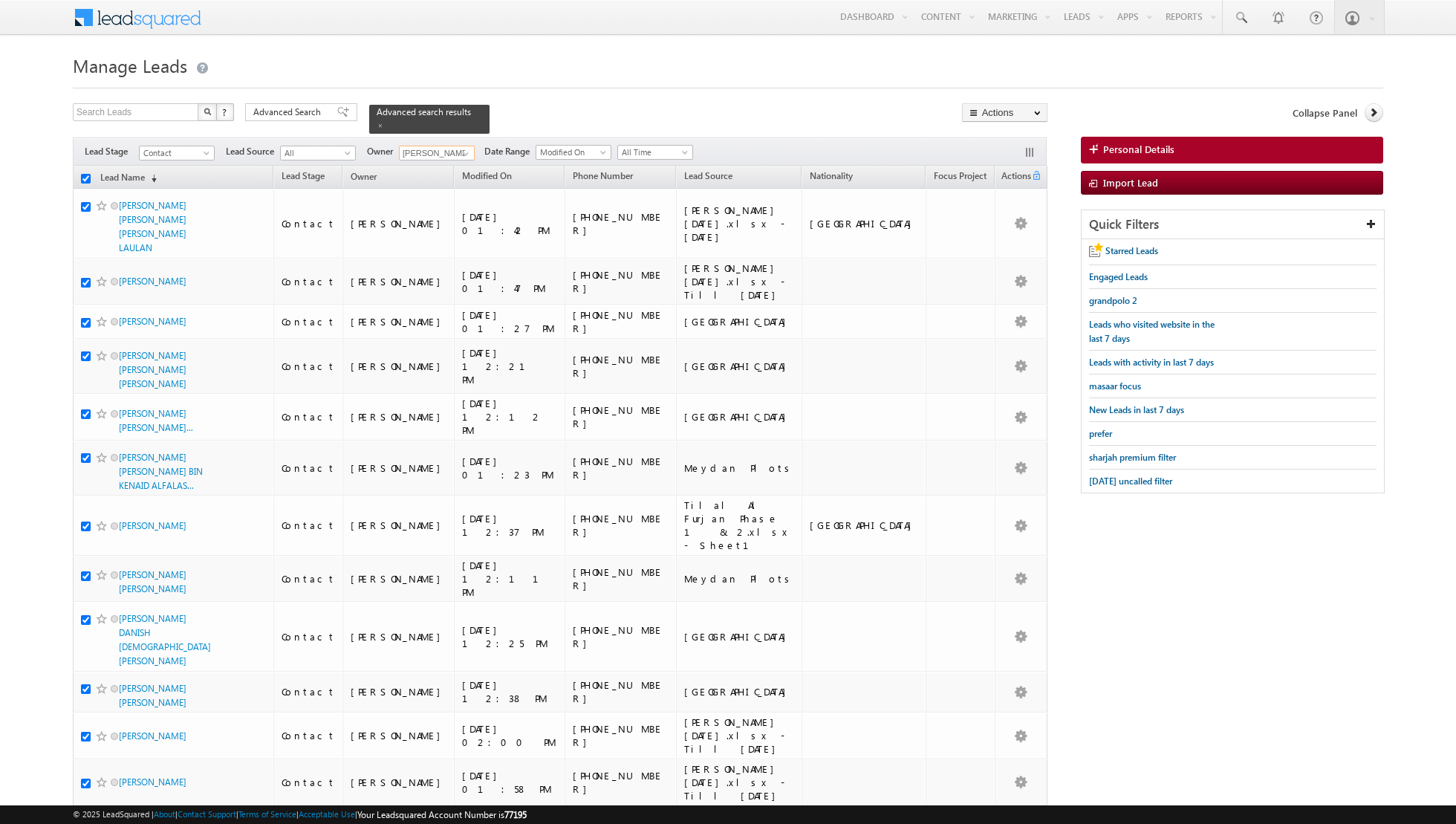
checkbox input "true"
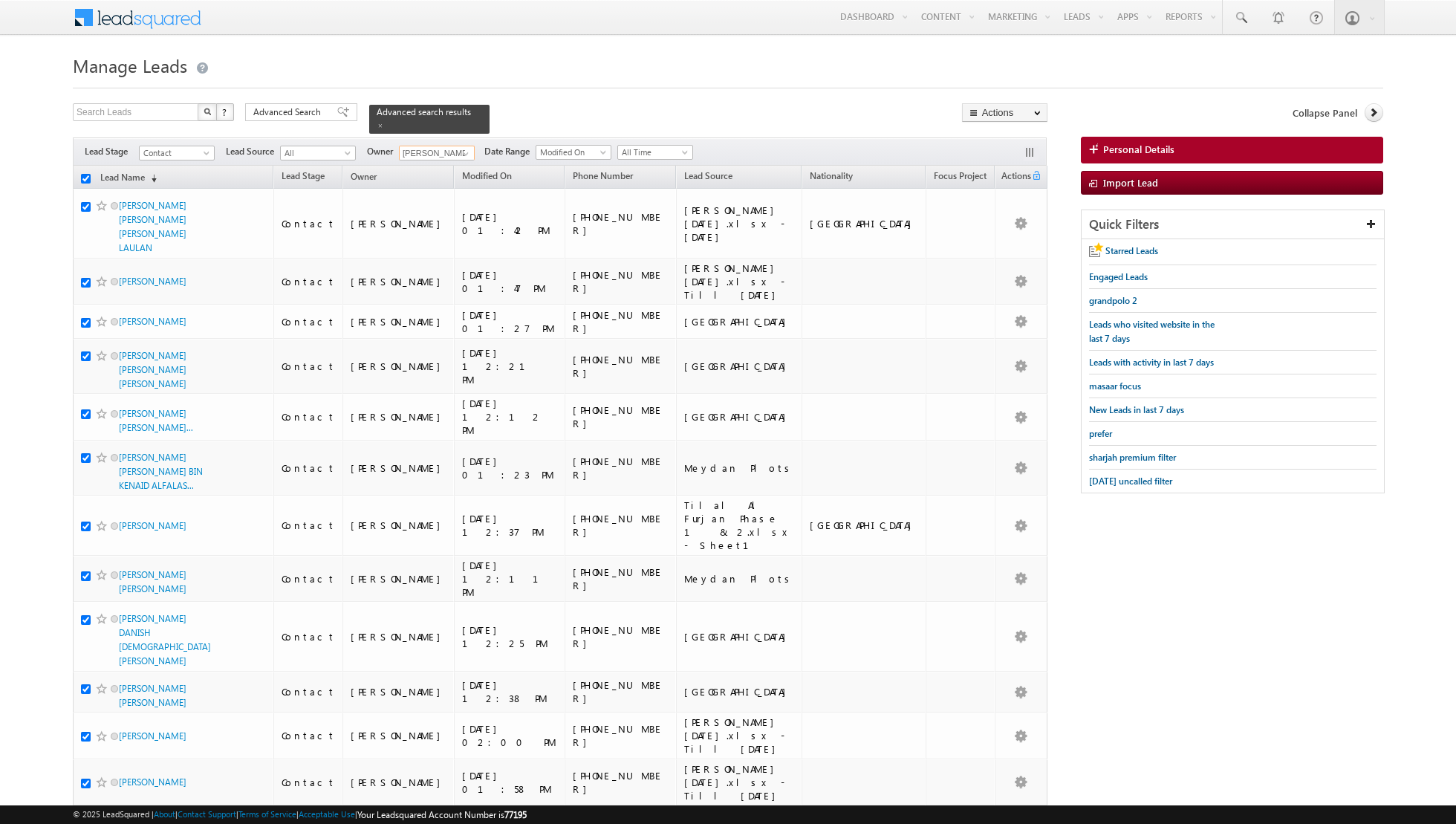
checkbox input "true"
click at [989, 236] on link "Change Owner" at bounding box center [1004, 240] width 84 height 18
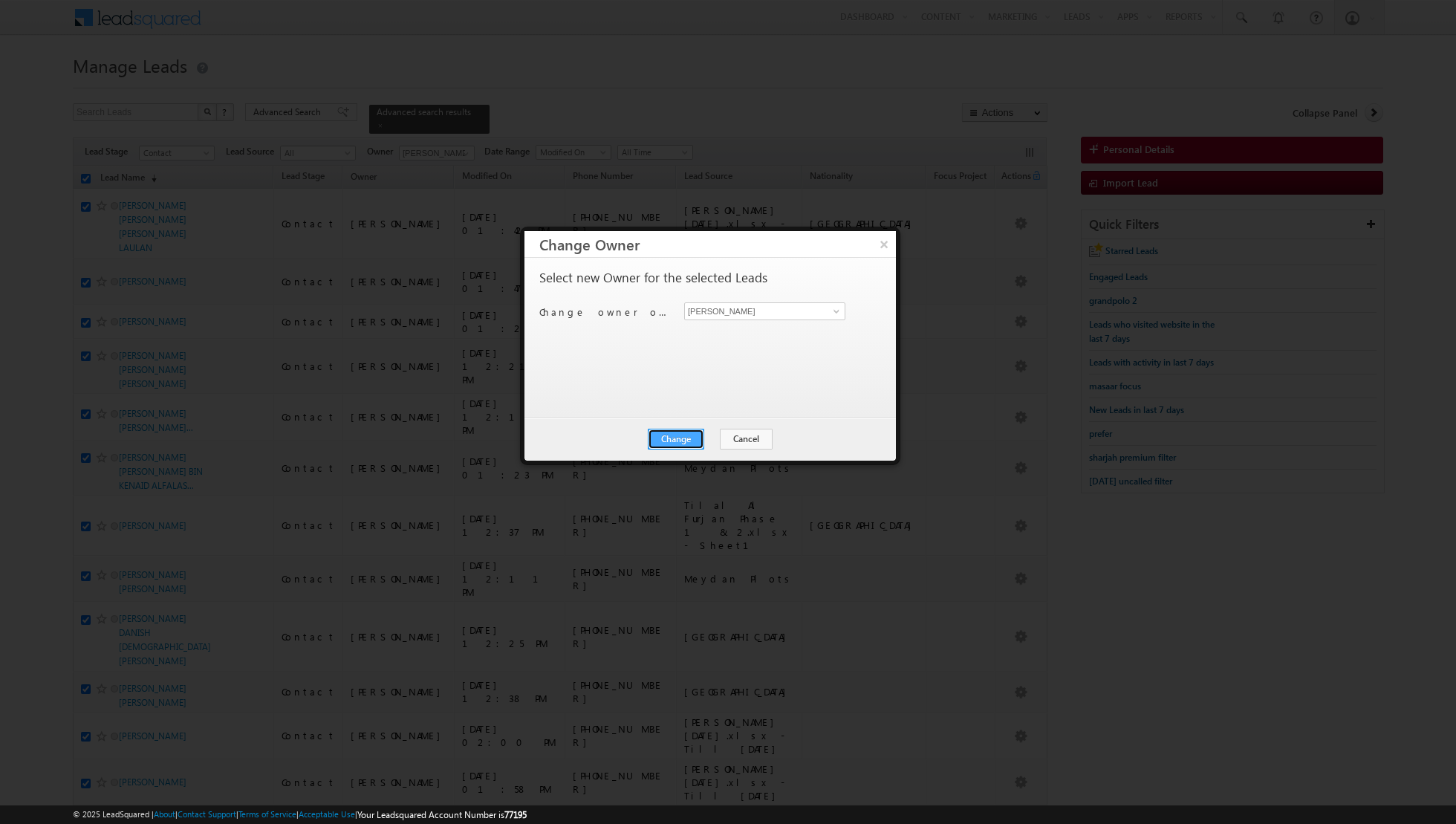
click at [679, 436] on button "Change" at bounding box center [676, 439] width 56 height 21
click at [716, 437] on button "Close" at bounding box center [712, 439] width 47 height 21
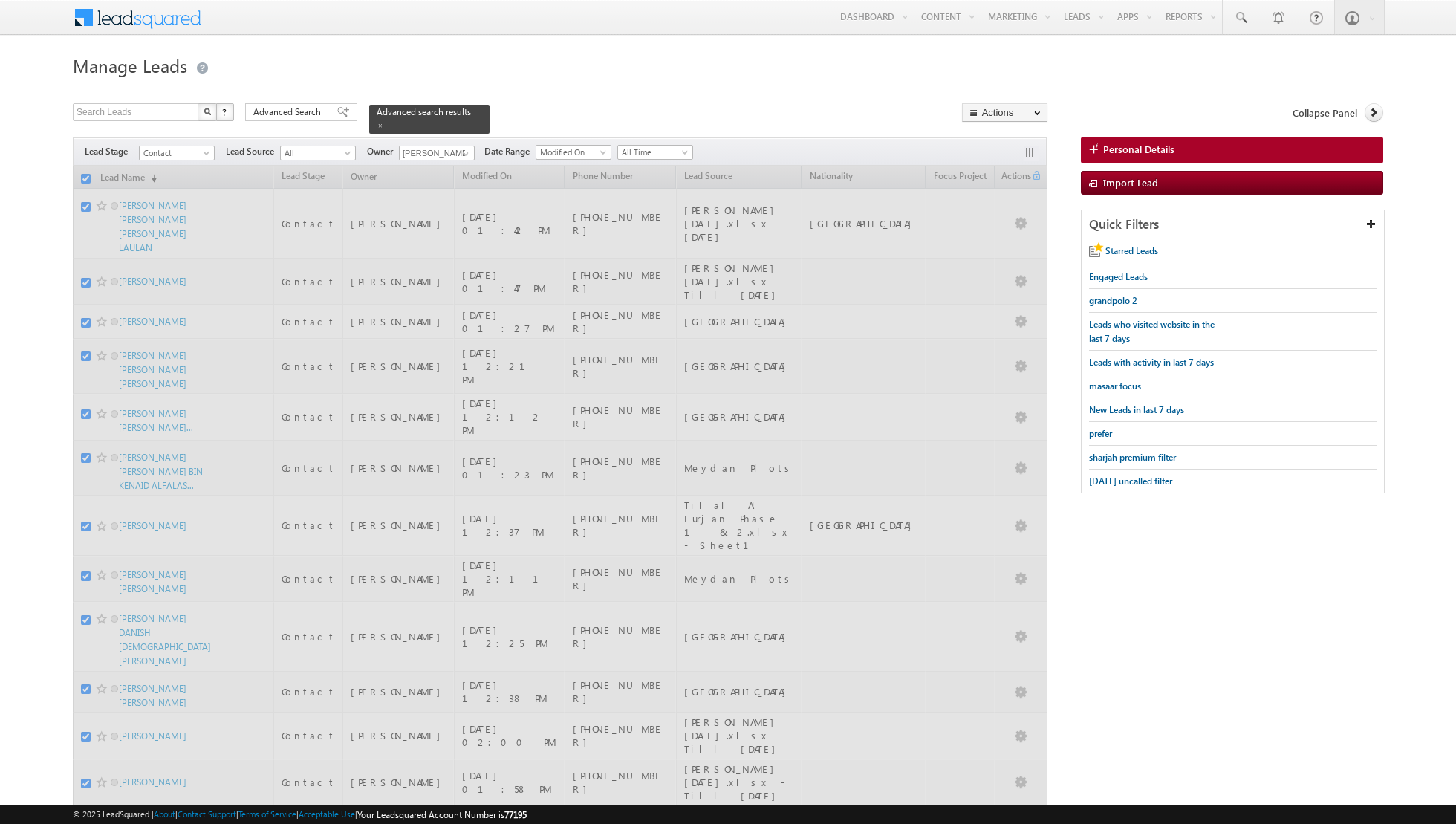
checkbox input "false"
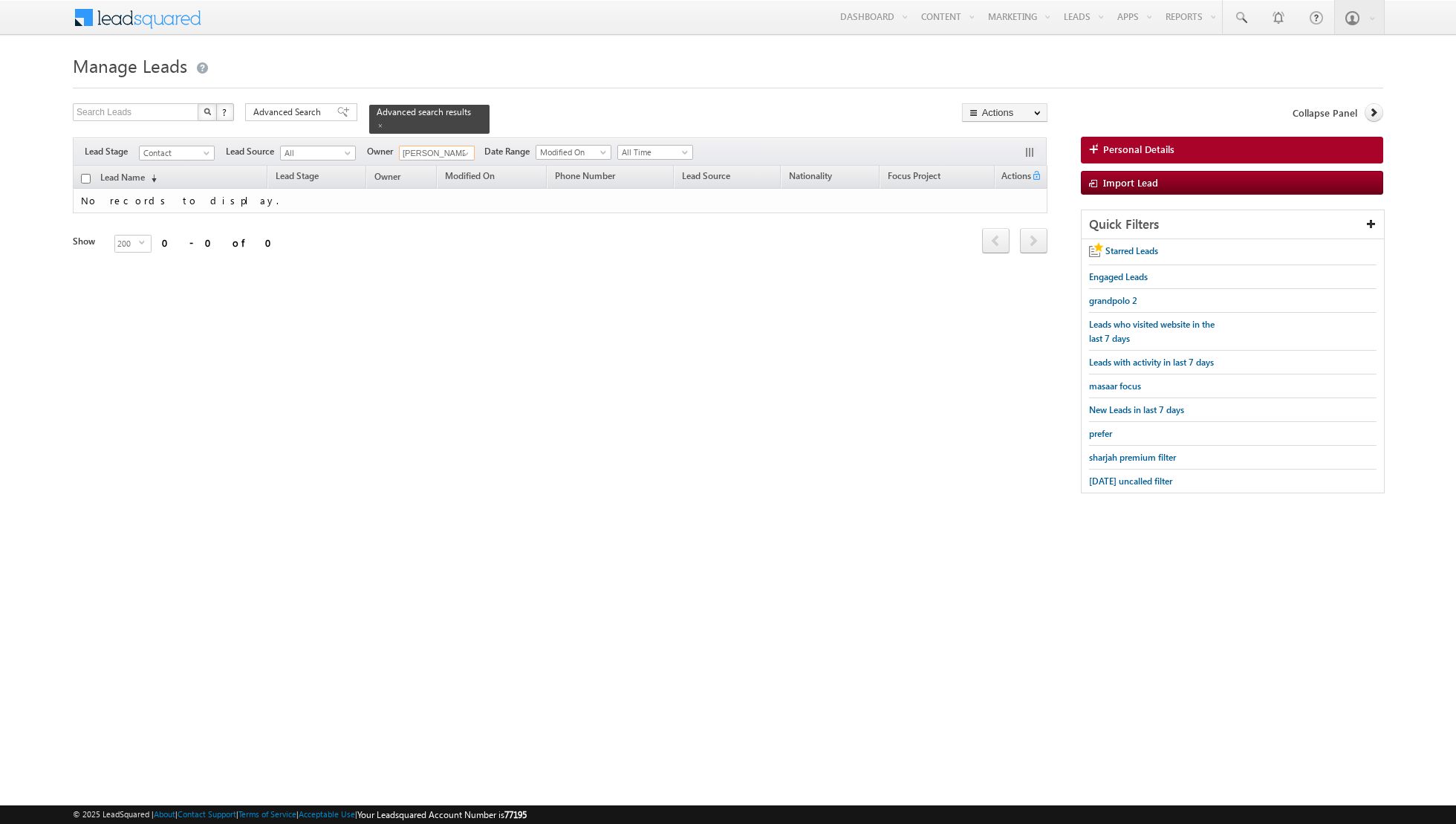
click at [446, 152] on input "[PERSON_NAME]" at bounding box center [437, 153] width 76 height 15
click at [460, 155] on span at bounding box center [466, 153] width 12 height 12
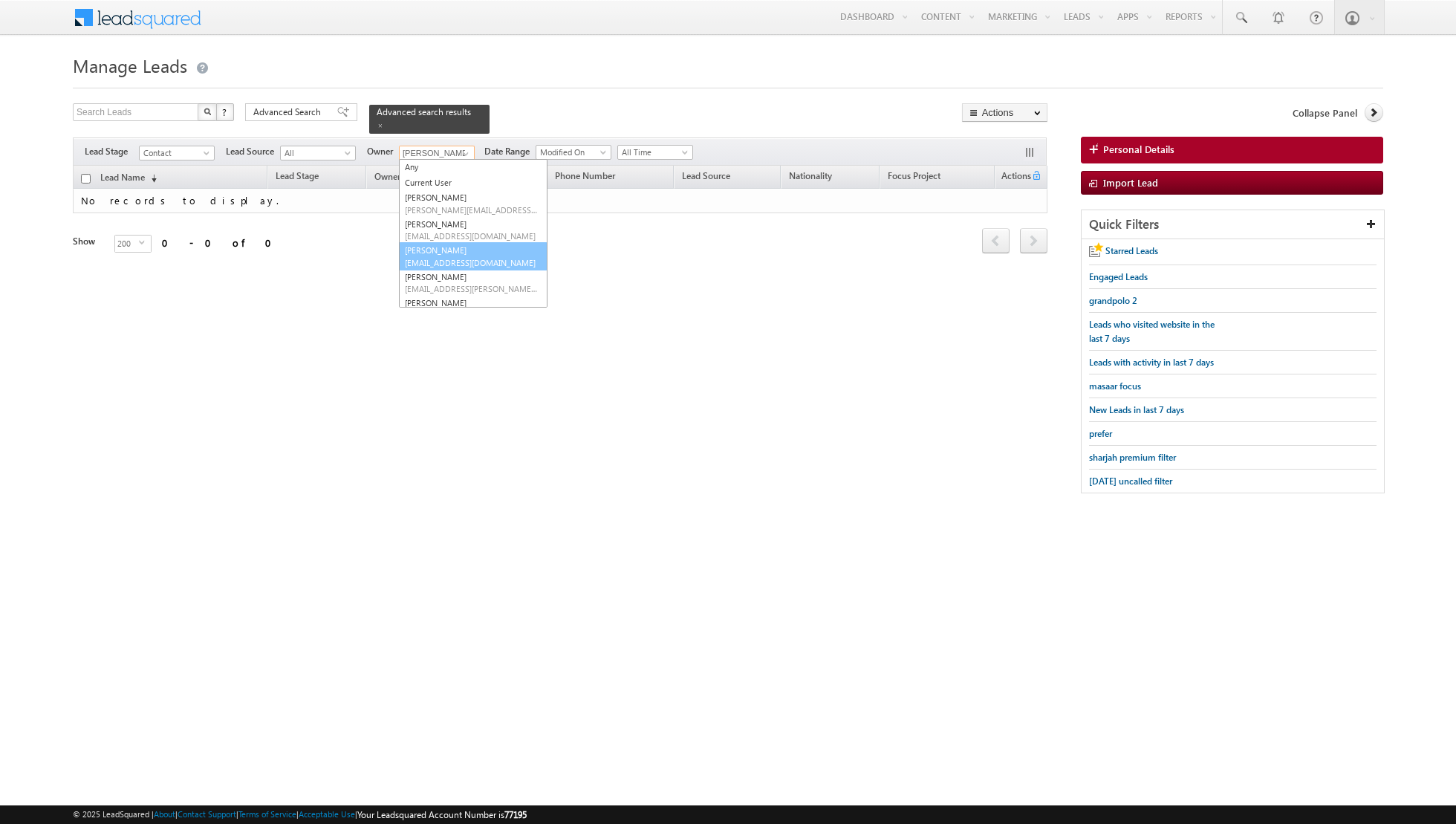
click at [438, 250] on link "Dinesh Kumar dinesh.kumar@indglobal.ae" at bounding box center [473, 256] width 148 height 28
type input "[PERSON_NAME]"
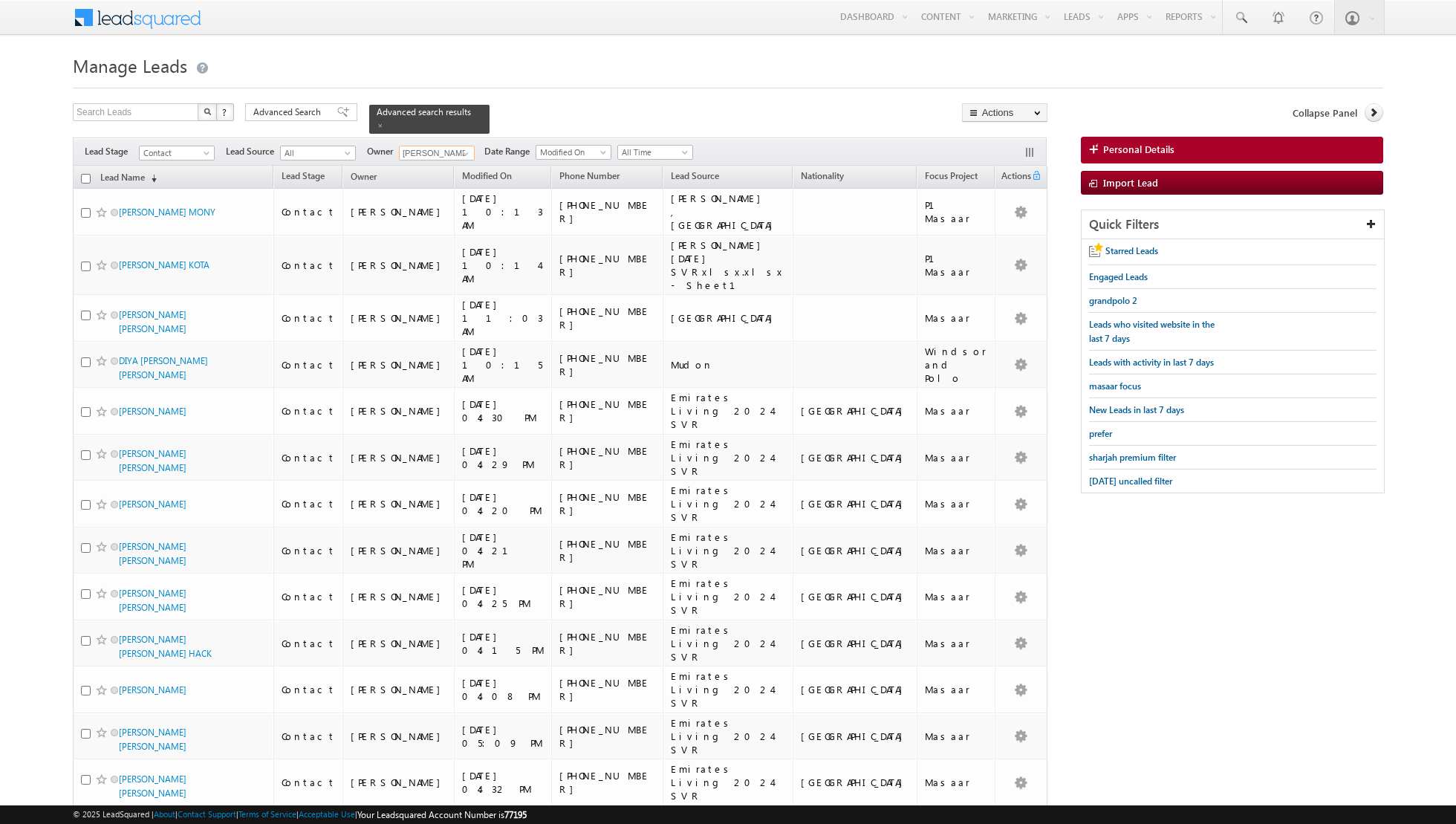
click at [88, 178] on input "checkbox" at bounding box center [86, 179] width 10 height 10
checkbox input "true"
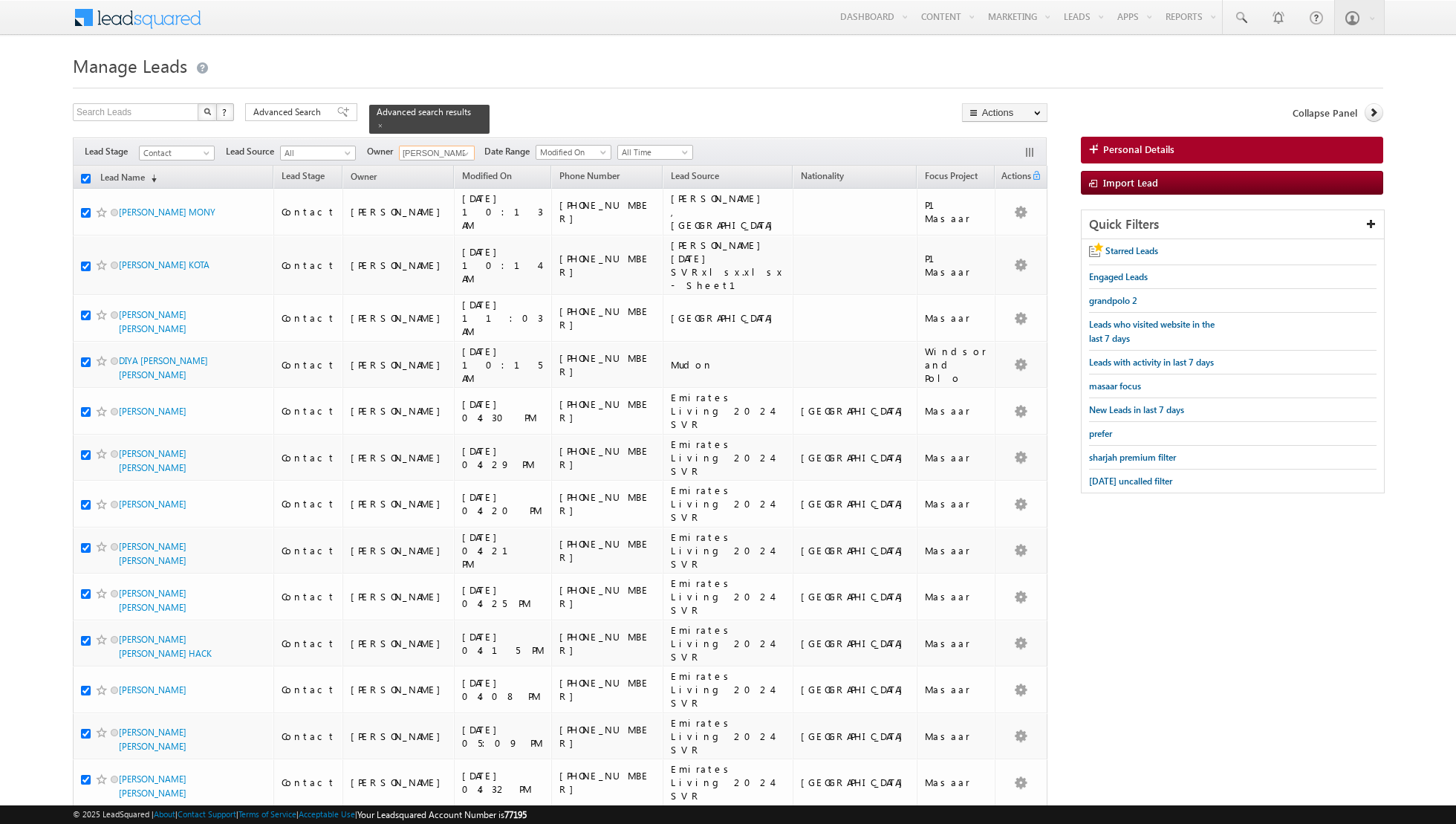
checkbox input "true"
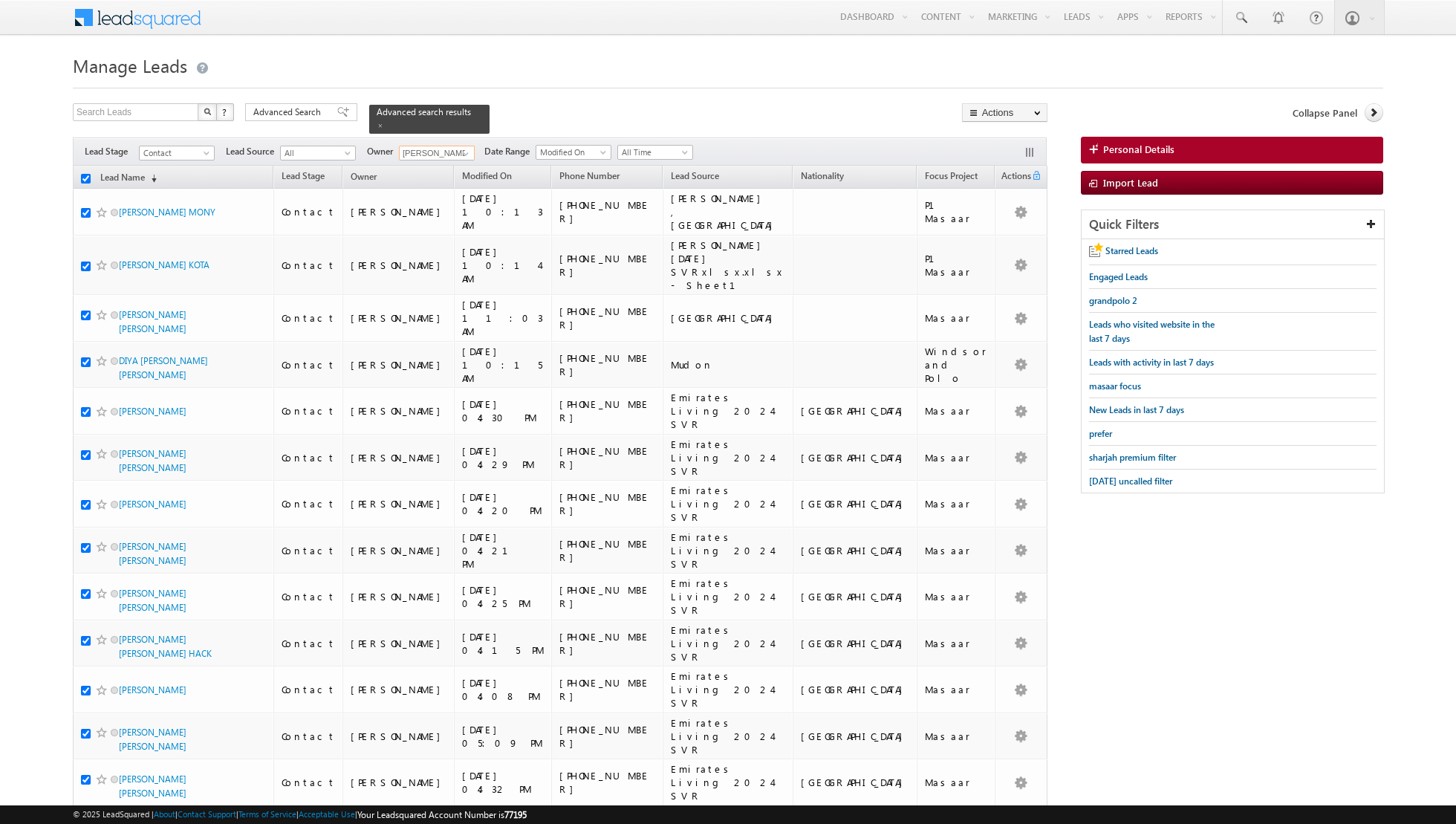
checkbox input "true"
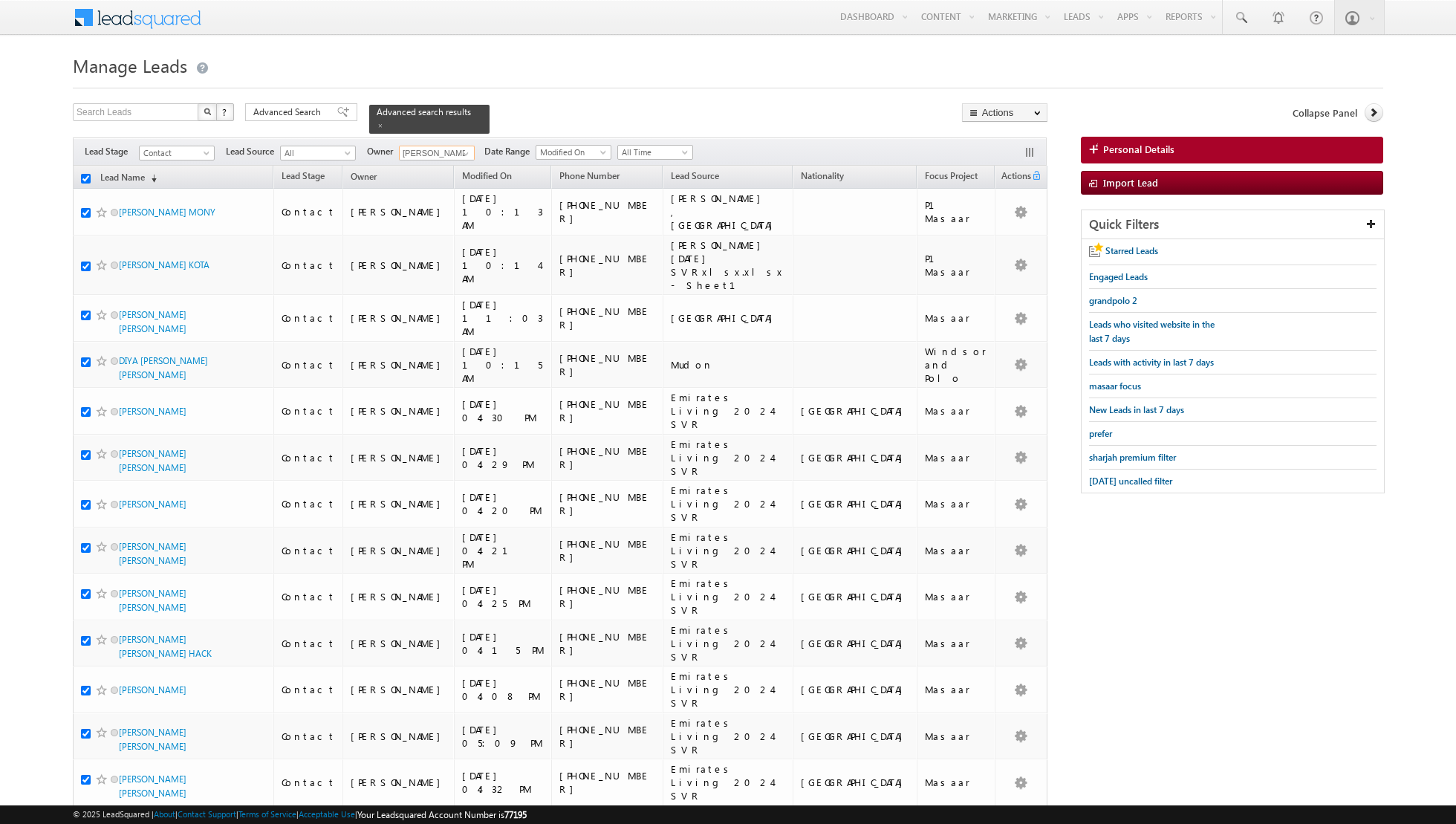
checkbox input "true"
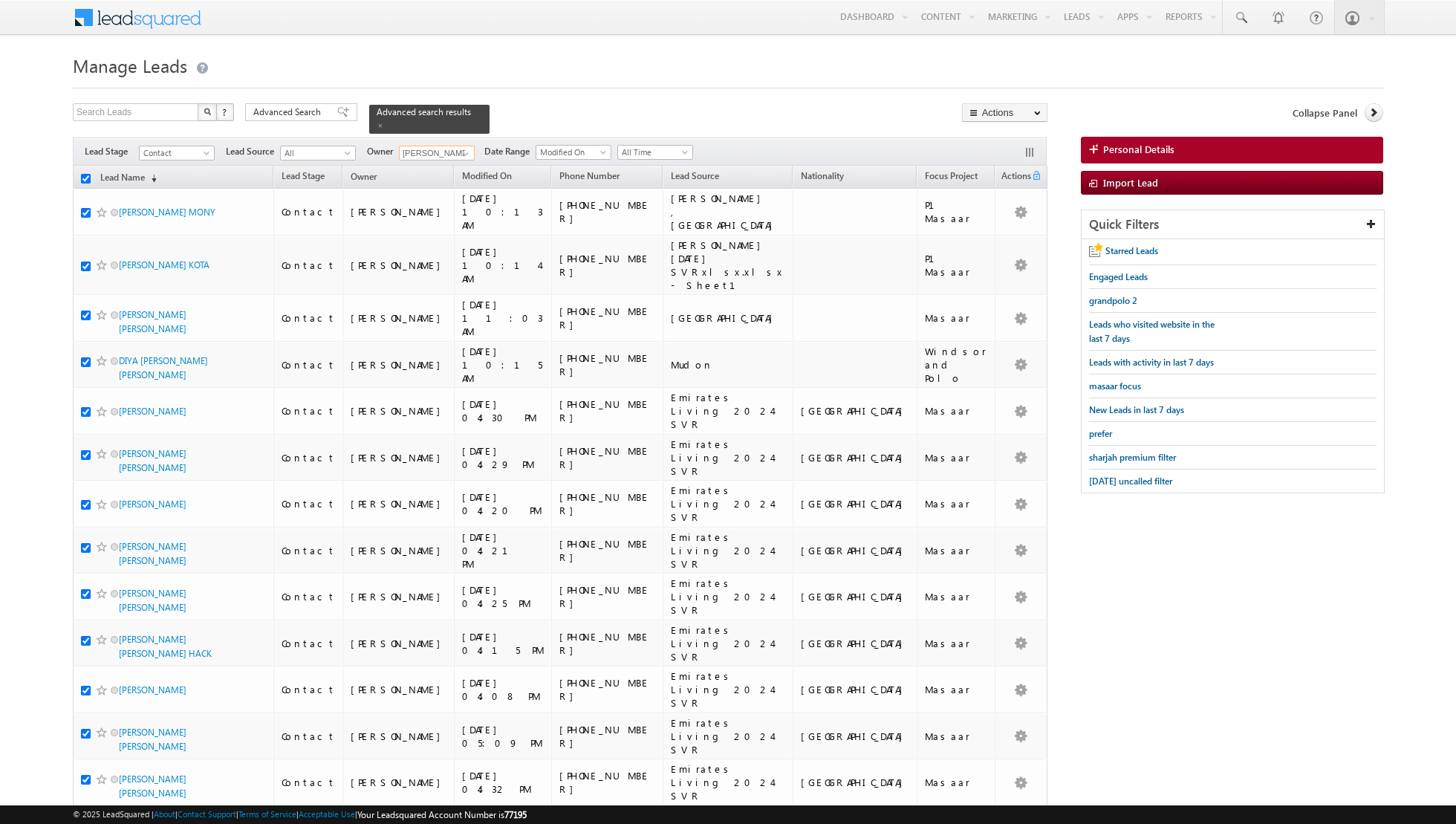
checkbox input "true"
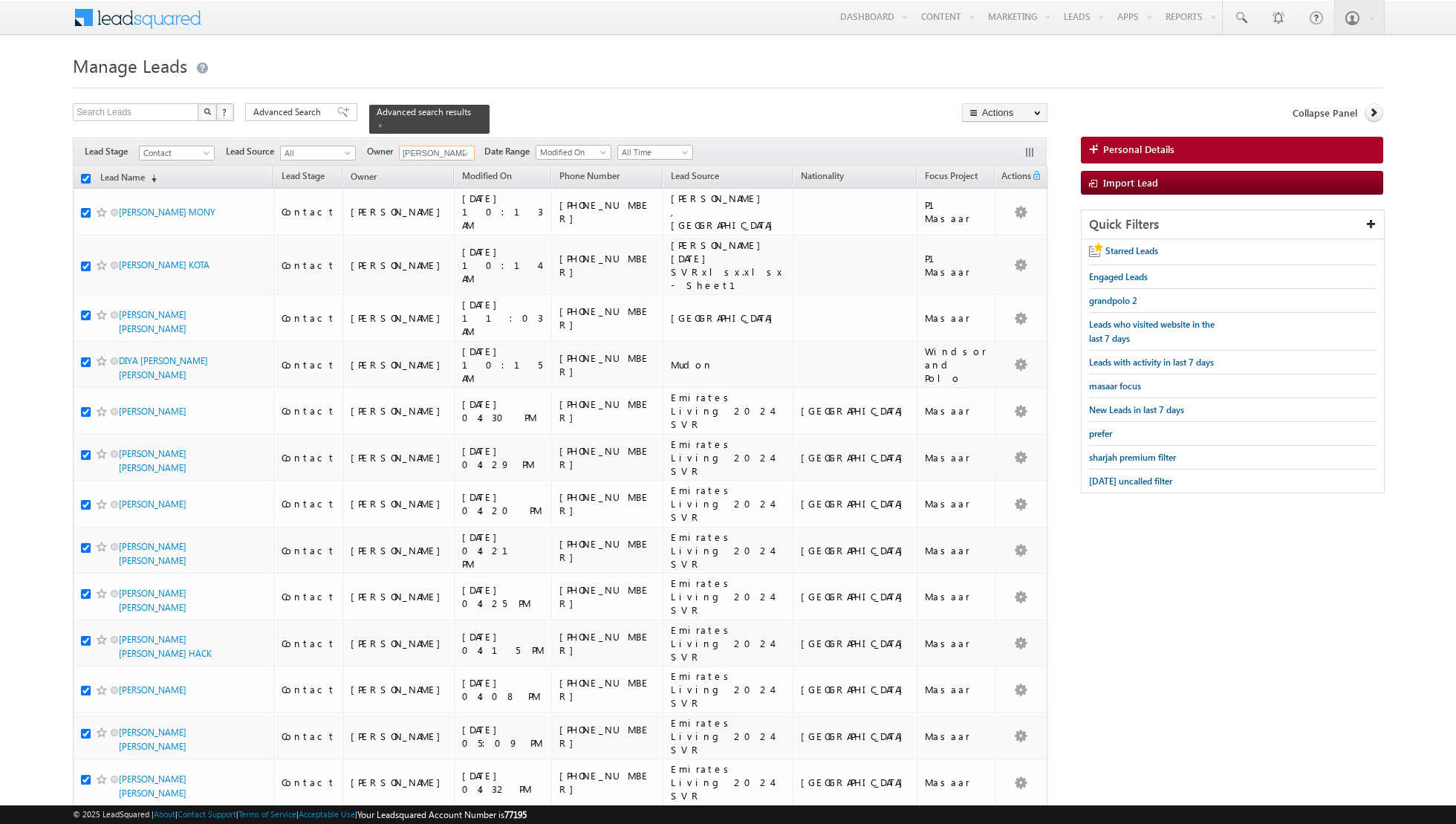
checkbox input "true"
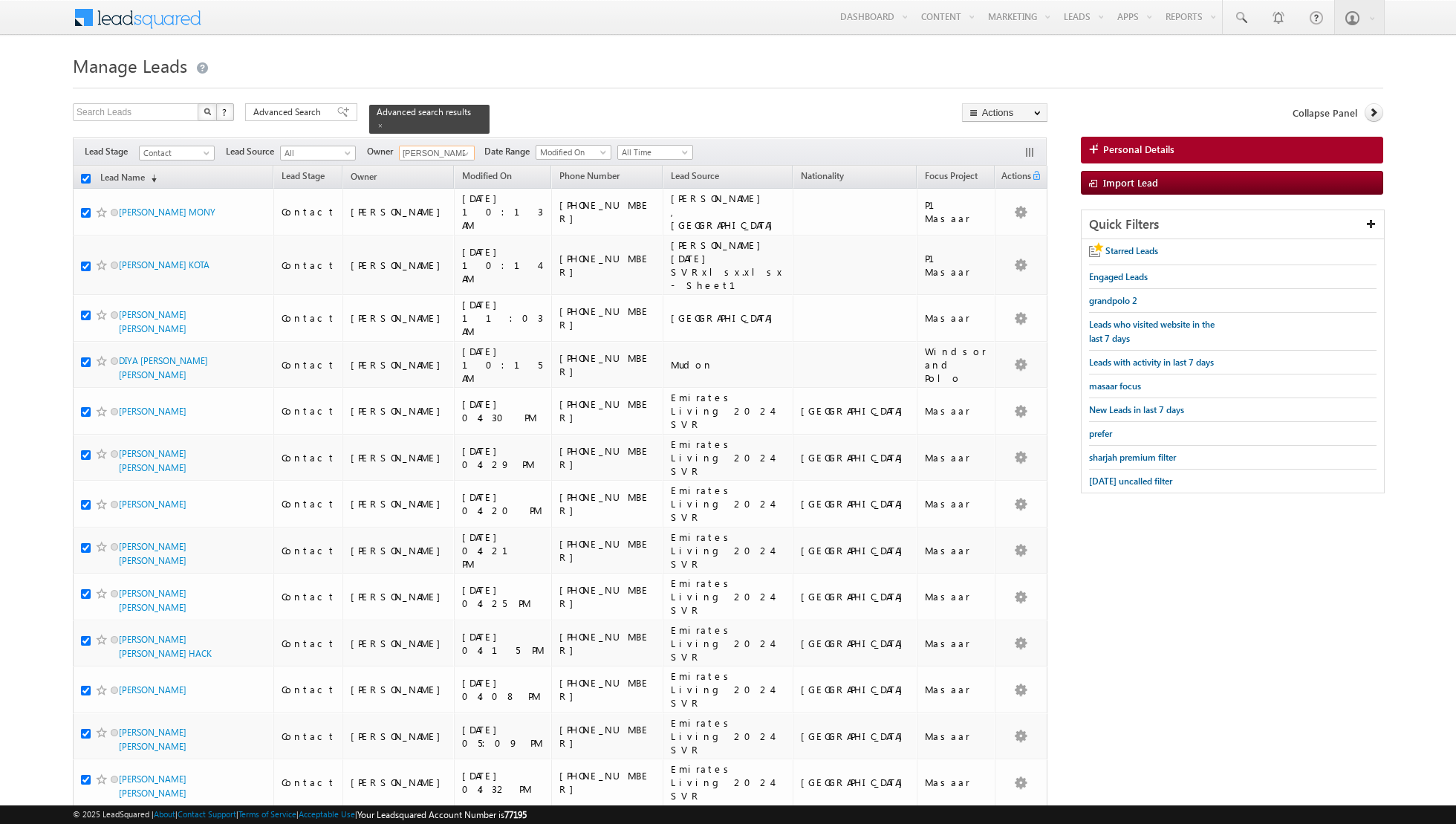
checkbox input "true"
click at [1009, 241] on link "Change Owner" at bounding box center [1004, 240] width 84 height 18
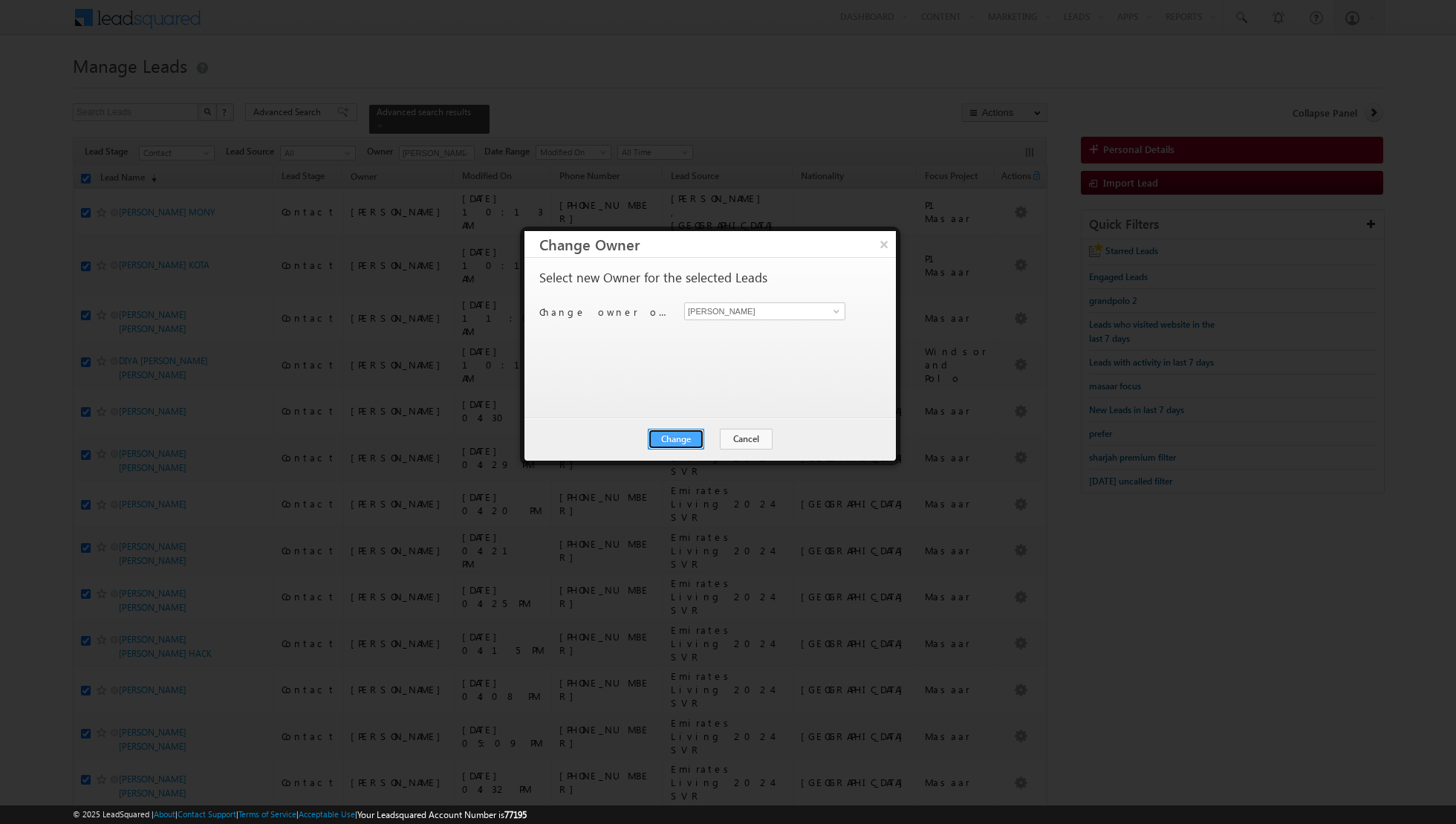
click at [674, 435] on button "Change" at bounding box center [676, 439] width 56 height 21
click at [716, 438] on button "Close" at bounding box center [712, 439] width 47 height 21
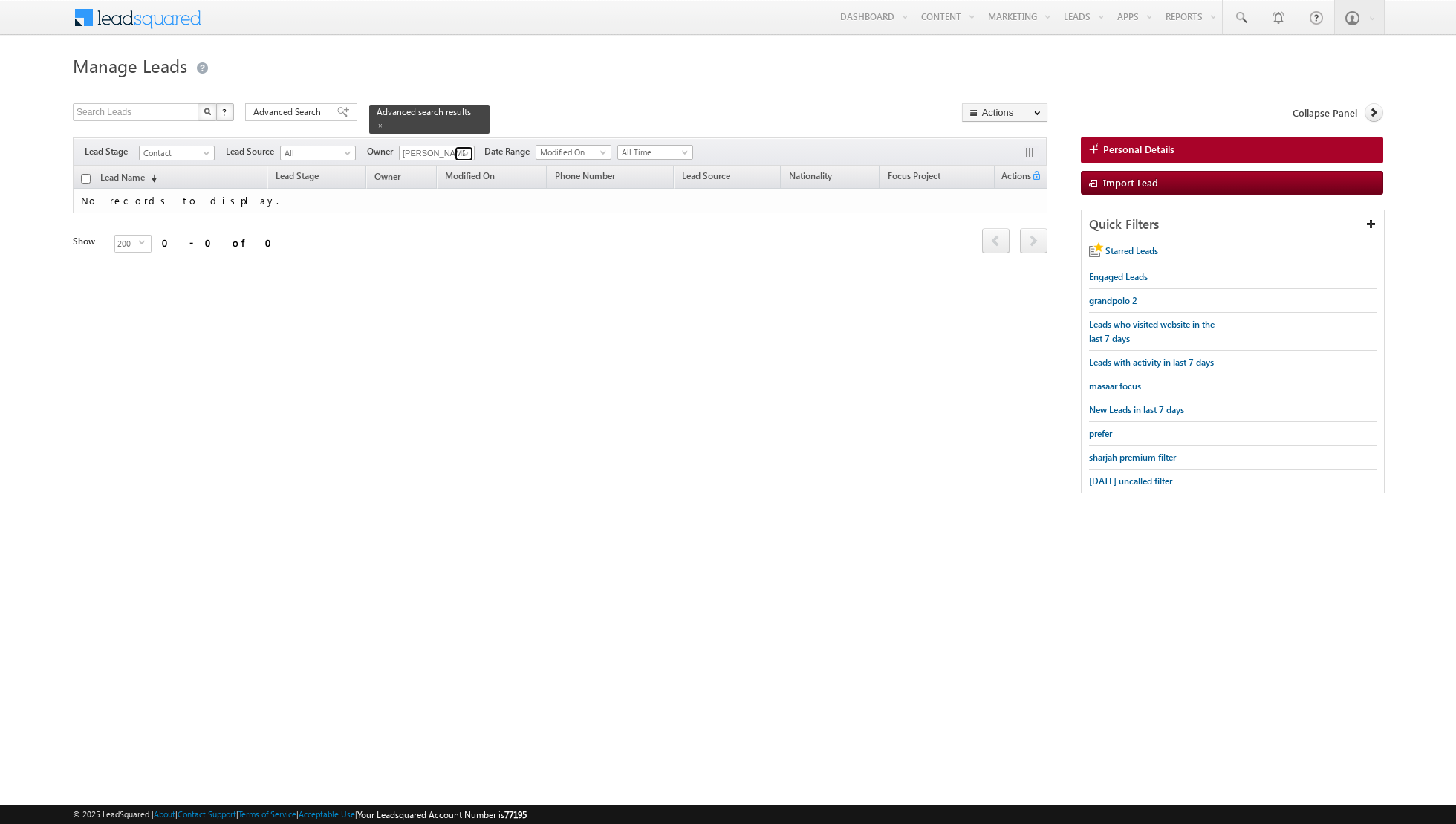
click at [465, 156] on span at bounding box center [466, 153] width 12 height 12
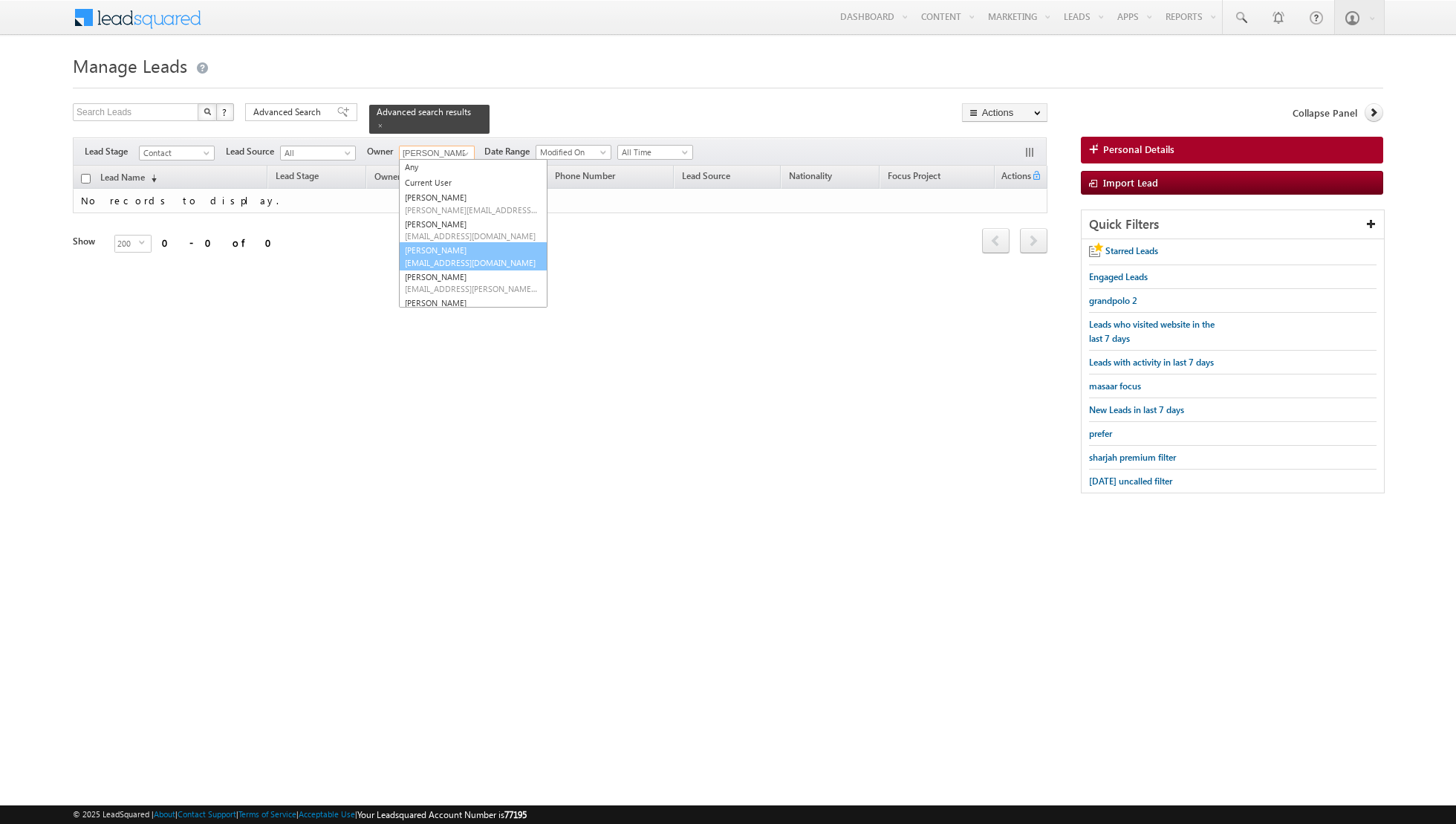
scroll to position [31, 0]
click at [450, 252] on span "[EMAIL_ADDRESS][PERSON_NAME][DOMAIN_NAME]" at bounding box center [471, 257] width 134 height 11
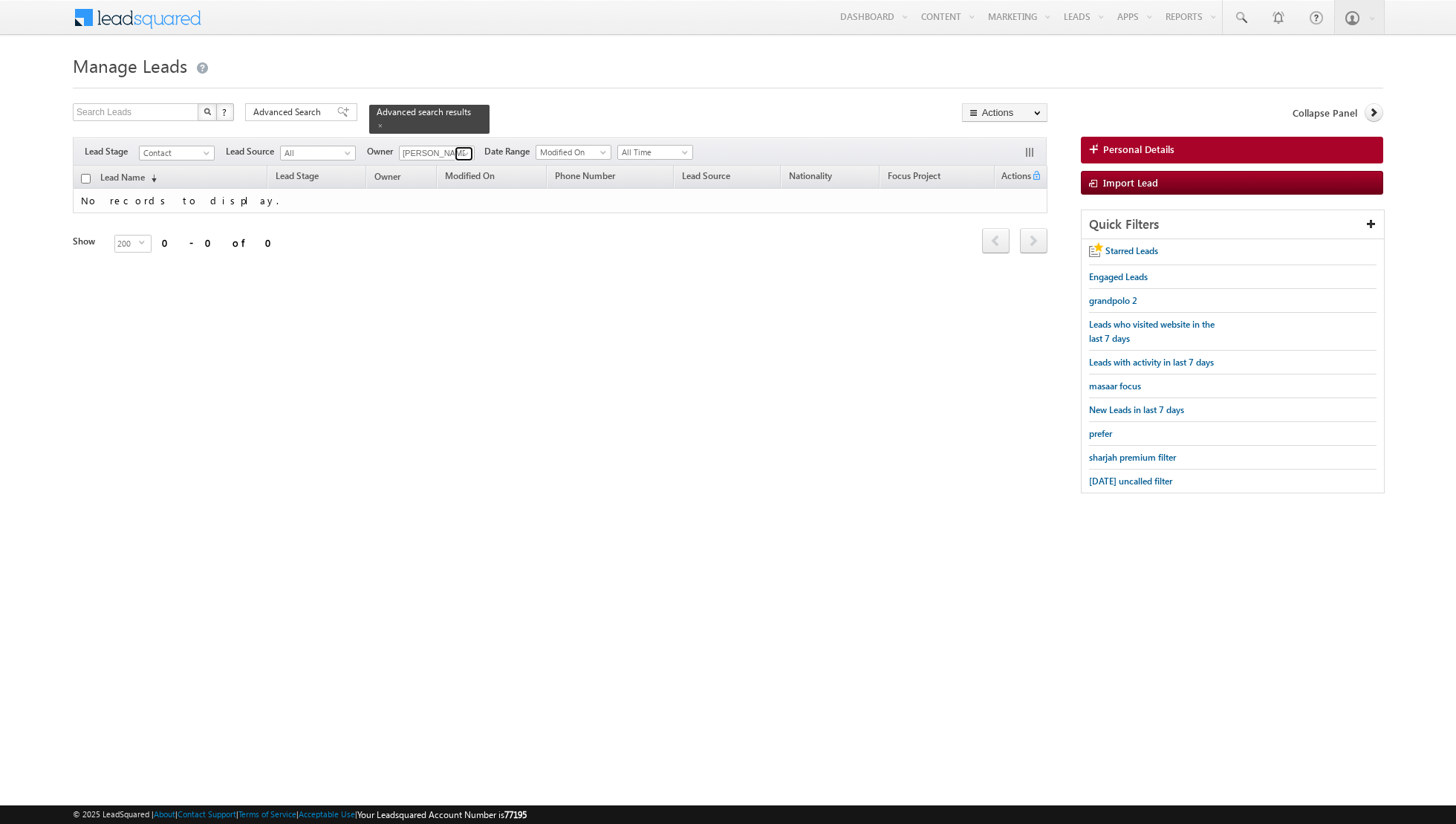
click at [461, 153] on span at bounding box center [466, 153] width 12 height 12
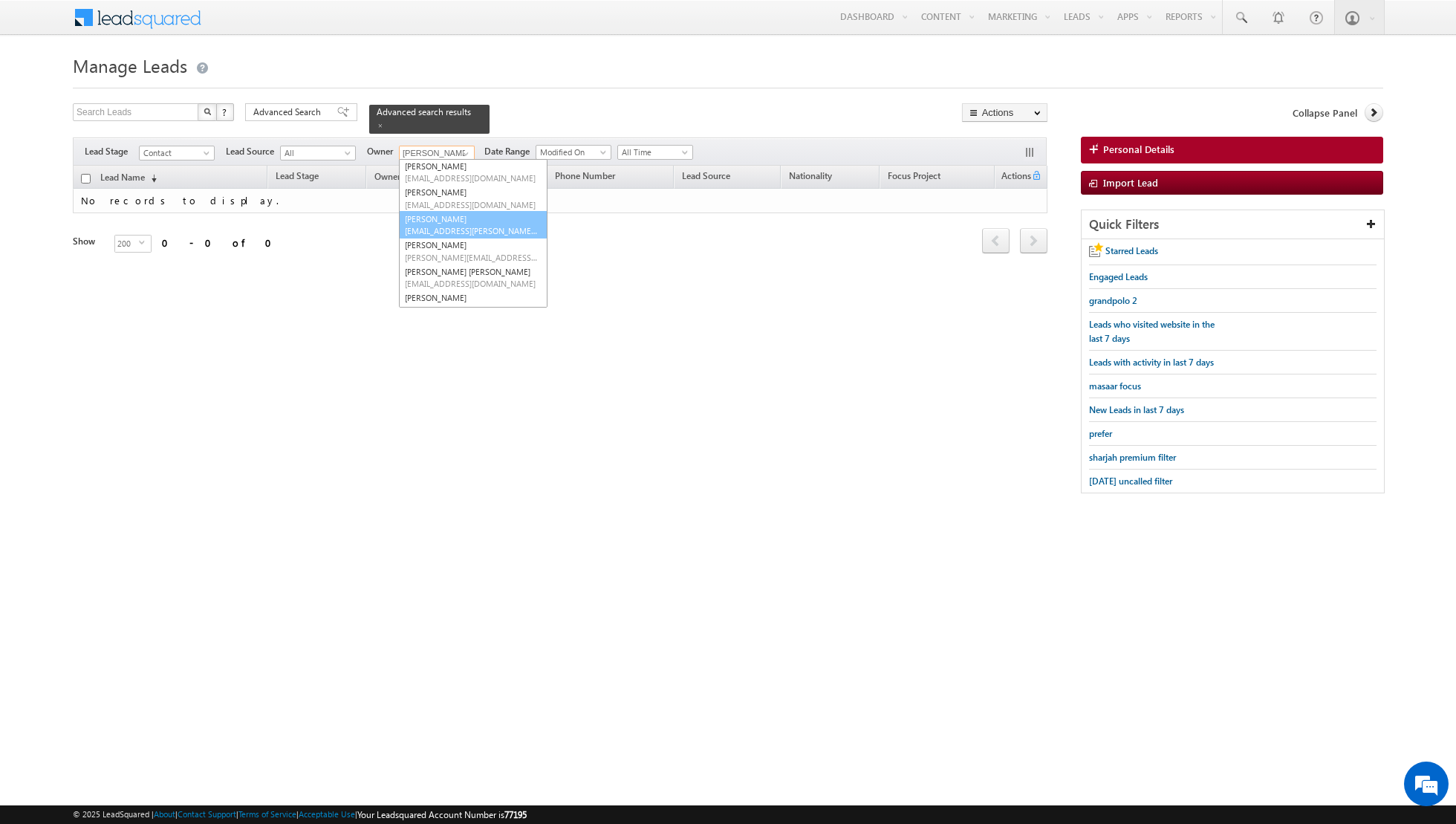
scroll to position [67, 0]
click at [452, 236] on link "[PERSON_NAME] [PERSON_NAME][EMAIL_ADDRESS][DOMAIN_NAME]" at bounding box center [473, 242] width 148 height 28
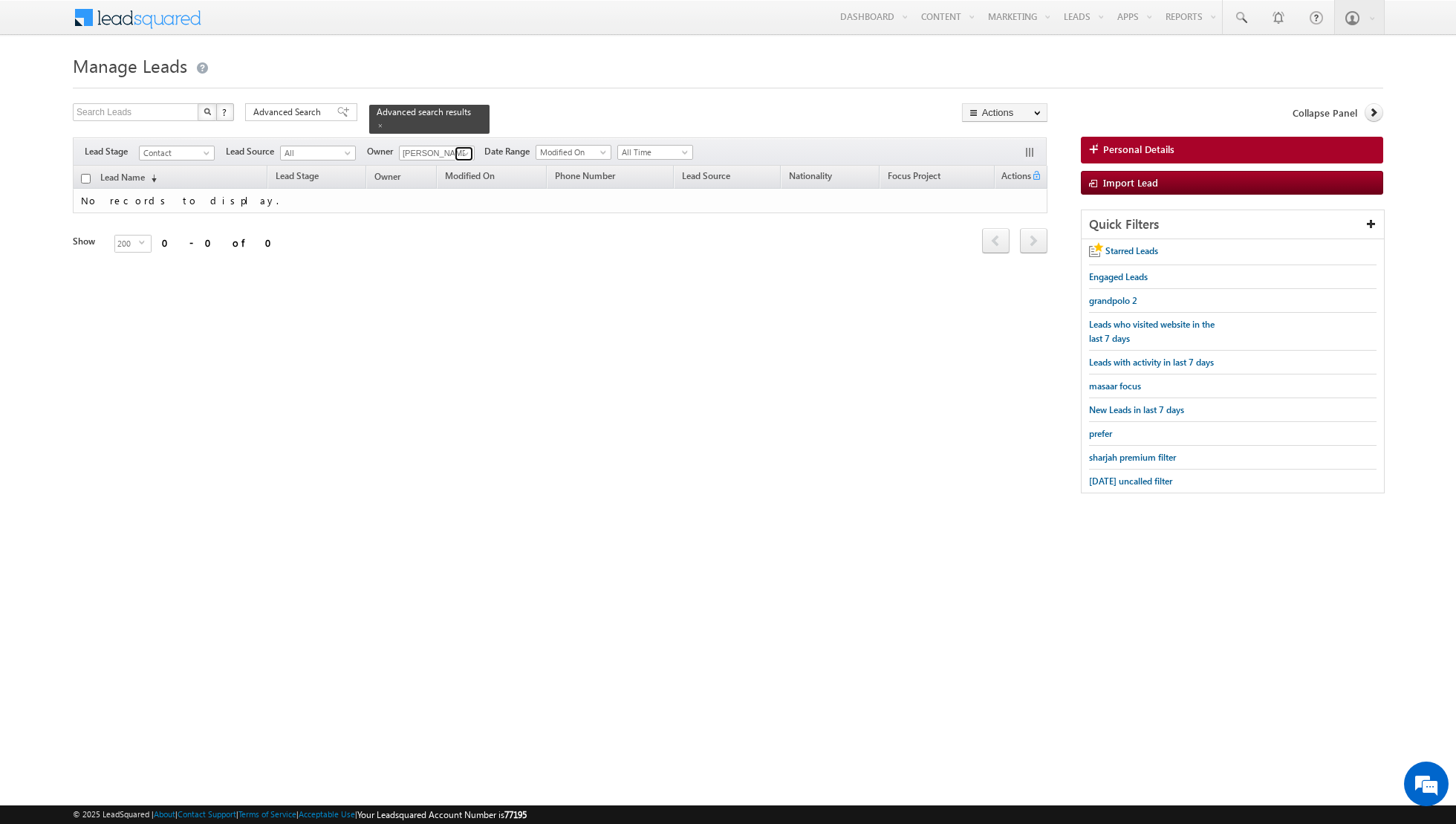
click at [460, 151] on span at bounding box center [466, 153] width 12 height 12
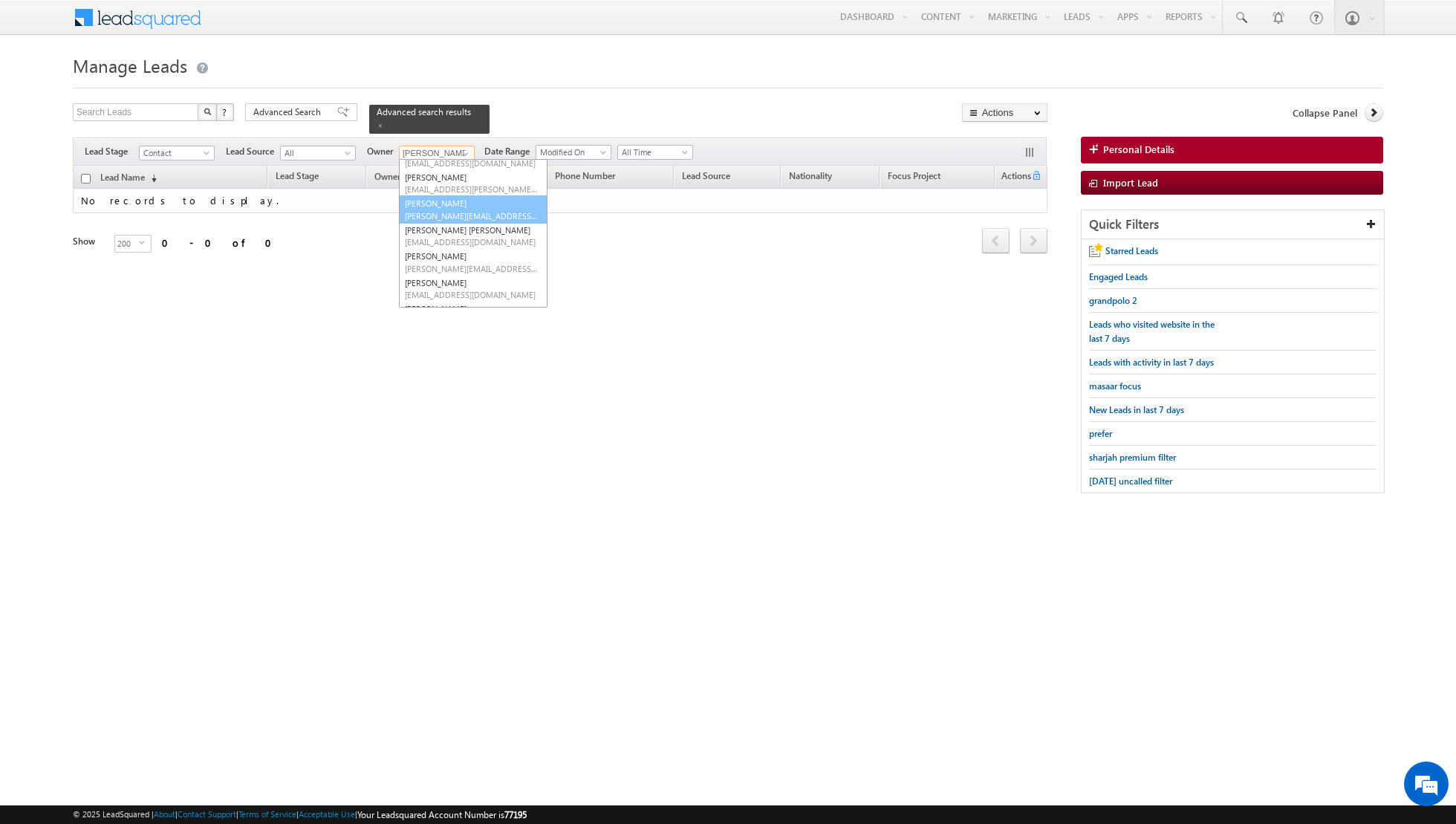
scroll to position [107, 0]
click at [457, 235] on span "[EMAIL_ADDRESS][DOMAIN_NAME]" at bounding box center [471, 235] width 134 height 11
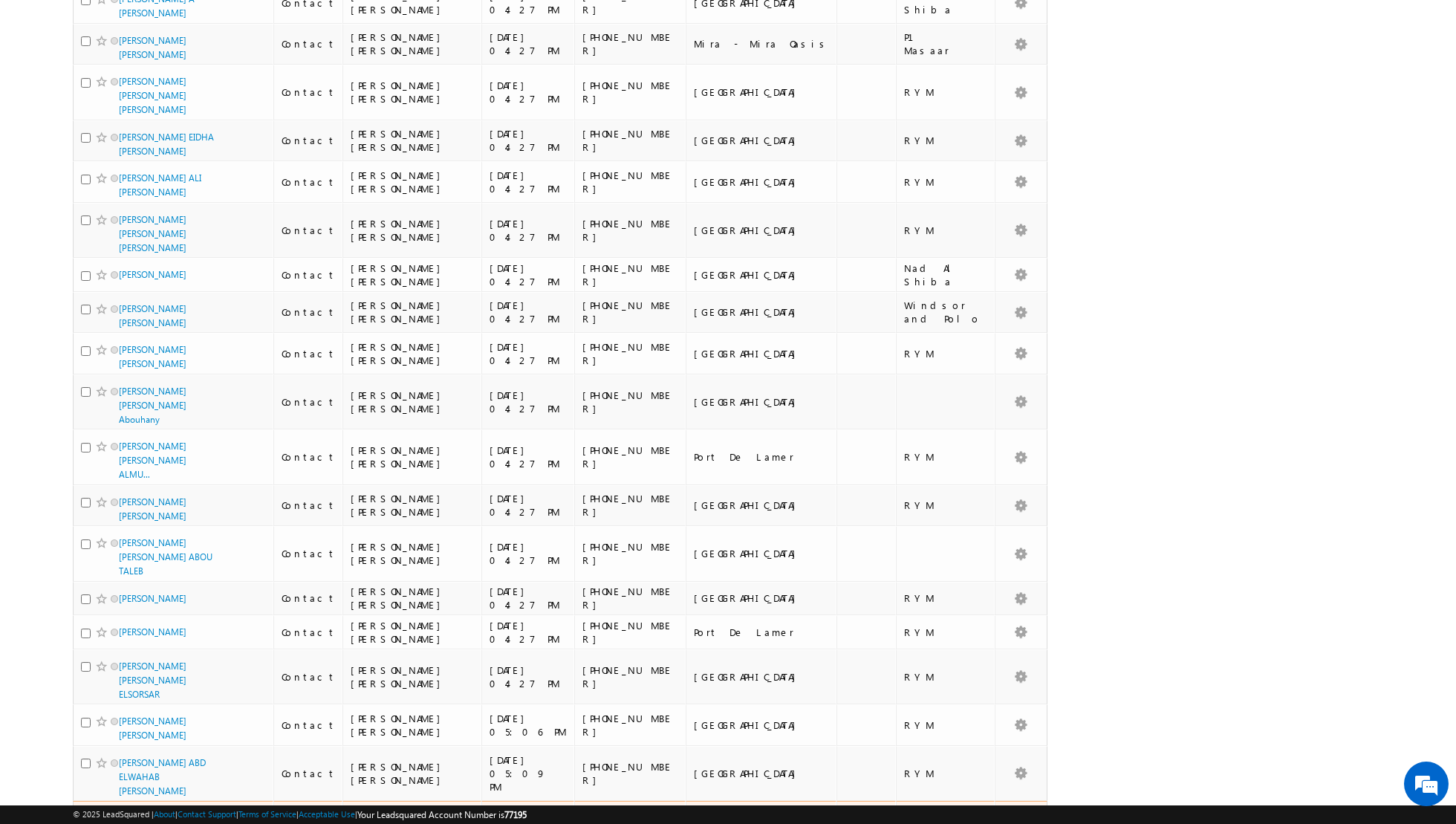
scroll to position [0, 0]
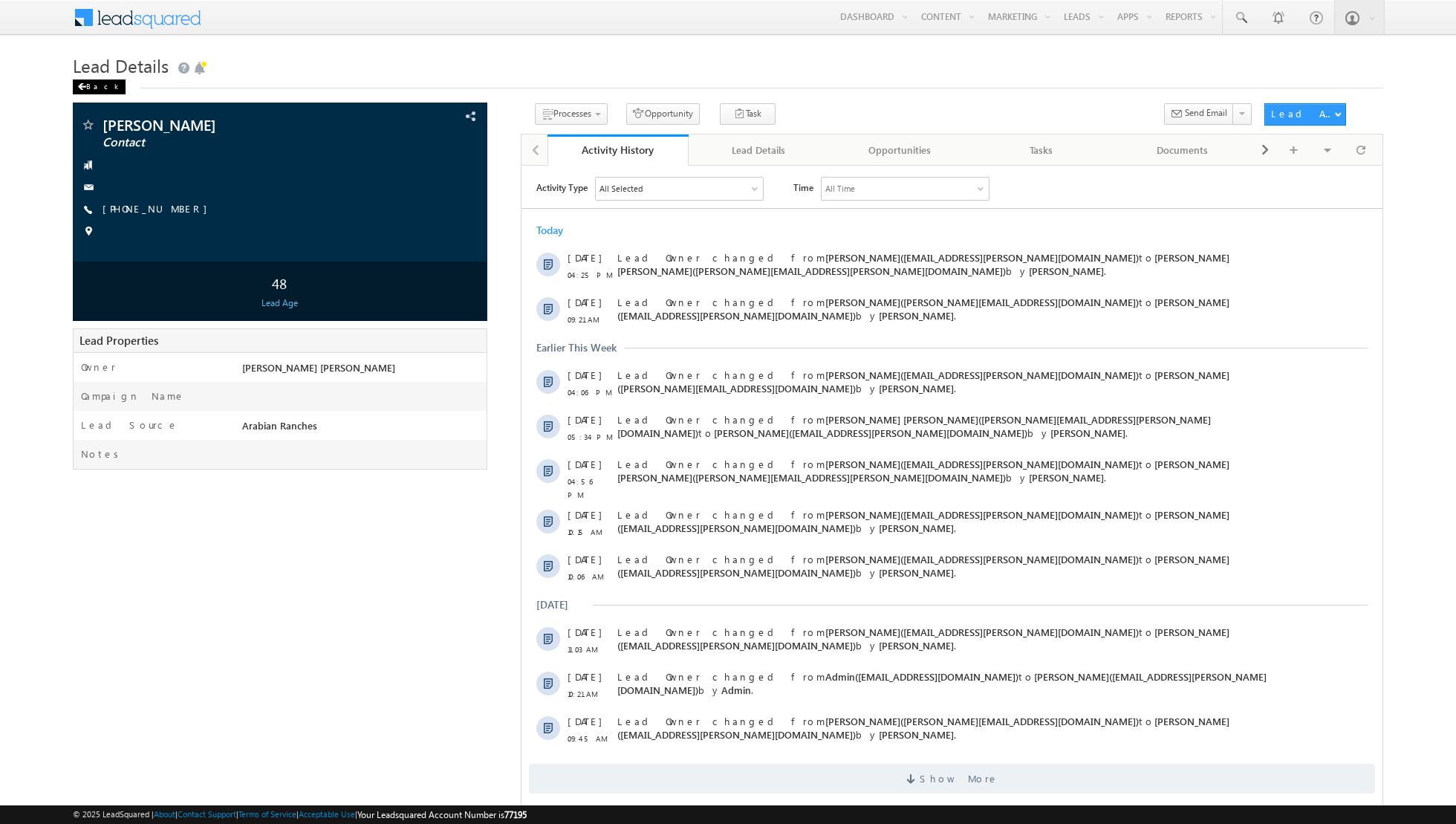
click at [91, 87] on div "Back" at bounding box center [99, 87] width 53 height 15
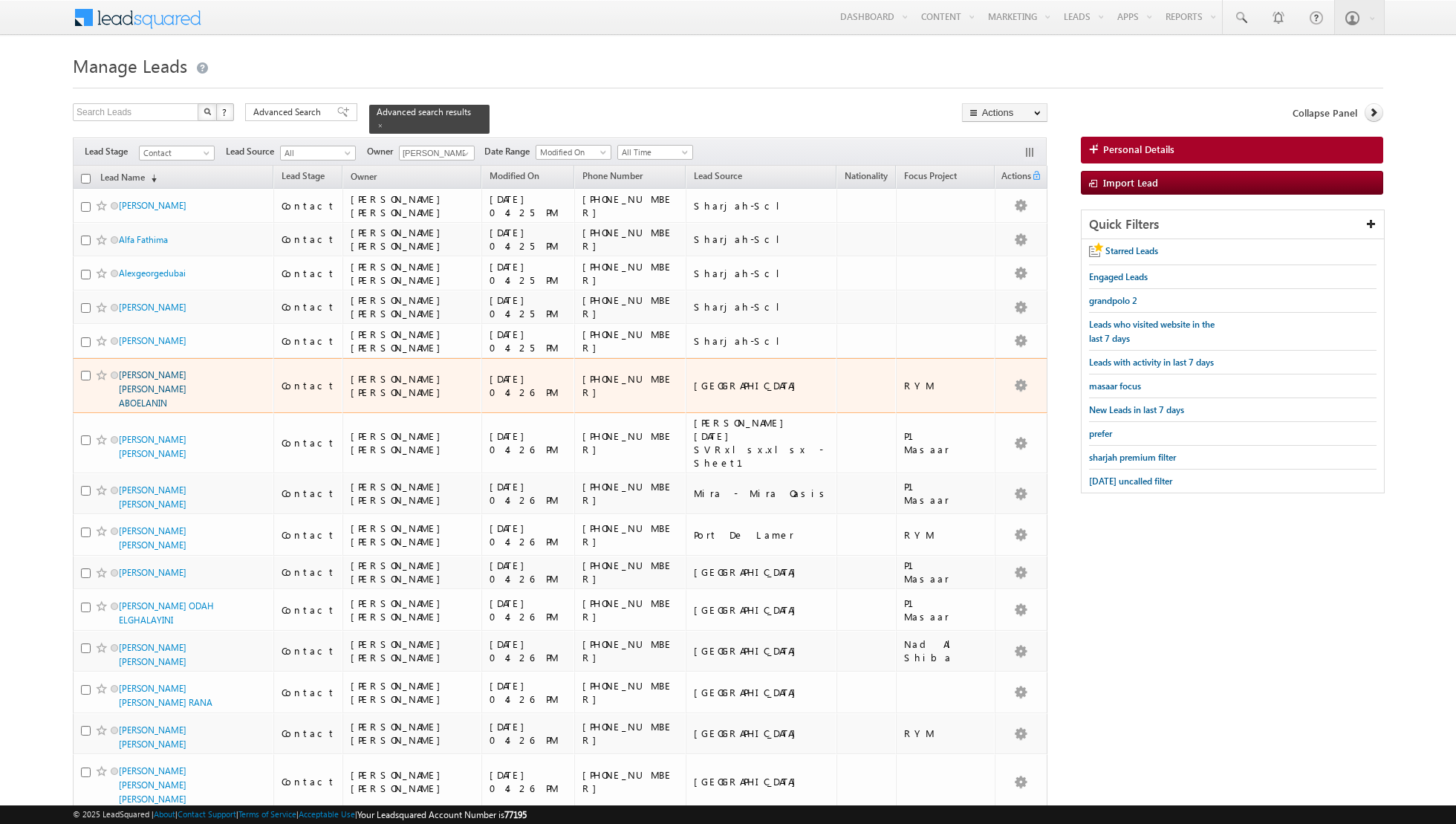
click at [166, 370] on link "[PERSON_NAME] [PERSON_NAME] ABOELANIN" at bounding box center [152, 389] width 67 height 39
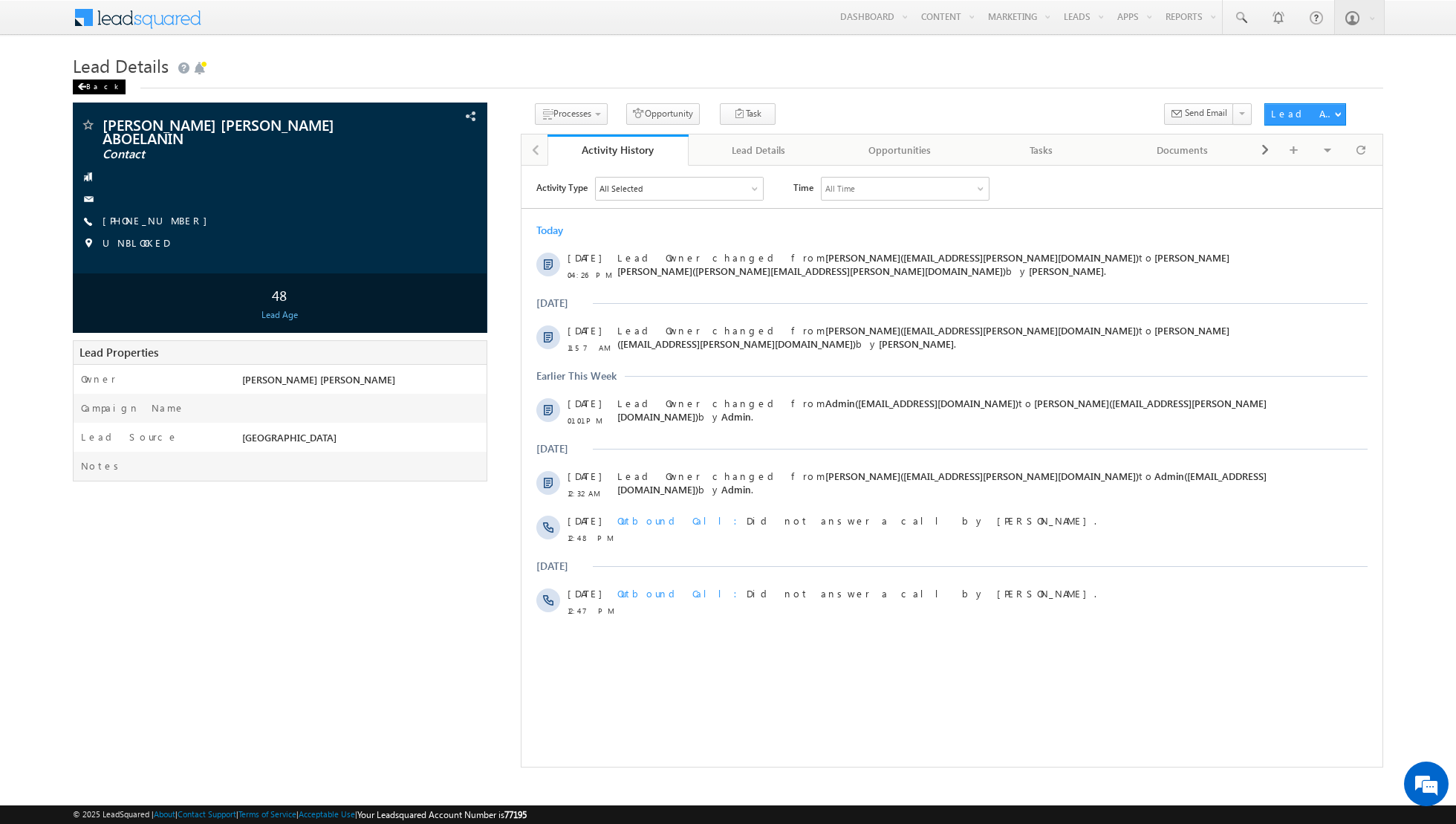
click at [90, 86] on div "Back" at bounding box center [99, 87] width 53 height 15
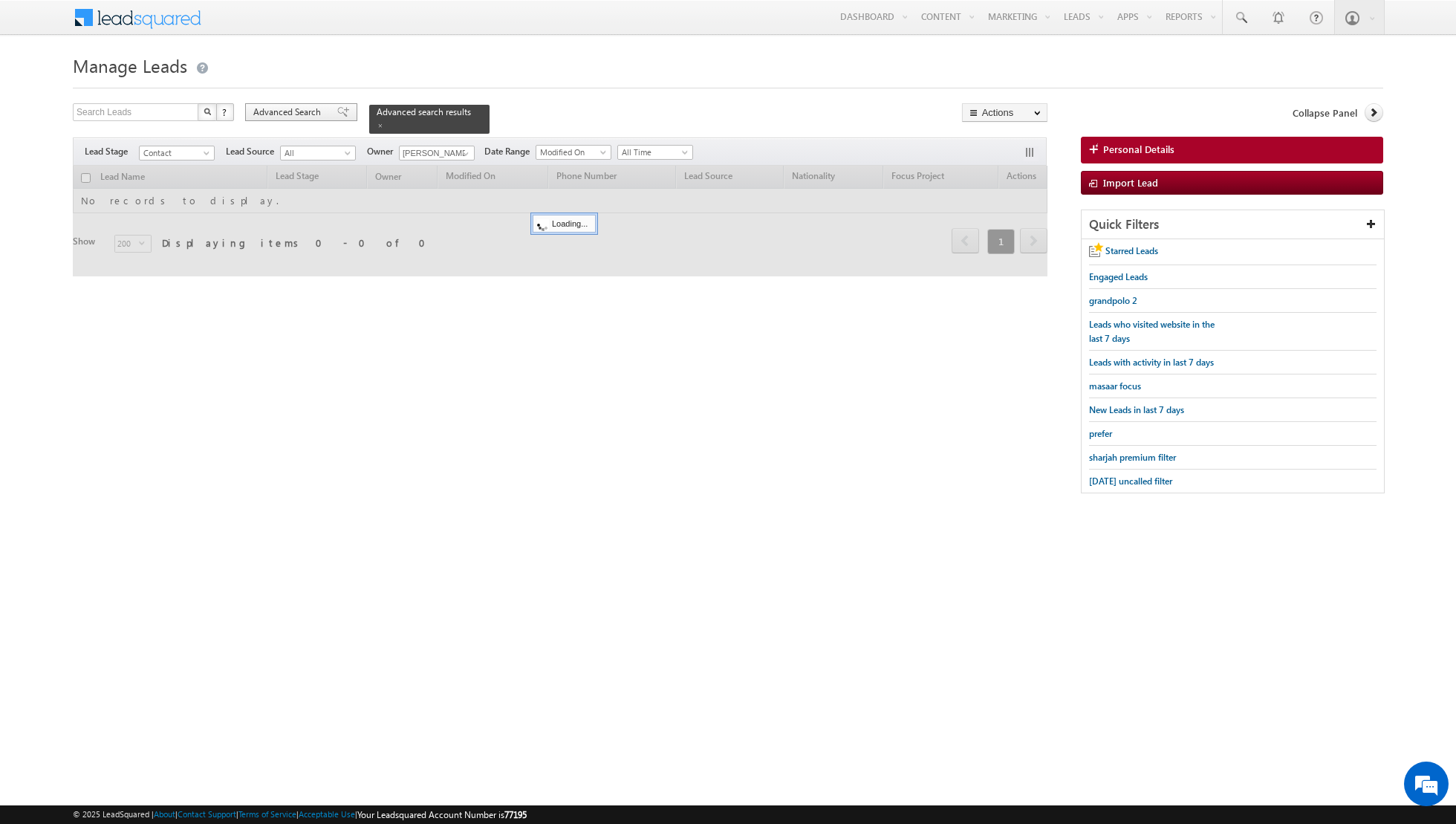
click at [337, 117] on span at bounding box center [343, 111] width 12 height 10
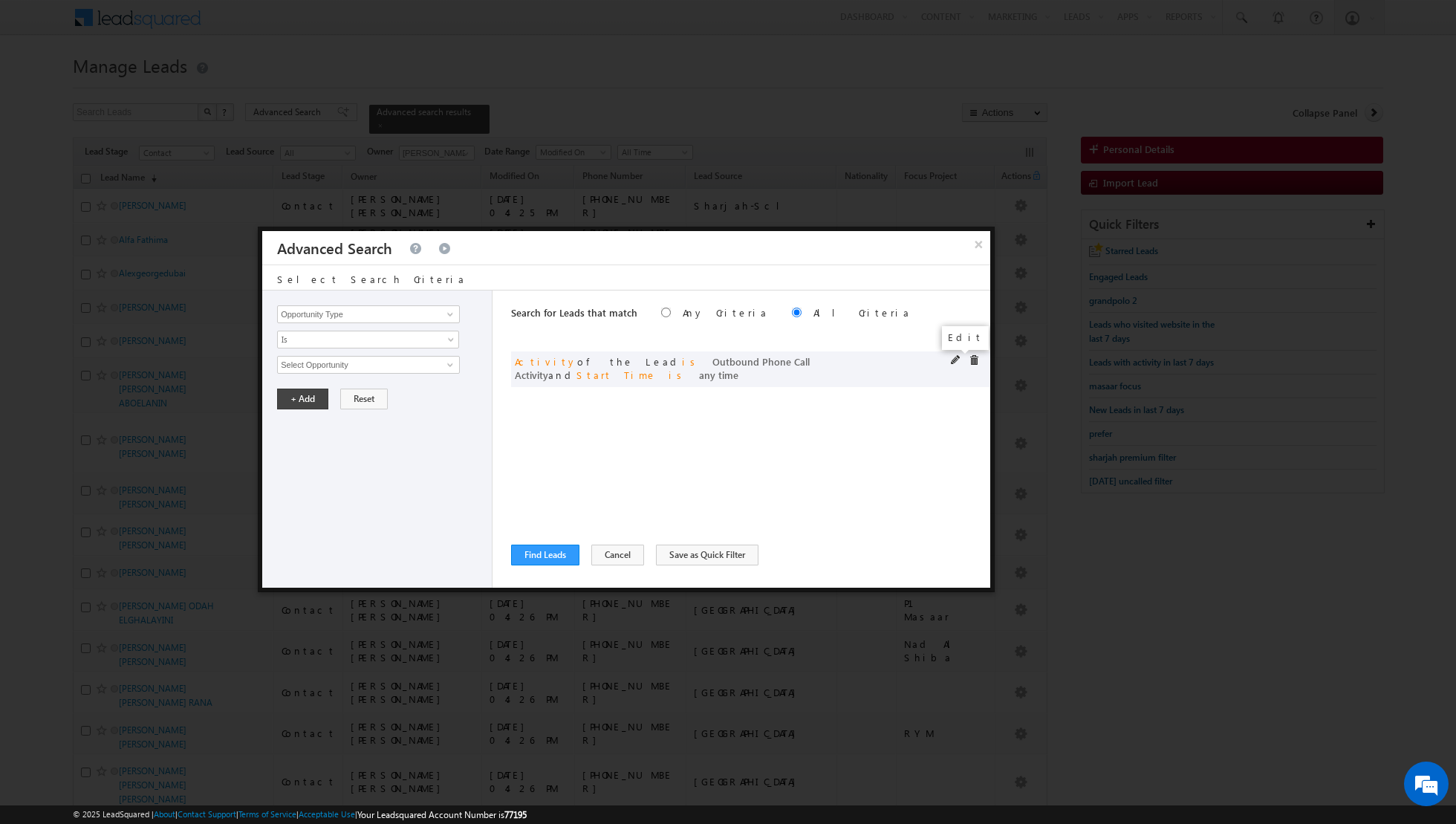
click at [953, 359] on span at bounding box center [955, 360] width 10 height 10
click at [440, 434] on link "All Time" at bounding box center [368, 440] width 182 height 18
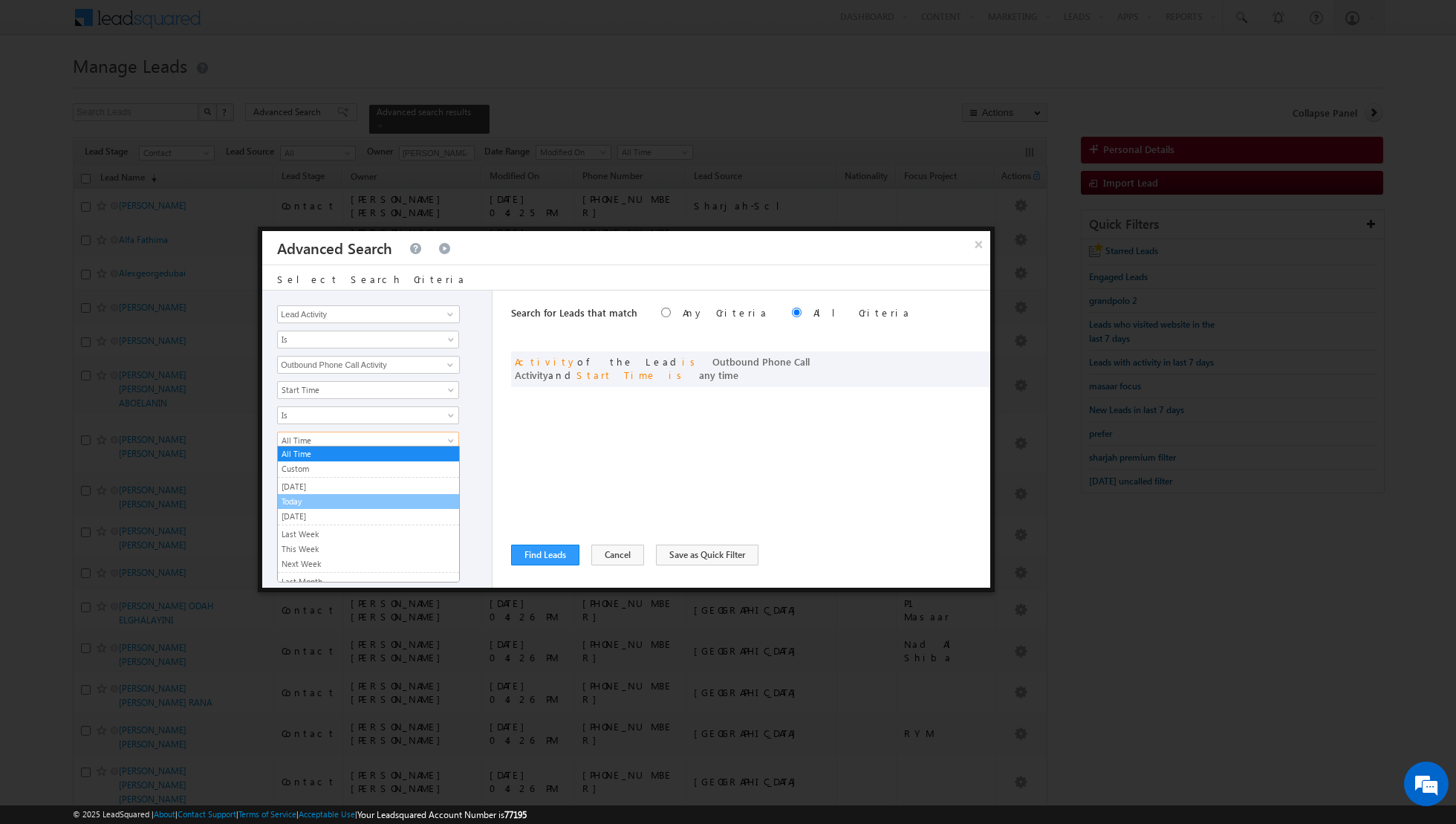
click at [342, 498] on link "Today" at bounding box center [369, 501] width 181 height 14
click at [533, 447] on div "Search for Leads that match Any Criteria All Criteria Note that the current tri…" at bounding box center [751, 438] width 479 height 297
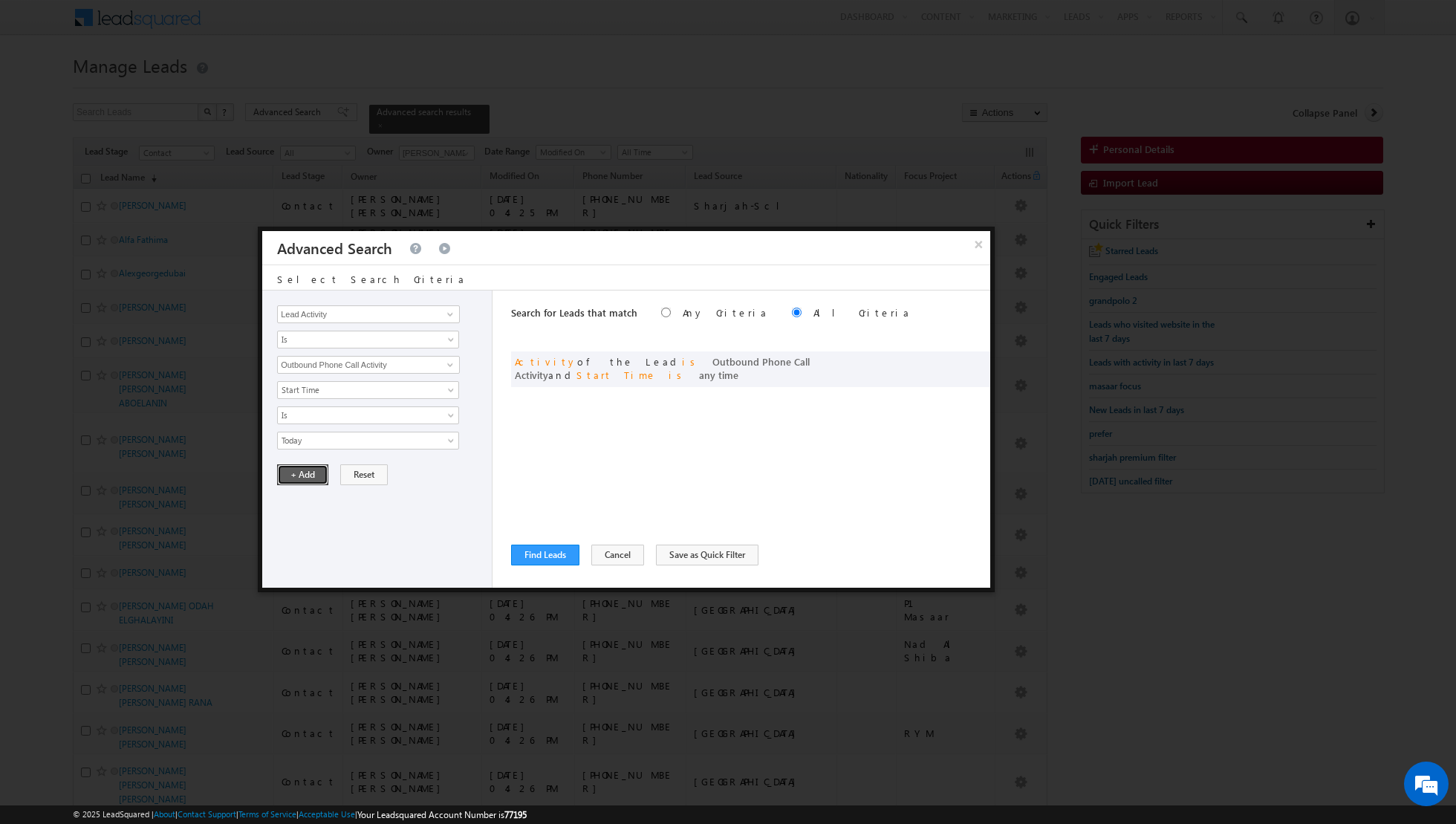
click at [305, 476] on button "+ Add" at bounding box center [303, 475] width 51 height 21
click at [543, 559] on button "Find Leads" at bounding box center [545, 555] width 68 height 21
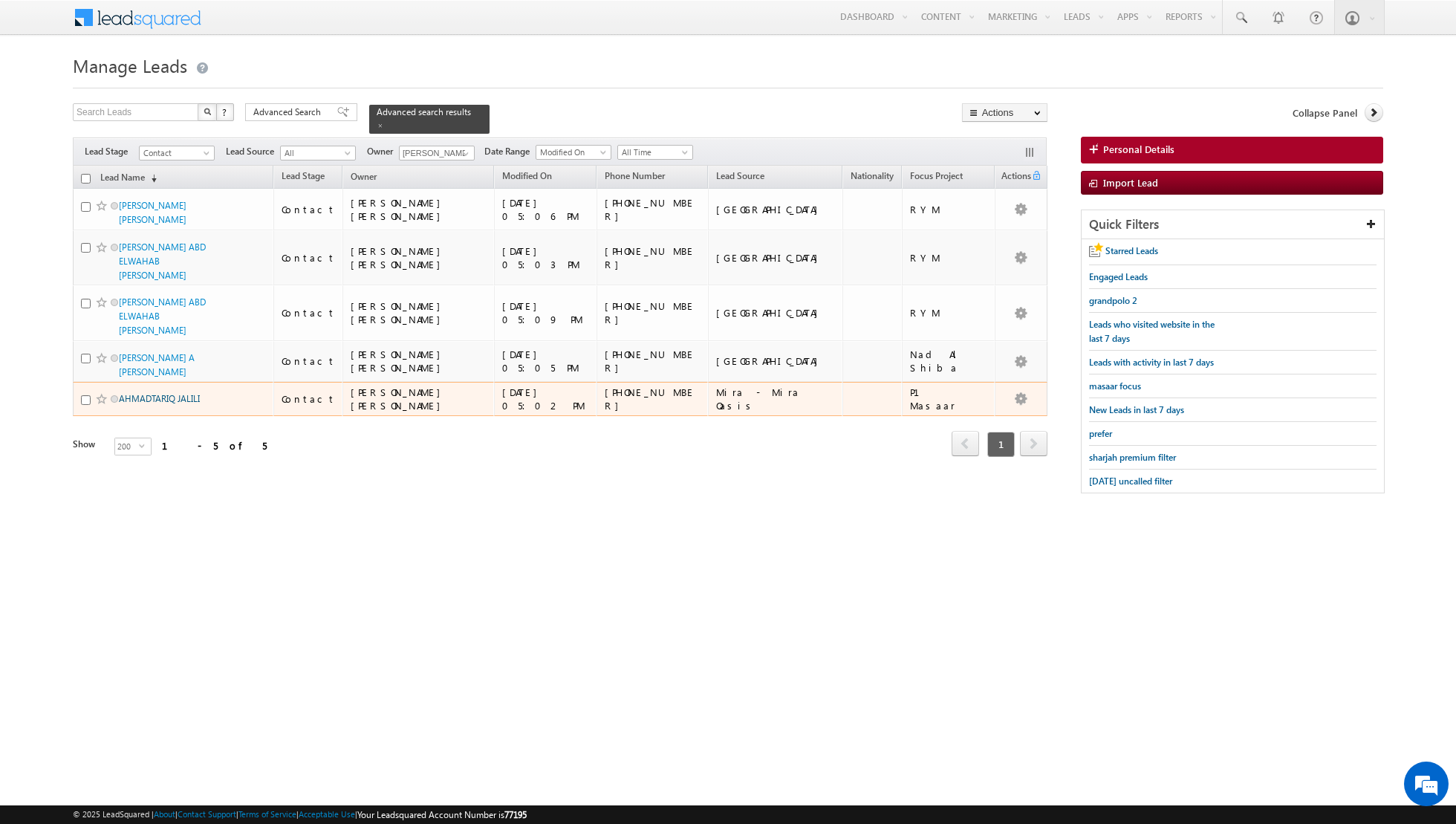
click at [161, 393] on link "AHMADTARIQ JALILI" at bounding box center [159, 398] width 81 height 11
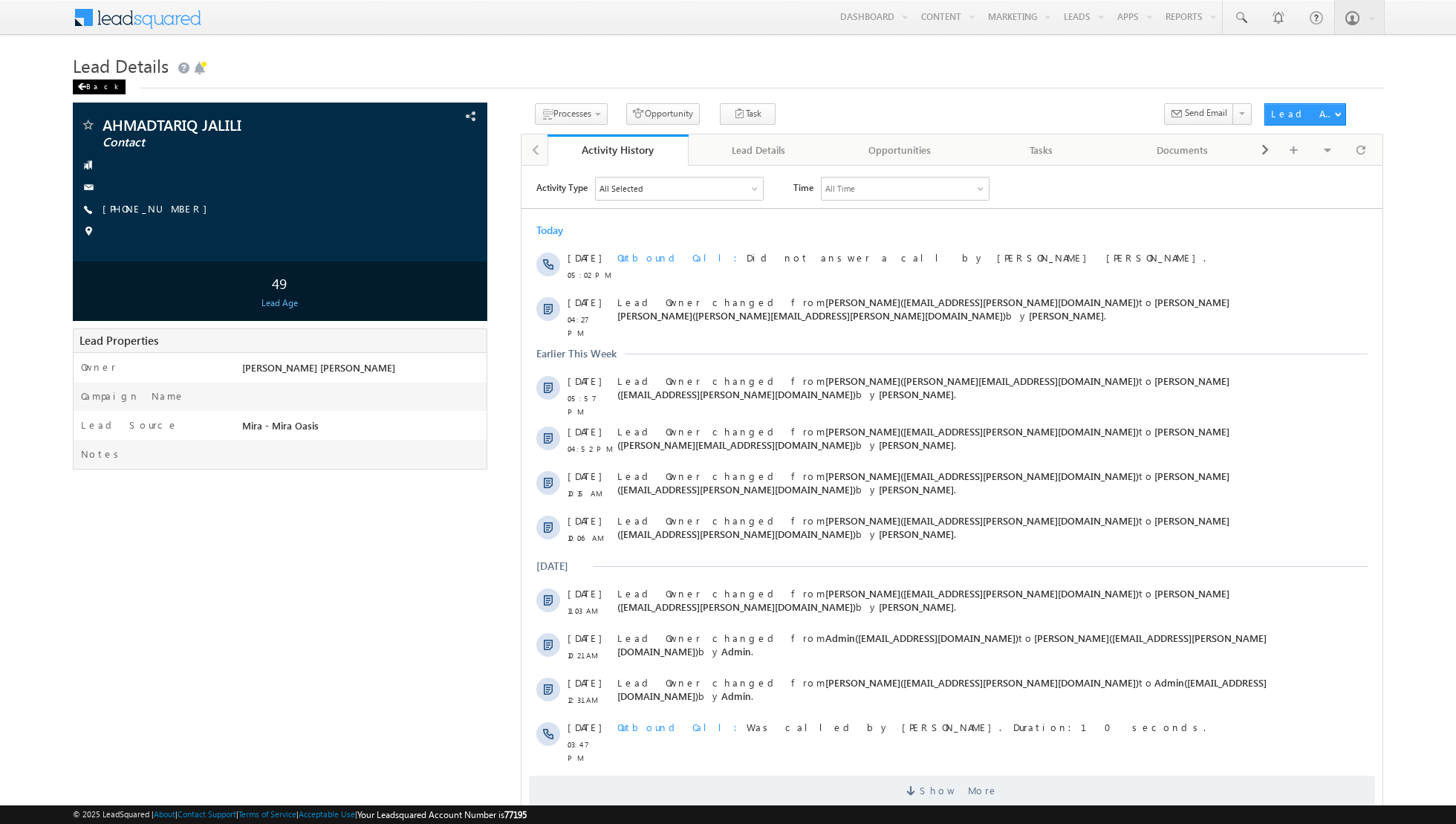
click at [83, 88] on span at bounding box center [81, 87] width 9 height 7
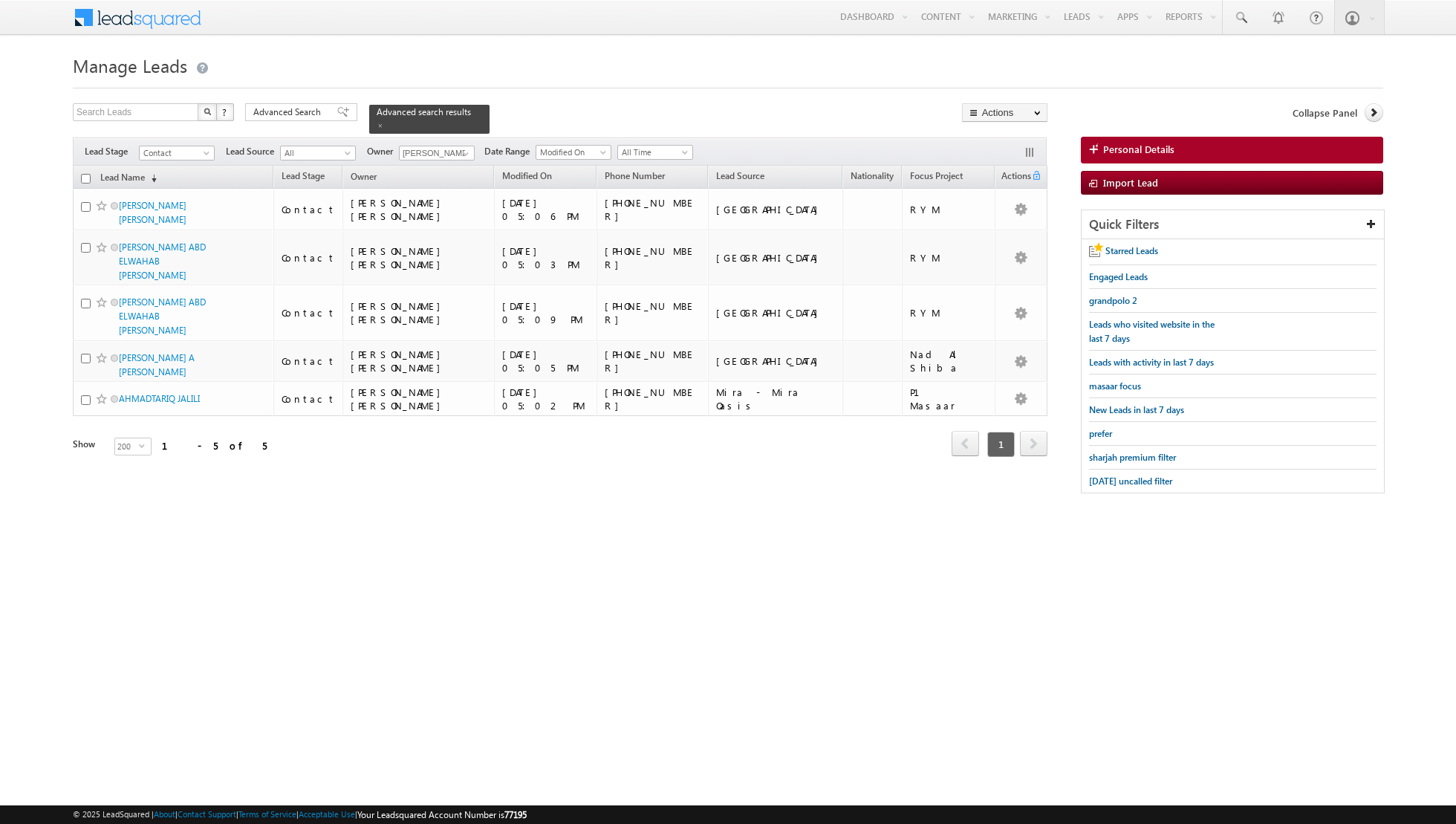
click at [87, 176] on input "checkbox" at bounding box center [86, 179] width 10 height 10
checkbox input "true"
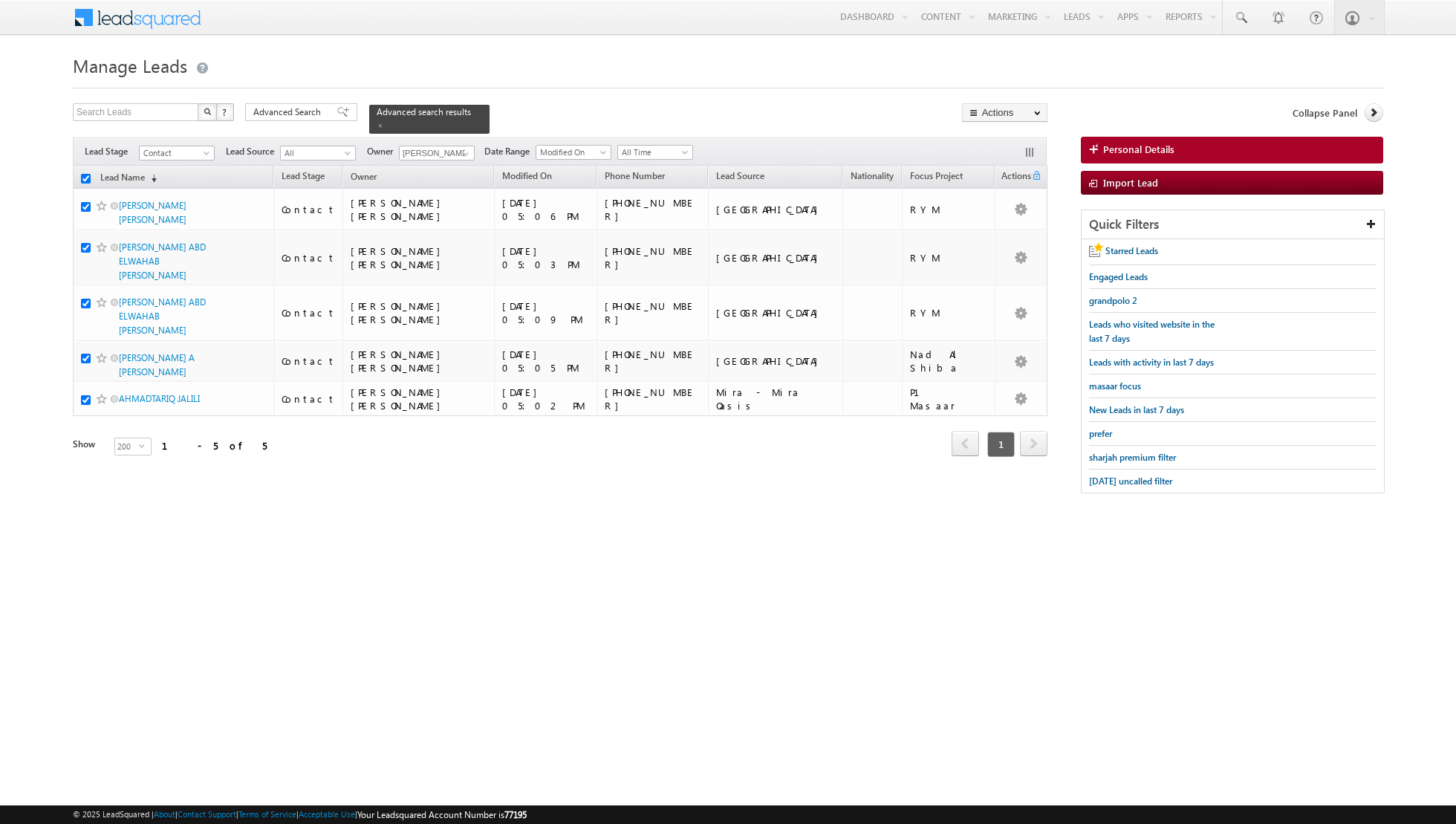
checkbox input "true"
click at [987, 239] on link "Change Owner" at bounding box center [1004, 240] width 84 height 18
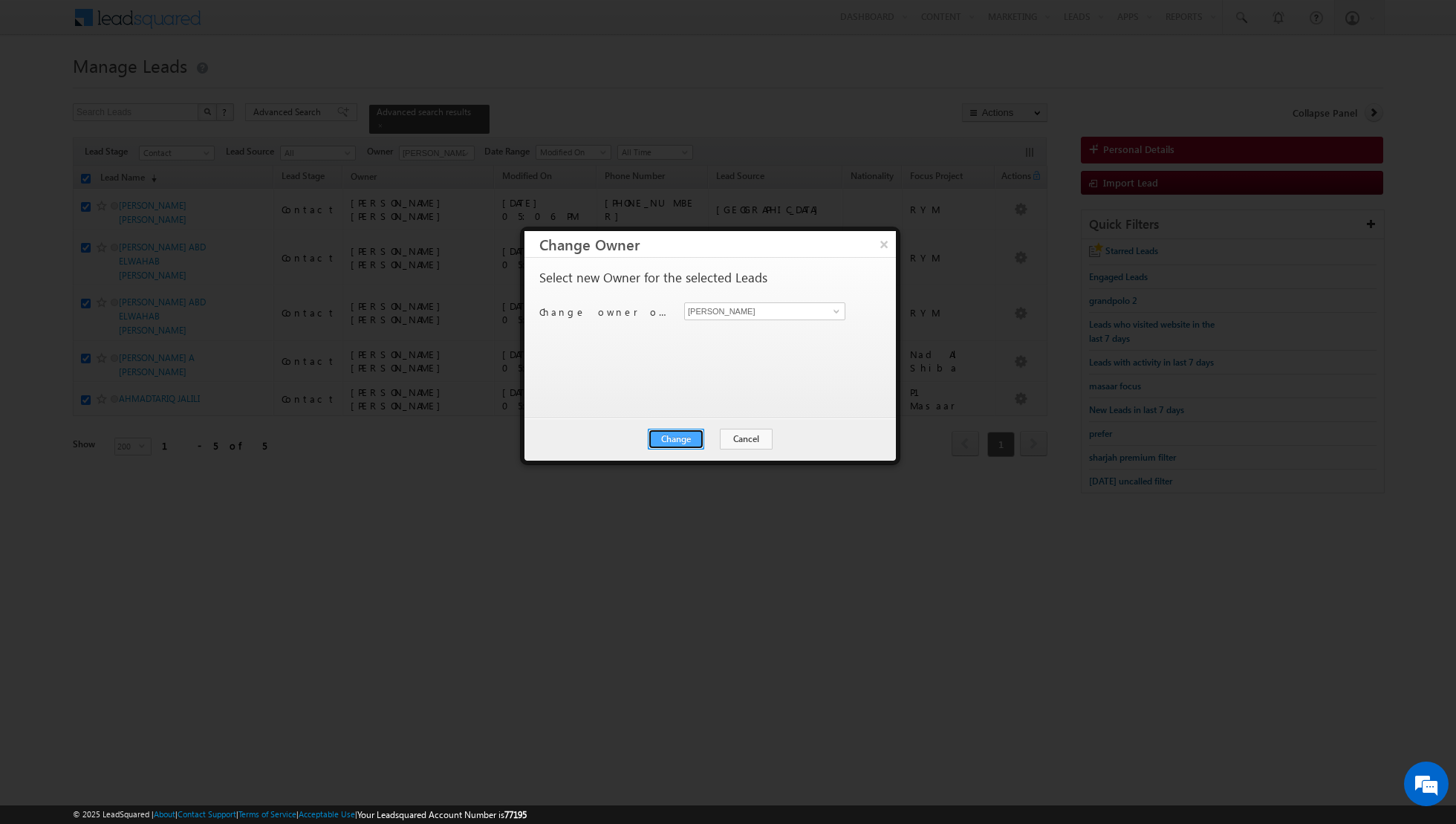
click at [680, 438] on button "Change" at bounding box center [676, 439] width 56 height 21
click at [711, 435] on button "Close" at bounding box center [712, 439] width 47 height 21
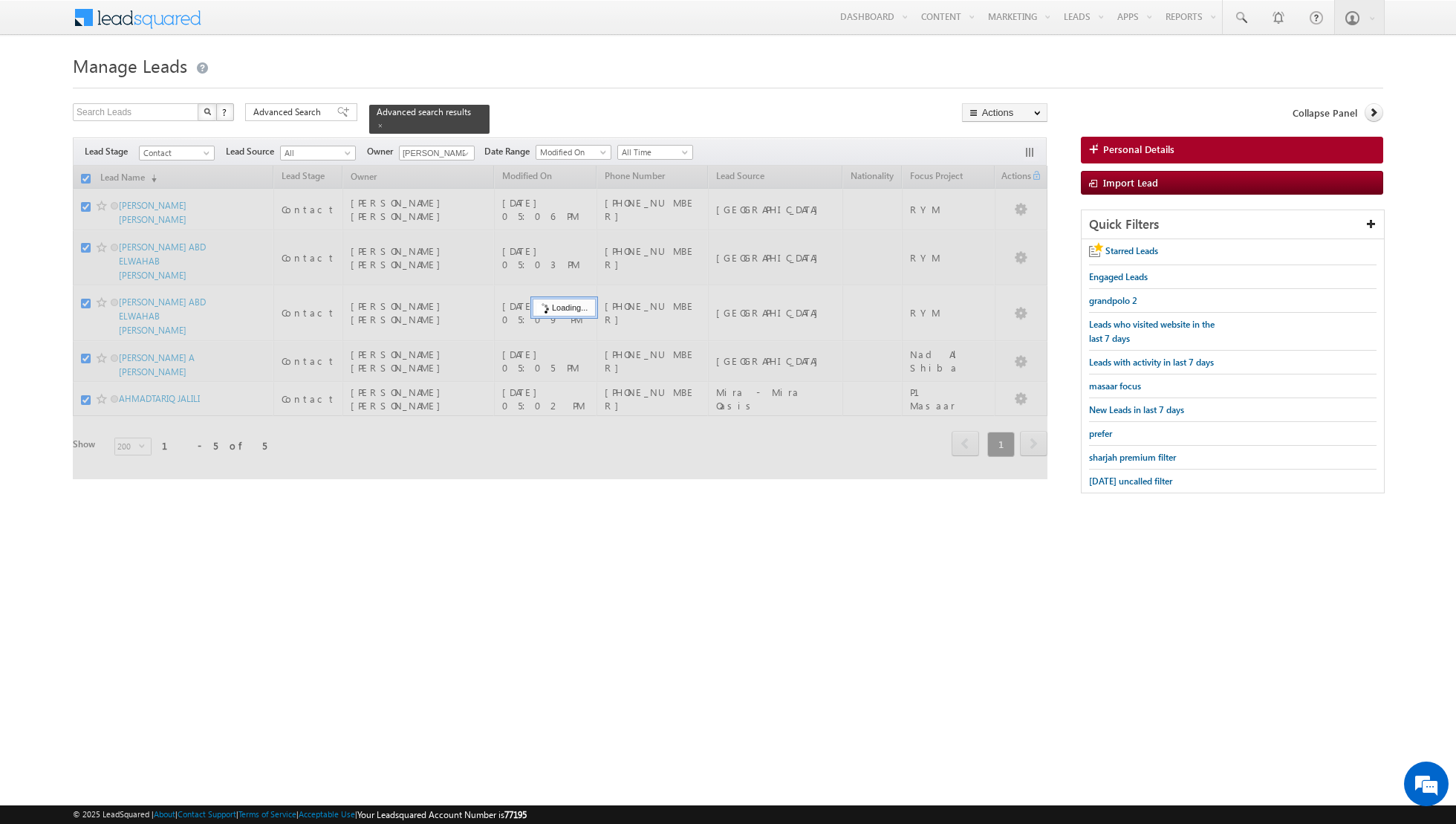
checkbox input "false"
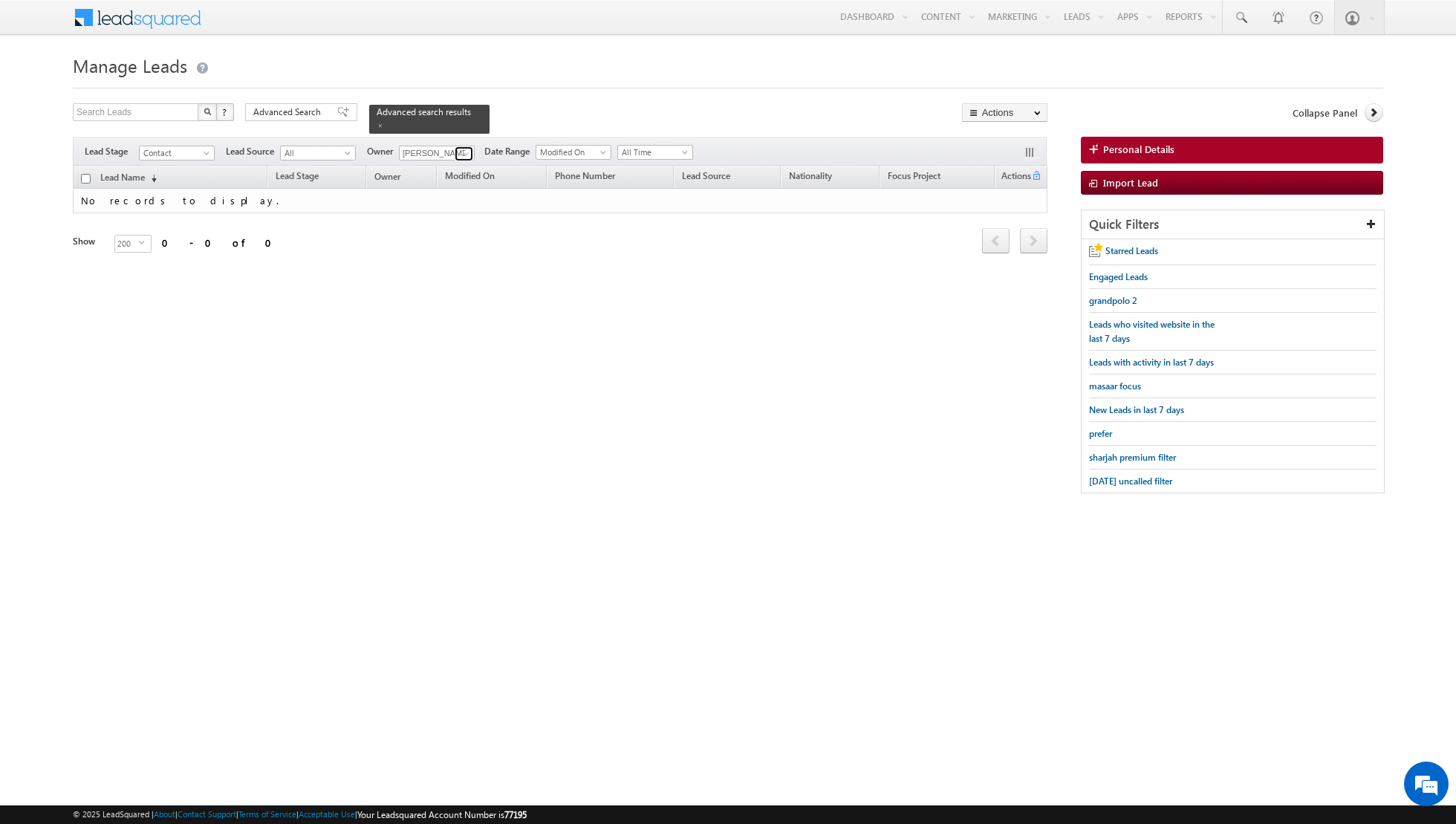
click at [462, 155] on span at bounding box center [466, 153] width 12 height 12
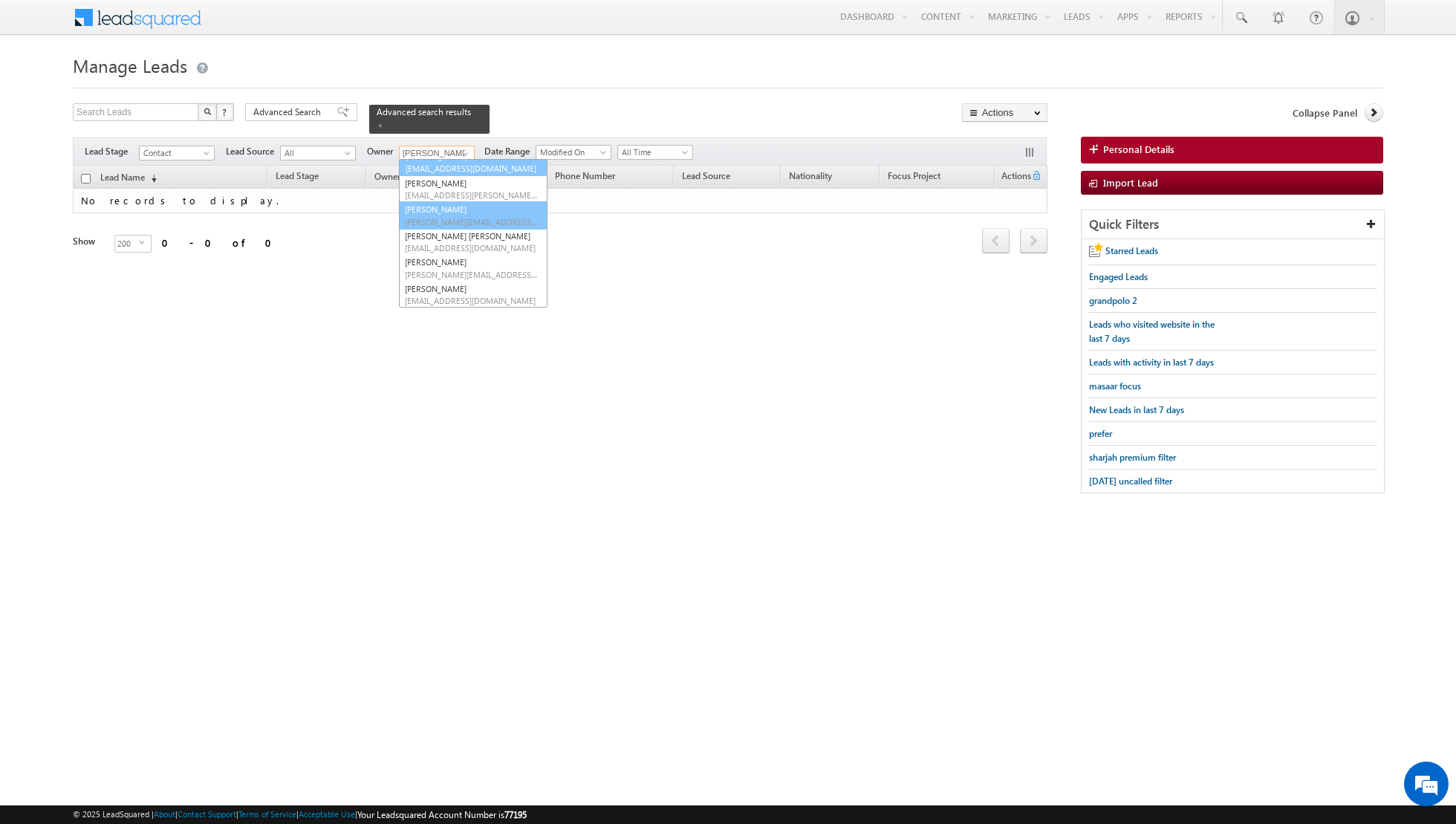
scroll to position [96, 0]
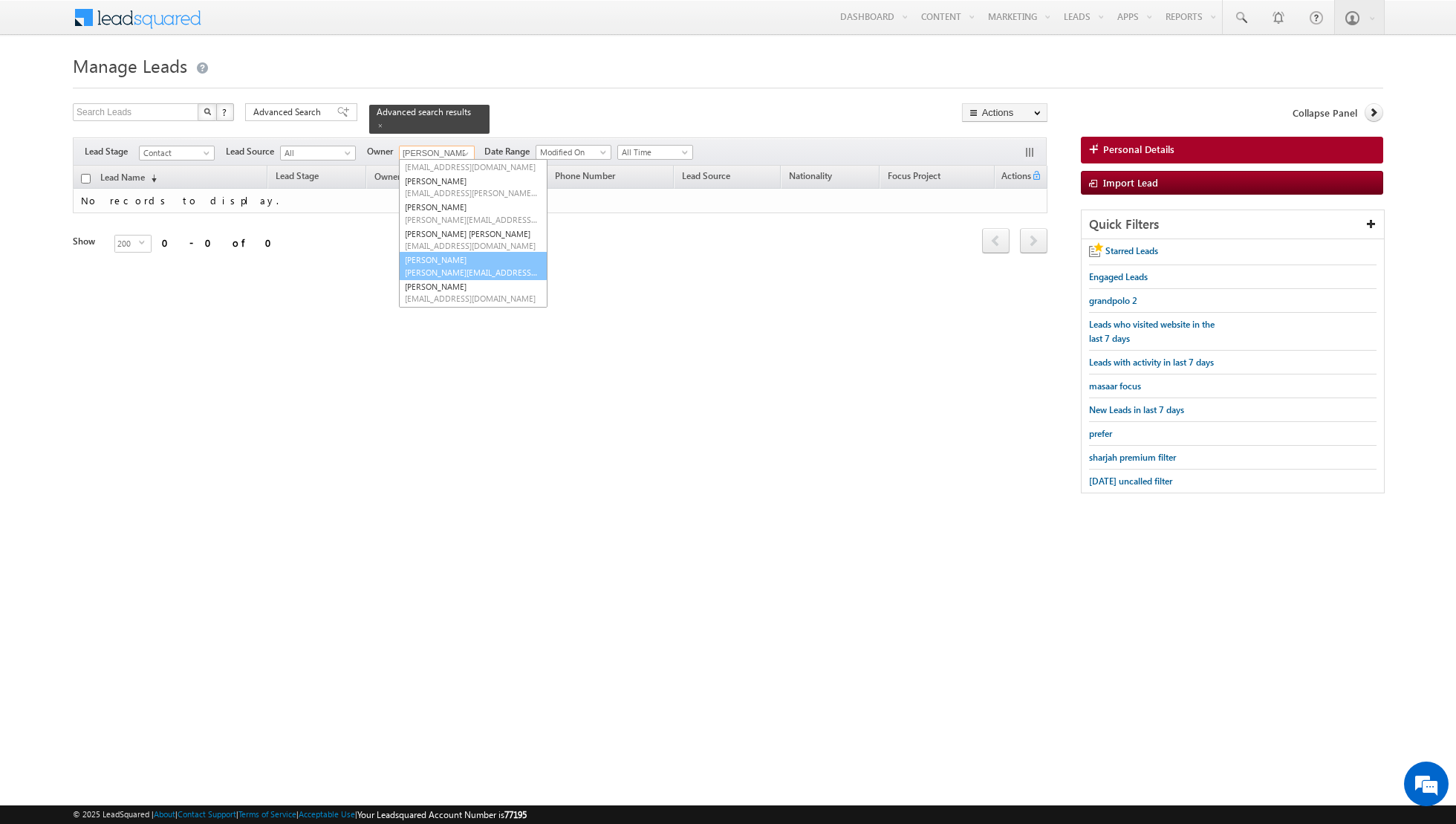
click at [450, 252] on link "[PERSON_NAME] [PERSON_NAME][EMAIL_ADDRESS][PERSON_NAME][DOMAIN_NAME]" at bounding box center [473, 265] width 148 height 28
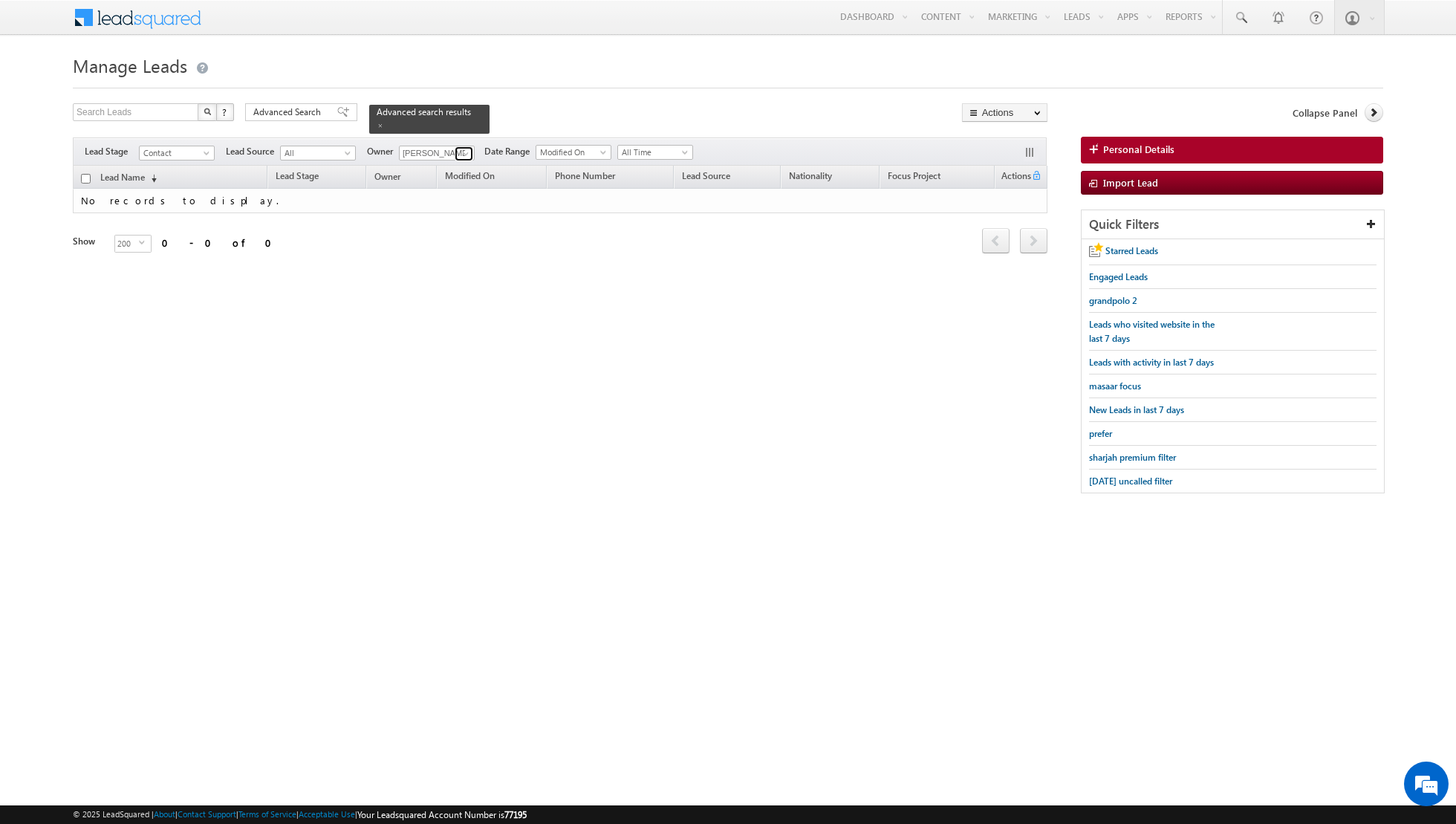
click at [454, 150] on link at bounding box center [463, 154] width 18 height 15
click at [434, 262] on link "[PERSON_NAME] [PERSON_NAME][EMAIL_ADDRESS][PERSON_NAME][DOMAIN_NAME]" at bounding box center [473, 268] width 148 height 28
type input "[PERSON_NAME]"
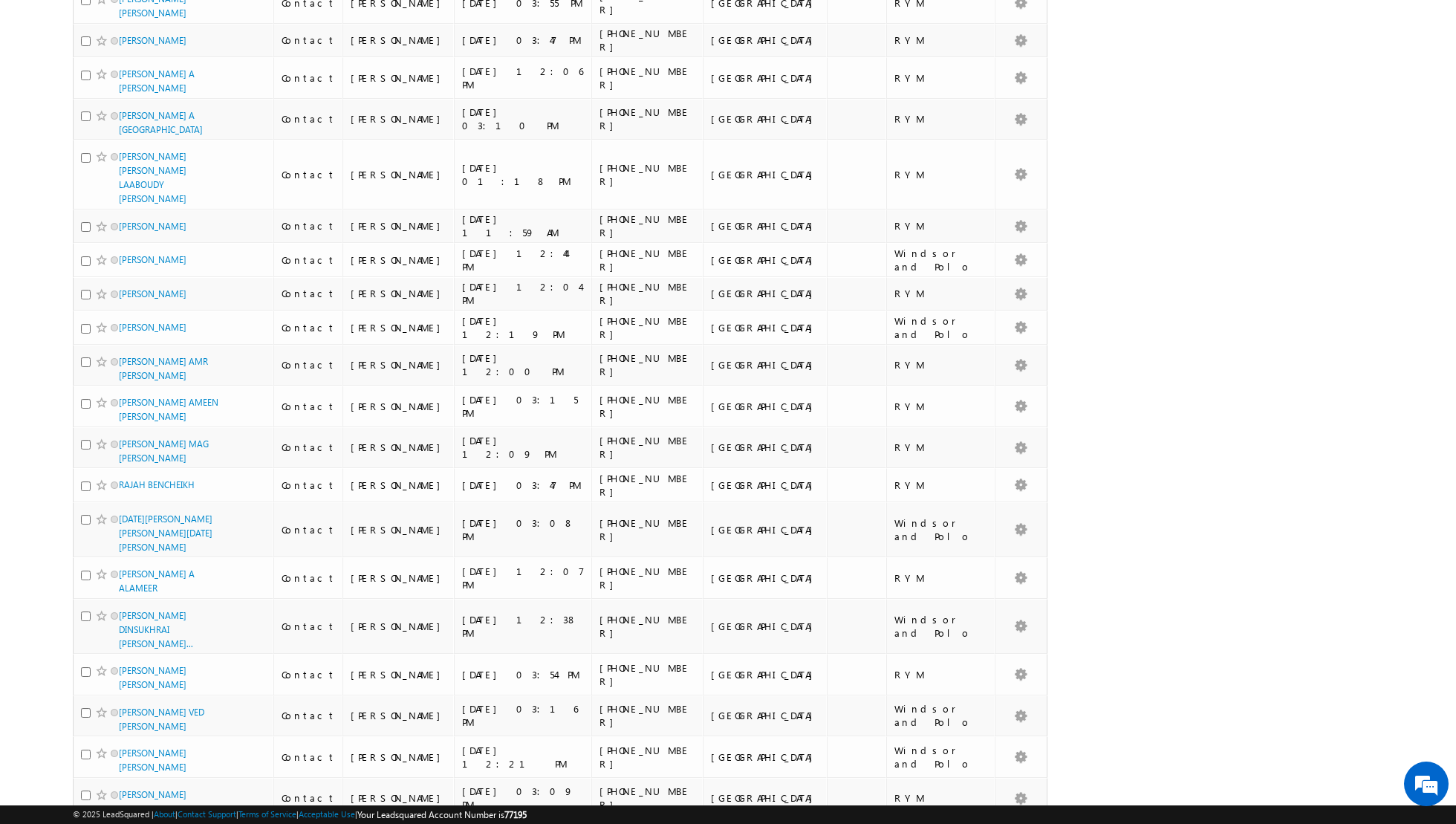
scroll to position [0, 0]
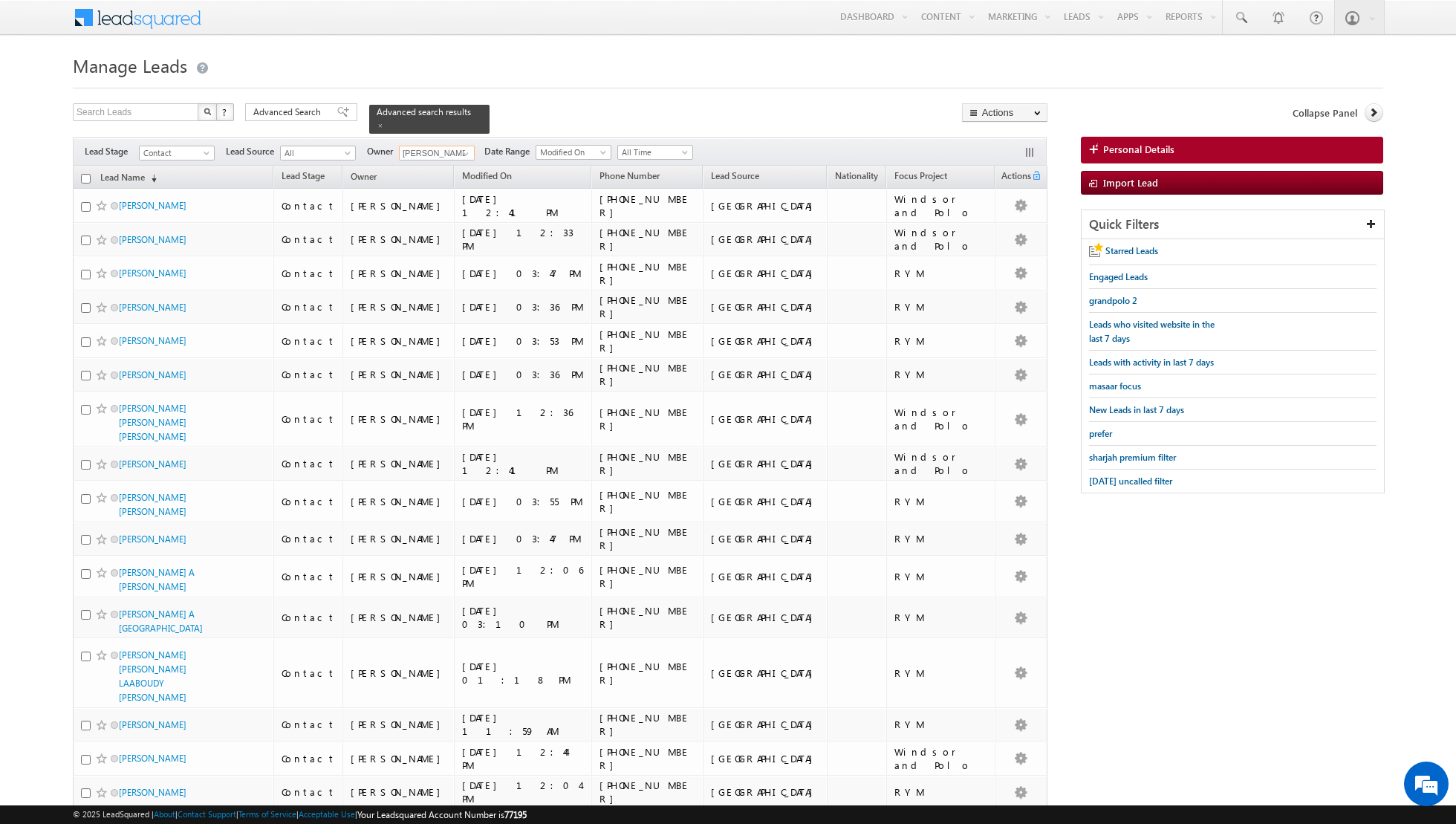
click at [87, 176] on input "checkbox" at bounding box center [86, 179] width 10 height 10
checkbox input "true"
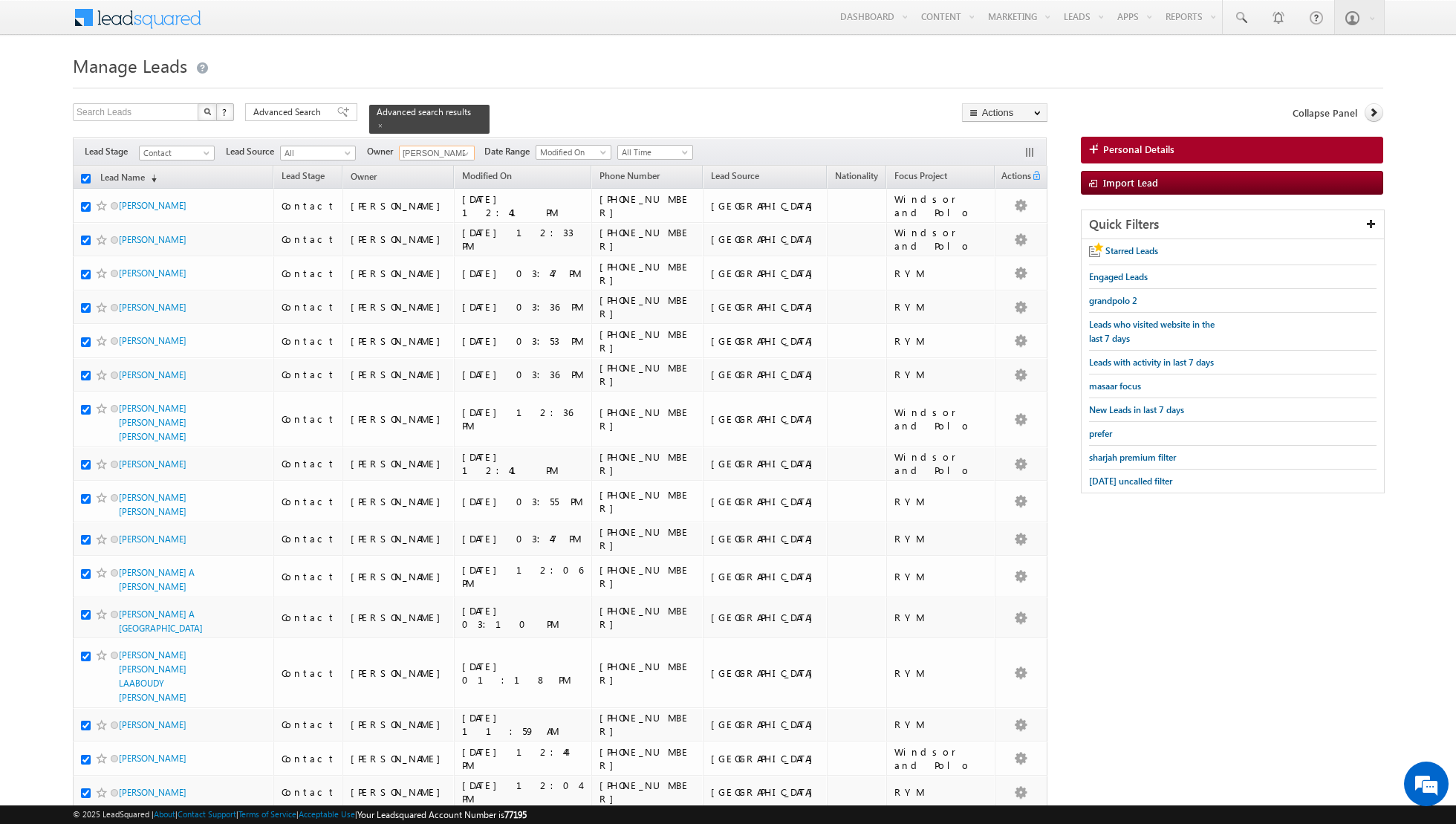
checkbox input "true"
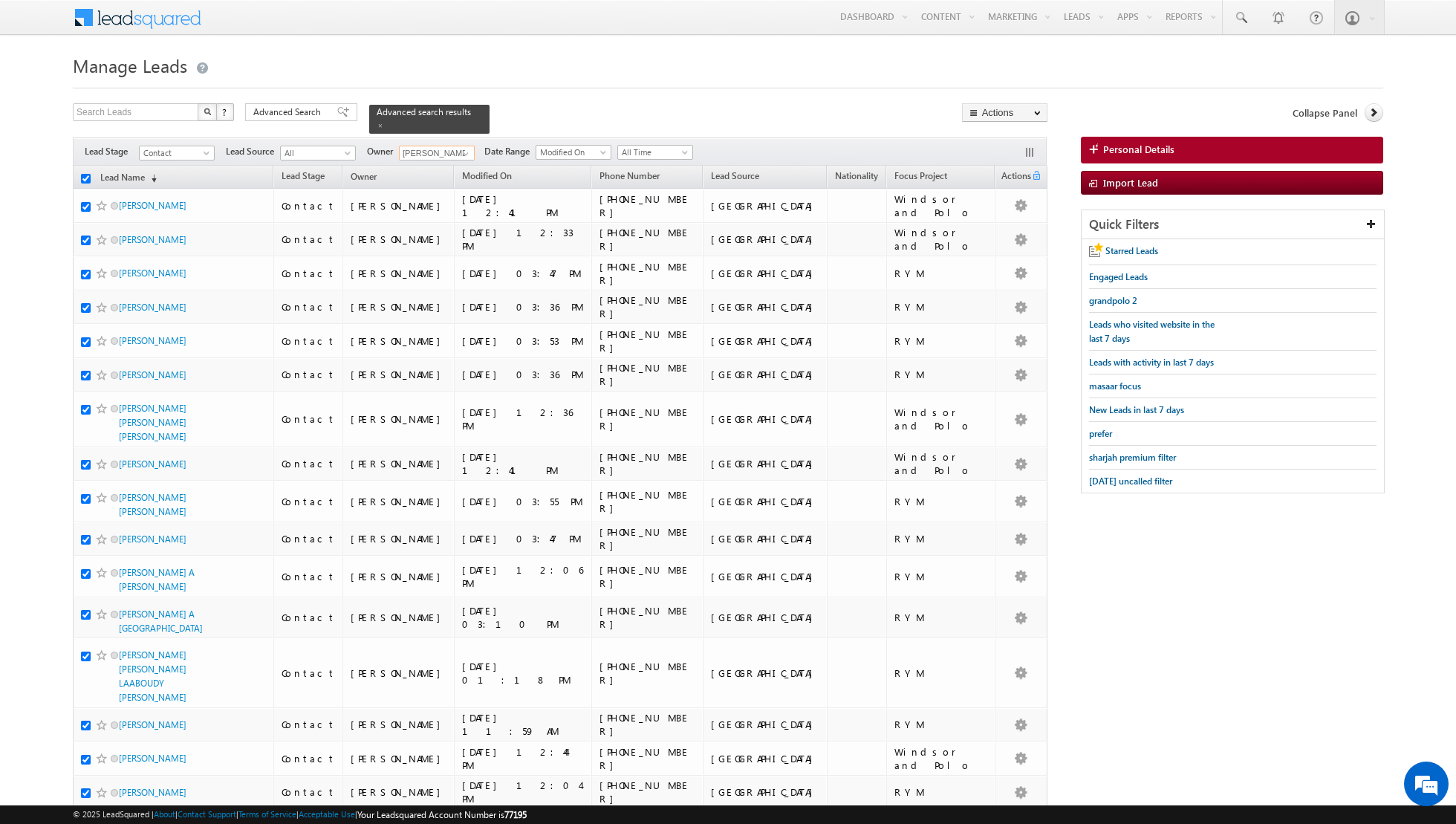
checkbox input "true"
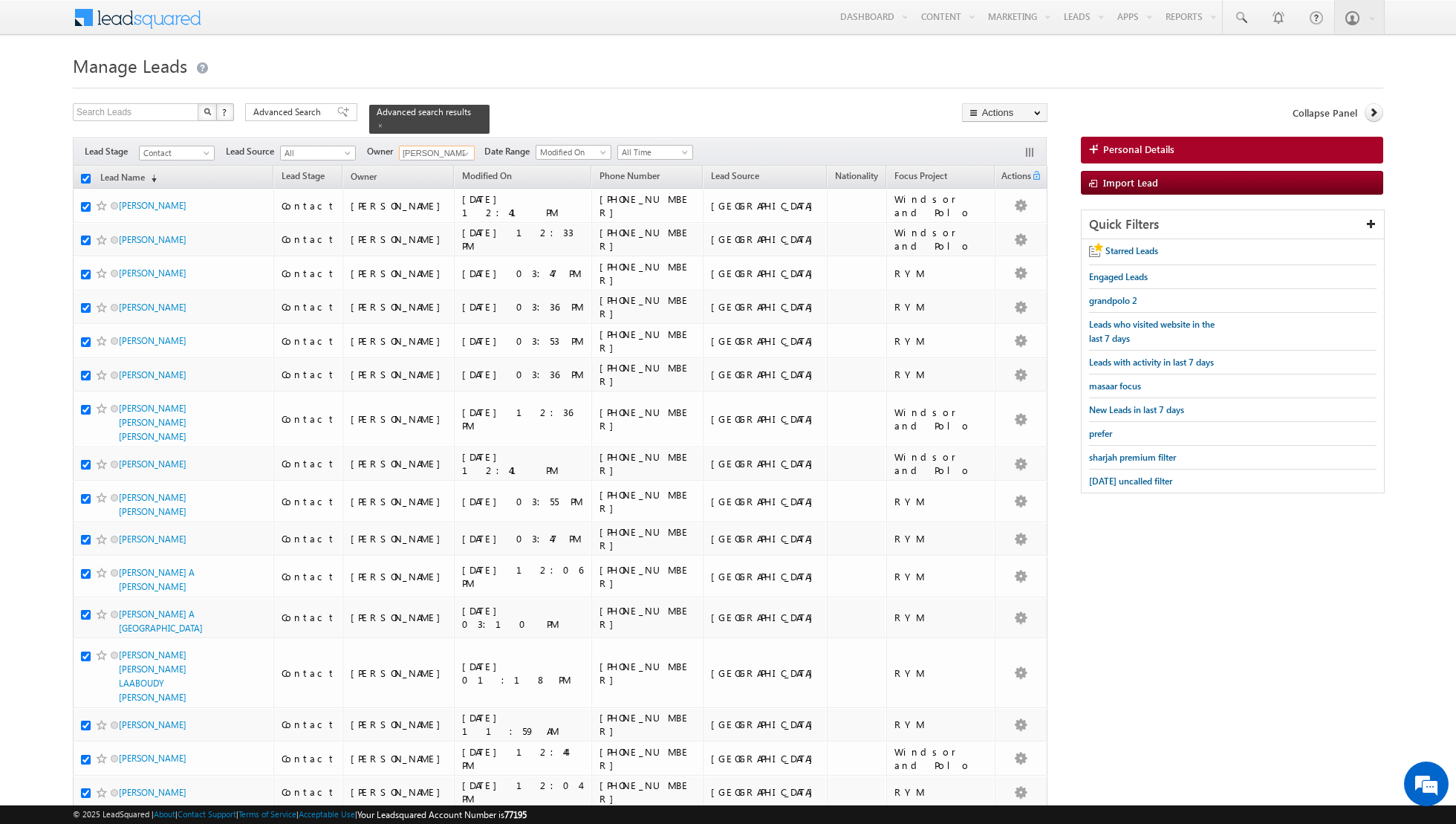
checkbox input "true"
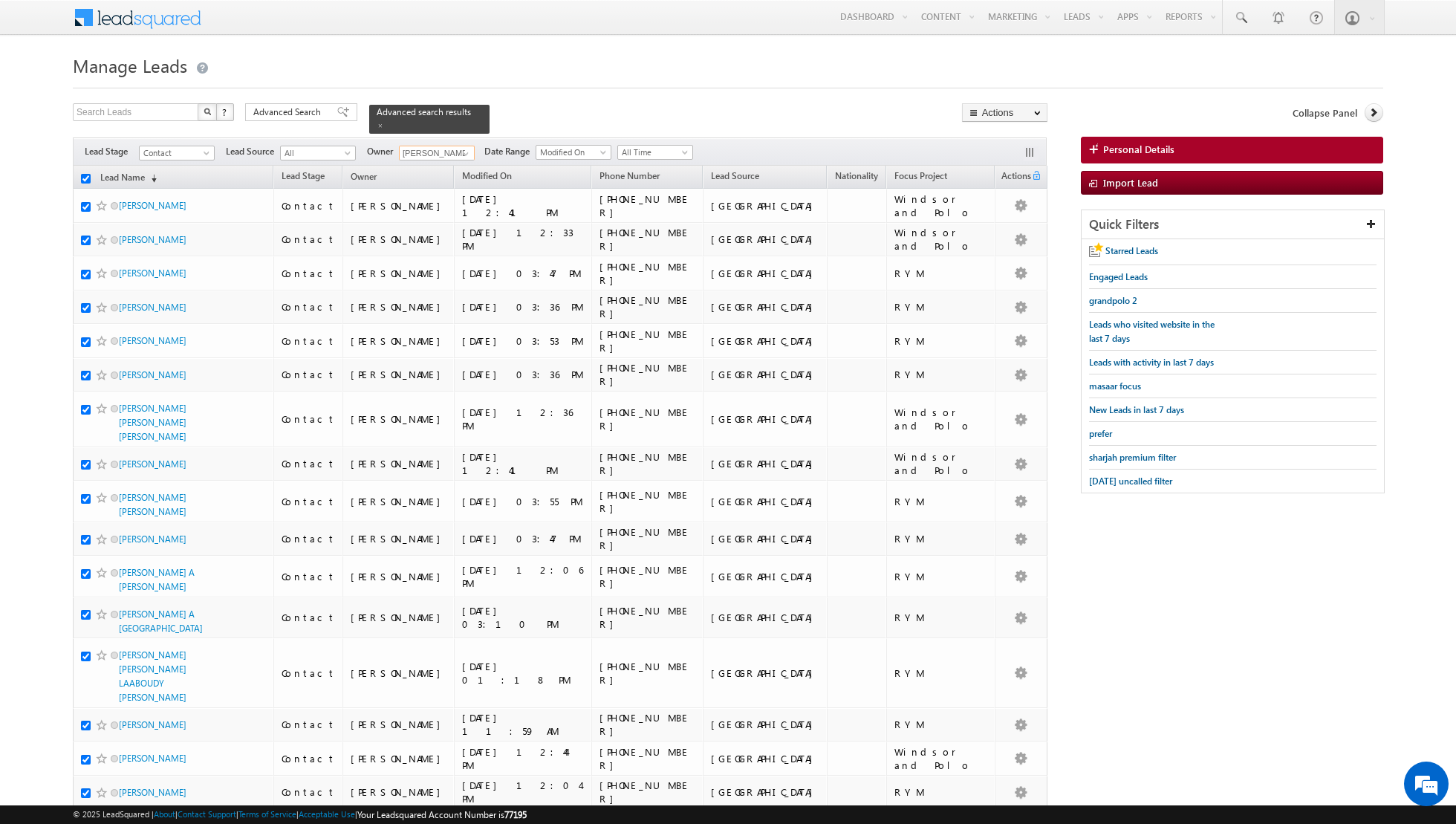
checkbox input "true"
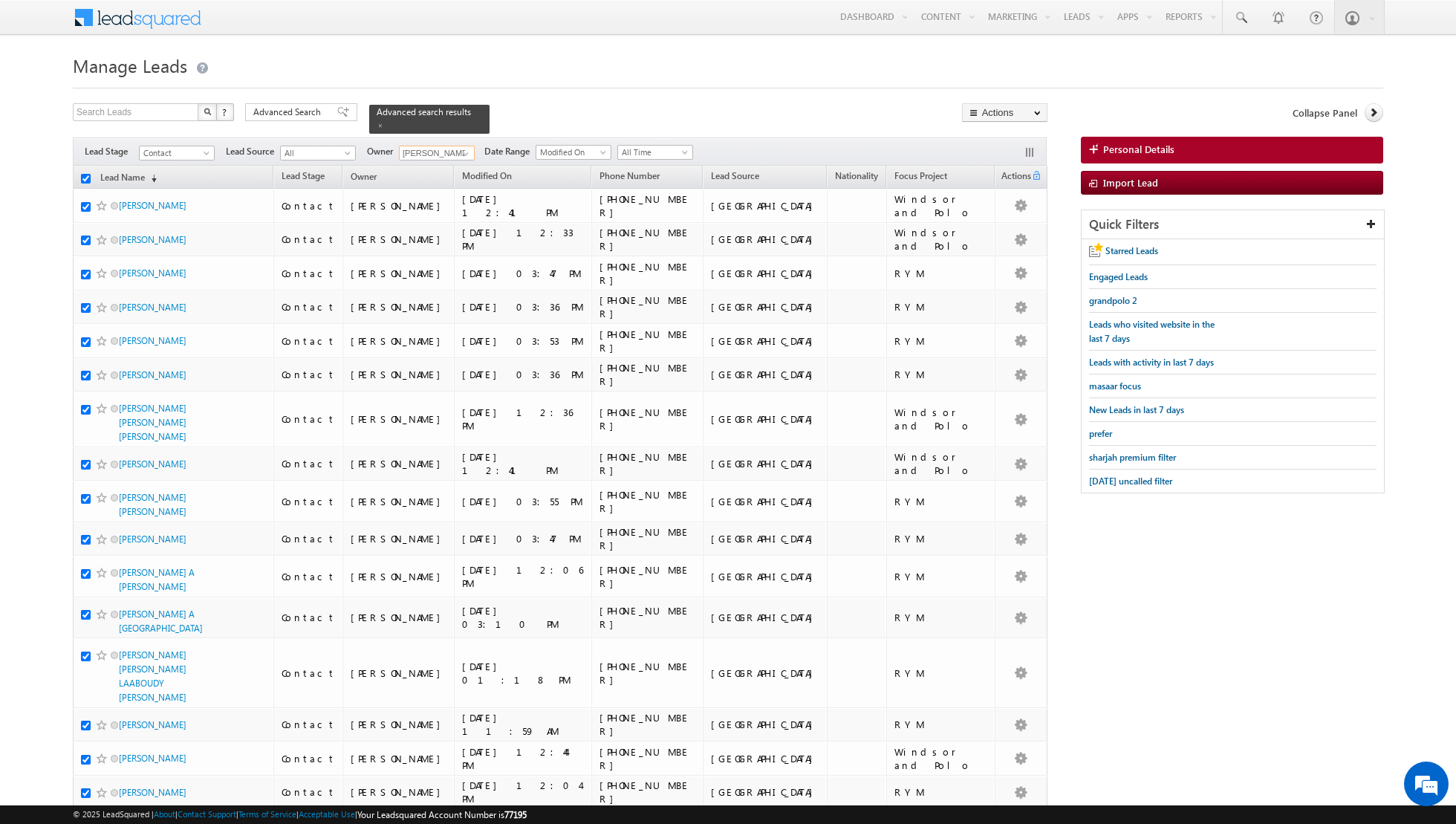
checkbox input "true"
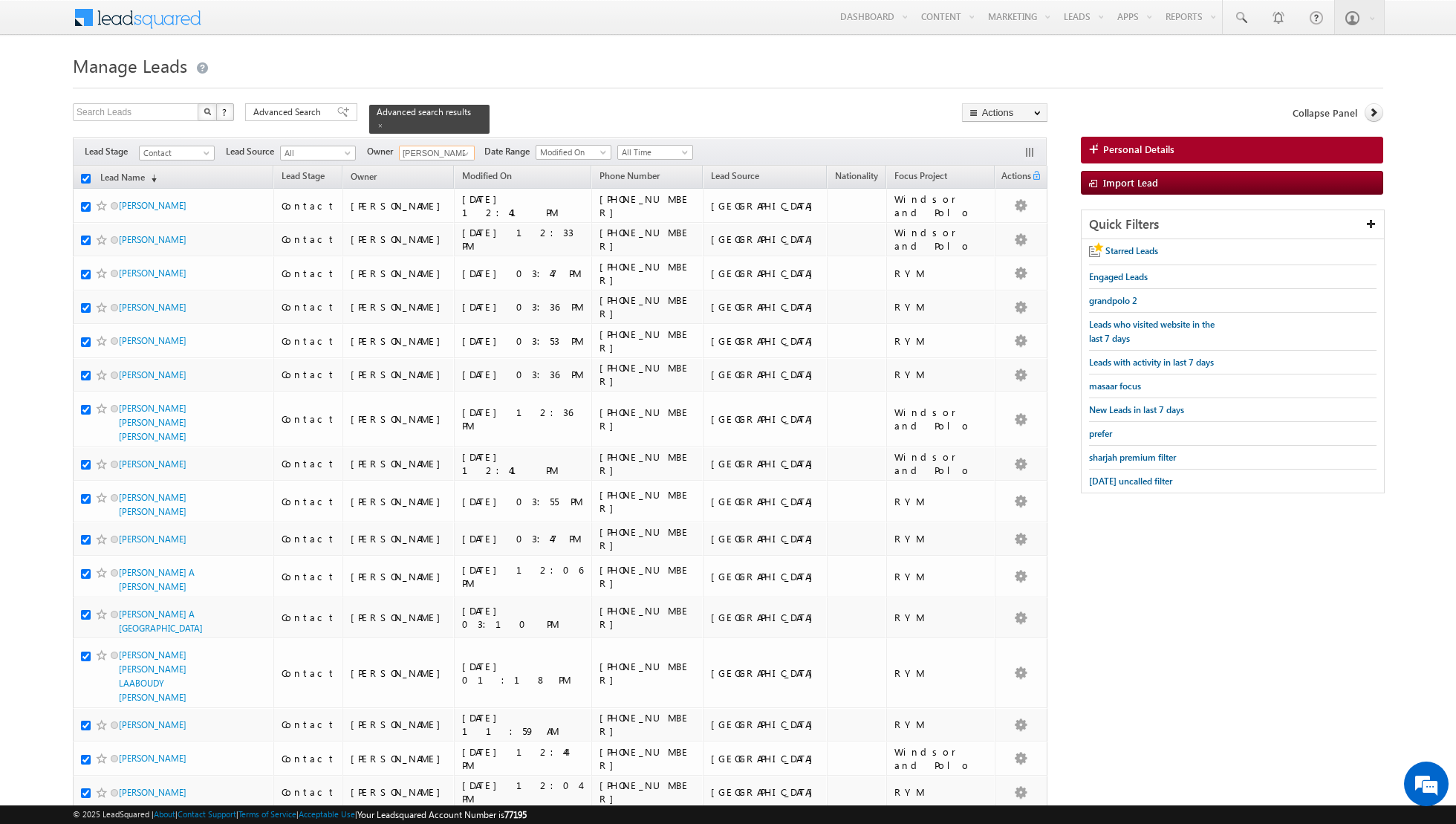
checkbox input "true"
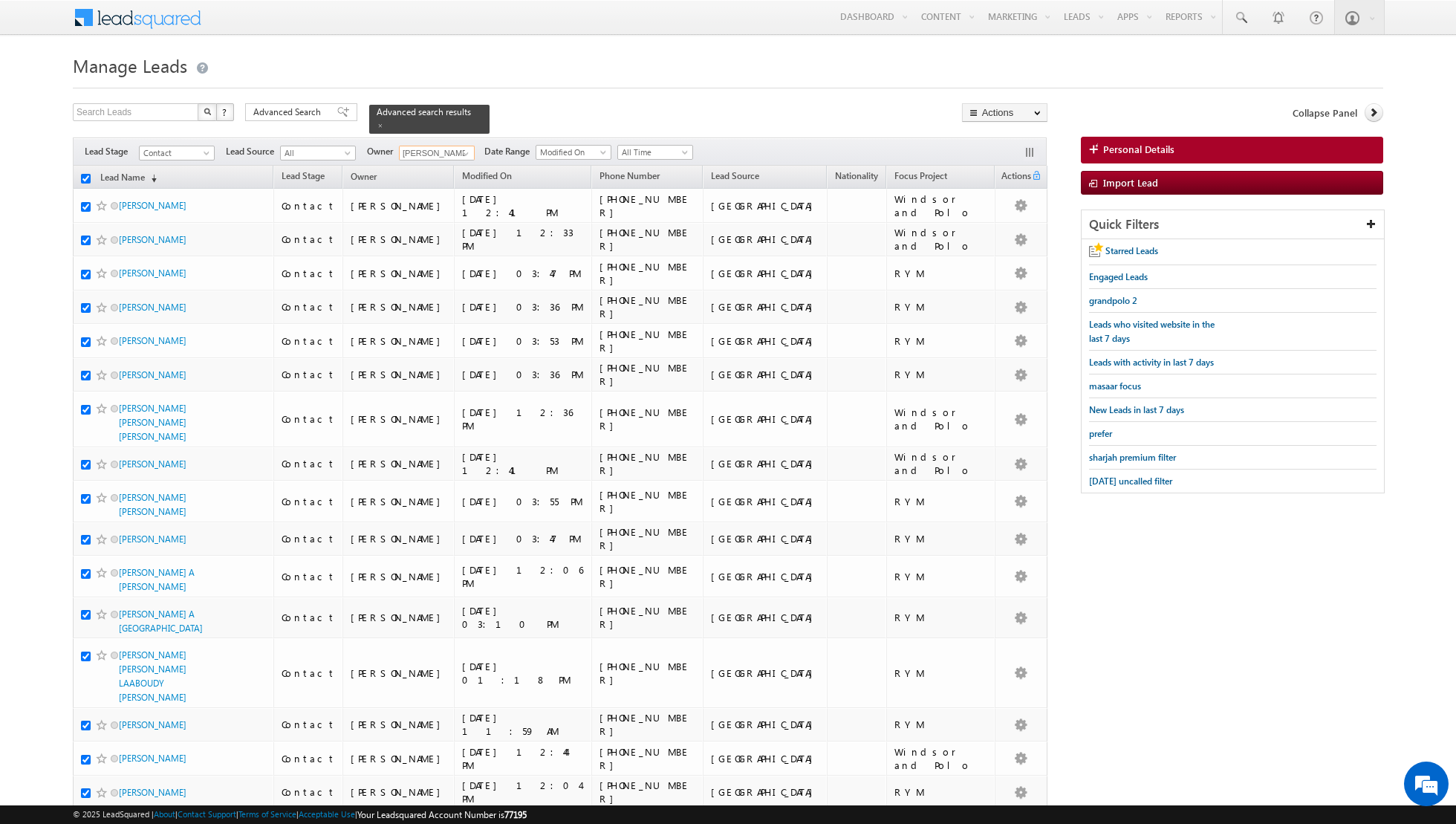
checkbox input "true"
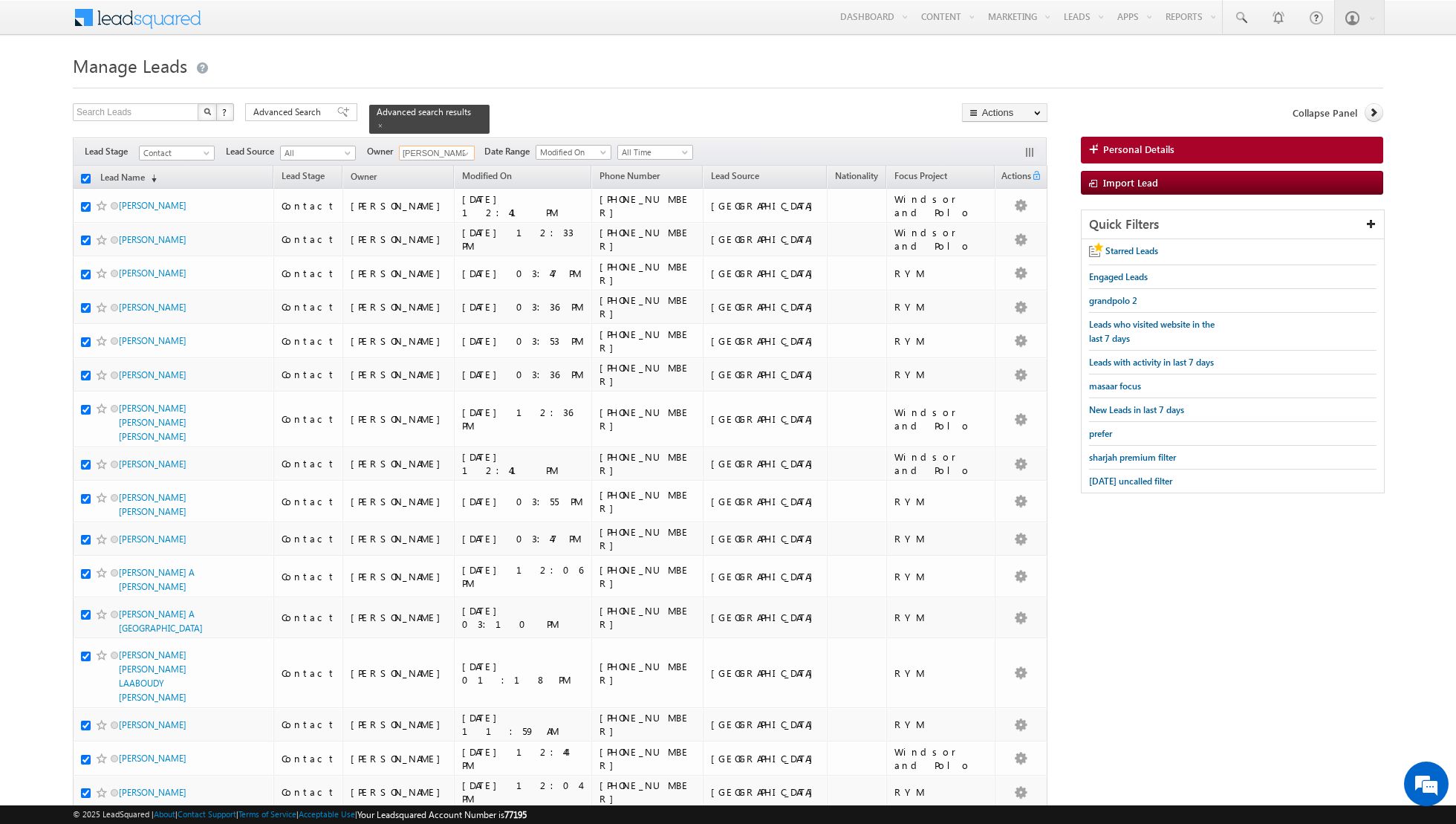
checkbox input "true"
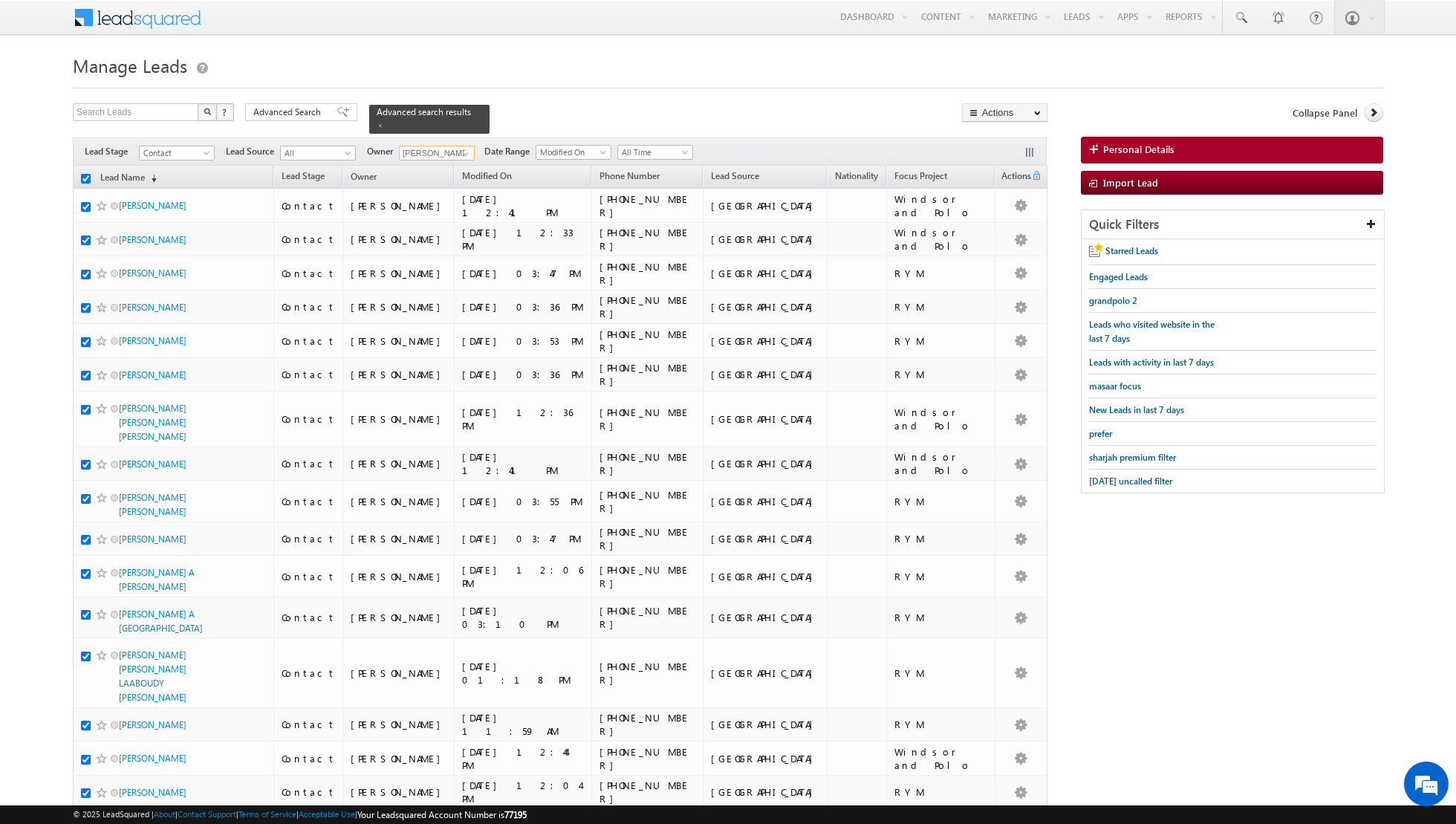
checkbox input "true"
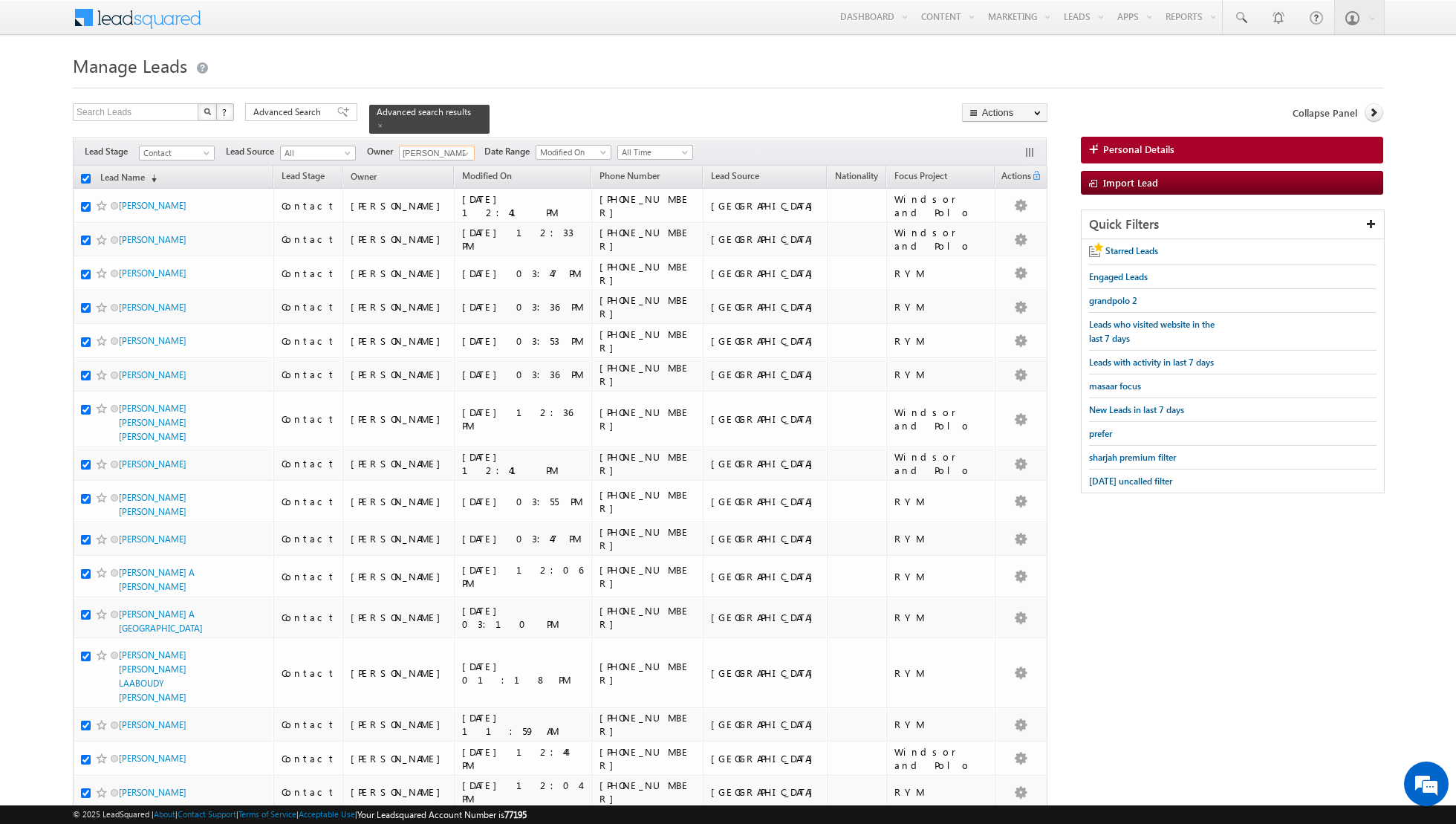
checkbox input "true"
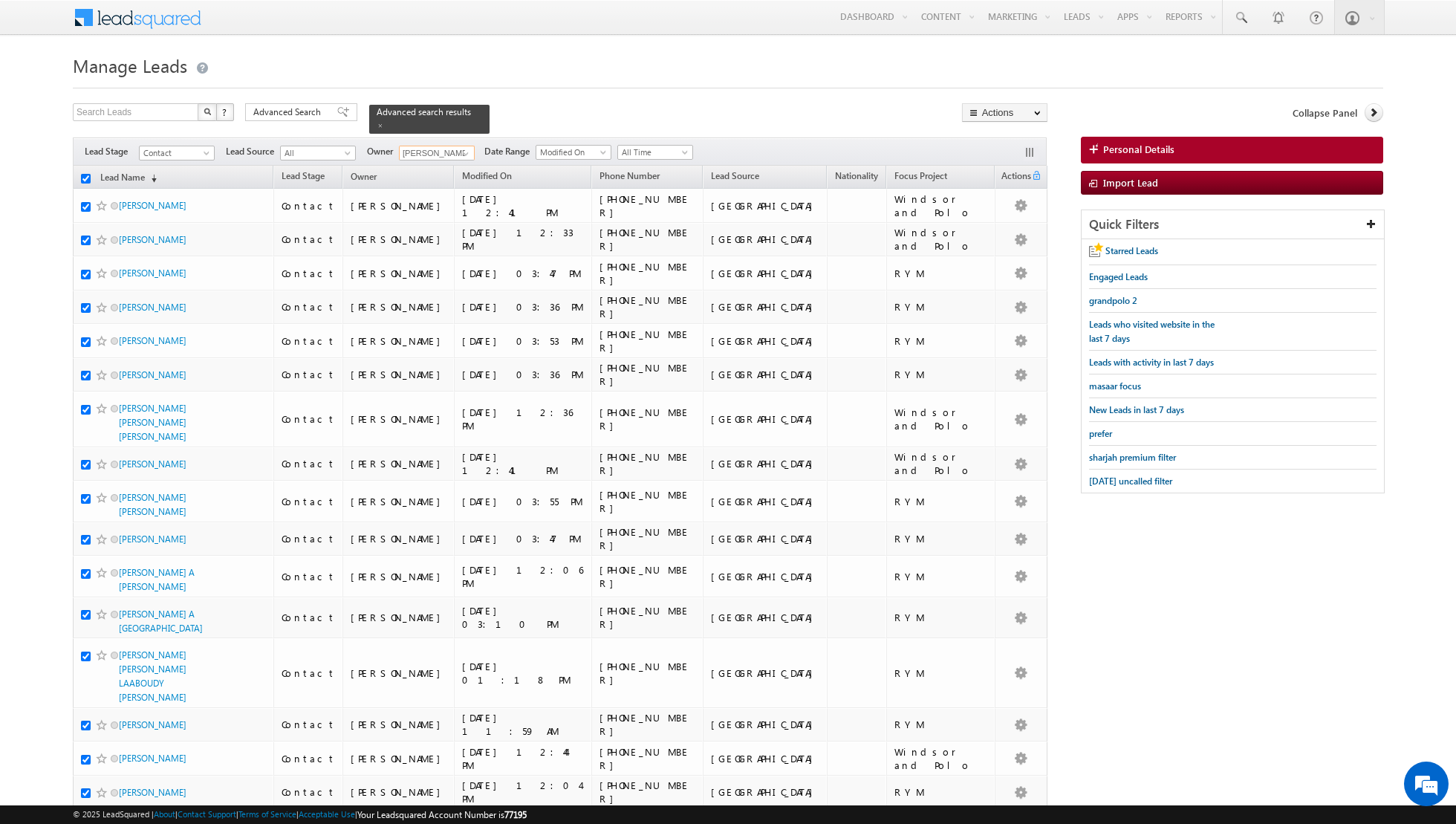
checkbox input "true"
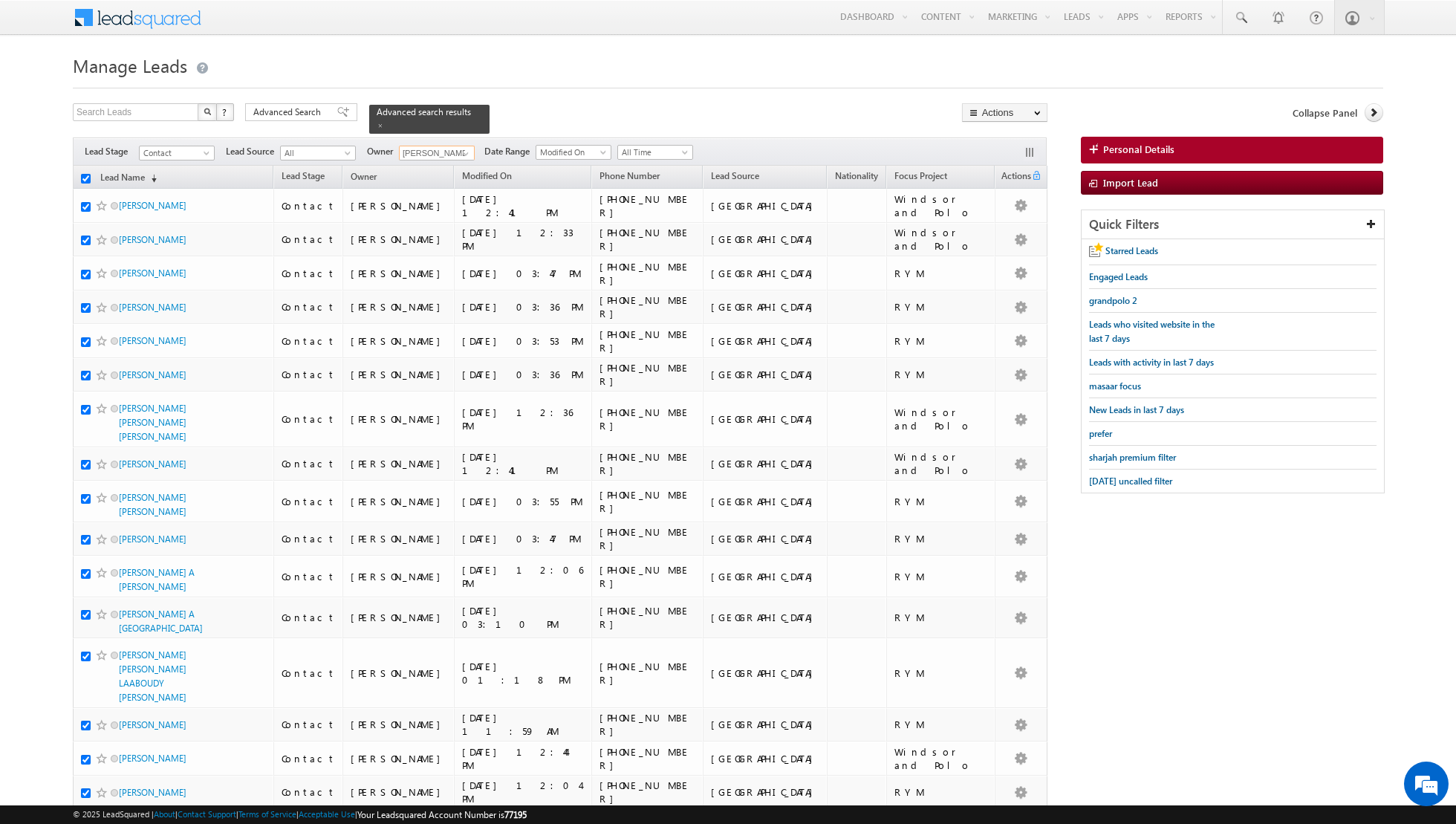
checkbox input "true"
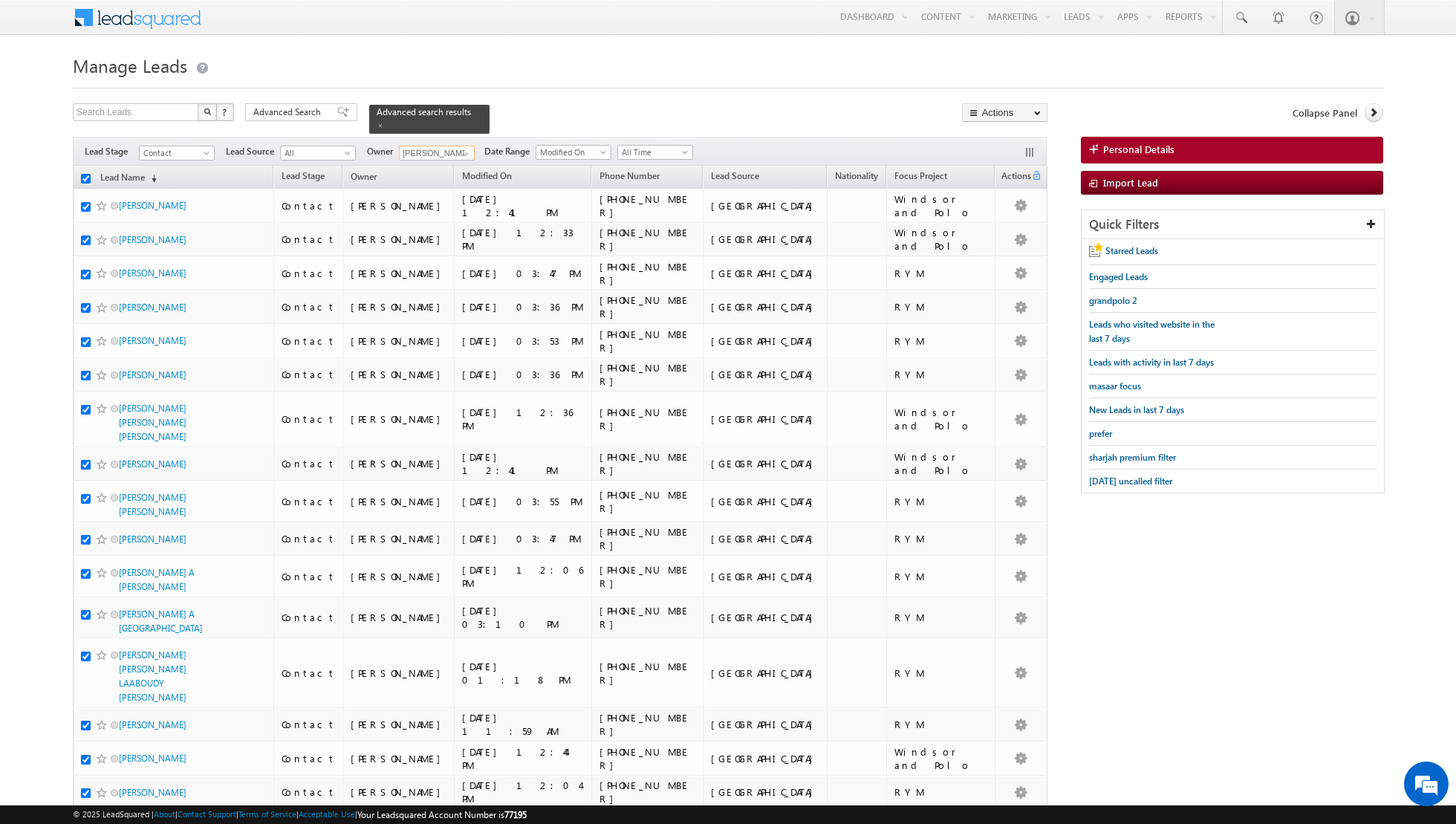
checkbox input "true"
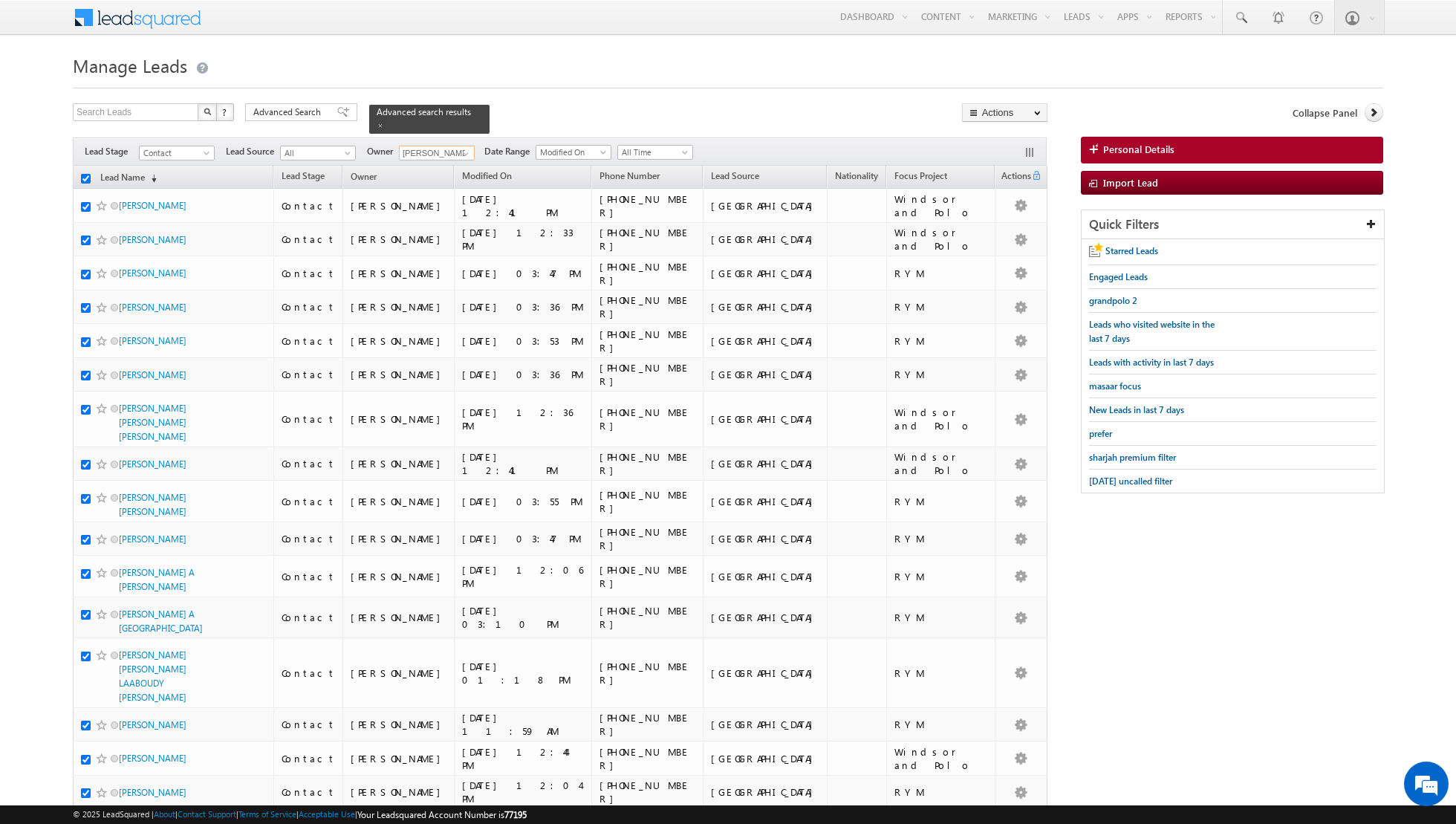
checkbox input "true"
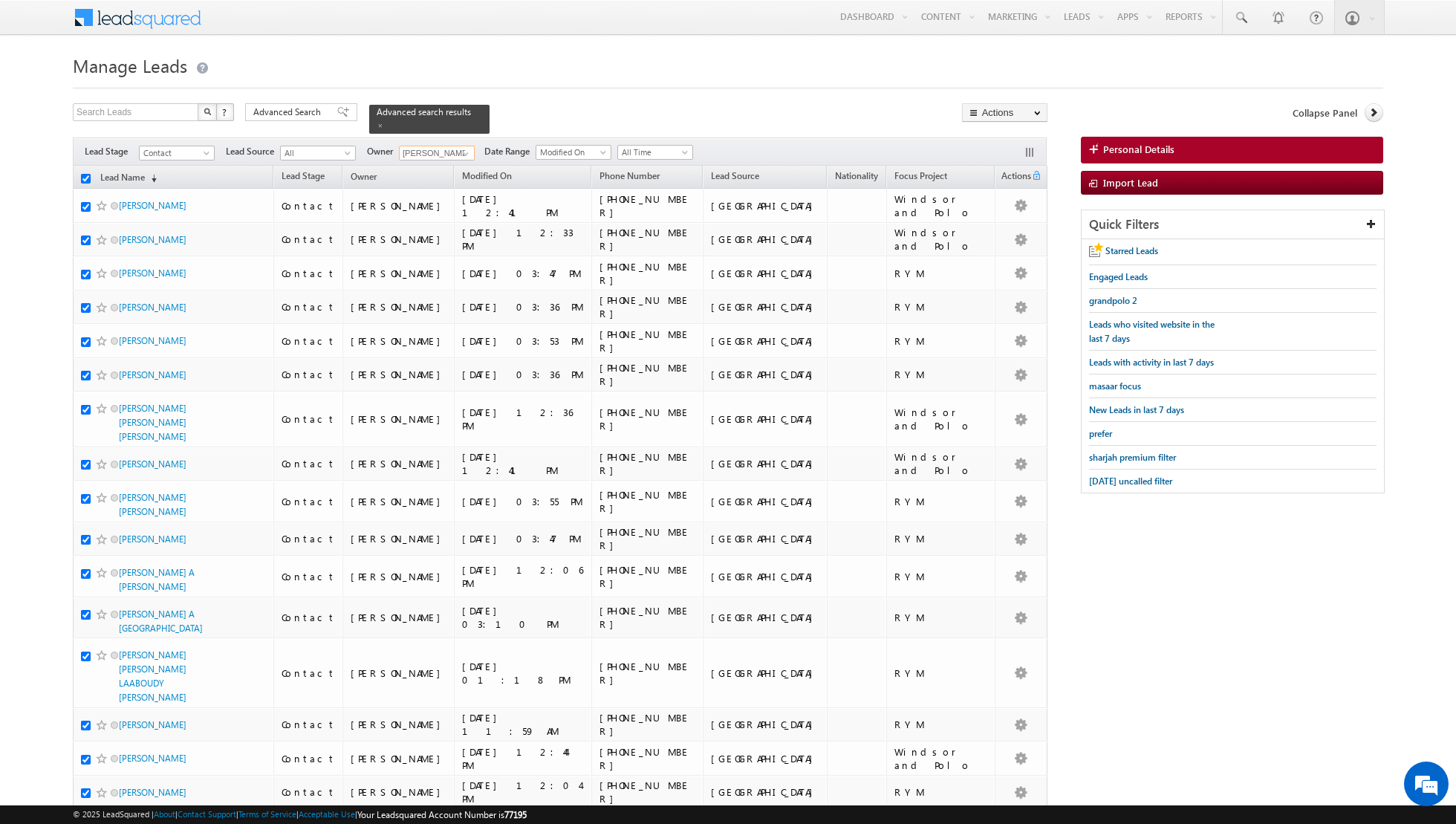
checkbox input "true"
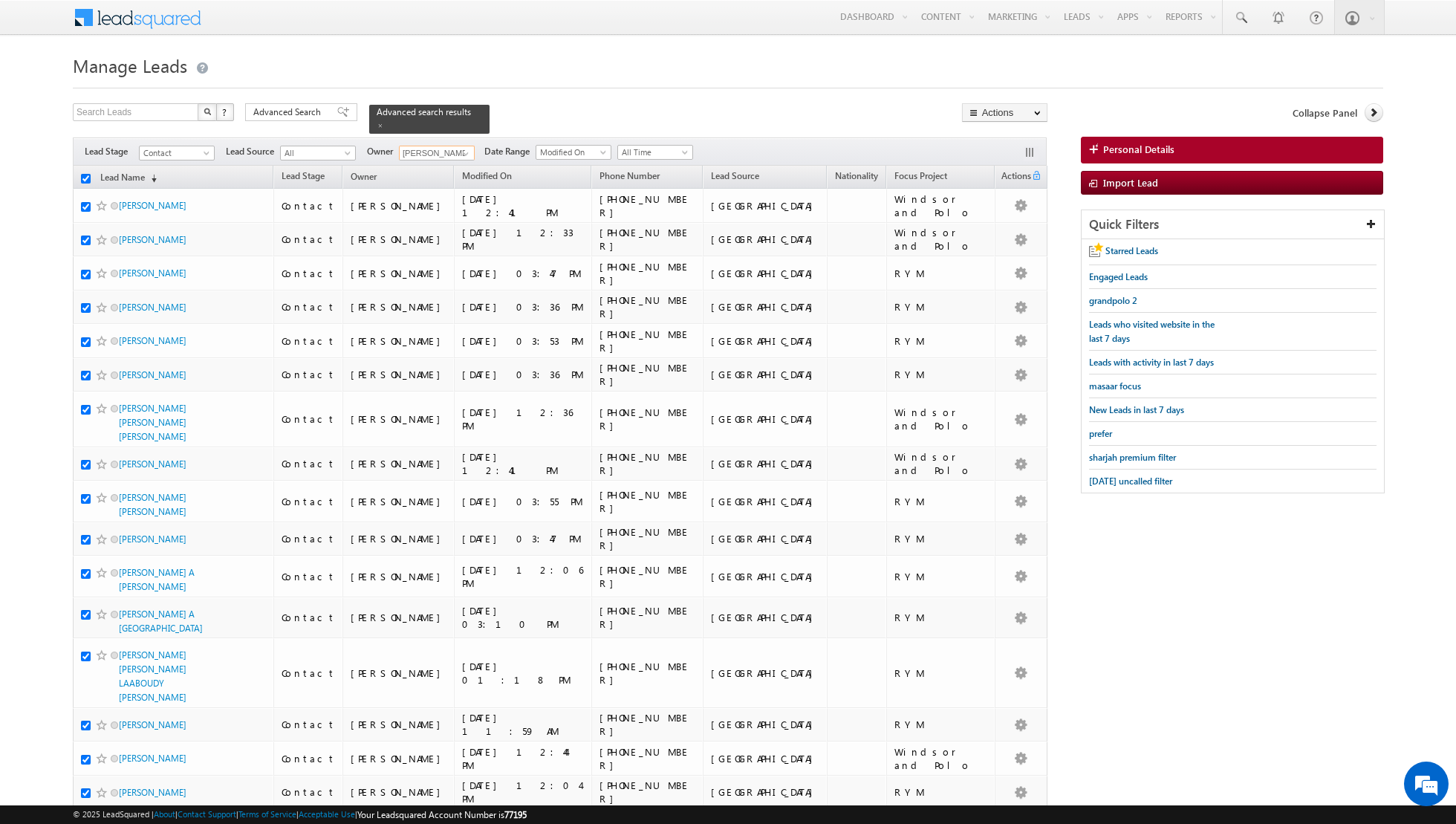
checkbox input "true"
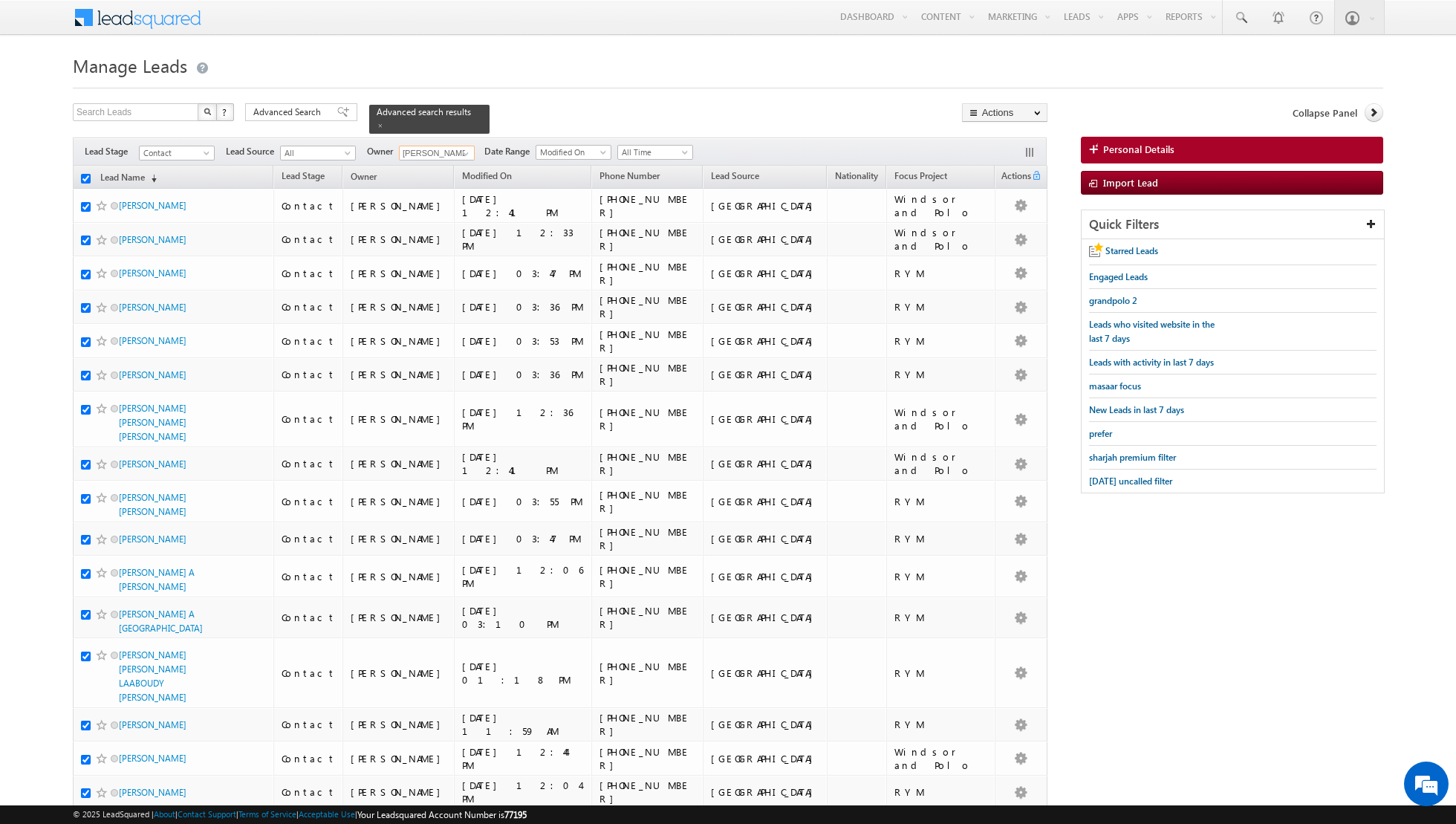
checkbox input "true"
click at [998, 239] on link "Change Owner" at bounding box center [1004, 240] width 84 height 18
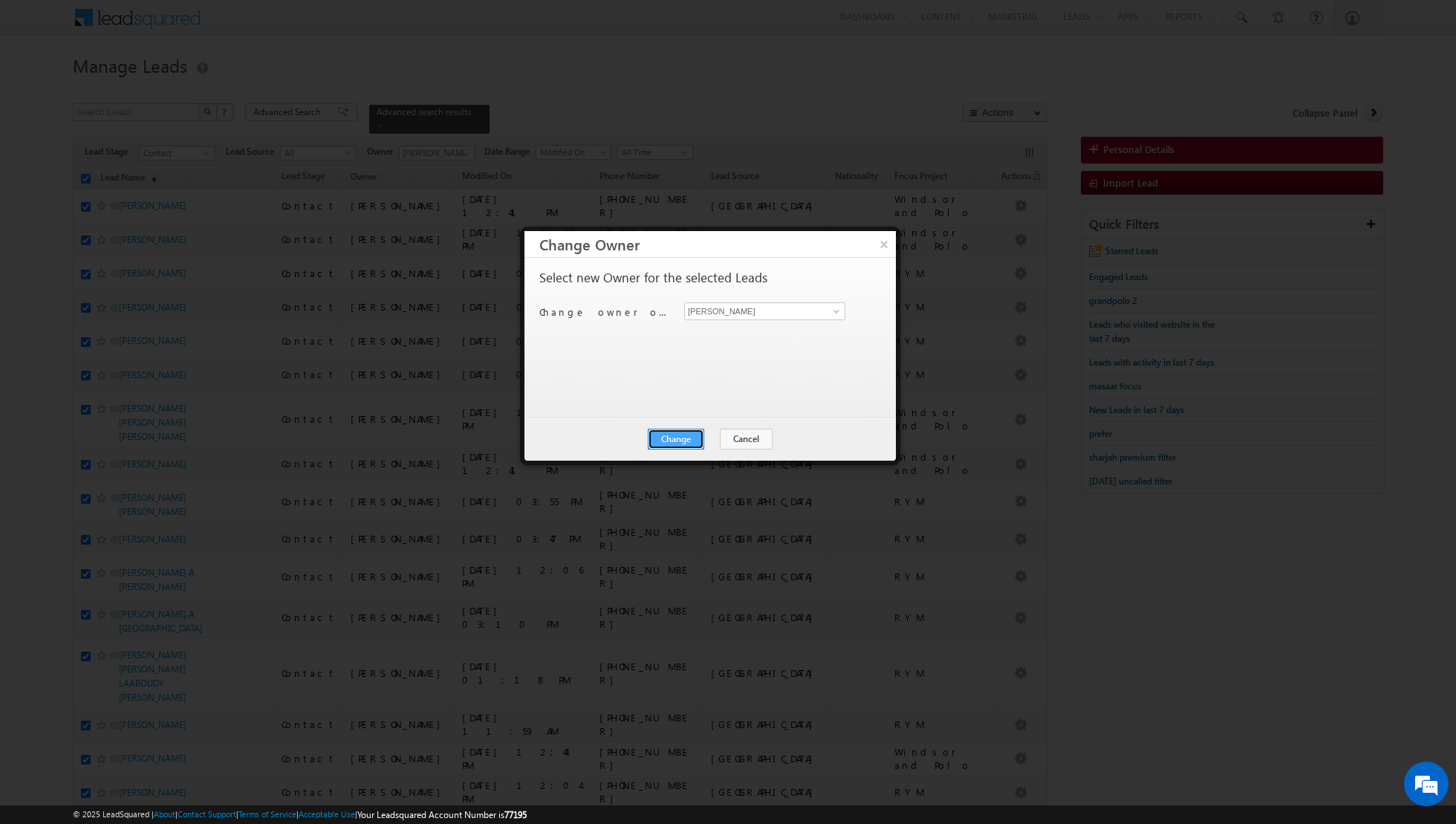
click at [682, 438] on button "Change" at bounding box center [676, 439] width 56 height 21
click at [714, 439] on button "Close" at bounding box center [712, 439] width 47 height 21
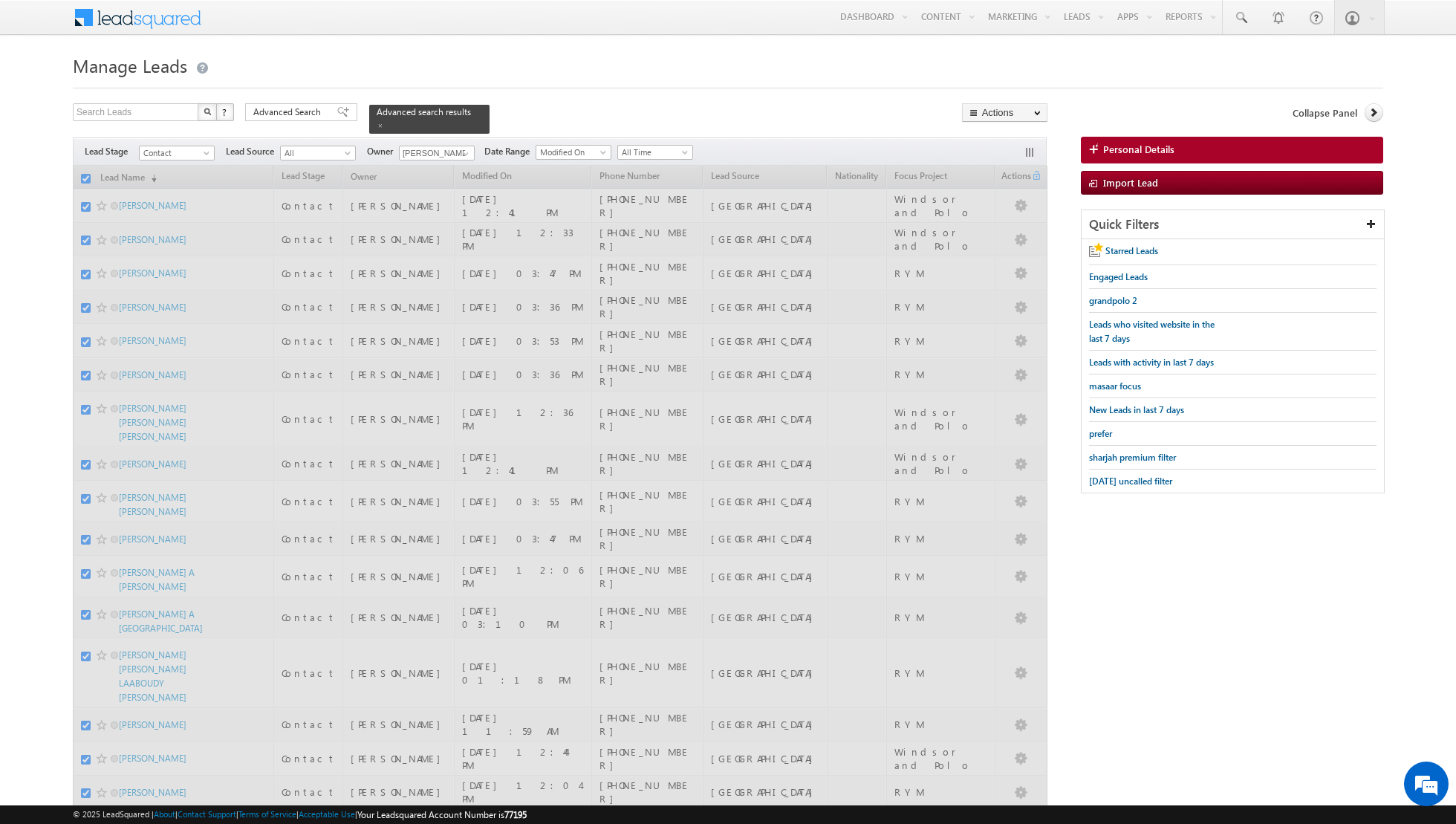
checkbox input "false"
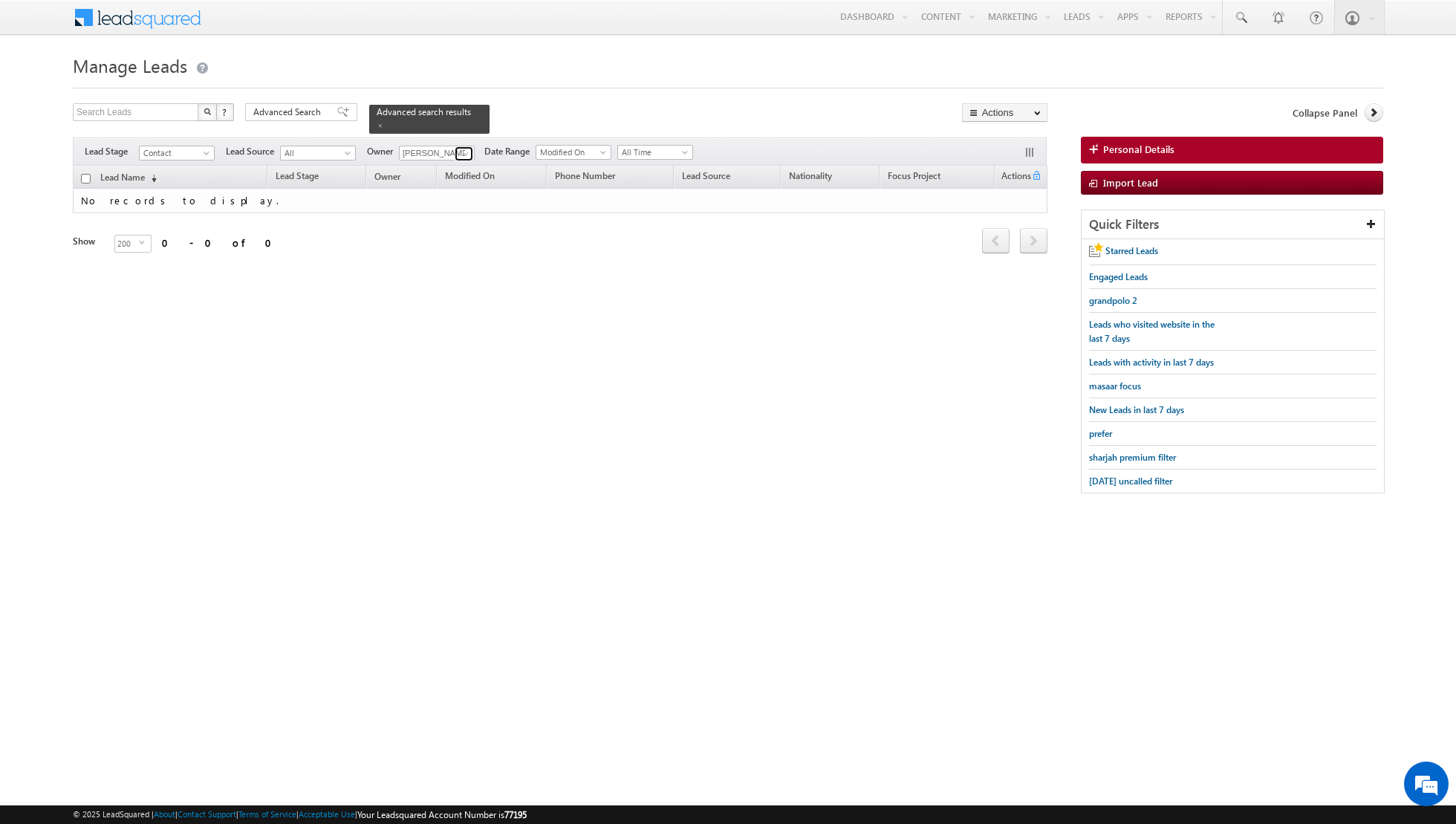
click at [462, 147] on span at bounding box center [466, 153] width 12 height 12
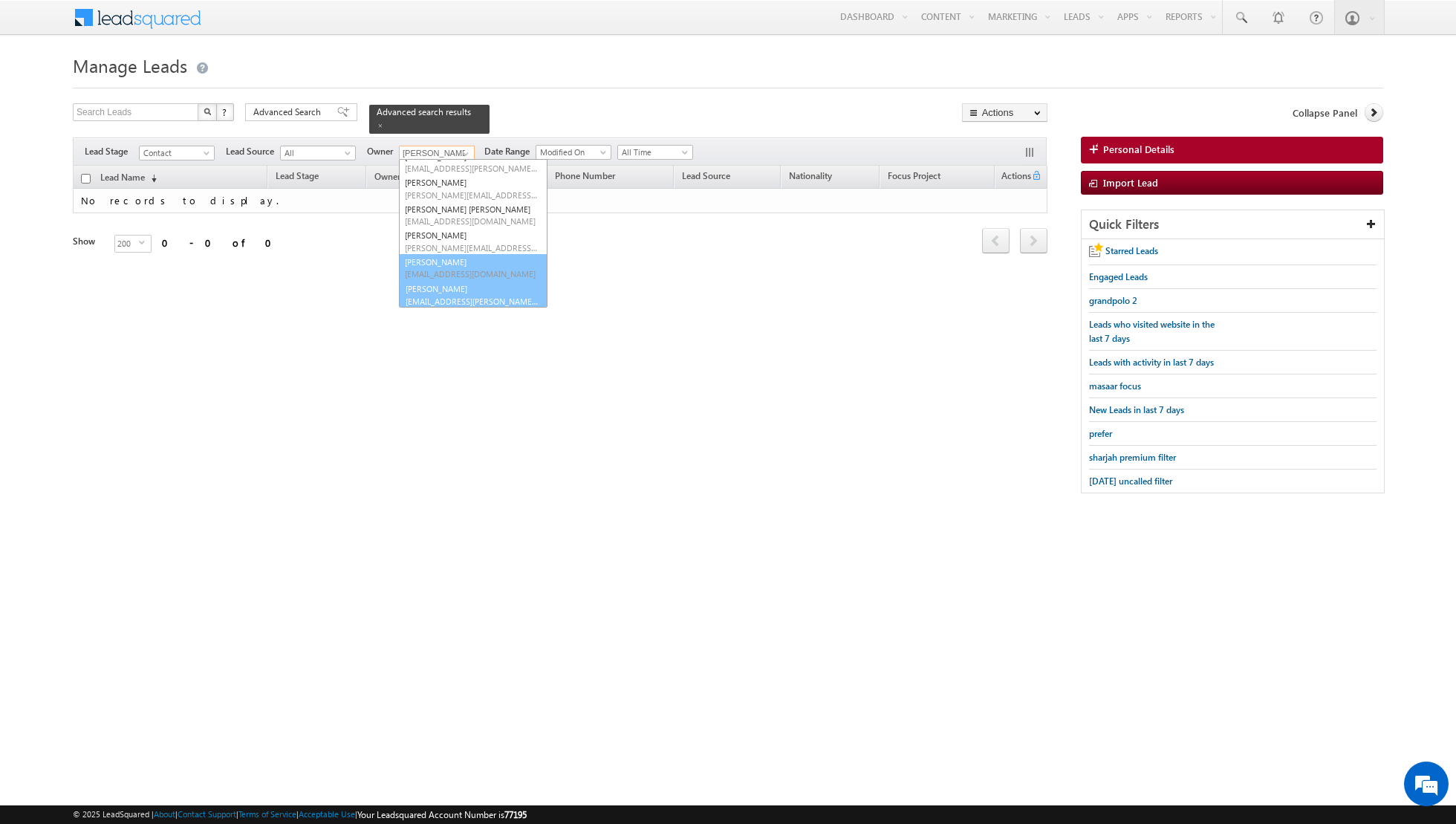
scroll to position [120, 0]
click at [440, 289] on link "[PERSON_NAME] [EMAIL_ADDRESS][PERSON_NAME][DOMAIN_NAME]" at bounding box center [473, 293] width 148 height 28
type input "[PERSON_NAME]"
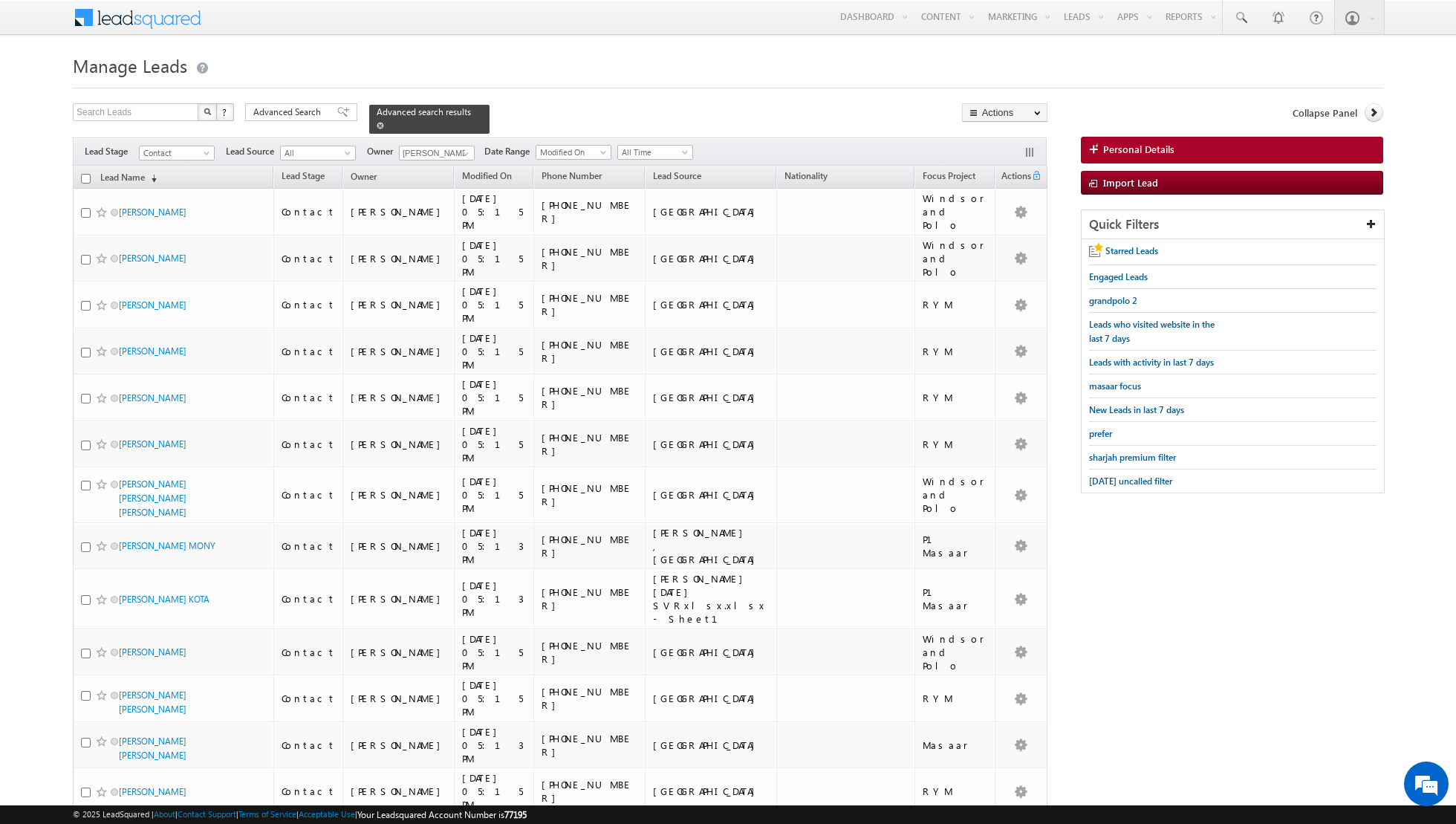
click at [377, 124] on span at bounding box center [380, 125] width 7 height 7
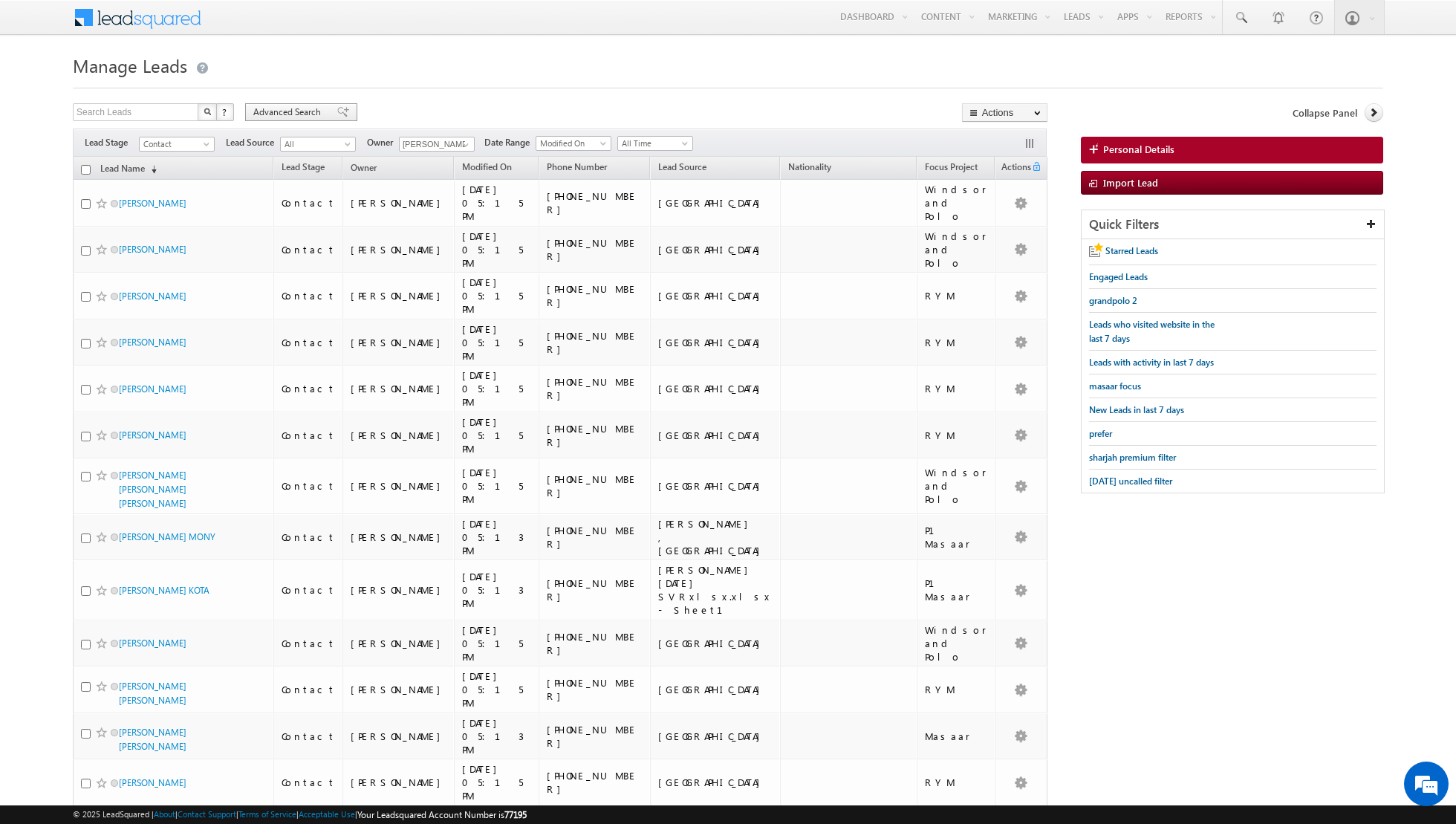
click at [337, 109] on span at bounding box center [343, 111] width 12 height 10
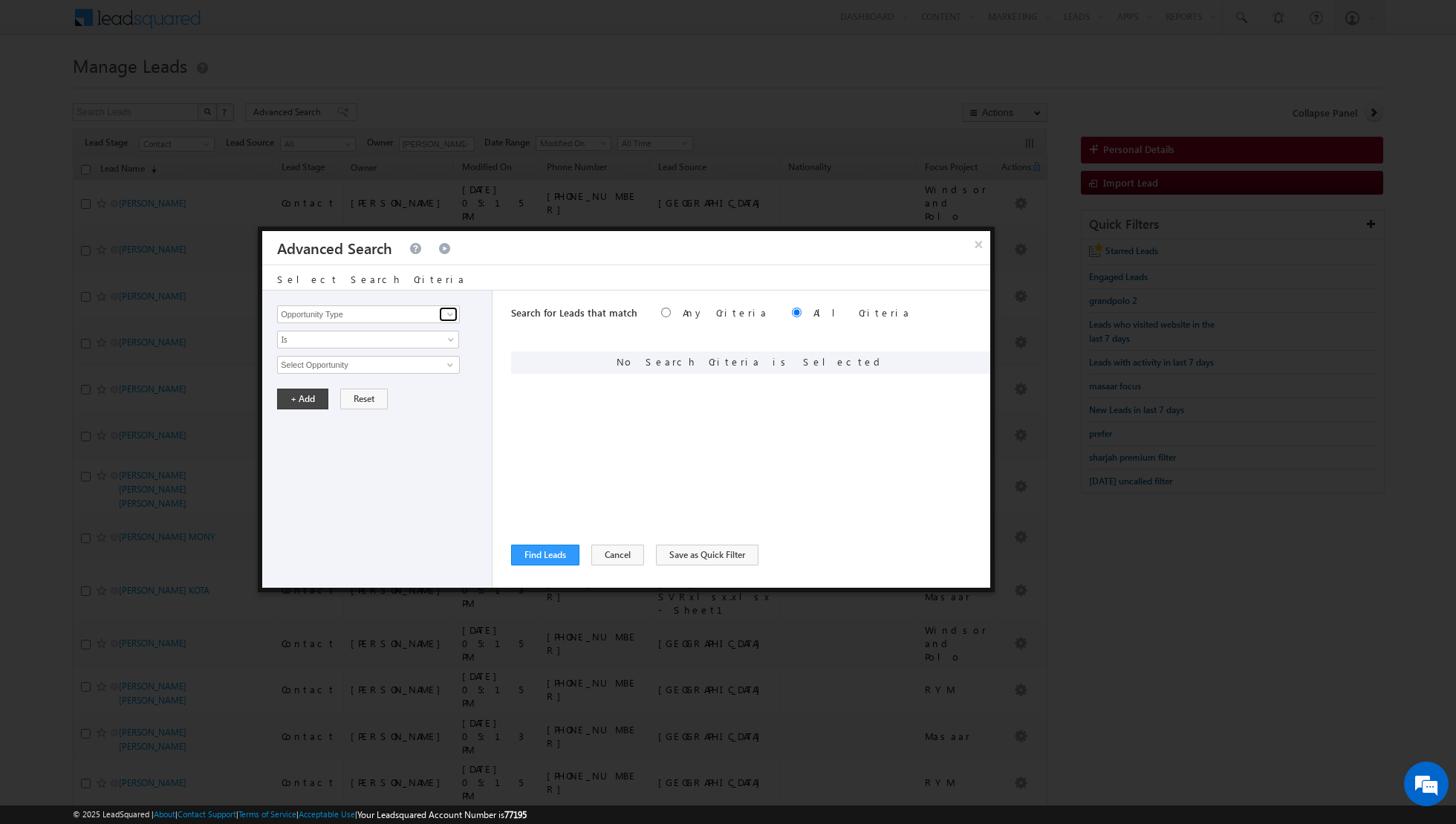
click at [451, 312] on span at bounding box center [450, 314] width 12 height 12
click at [389, 343] on link "Lead Source" at bounding box center [369, 344] width 183 height 17
click at [446, 320] on span at bounding box center [450, 314] width 12 height 12
click at [417, 338] on ul "Lead Activity" at bounding box center [369, 330] width 183 height 17
click at [428, 328] on link "Lead Activity" at bounding box center [369, 330] width 183 height 17
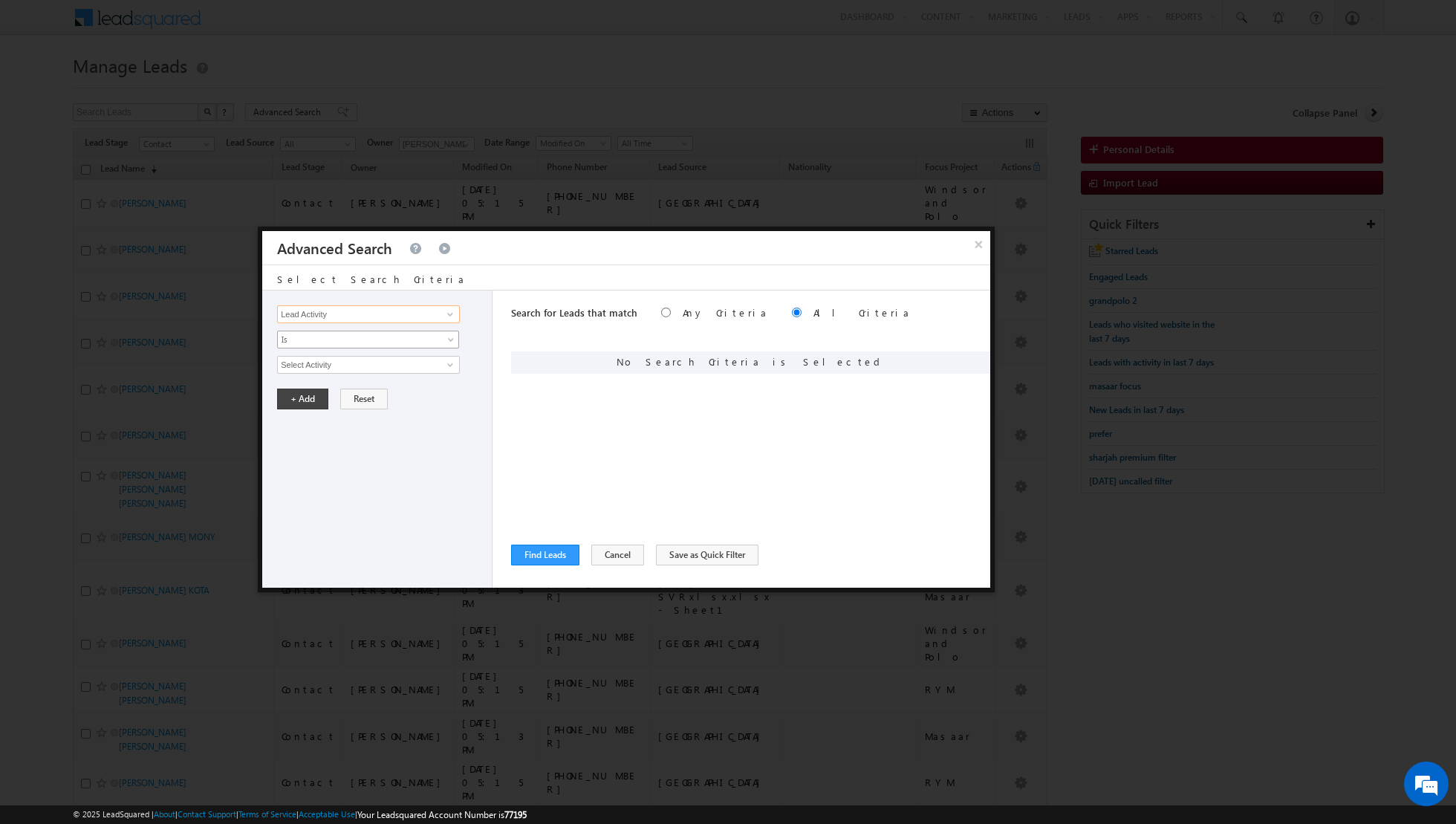
type input "Lead Activity"
click at [442, 333] on link "Is" at bounding box center [368, 339] width 182 height 18
click at [394, 364] on link "Is Not" at bounding box center [369, 370] width 181 height 14
click at [450, 367] on span at bounding box center [450, 365] width 12 height 12
click at [413, 394] on link "Outbound Phone Call Activity" at bounding box center [369, 394] width 183 height 17
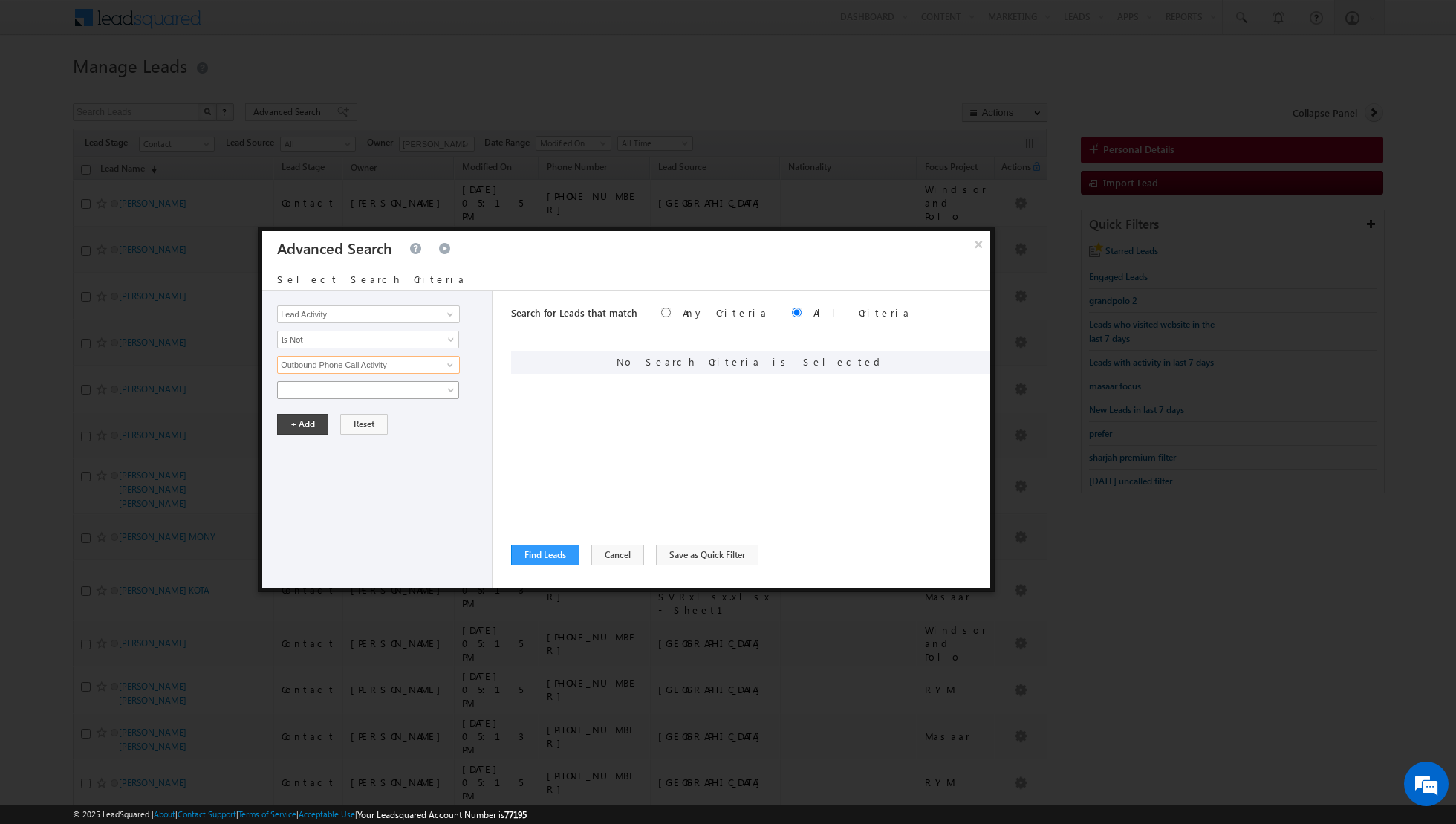
type input "Outbound Phone Call Activity"
click at [337, 395] on link at bounding box center [368, 390] width 182 height 18
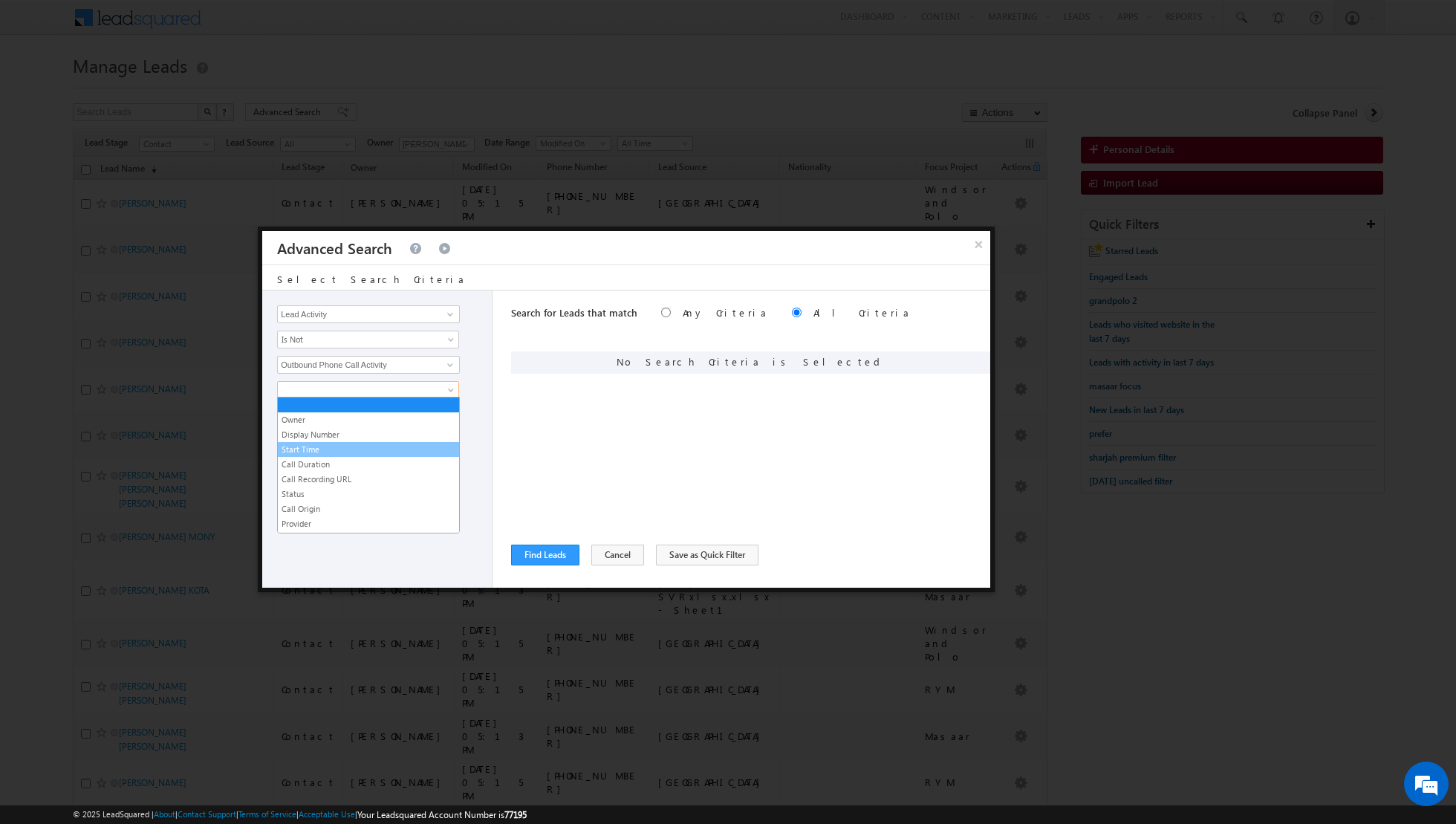
click at [309, 450] on link "Start Time" at bounding box center [369, 449] width 181 height 14
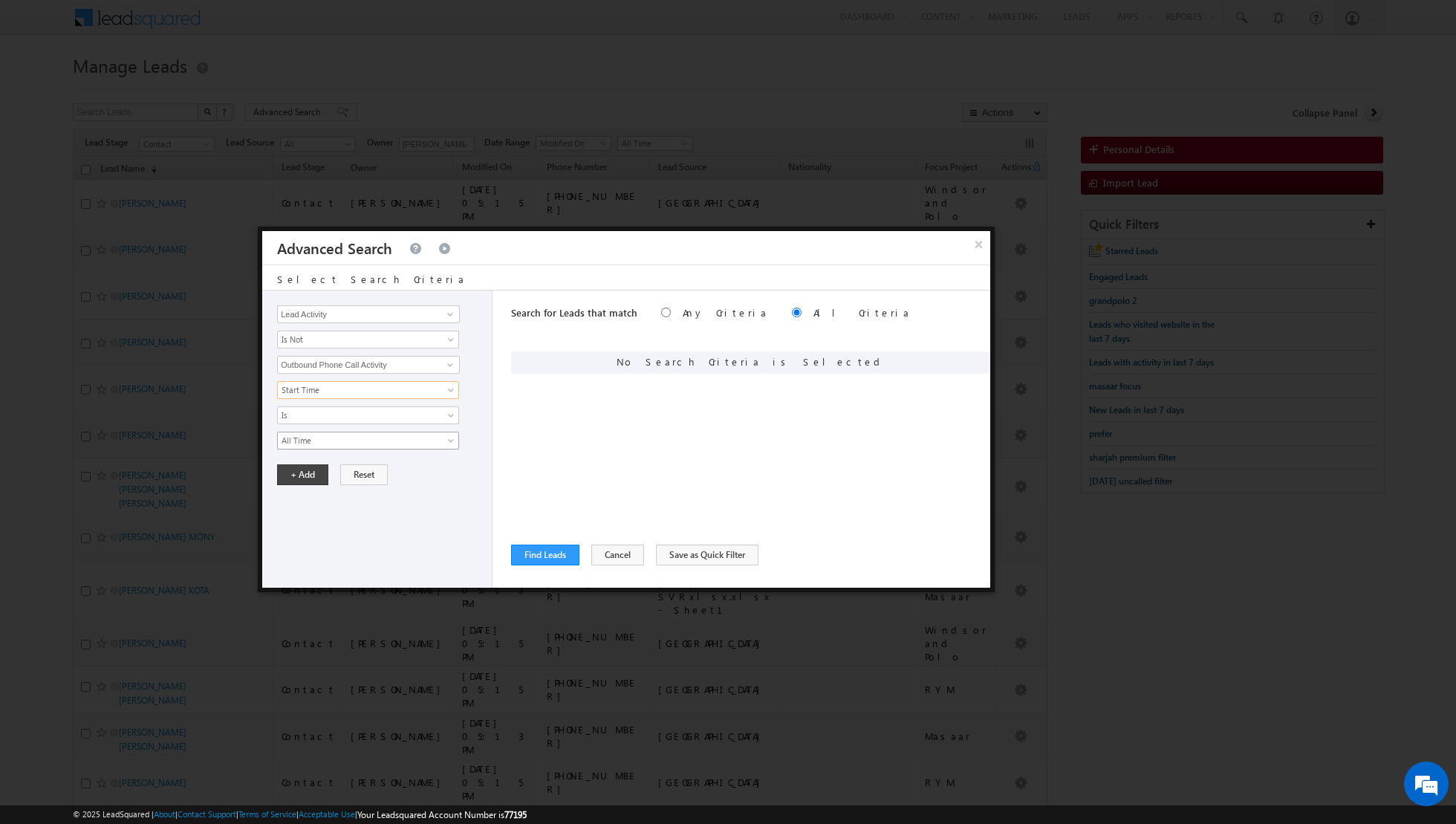
click at [435, 434] on span "All Time" at bounding box center [358, 440] width 161 height 14
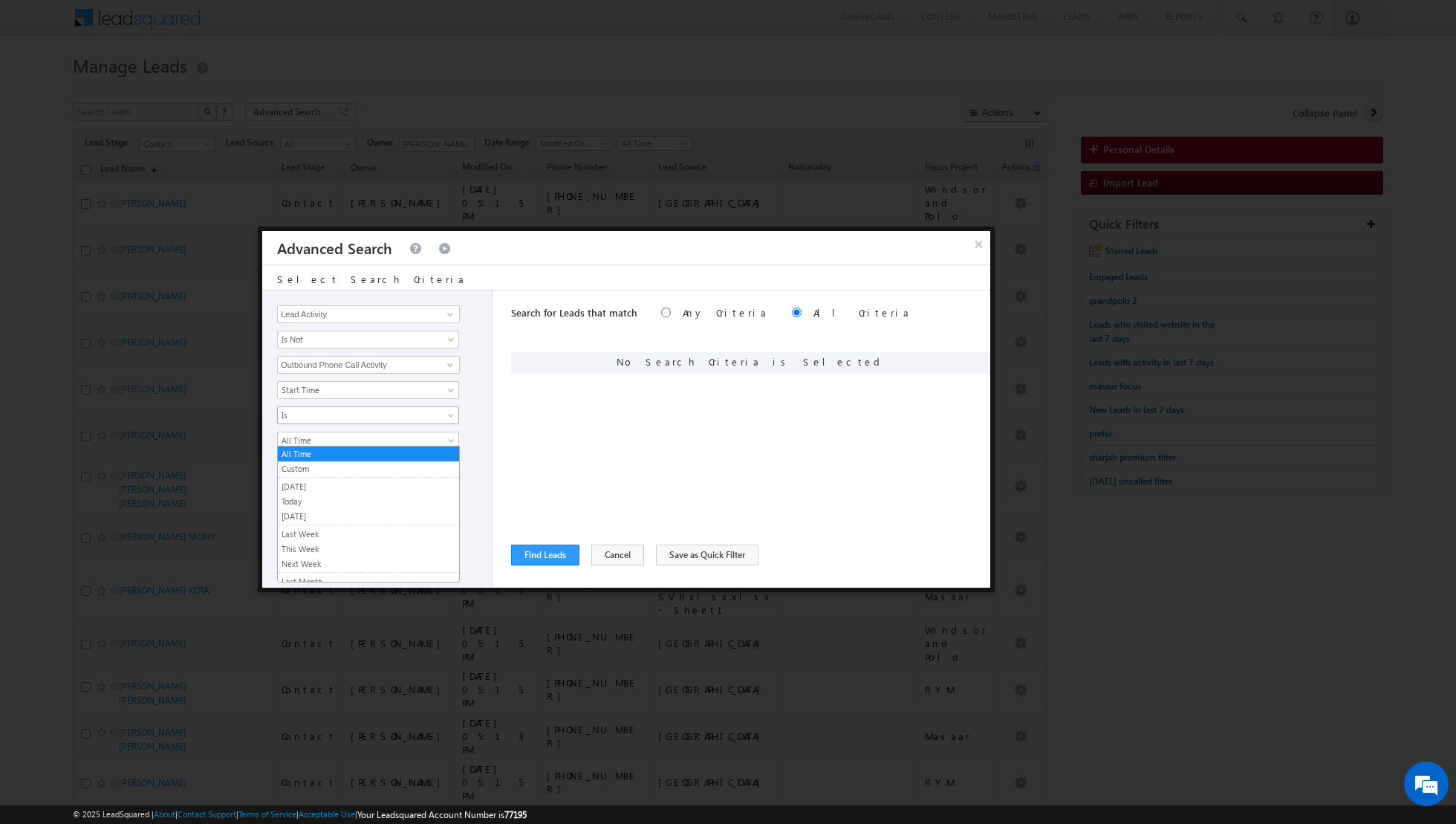
click at [441, 408] on link "Is" at bounding box center [368, 415] width 182 height 18
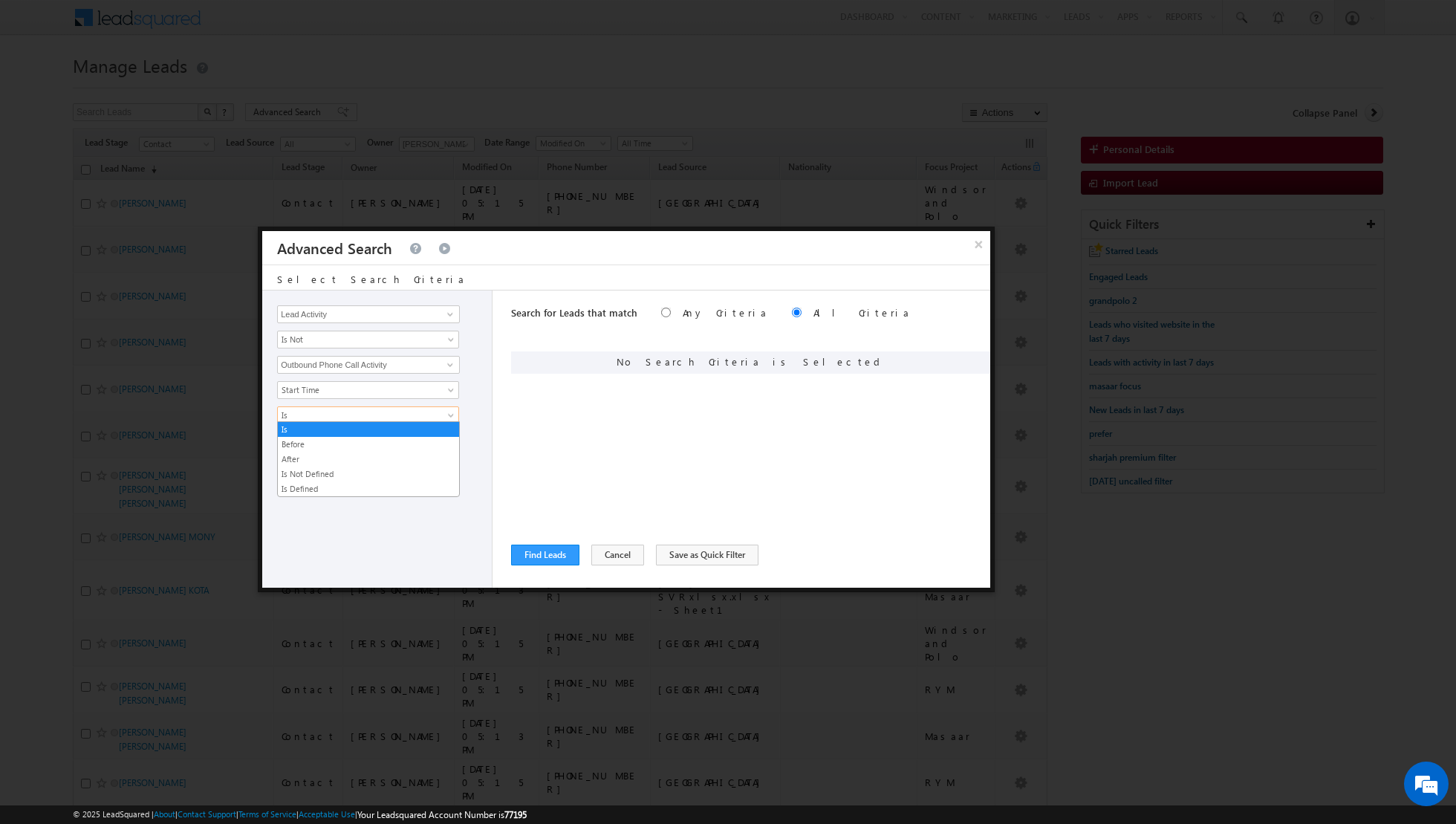
click at [480, 510] on div "Opportunity Type Lead Activity Task Sales Group Prospect Id Address 1 Address 2…" at bounding box center [377, 438] width 230 height 297
click at [432, 434] on span "All Time" at bounding box center [358, 440] width 161 height 14
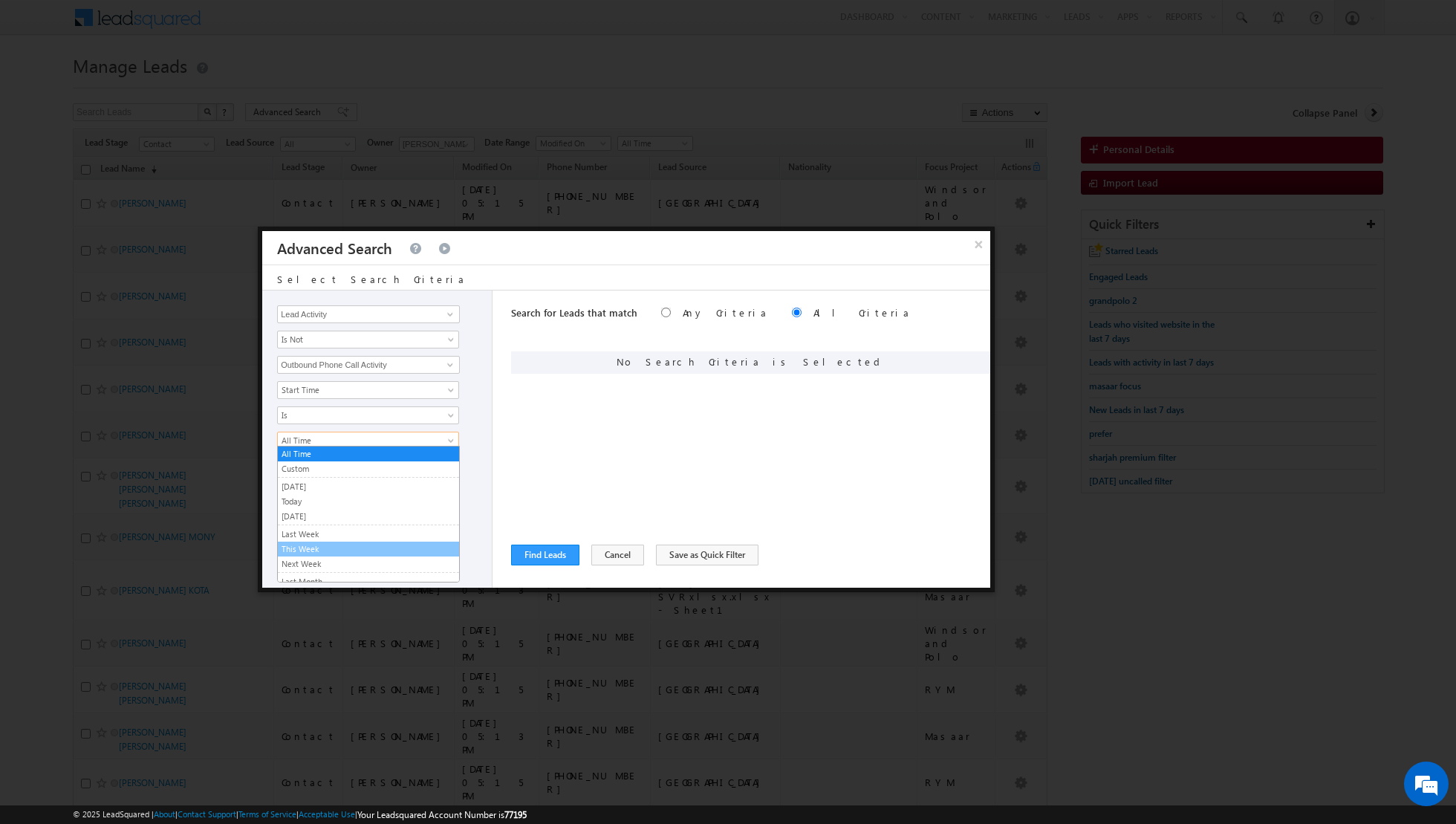
scroll to position [92, 0]
click at [309, 560] on link "Last N" at bounding box center [369, 567] width 181 height 14
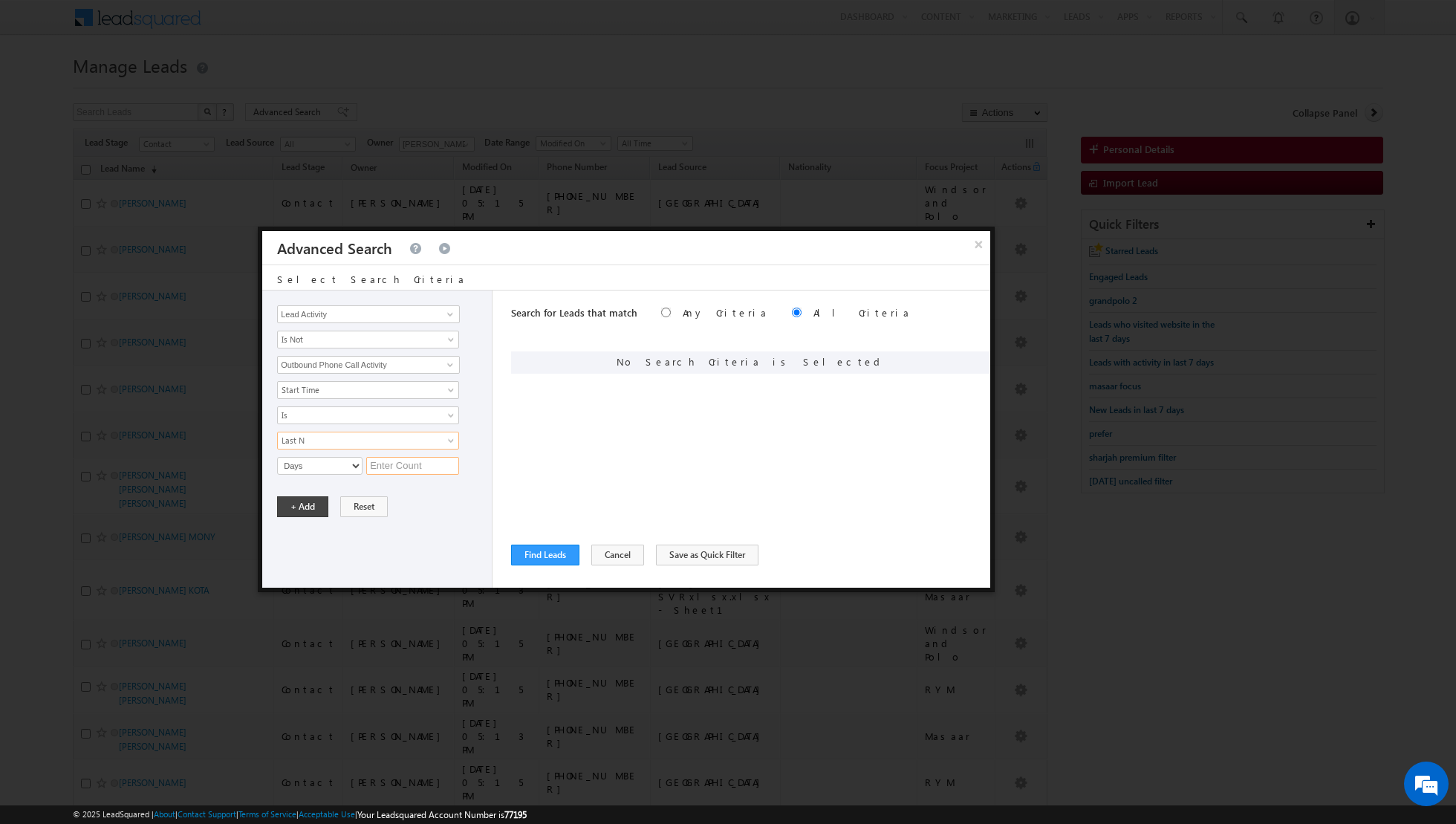
click at [390, 466] on input "text" at bounding box center [413, 466] width 93 height 18
type input "3"
click at [299, 500] on button "+ Add" at bounding box center [303, 507] width 51 height 21
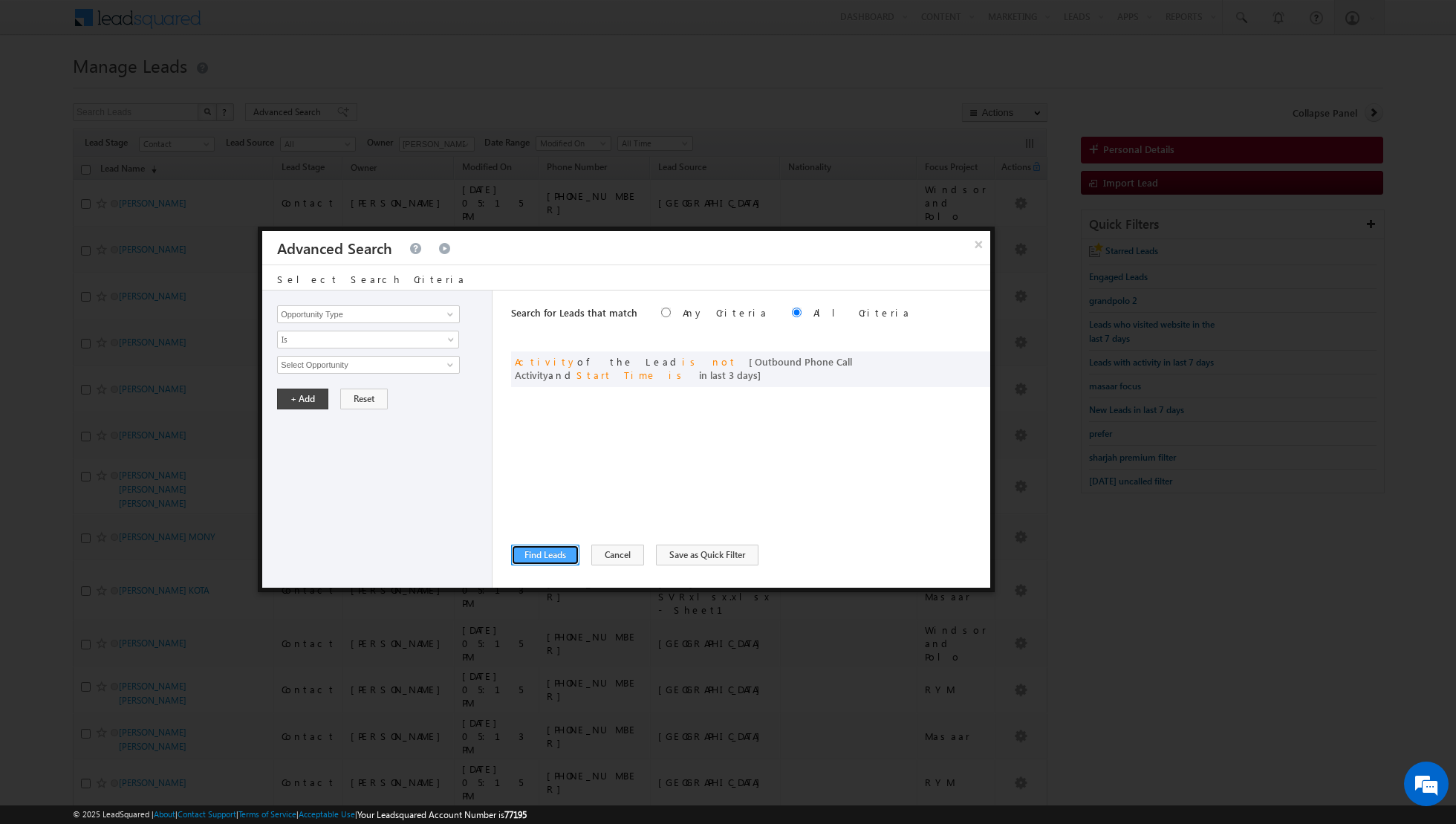
click at [536, 551] on button "Find Leads" at bounding box center [545, 555] width 68 height 21
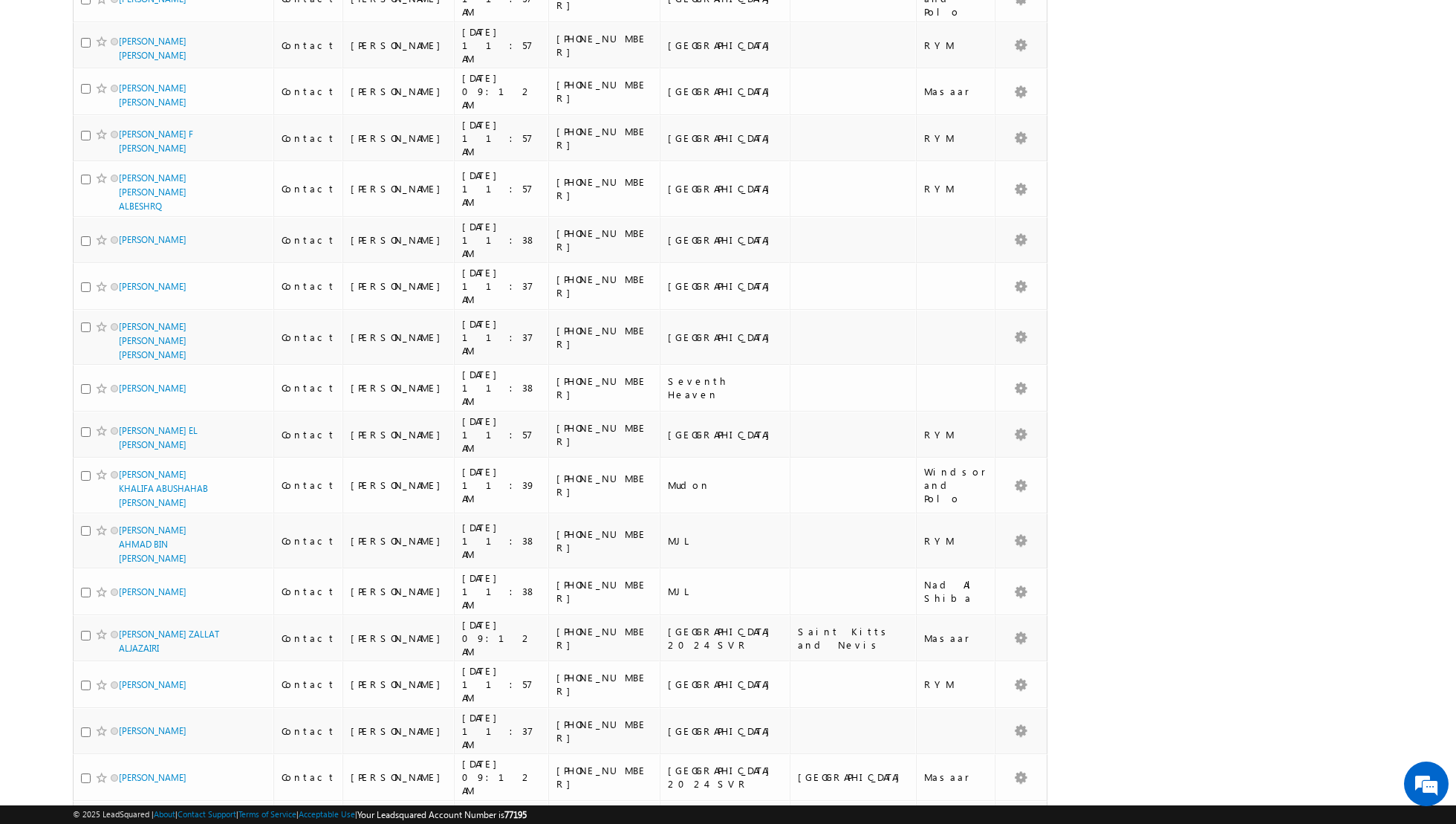
scroll to position [4283, 0]
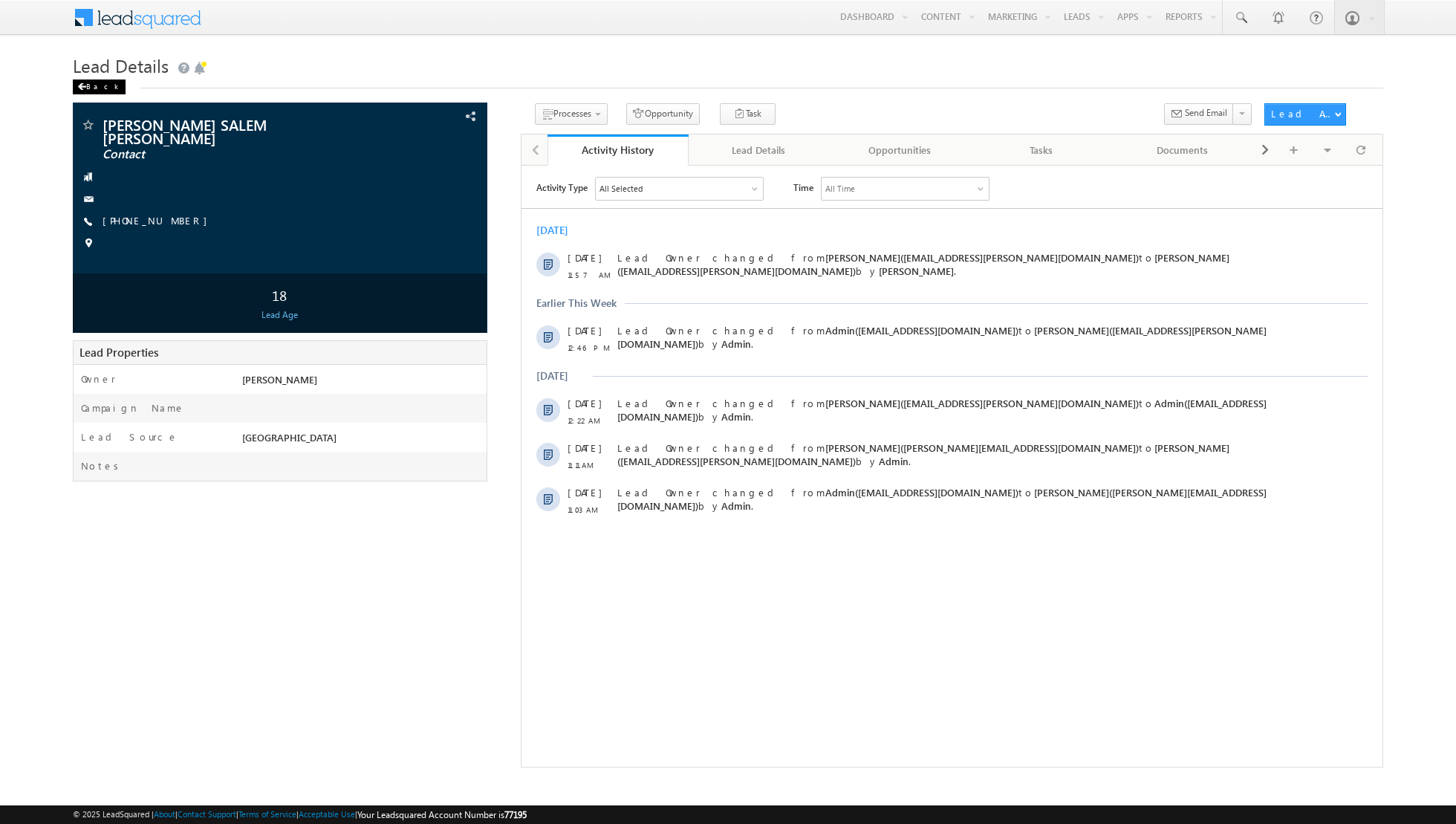
click at [91, 82] on div "Back" at bounding box center [99, 87] width 53 height 15
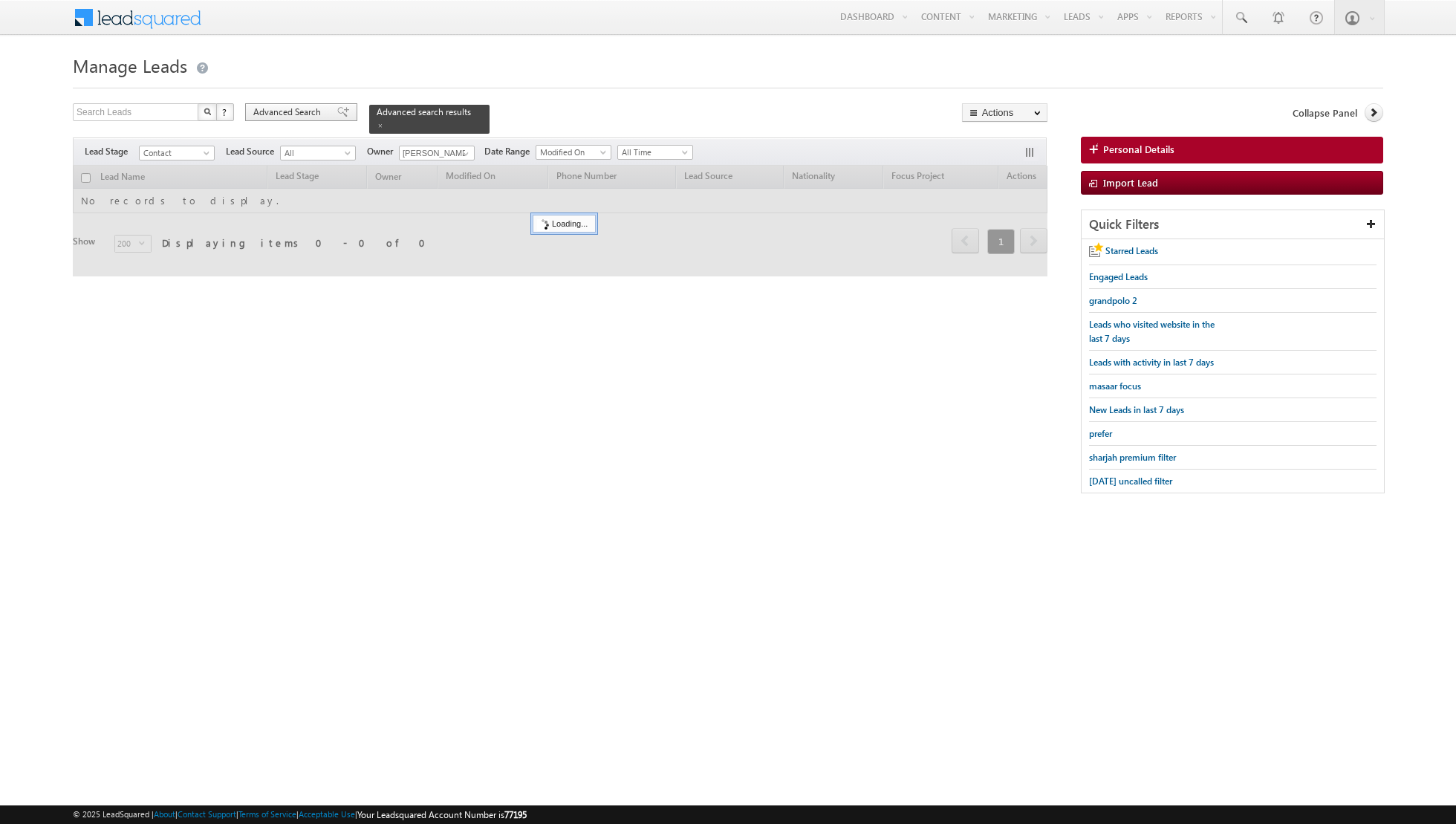
click at [337, 109] on span at bounding box center [343, 111] width 12 height 10
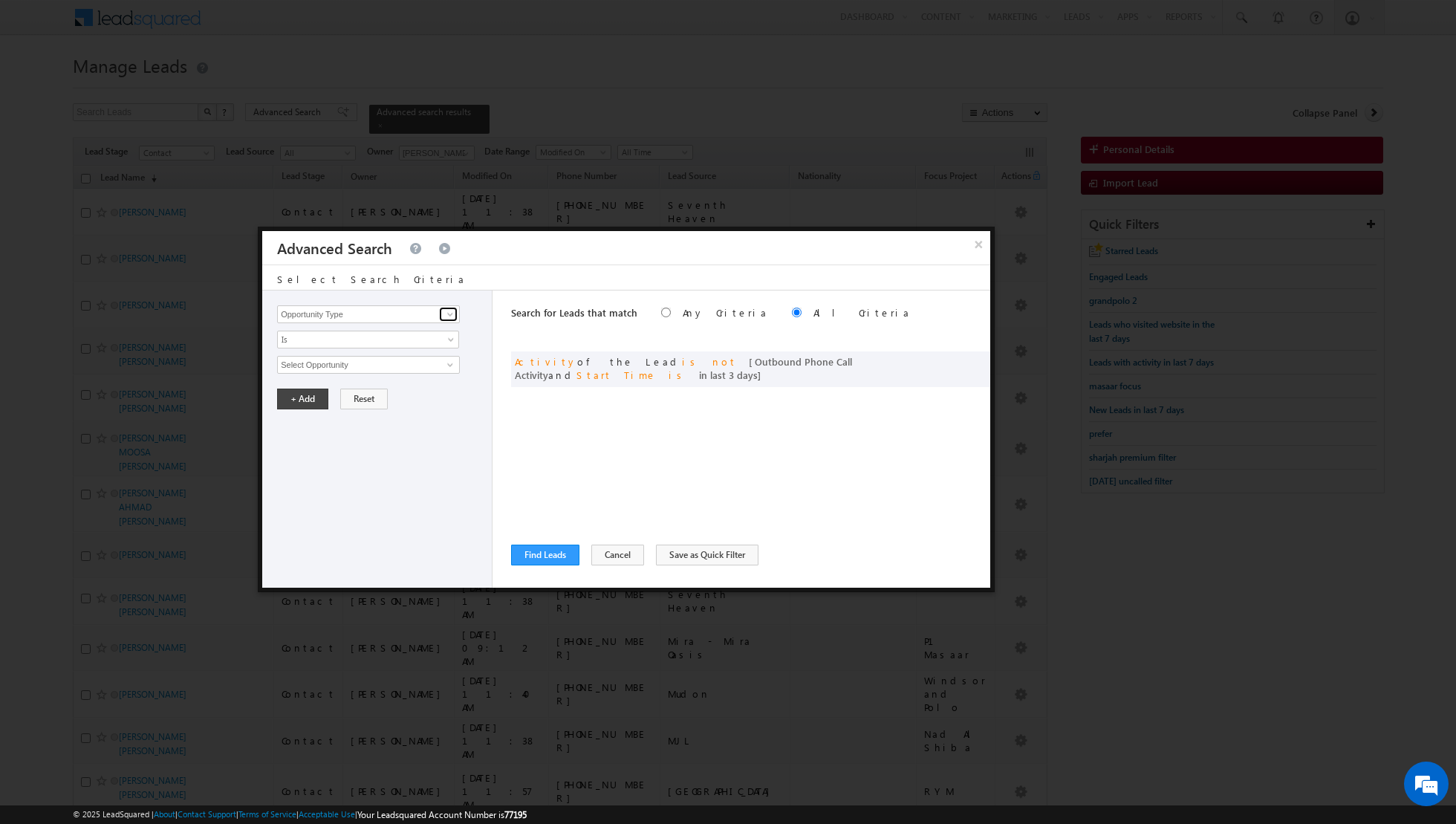
click at [451, 313] on span at bounding box center [450, 314] width 12 height 12
click at [390, 342] on link "Lead Source" at bounding box center [369, 344] width 183 height 17
type input "Lead Source"
click at [447, 362] on span "select" at bounding box center [452, 363] width 12 height 6
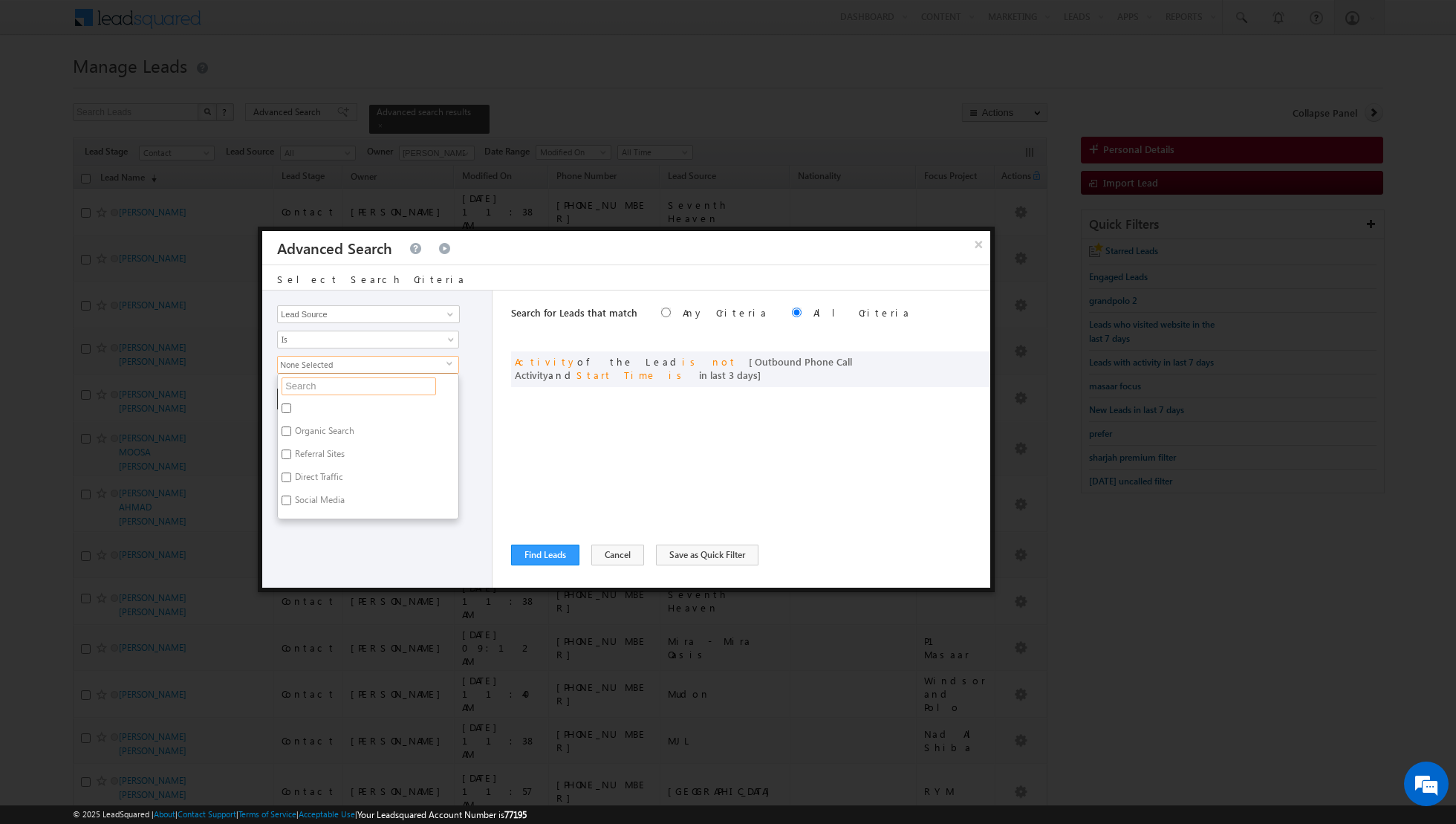
click at [392, 387] on input "text" at bounding box center [358, 386] width 155 height 18
type input "dub"
type input "d"
type input "jvt"
click at [341, 402] on ul "jvt Organic Search Referral Sites Direct Traffic Social Media Inbound Email Inb…" at bounding box center [368, 398] width 182 height 50
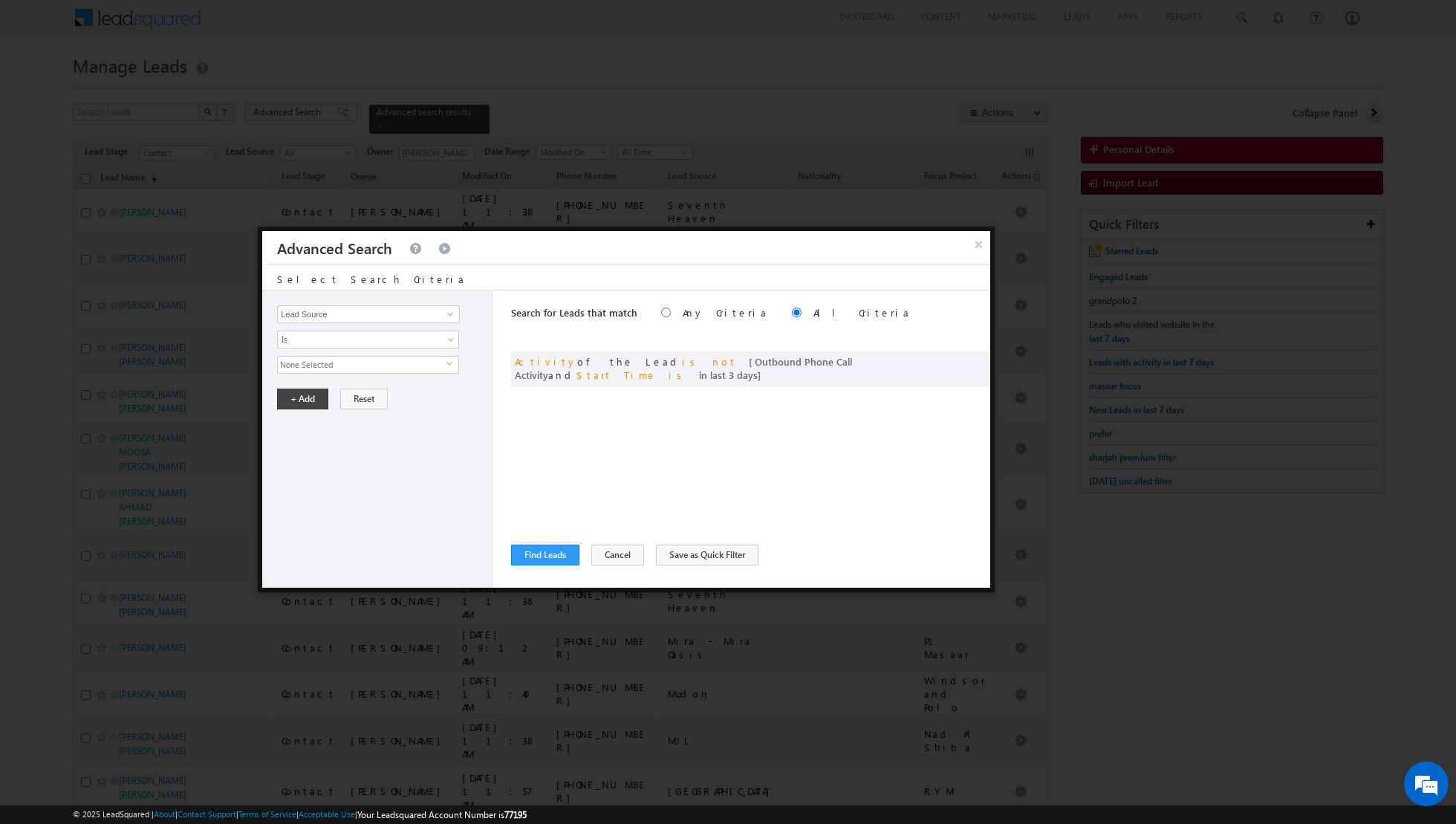
click at [410, 357] on span "None Selected" at bounding box center [362, 365] width 168 height 16
click at [292, 403] on label "JVT" at bounding box center [300, 410] width 45 height 23
click at [291, 403] on input "JVT" at bounding box center [286, 408] width 10 height 10
checkbox input "true"
click at [309, 463] on div "Opportunity Type Lead Activity Task Sales Group Prospect Id Address 1 Address 2…" at bounding box center [377, 438] width 230 height 297
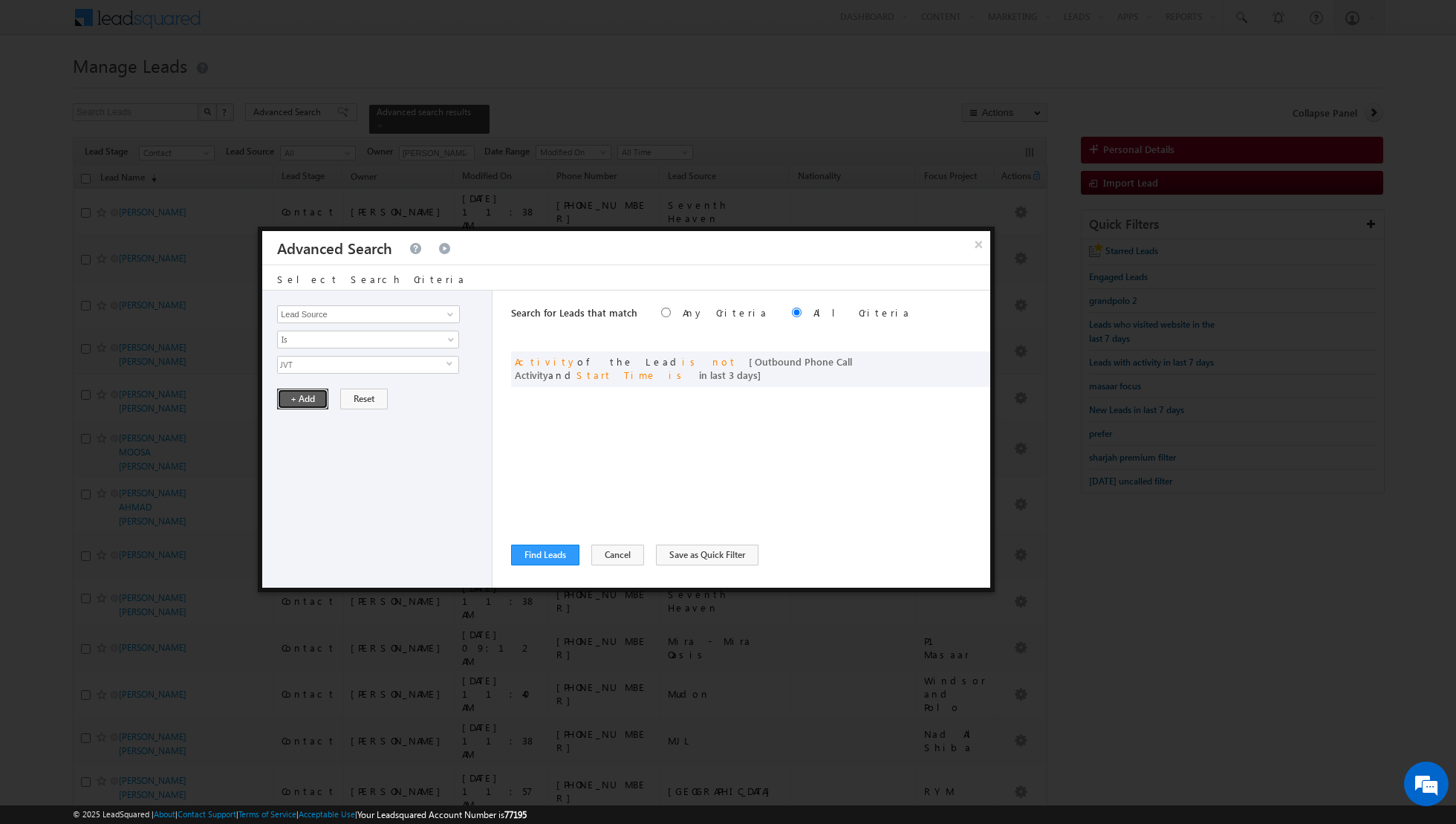
click at [295, 395] on button "+ Add" at bounding box center [303, 399] width 51 height 21
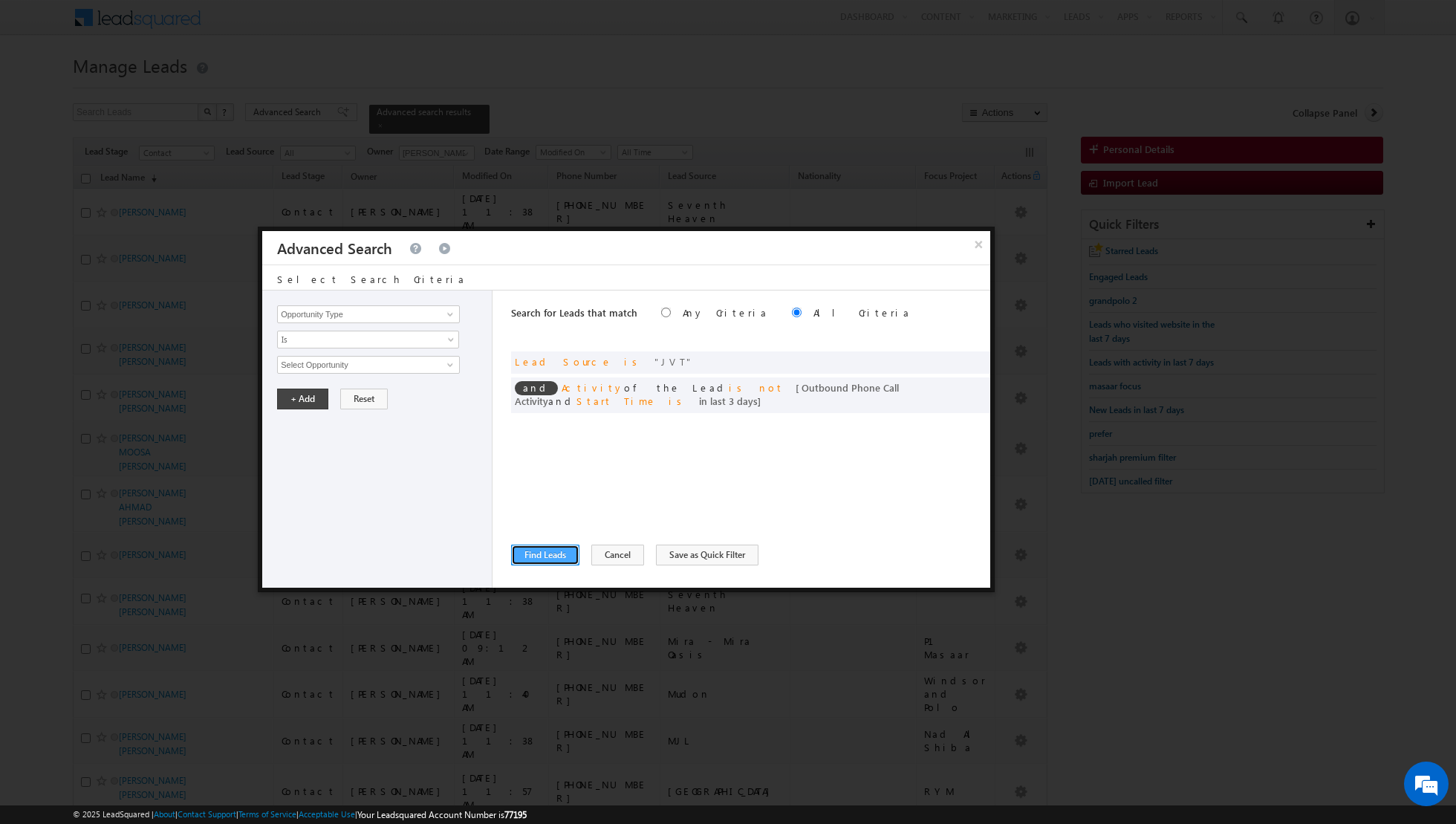
click at [547, 560] on button "Find Leads" at bounding box center [545, 555] width 68 height 21
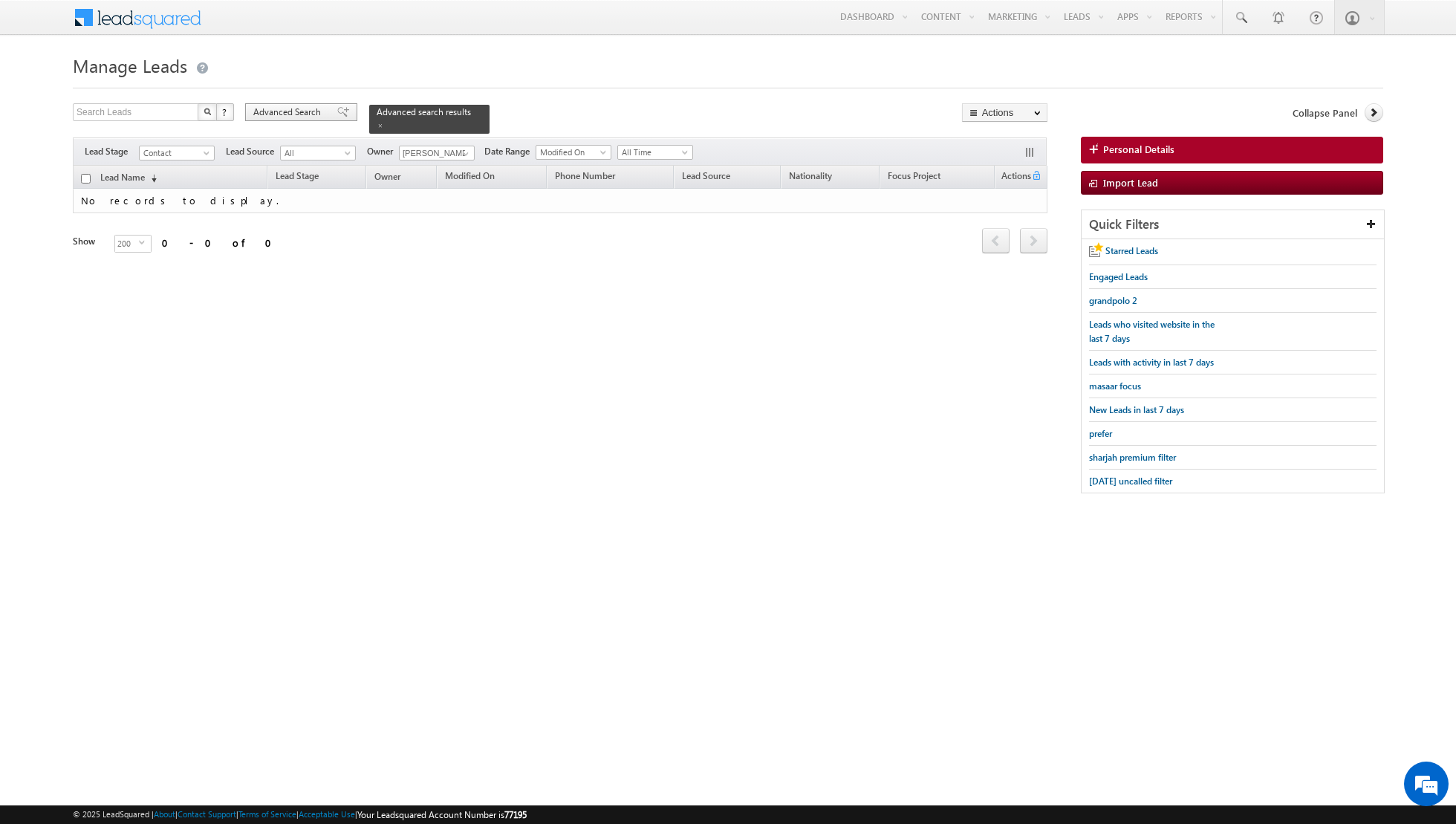
click at [337, 115] on span at bounding box center [343, 111] width 12 height 10
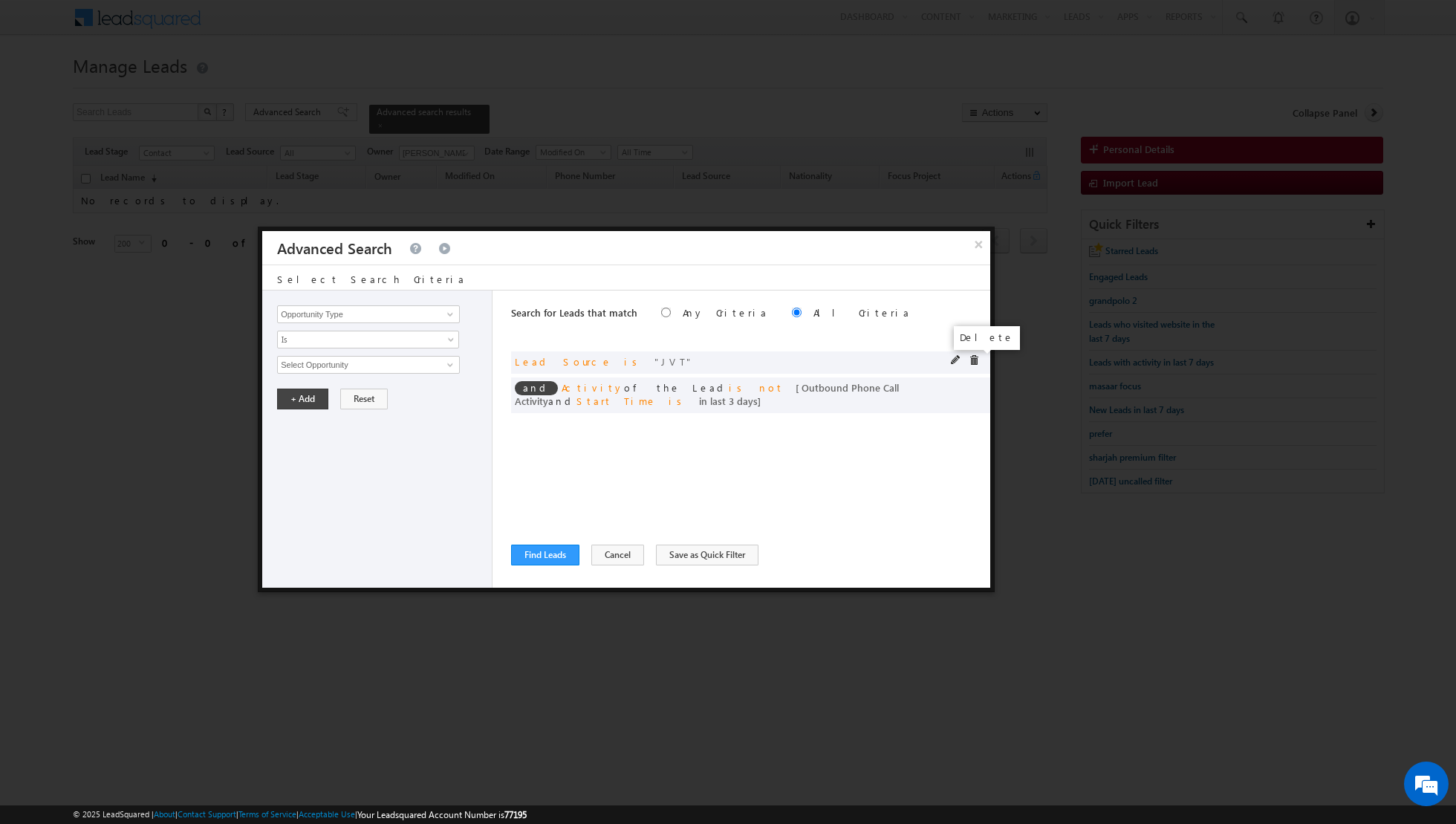
click at [972, 359] on span at bounding box center [974, 360] width 10 height 10
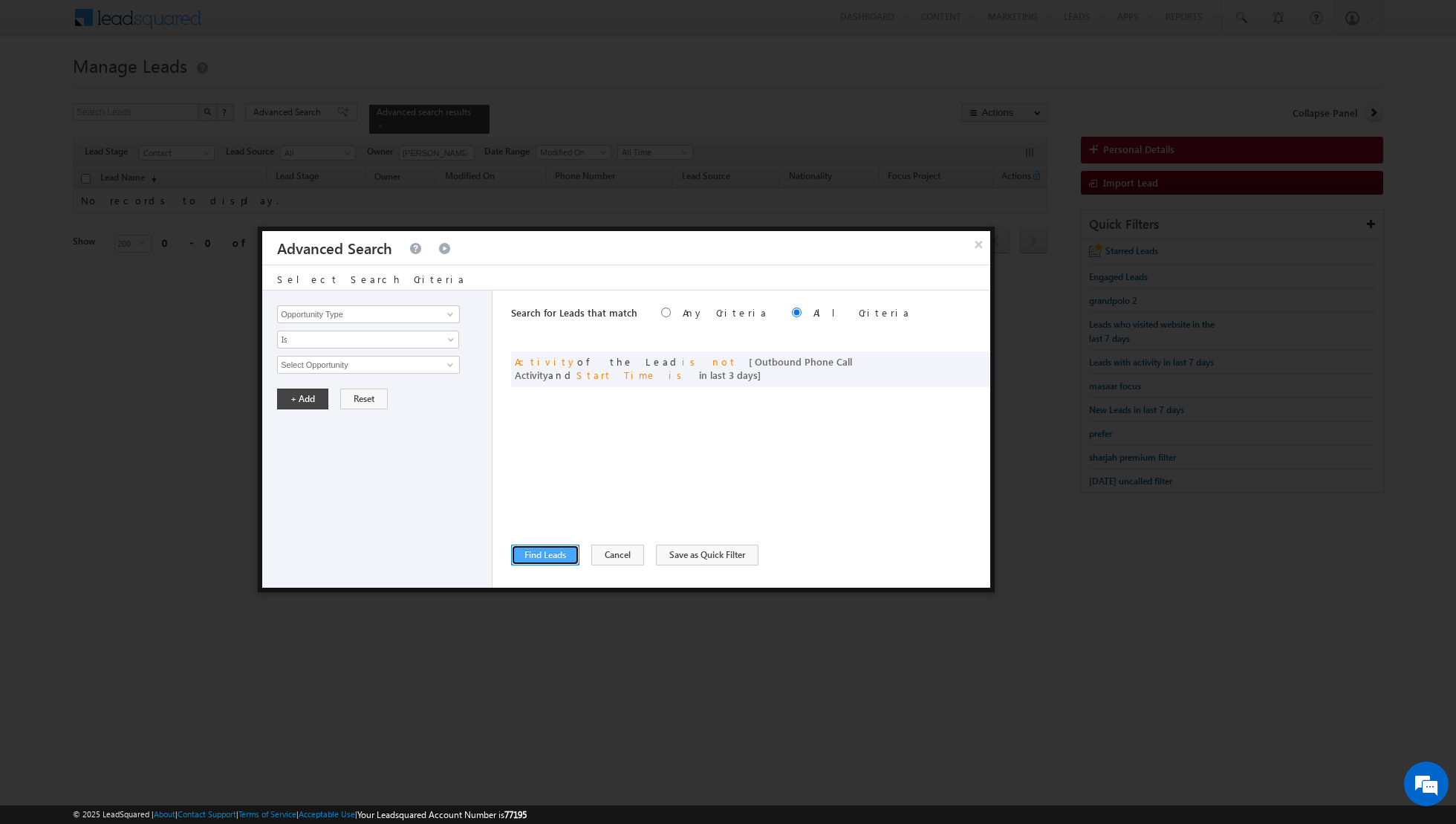
click at [542, 554] on button "Find Leads" at bounding box center [545, 555] width 68 height 21
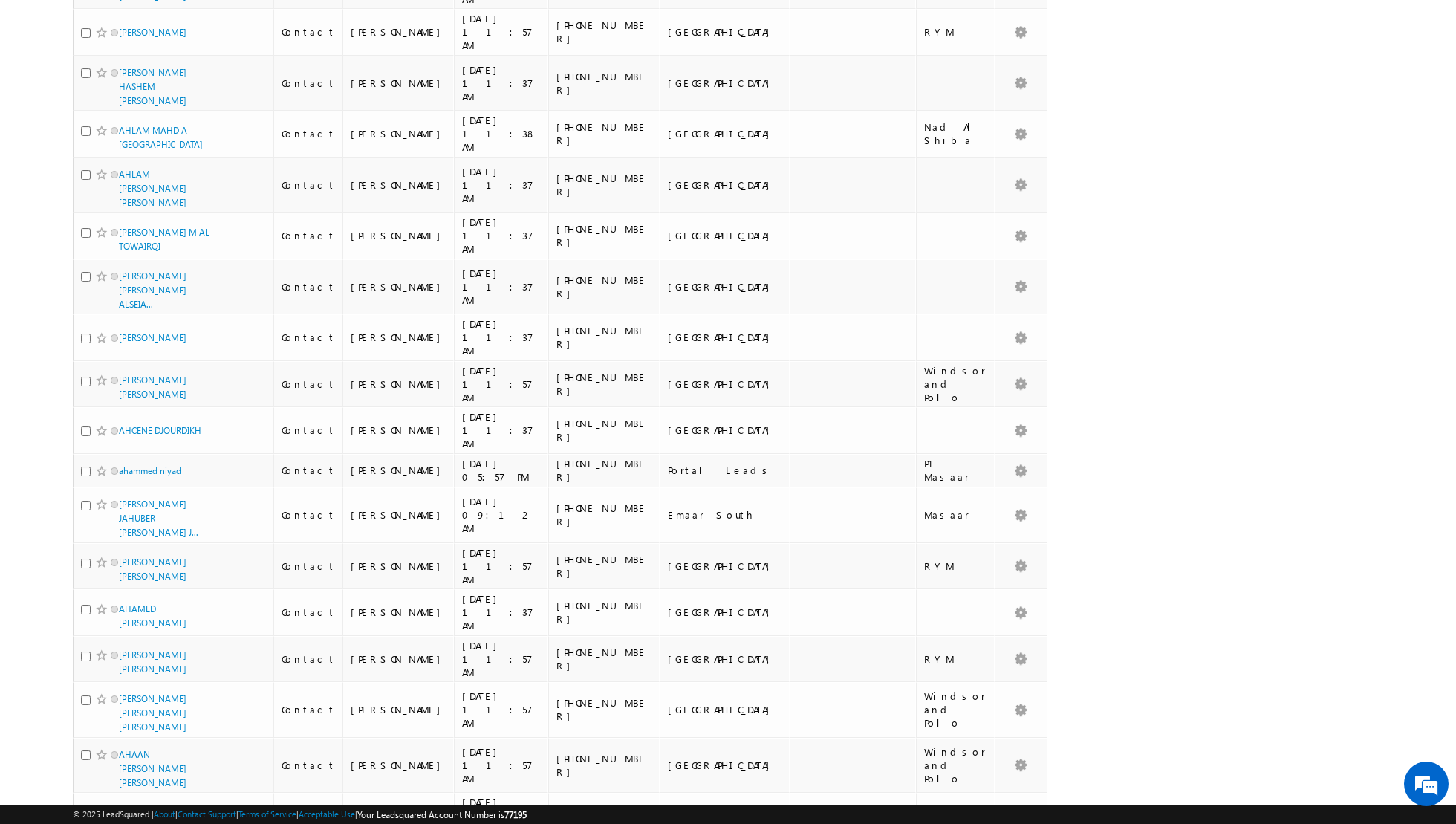
scroll to position [7091, 0]
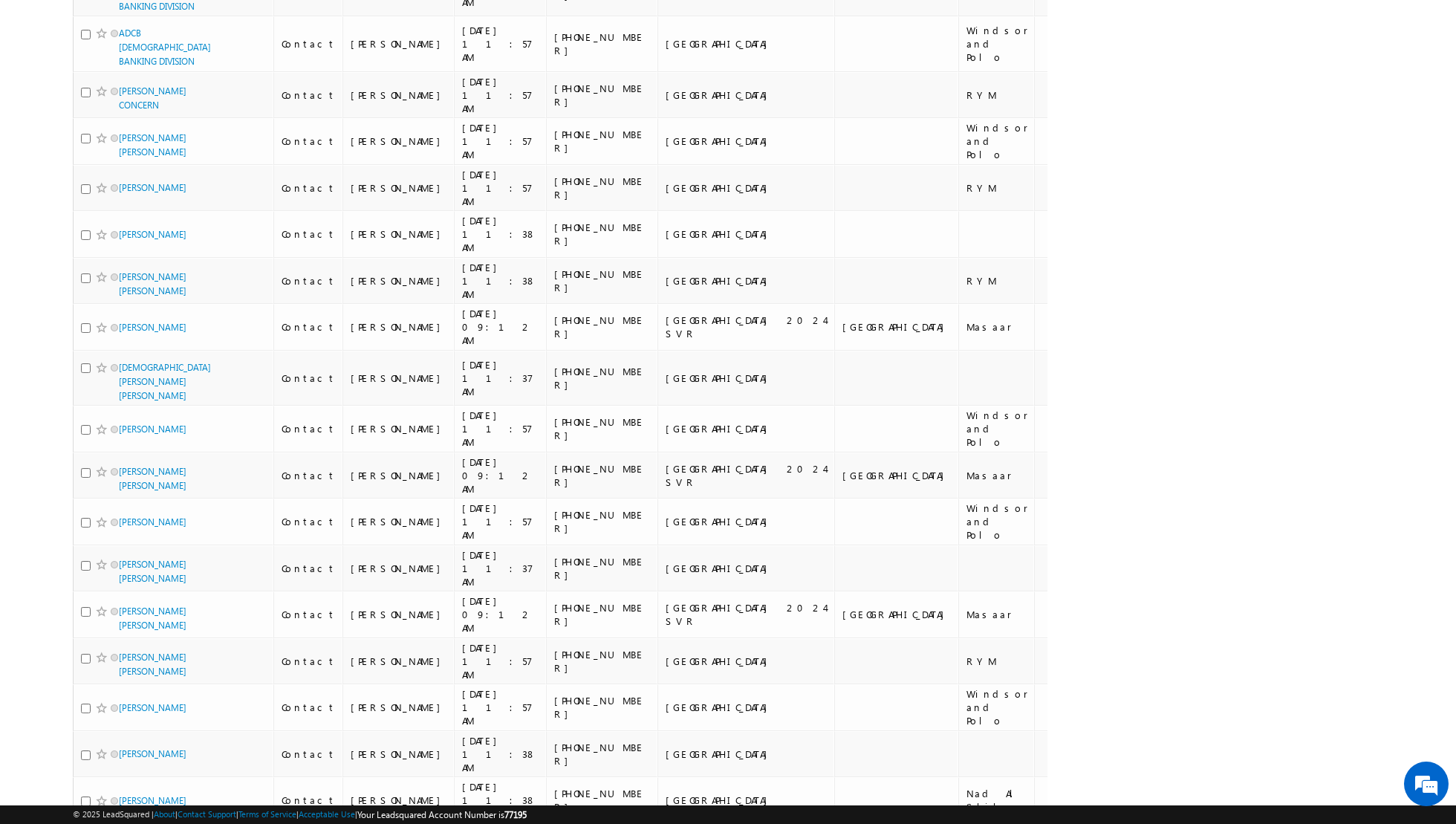
scroll to position [6947, 0]
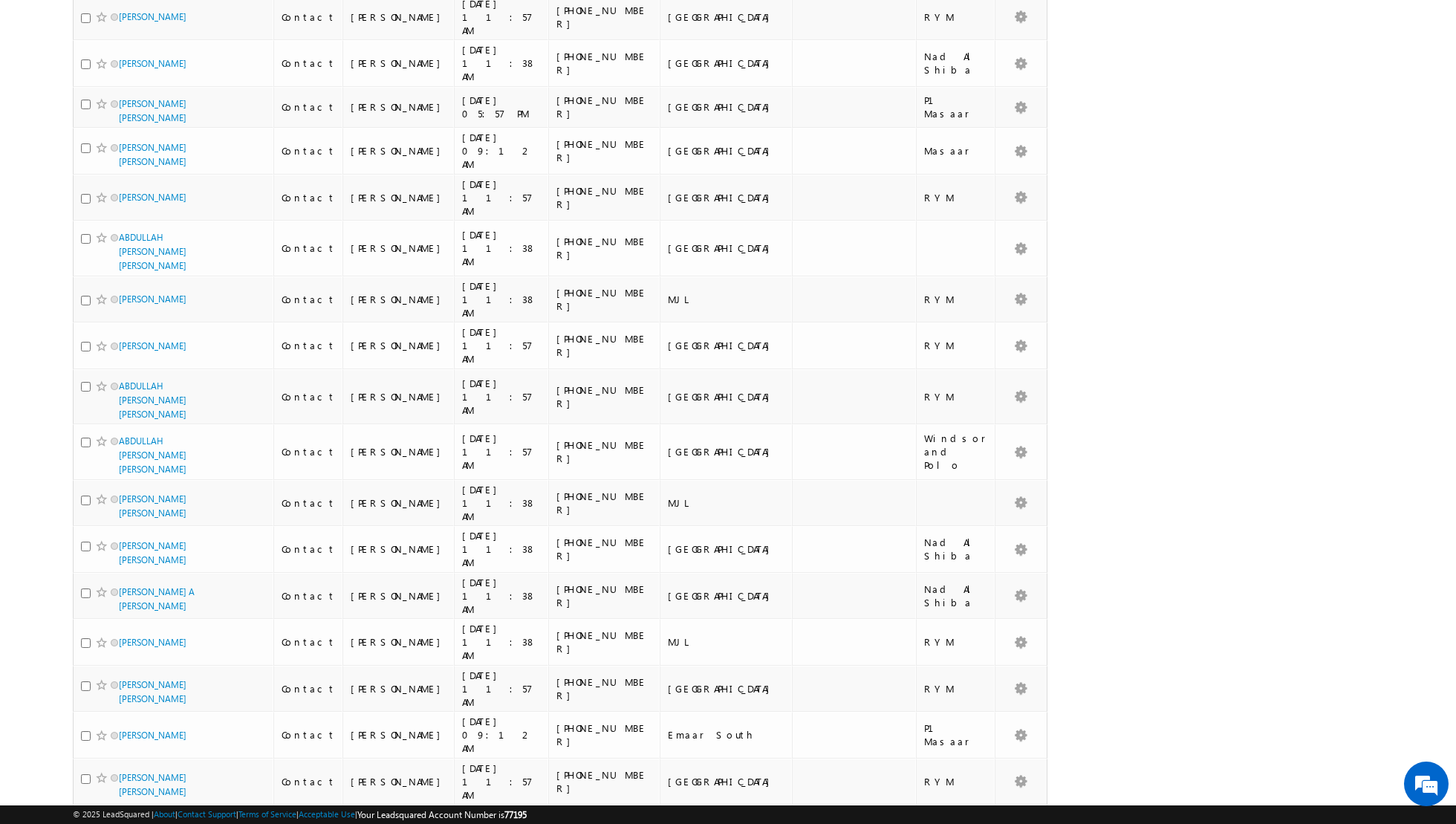
scroll to position [7556, 0]
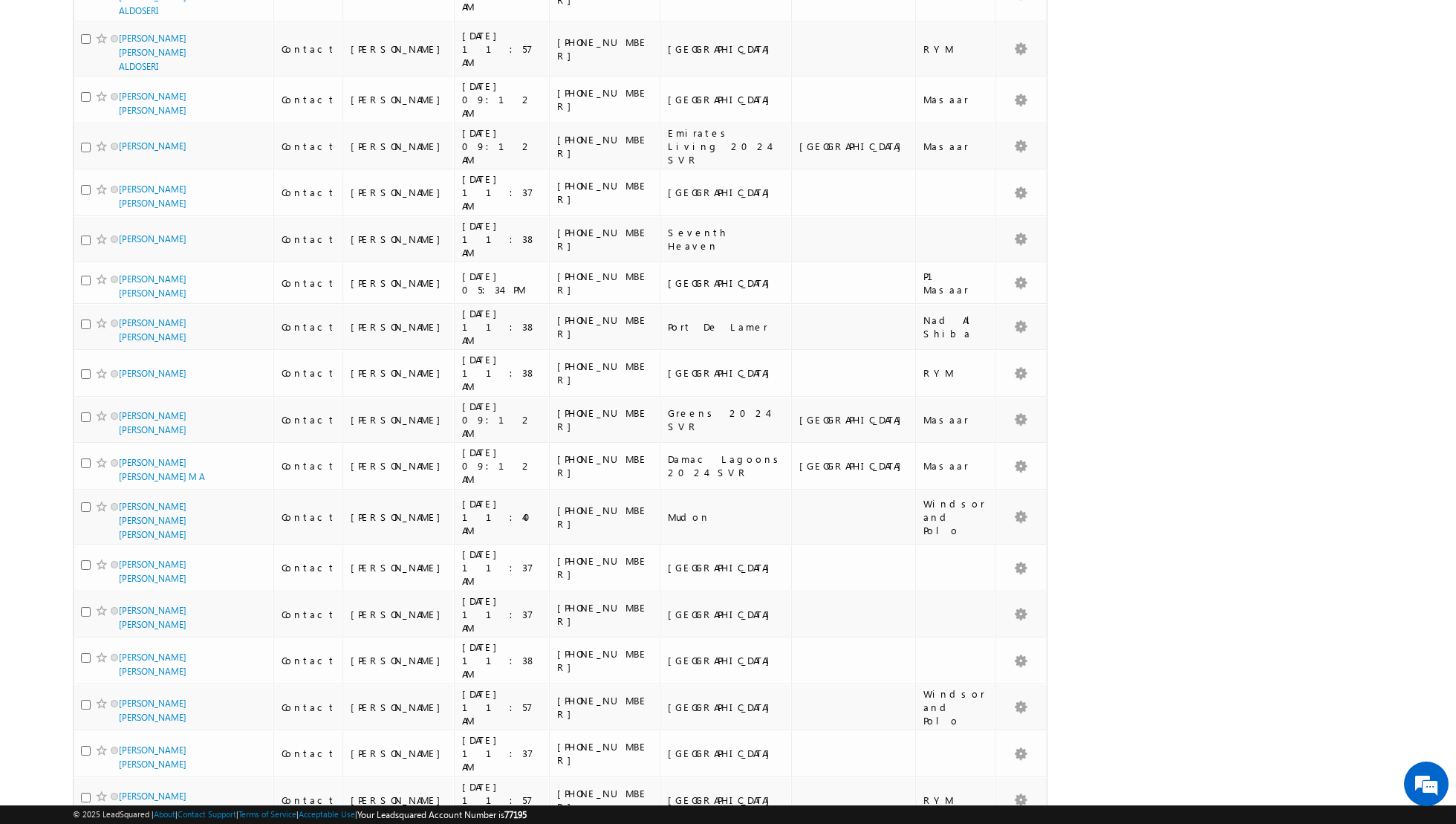
scroll to position [7974, 0]
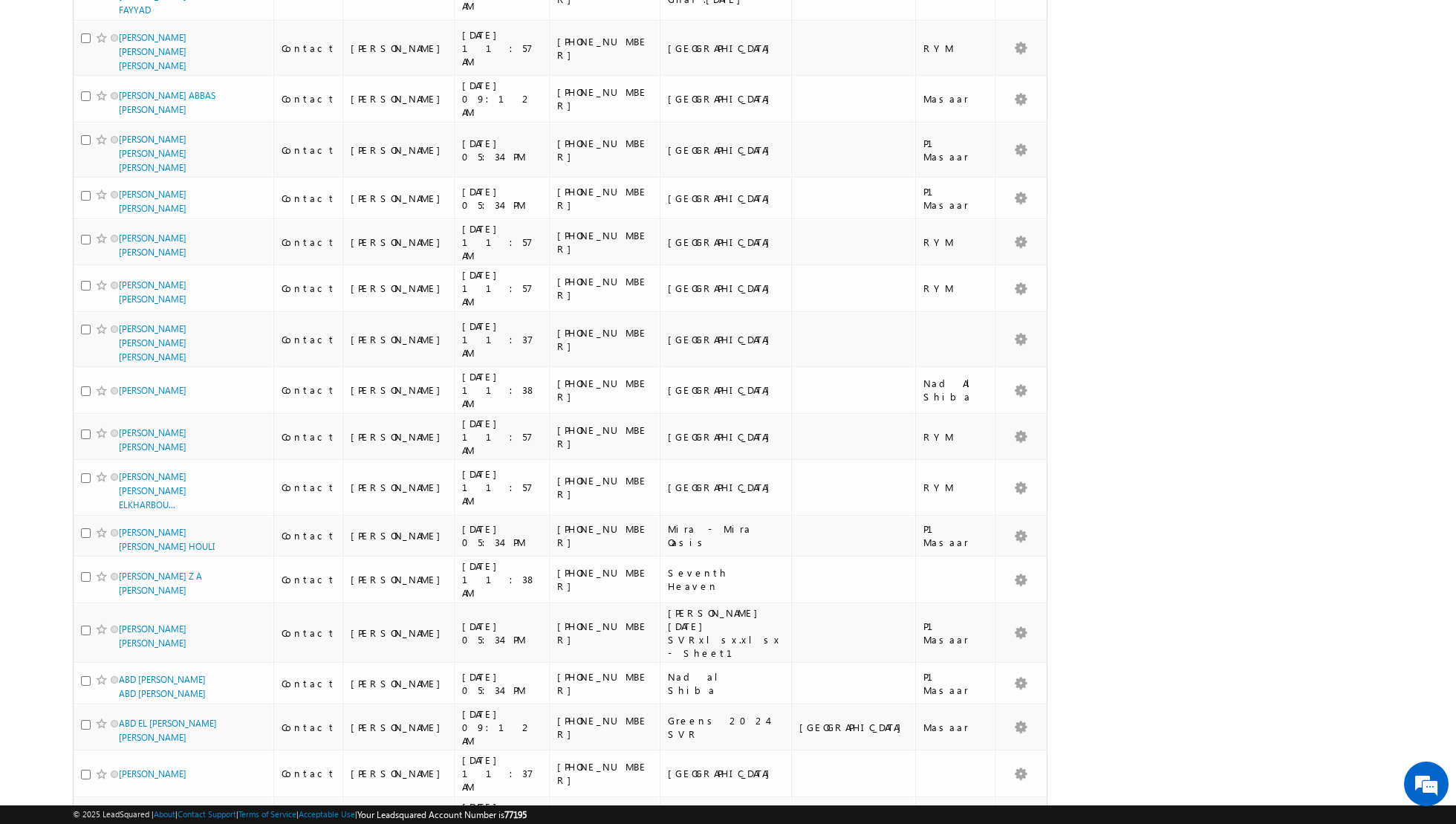
scroll to position [7062, 0]
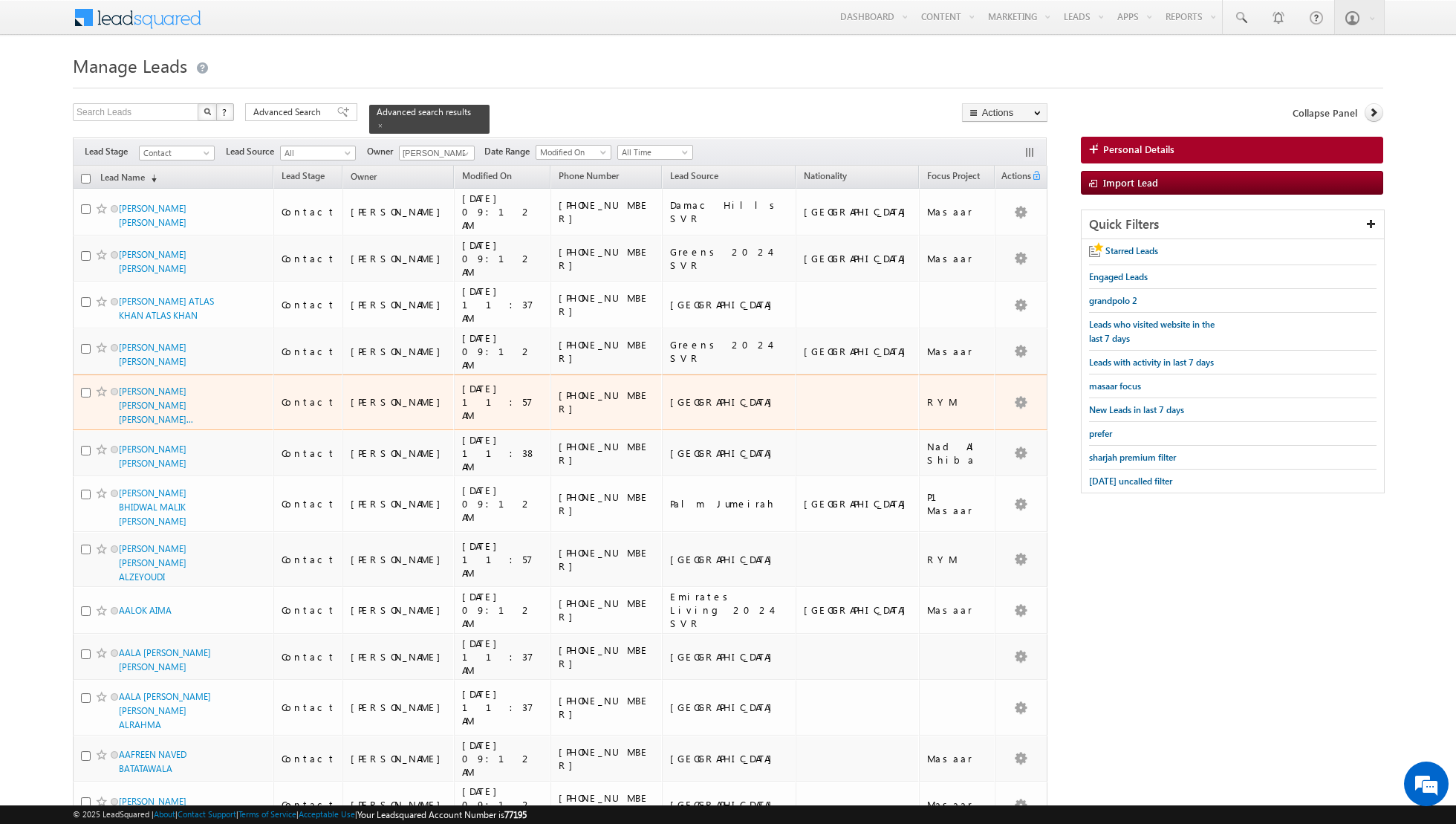
scroll to position [94, 0]
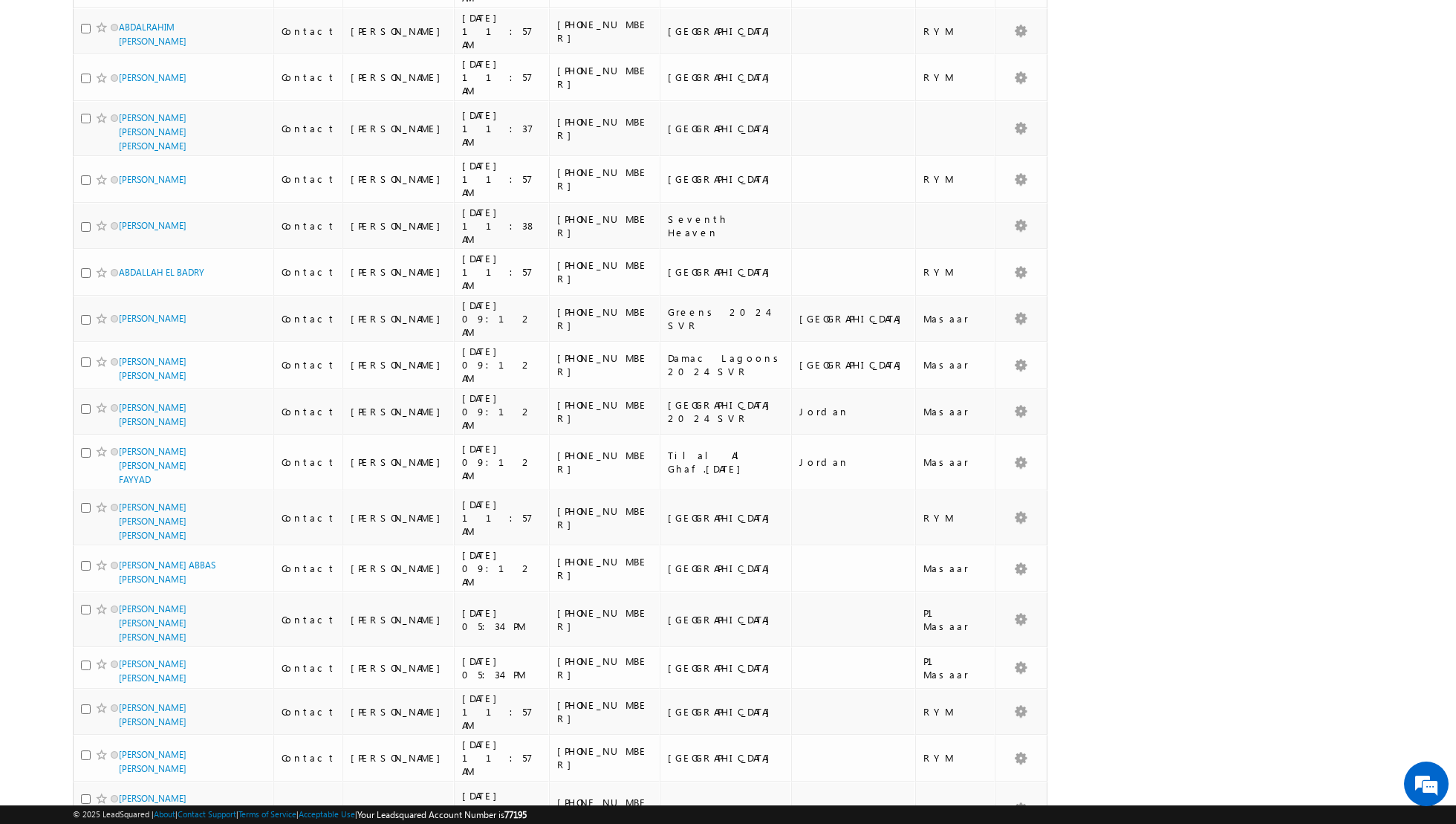
scroll to position [7062, 0]
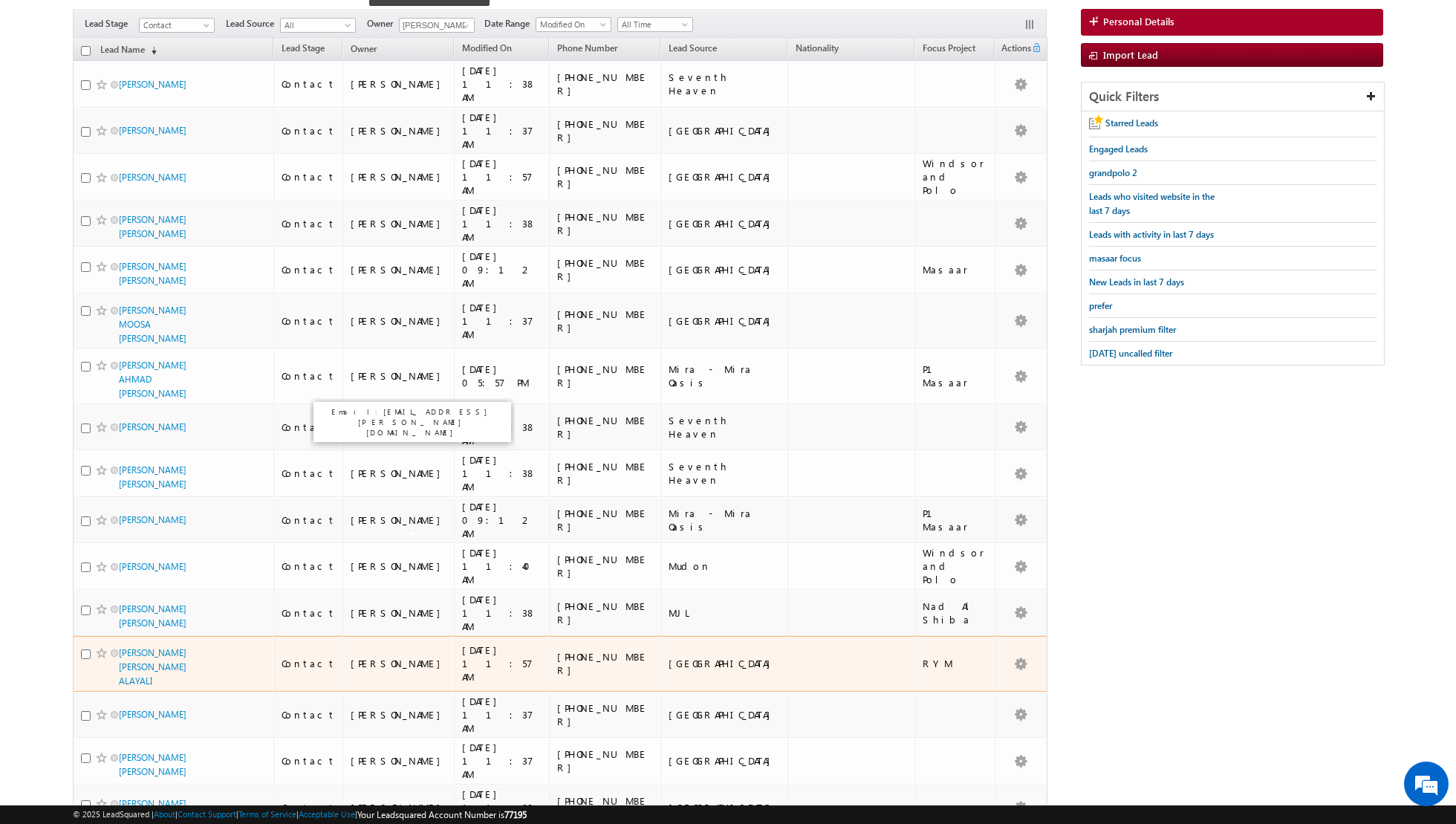
scroll to position [0, 0]
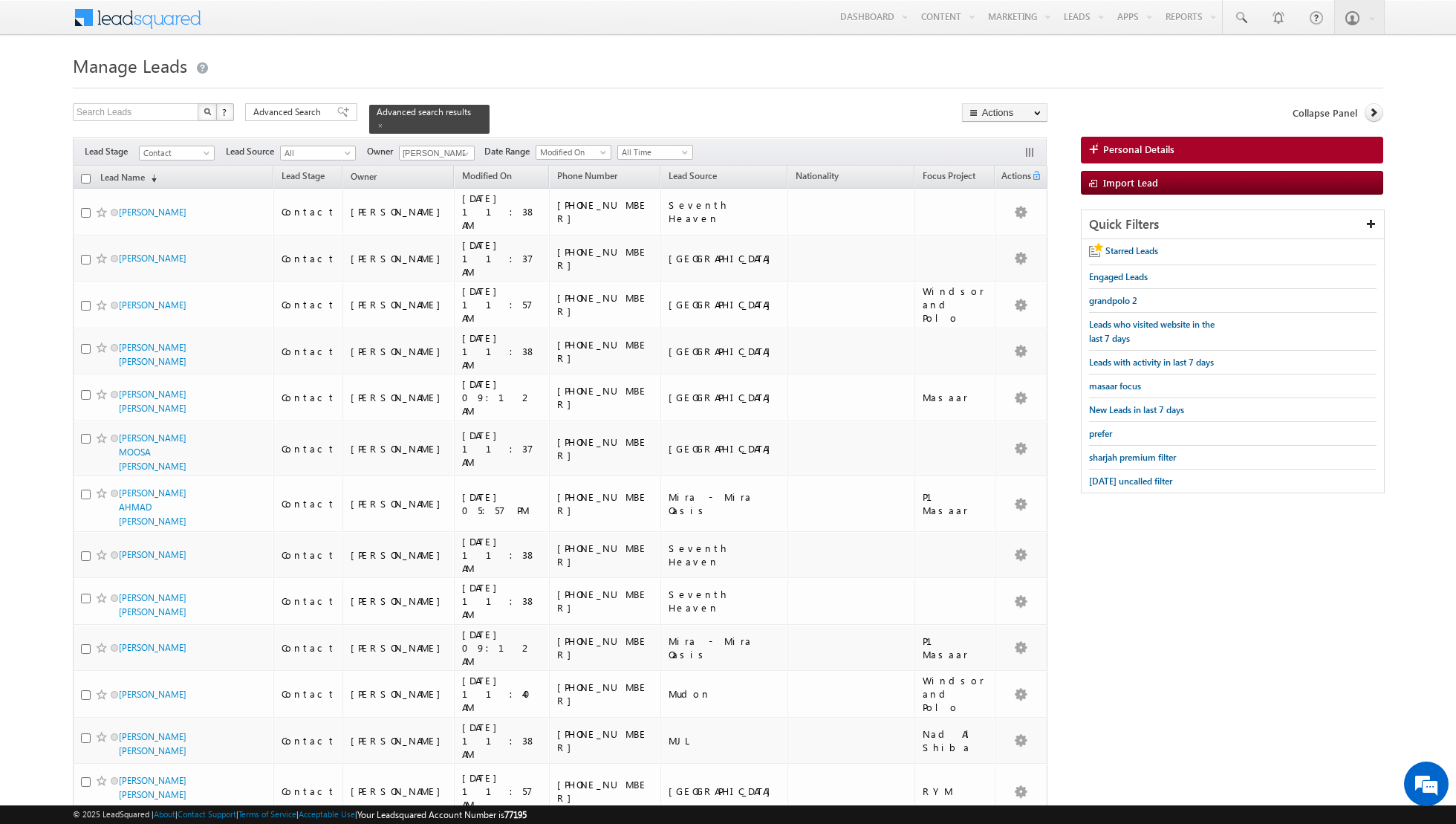
click at [86, 177] on input "checkbox" at bounding box center [86, 179] width 10 height 10
checkbox input "true"
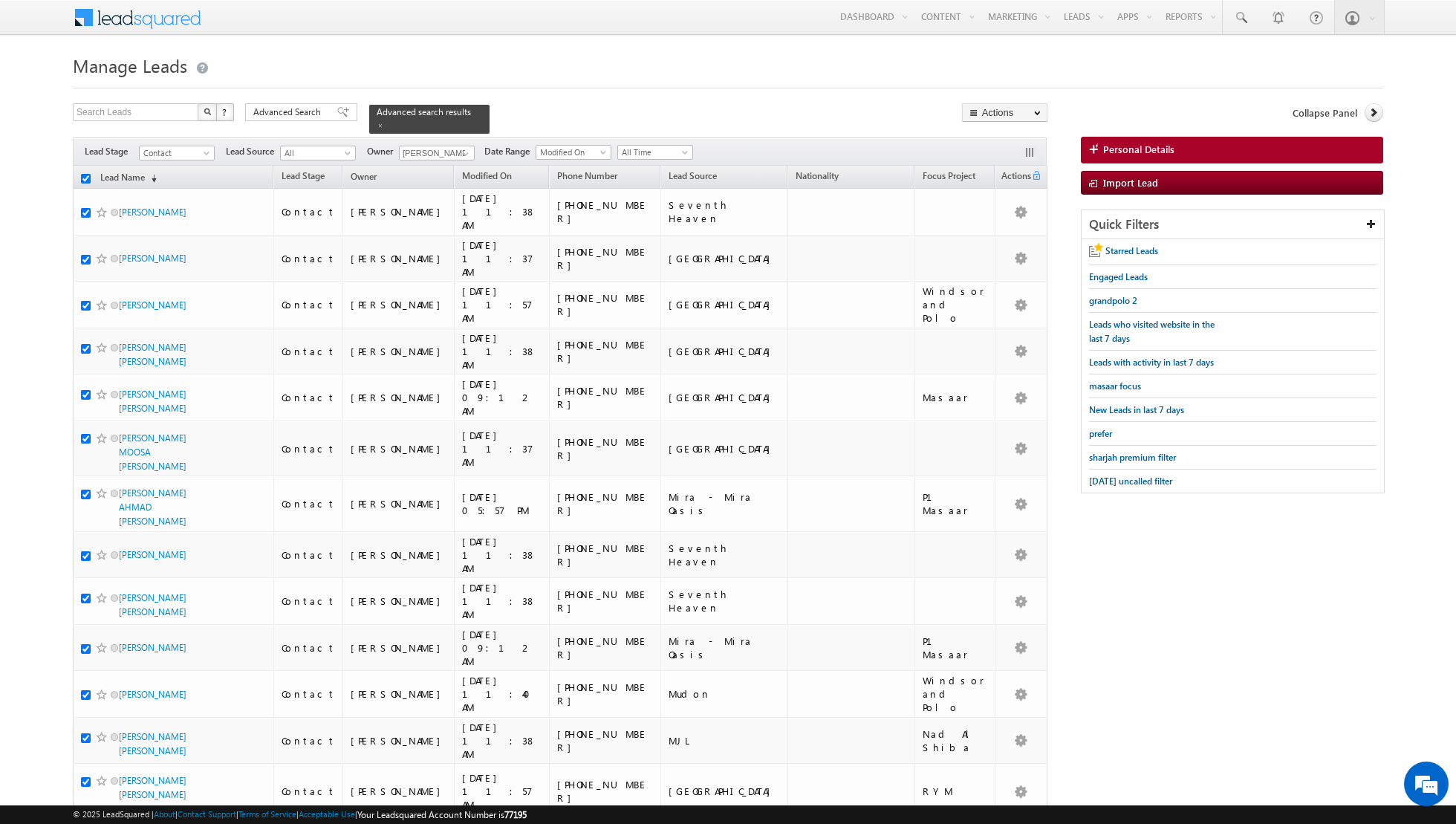
checkbox input "true"
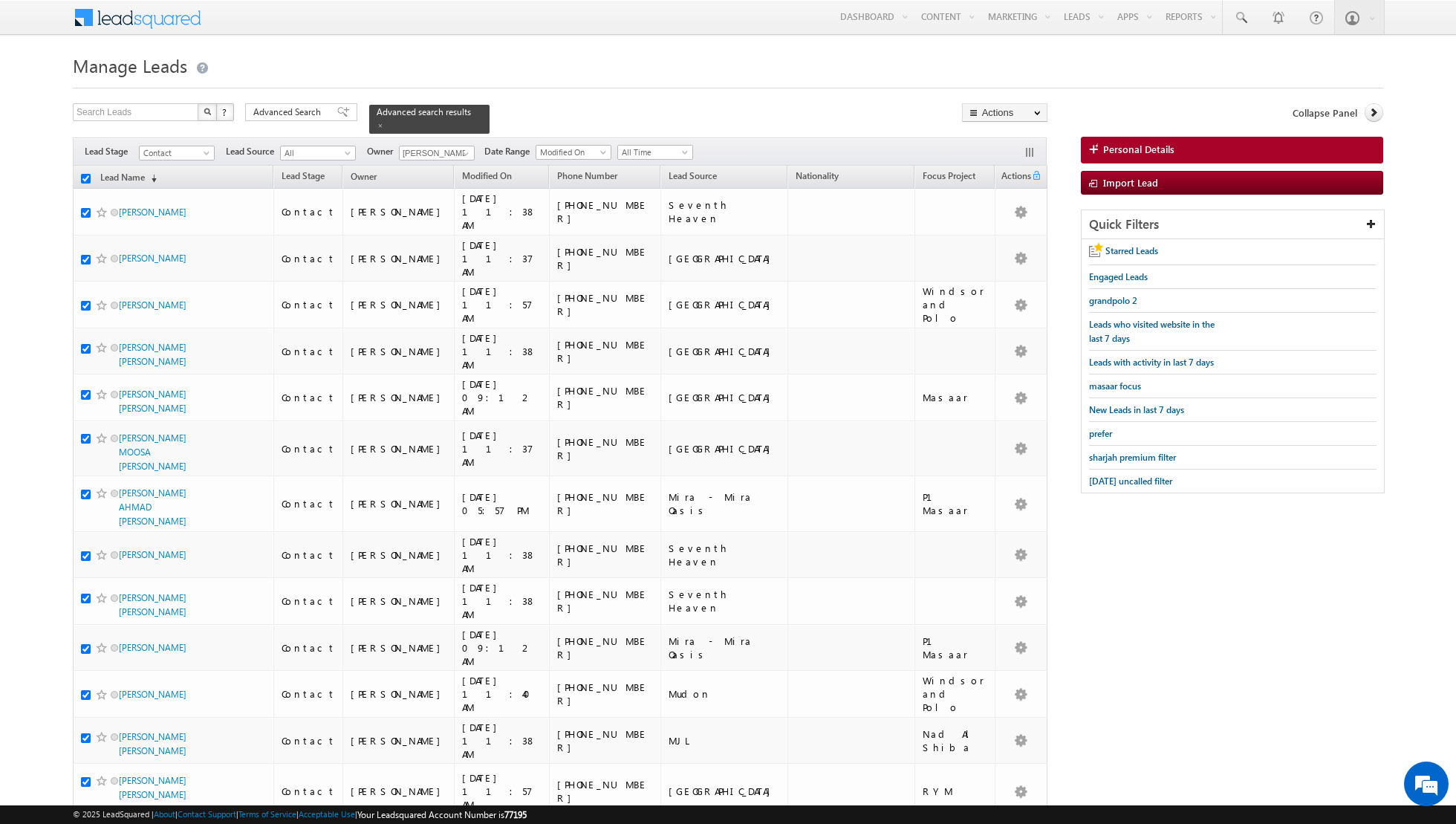
checkbox input "true"
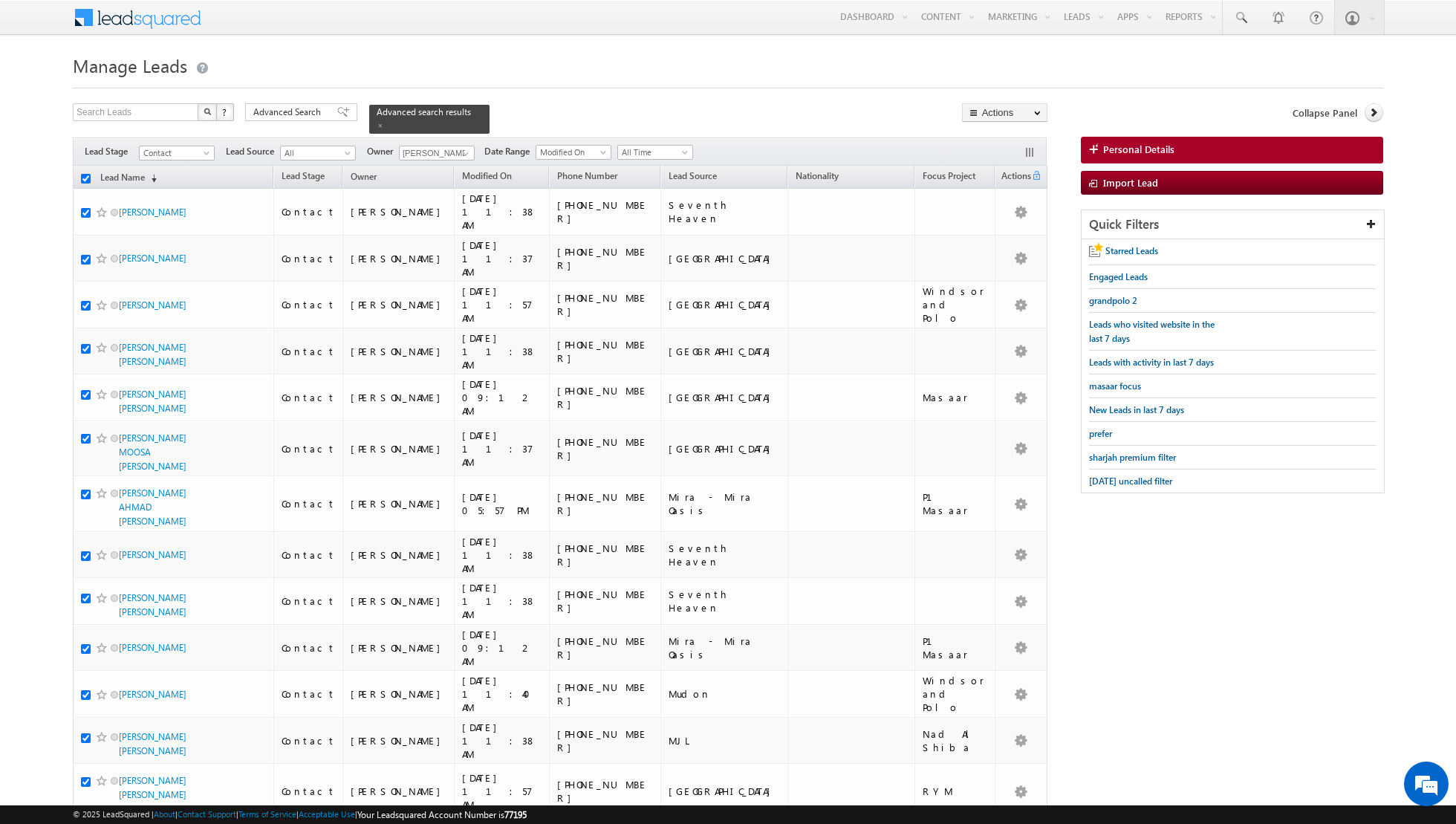
checkbox input "true"
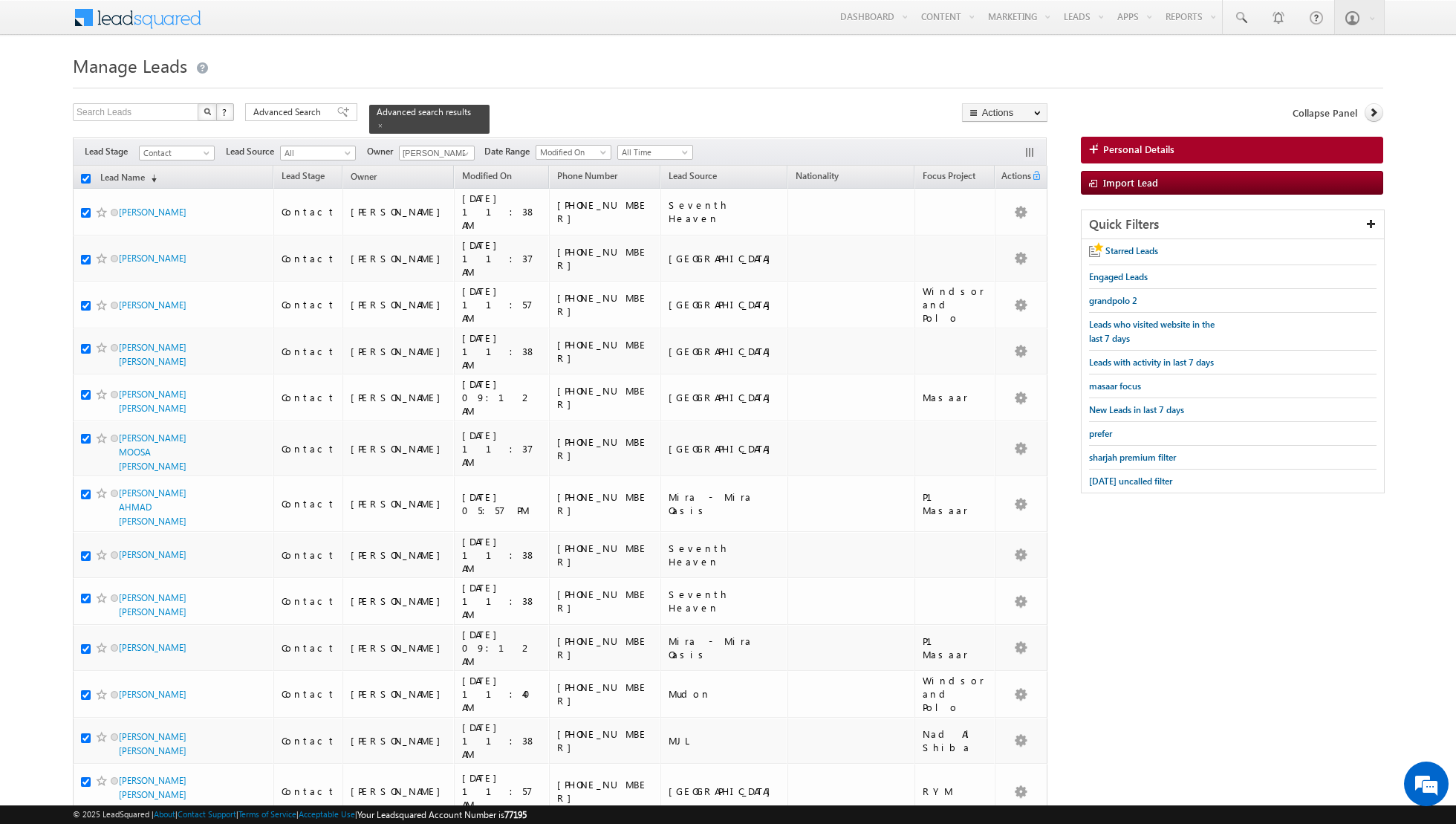
checkbox input "true"
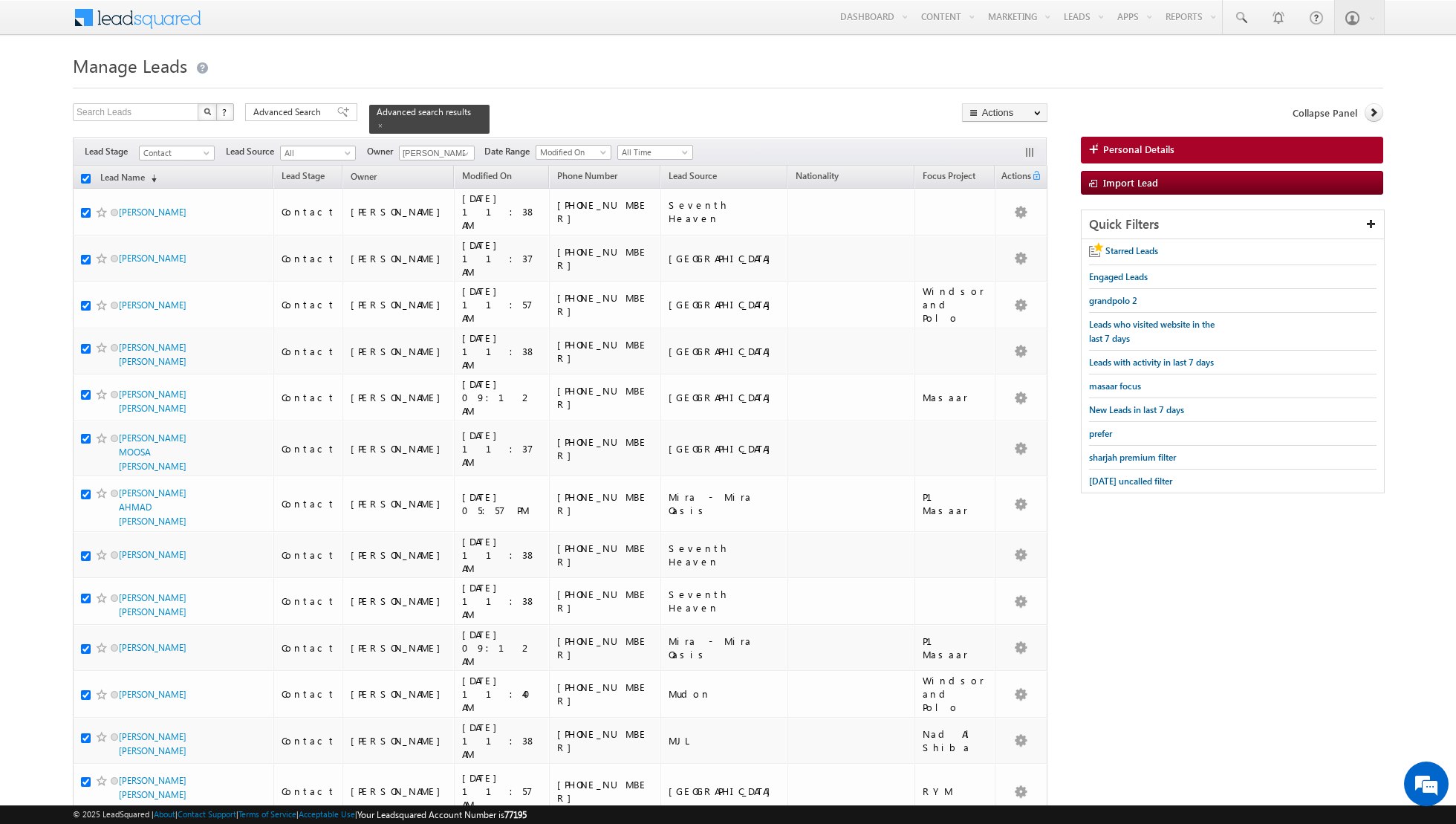
checkbox input "true"
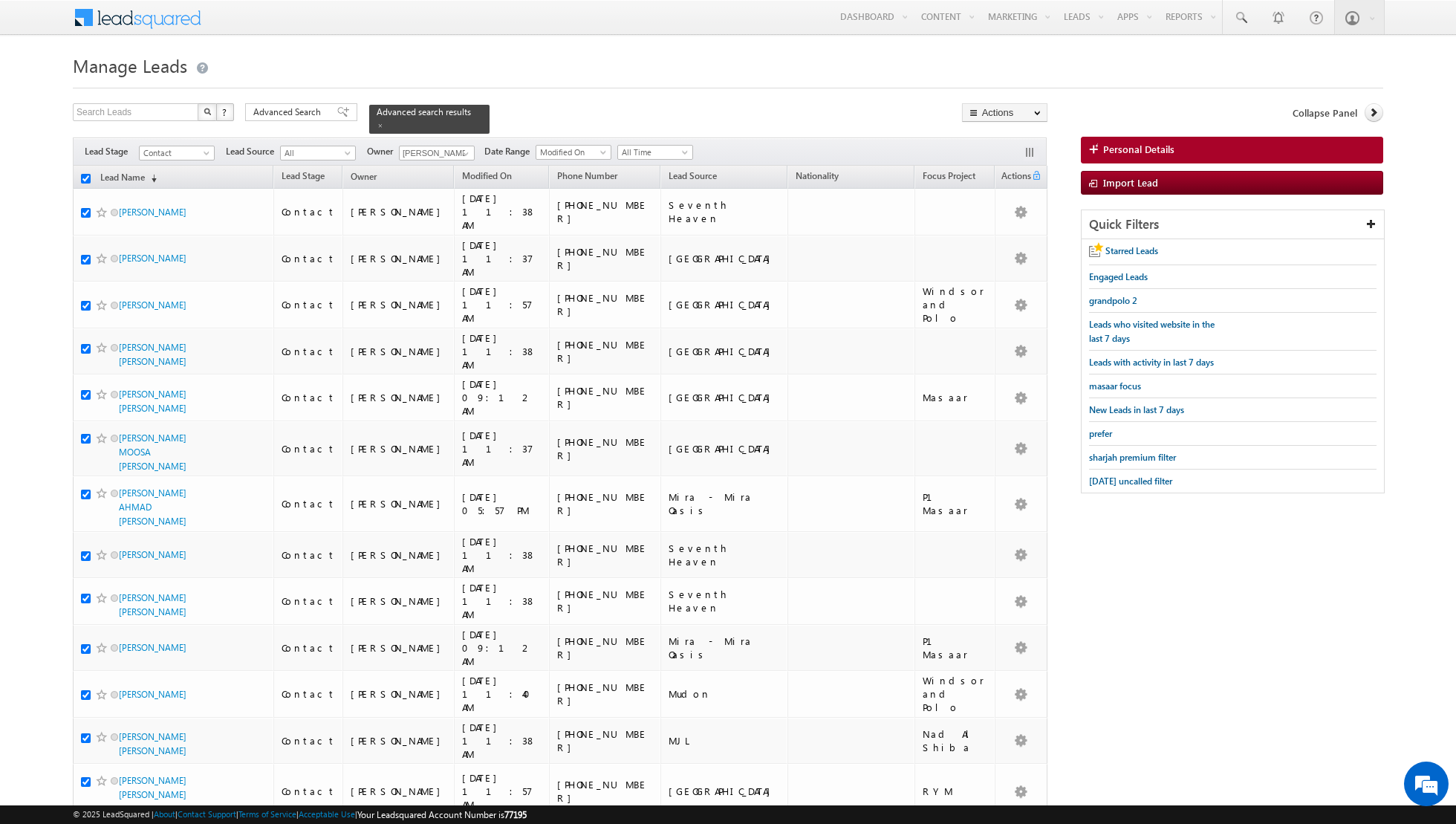
checkbox input "true"
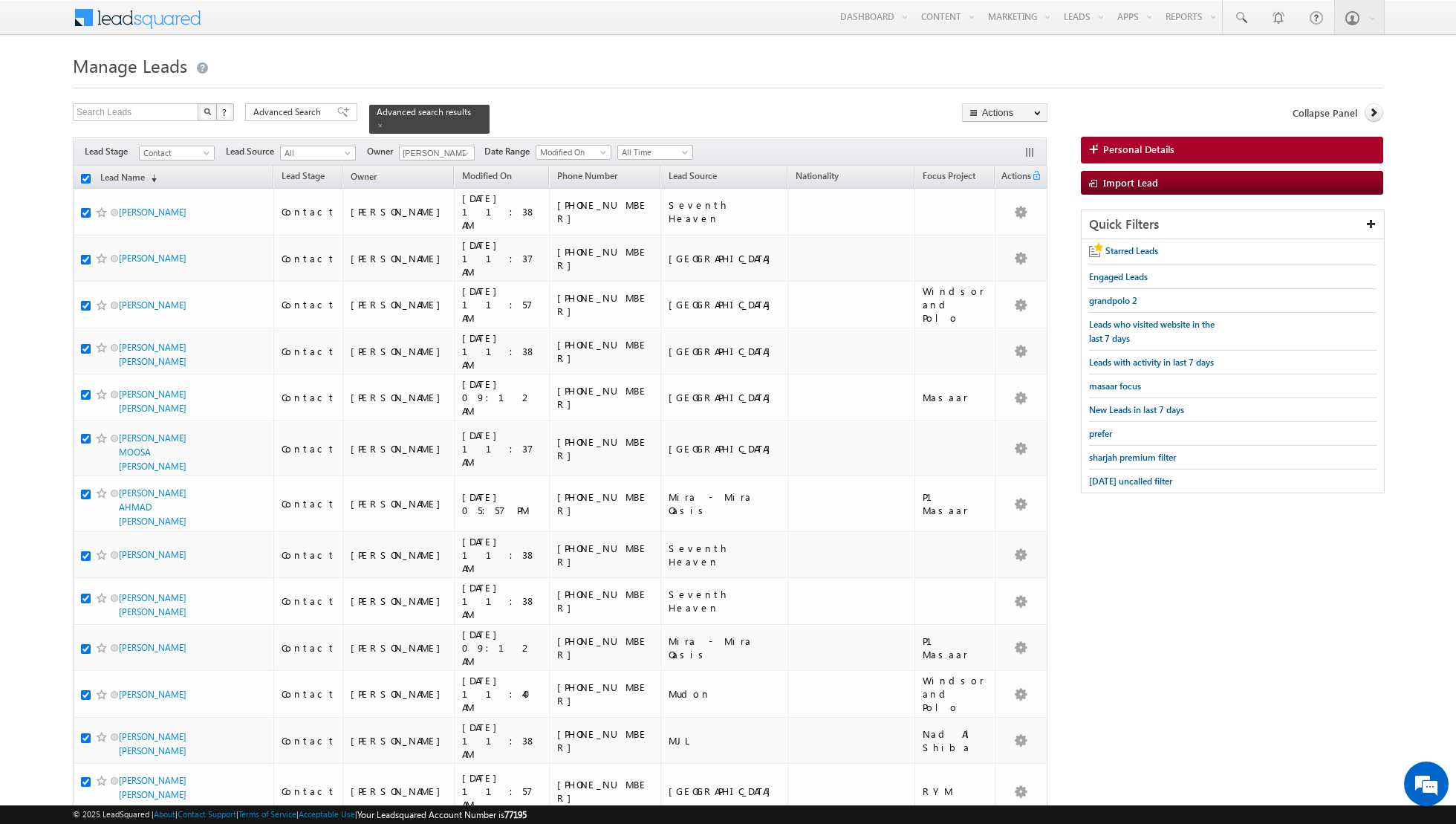
checkbox input "true"
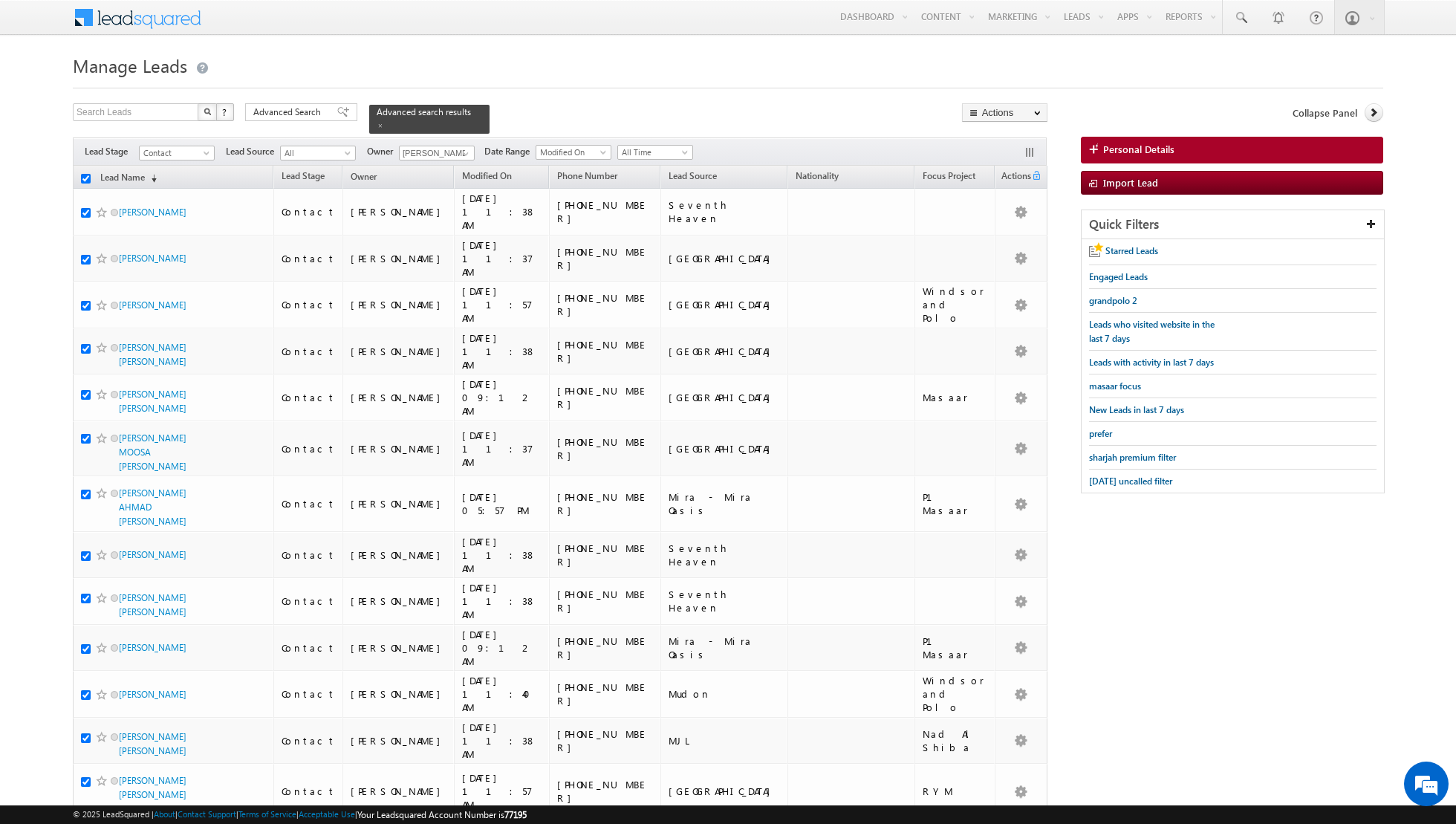
checkbox input "true"
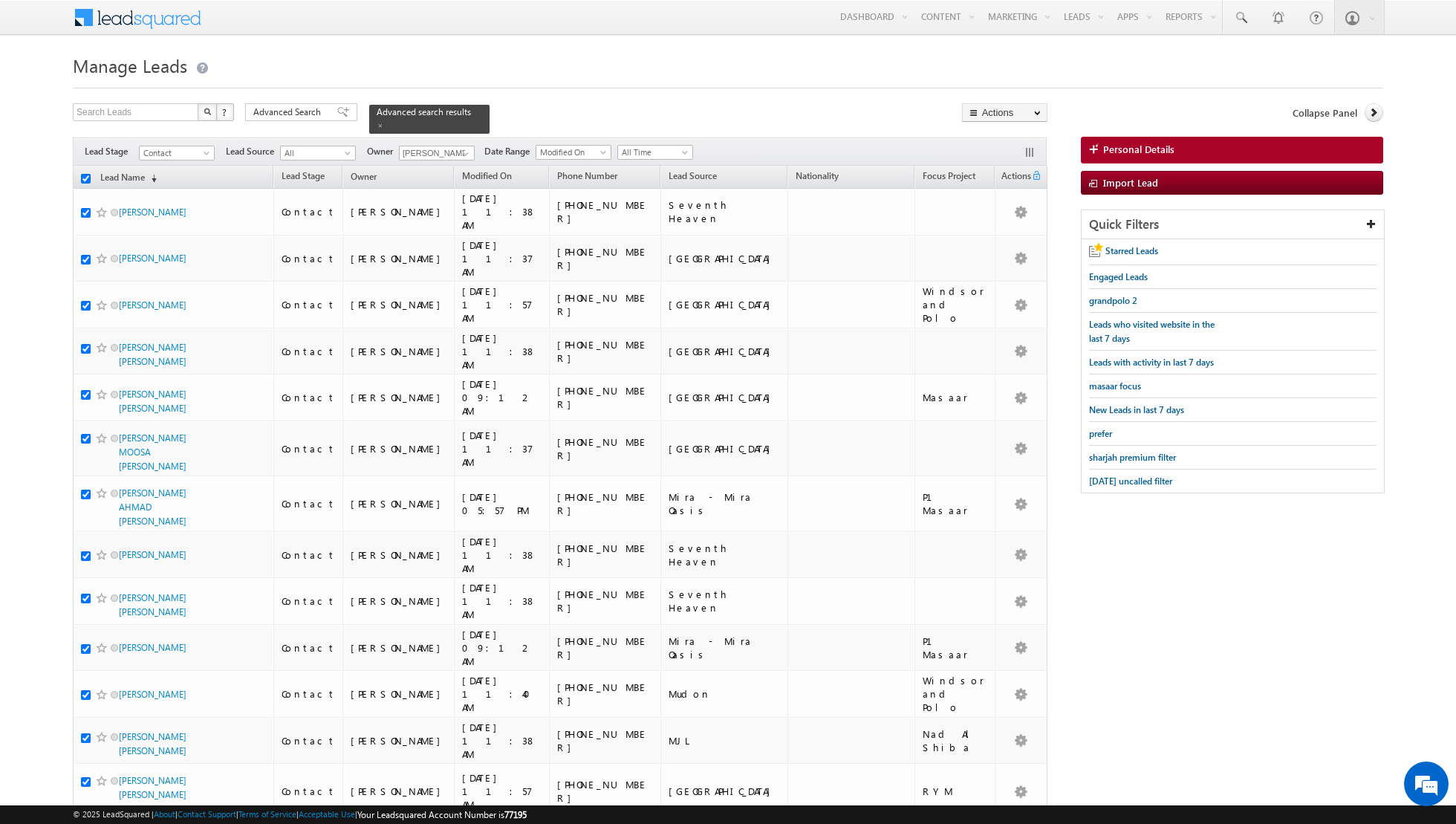
checkbox input "true"
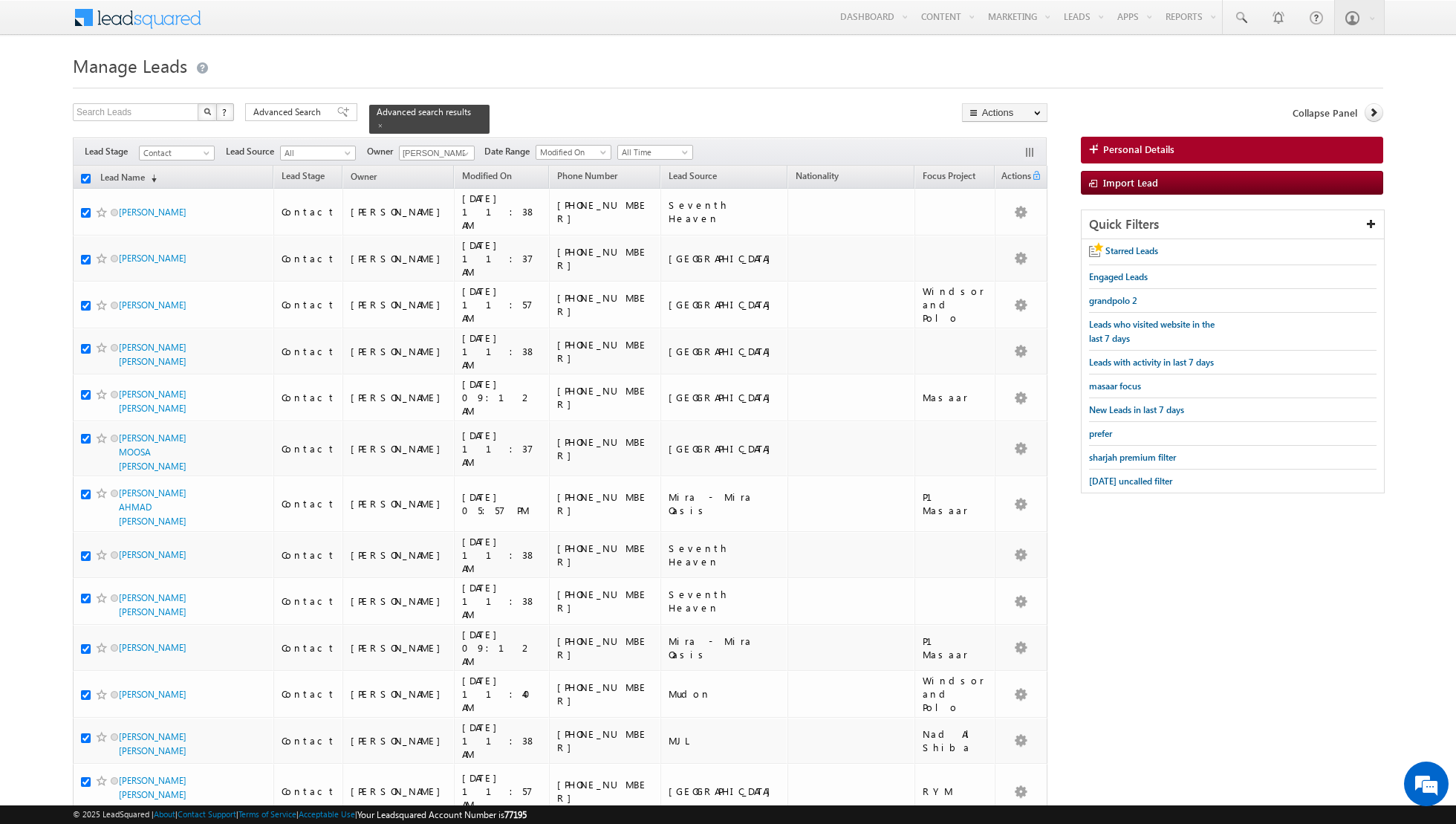
checkbox input "true"
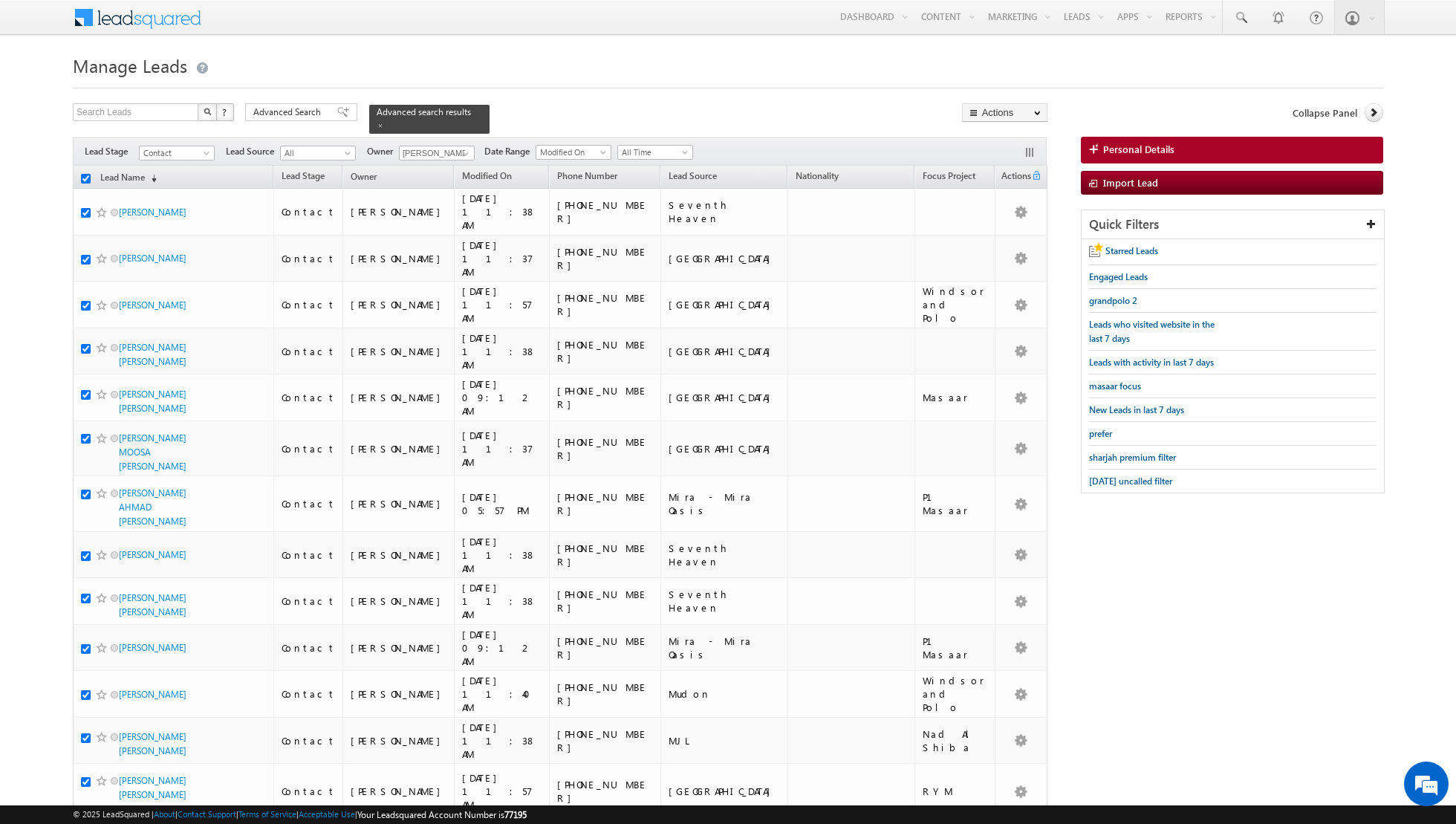
checkbox input "true"
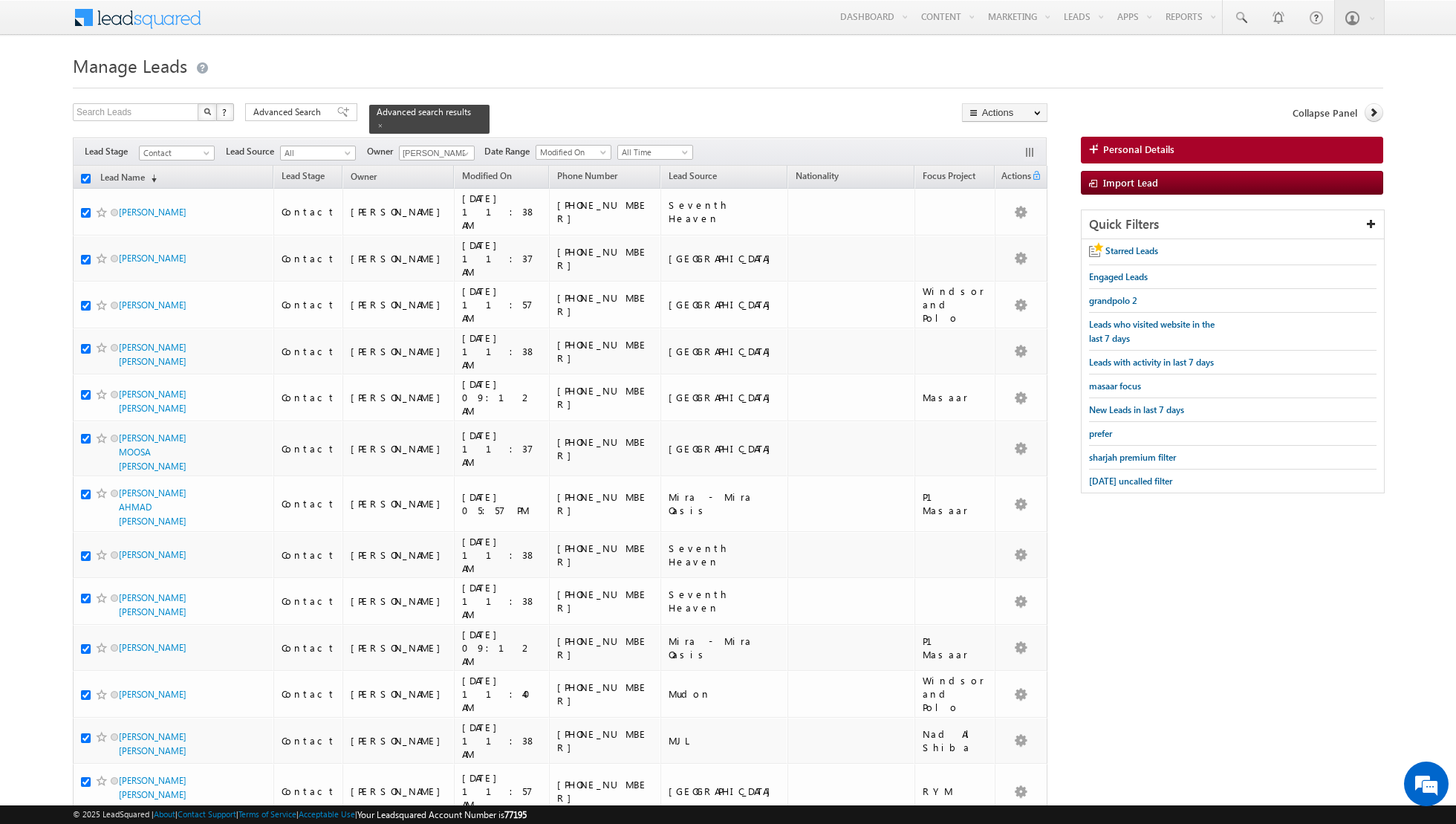
checkbox input "true"
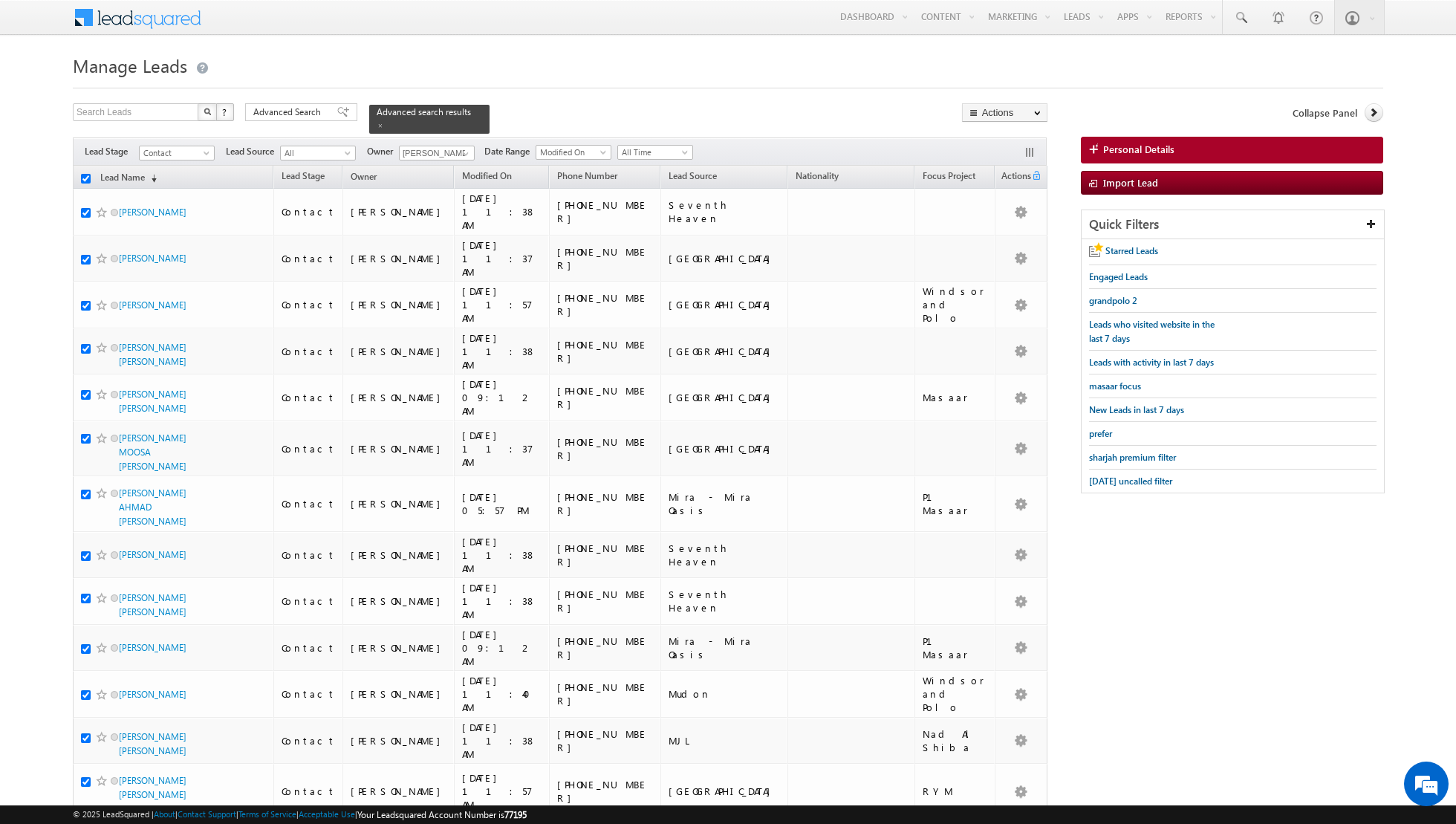
checkbox input "true"
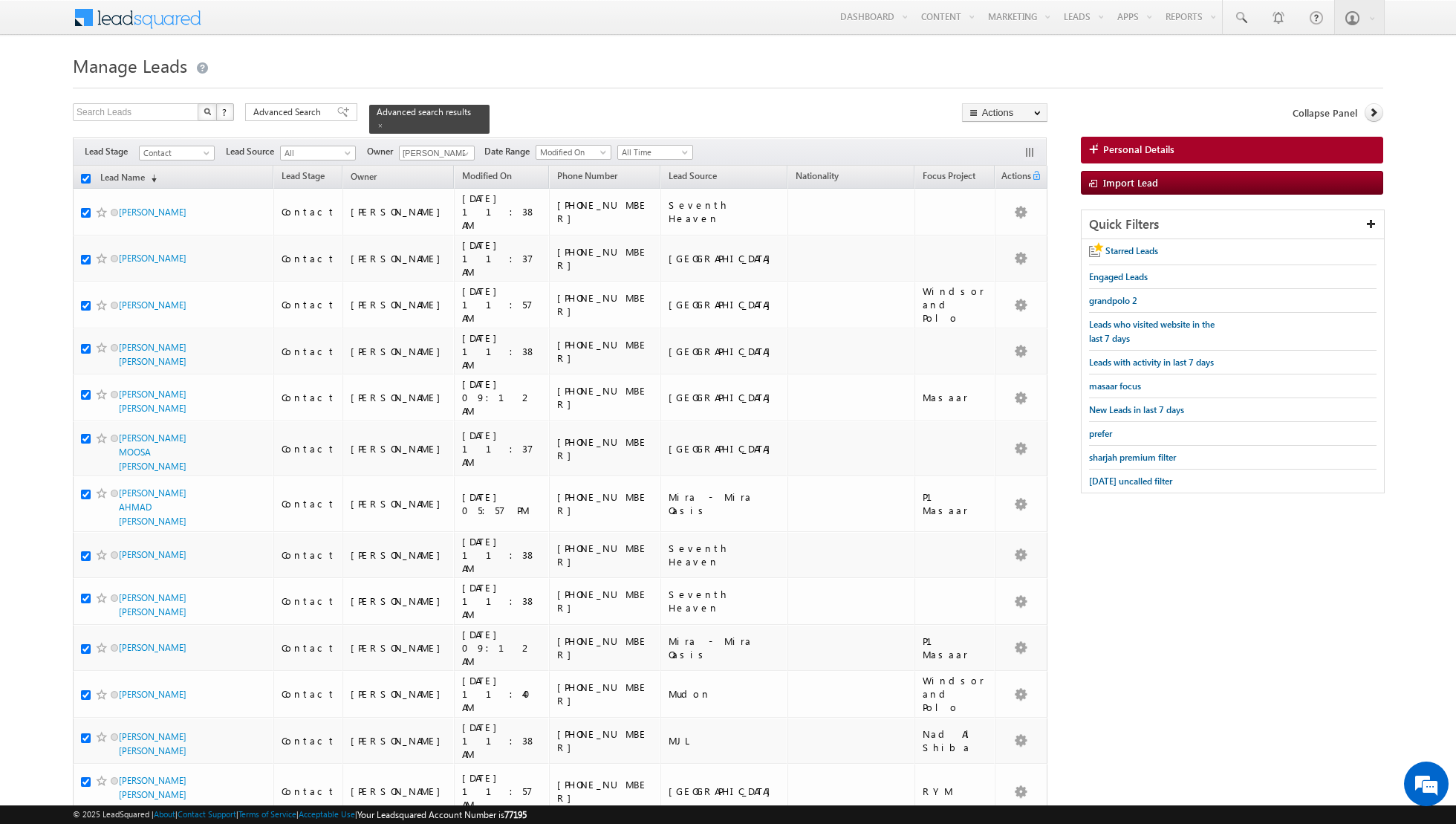
checkbox input "true"
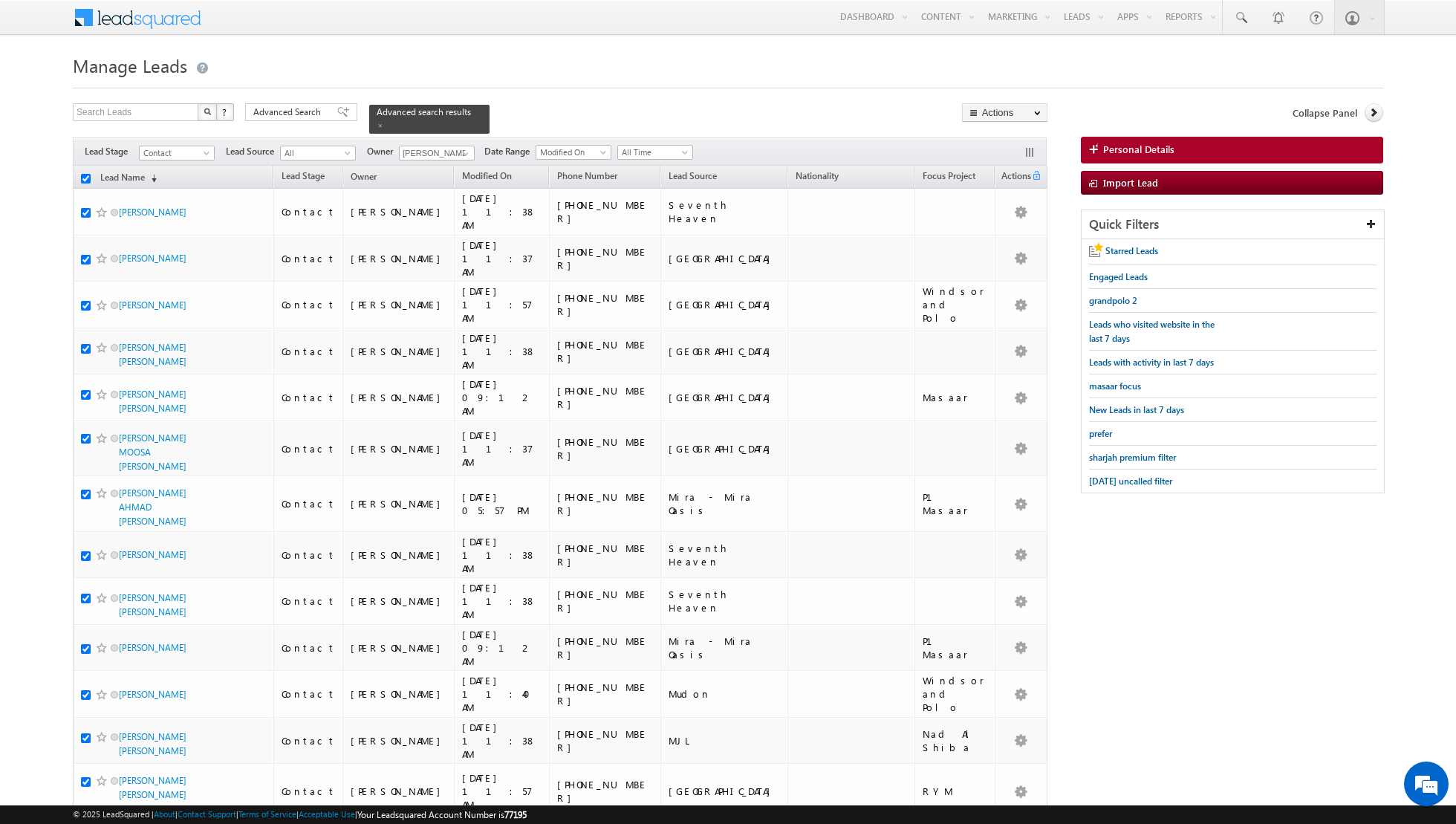
checkbox input "true"
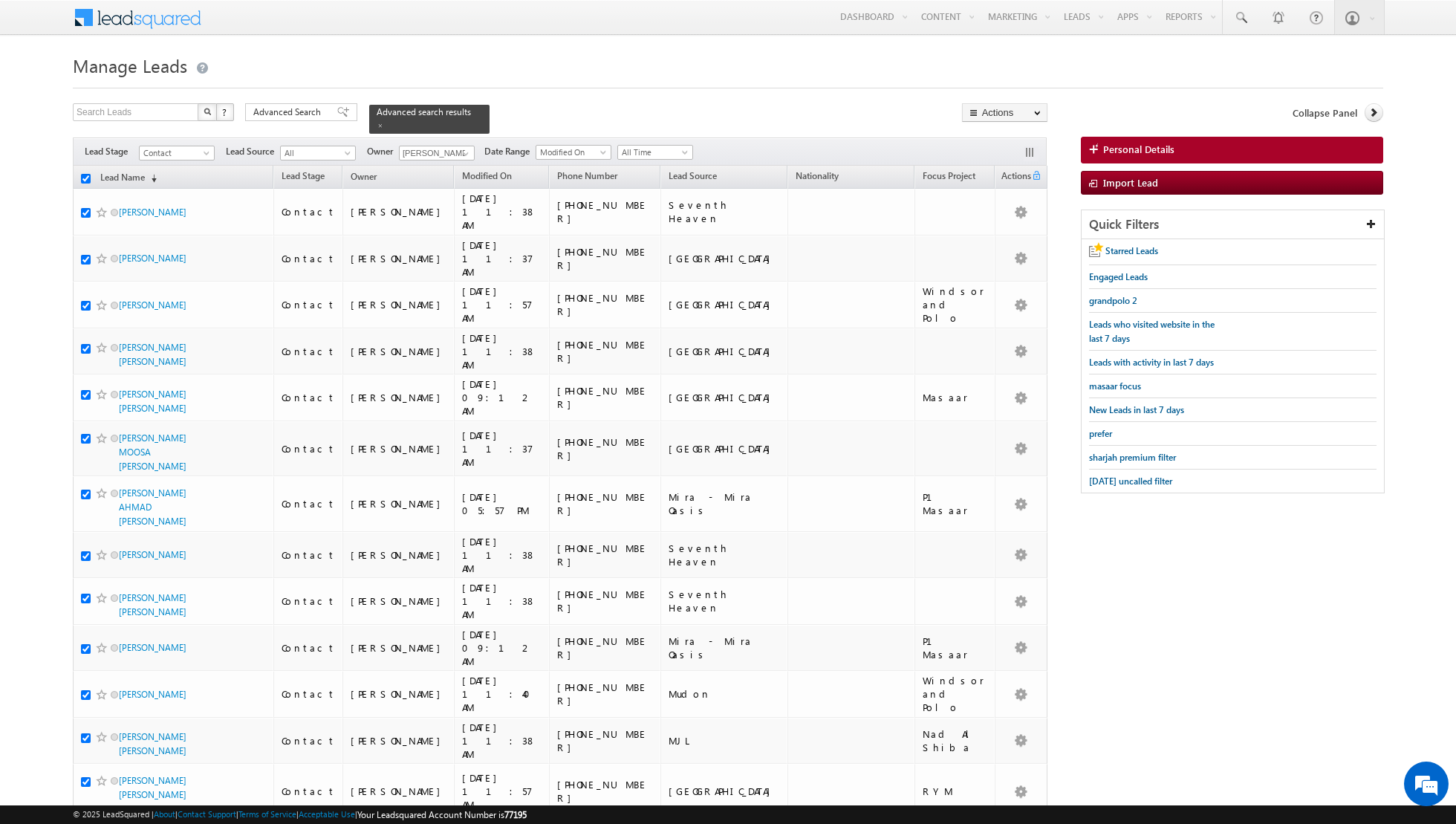
checkbox input "true"
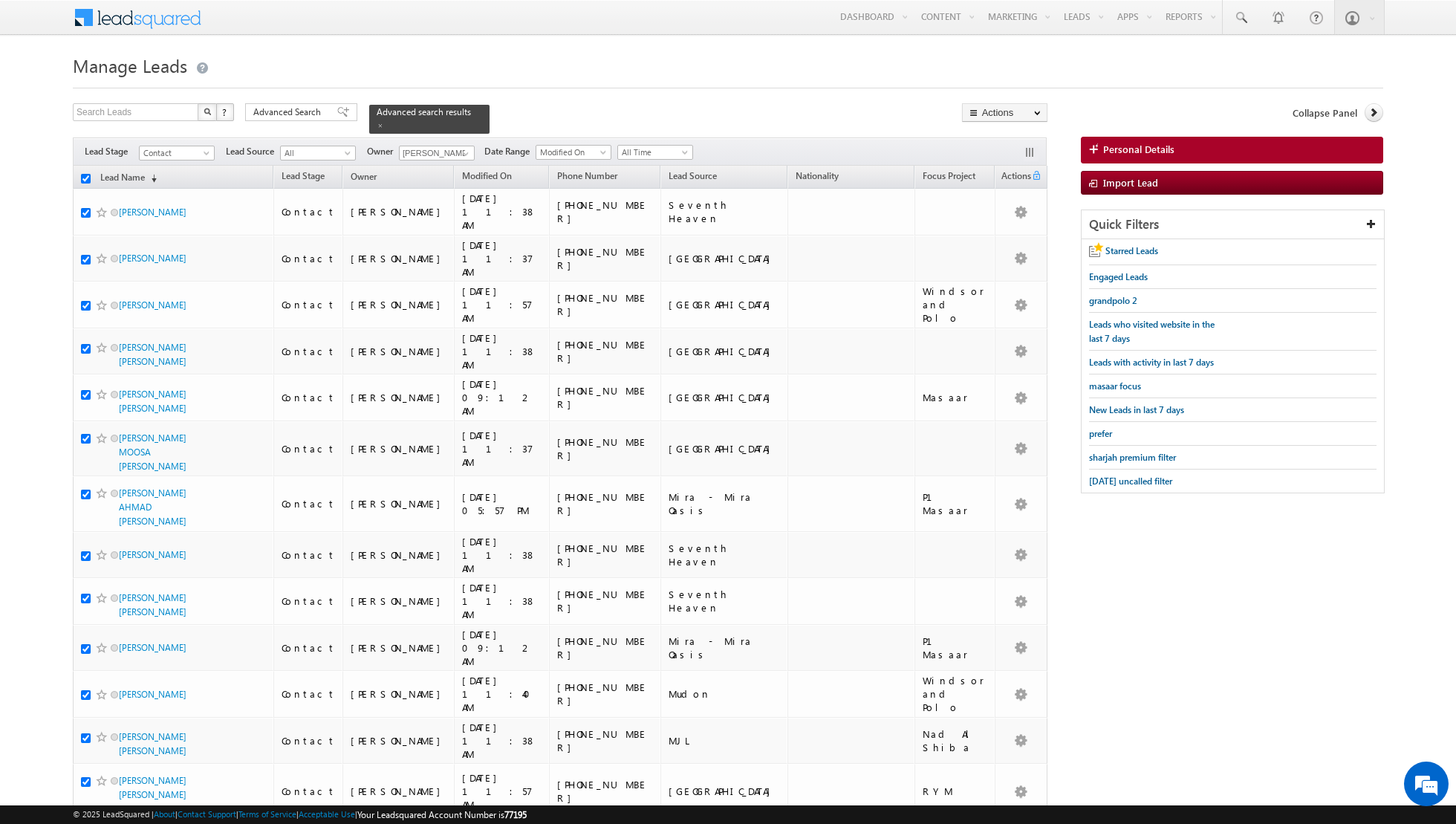
checkbox input "true"
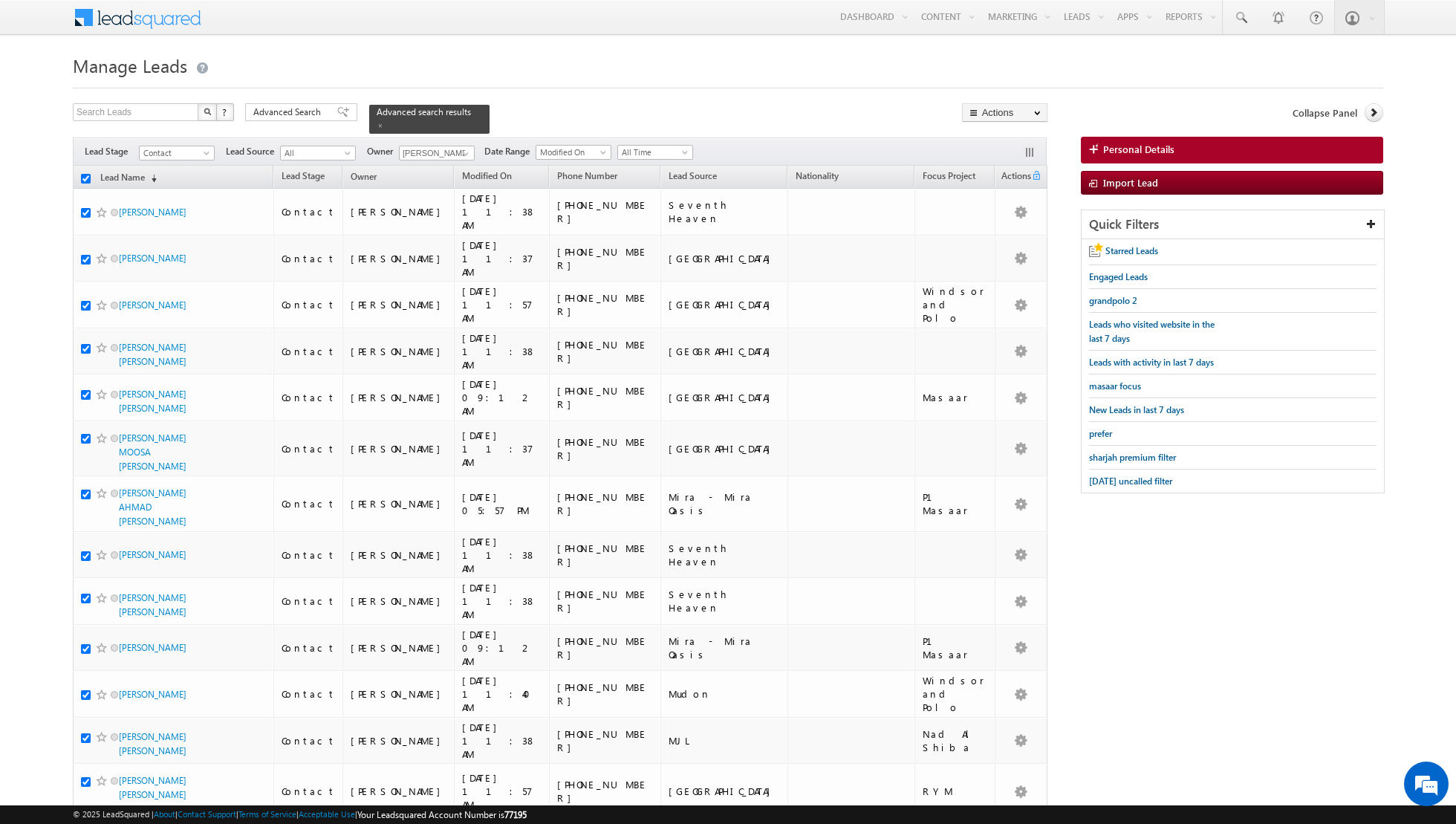
checkbox input "true"
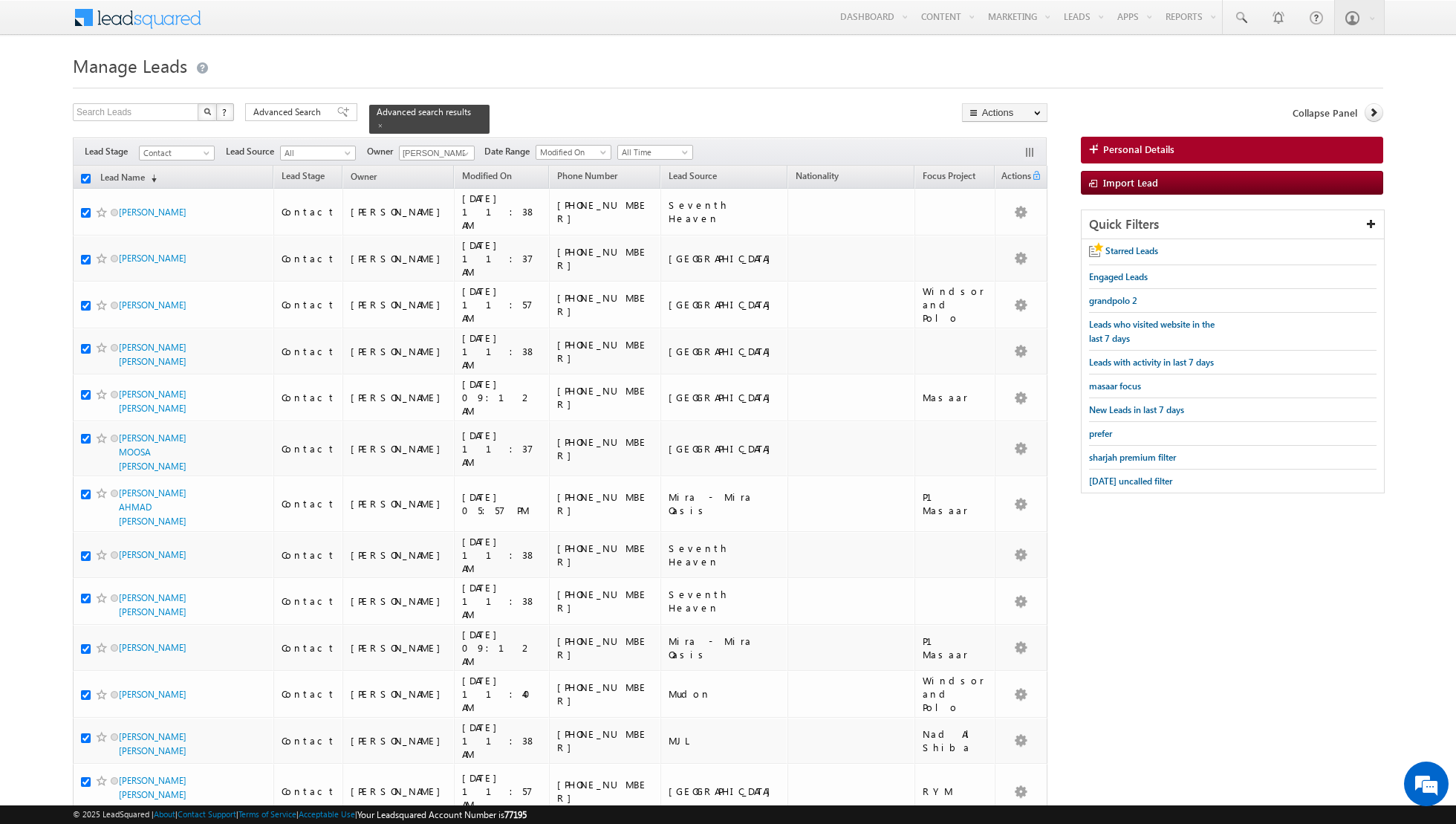
checkbox input "true"
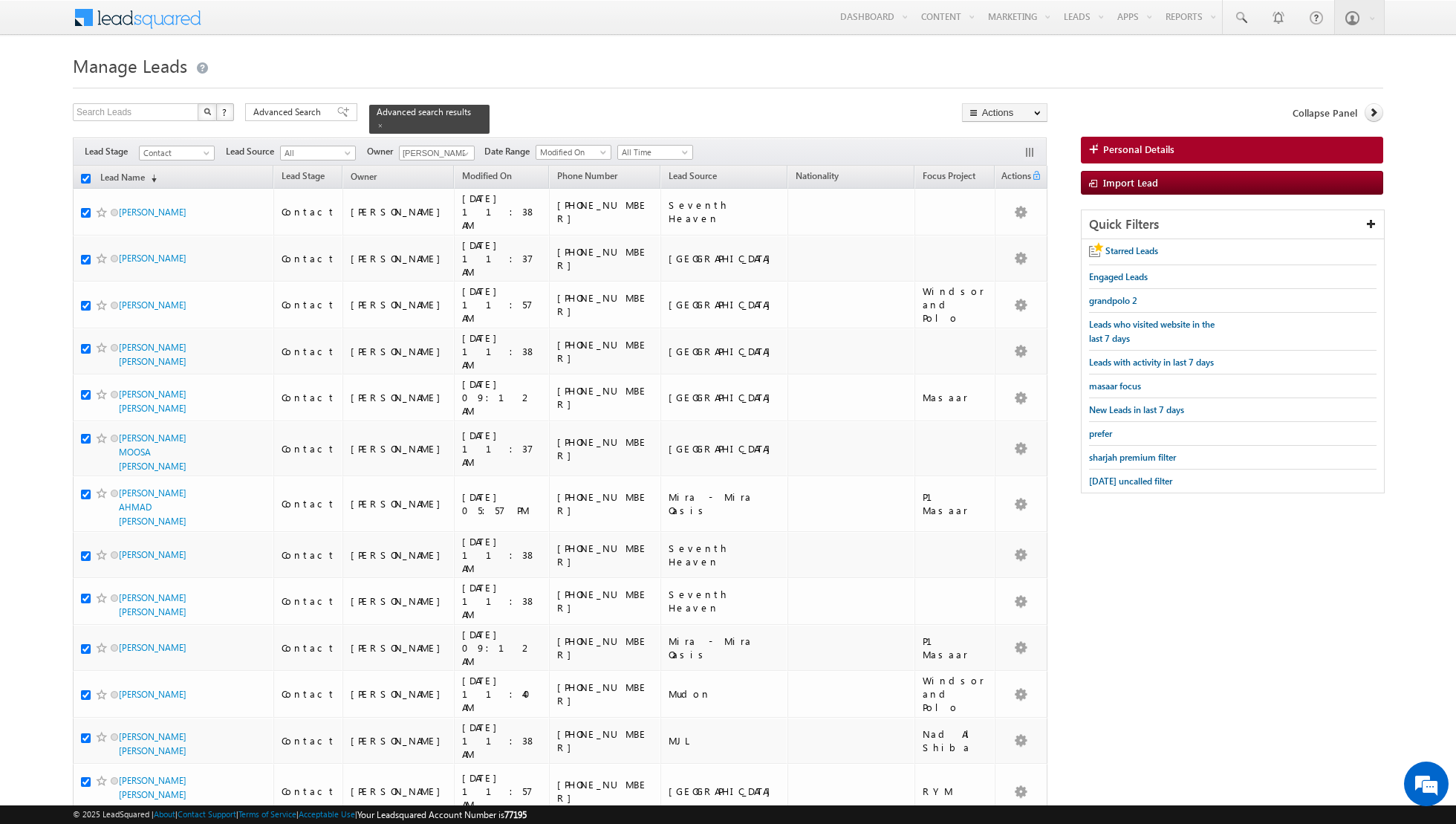
checkbox input "true"
click at [1003, 244] on link "Change Owner" at bounding box center [1004, 240] width 84 height 18
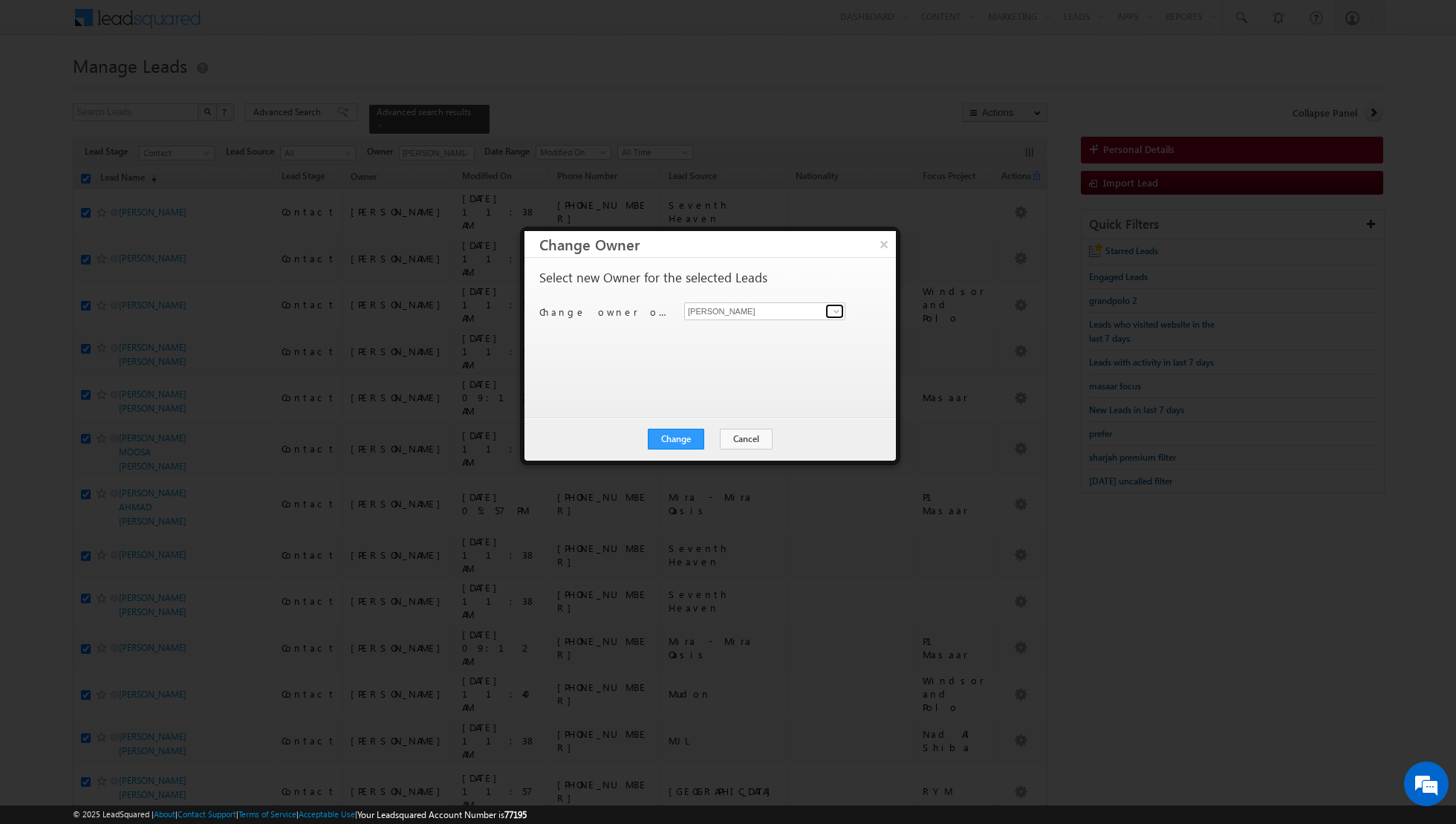
click at [837, 308] on span at bounding box center [836, 311] width 12 height 12
click at [778, 330] on link "[PERSON_NAME] [PERSON_NAME][EMAIL_ADDRESS][PERSON_NAME][DOMAIN_NAME]" at bounding box center [764, 333] width 161 height 28
type input "[PERSON_NAME]"
click at [675, 438] on button "Change" at bounding box center [676, 439] width 56 height 21
click at [705, 438] on button "Close" at bounding box center [712, 439] width 47 height 21
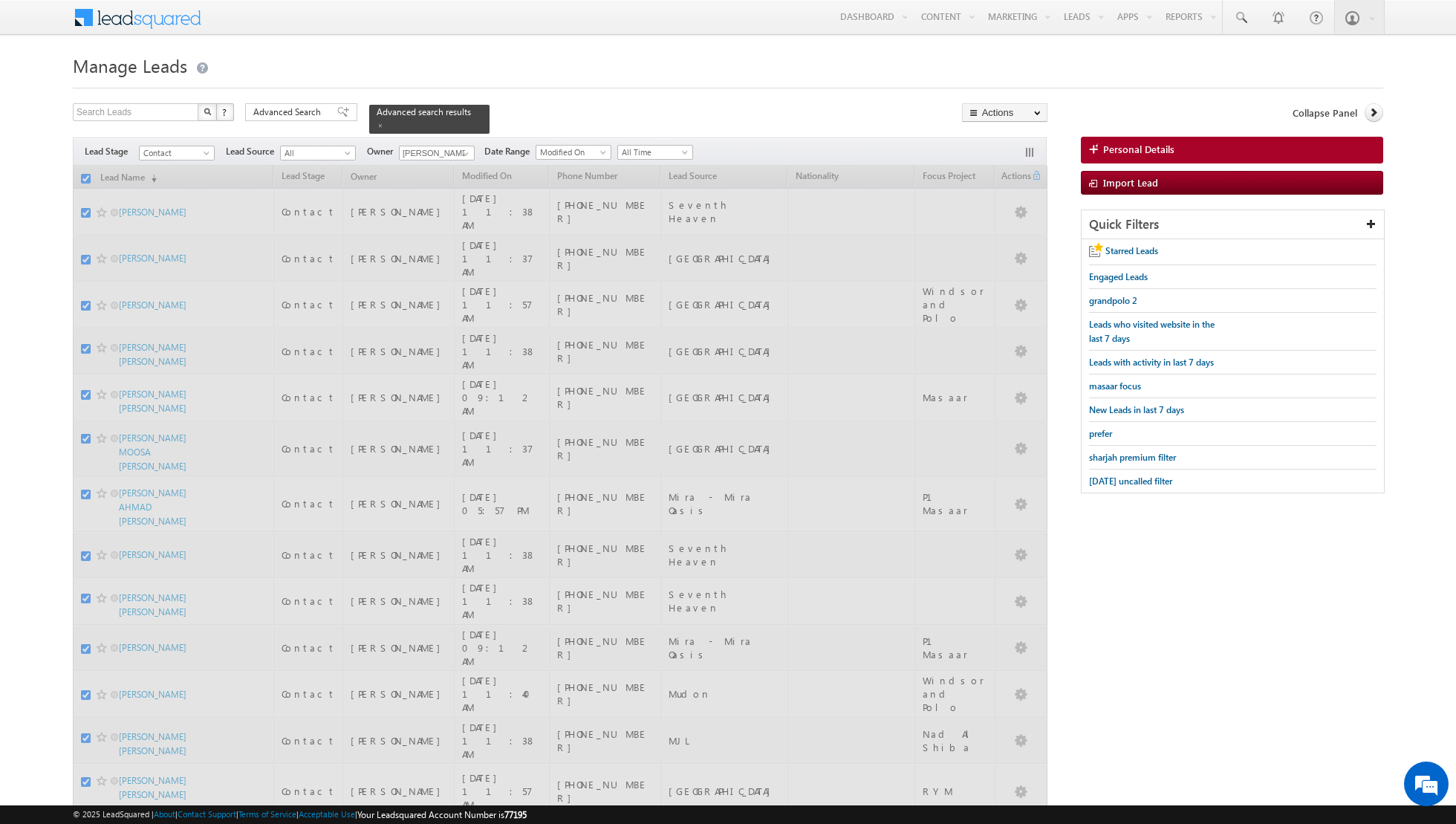
checkbox input "false"
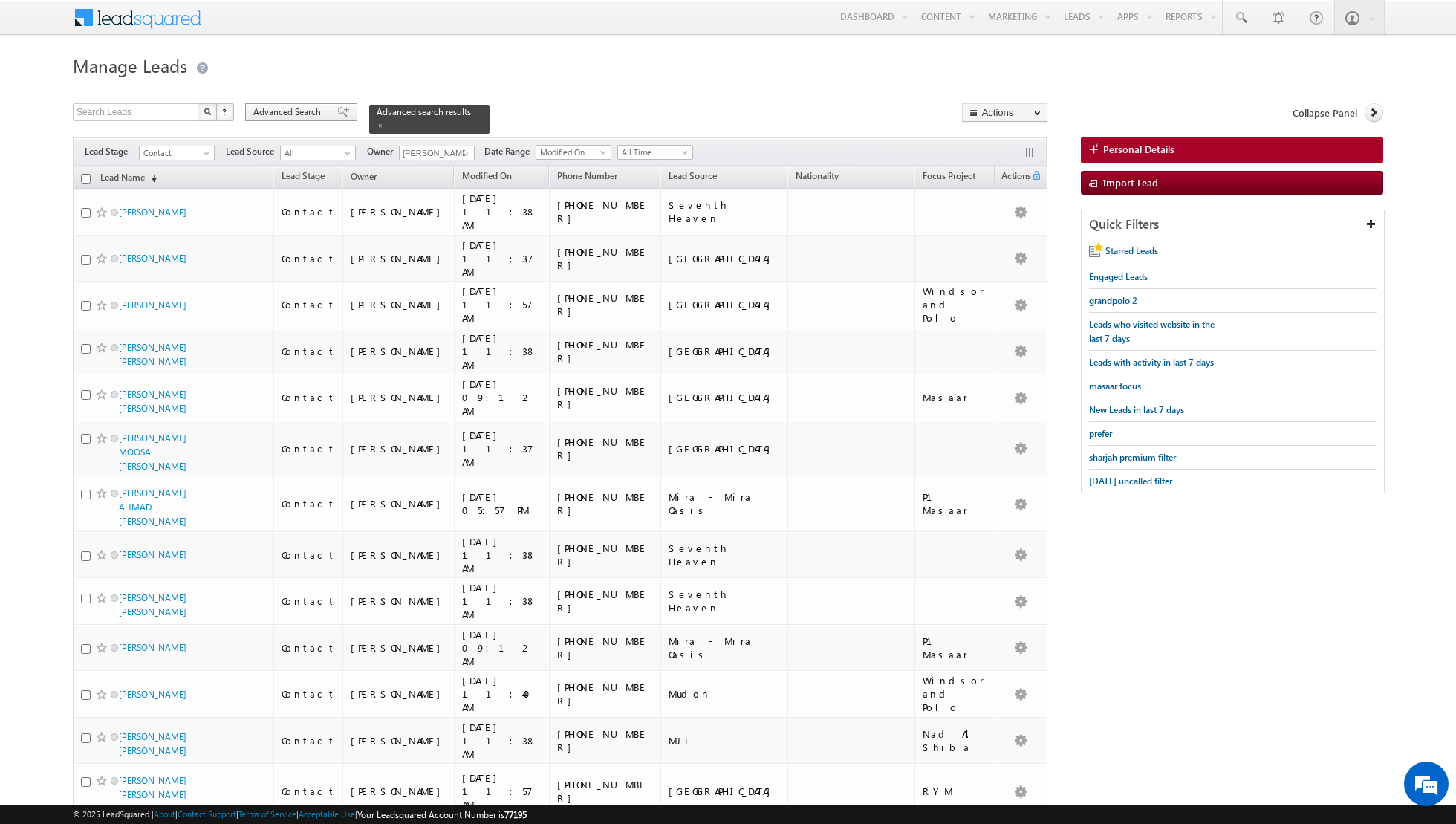
click at [337, 112] on span at bounding box center [343, 111] width 12 height 10
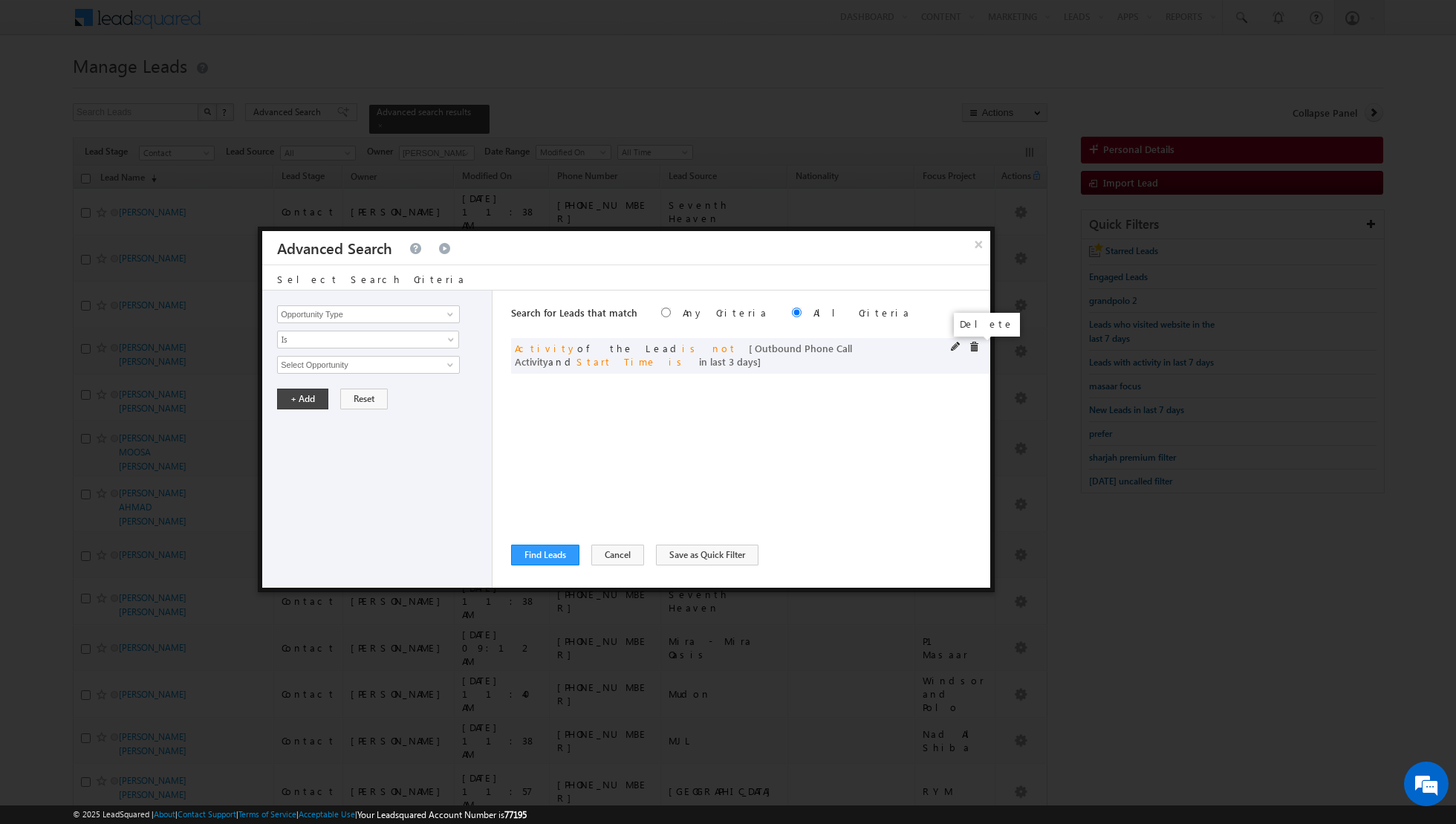
click at [972, 347] on span at bounding box center [974, 346] width 10 height 10
click at [610, 559] on button "Cancel" at bounding box center [618, 555] width 53 height 21
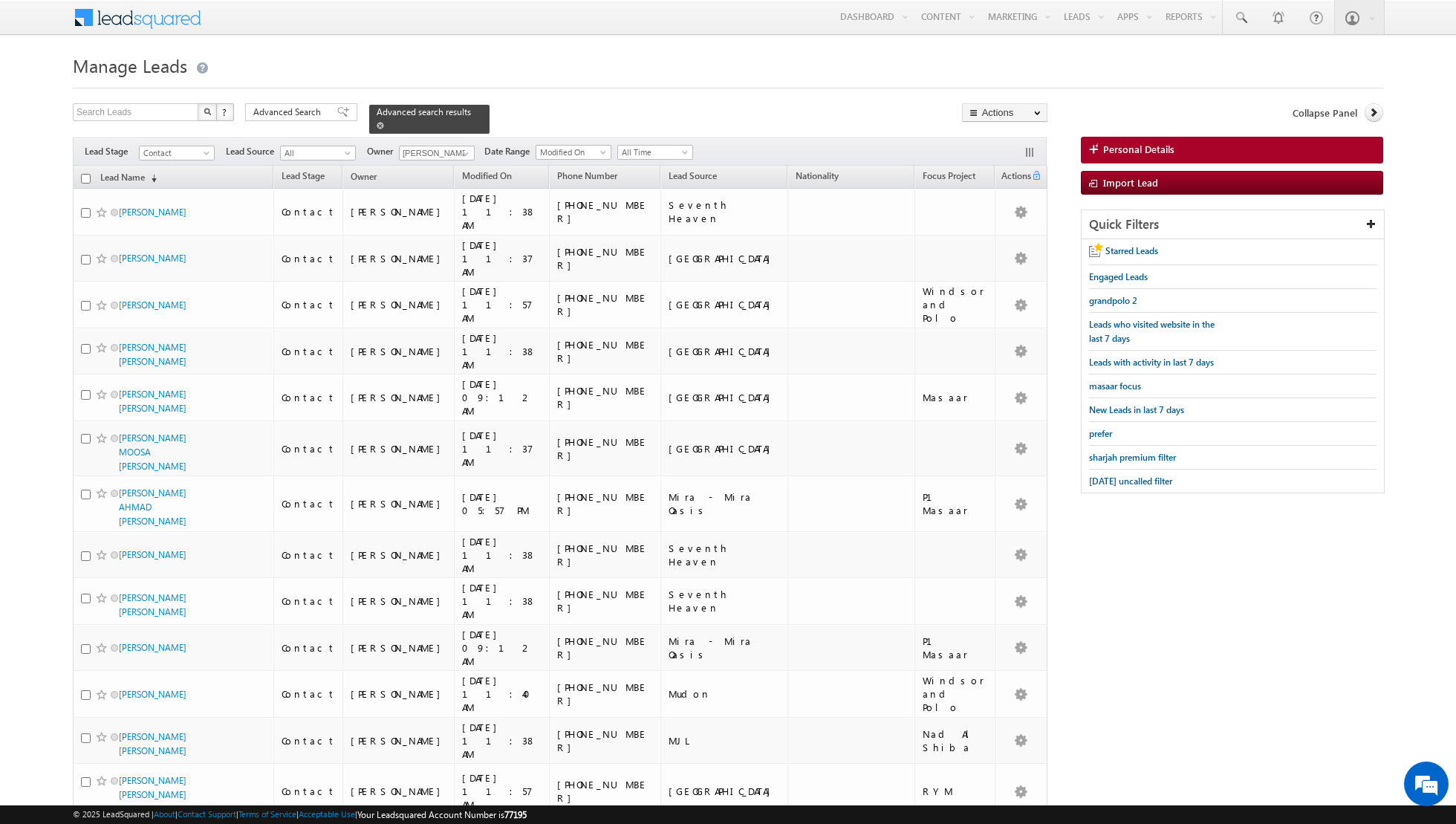
click at [377, 122] on span at bounding box center [380, 125] width 7 height 7
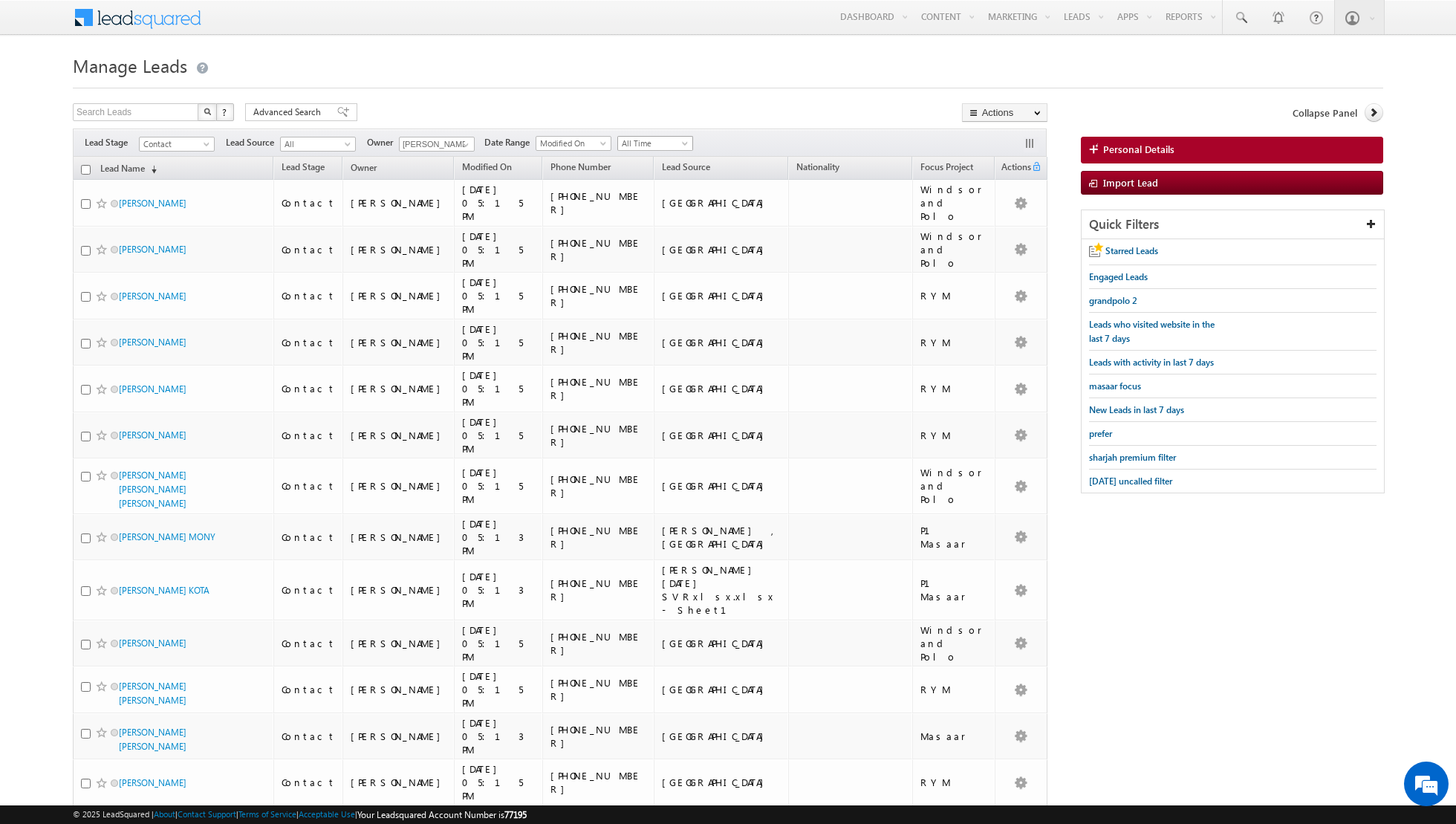
click at [664, 141] on span "All Time" at bounding box center [653, 143] width 71 height 14
click at [640, 200] on link "Today" at bounding box center [649, 205] width 75 height 14
click at [454, 145] on link at bounding box center [463, 144] width 18 height 15
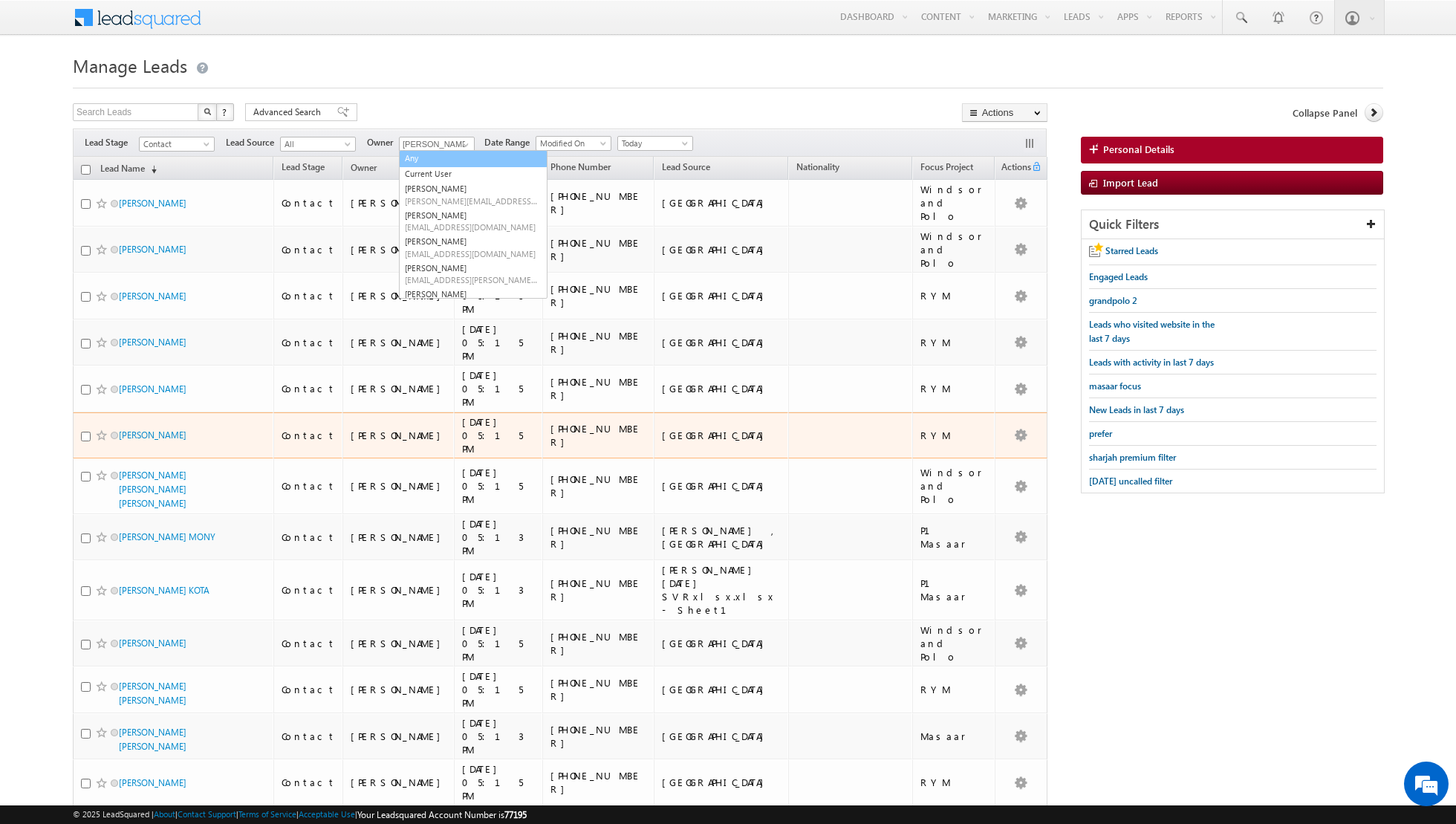
click at [780, 412] on td "[GEOGRAPHIC_DATA]" at bounding box center [721, 435] width 135 height 46
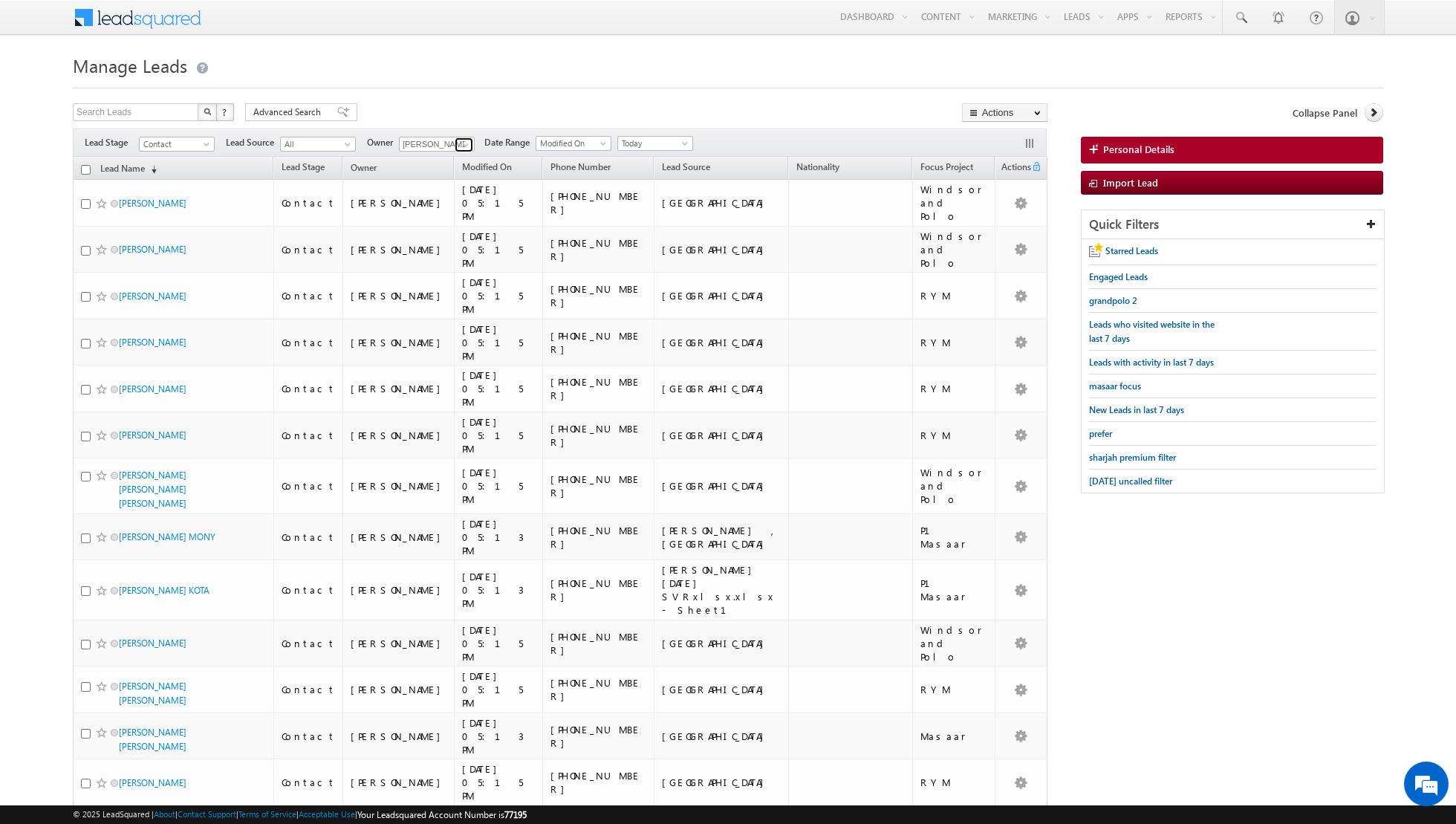
click at [462, 145] on span at bounding box center [466, 144] width 12 height 12
click at [453, 178] on link "[PERSON_NAME] [PERSON_NAME][EMAIL_ADDRESS][DOMAIN_NAME]" at bounding box center [473, 180] width 148 height 28
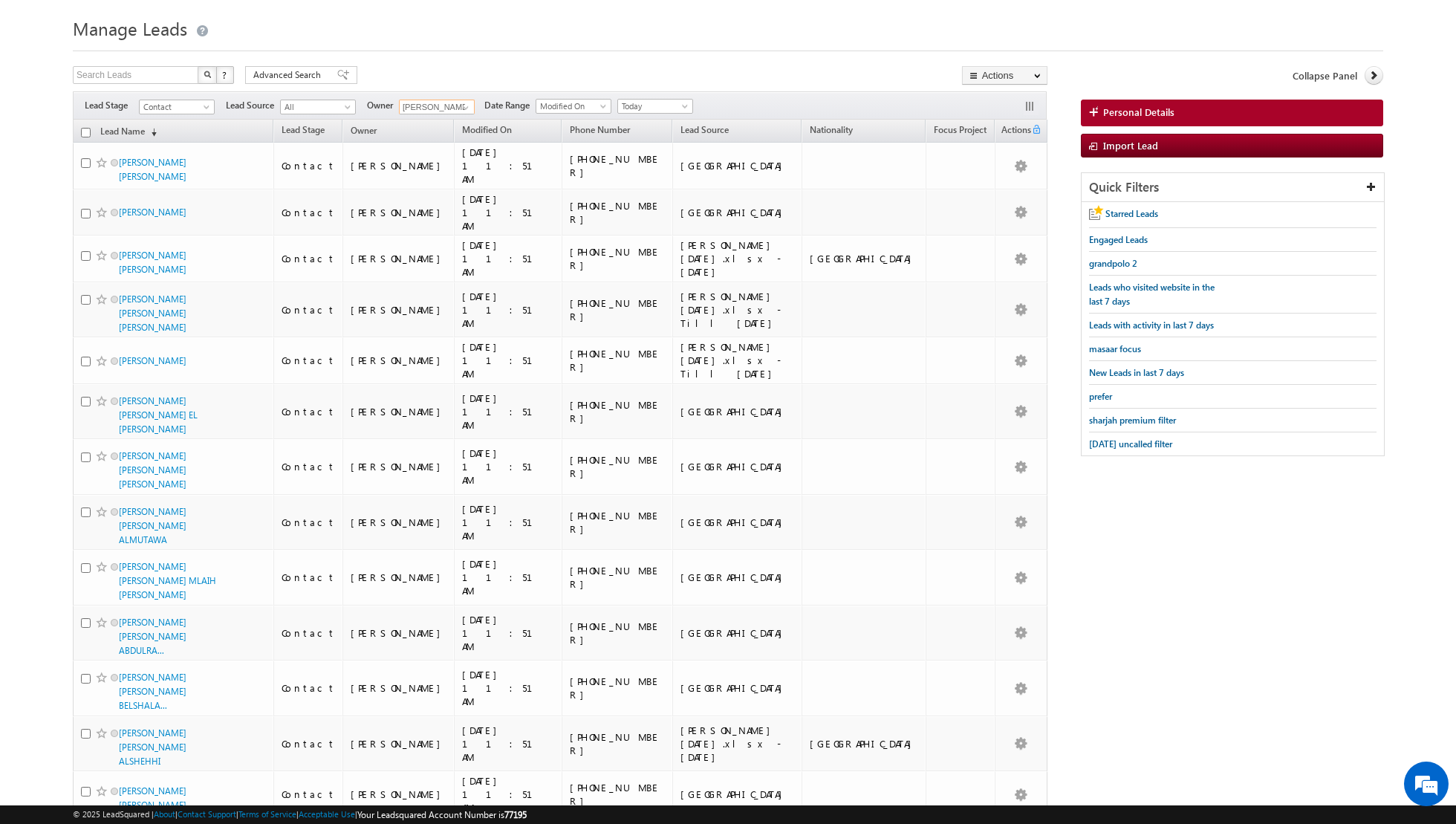
scroll to position [0, 0]
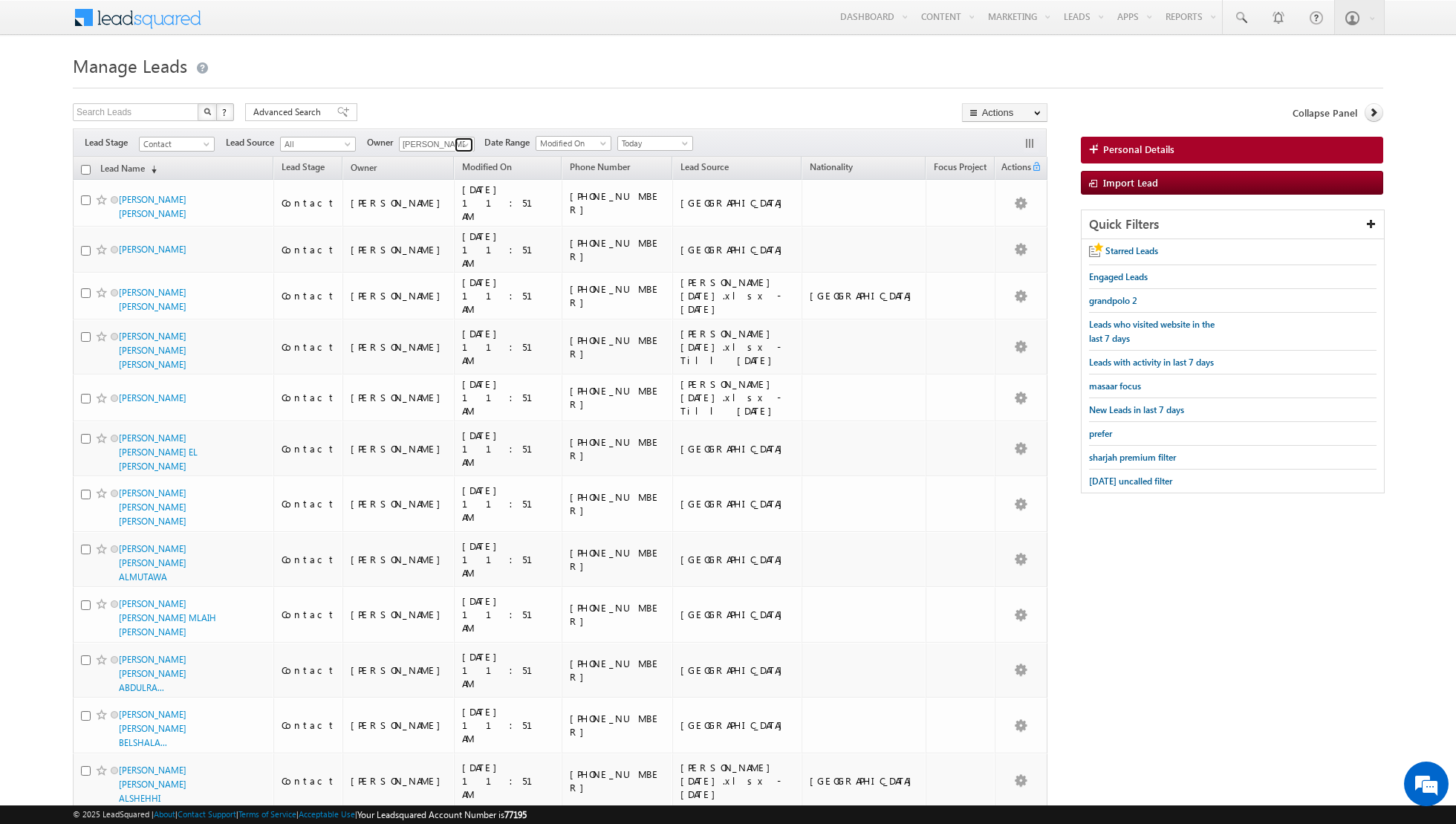
click at [460, 143] on span at bounding box center [466, 144] width 12 height 12
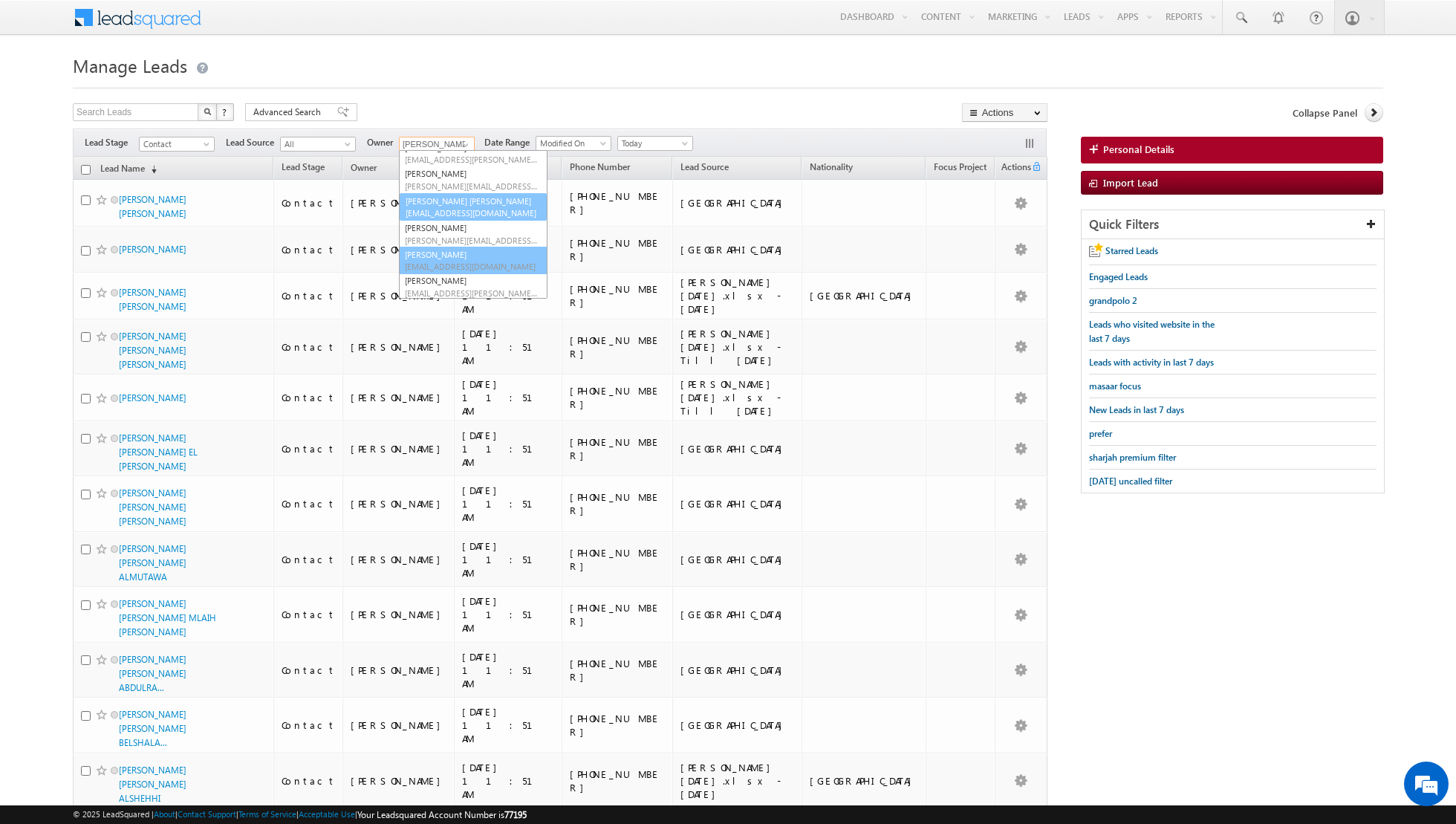
scroll to position [118, 0]
click at [458, 204] on link "[PERSON_NAME] [PERSON_NAME] [PERSON_NAME][EMAIL_ADDRESS][PERSON_NAME][DOMAIN_NA…" at bounding box center [473, 208] width 148 height 28
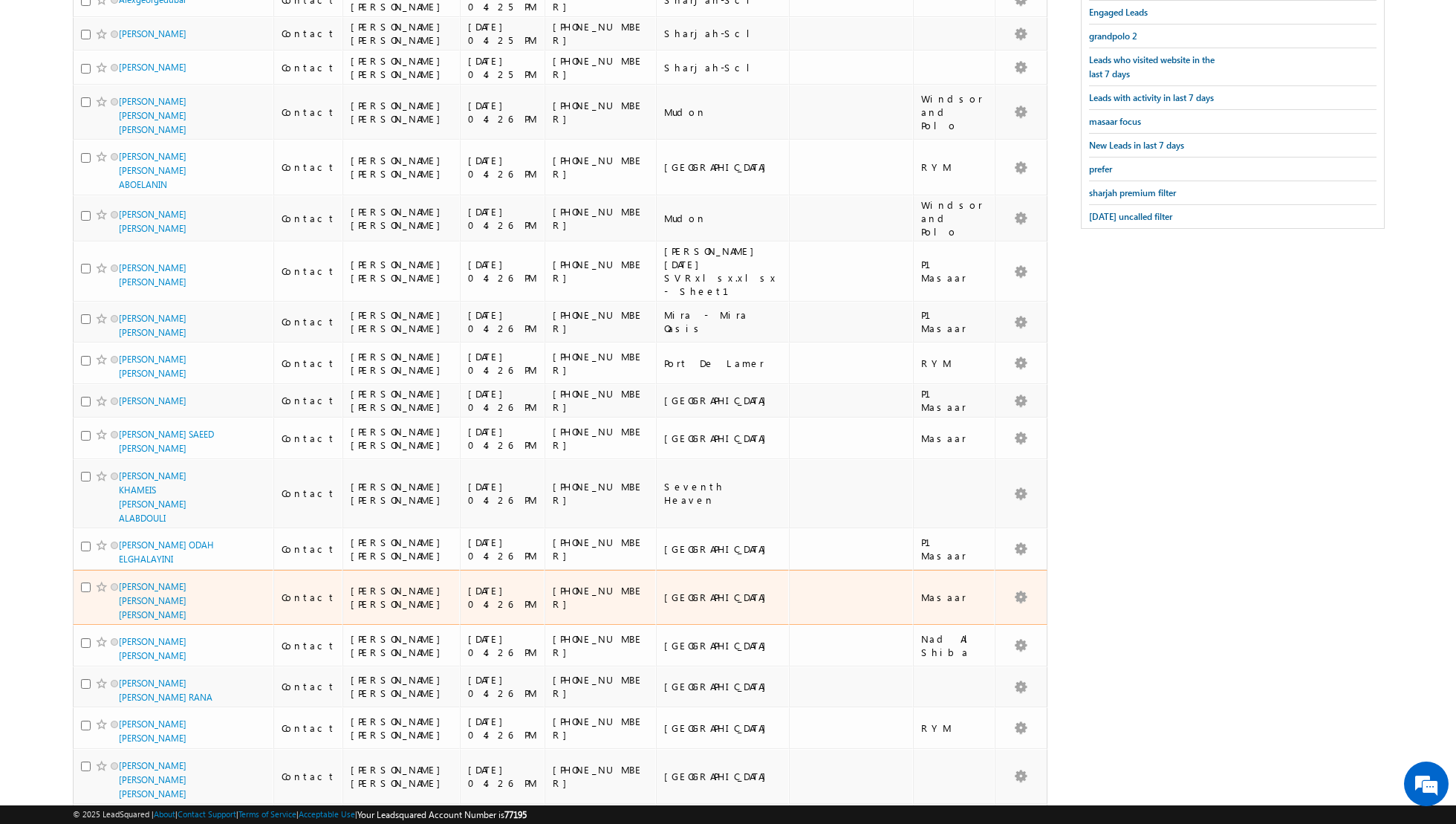
scroll to position [0, 0]
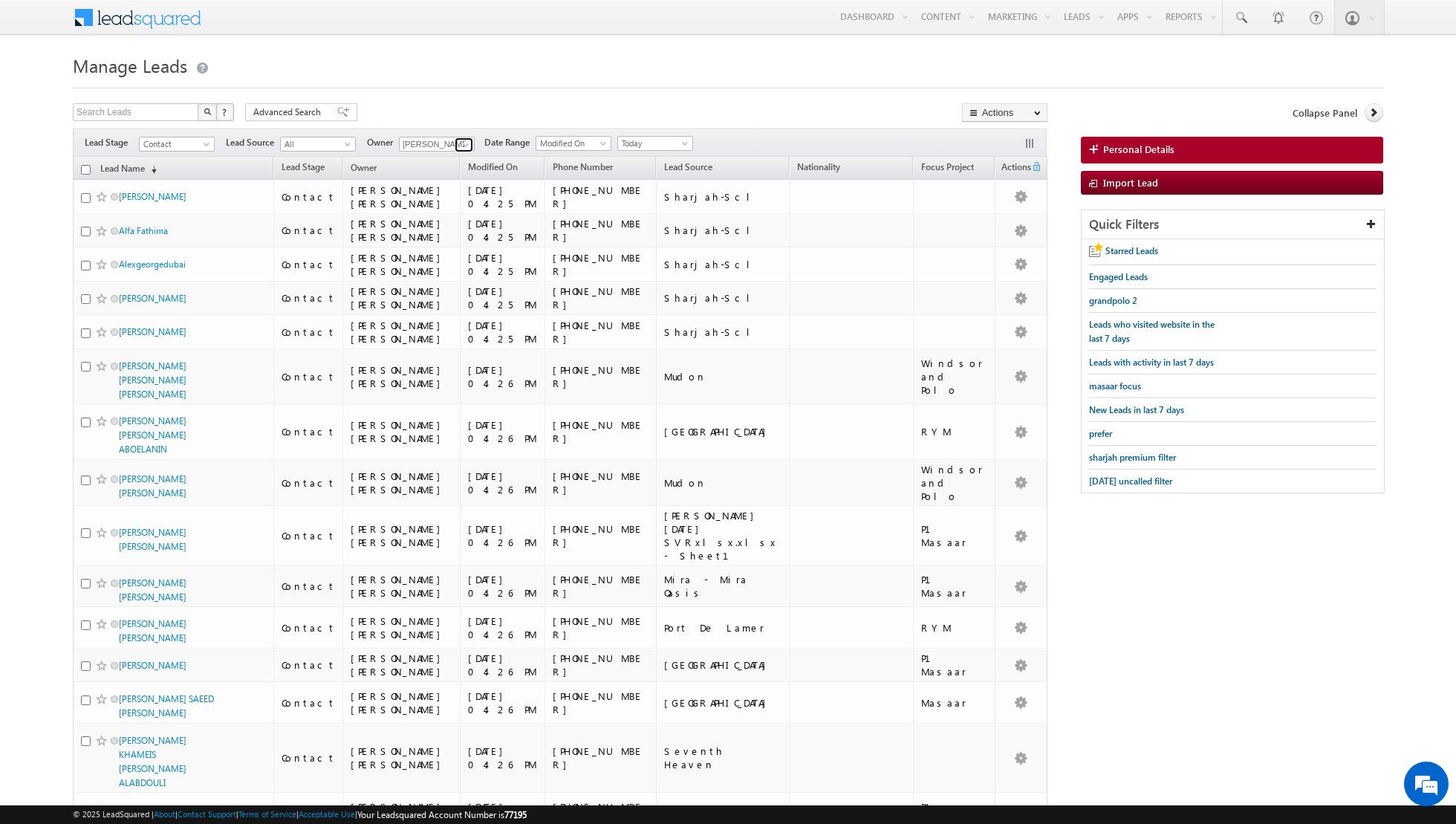
click at [462, 141] on span at bounding box center [466, 144] width 12 height 12
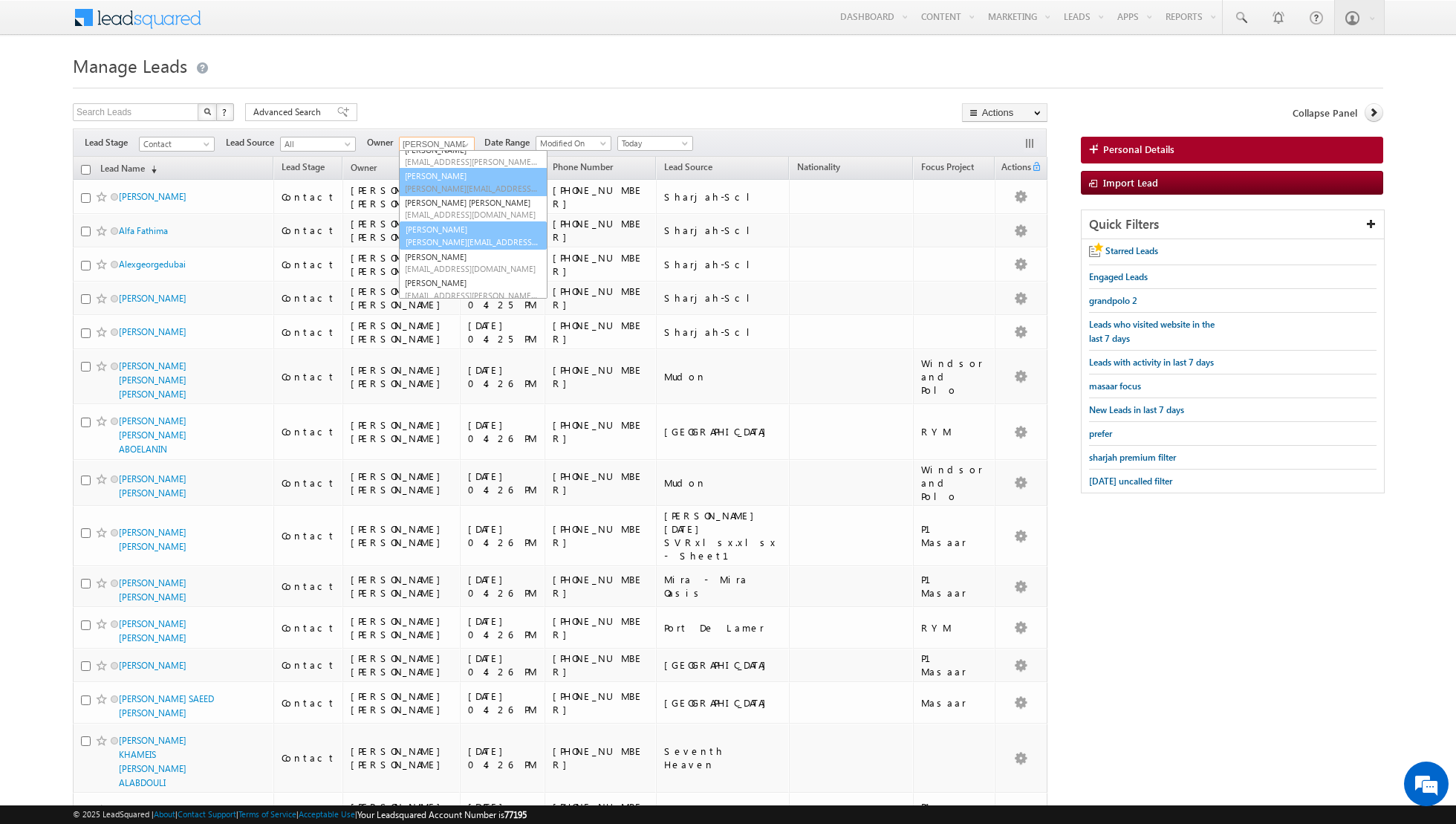
scroll to position [109, 0]
click at [472, 248] on span "[PERSON_NAME][EMAIL_ADDRESS][PERSON_NAME][DOMAIN_NAME]" at bounding box center [471, 250] width 134 height 11
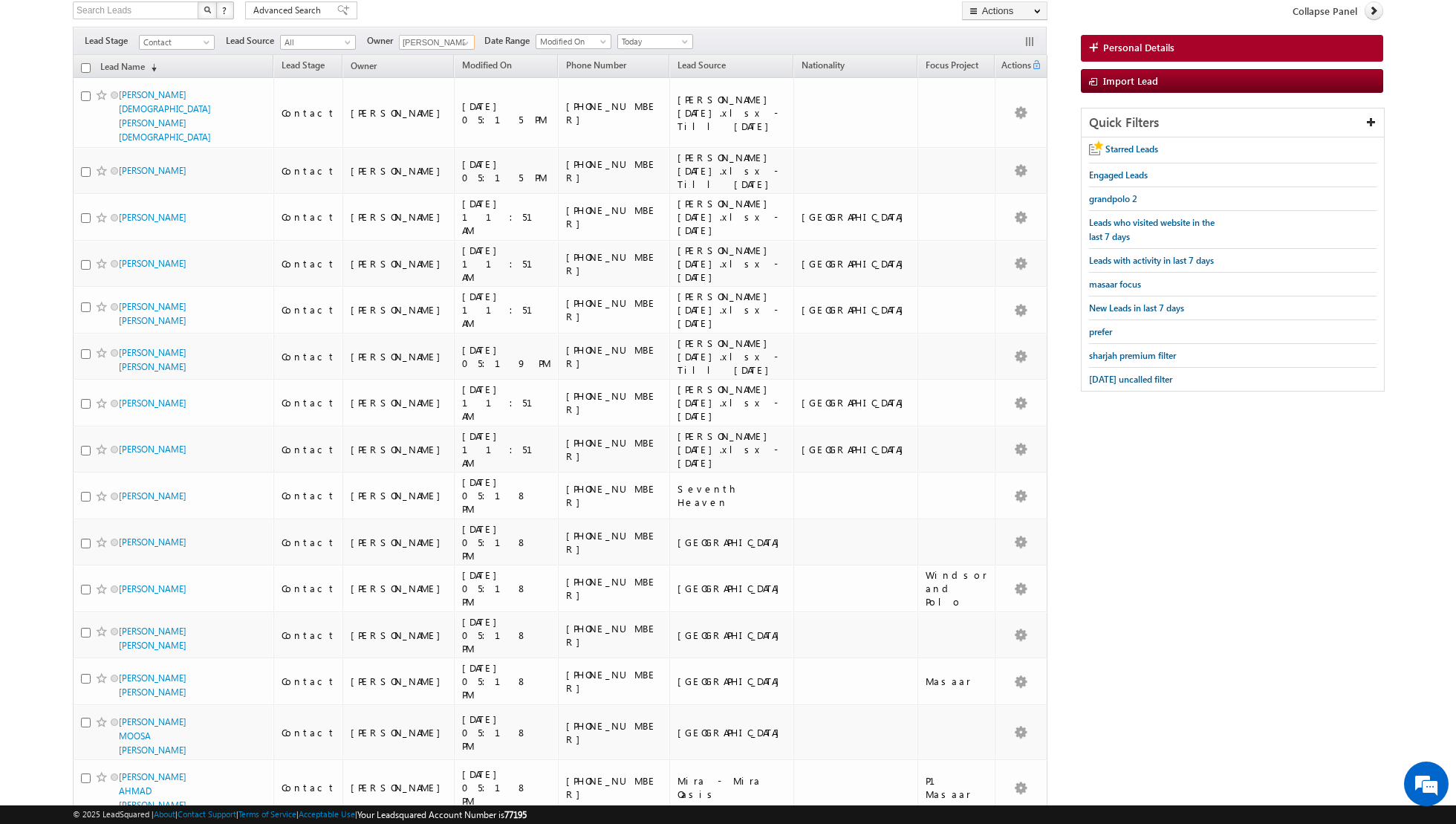
scroll to position [0, 0]
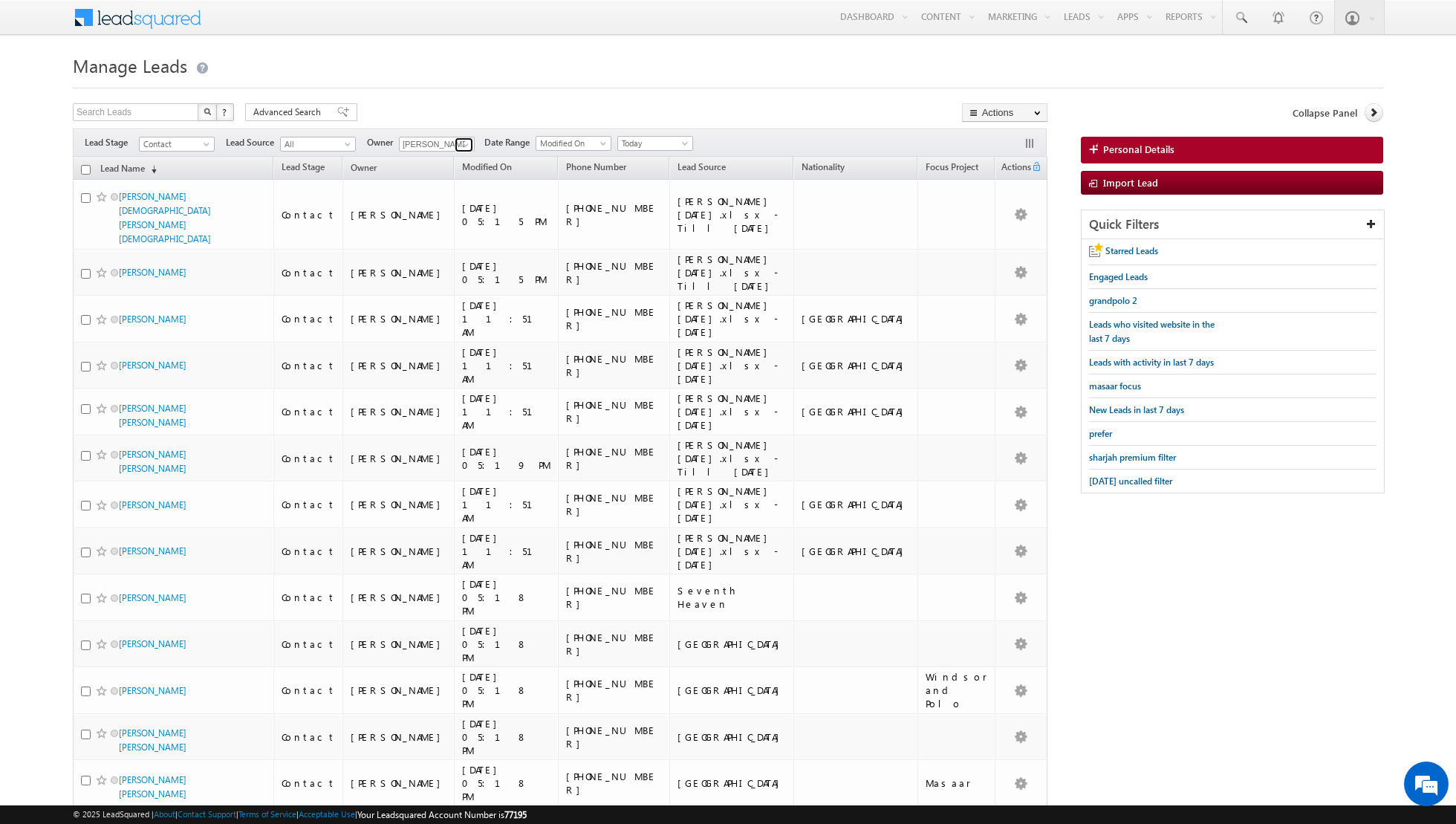
click at [454, 139] on link at bounding box center [463, 144] width 18 height 15
click at [450, 281] on link "[PERSON_NAME] [EMAIL_ADDRESS][PERSON_NAME][DOMAIN_NAME]" at bounding box center [473, 285] width 148 height 28
type input "[PERSON_NAME]"
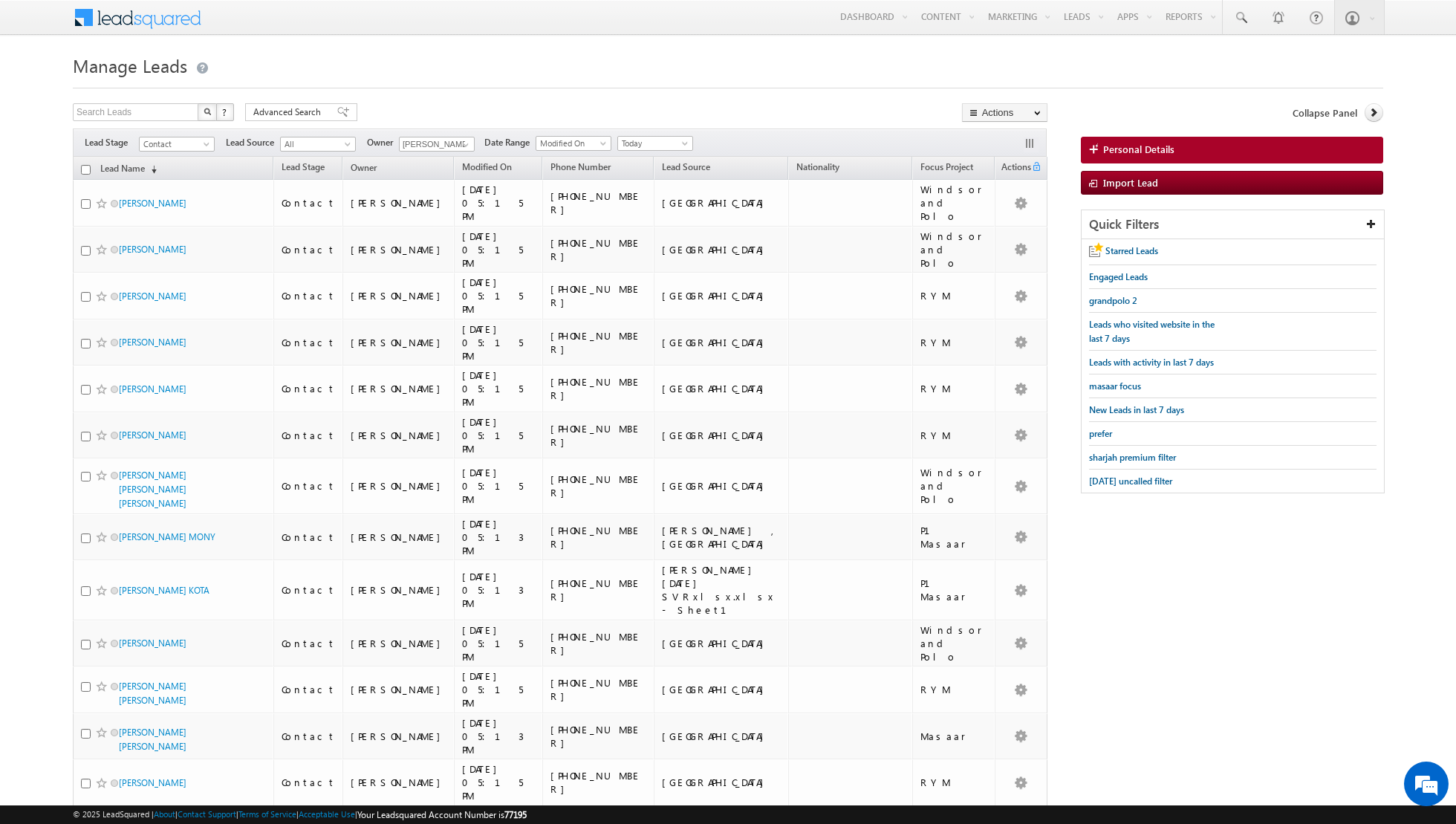
click at [821, 87] on div at bounding box center [728, 83] width 1310 height 10
